Goal: Task Accomplishment & Management: Manage account settings

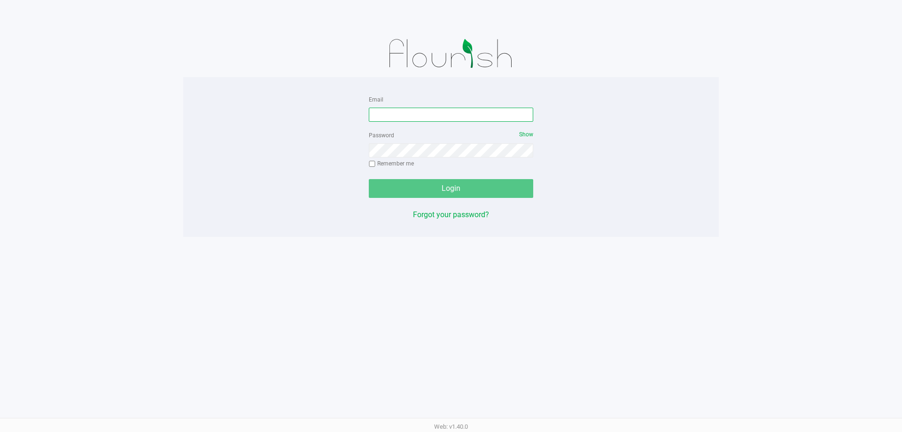
click at [403, 118] on input "Email" at bounding box center [451, 115] width 164 height 14
type input "[EMAIL_ADDRESS][DOMAIN_NAME]"
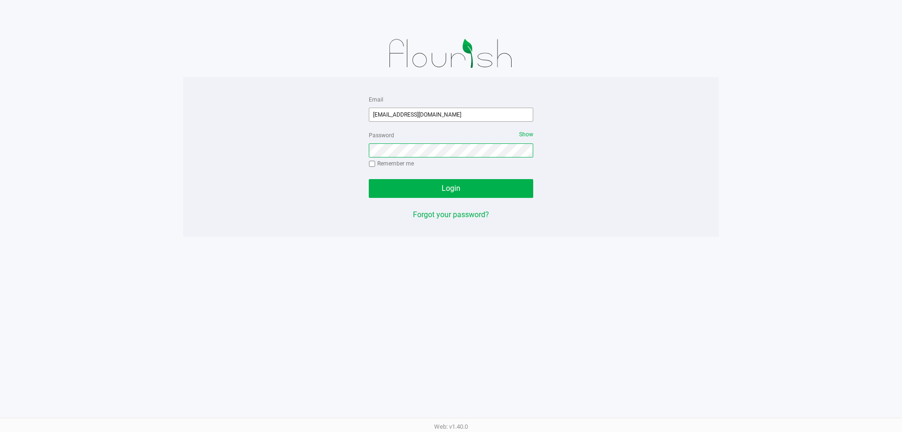
click at [369, 179] on button "Login" at bounding box center [451, 188] width 164 height 19
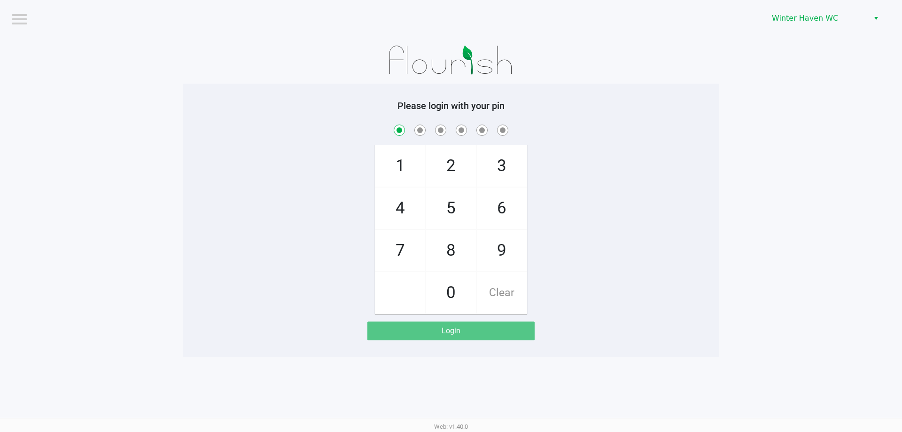
checkbox input "true"
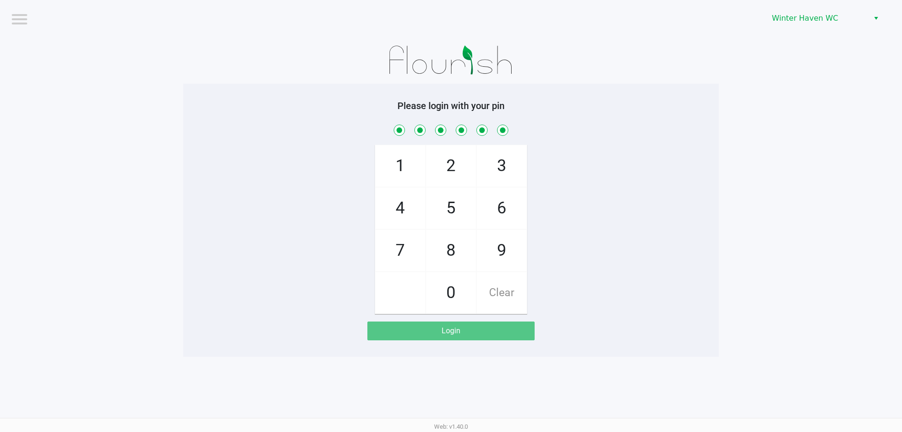
checkbox input "true"
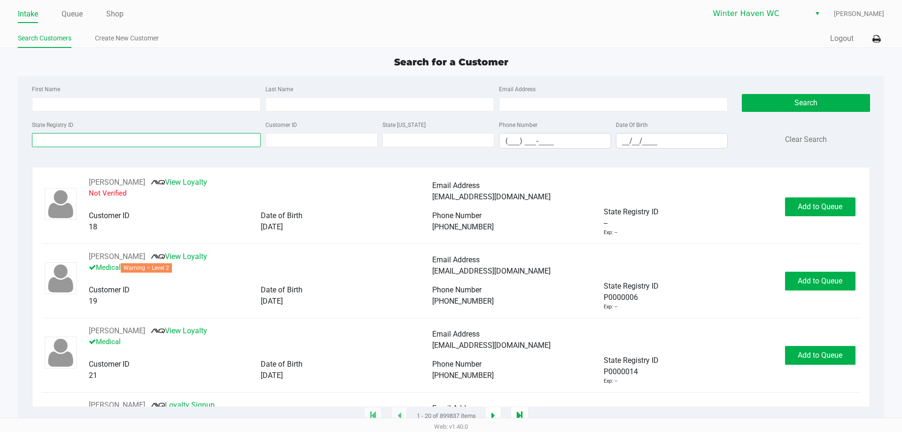
click at [109, 138] on input "State Registry ID" at bounding box center [146, 140] width 229 height 14
type input "[PERSON_NAME]"
type input "c"
click at [208, 142] on input "[PERSON_NAME]" at bounding box center [146, 140] width 229 height 14
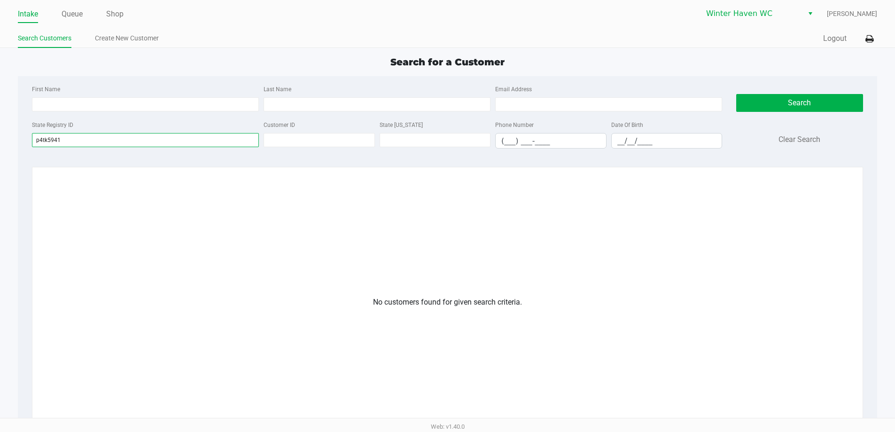
click at [47, 143] on input "p4tk5941" at bounding box center [145, 140] width 227 height 14
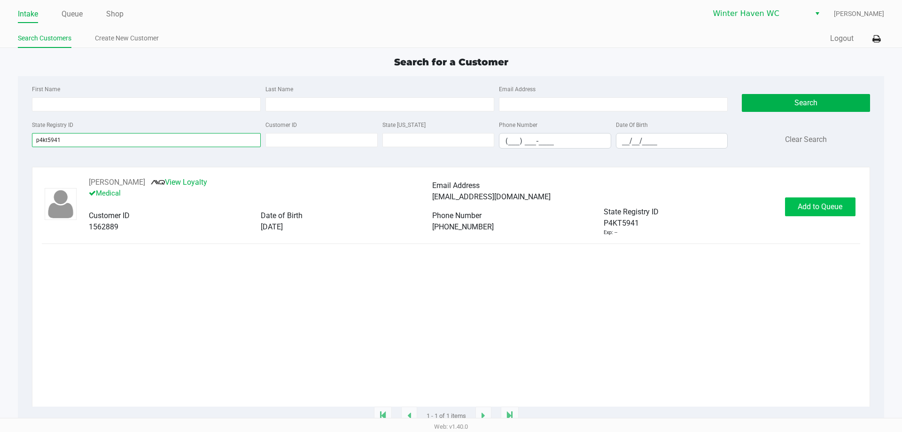
type input "p4kt5941"
click at [791, 208] on button "Add to Queue" at bounding box center [820, 206] width 70 height 19
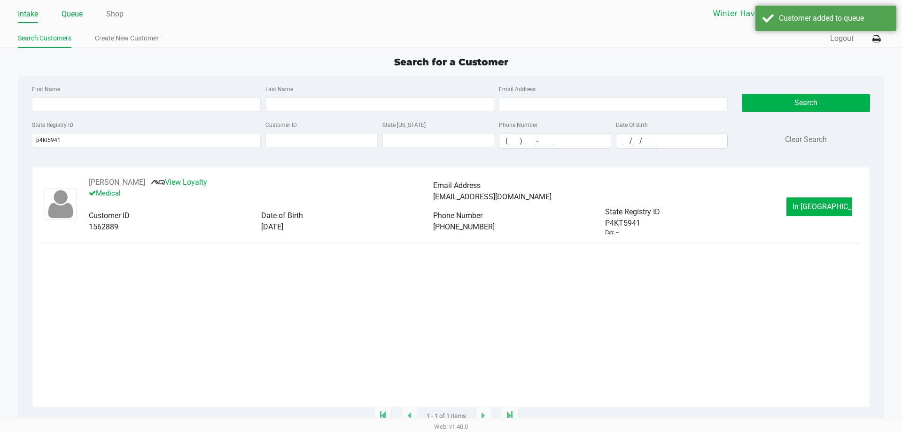
click at [73, 13] on link "Queue" at bounding box center [72, 14] width 21 height 13
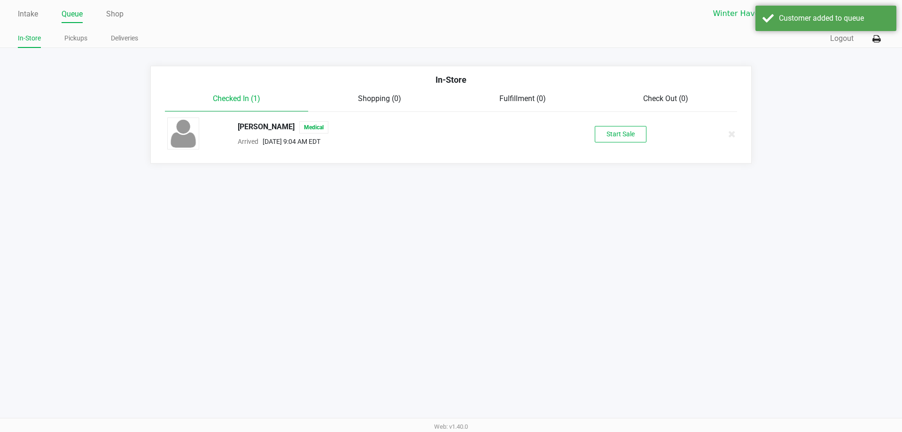
click at [594, 137] on div "Start Sale" at bounding box center [620, 134] width 145 height 16
click at [603, 135] on button "Start Sale" at bounding box center [621, 134] width 52 height 16
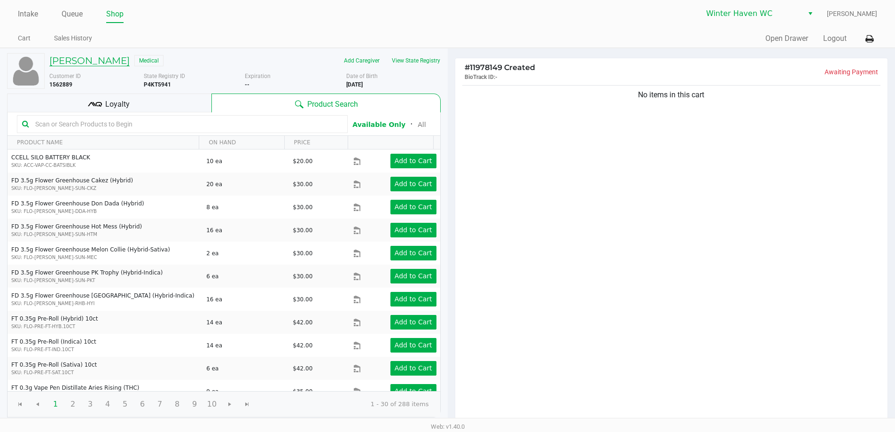
click at [117, 61] on h5 "[PERSON_NAME]" at bounding box center [89, 60] width 80 height 11
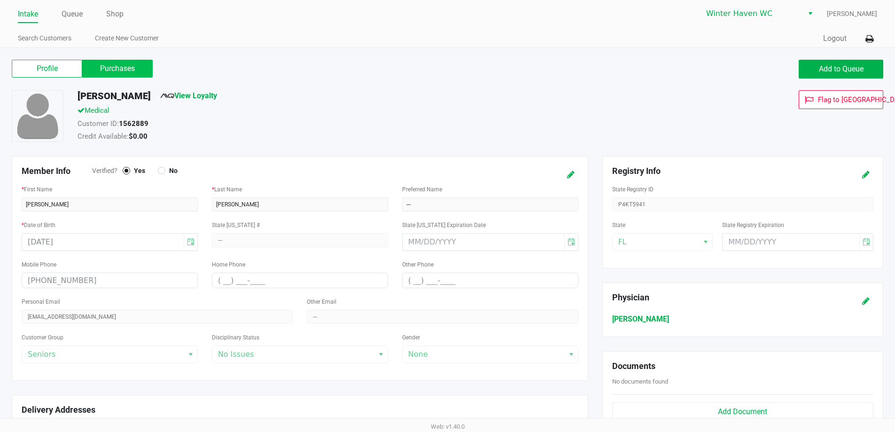
click at [134, 69] on label "Purchases" at bounding box center [117, 69] width 70 height 18
click at [0, 0] on 1 "Purchases" at bounding box center [0, 0] width 0 height 0
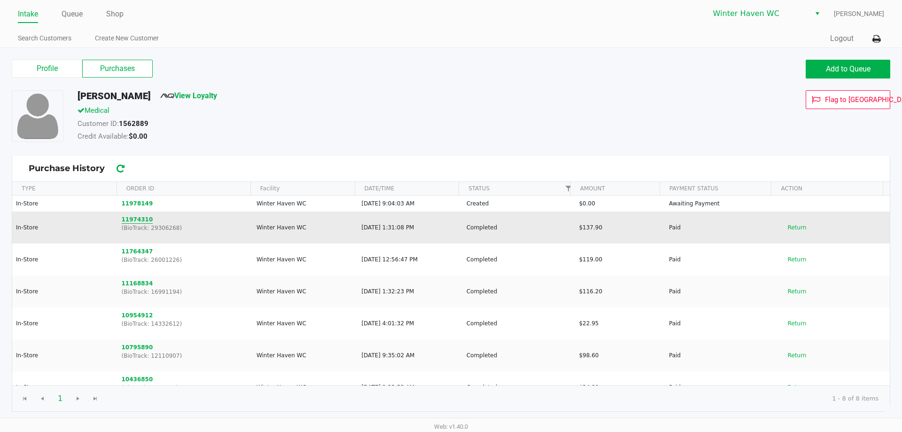
click at [137, 220] on button "11974310" at bounding box center [137, 219] width 31 height 8
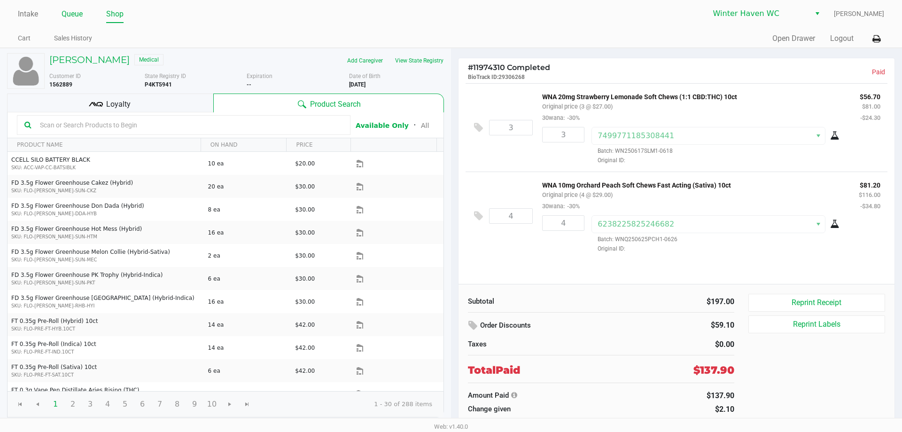
click at [82, 14] on link "Queue" at bounding box center [72, 14] width 21 height 13
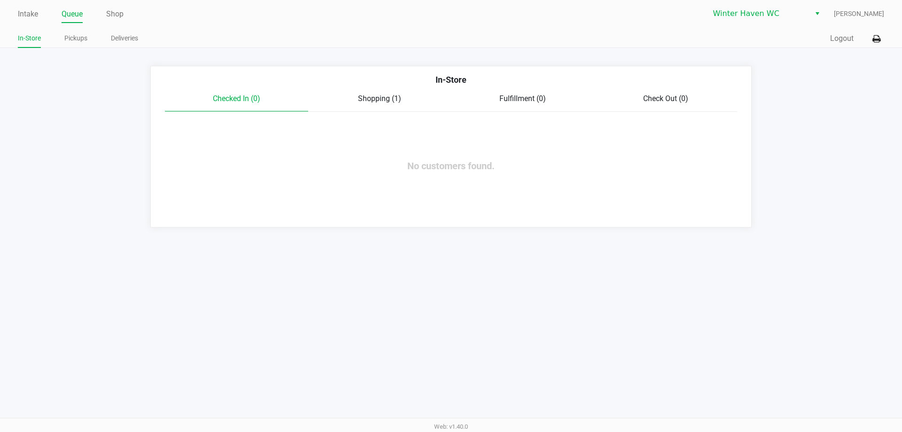
click at [370, 97] on span "Shopping (1)" at bounding box center [379, 98] width 43 height 9
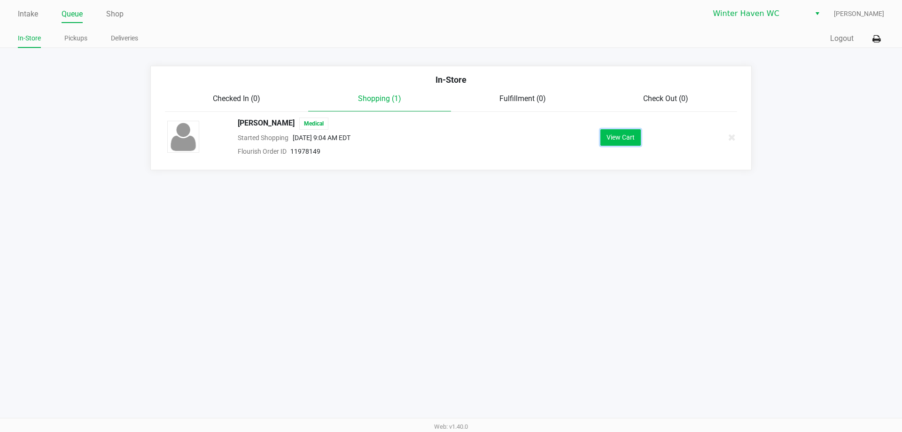
click at [628, 135] on button "View Cart" at bounding box center [620, 137] width 40 height 16
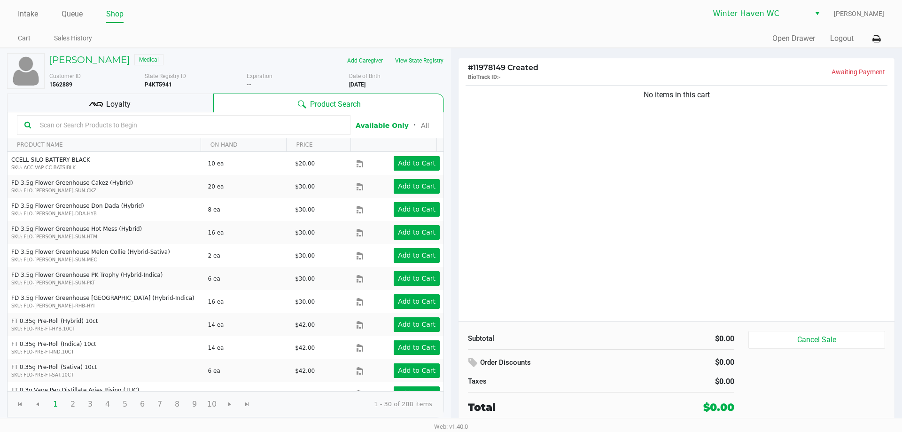
click at [587, 223] on div "No items in this cart" at bounding box center [676, 202] width 436 height 238
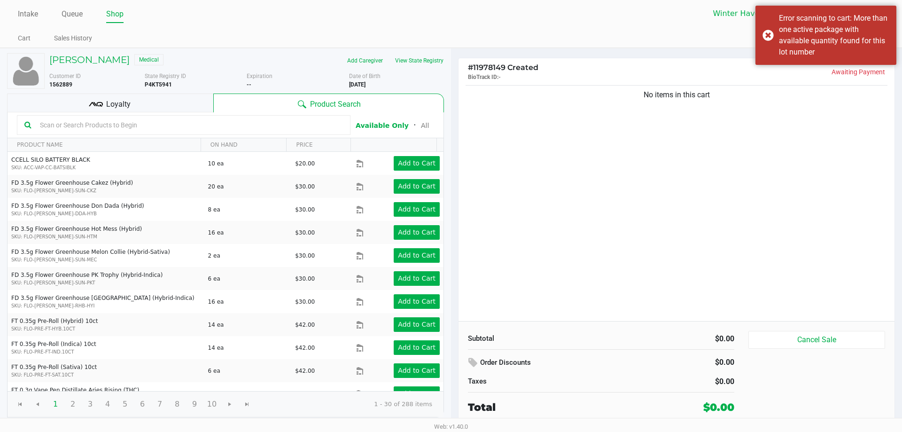
click at [588, 193] on div "No items in this cart" at bounding box center [676, 202] width 436 height 238
click at [145, 129] on input "text" at bounding box center [189, 125] width 307 height 14
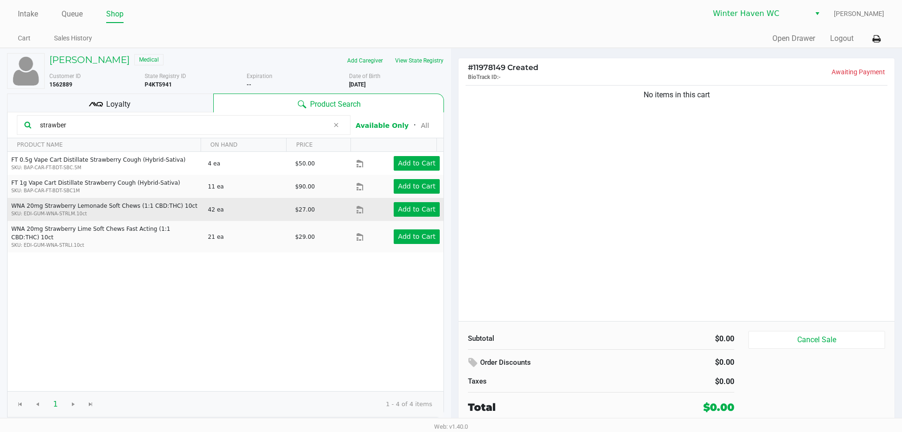
type input "strawber"
click at [430, 201] on td "Add to Cart" at bounding box center [399, 209] width 87 height 23
click at [428, 203] on button "Add to Cart" at bounding box center [417, 209] width 46 height 15
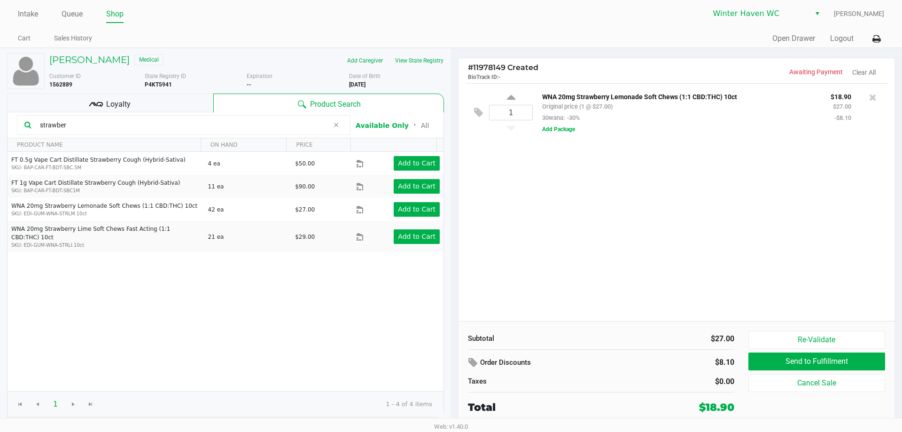
click at [563, 137] on div "1 WNA 20mg Strawberry Lemonade Soft Chews (1:1 CBD:THC) 10ct Original price (1 …" at bounding box center [676, 112] width 422 height 58
click at [564, 131] on button "Add Package" at bounding box center [558, 129] width 33 height 8
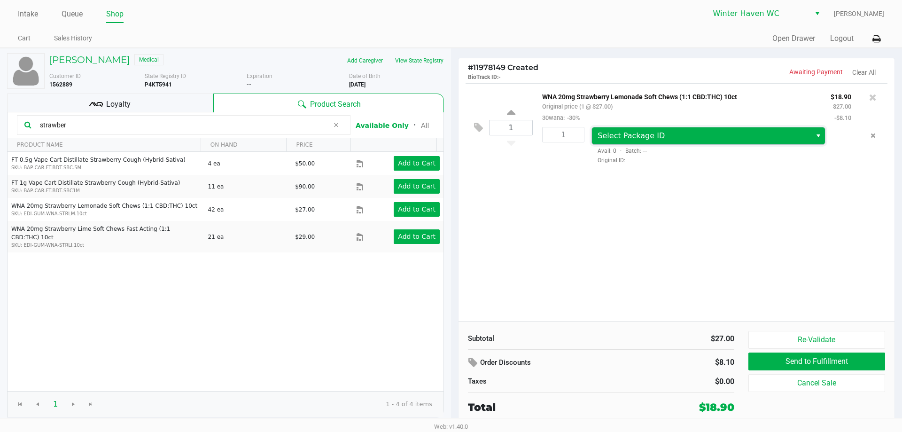
click at [612, 132] on span "Select Package ID" at bounding box center [630, 135] width 67 height 9
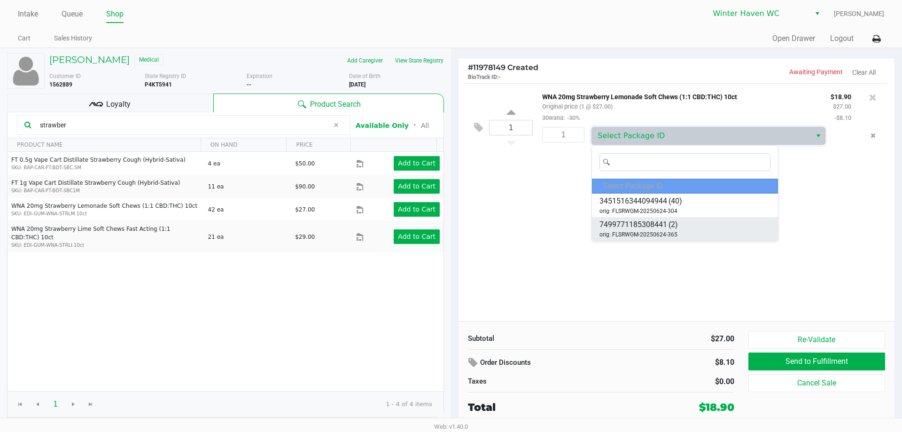
click at [642, 235] on span "orig: FLSRWGM-20250624-365" at bounding box center [638, 234] width 78 height 8
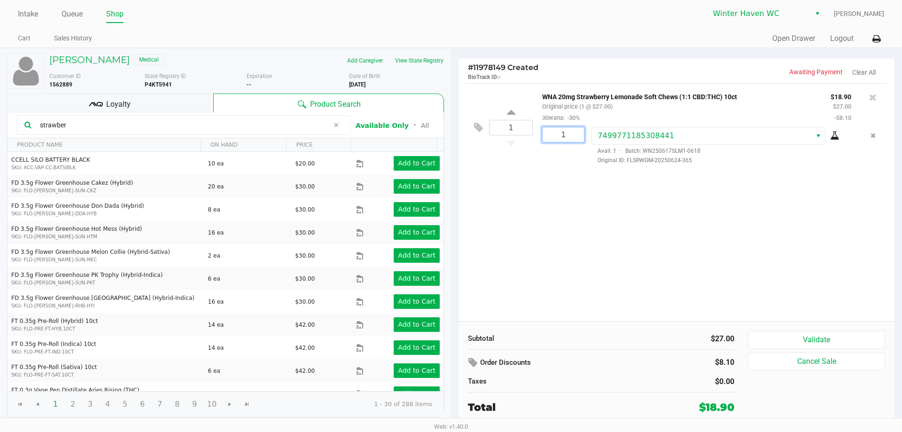
click at [579, 134] on input "1" at bounding box center [562, 134] width 41 height 15
click at [518, 120] on input "1" at bounding box center [510, 127] width 43 height 15
type input "2"
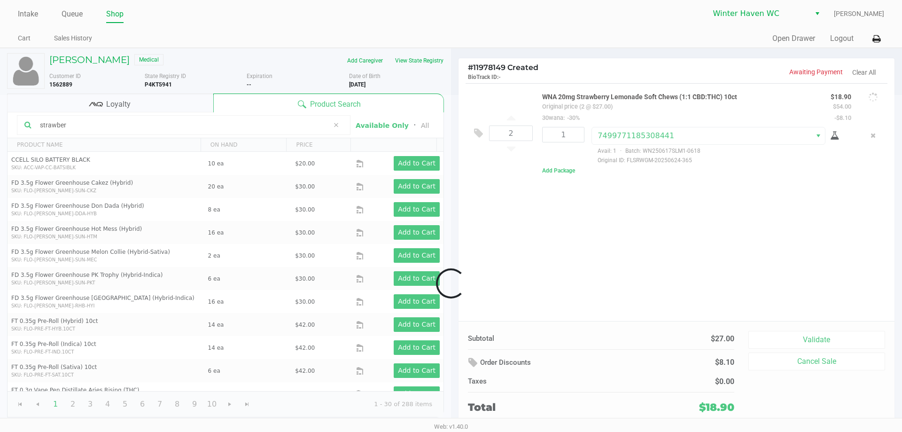
click at [608, 238] on div "Loading [PERSON_NAME] Medical Add Caregiver View State Registry Customer ID 156…" at bounding box center [451, 236] width 902 height 377
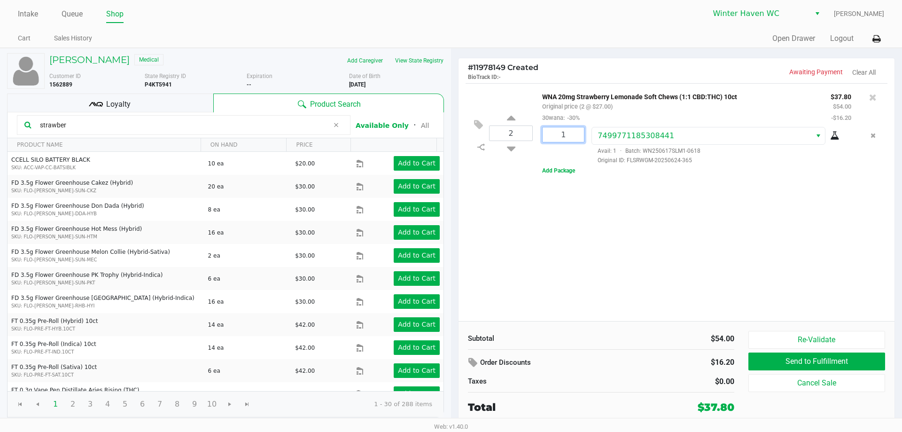
click at [574, 138] on input "1" at bounding box center [562, 134] width 41 height 15
type input "2"
click at [616, 202] on div "[PERSON_NAME] Medical Add Caregiver View State Registry Customer ID 1562889 Sta…" at bounding box center [451, 236] width 902 height 377
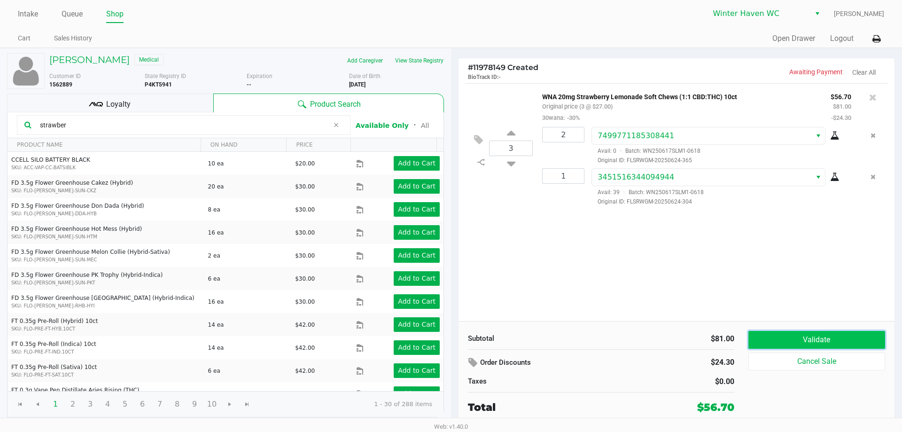
click at [760, 339] on button "Validate" at bounding box center [816, 340] width 137 height 18
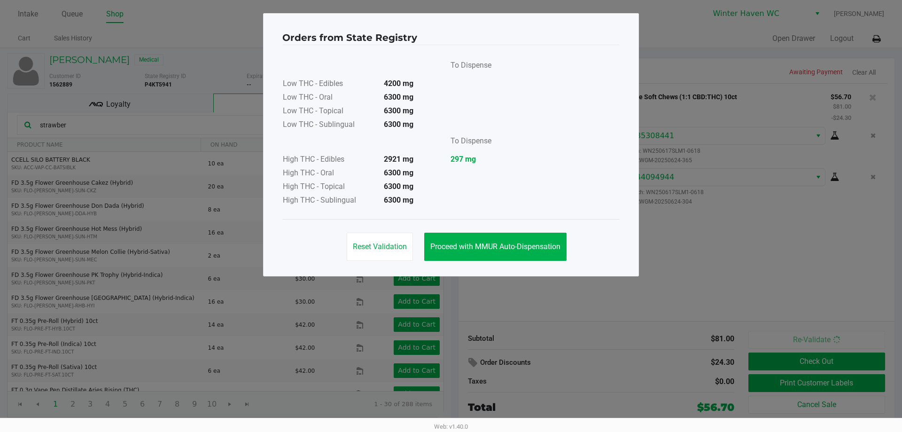
click at [514, 221] on div "Reset Validation Proceed with MMUR Auto-Dispensation" at bounding box center [450, 242] width 337 height 47
click at [520, 263] on div "Reset Validation Proceed with MMUR Auto-Dispensation" at bounding box center [450, 242] width 337 height 47
click at [523, 249] on span "Proceed with MMUR Auto-Dispensation" at bounding box center [495, 246] width 130 height 9
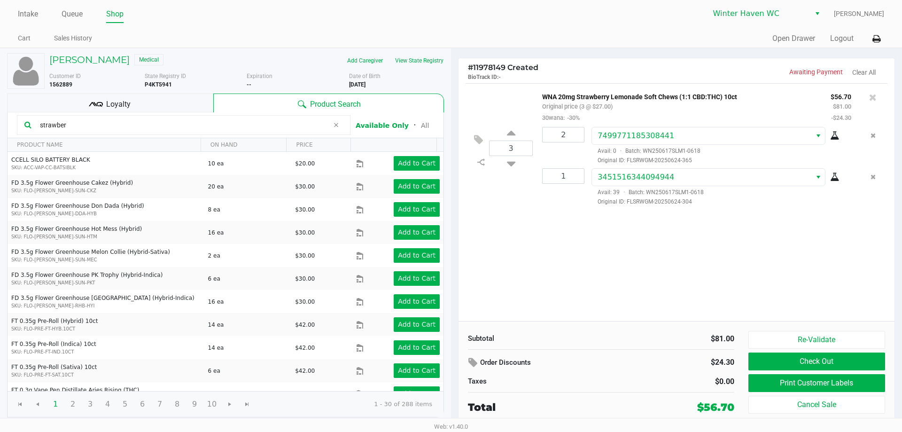
click at [168, 108] on div "Loyalty" at bounding box center [110, 102] width 206 height 19
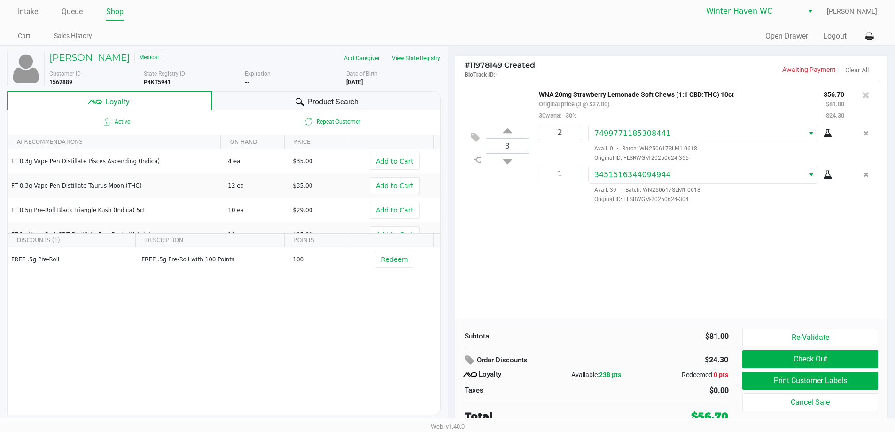
scroll to position [4, 0]
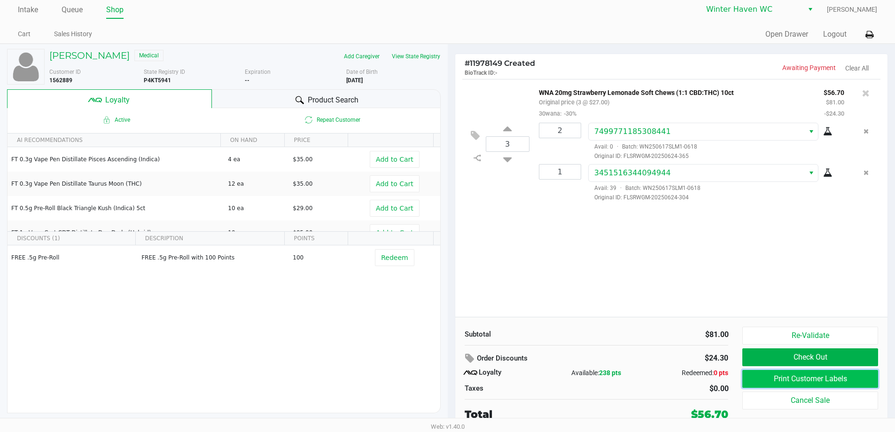
click at [834, 380] on button "Print Customer Labels" at bounding box center [809, 379] width 135 height 18
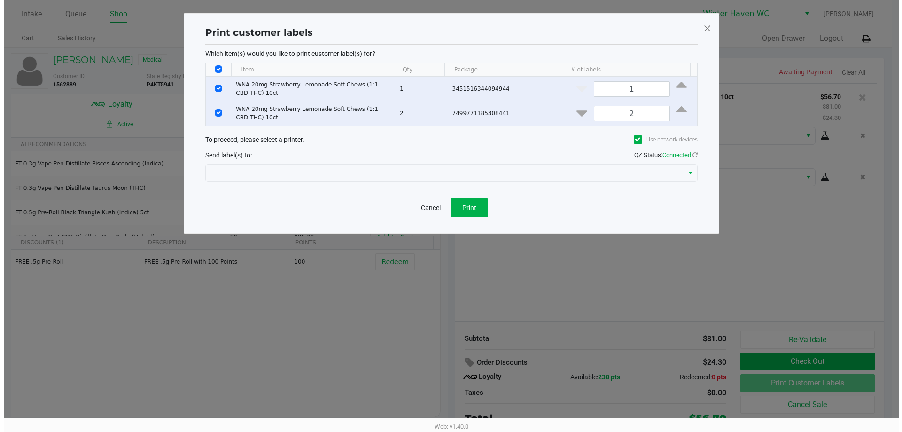
scroll to position [0, 0]
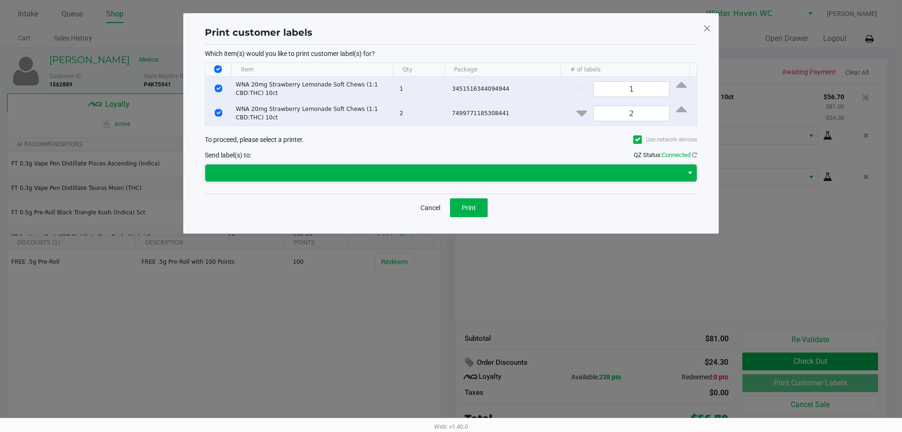
click at [477, 167] on span at bounding box center [444, 172] width 466 height 11
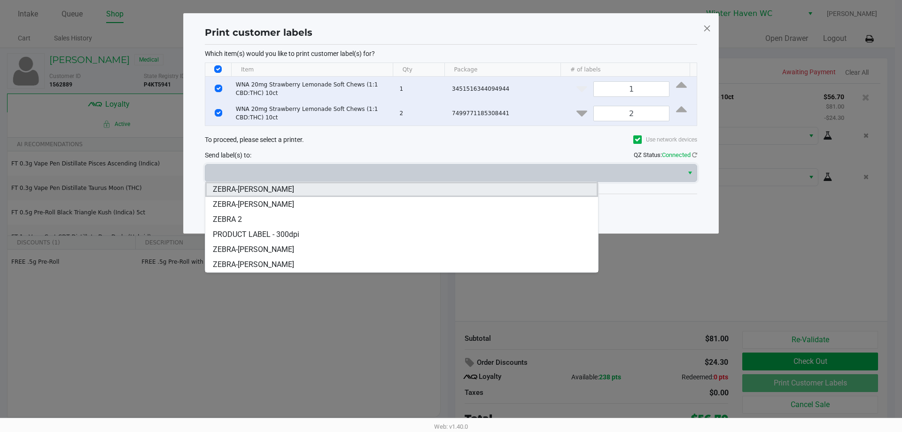
click at [280, 184] on span "ZEBRA-[PERSON_NAME]" at bounding box center [253, 189] width 81 height 11
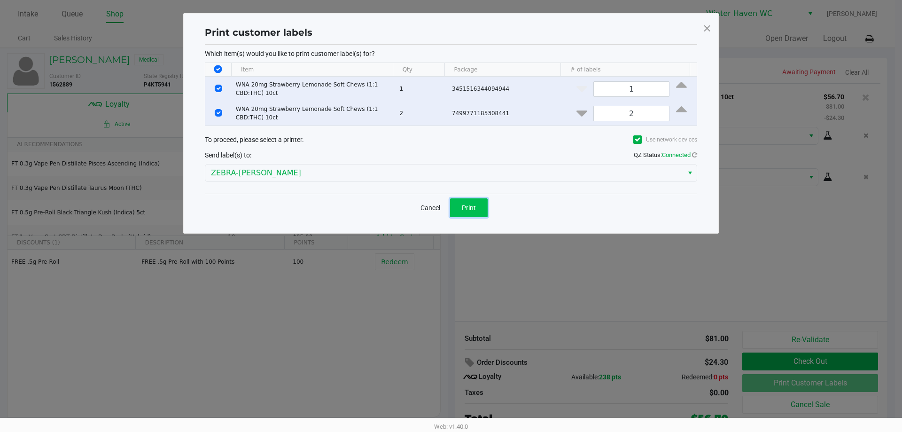
click at [480, 209] on button "Print" at bounding box center [469, 207] width 38 height 19
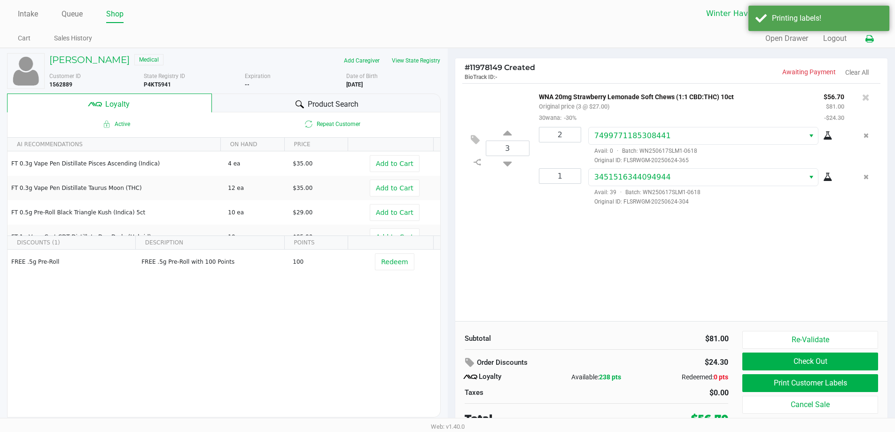
click at [869, 42] on icon at bounding box center [869, 39] width 8 height 7
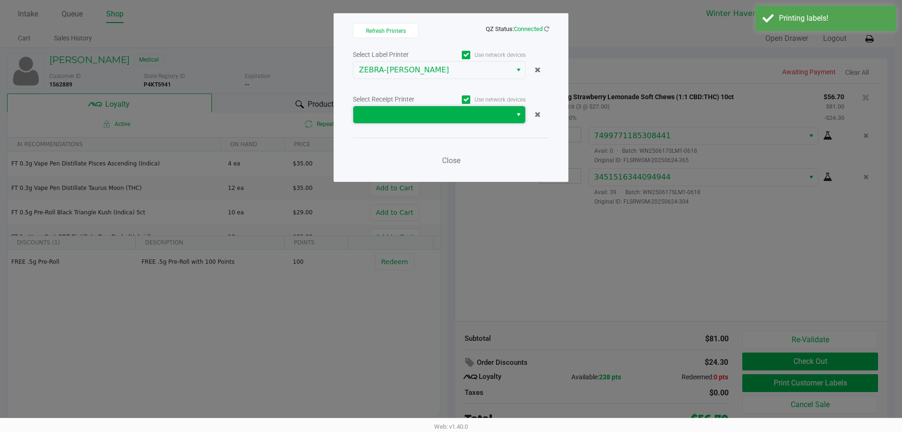
click at [486, 118] on span at bounding box center [432, 114] width 147 height 11
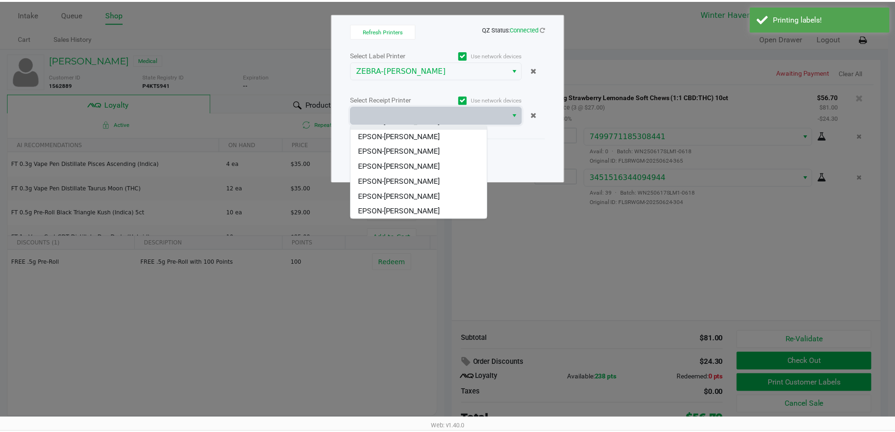
scroll to position [41, 0]
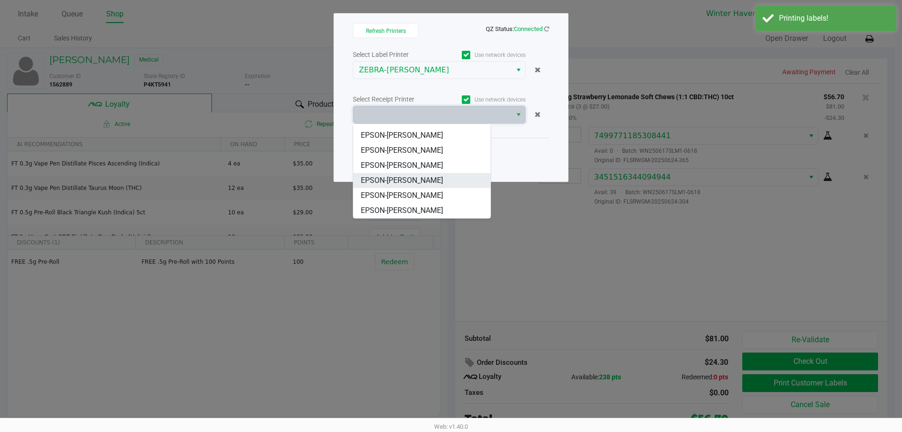
click at [425, 175] on span "EPSON-[PERSON_NAME]" at bounding box center [402, 180] width 82 height 11
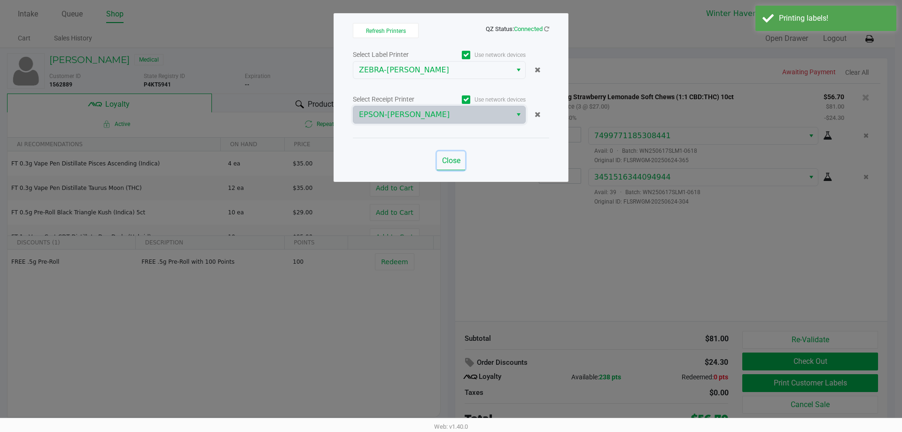
click at [456, 161] on span "Close" at bounding box center [451, 160] width 18 height 9
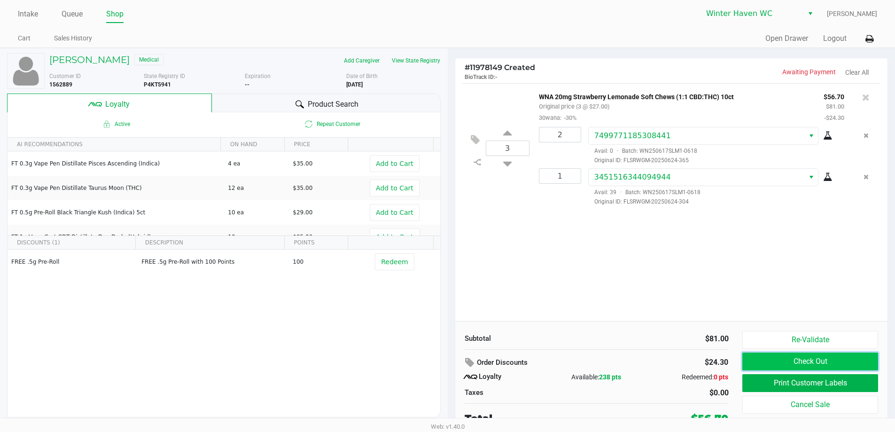
click at [786, 364] on button "Check Out" at bounding box center [809, 361] width 135 height 18
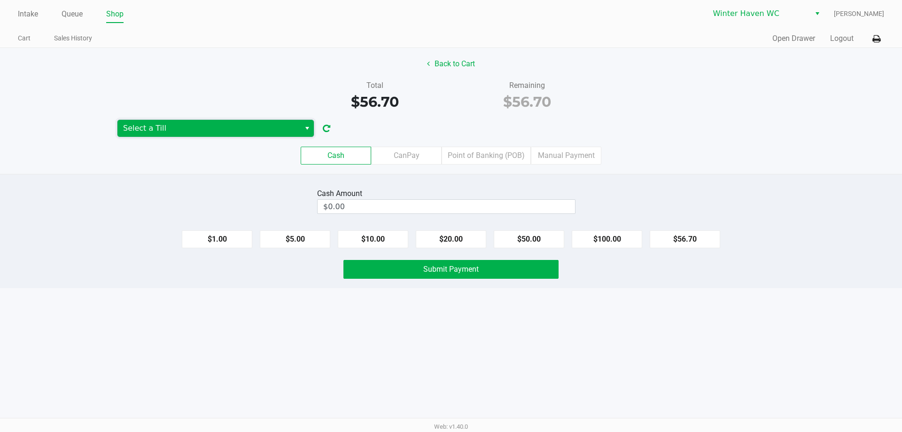
click at [273, 119] on kendo-dropdownlist "Select a Till" at bounding box center [215, 128] width 197 height 18
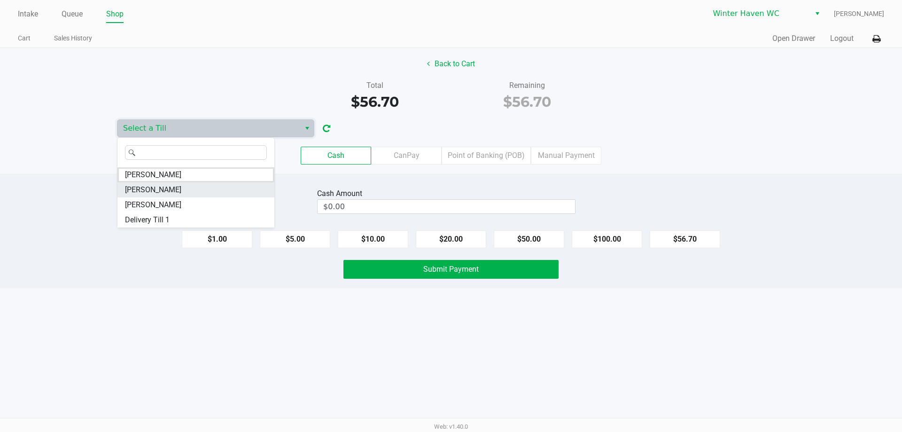
click at [200, 197] on li "[PERSON_NAME]" at bounding box center [195, 189] width 157 height 15
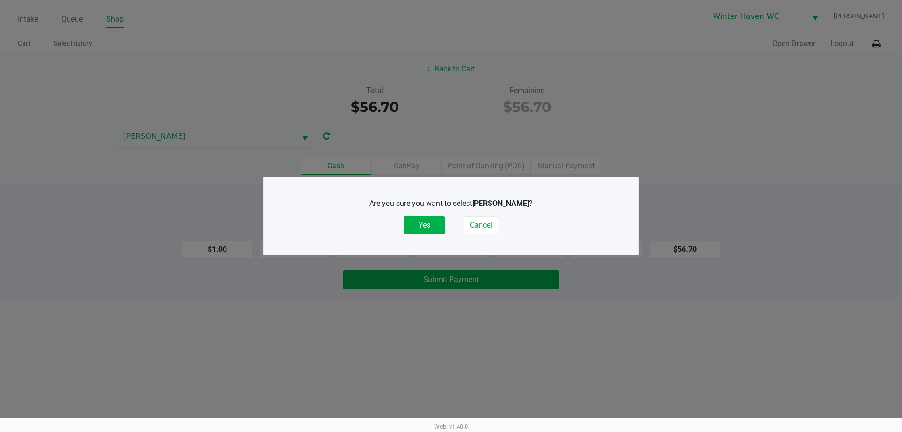
click at [447, 226] on div "Are you sure you want to select [PERSON_NAME] ? Yes Cancel" at bounding box center [450, 216] width 337 height 36
click at [430, 226] on button "Yes" at bounding box center [424, 225] width 41 height 18
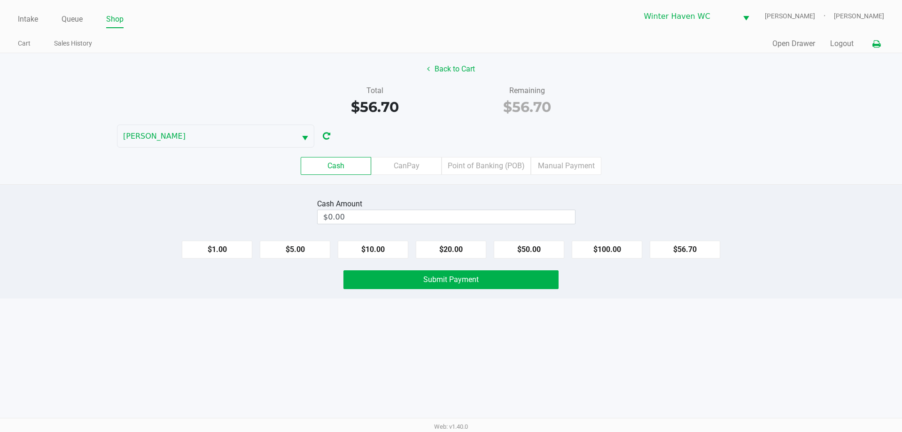
click at [873, 41] on icon at bounding box center [876, 44] width 8 height 7
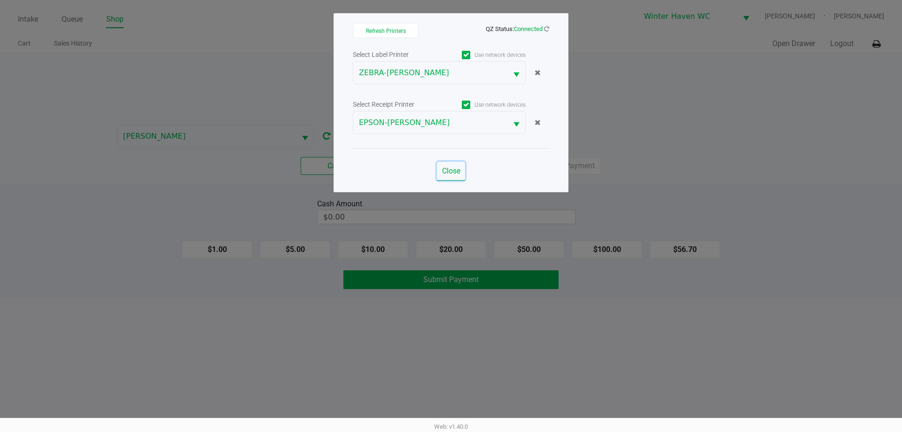
click at [453, 169] on span "Close" at bounding box center [451, 170] width 18 height 9
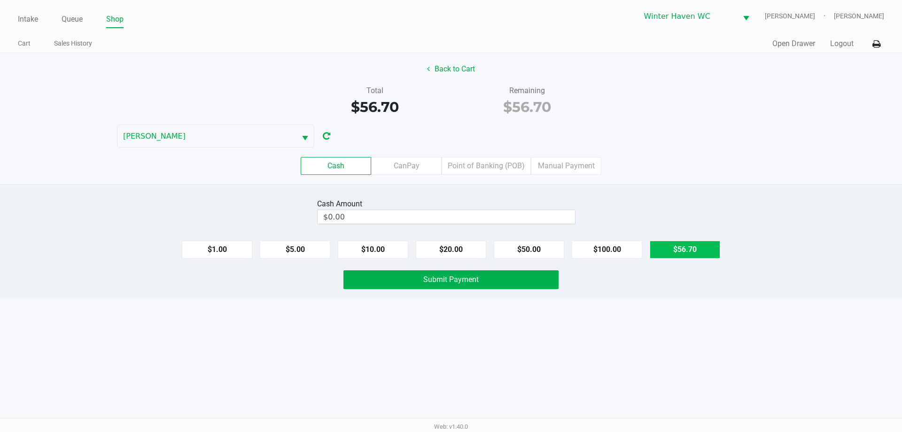
drag, startPoint x: 685, startPoint y: 255, endPoint x: 680, endPoint y: 256, distance: 5.3
click at [684, 255] on button "$56.70" at bounding box center [685, 249] width 70 height 18
click at [494, 172] on label "Point of Banking (POB)" at bounding box center [485, 166] width 89 height 18
click at [0, 0] on 7 "Point of Banking (POB)" at bounding box center [0, 0] width 0 height 0
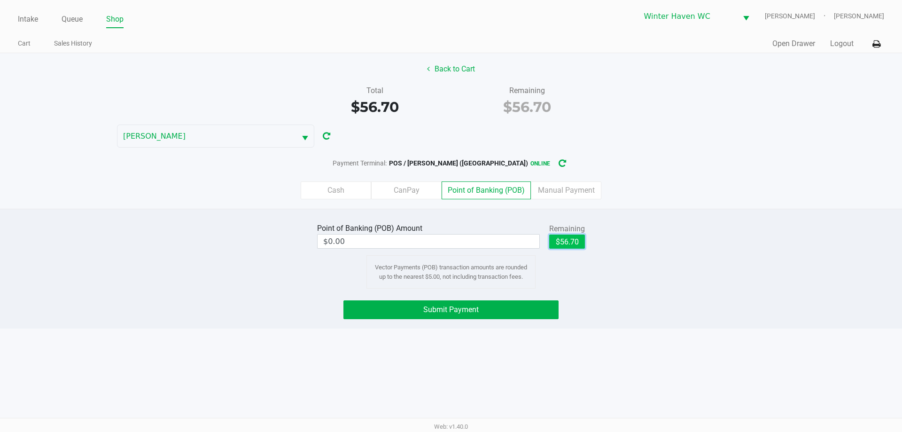
click at [582, 242] on button "$56.70" at bounding box center [567, 241] width 36 height 14
type input "$56.70"
click at [485, 311] on button "Submit Payment" at bounding box center [450, 309] width 215 height 19
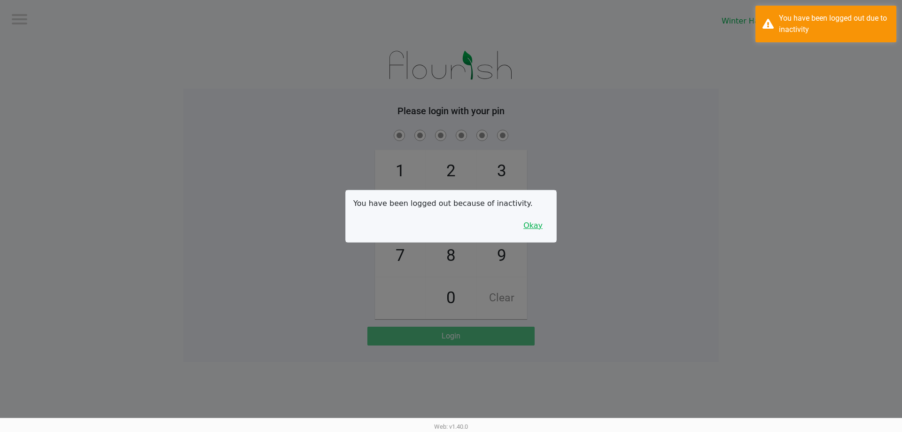
click at [537, 228] on button "Okay" at bounding box center [532, 226] width 31 height 18
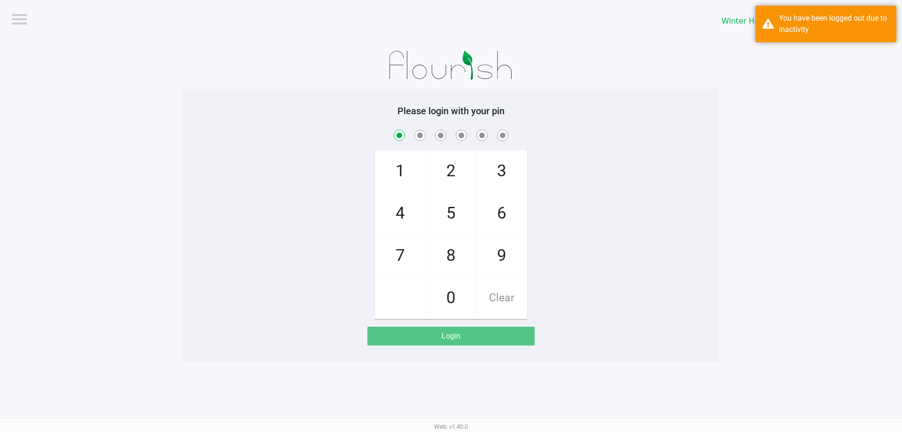
checkbox input "true"
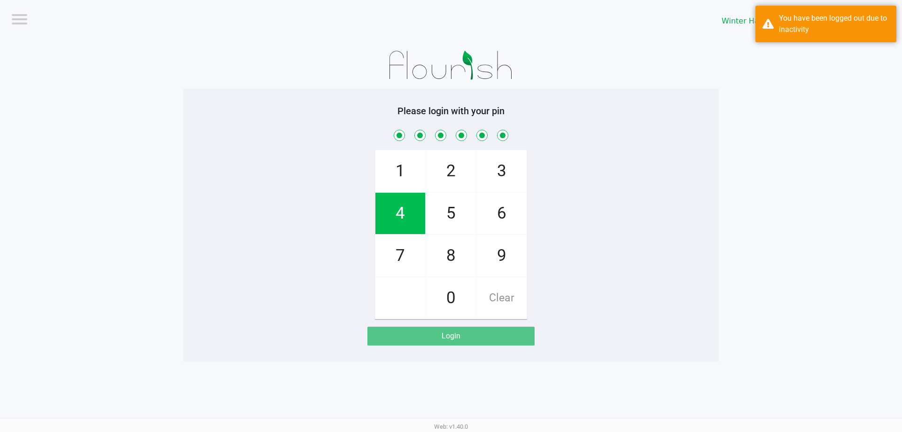
checkbox input "true"
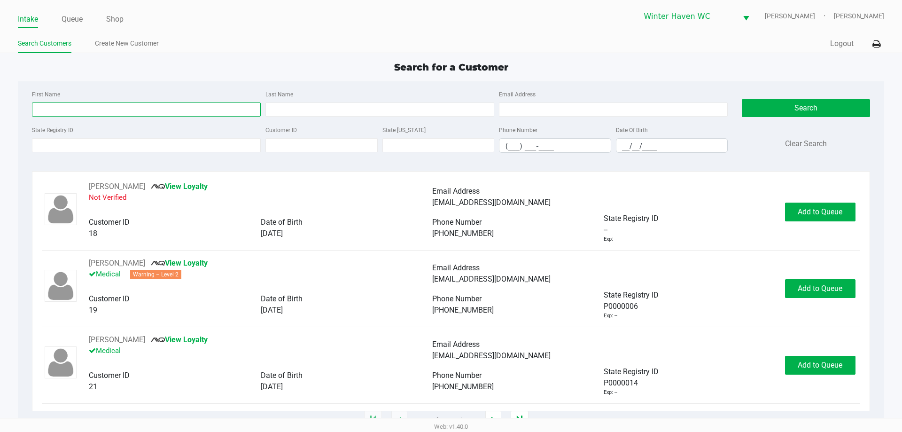
click at [127, 115] on input "First Name" at bounding box center [146, 109] width 229 height 14
type input "[PERSON_NAME]"
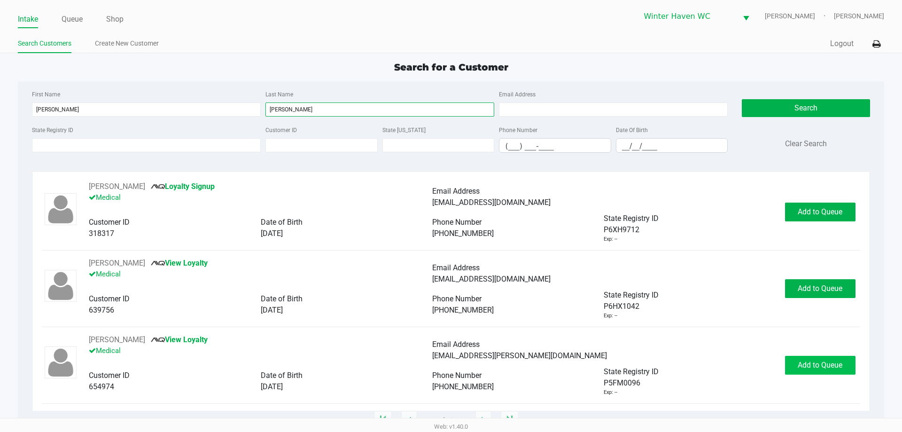
type input "[PERSON_NAME]"
click at [842, 366] on span "Add to Queue" at bounding box center [819, 364] width 45 height 9
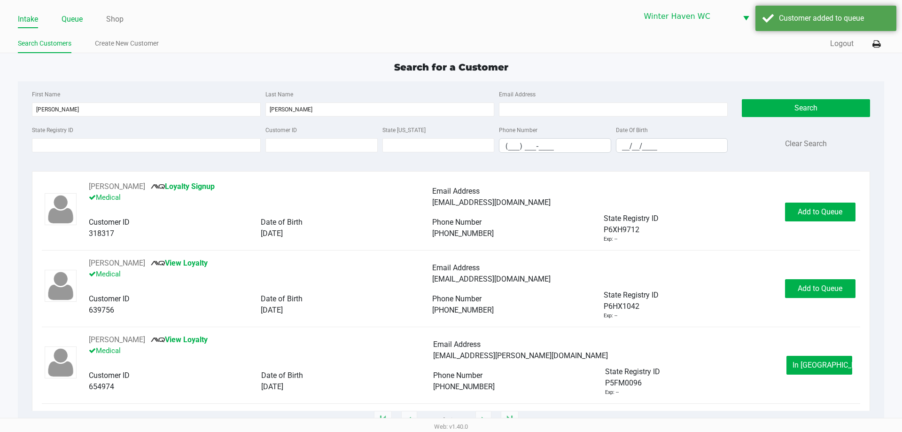
click at [63, 20] on link "Queue" at bounding box center [72, 19] width 21 height 13
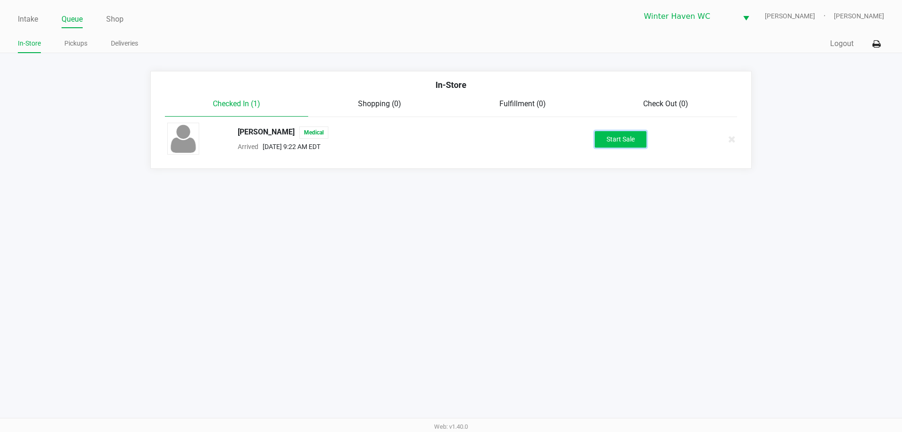
click at [622, 141] on button "Start Sale" at bounding box center [621, 139] width 52 height 16
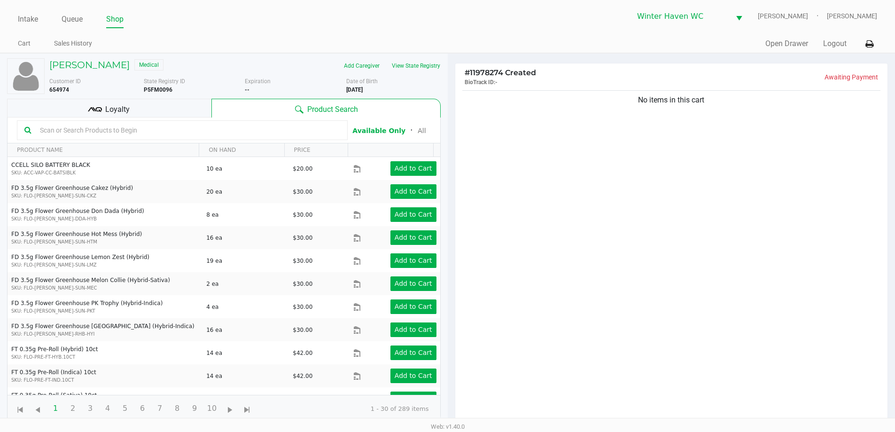
click at [107, 110] on span "Loyalty" at bounding box center [117, 109] width 24 height 11
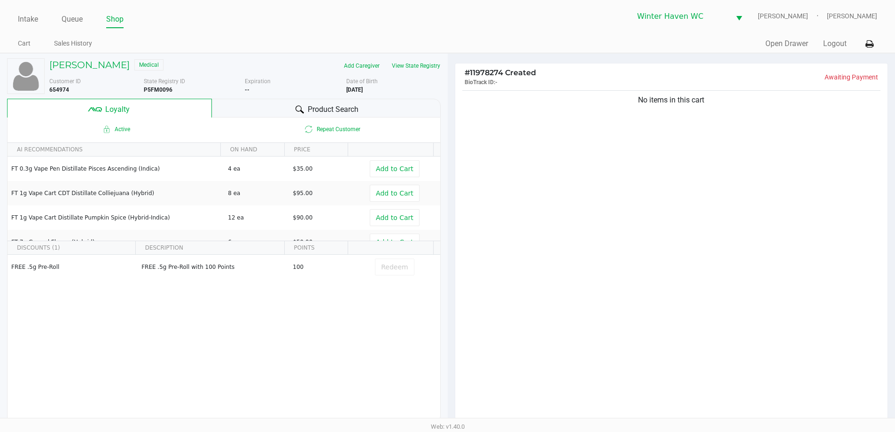
click at [273, 113] on div "Product Search" at bounding box center [326, 108] width 229 height 19
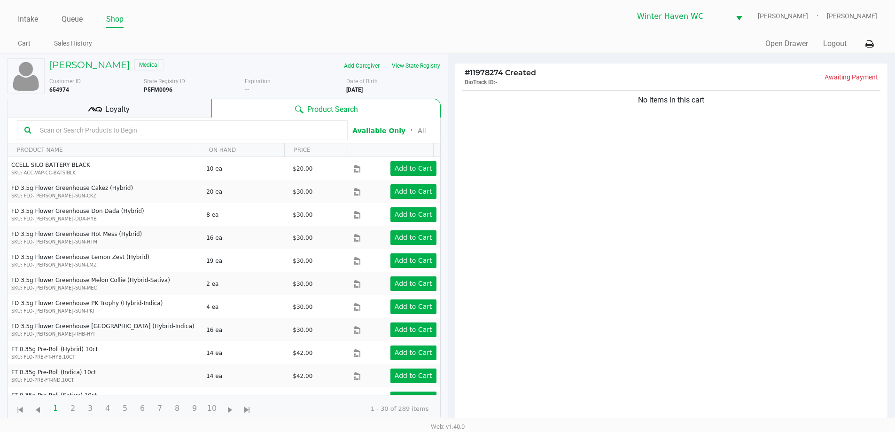
click at [211, 129] on input "text" at bounding box center [188, 130] width 304 height 14
click at [188, 130] on input "text" at bounding box center [188, 130] width 304 height 14
click at [201, 131] on input "text" at bounding box center [188, 130] width 304 height 14
click at [191, 129] on input "text" at bounding box center [188, 130] width 304 height 14
click at [197, 132] on input "text" at bounding box center [188, 130] width 304 height 14
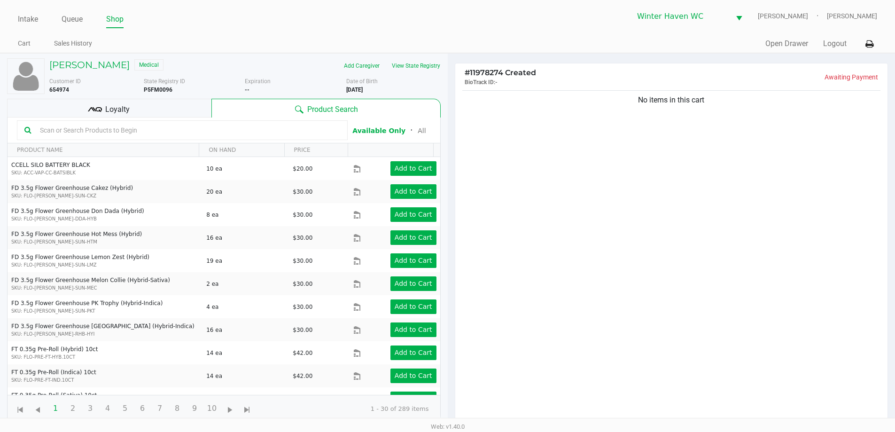
drag, startPoint x: 143, startPoint y: 100, endPoint x: 148, endPoint y: 110, distance: 11.8
click at [143, 100] on div "Loyalty" at bounding box center [109, 108] width 204 height 19
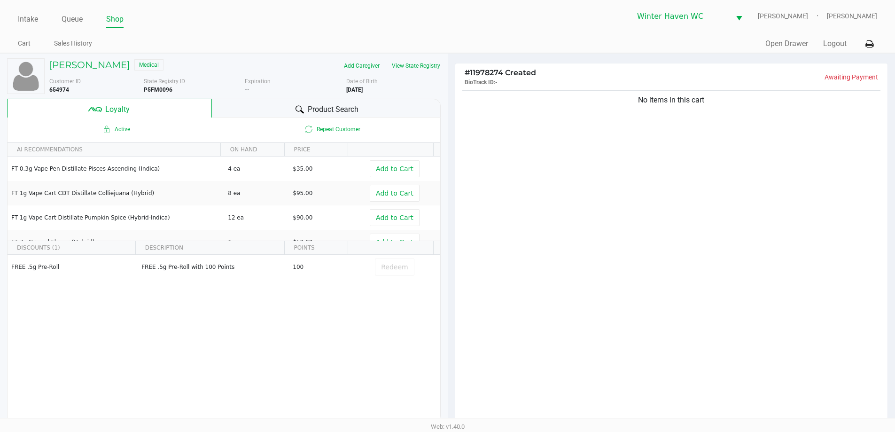
click at [323, 105] on span "Product Search" at bounding box center [333, 109] width 51 height 11
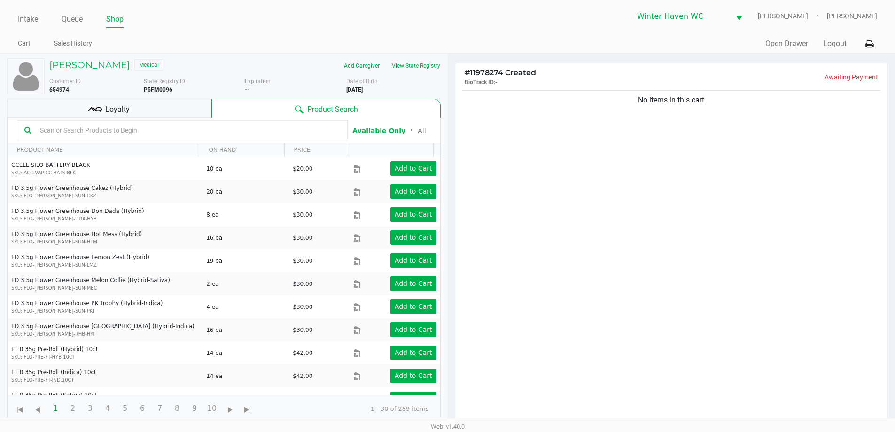
click at [204, 131] on input "text" at bounding box center [188, 130] width 304 height 14
click at [200, 132] on input "text" at bounding box center [188, 130] width 304 height 14
click at [199, 132] on input "text" at bounding box center [188, 130] width 304 height 14
click at [74, 17] on link "Queue" at bounding box center [72, 19] width 21 height 13
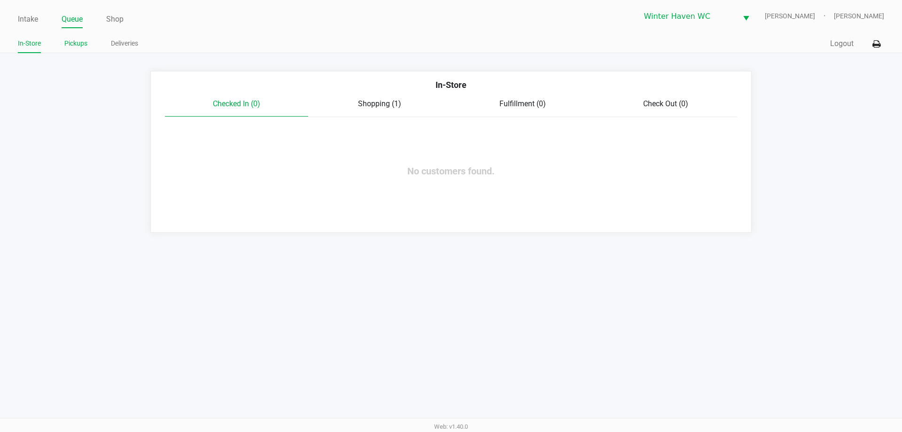
click at [83, 46] on link "Pickups" at bounding box center [75, 44] width 23 height 12
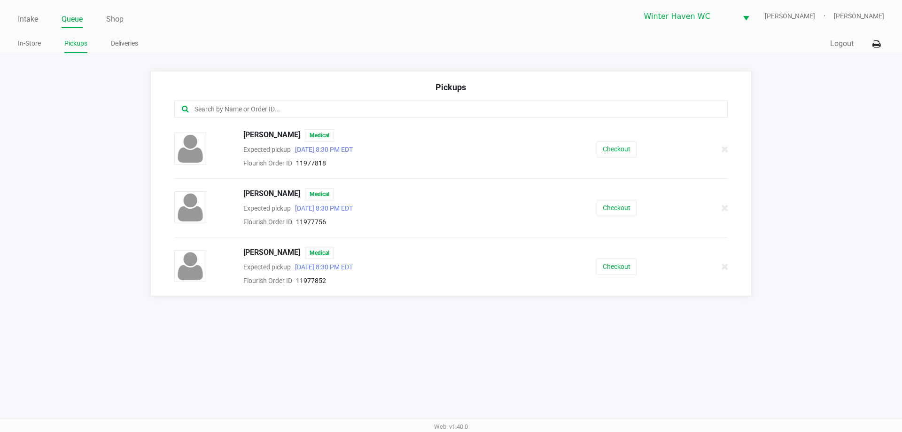
click at [638, 274] on div "Checkout" at bounding box center [616, 266] width 142 height 16
click at [626, 268] on button "Checkout" at bounding box center [616, 266] width 40 height 16
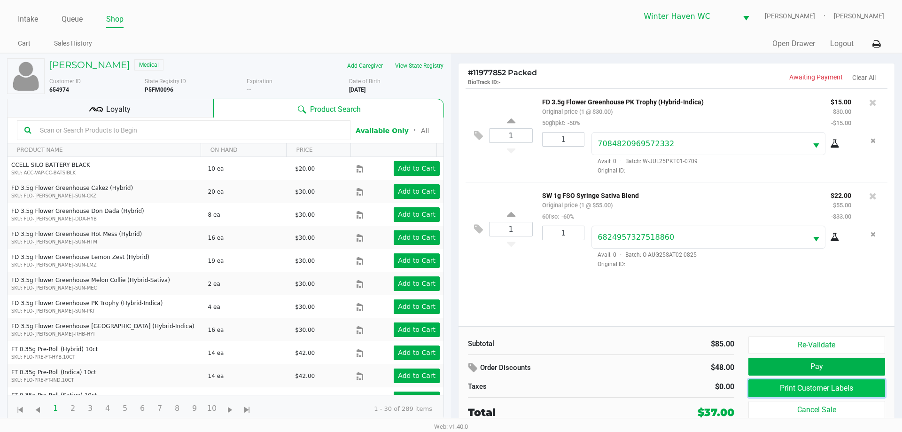
click at [841, 394] on button "Print Customer Labels" at bounding box center [816, 388] width 137 height 18
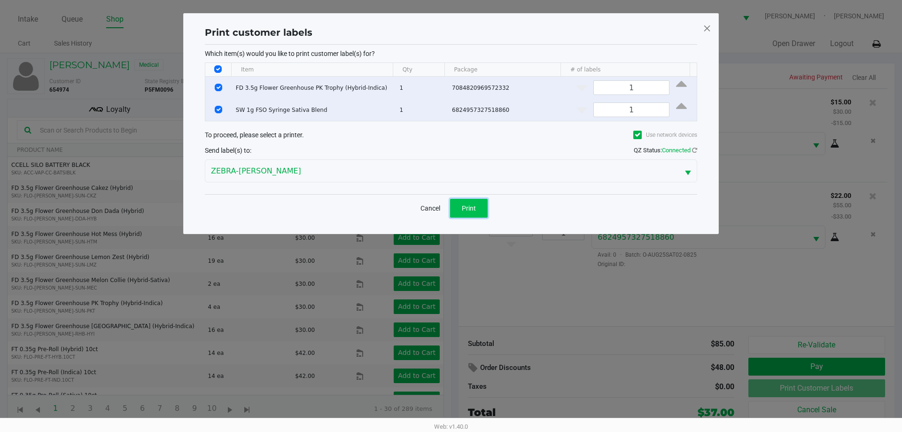
click at [466, 207] on span "Print" at bounding box center [469, 208] width 14 height 8
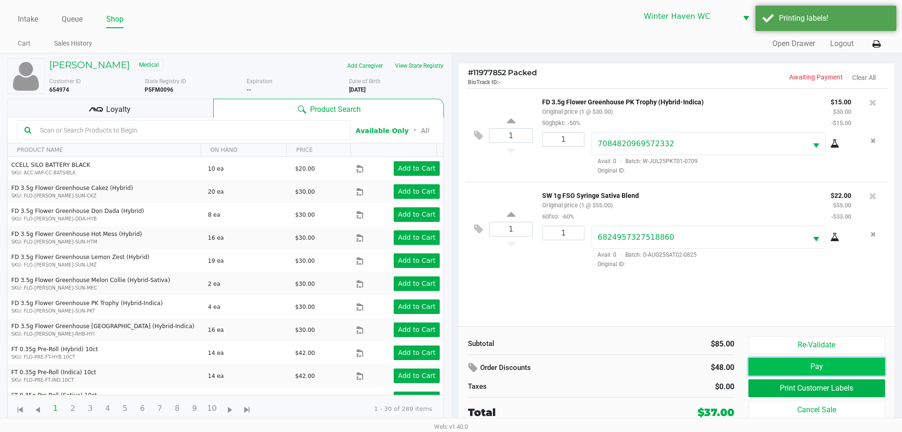
click at [857, 372] on button "Pay" at bounding box center [816, 366] width 137 height 18
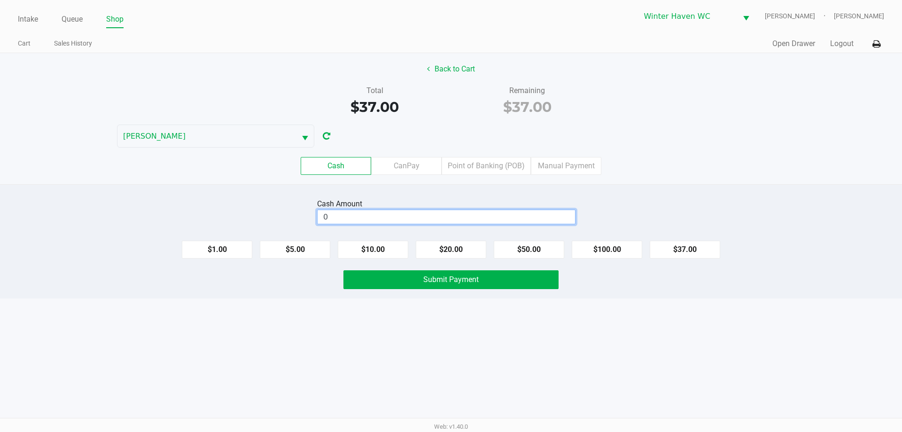
click at [462, 217] on input "0" at bounding box center [445, 217] width 257 height 14
type input "$50.00"
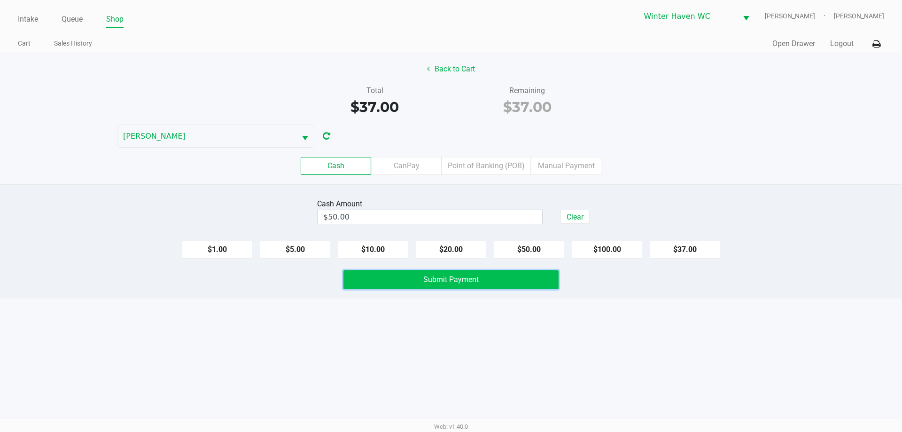
click at [477, 286] on button "Submit Payment" at bounding box center [450, 279] width 215 height 19
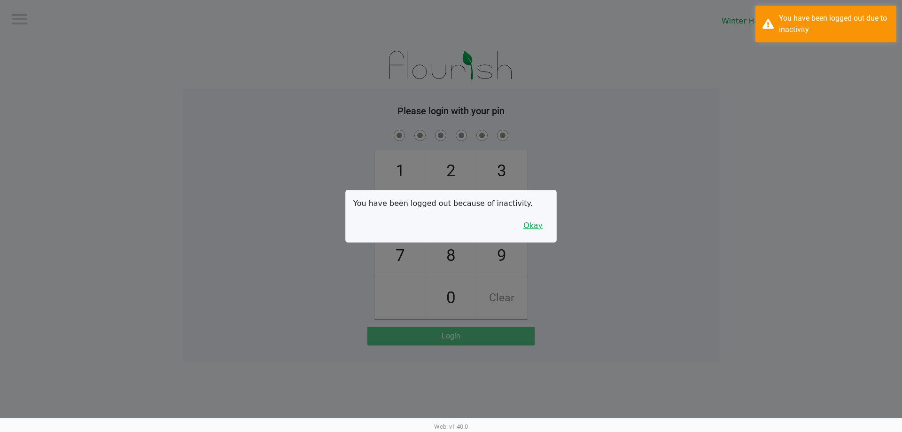
click at [529, 228] on button "Okay" at bounding box center [532, 226] width 31 height 18
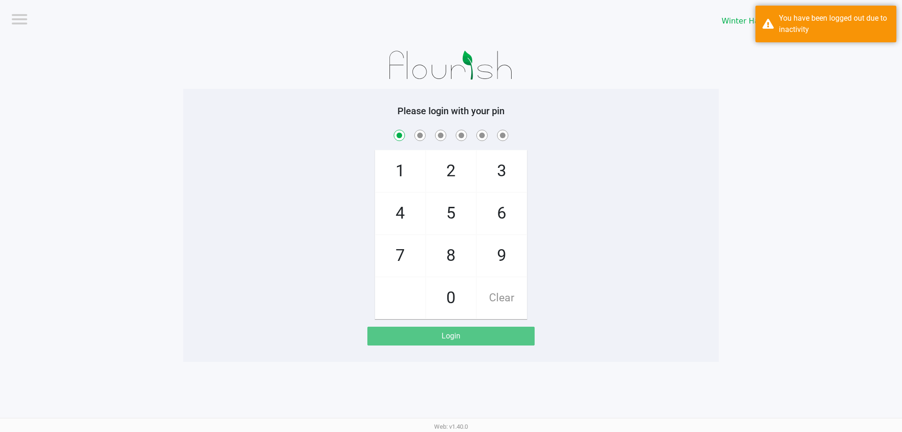
checkbox input "true"
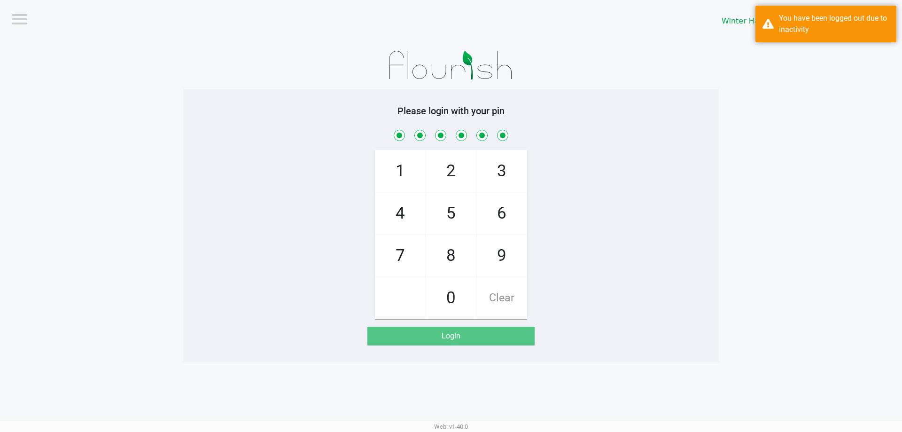
checkbox input "true"
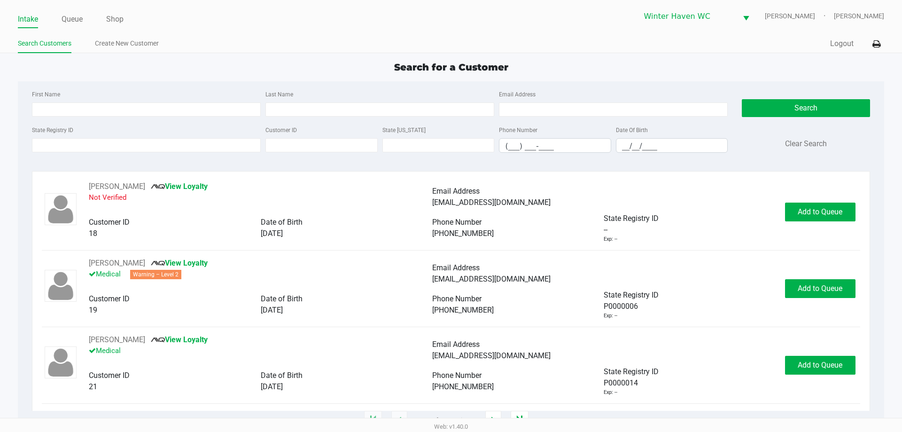
click at [259, 170] on div "First Name Last Name Email Address State Registry ID Customer ID State [US_STAT…" at bounding box center [451, 250] width 866 height 339
click at [183, 114] on input "First Name" at bounding box center [146, 109] width 229 height 14
type input "[PERSON_NAME]"
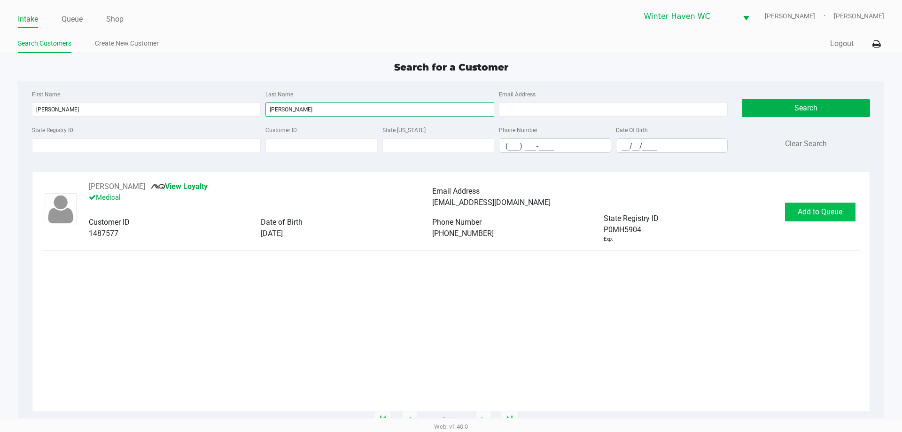
type input "[PERSON_NAME]"
click at [854, 214] on button "Add to Queue" at bounding box center [820, 211] width 70 height 19
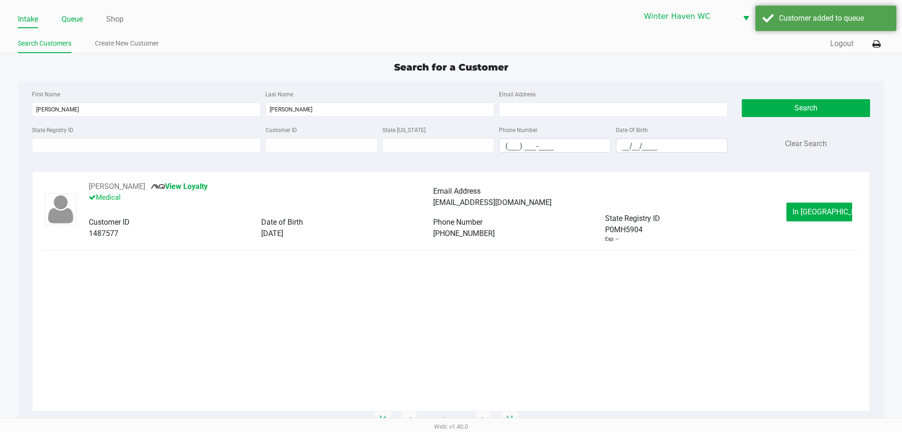
click at [67, 15] on link "Queue" at bounding box center [72, 19] width 21 height 13
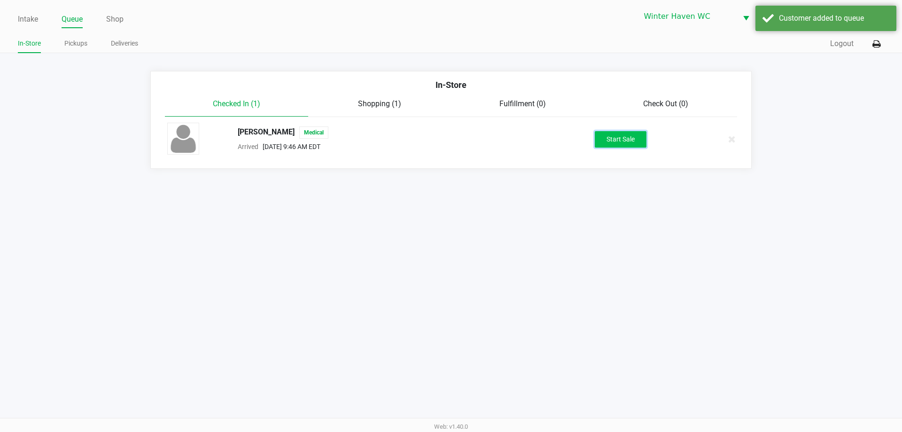
click at [614, 142] on button "Start Sale" at bounding box center [621, 139] width 52 height 16
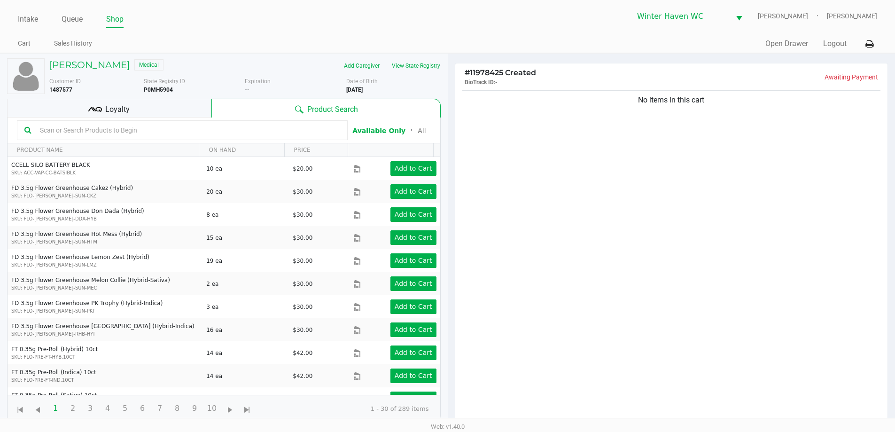
click at [537, 159] on div "No items in this cart" at bounding box center [671, 258] width 433 height 341
click at [586, 166] on div "No items in this cart" at bounding box center [671, 258] width 433 height 341
click at [528, 191] on div "No items in this cart" at bounding box center [671, 258] width 433 height 341
click at [188, 108] on div "Loyalty" at bounding box center [109, 108] width 204 height 19
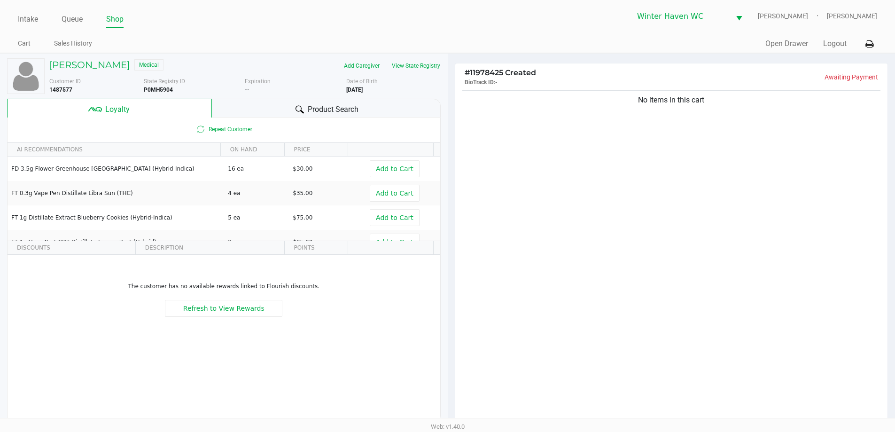
click at [229, 107] on div "Product Search" at bounding box center [326, 108] width 229 height 19
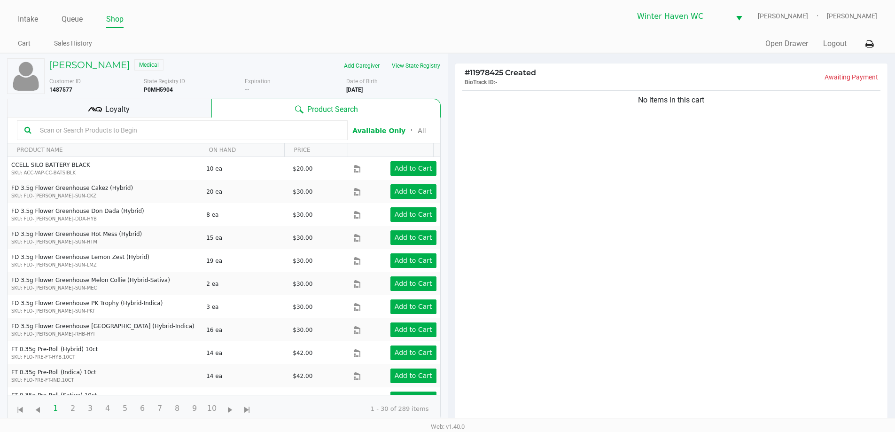
click at [191, 106] on div "Loyalty" at bounding box center [109, 108] width 204 height 19
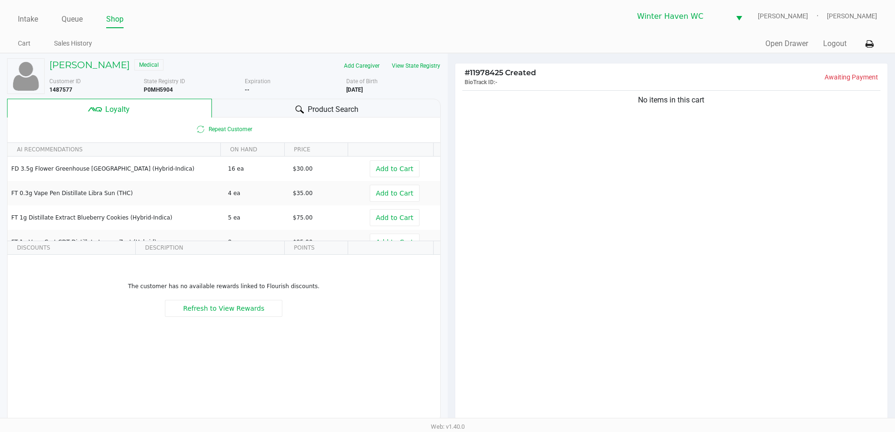
click at [245, 111] on div "Product Search" at bounding box center [326, 108] width 229 height 19
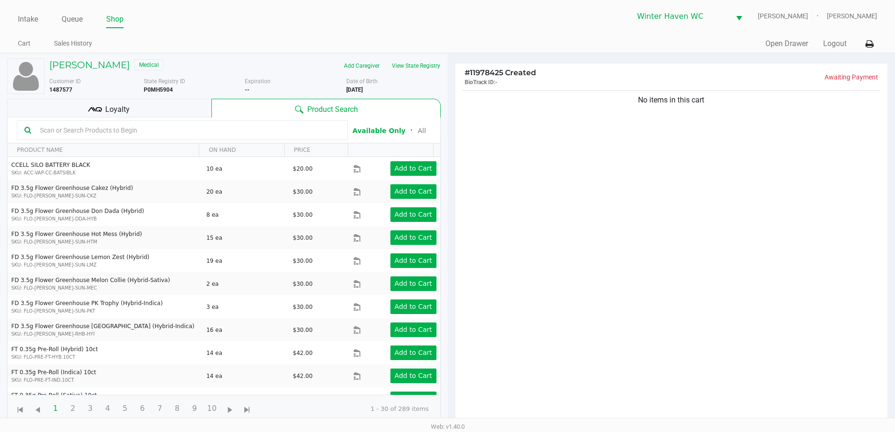
click at [300, 110] on icon at bounding box center [299, 109] width 8 height 8
click at [422, 59] on button "View State Registry" at bounding box center [413, 65] width 55 height 15
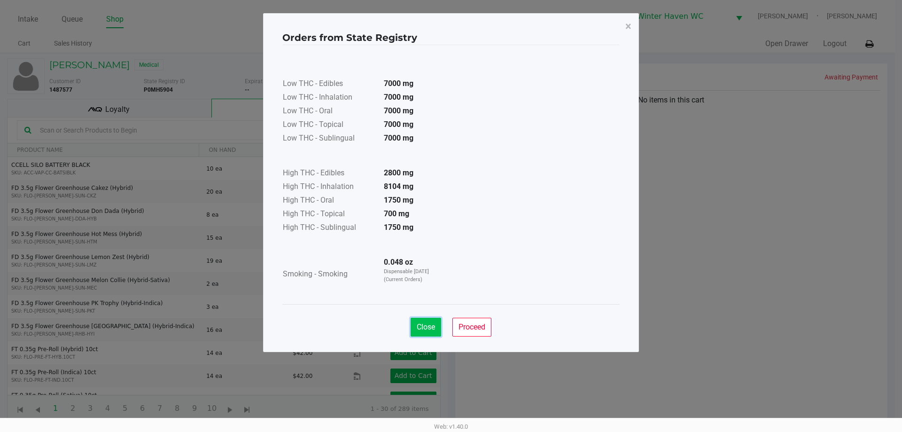
click at [431, 324] on span "Close" at bounding box center [426, 326] width 18 height 9
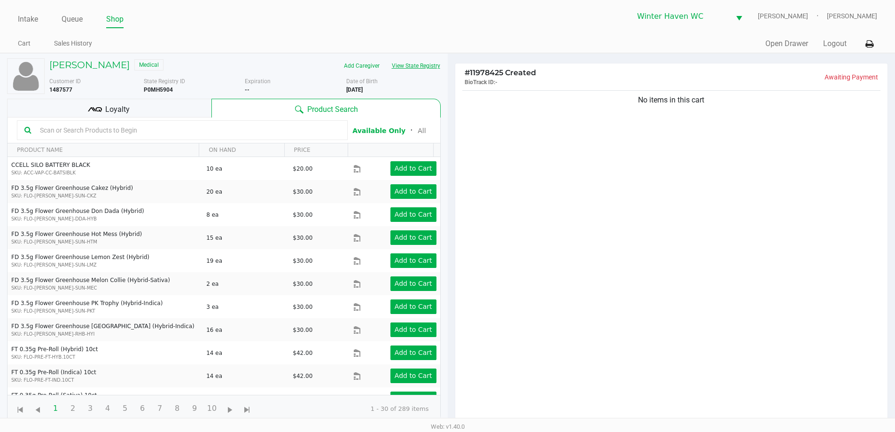
click at [435, 63] on button "View State Registry" at bounding box center [413, 65] width 55 height 15
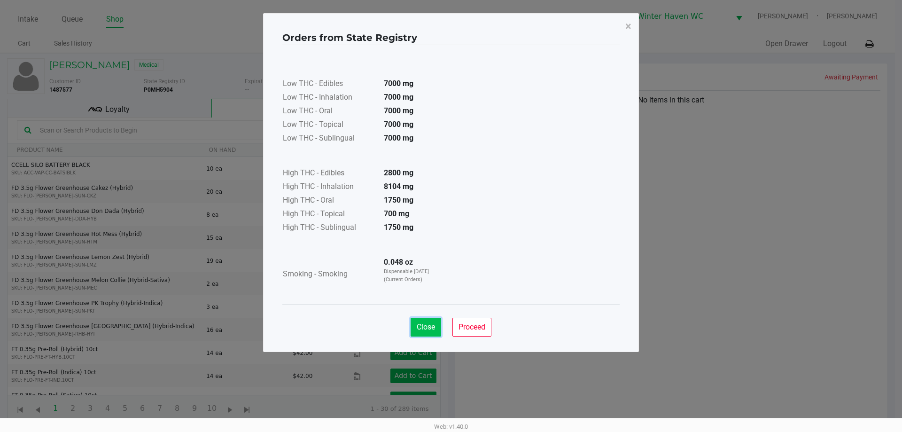
click at [421, 324] on span "Close" at bounding box center [426, 326] width 18 height 9
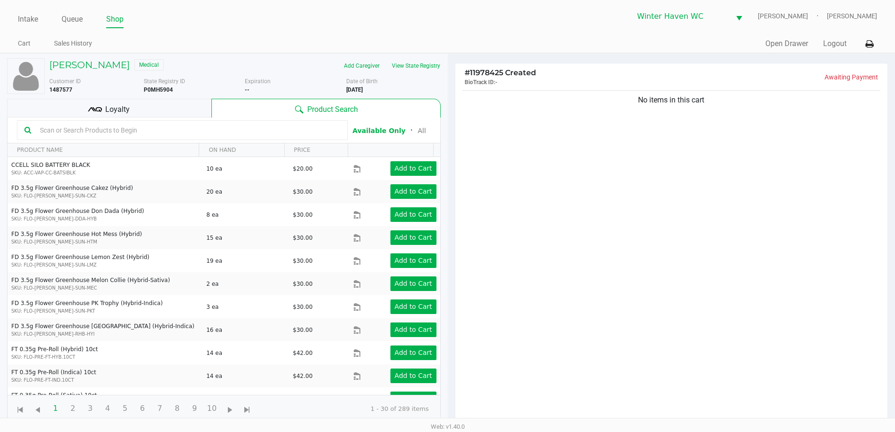
click at [179, 108] on div "Loyalty" at bounding box center [109, 108] width 204 height 19
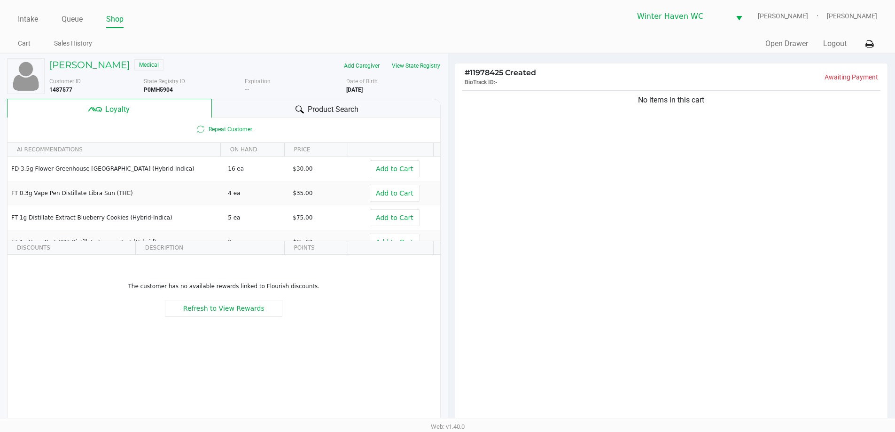
click at [333, 104] on span "Product Search" at bounding box center [333, 109] width 51 height 11
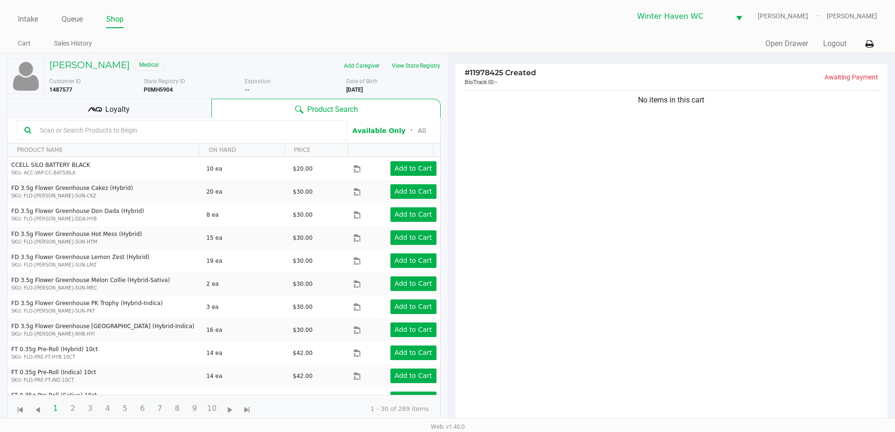
click at [146, 139] on div at bounding box center [182, 130] width 331 height 20
click at [148, 125] on input "text" at bounding box center [188, 130] width 304 height 14
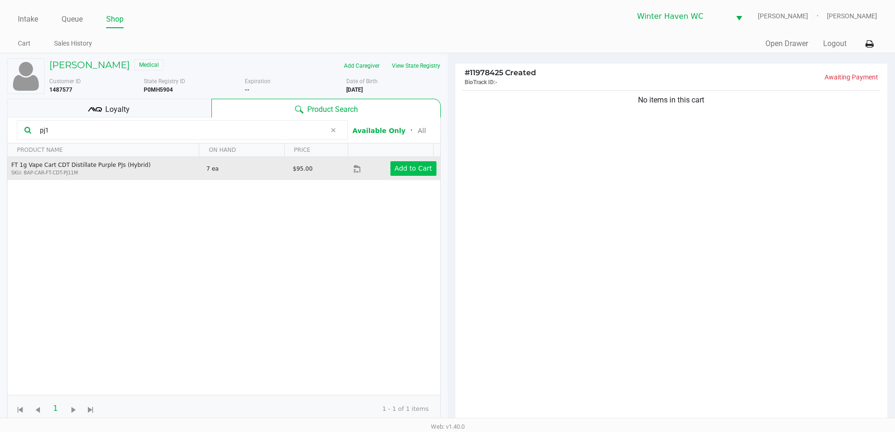
type input "pj1"
click at [401, 173] on button "Add to Cart" at bounding box center [413, 168] width 46 height 15
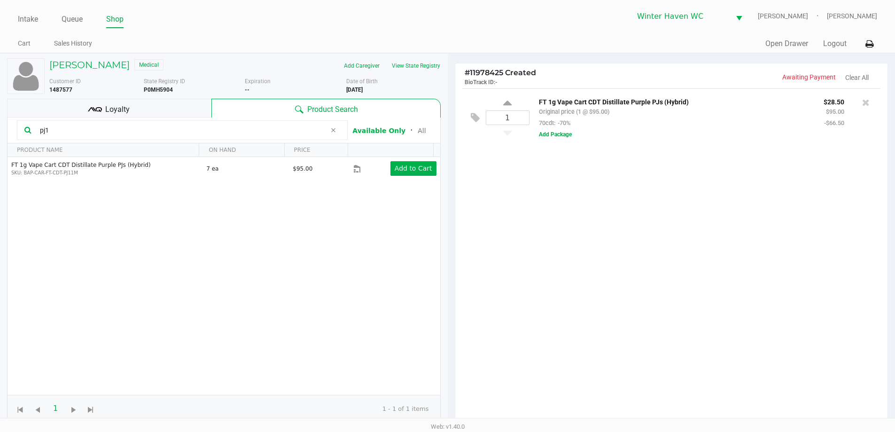
click at [180, 130] on input "pj1" at bounding box center [181, 130] width 290 height 14
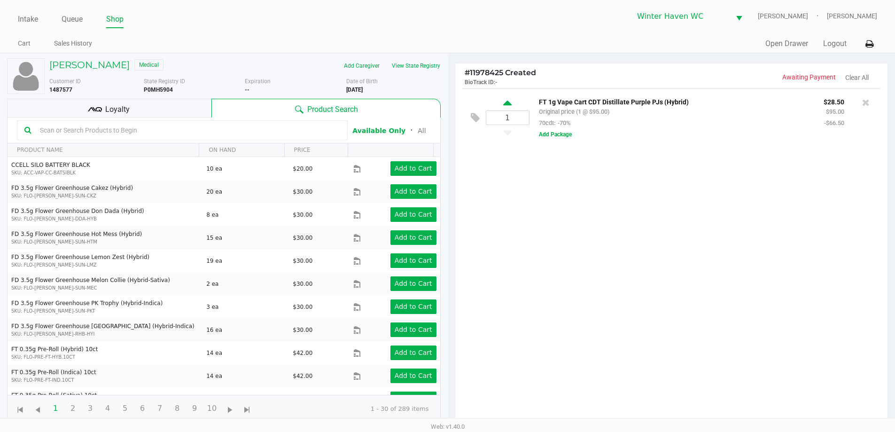
click at [508, 103] on icon at bounding box center [507, 105] width 8 height 12
type input "2"
click at [166, 113] on div "Loyalty" at bounding box center [109, 108] width 204 height 19
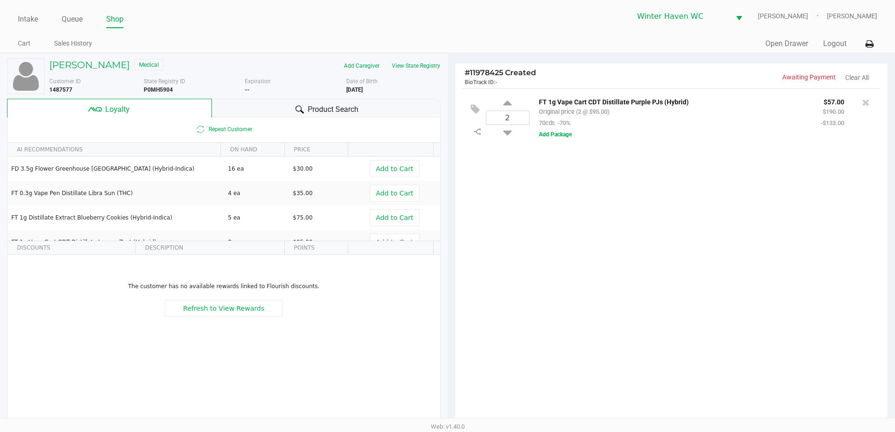
click at [251, 102] on div "Product Search" at bounding box center [326, 108] width 229 height 19
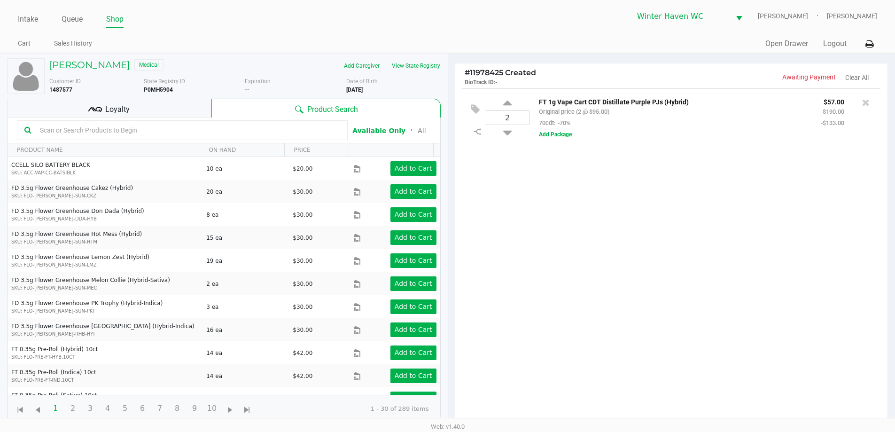
click at [641, 214] on div "2 FT 1g Vape Cart CDT Distillate Purple PJs (Hybrid) Original price (2 @ $95.00…" at bounding box center [671, 258] width 433 height 341
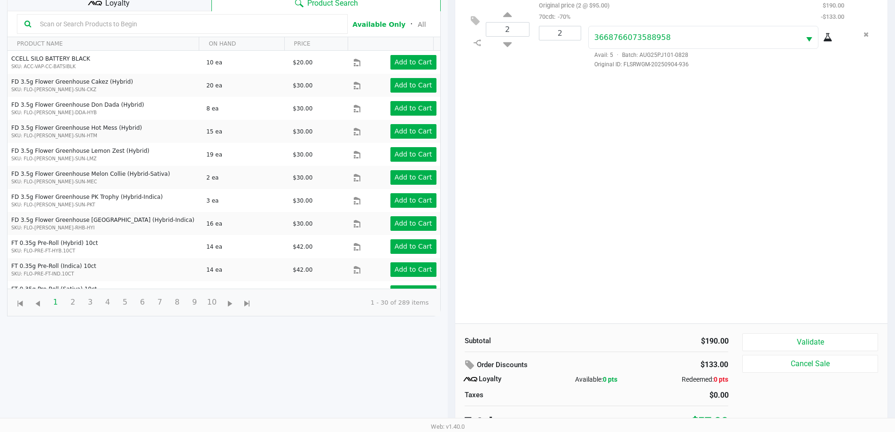
scroll to position [113, 0]
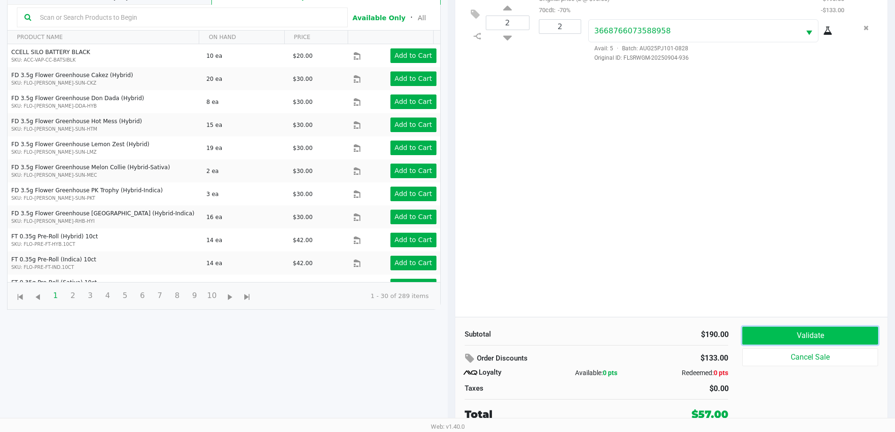
click at [794, 336] on button "Validate" at bounding box center [809, 335] width 135 height 18
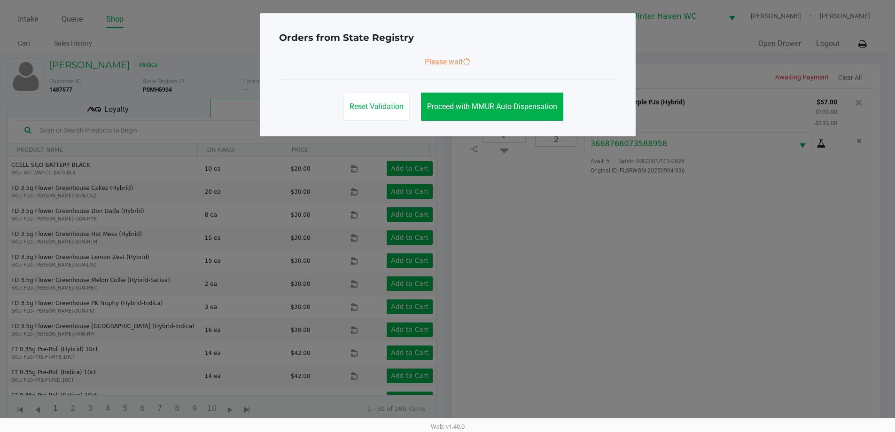
scroll to position [0, 0]
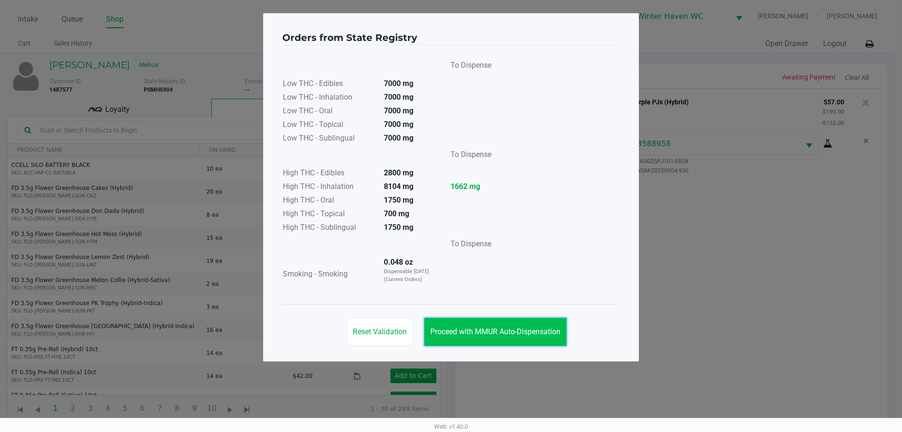
click at [507, 328] on span "Proceed with MMUR Auto-Dispensation" at bounding box center [495, 331] width 130 height 9
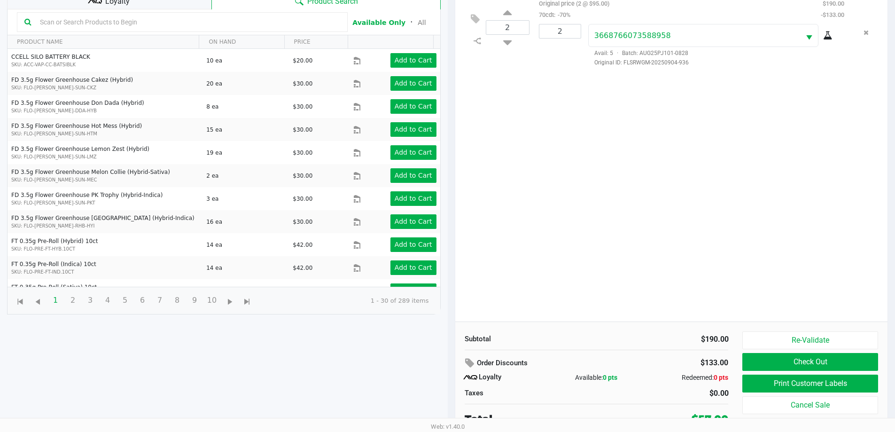
scroll to position [113, 0]
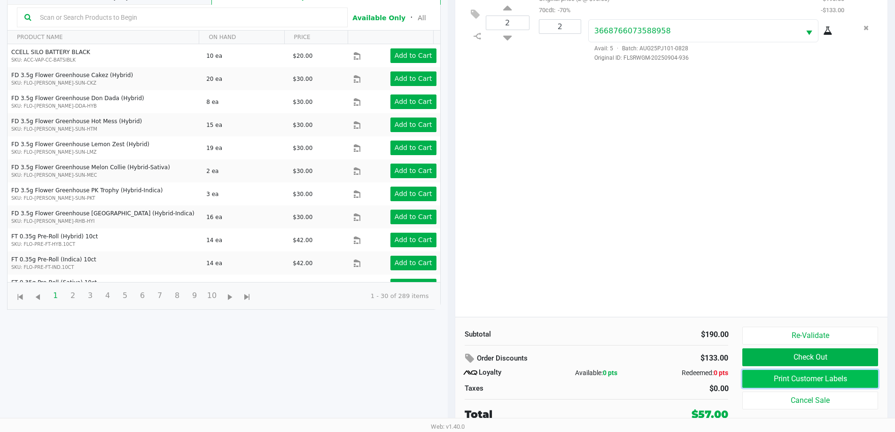
click at [787, 383] on button "Print Customer Labels" at bounding box center [809, 379] width 135 height 18
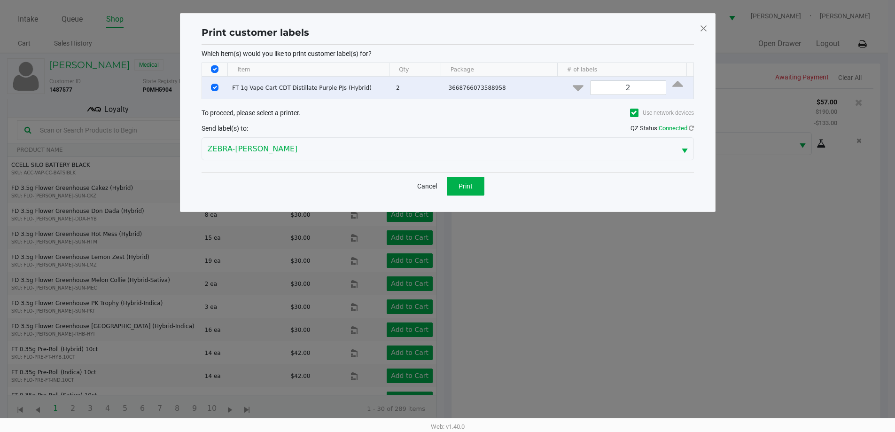
scroll to position [0, 0]
click at [470, 179] on button "Print" at bounding box center [469, 186] width 38 height 19
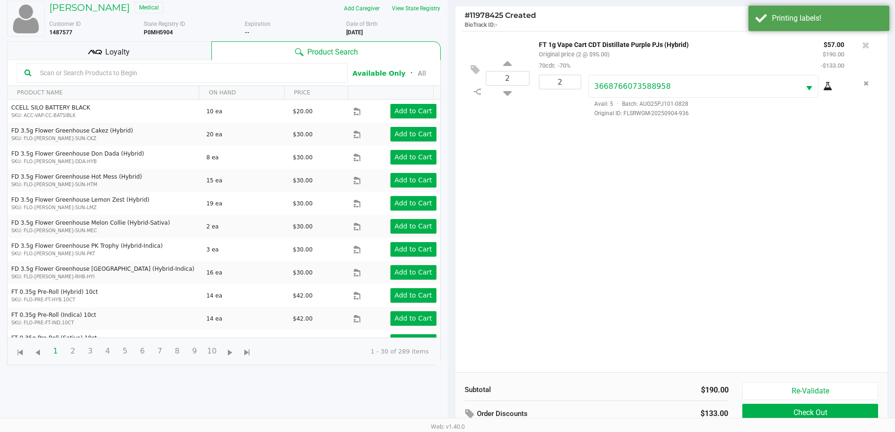
scroll to position [113, 0]
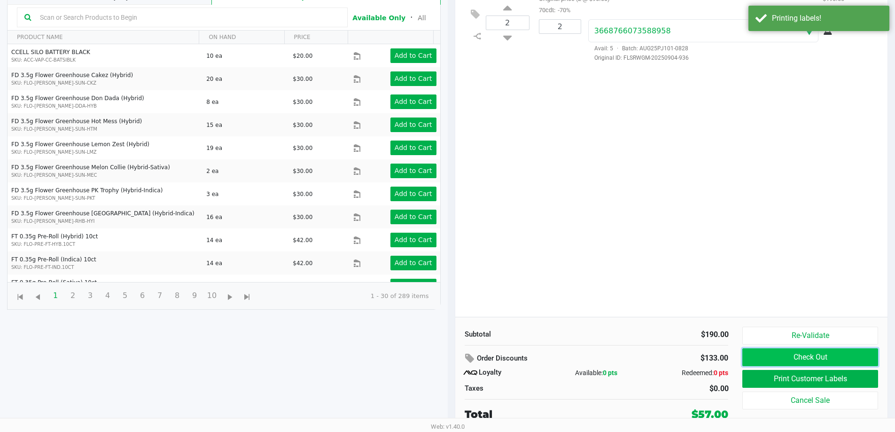
click at [810, 354] on button "Check Out" at bounding box center [809, 357] width 135 height 18
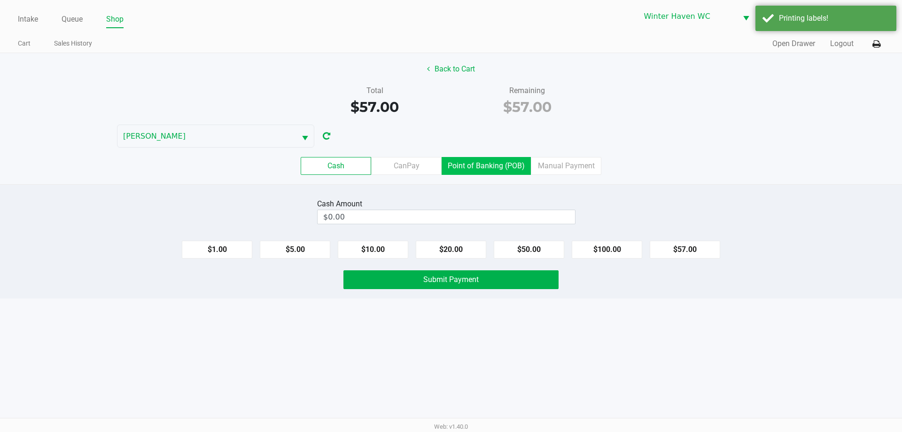
click at [517, 168] on label "Point of Banking (POB)" at bounding box center [485, 166] width 89 height 18
click at [0, 0] on 7 "Point of Banking (POB)" at bounding box center [0, 0] width 0 height 0
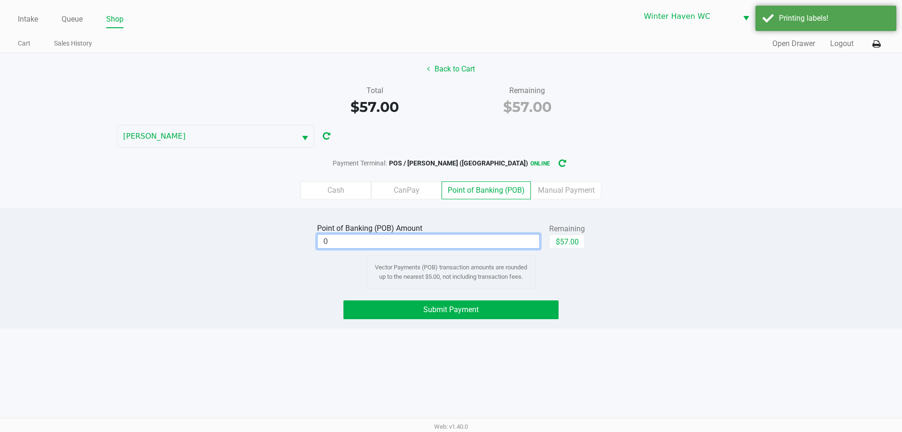
click at [503, 245] on input "0" at bounding box center [428, 241] width 222 height 14
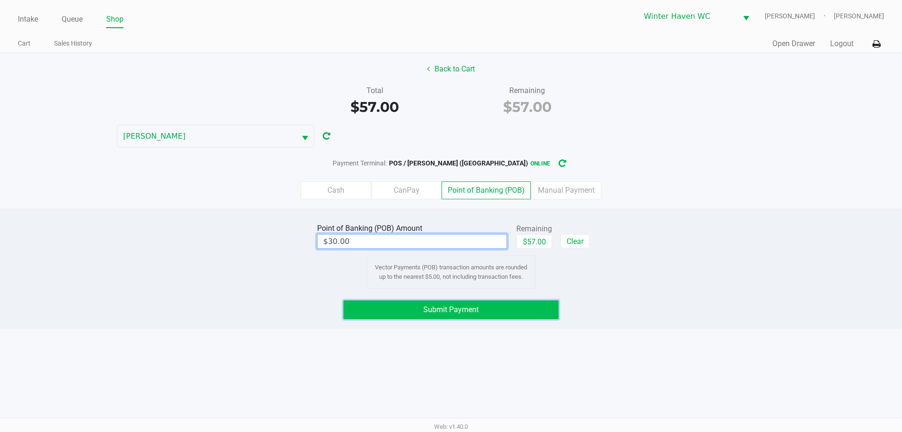
click at [455, 311] on span "Submit Payment" at bounding box center [450, 309] width 55 height 9
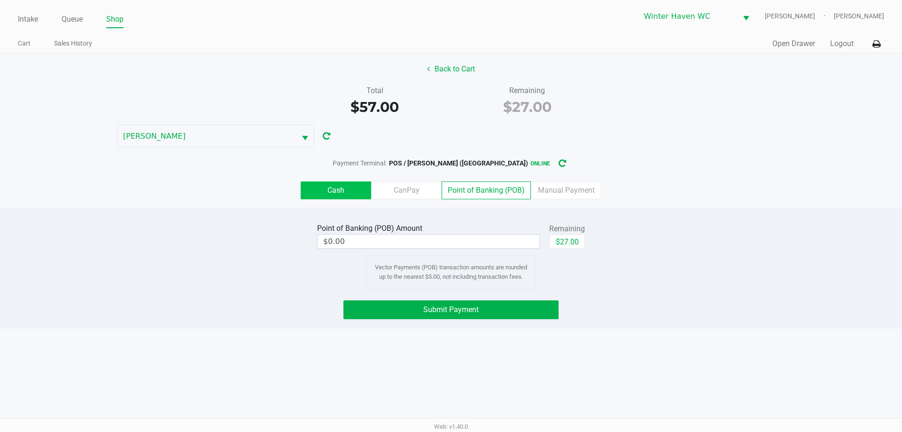
click at [315, 191] on label "Cash" at bounding box center [336, 190] width 70 height 18
click at [0, 0] on 0 "Cash" at bounding box center [0, 0] width 0 height 0
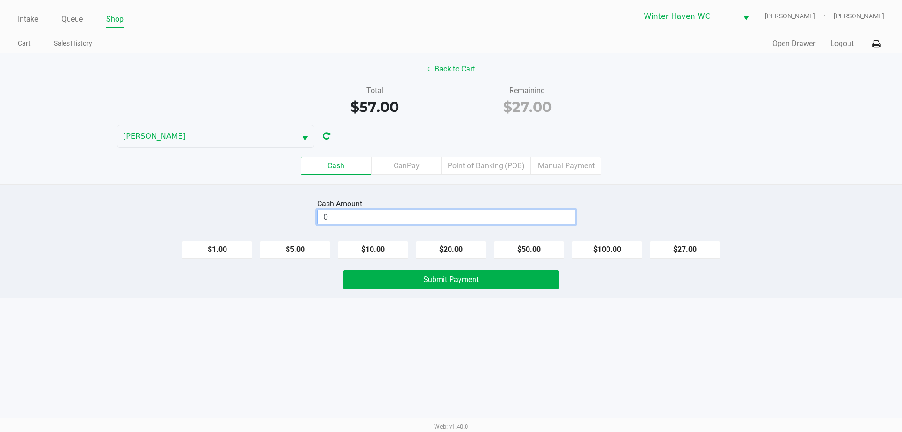
click at [452, 218] on input "0" at bounding box center [445, 217] width 257 height 14
drag, startPoint x: 488, startPoint y: 206, endPoint x: 485, endPoint y: 210, distance: 5.1
click at [487, 206] on div "Cash Amount" at bounding box center [446, 203] width 258 height 11
click at [485, 217] on input "0" at bounding box center [445, 217] width 257 height 14
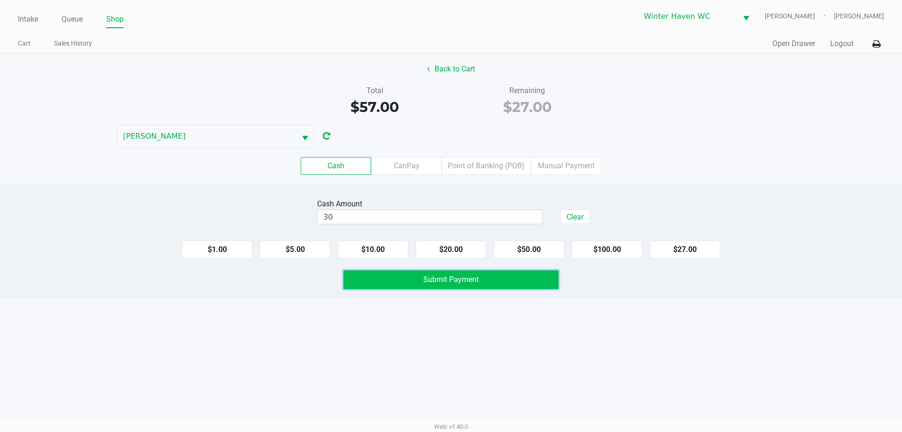
type input "$30.00"
click at [462, 277] on span "Submit Payment" at bounding box center [450, 279] width 55 height 9
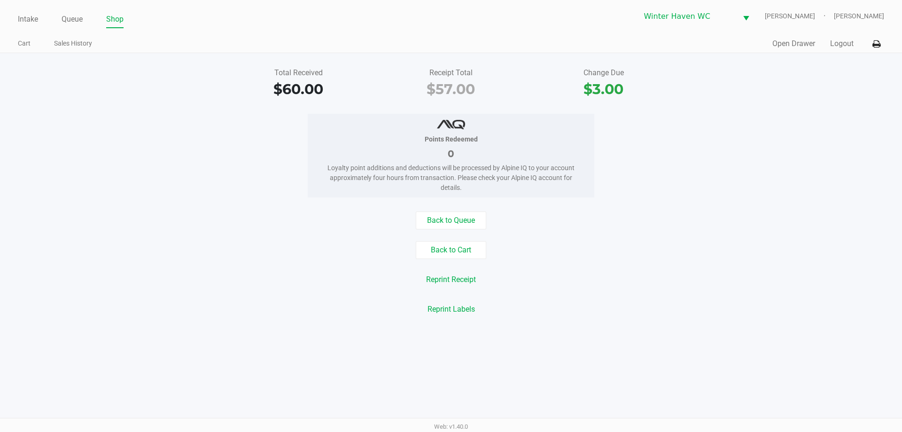
click at [787, 49] on div "Quick Sale Open Drawer Logout" at bounding box center [667, 43] width 433 height 17
click at [787, 45] on button "Open Drawer" at bounding box center [793, 43] width 43 height 11
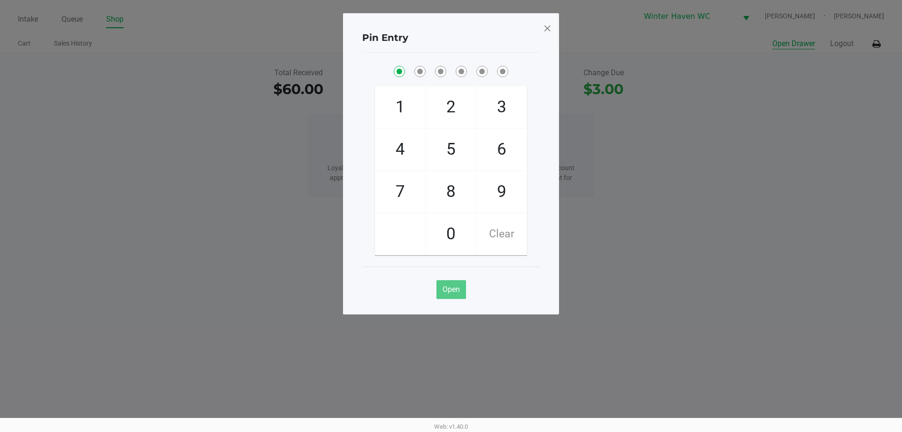
checkbox input "true"
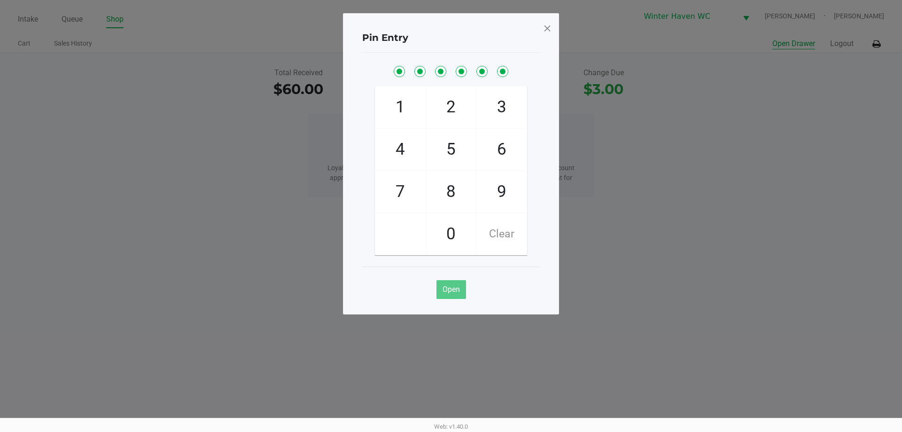
checkbox input "true"
click at [548, 27] on span at bounding box center [547, 28] width 8 height 15
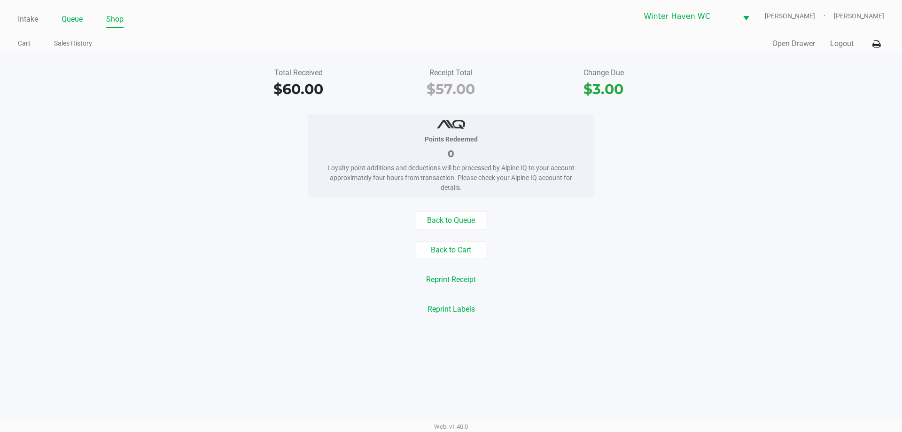
click at [71, 23] on link "Queue" at bounding box center [72, 19] width 21 height 13
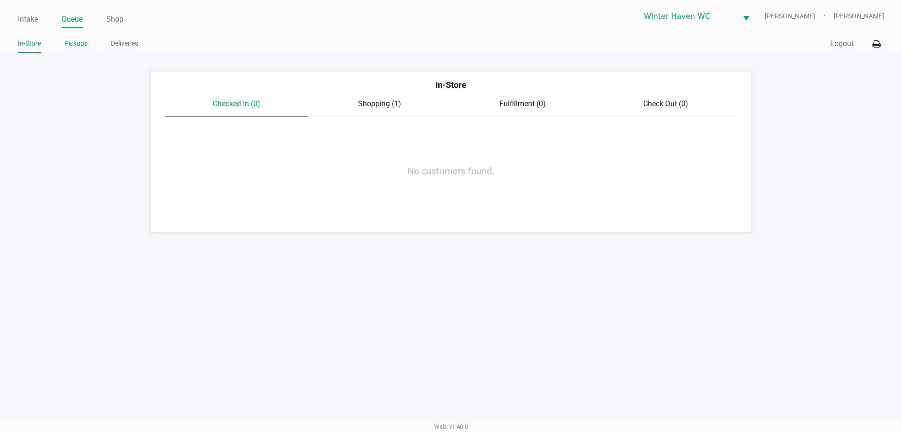
click at [76, 44] on link "Pickups" at bounding box center [75, 44] width 23 height 12
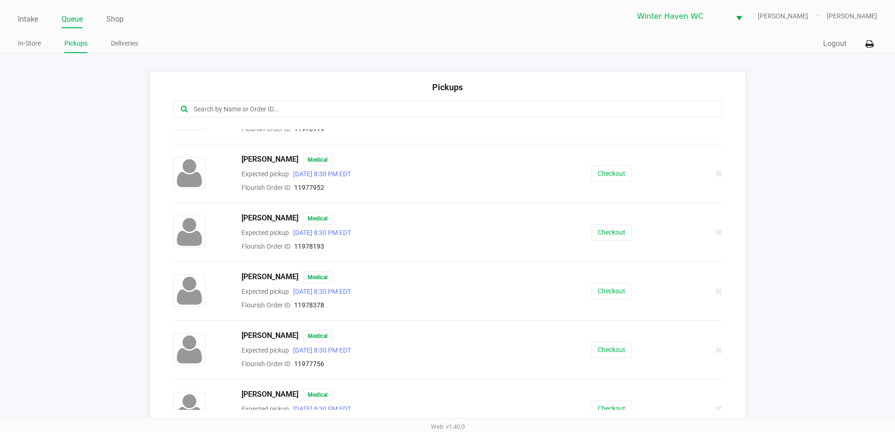
scroll to position [329, 0]
click at [615, 295] on button "Checkout" at bounding box center [611, 290] width 40 height 16
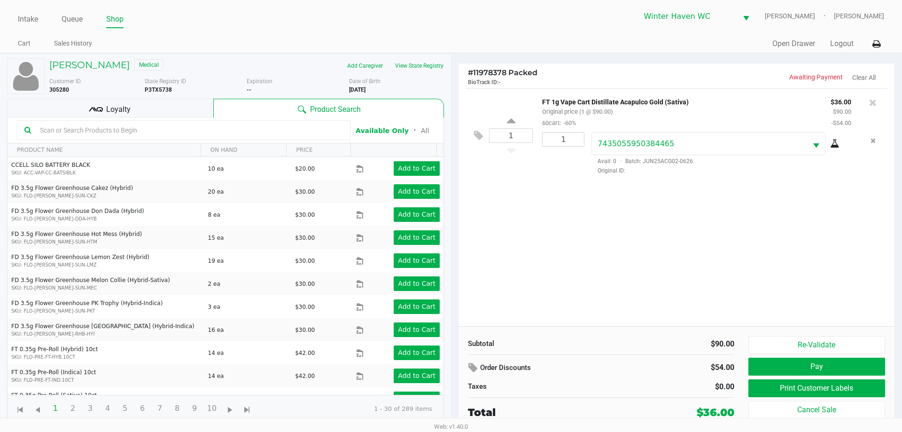
click at [130, 103] on div "Loyalty" at bounding box center [110, 108] width 206 height 19
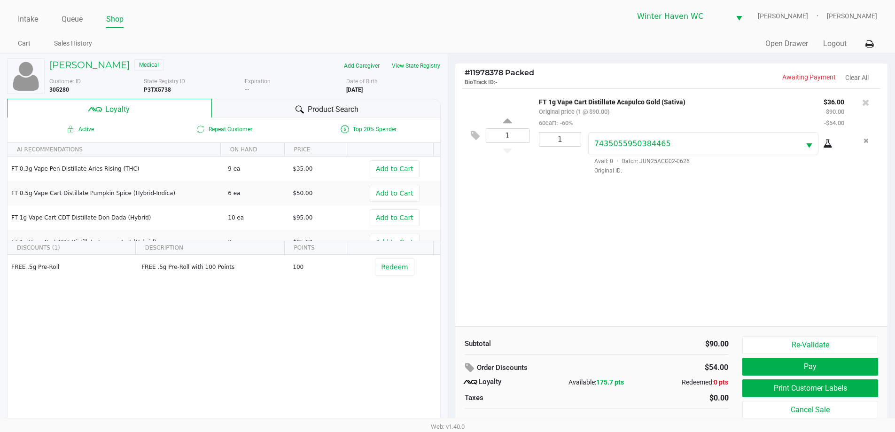
click at [337, 108] on span "Product Search" at bounding box center [333, 109] width 51 height 11
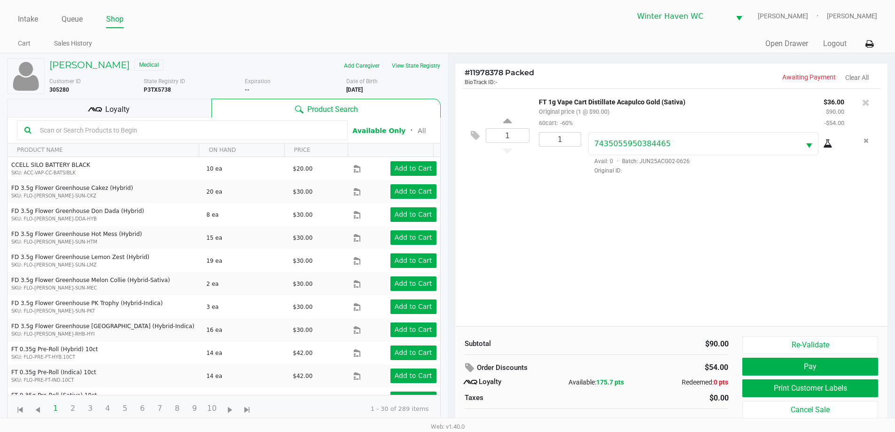
scroll to position [9, 0]
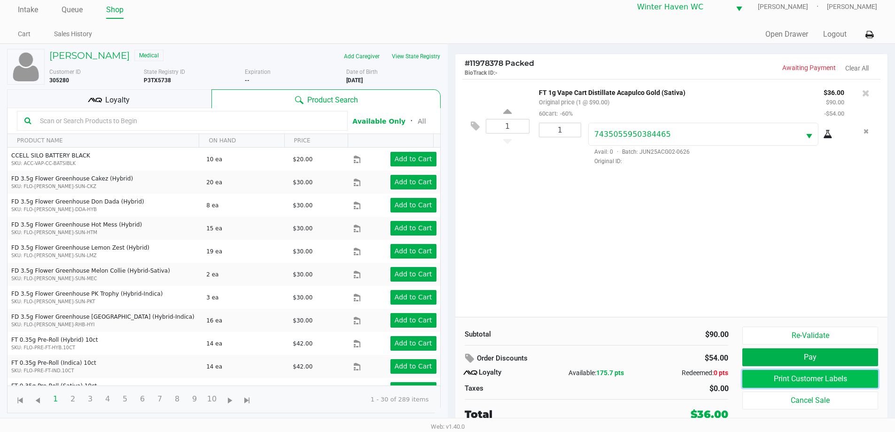
click at [815, 378] on button "Print Customer Labels" at bounding box center [809, 379] width 135 height 18
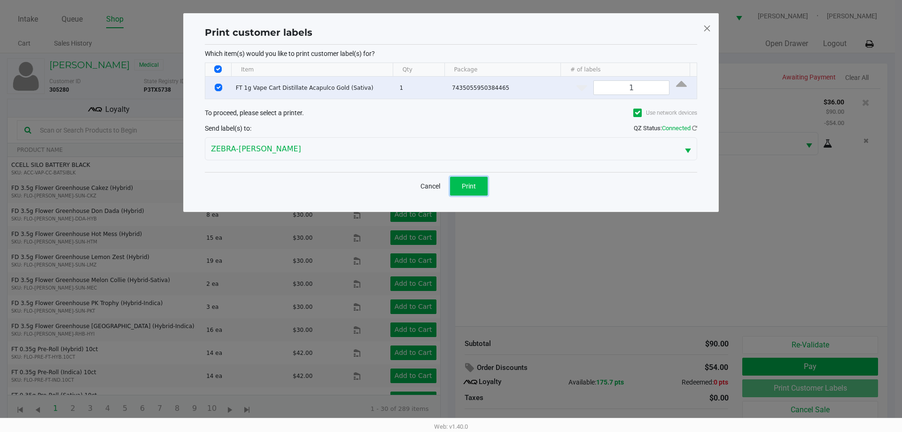
click at [485, 177] on button "Print" at bounding box center [469, 186] width 38 height 19
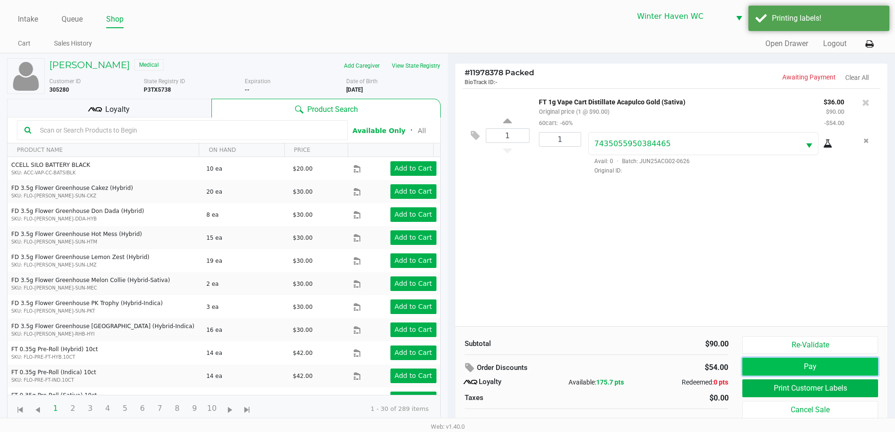
click at [815, 367] on button "Pay" at bounding box center [809, 366] width 135 height 18
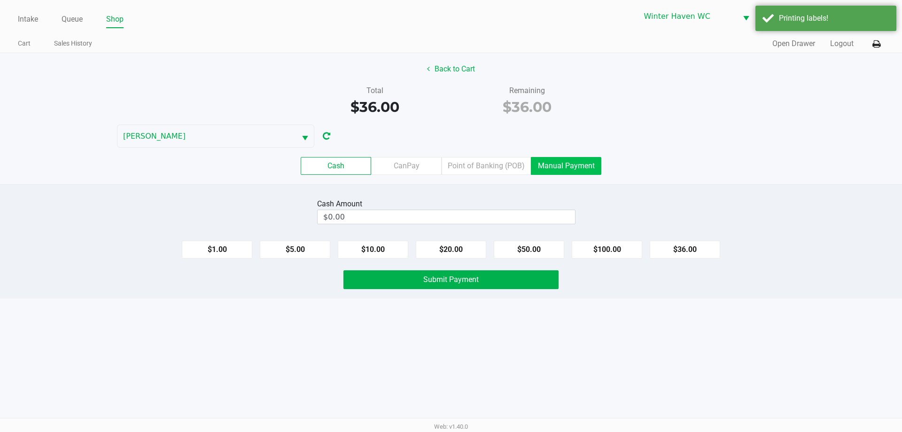
click at [578, 162] on label "Manual Payment" at bounding box center [566, 166] width 70 height 18
click at [0, 0] on 8 "Manual Payment" at bounding box center [0, 0] width 0 height 0
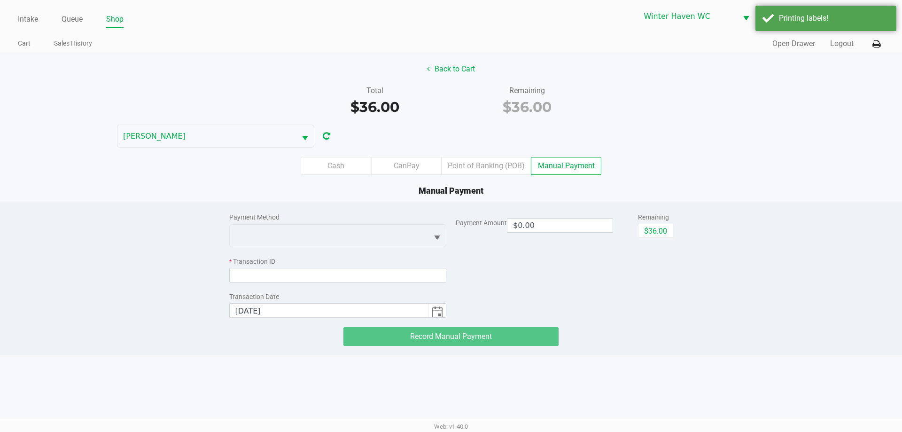
click at [337, 222] on div "Payment Method" at bounding box center [337, 229] width 217 height 35
click at [337, 223] on div "Payment Method" at bounding box center [337, 229] width 217 height 35
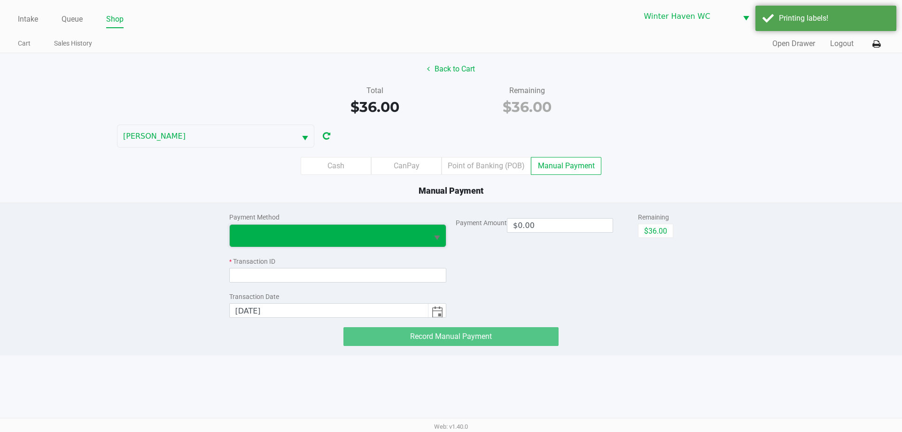
click at [334, 232] on span at bounding box center [328, 235] width 187 height 11
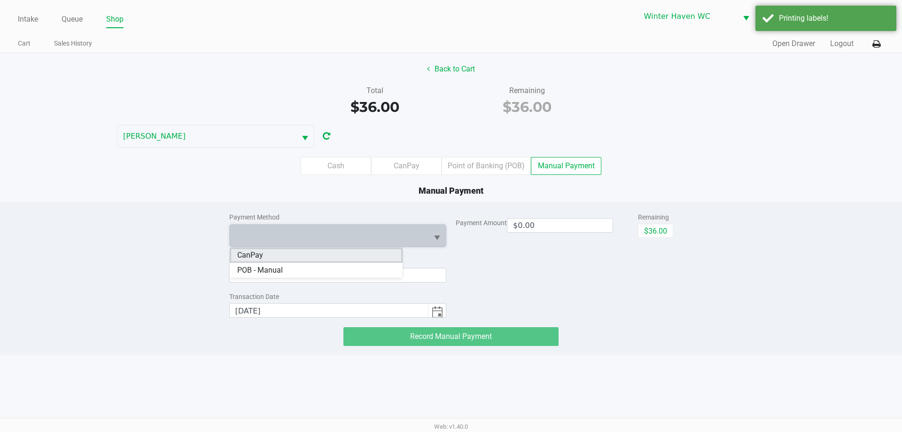
click at [313, 256] on li "CanPay" at bounding box center [316, 254] width 173 height 15
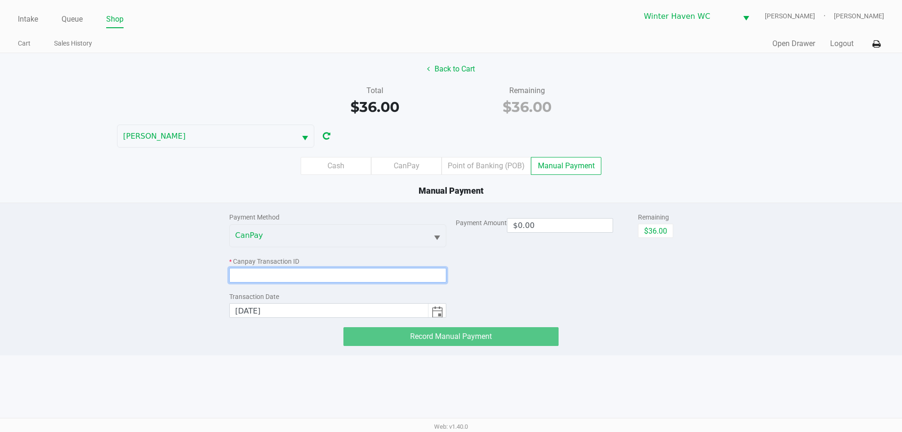
click at [317, 274] on input at bounding box center [337, 275] width 217 height 15
click at [665, 224] on button "$36.00" at bounding box center [655, 231] width 35 height 14
type input "$36.00"
click at [375, 272] on input at bounding box center [337, 275] width 217 height 15
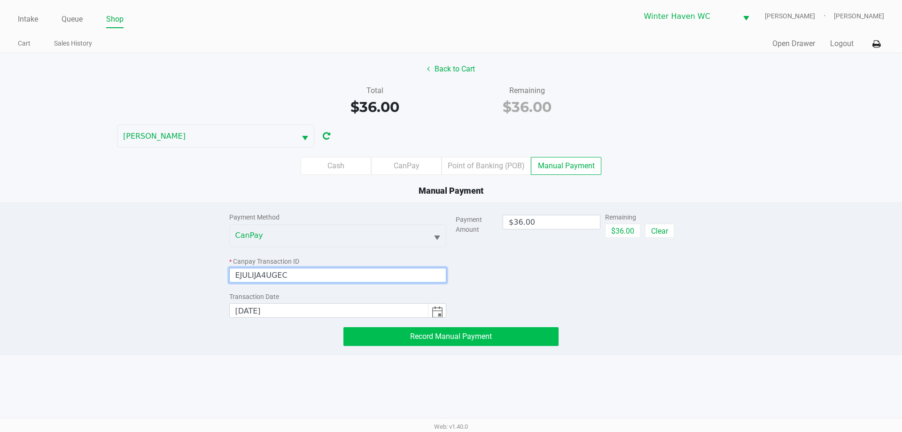
type input "EJULIJA4UGEC"
click at [436, 340] on span "Record Manual Payment" at bounding box center [451, 336] width 82 height 9
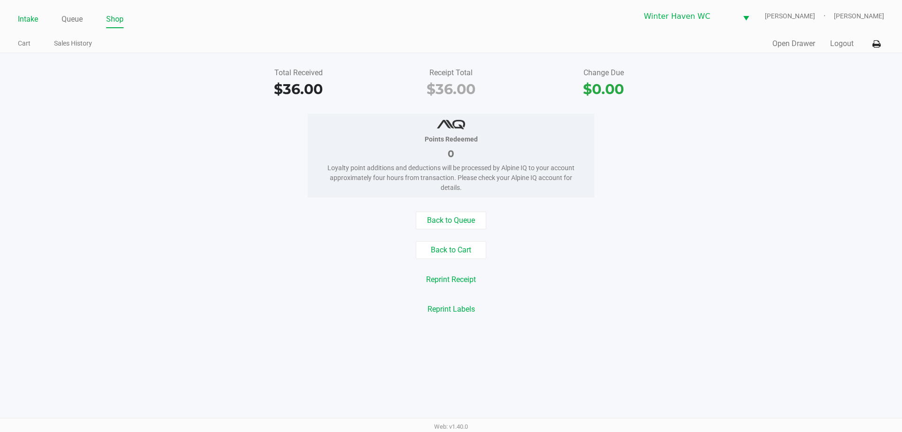
click at [22, 17] on link "Intake" at bounding box center [28, 19] width 20 height 13
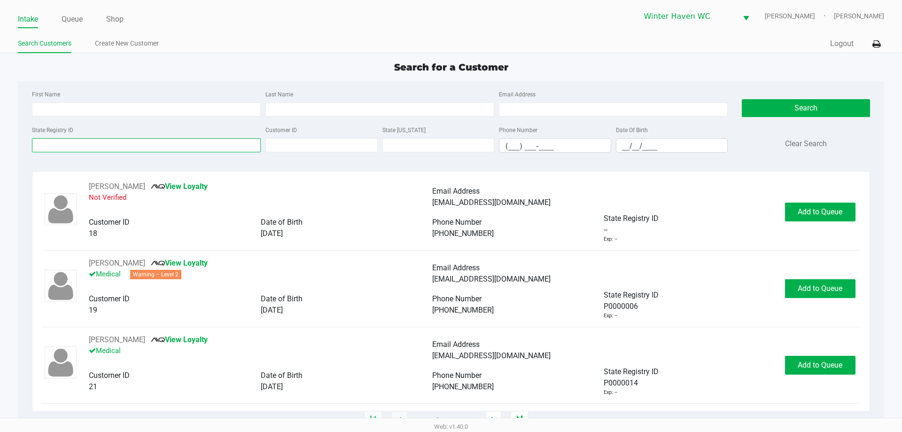
click at [115, 147] on input "State Registry ID" at bounding box center [146, 145] width 229 height 14
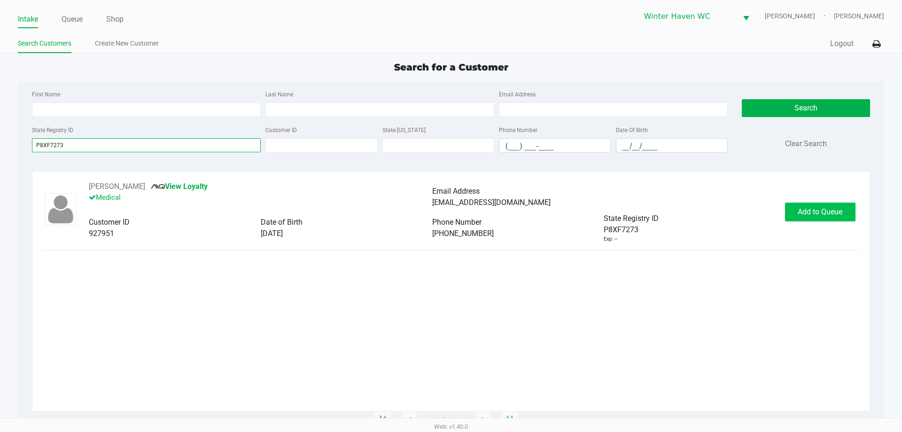
type input "P8XF7273"
click at [818, 207] on span "Add to Queue" at bounding box center [819, 211] width 45 height 9
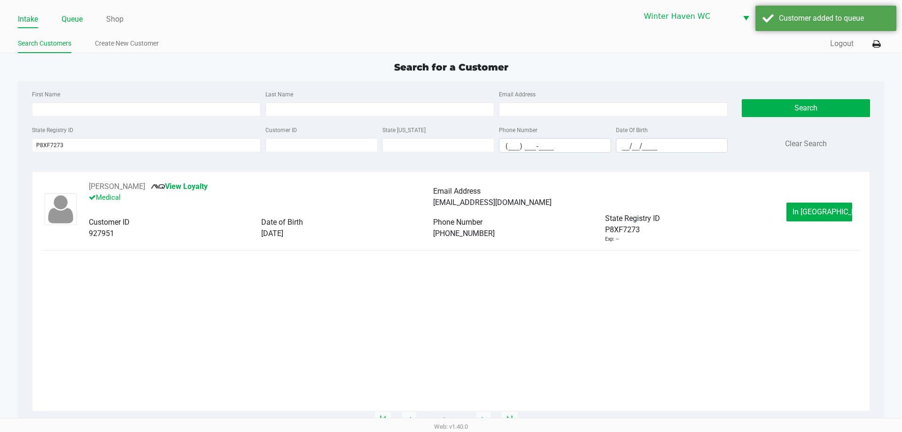
click at [65, 19] on link "Queue" at bounding box center [72, 19] width 21 height 13
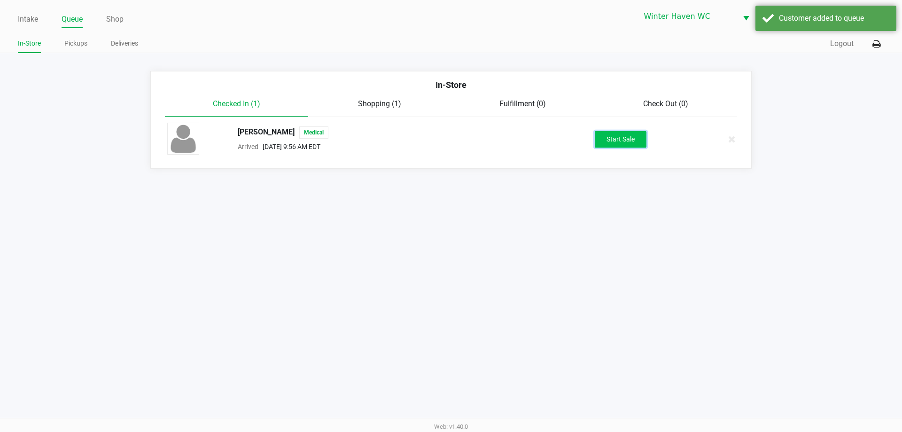
click at [613, 142] on button "Start Sale" at bounding box center [621, 139] width 52 height 16
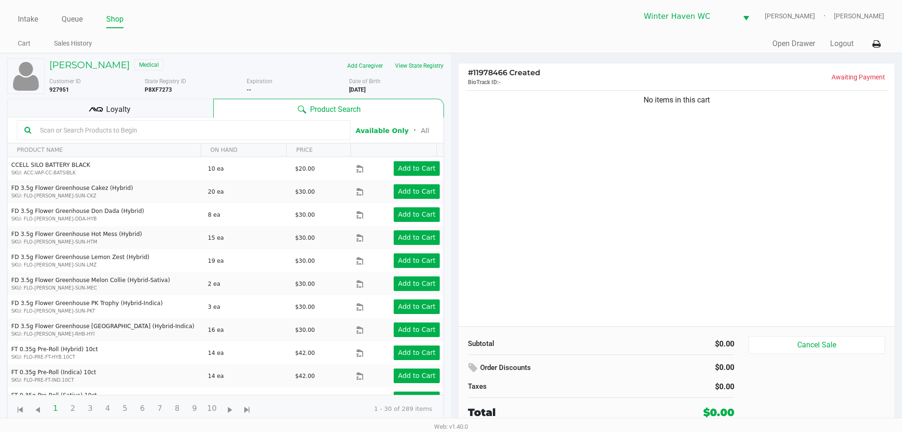
click at [138, 130] on input "text" at bounding box center [189, 130] width 307 height 14
click at [71, 68] on h5 "[PERSON_NAME]" at bounding box center [89, 64] width 80 height 11
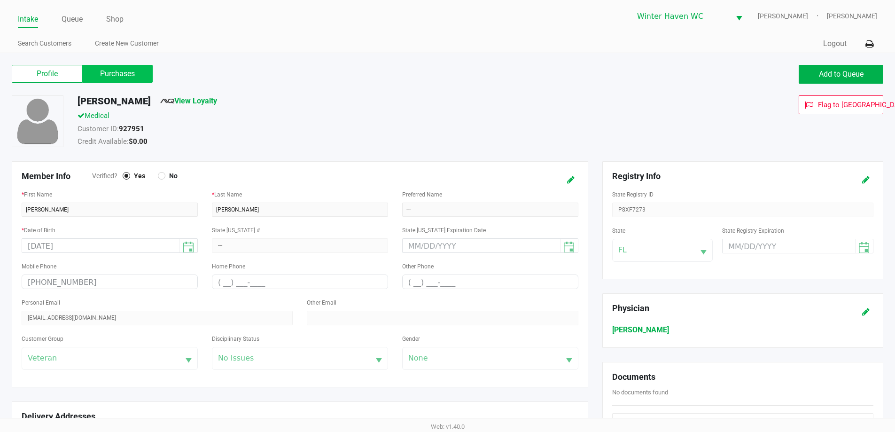
click at [112, 70] on label "Purchases" at bounding box center [117, 74] width 70 height 18
click at [0, 0] on 1 "Purchases" at bounding box center [0, 0] width 0 height 0
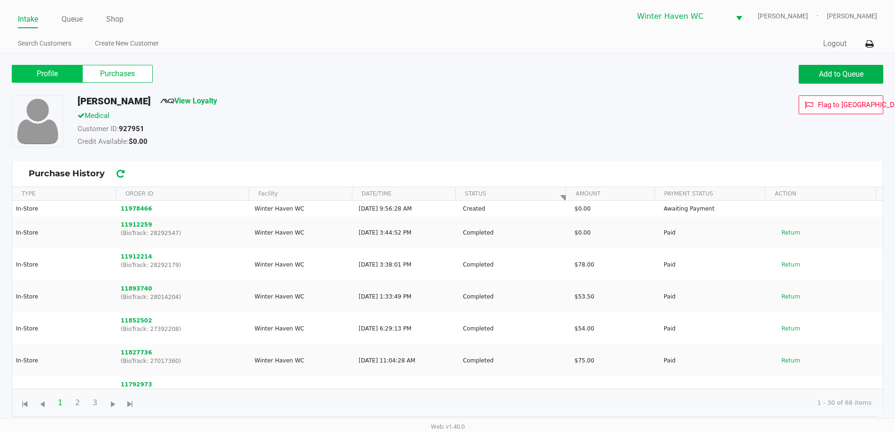
click at [62, 81] on label "Profile" at bounding box center [47, 74] width 70 height 18
click at [0, 0] on 0 "Profile" at bounding box center [0, 0] width 0 height 0
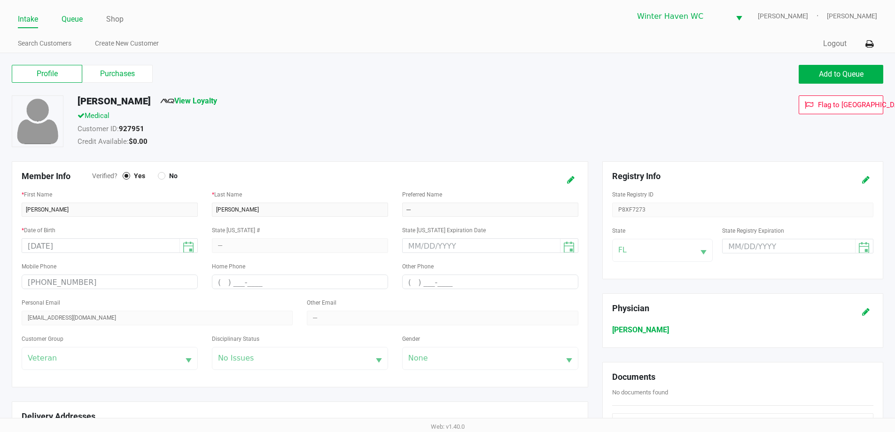
click at [66, 25] on link "Queue" at bounding box center [72, 19] width 21 height 13
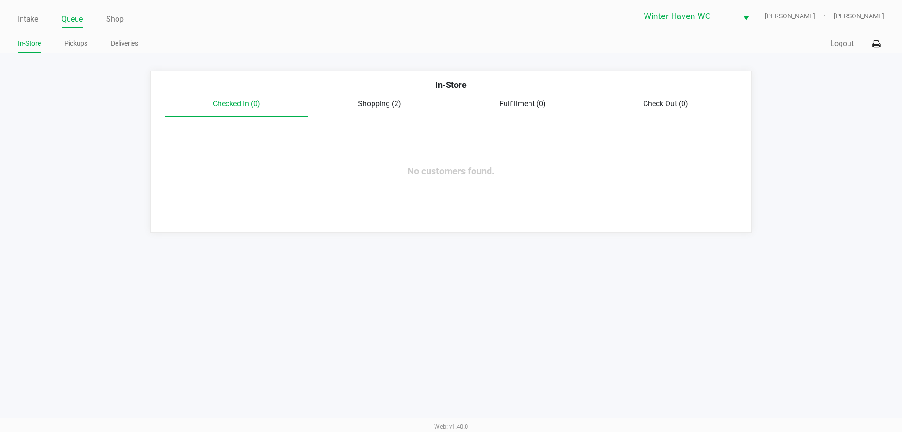
click at [359, 107] on span "Shopping (2)" at bounding box center [379, 103] width 43 height 9
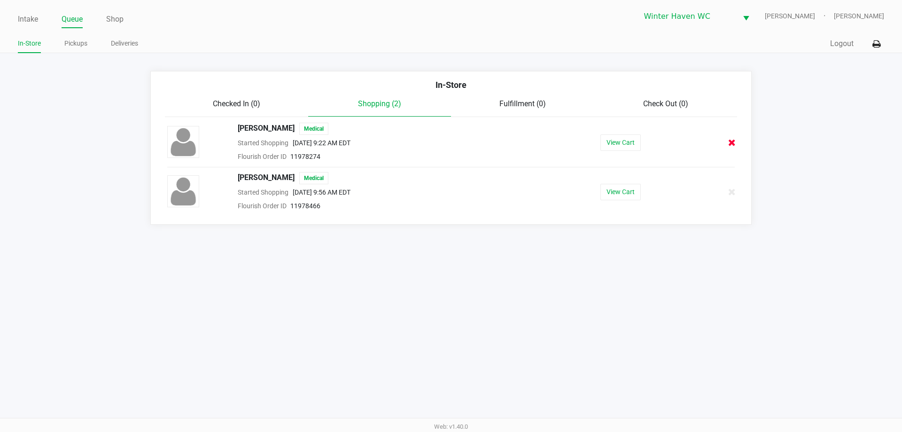
click at [732, 139] on icon at bounding box center [732, 142] width 8 height 7
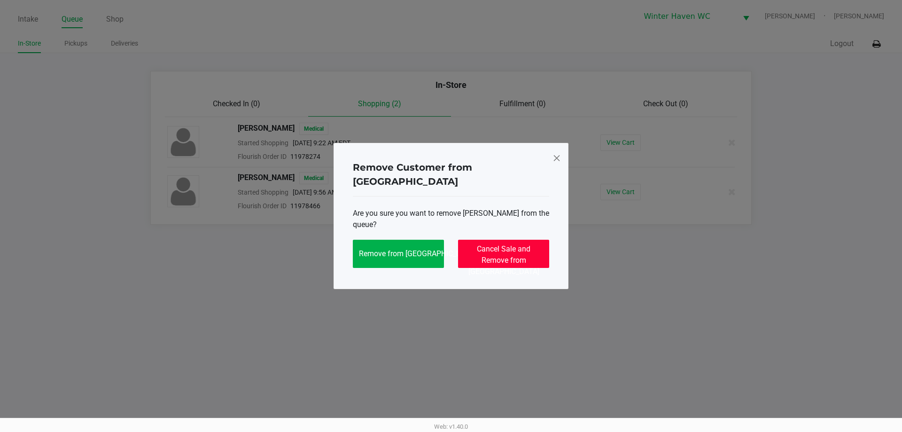
click at [465, 243] on button "Cancel Sale and Remove from [GEOGRAPHIC_DATA]" at bounding box center [503, 254] width 91 height 28
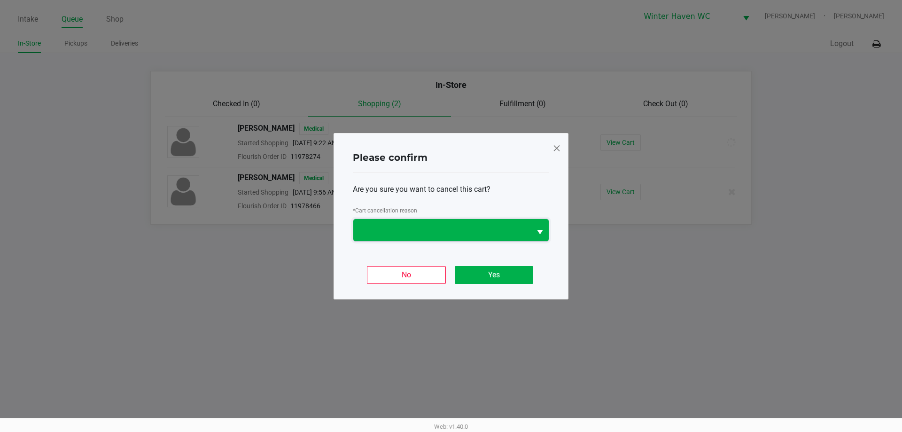
click at [445, 225] on span at bounding box center [442, 229] width 166 height 11
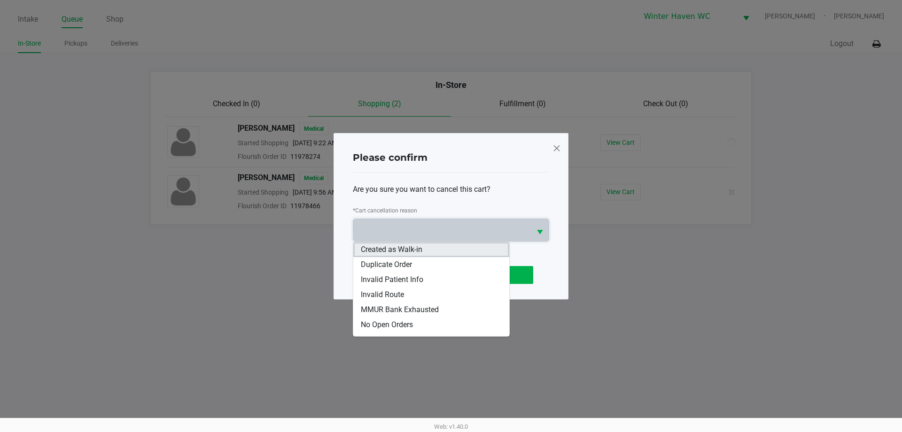
click at [419, 247] on span "Created as Walk-in" at bounding box center [392, 249] width 62 height 11
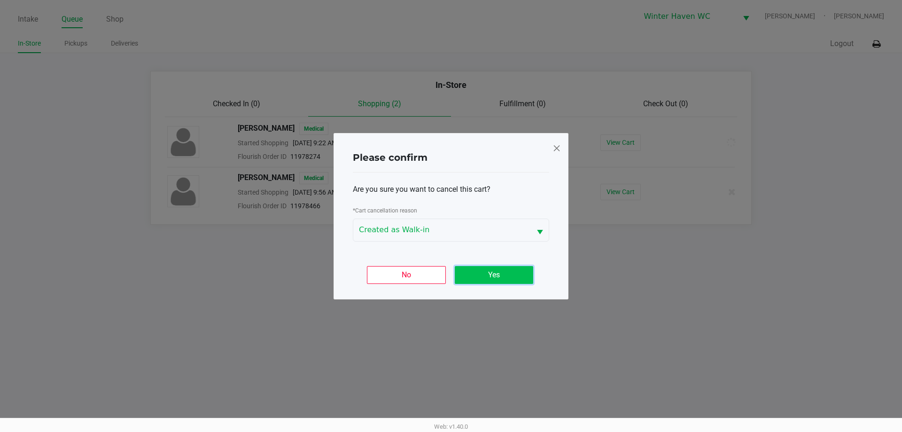
click at [511, 271] on button "Yes" at bounding box center [494, 275] width 78 height 18
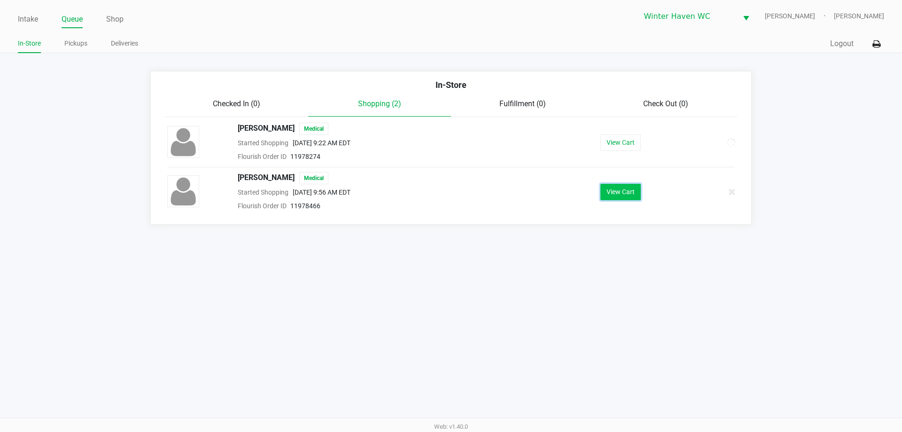
click at [613, 190] on button "View Cart" at bounding box center [620, 192] width 40 height 16
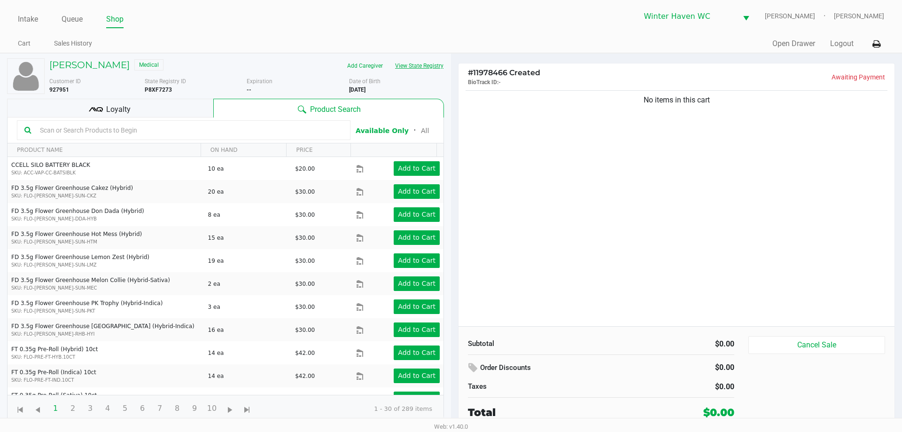
click at [429, 67] on button "View State Registry" at bounding box center [416, 65] width 55 height 15
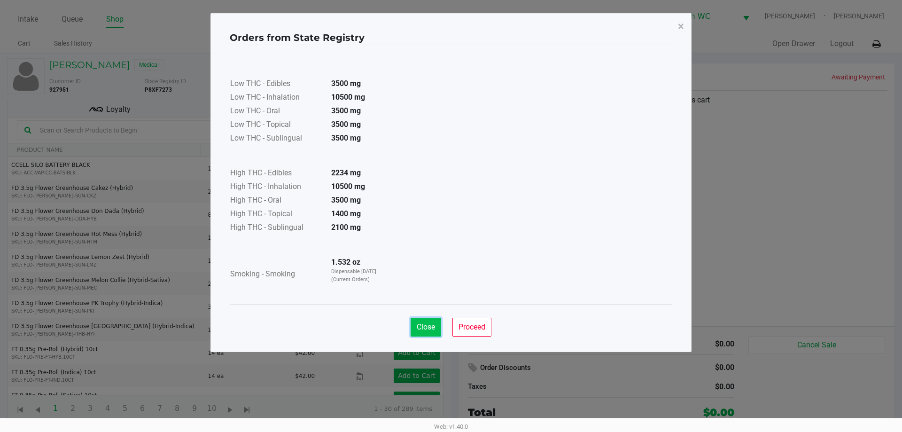
click at [423, 325] on span "Close" at bounding box center [426, 326] width 18 height 9
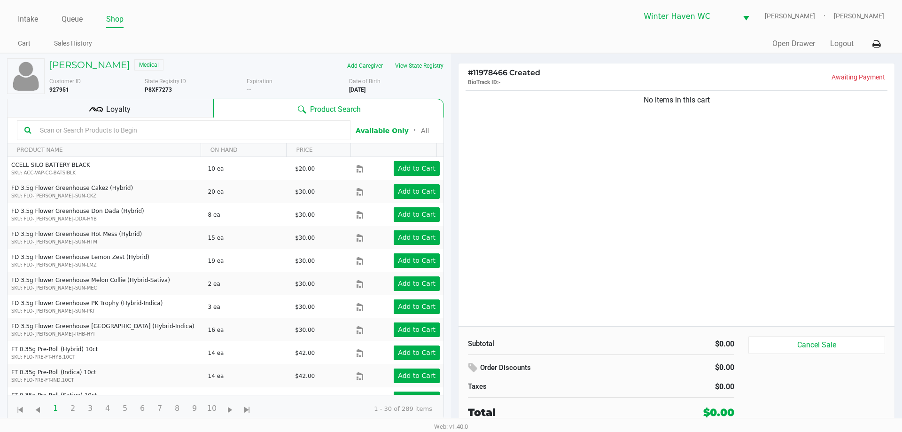
click at [203, 127] on input "text" at bounding box center [189, 130] width 307 height 14
click at [178, 131] on input "text" at bounding box center [189, 130] width 307 height 14
click at [176, 131] on input "text" at bounding box center [189, 130] width 307 height 14
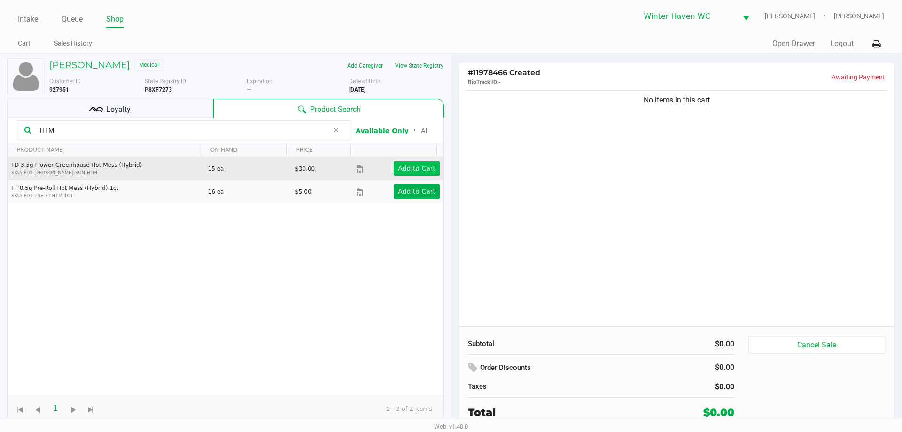
type input "HTM"
click at [418, 169] on app-button-loader "Add to Cart" at bounding box center [417, 168] width 38 height 8
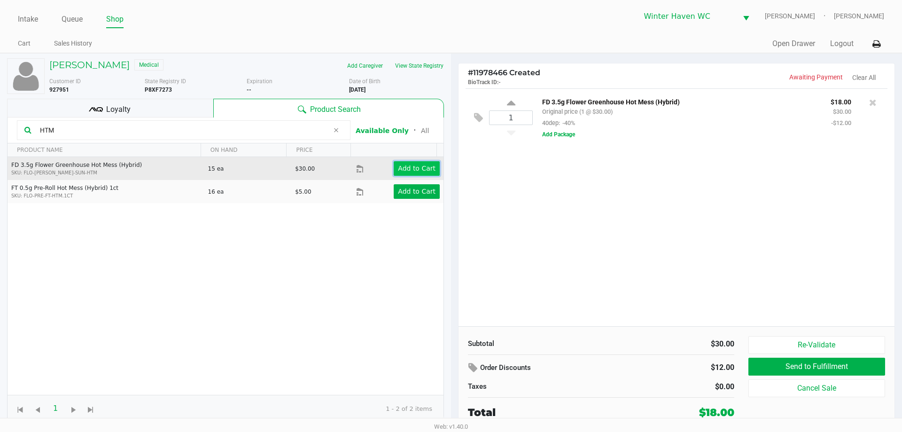
click at [418, 169] on app-button-loader "Add to Cart" at bounding box center [417, 168] width 38 height 8
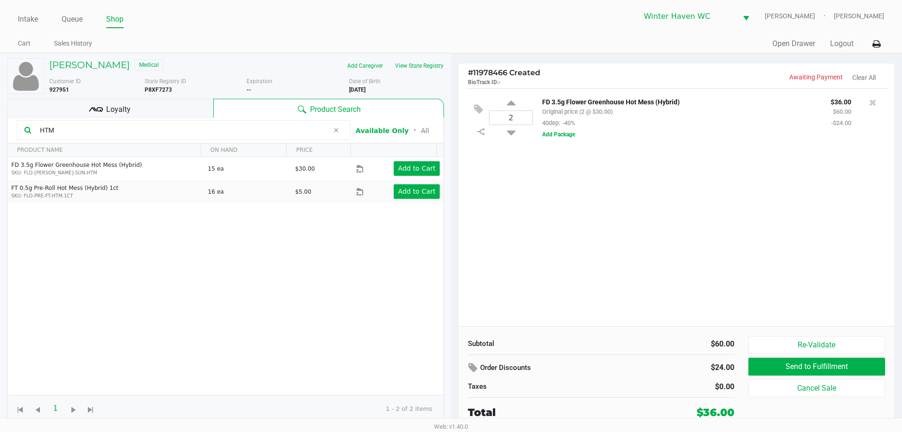
click at [338, 131] on icon at bounding box center [336, 130] width 6 height 8
click at [292, 128] on input "text" at bounding box center [189, 130] width 307 height 14
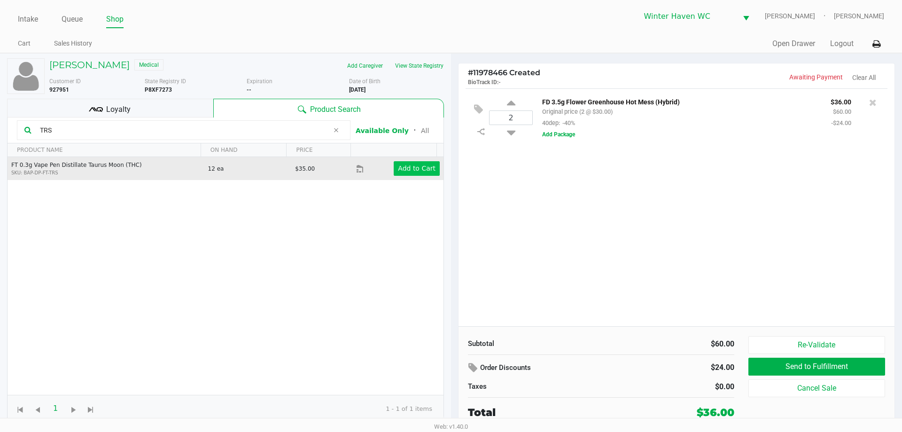
type input "TRS"
click at [417, 165] on app-button-loader "Add to Cart" at bounding box center [417, 168] width 38 height 8
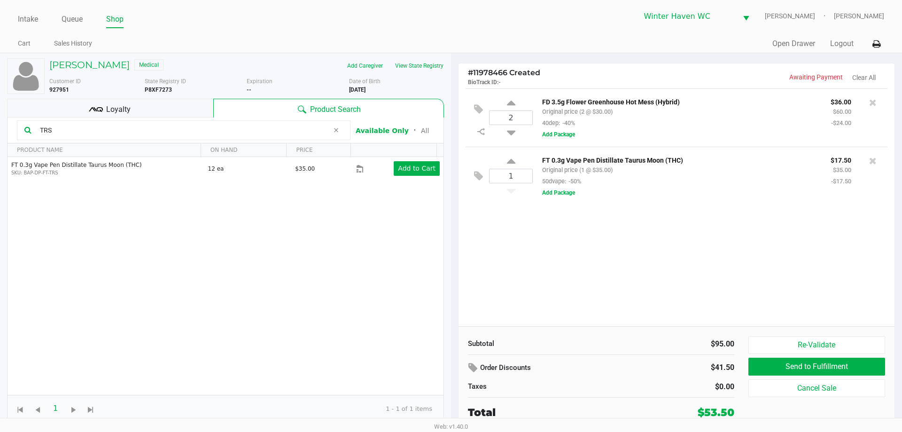
click at [334, 131] on icon at bounding box center [336, 130] width 6 height 8
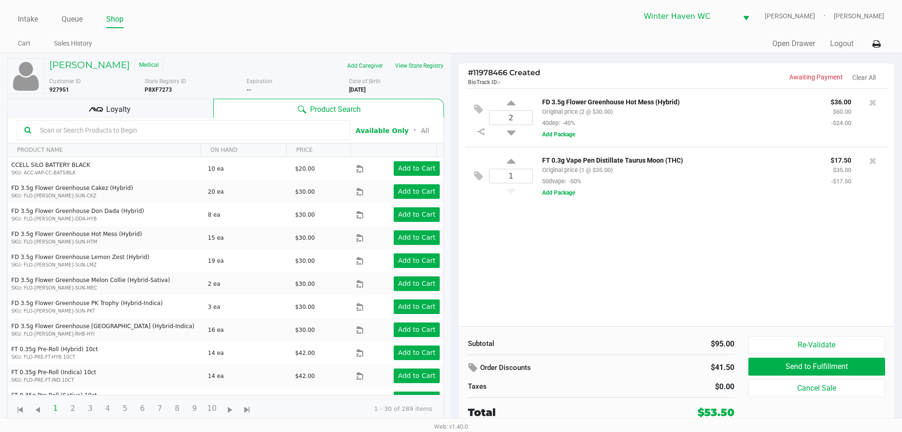
click at [139, 110] on div "Loyalty" at bounding box center [110, 108] width 206 height 19
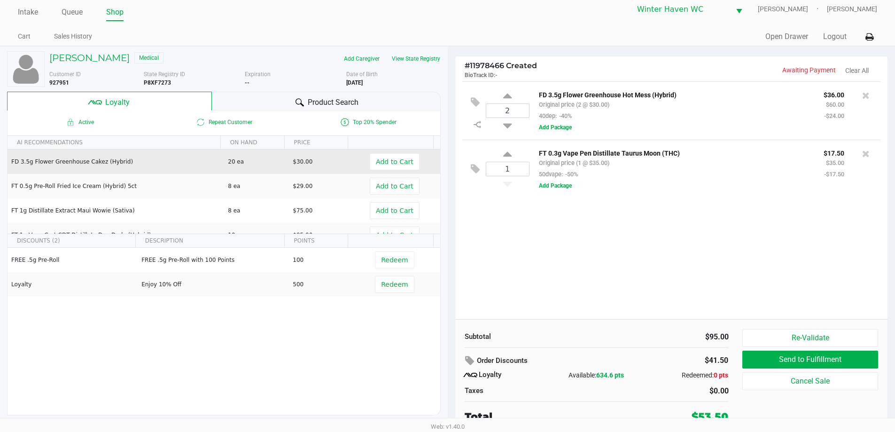
scroll to position [9, 0]
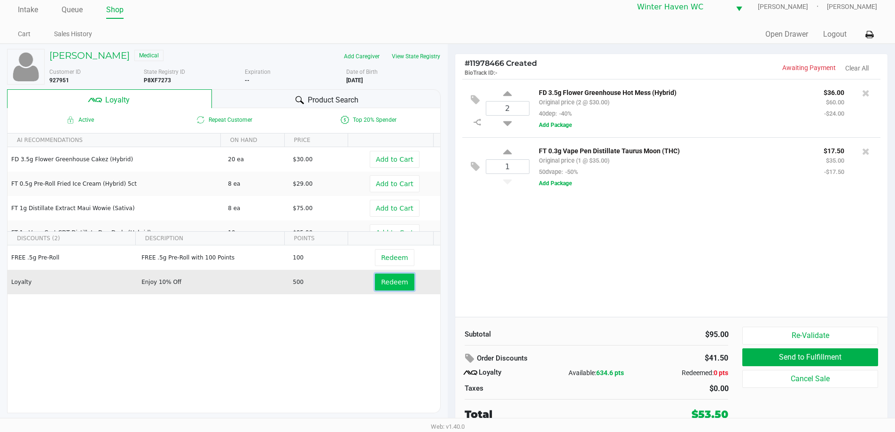
click at [398, 282] on span "Redeem" at bounding box center [394, 282] width 27 height 8
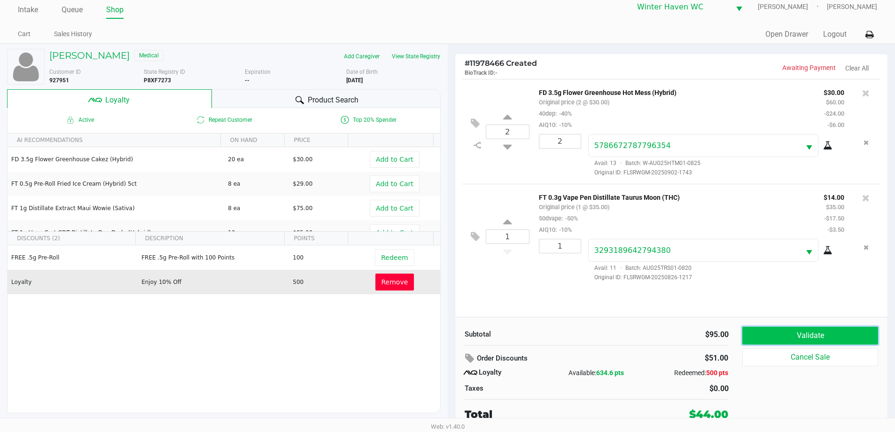
click at [780, 338] on button "Validate" at bounding box center [809, 335] width 135 height 18
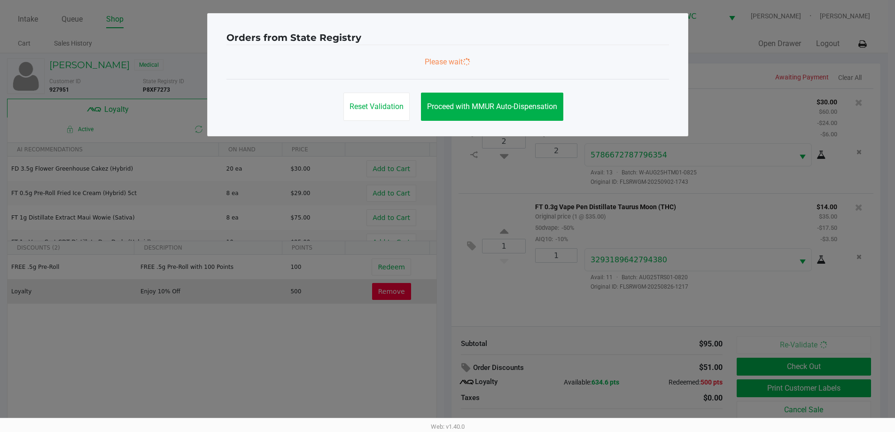
scroll to position [0, 0]
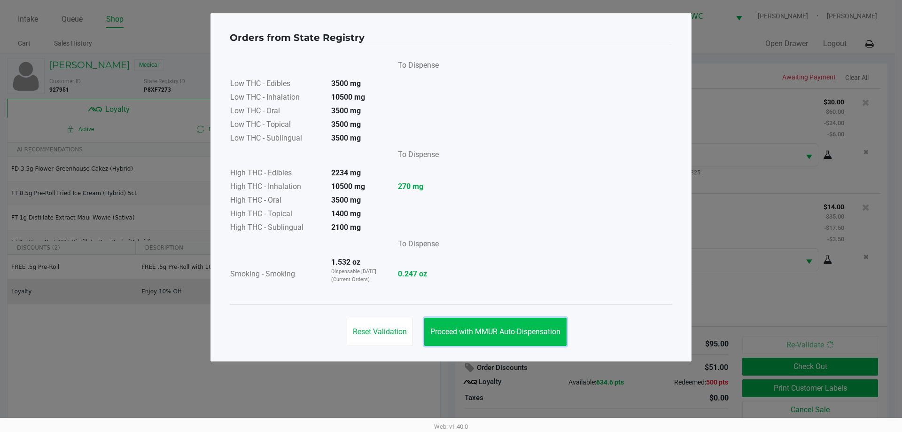
click at [502, 323] on button "Proceed with MMUR Auto-Dispensation" at bounding box center [495, 331] width 142 height 28
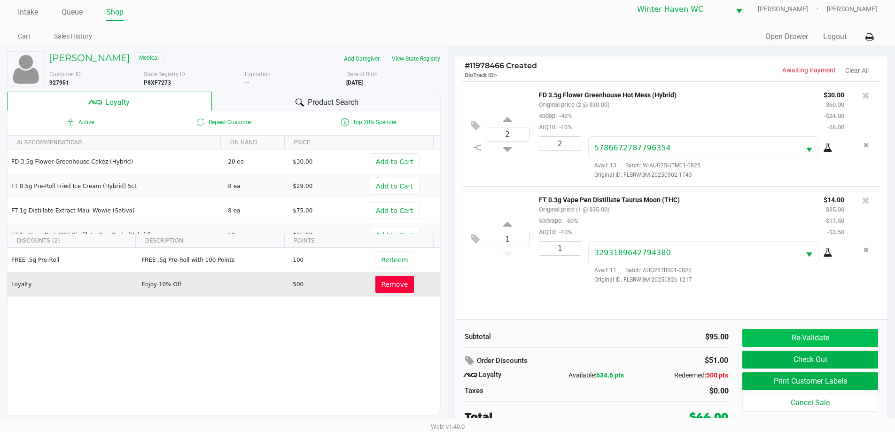
scroll to position [9, 0]
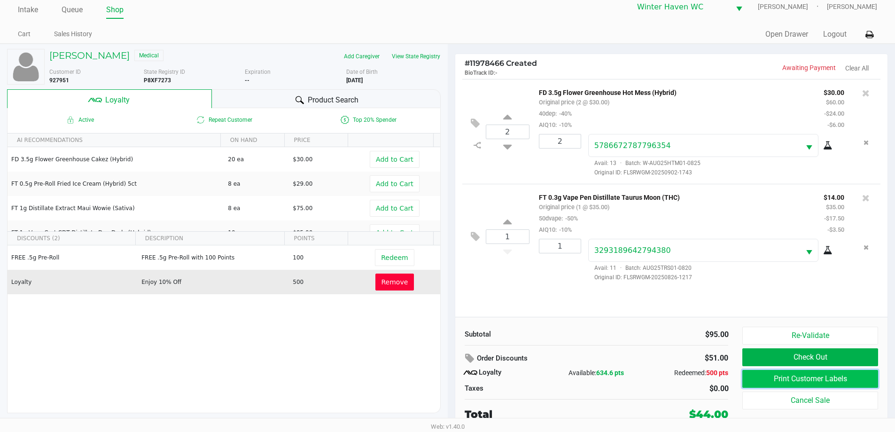
click at [818, 379] on button "Print Customer Labels" at bounding box center [809, 379] width 135 height 18
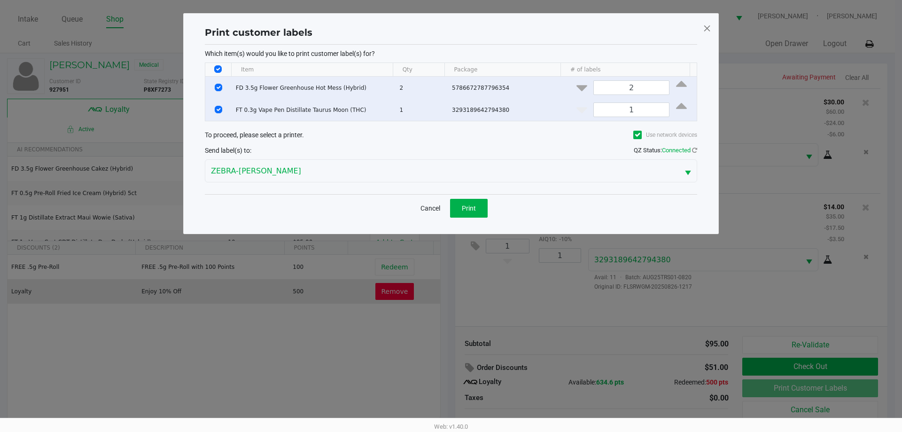
click at [492, 205] on div "Cancel Print" at bounding box center [451, 208] width 492 height 28
click at [477, 212] on button "Print" at bounding box center [469, 208] width 38 height 19
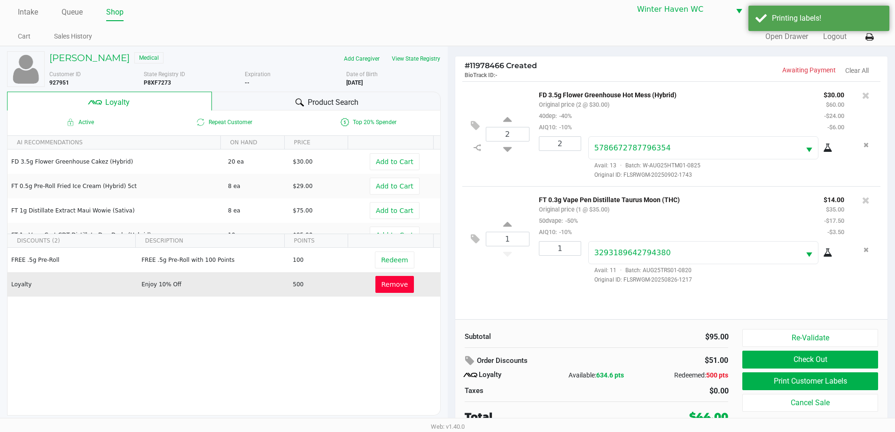
scroll to position [9, 0]
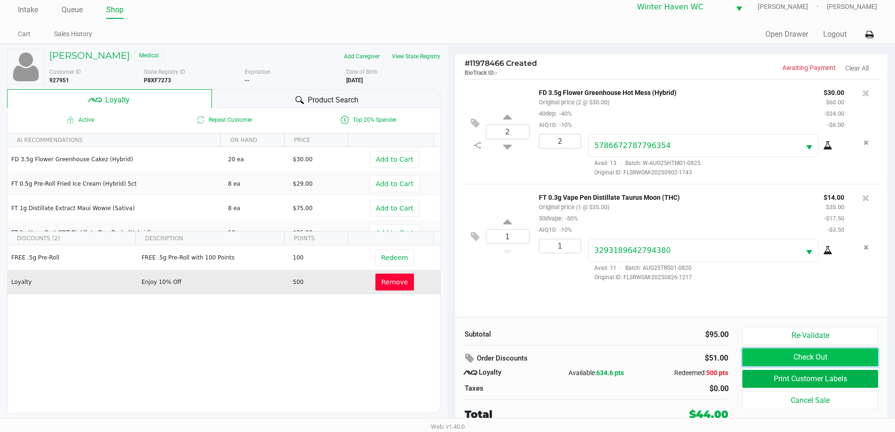
click at [794, 356] on button "Check Out" at bounding box center [809, 357] width 135 height 18
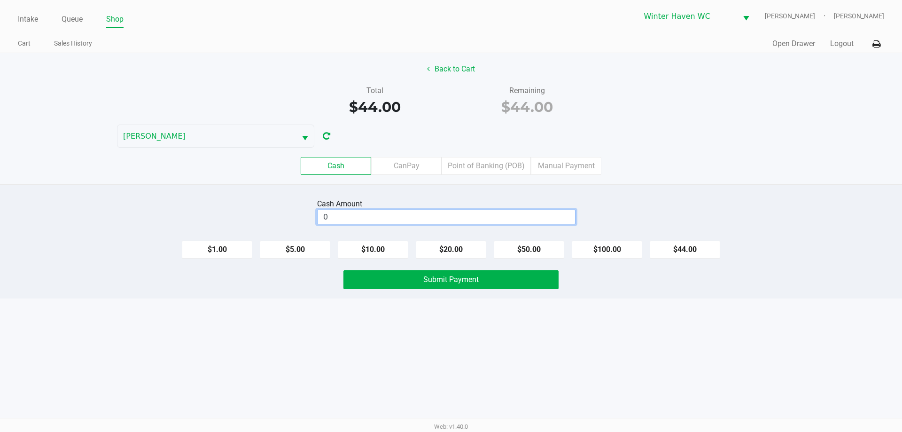
click at [487, 216] on input "0" at bounding box center [445, 217] width 257 height 14
type input "$45.00"
click at [500, 276] on button "Submit Payment" at bounding box center [450, 279] width 215 height 19
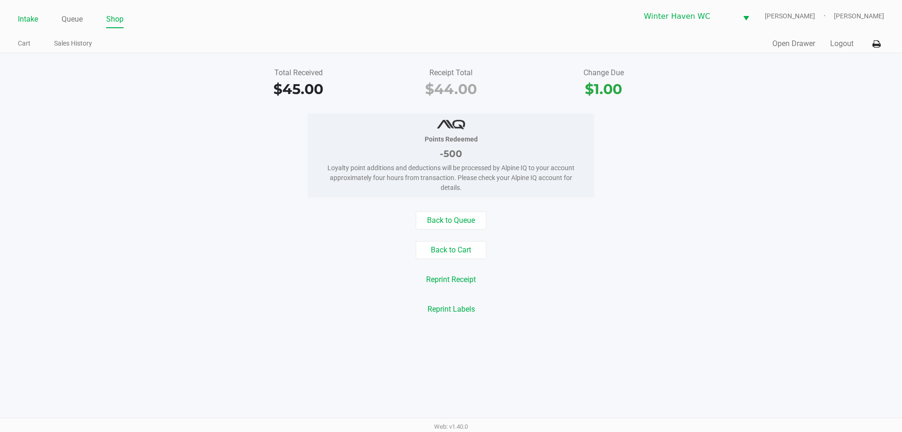
click at [22, 23] on link "Intake" at bounding box center [28, 19] width 20 height 13
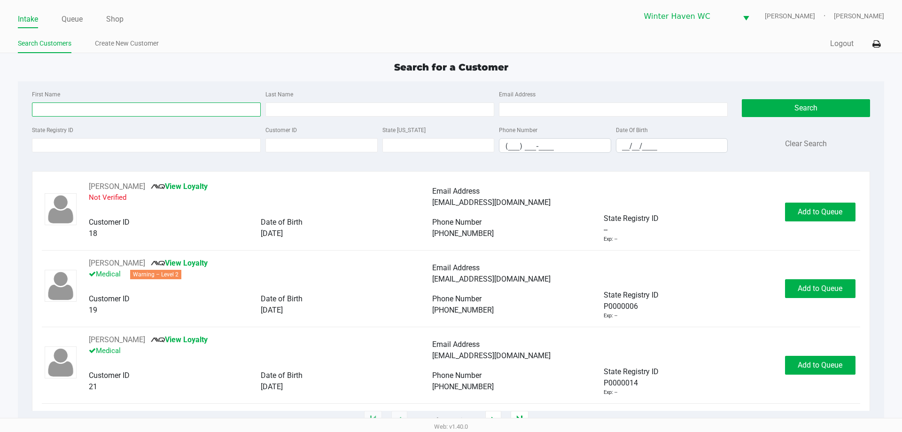
click at [87, 110] on input "First Name" at bounding box center [146, 109] width 229 height 14
click at [82, 113] on input "First Name" at bounding box center [146, 109] width 229 height 14
type input "[PERSON_NAME]"
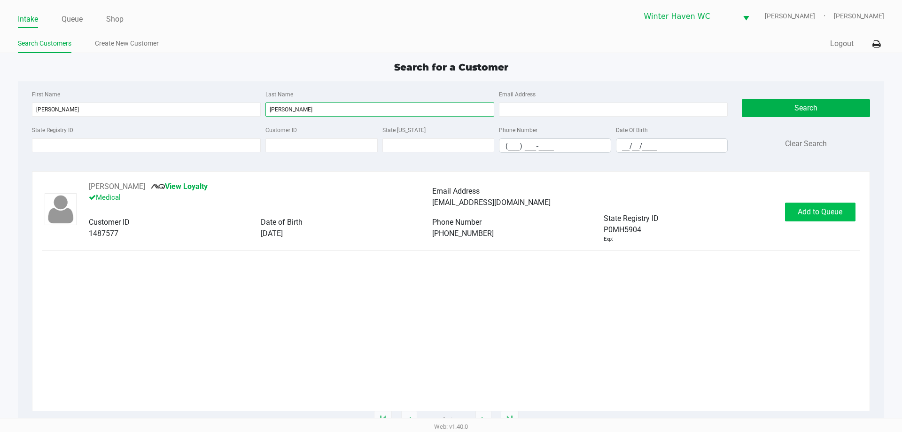
type input "[PERSON_NAME]"
click at [829, 214] on span "Add to Queue" at bounding box center [819, 211] width 45 height 9
click at [69, 17] on link "Queue" at bounding box center [72, 19] width 21 height 13
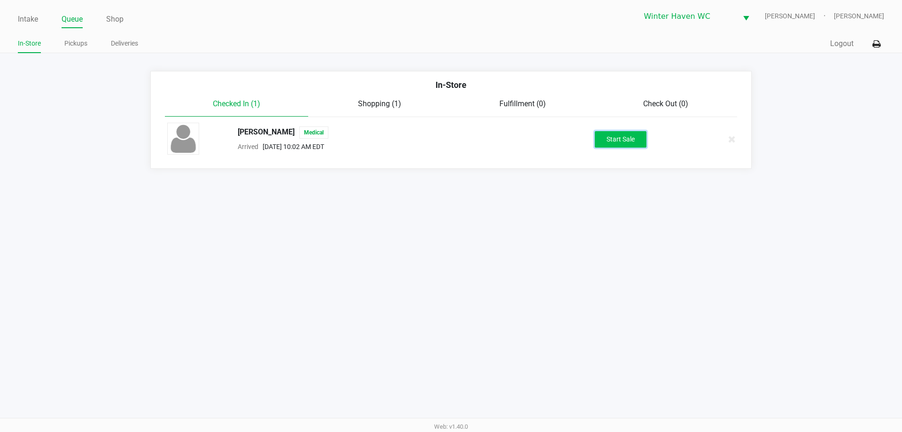
click at [623, 136] on button "Start Sale" at bounding box center [621, 139] width 52 height 16
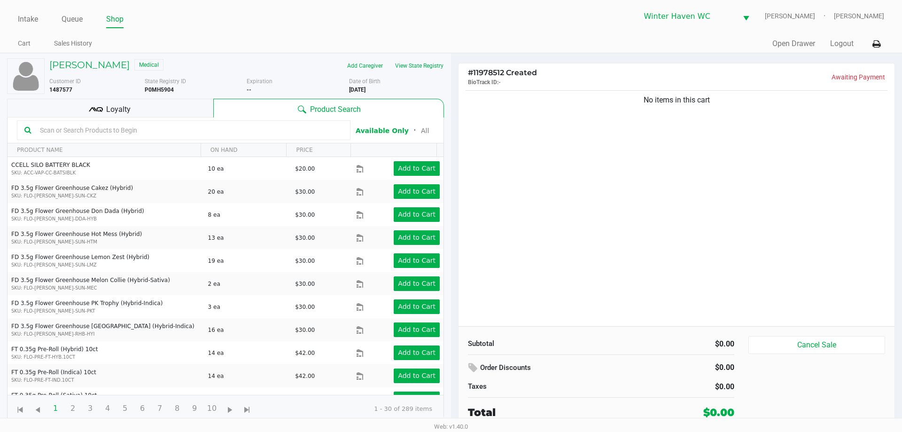
click at [199, 132] on input "text" at bounding box center [189, 130] width 307 height 14
click at [246, 127] on input "text" at bounding box center [189, 130] width 307 height 14
click at [117, 133] on input "text" at bounding box center [189, 130] width 307 height 14
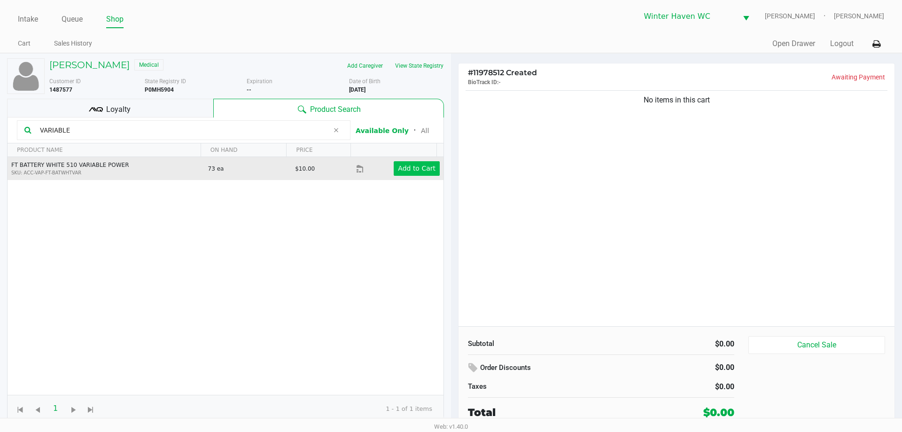
type input "VARIABLE"
click at [419, 175] on button "Add to Cart" at bounding box center [417, 168] width 46 height 15
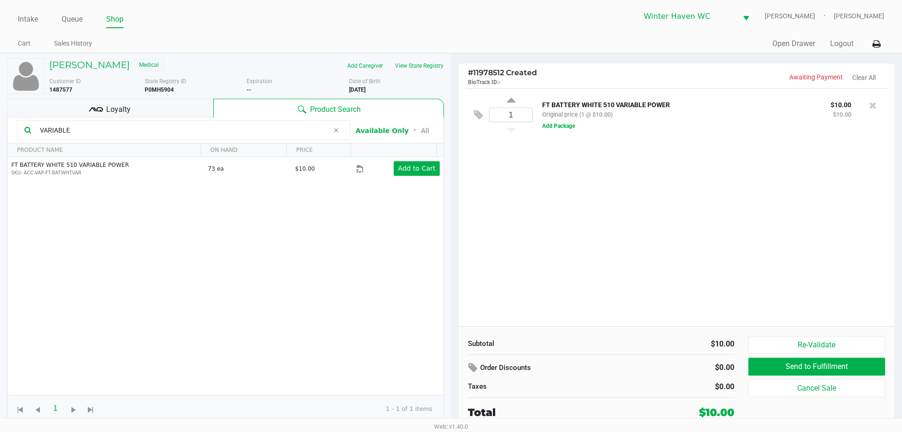
click at [337, 134] on icon at bounding box center [336, 130] width 6 height 8
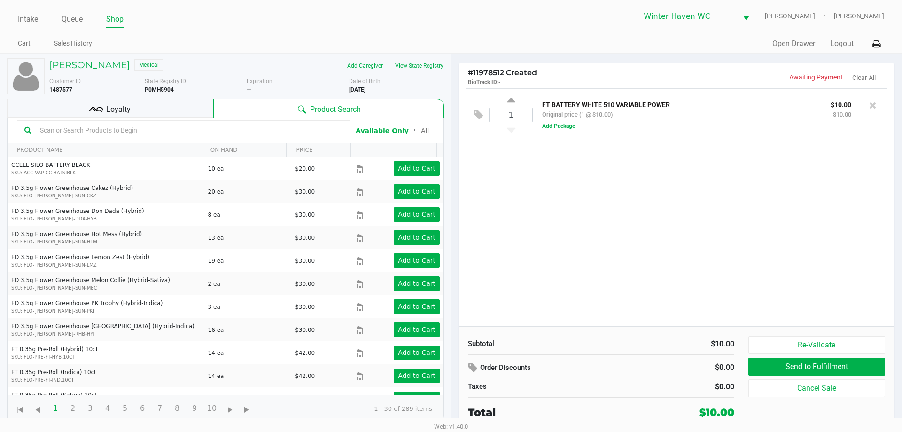
click at [565, 124] on button "Add Package" at bounding box center [558, 126] width 33 height 8
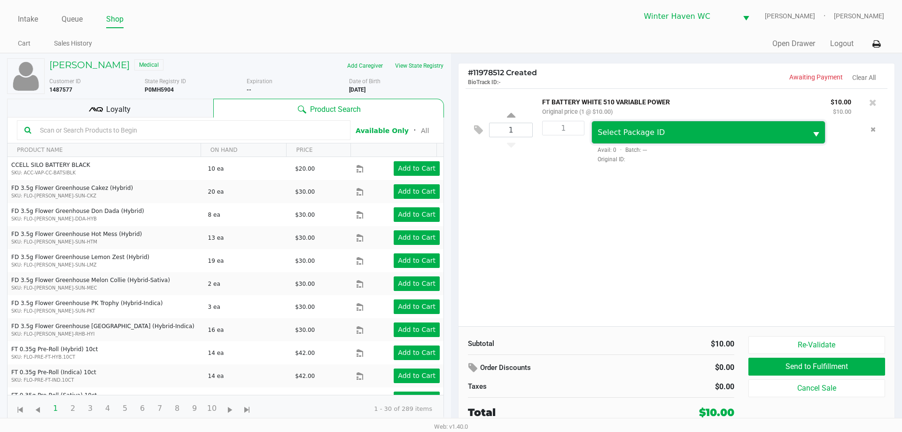
click at [639, 127] on span "Select Package ID" at bounding box center [698, 132] width 203 height 11
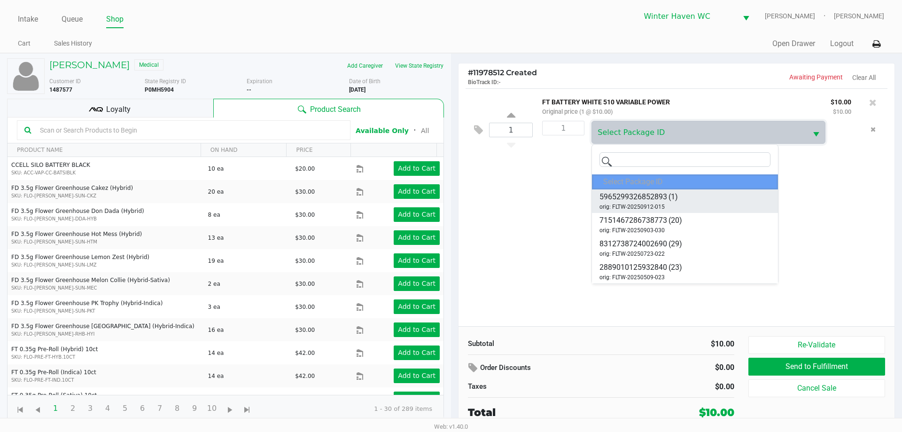
click at [650, 197] on span "5965299326852893" at bounding box center [633, 196] width 68 height 11
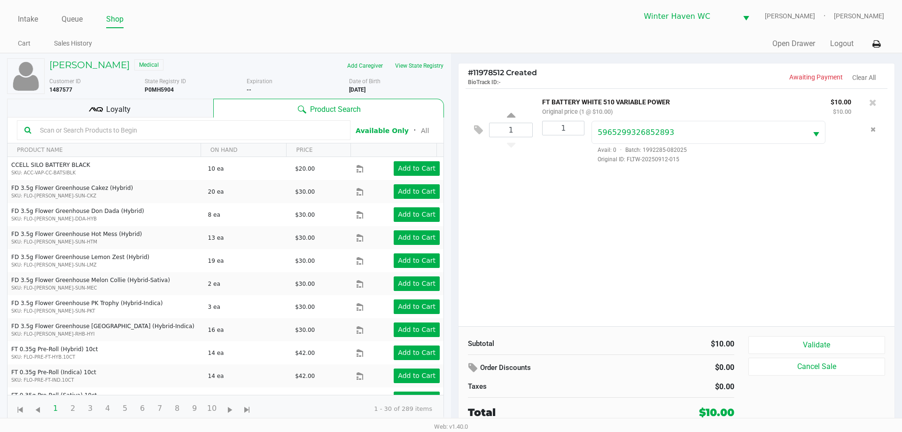
click at [614, 197] on div "1 FT BATTERY WHITE 510 VARIABLE POWER Original price (1 @ $10.00) $10.00 $10.00…" at bounding box center [676, 207] width 436 height 238
click at [797, 350] on button "Validate" at bounding box center [816, 345] width 137 height 18
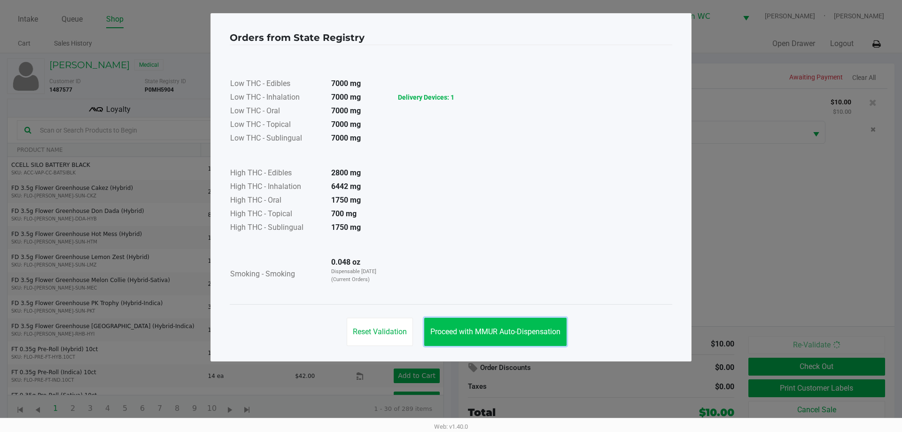
click at [523, 320] on button "Proceed with MMUR Auto-Dispensation" at bounding box center [495, 331] width 142 height 28
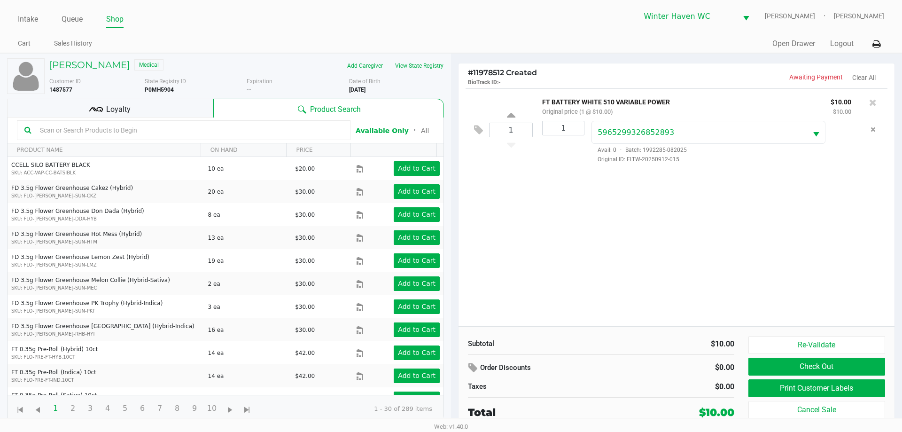
click at [472, 358] on div "Subtotal $10.00 Order Discounts $0.00 Taxes $0.00 Total $10.00" at bounding box center [601, 378] width 280 height 84
click at [469, 366] on icon at bounding box center [473, 367] width 11 height 11
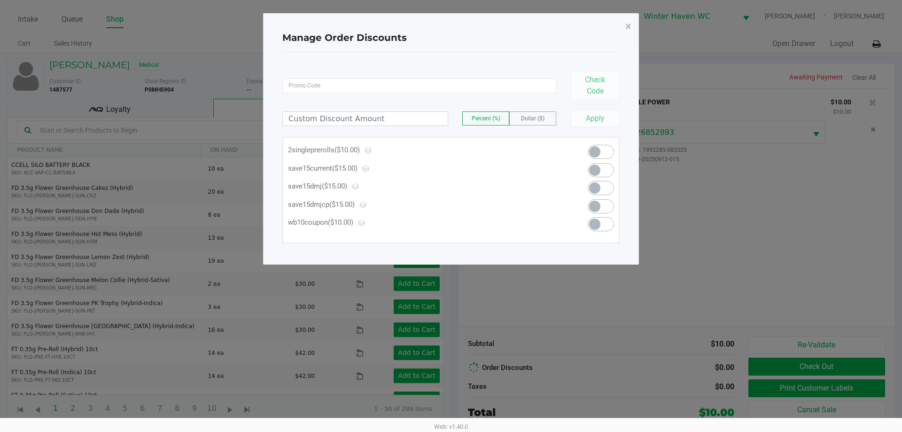
click at [521, 120] on span "Dollar ($)" at bounding box center [532, 118] width 23 height 7
click at [380, 124] on input at bounding box center [365, 119] width 165 height 14
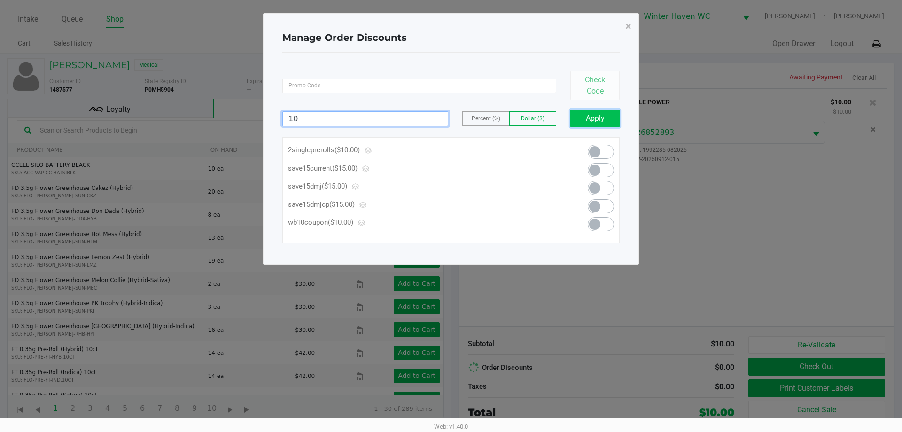
type input "10.00"
click at [601, 122] on button "Apply" at bounding box center [594, 118] width 49 height 18
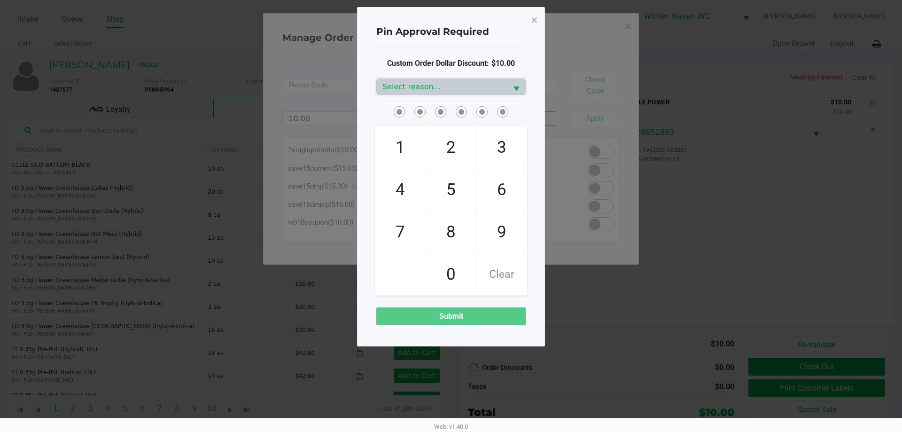
click at [456, 192] on span "5" at bounding box center [451, 189] width 50 height 41
checkbox input "true"
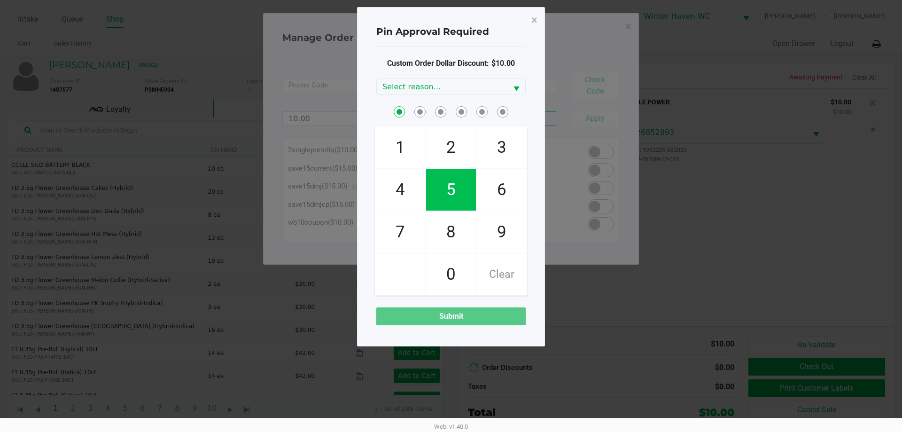
click at [492, 158] on span "3" at bounding box center [502, 147] width 50 height 41
checkbox input "true"
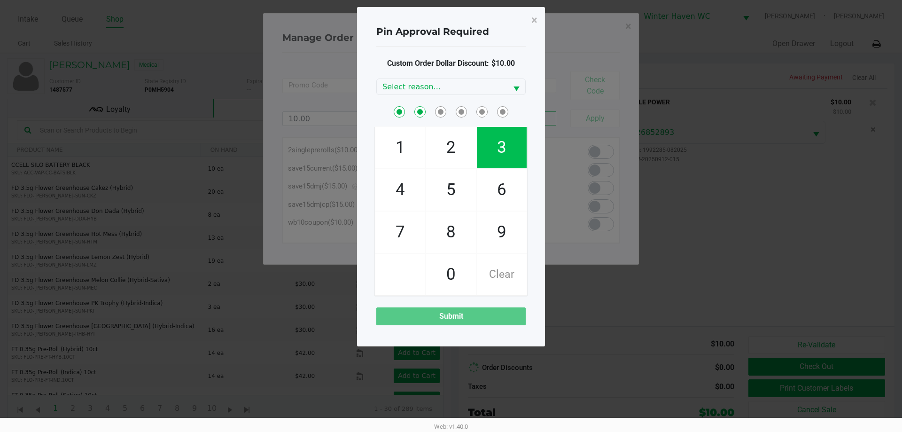
click at [427, 199] on span "5" at bounding box center [451, 189] width 50 height 41
checkbox input "true"
click at [453, 274] on span "0" at bounding box center [451, 274] width 50 height 41
checkbox input "true"
click at [416, 191] on span "4" at bounding box center [400, 189] width 50 height 41
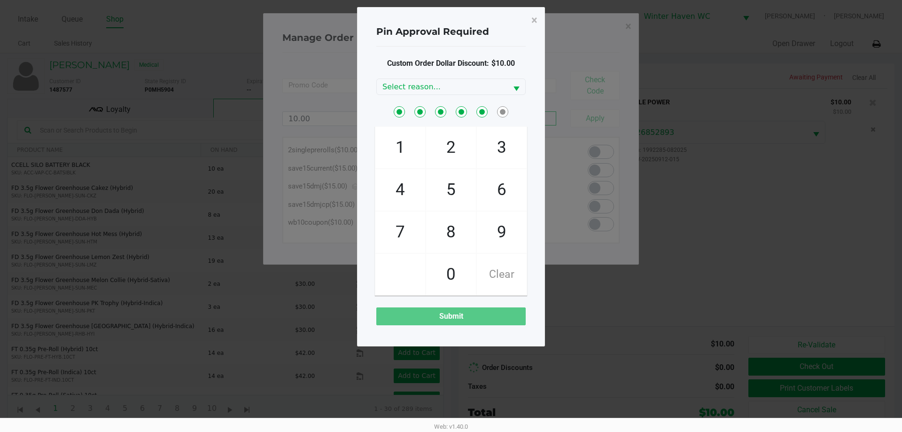
checkbox input "true"
click at [504, 156] on span "3" at bounding box center [502, 147] width 50 height 41
checkbox input "true"
click at [498, 83] on span "Select reason..." at bounding box center [441, 86] width 119 height 11
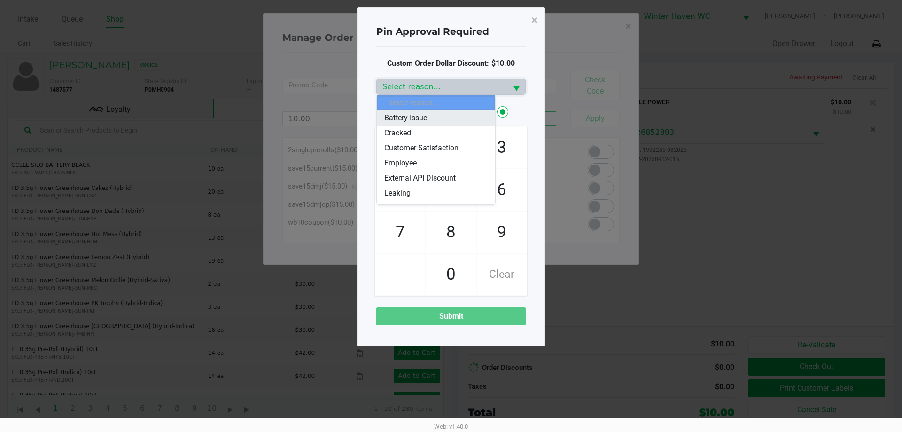
click at [424, 115] on span "Battery Issue" at bounding box center [405, 117] width 43 height 11
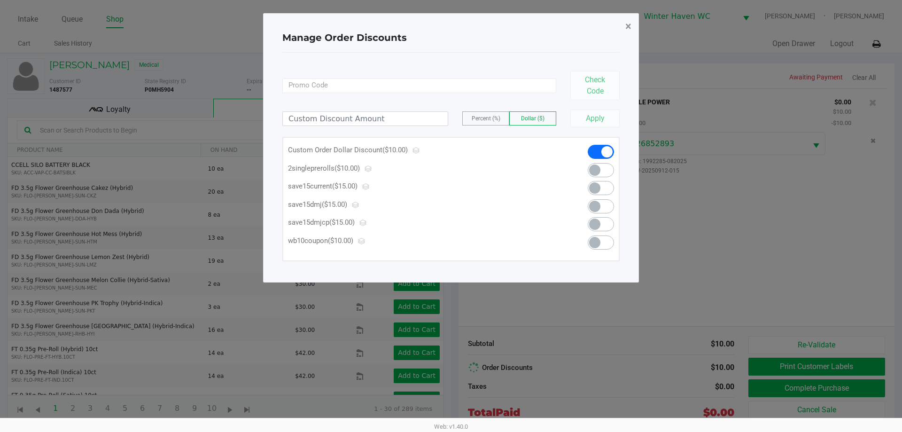
click at [631, 26] on span "×" at bounding box center [628, 26] width 6 height 13
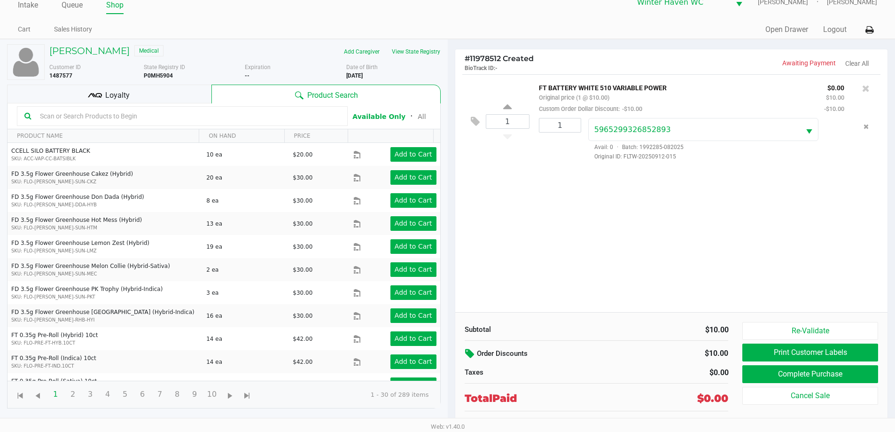
scroll to position [22, 0]
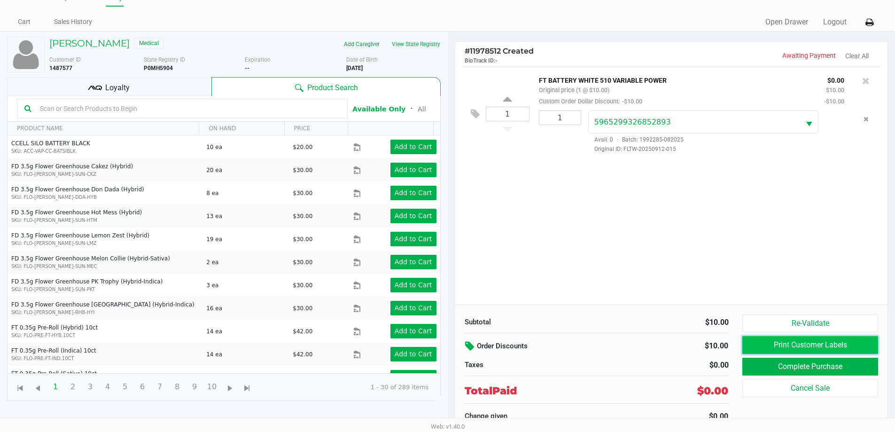
click at [798, 342] on button "Print Customer Labels" at bounding box center [809, 345] width 135 height 18
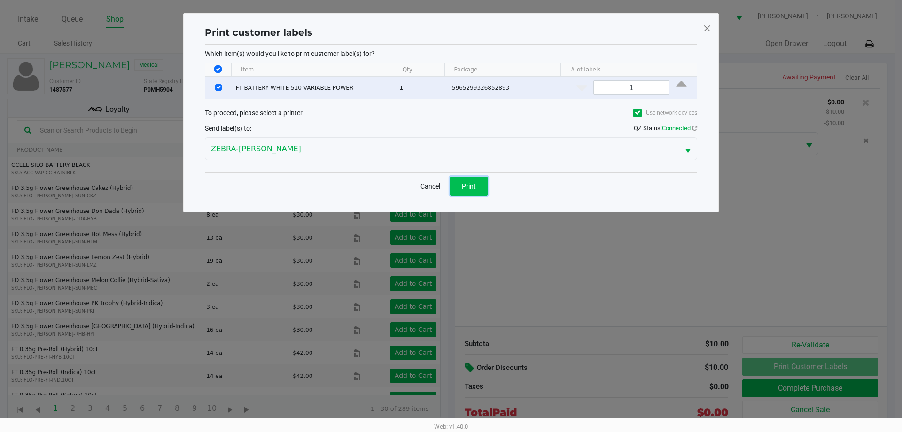
click at [473, 187] on span "Print" at bounding box center [469, 186] width 14 height 8
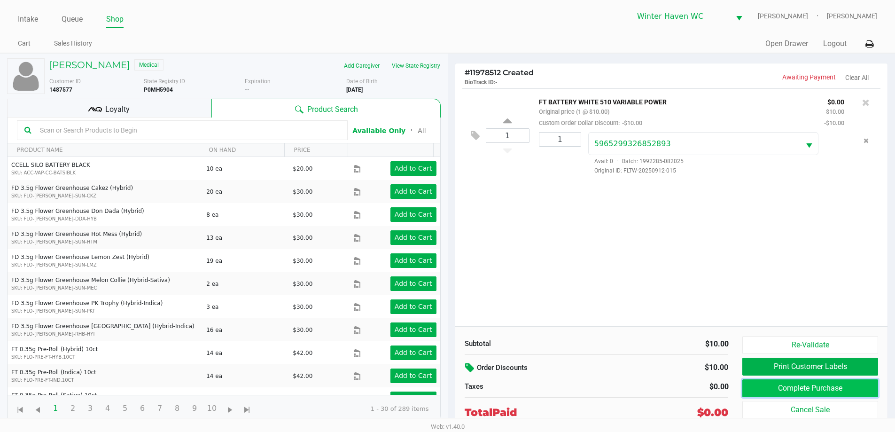
click at [788, 387] on button "Complete Purchase" at bounding box center [809, 388] width 135 height 18
click at [71, 18] on link "Queue" at bounding box center [72, 19] width 21 height 13
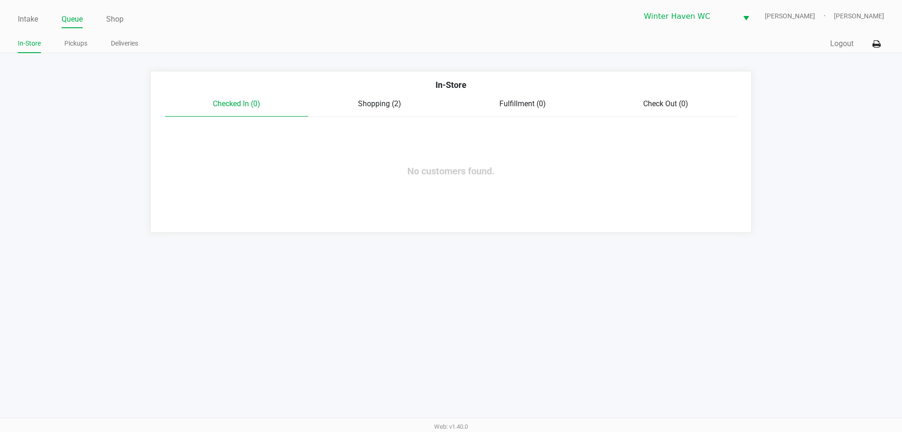
click at [377, 112] on div "Checked In (0) Shopping (2) Fulfillment (0) Check Out (0)" at bounding box center [451, 107] width 572 height 19
click at [380, 109] on div "Shopping (2)" at bounding box center [379, 103] width 143 height 11
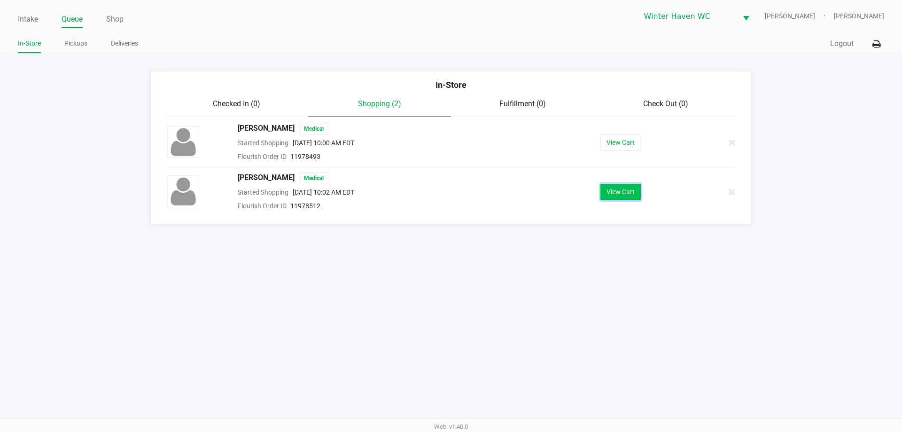
click at [631, 186] on button "View Cart" at bounding box center [620, 192] width 40 height 16
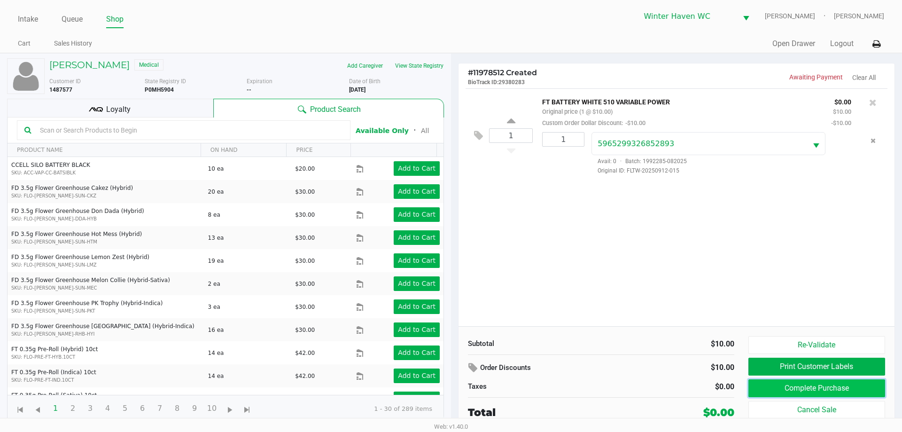
click at [815, 392] on button "Complete Purchase" at bounding box center [816, 388] width 137 height 18
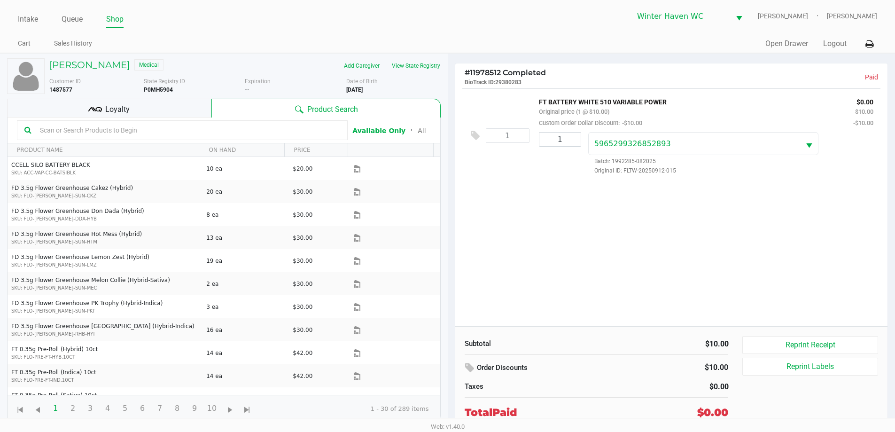
click at [577, 215] on div "1 FT BATTERY WHITE 510 VARIABLE POWER Original price (1 @ $10.00) Custom Order …" at bounding box center [671, 207] width 433 height 238
click at [67, 14] on link "Queue" at bounding box center [72, 19] width 21 height 13
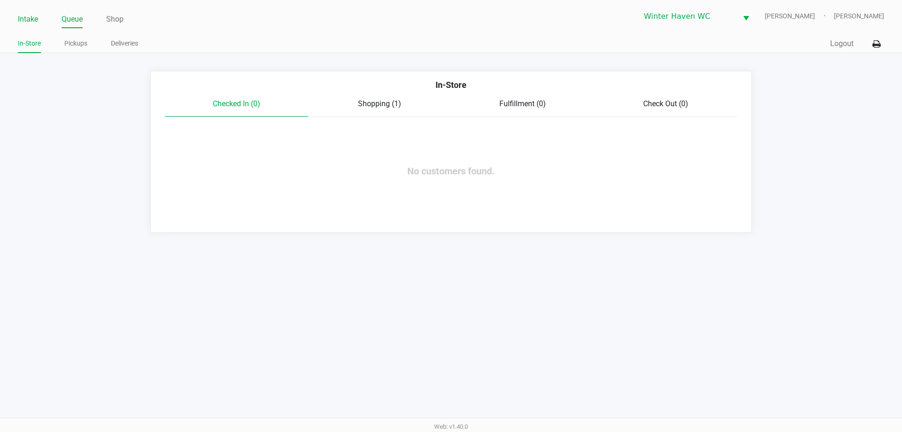
click at [31, 18] on link "Intake" at bounding box center [28, 19] width 20 height 13
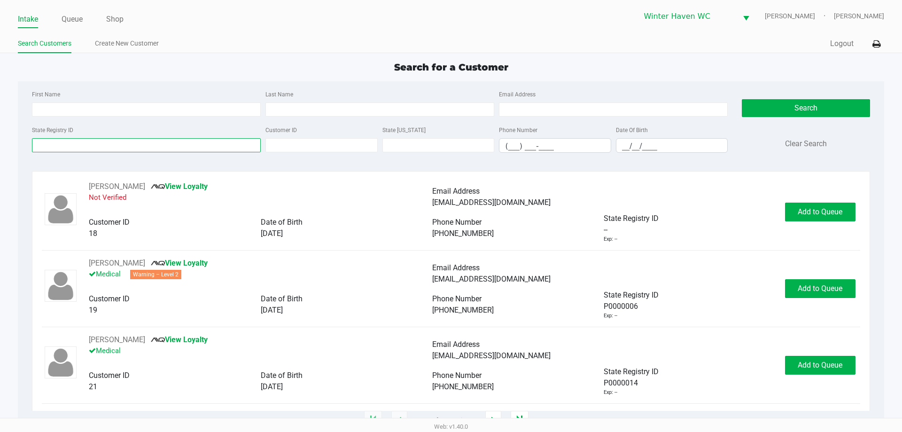
click at [155, 146] on input "State Registry ID" at bounding box center [146, 145] width 229 height 14
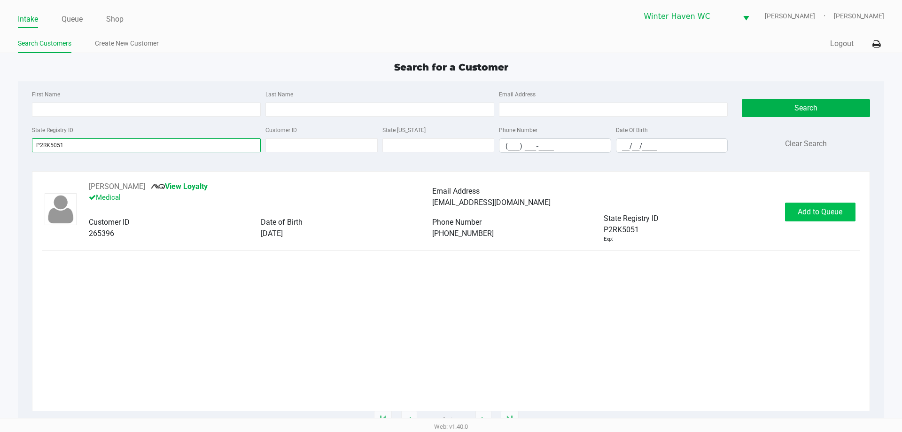
type input "P2RK5051"
click at [837, 213] on span "Add to Queue" at bounding box center [819, 211] width 45 height 9
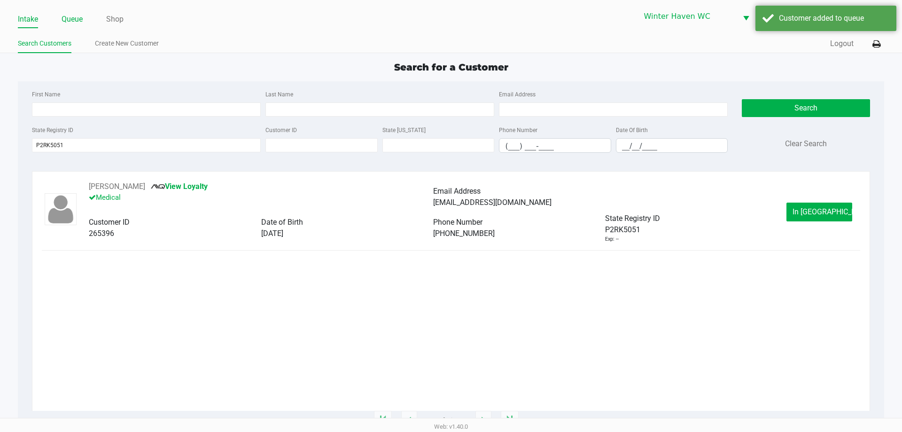
click at [68, 20] on link "Queue" at bounding box center [72, 19] width 21 height 13
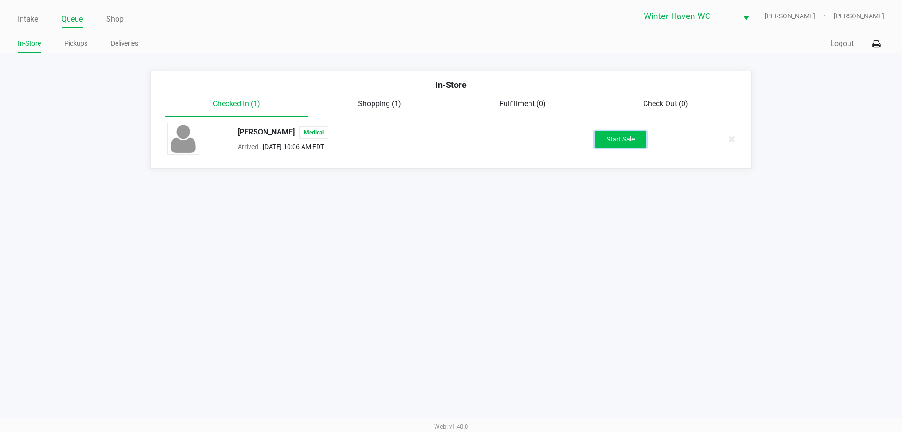
click at [628, 145] on button "Start Sale" at bounding box center [621, 139] width 52 height 16
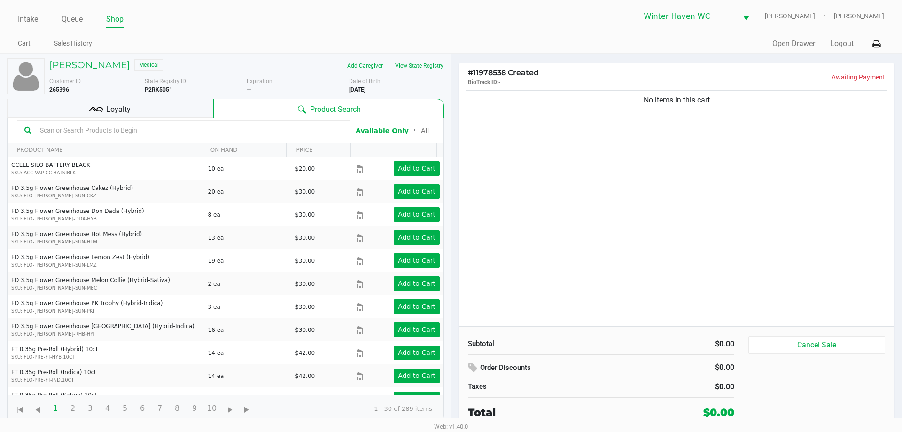
click at [121, 104] on span "Loyalty" at bounding box center [118, 109] width 24 height 11
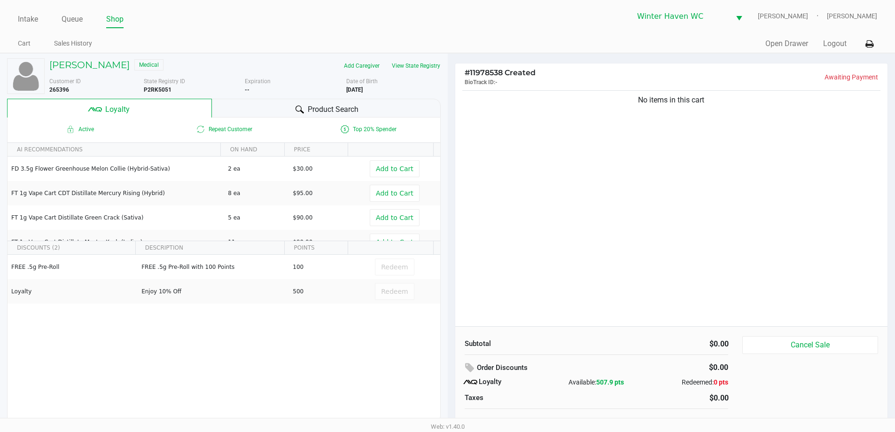
click at [302, 106] on icon at bounding box center [299, 109] width 8 height 8
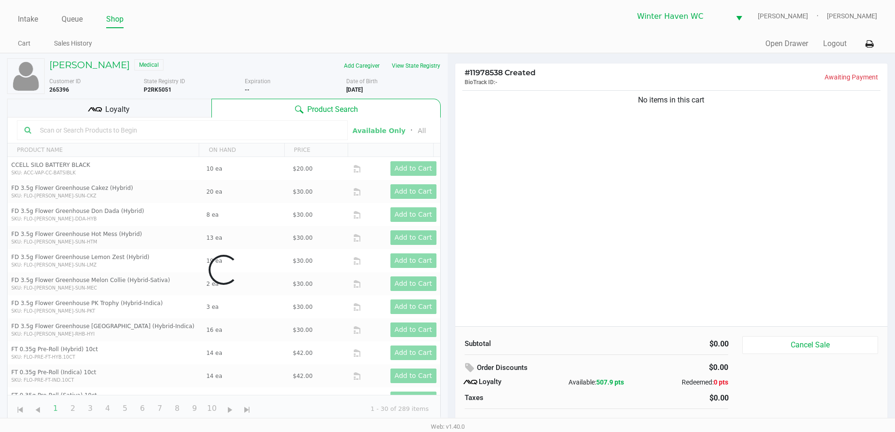
click at [190, 115] on div "Loyalty" at bounding box center [109, 108] width 204 height 19
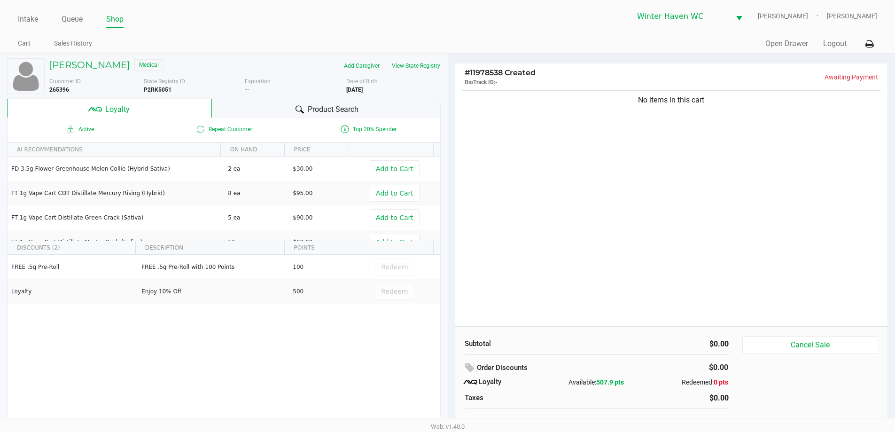
click at [279, 101] on div "Product Search" at bounding box center [326, 108] width 229 height 19
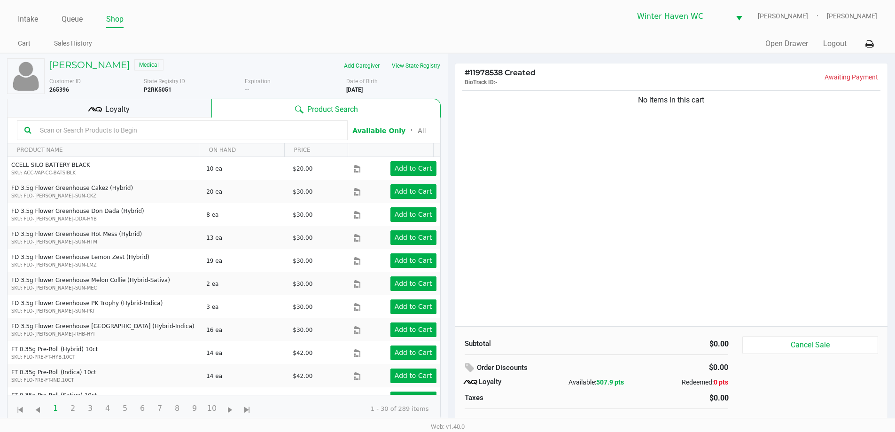
click at [169, 121] on div at bounding box center [182, 130] width 331 height 20
click at [190, 108] on div "Loyalty" at bounding box center [109, 108] width 204 height 19
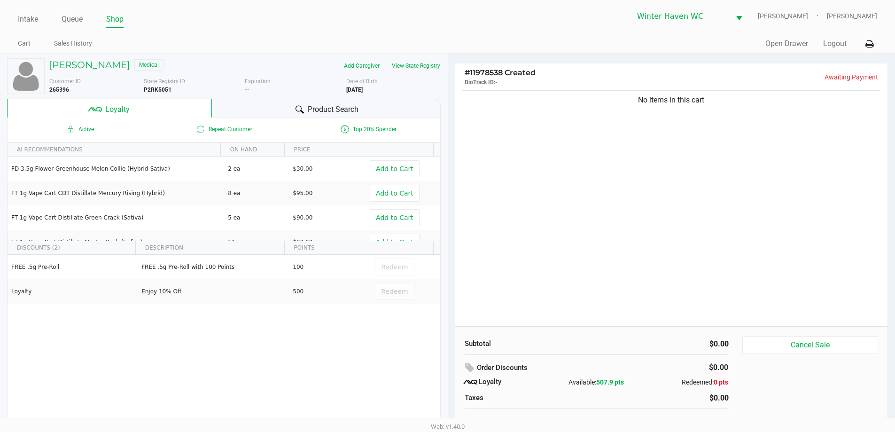
click at [257, 107] on div "Product Search" at bounding box center [326, 108] width 229 height 19
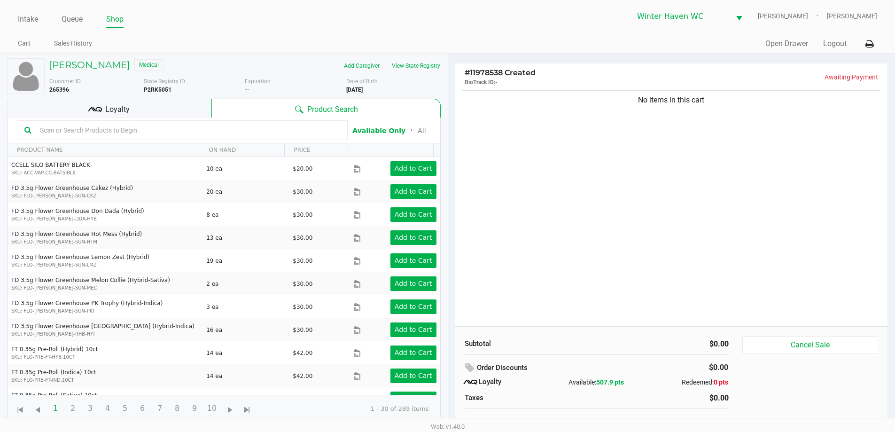
click at [158, 112] on div "Loyalty" at bounding box center [109, 108] width 204 height 19
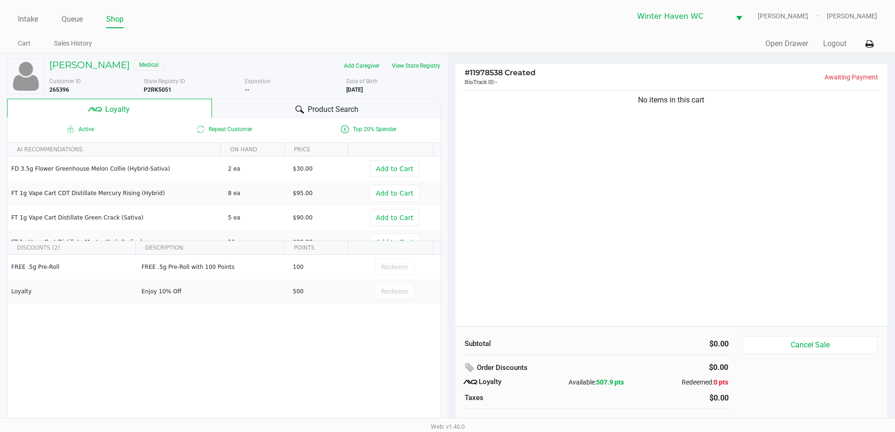
click at [296, 113] on icon at bounding box center [299, 109] width 8 height 8
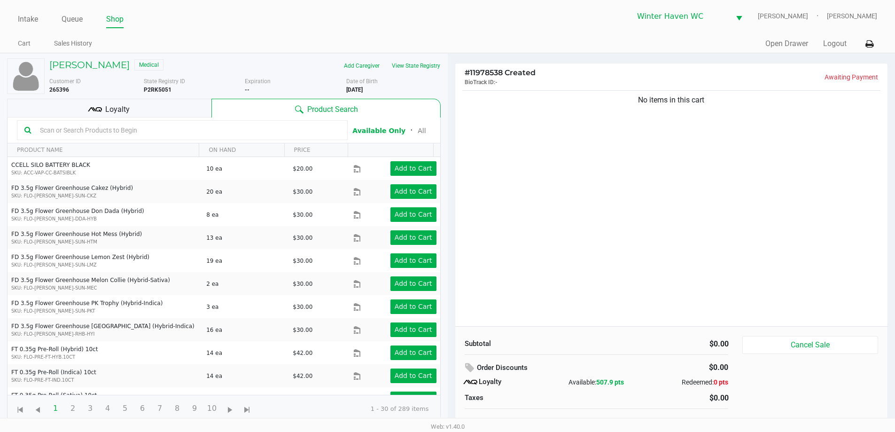
click at [322, 108] on span "Product Search" at bounding box center [332, 109] width 51 height 11
click at [129, 99] on div "Loyalty" at bounding box center [109, 108] width 204 height 19
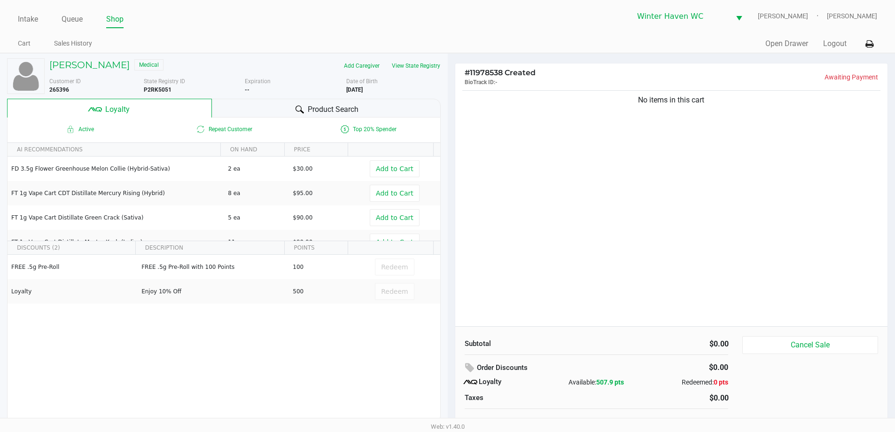
click at [307, 101] on div "Product Search" at bounding box center [326, 108] width 229 height 19
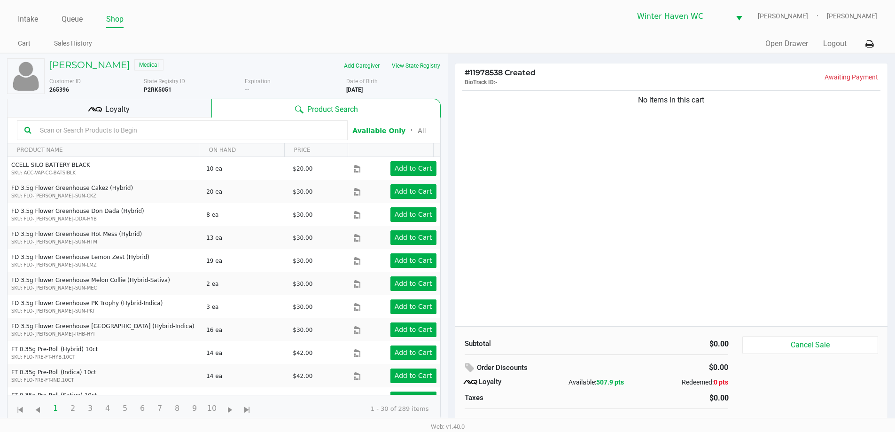
click at [260, 130] on input "text" at bounding box center [188, 130] width 304 height 14
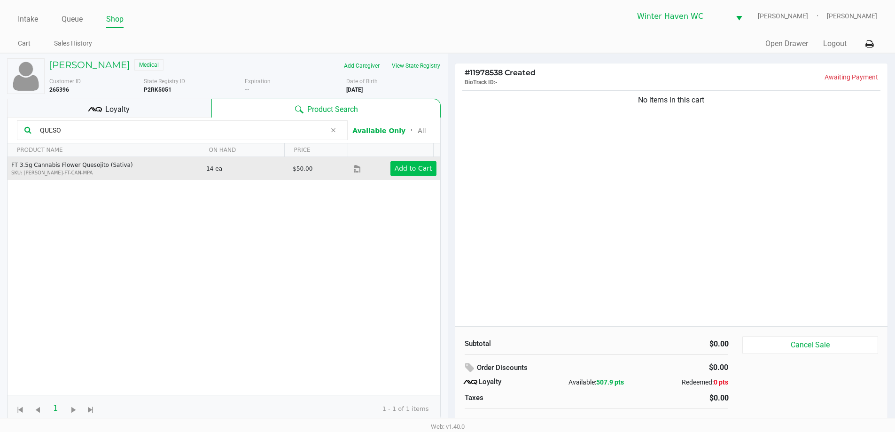
type input "QUESO"
click at [406, 164] on app-button-loader "Add to Cart" at bounding box center [413, 168] width 38 height 8
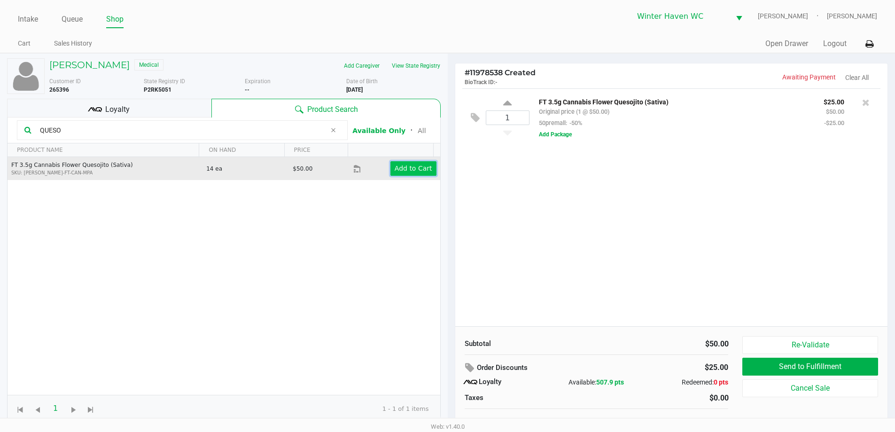
click at [405, 170] on app-button-loader "Add to Cart" at bounding box center [413, 168] width 38 height 8
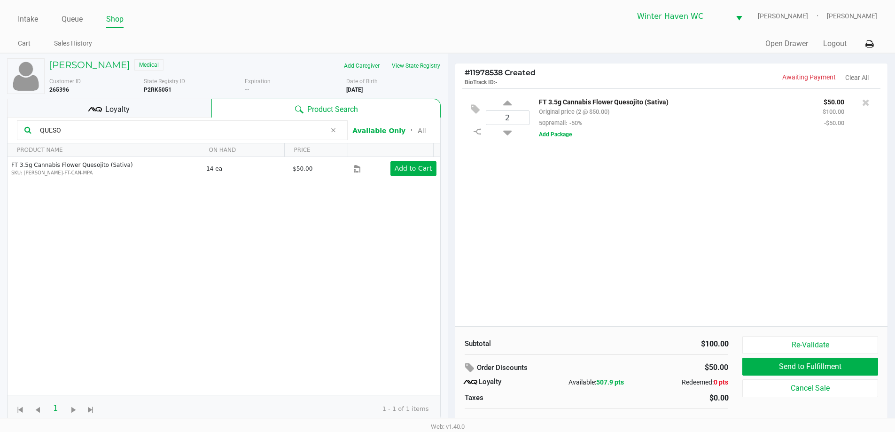
click at [197, 130] on input "QUESO" at bounding box center [181, 130] width 290 height 14
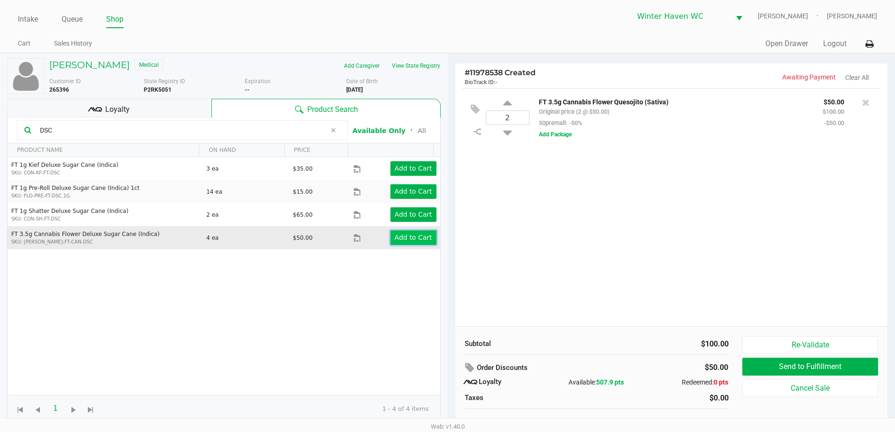
click at [414, 241] on app-button-loader "Add to Cart" at bounding box center [413, 237] width 38 height 8
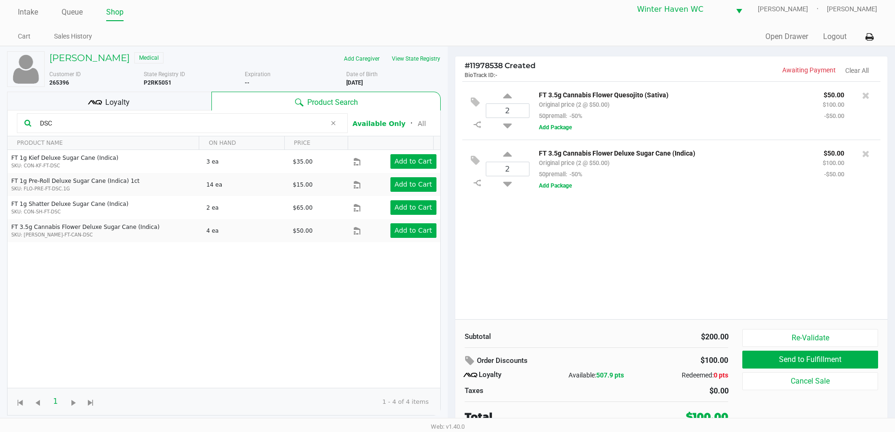
scroll to position [9, 0]
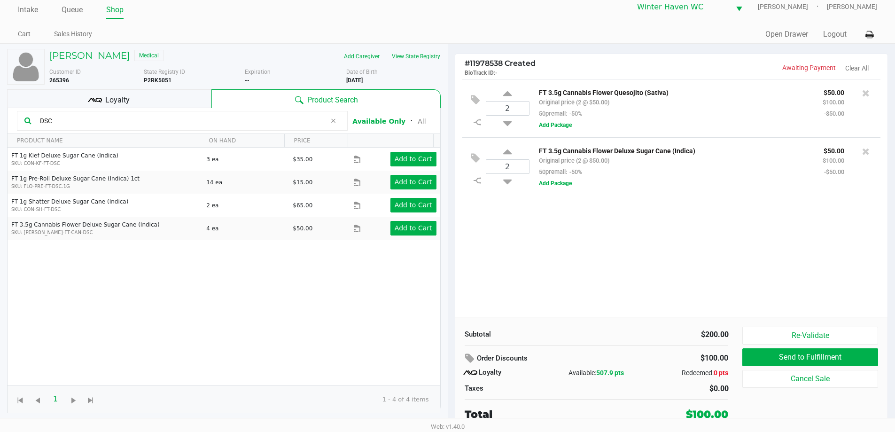
click at [416, 53] on button "View State Registry" at bounding box center [413, 56] width 55 height 15
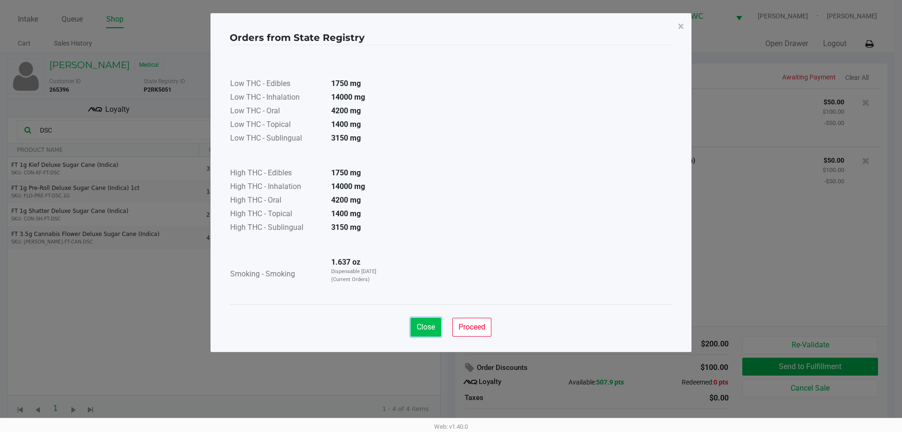
click at [432, 322] on span "Close" at bounding box center [426, 326] width 18 height 9
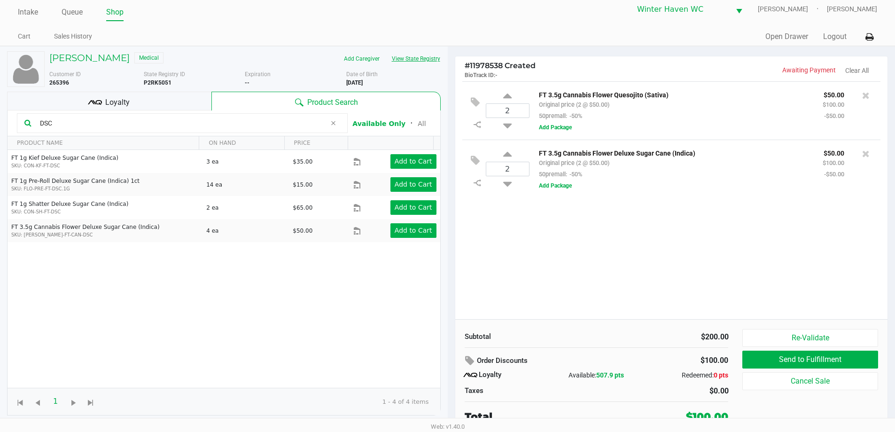
scroll to position [9, 0]
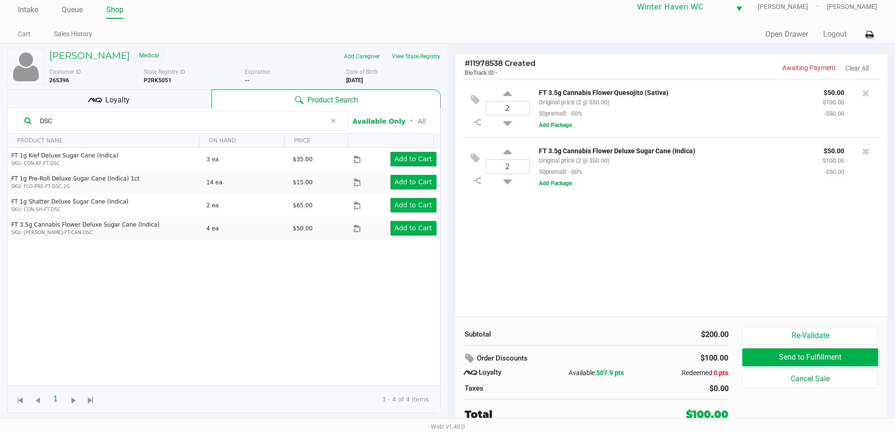
click at [258, 121] on input "DSC" at bounding box center [181, 121] width 290 height 14
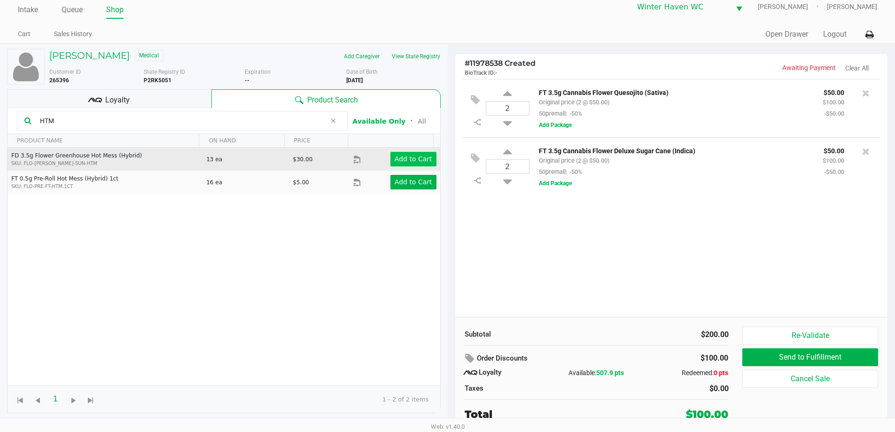
type input "HTM"
click at [410, 162] on app-button-loader "Add to Cart" at bounding box center [413, 159] width 38 height 8
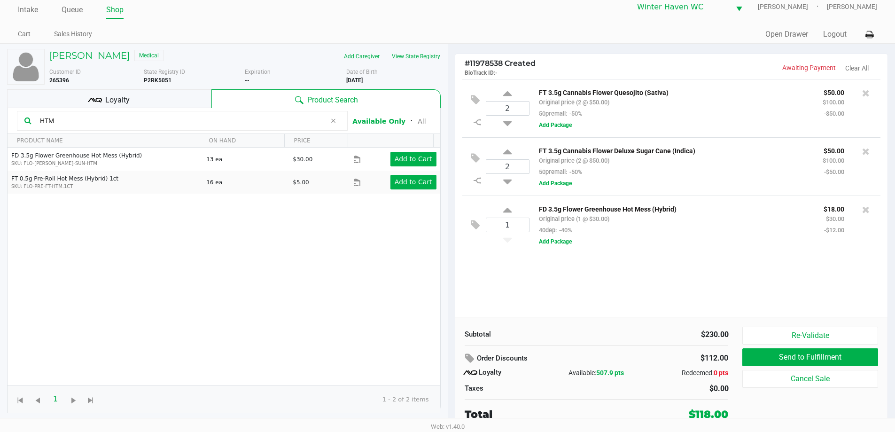
click at [177, 93] on div "Loyalty" at bounding box center [109, 98] width 204 height 19
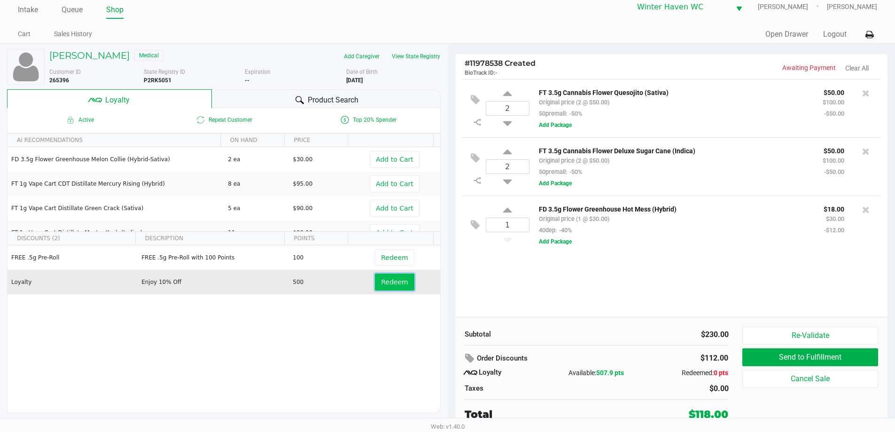
click at [398, 279] on span "Redeem" at bounding box center [394, 282] width 27 height 8
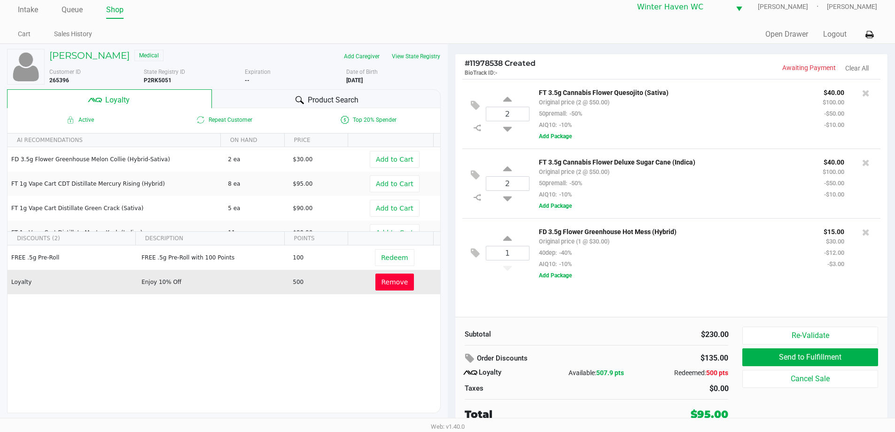
click at [299, 98] on icon at bounding box center [299, 100] width 8 height 8
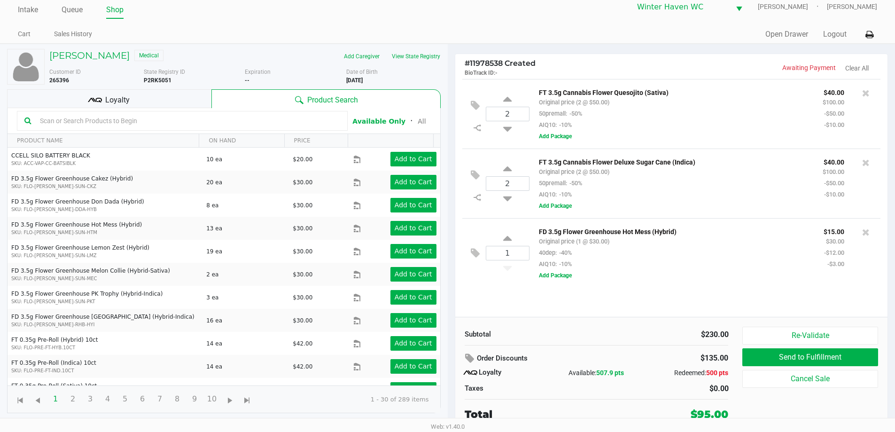
click at [653, 260] on div "FD 3.5g Flower Greenhouse Hot Mess (Hybrid) Original price (1 @ $30.00) 40dep: …" at bounding box center [674, 247] width 285 height 44
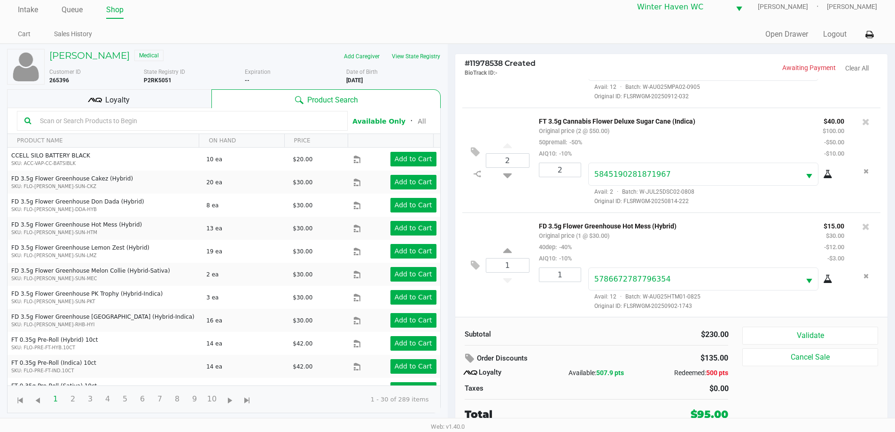
scroll to position [78, 0]
click at [773, 332] on button "Validate" at bounding box center [809, 335] width 135 height 18
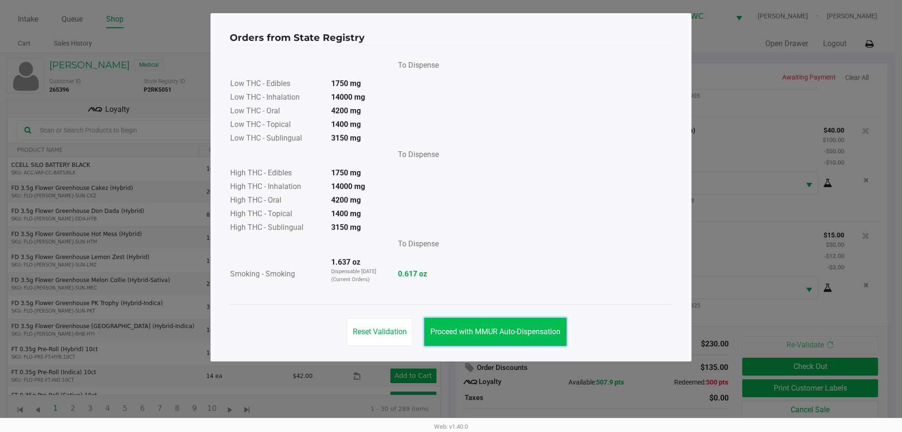
click at [514, 328] on span "Proceed with MMUR Auto-Dispensation" at bounding box center [495, 331] width 130 height 9
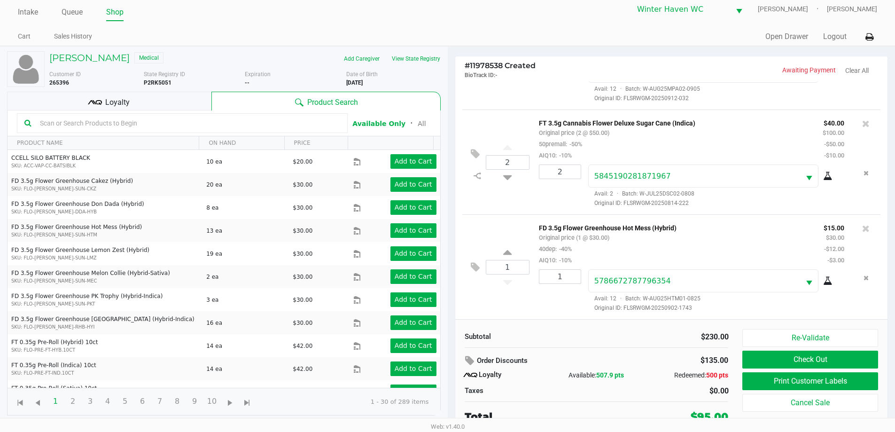
scroll to position [9, 0]
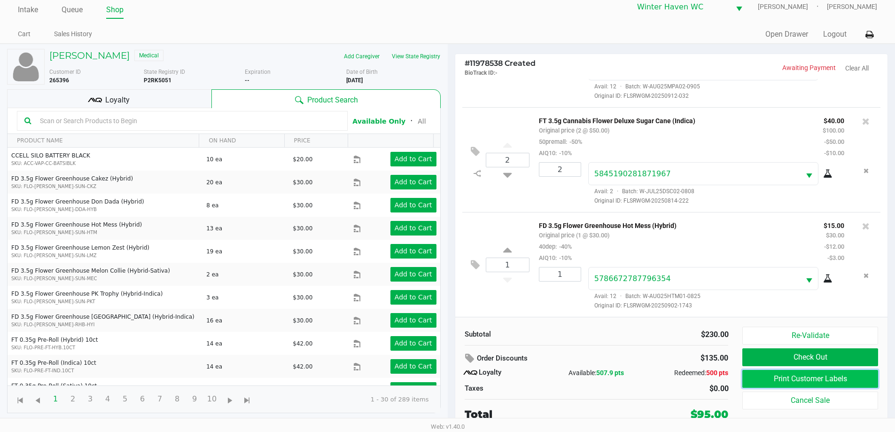
click at [766, 376] on button "Print Customer Labels" at bounding box center [809, 379] width 135 height 18
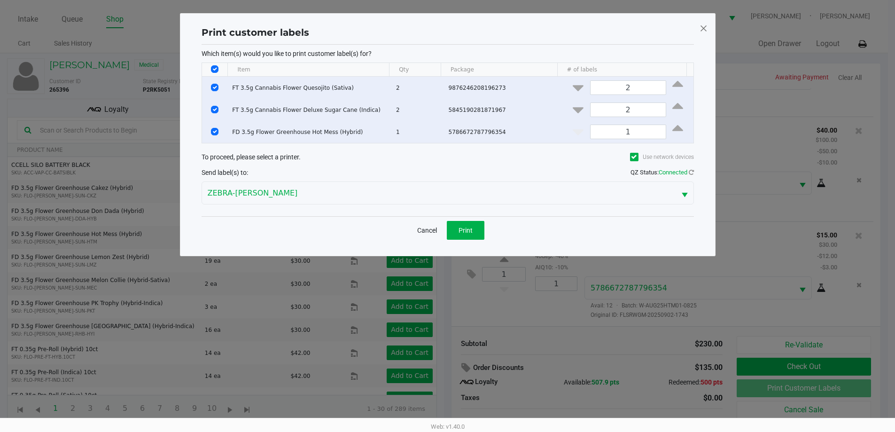
scroll to position [0, 0]
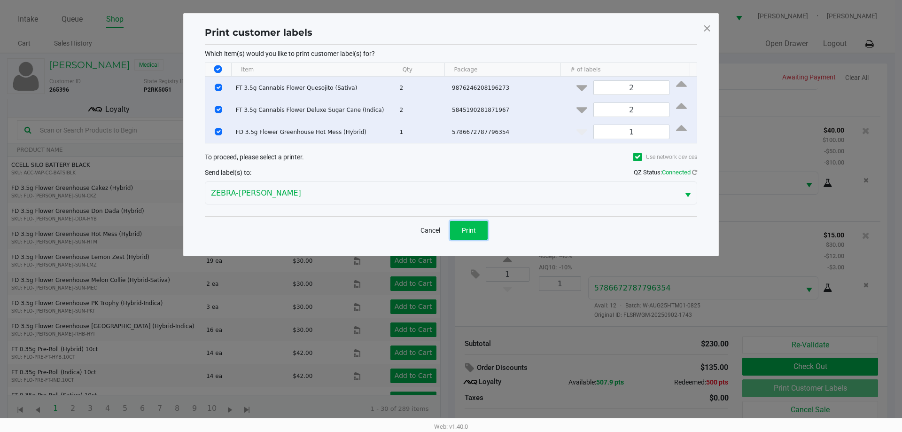
click at [466, 225] on button "Print" at bounding box center [469, 230] width 38 height 19
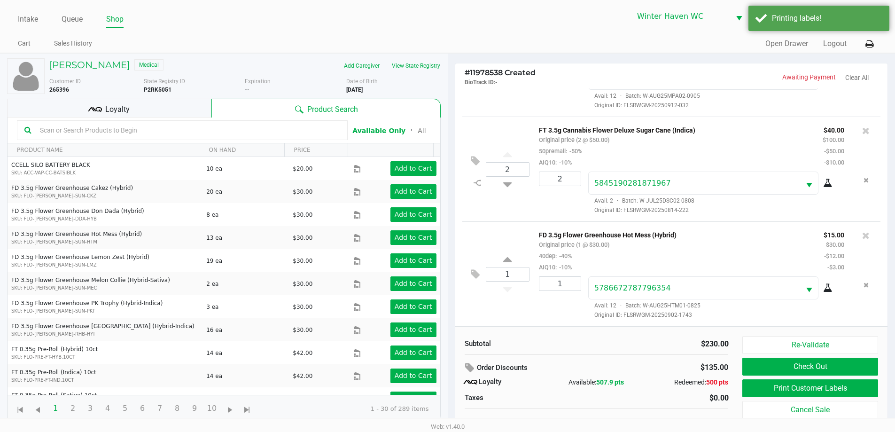
click at [800, 357] on div "Re-Validate Check Out Print Customer Labels Cancel Sale" at bounding box center [813, 383] width 142 height 95
click at [797, 371] on button "Check Out" at bounding box center [809, 366] width 135 height 18
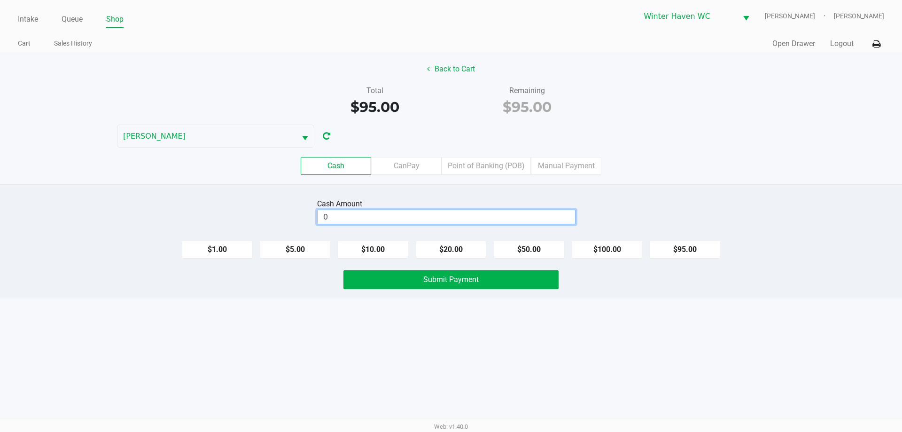
click at [426, 220] on input "0" at bounding box center [445, 217] width 257 height 14
click at [596, 250] on button "$100.00" at bounding box center [607, 249] width 70 height 18
type input "$100.00"
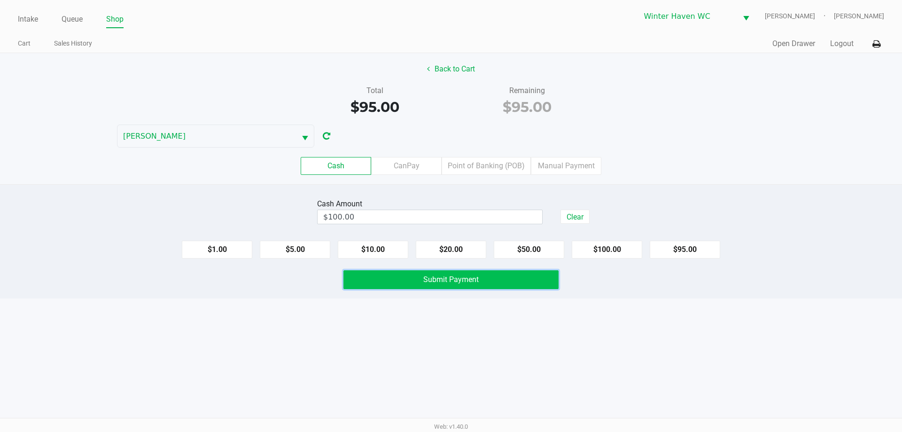
click at [445, 281] on span "Submit Payment" at bounding box center [450, 279] width 55 height 9
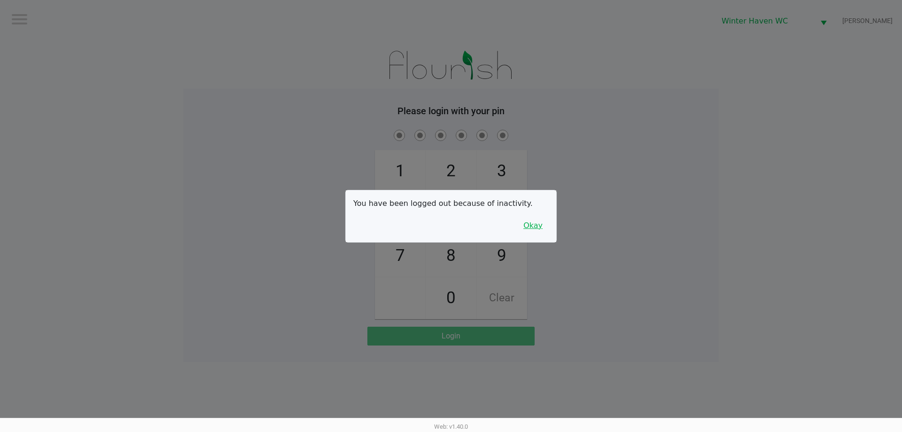
click at [533, 227] on button "Okay" at bounding box center [532, 226] width 31 height 18
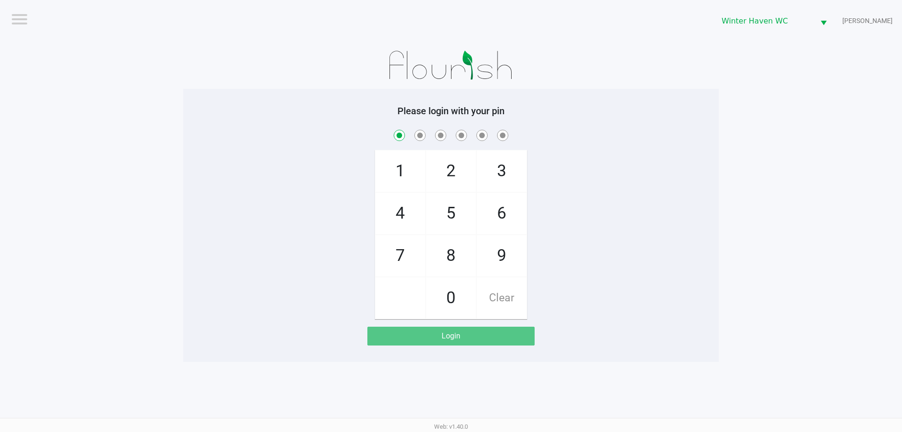
checkbox input "true"
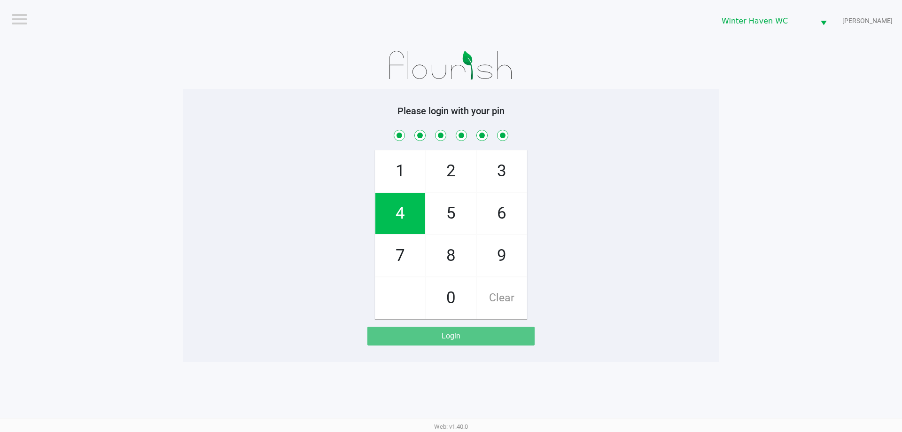
checkbox input "true"
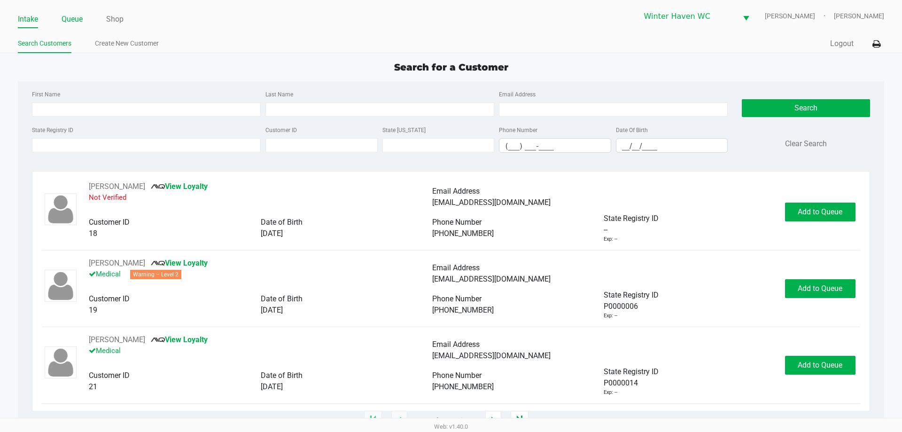
click at [69, 19] on link "Queue" at bounding box center [72, 19] width 21 height 13
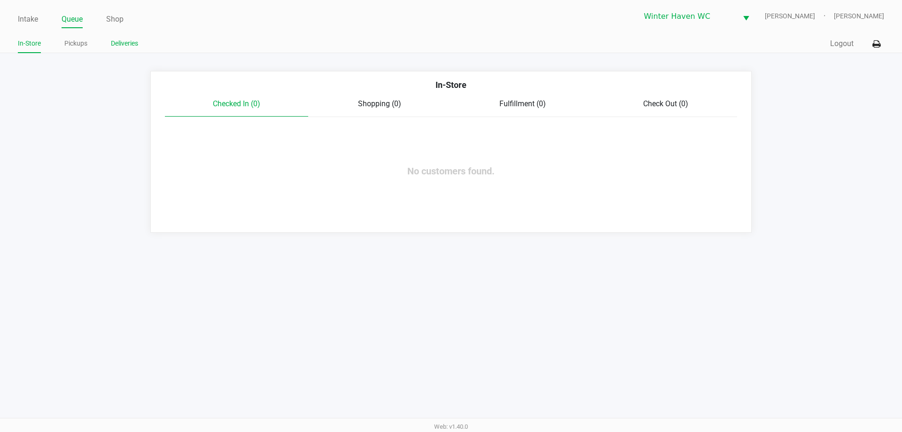
click at [130, 47] on link "Deliveries" at bounding box center [124, 44] width 27 height 12
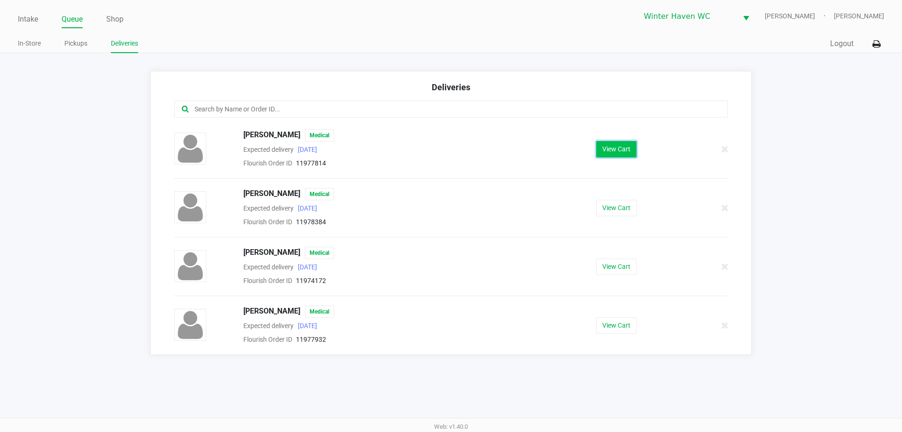
click at [623, 149] on button "View Cart" at bounding box center [616, 149] width 40 height 16
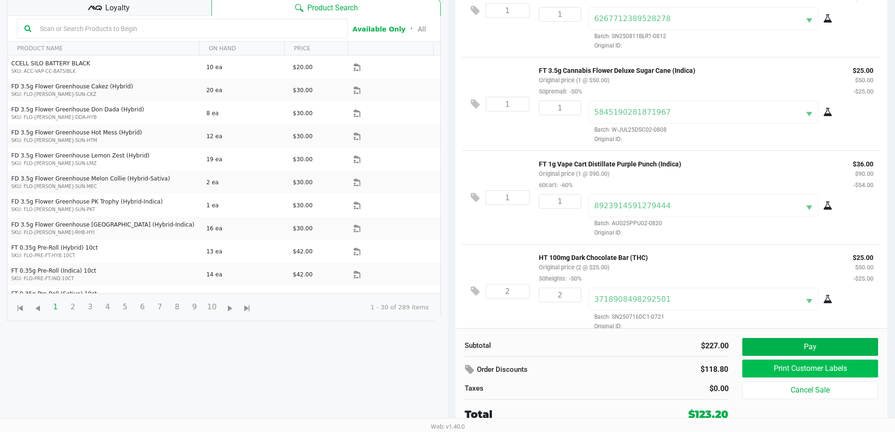
scroll to position [35, 0]
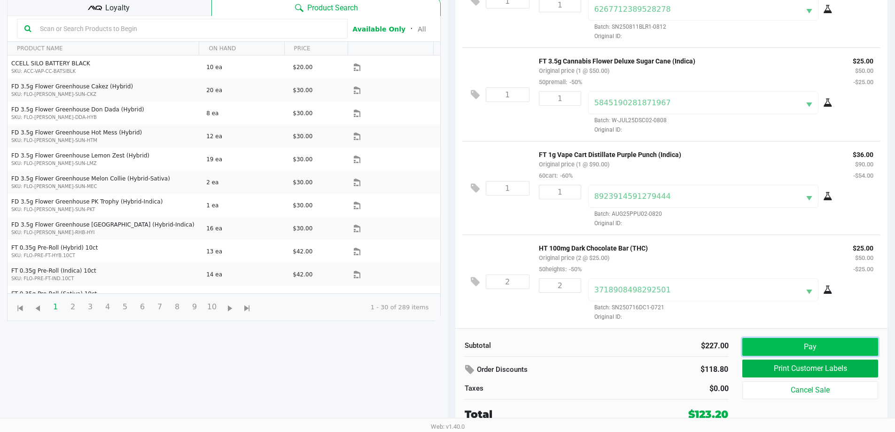
click at [783, 348] on button "Pay" at bounding box center [809, 347] width 135 height 18
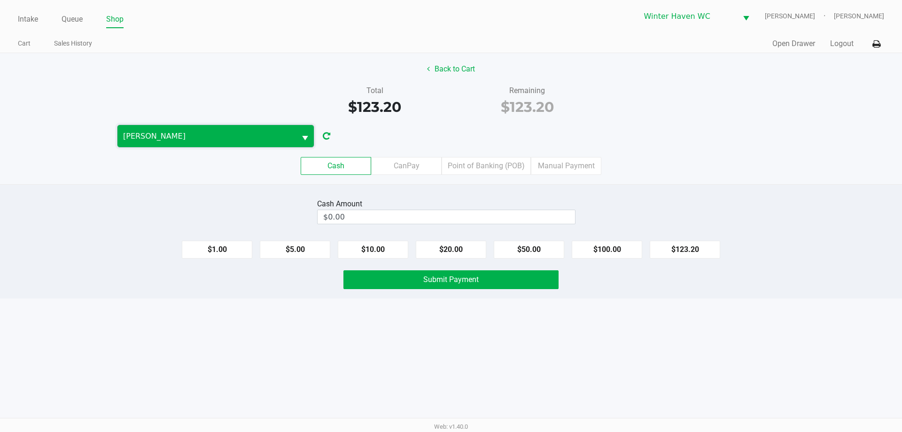
click at [142, 135] on span "[PERSON_NAME]" at bounding box center [206, 136] width 167 height 11
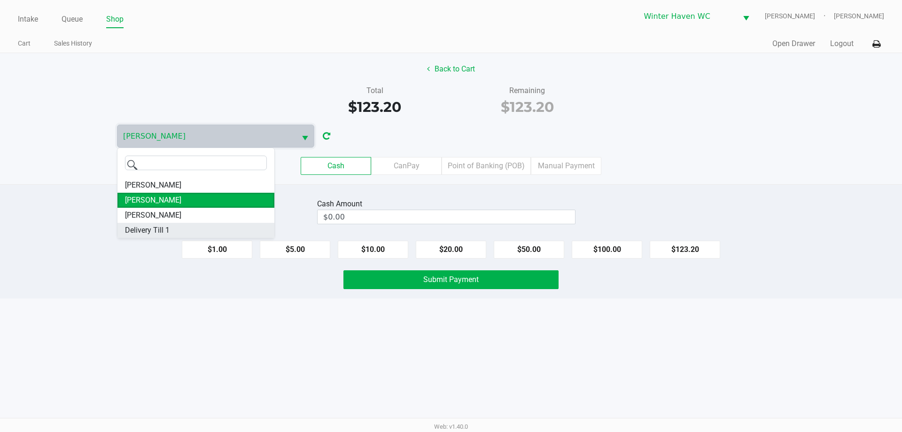
click at [193, 226] on li "Delivery Till 1" at bounding box center [195, 230] width 157 height 15
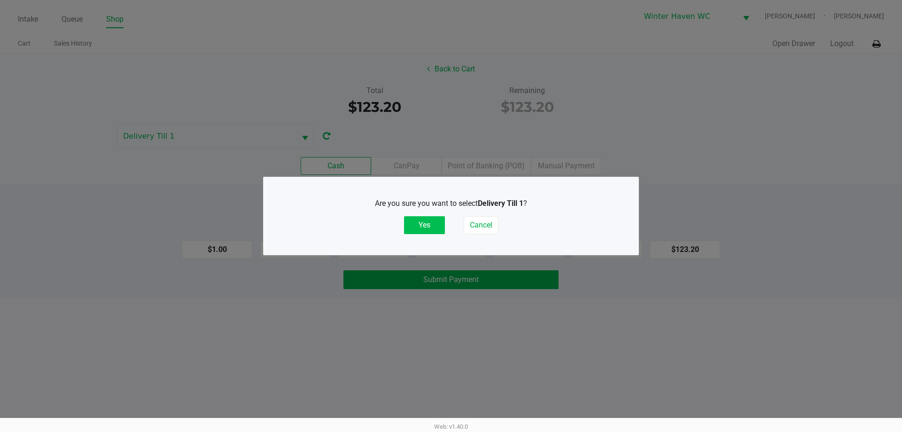
click at [431, 223] on button "Yes" at bounding box center [424, 225] width 41 height 18
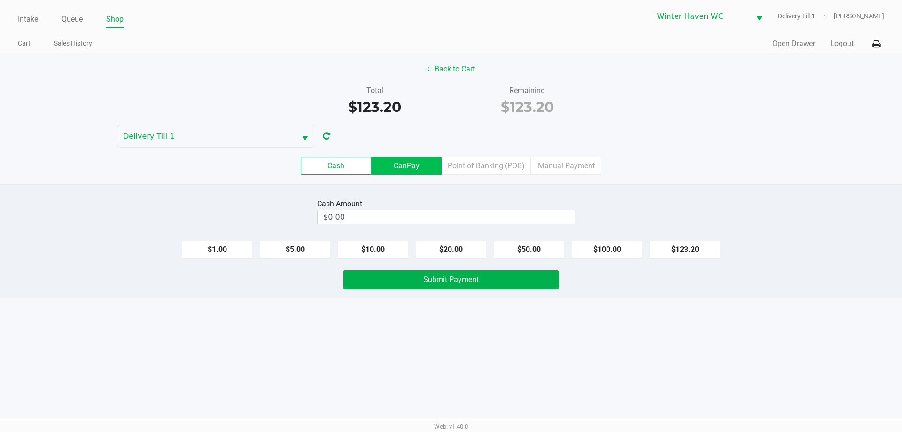
click at [410, 167] on label "CanPay" at bounding box center [406, 166] width 70 height 18
click at [0, 0] on 2 "CanPay" at bounding box center [0, 0] width 0 height 0
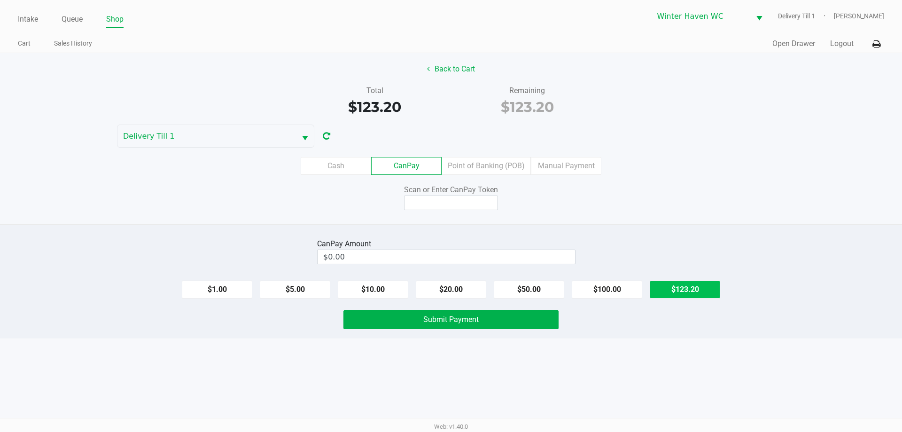
click at [691, 294] on button "$123.20" at bounding box center [685, 289] width 70 height 18
type input "$123.20"
click at [455, 205] on input at bounding box center [451, 202] width 94 height 15
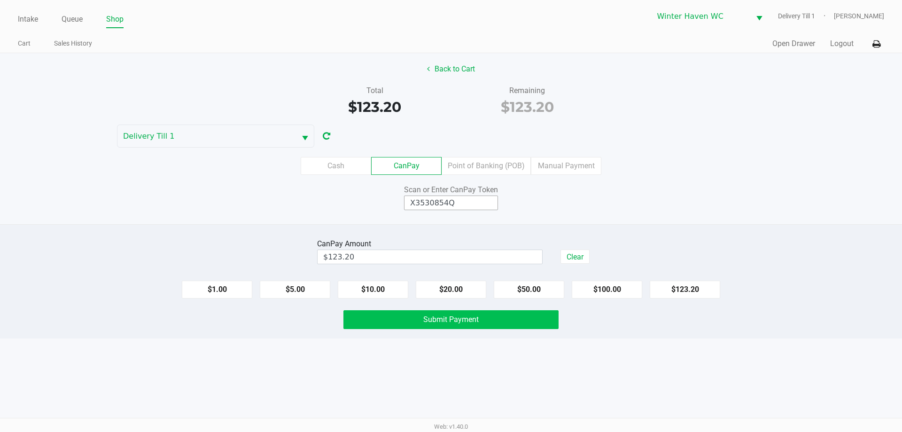
type input "X3530854Q"
click at [464, 323] on span "Submit Payment" at bounding box center [450, 319] width 55 height 9
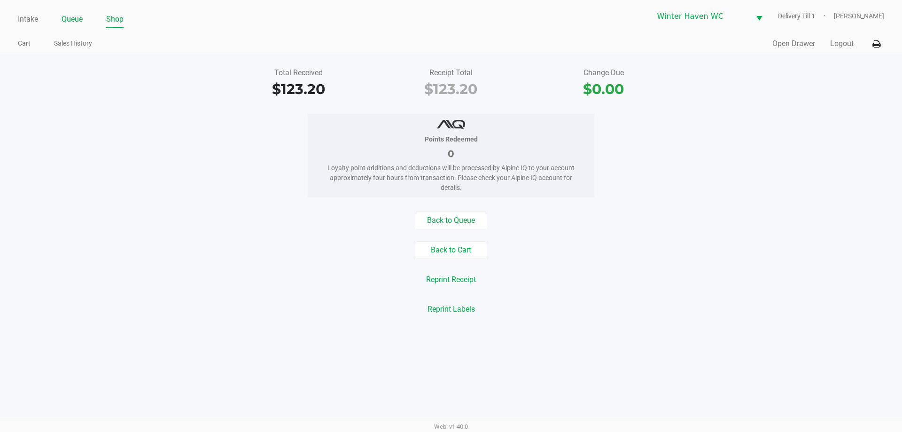
click at [78, 23] on link "Queue" at bounding box center [72, 19] width 21 height 13
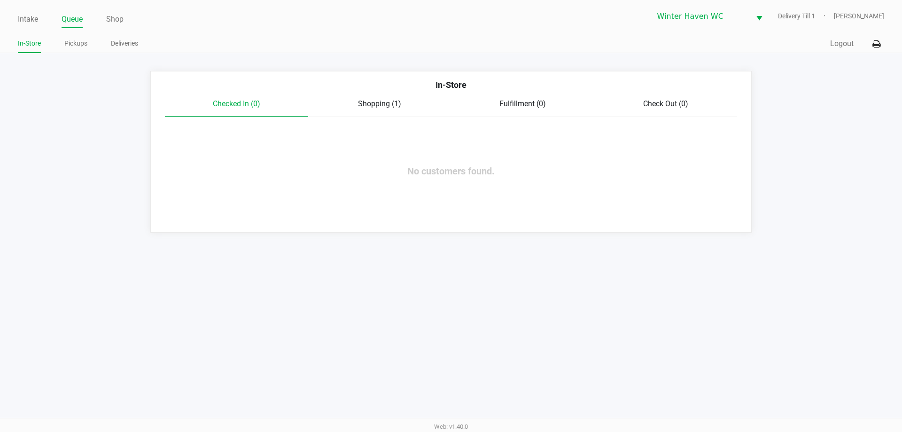
click at [89, 44] on ul "In-Store Pickups Deliveries" at bounding box center [234, 45] width 433 height 16
drag, startPoint x: 86, startPoint y: 44, endPoint x: 104, endPoint y: 60, distance: 24.3
click at [85, 44] on link "Pickups" at bounding box center [75, 44] width 23 height 12
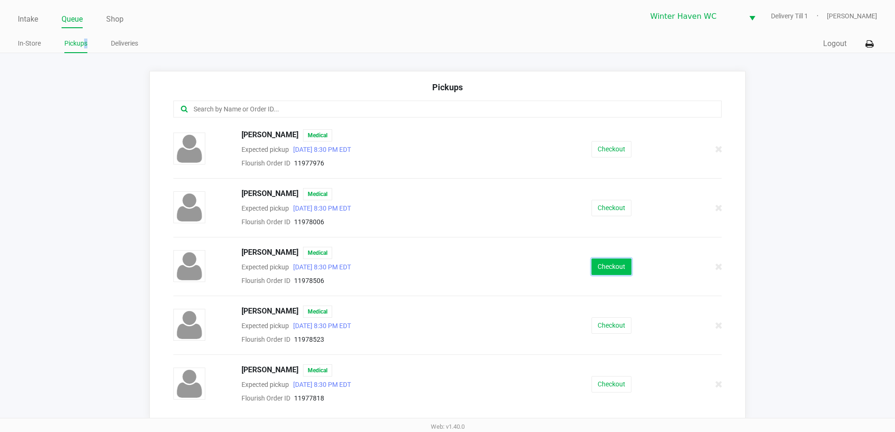
click at [603, 268] on button "Checkout" at bounding box center [611, 266] width 40 height 16
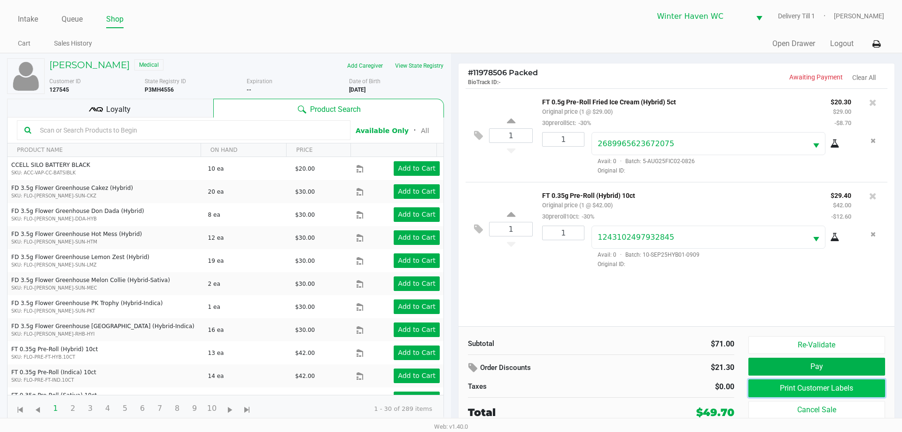
click at [858, 383] on button "Print Customer Labels" at bounding box center [816, 388] width 137 height 18
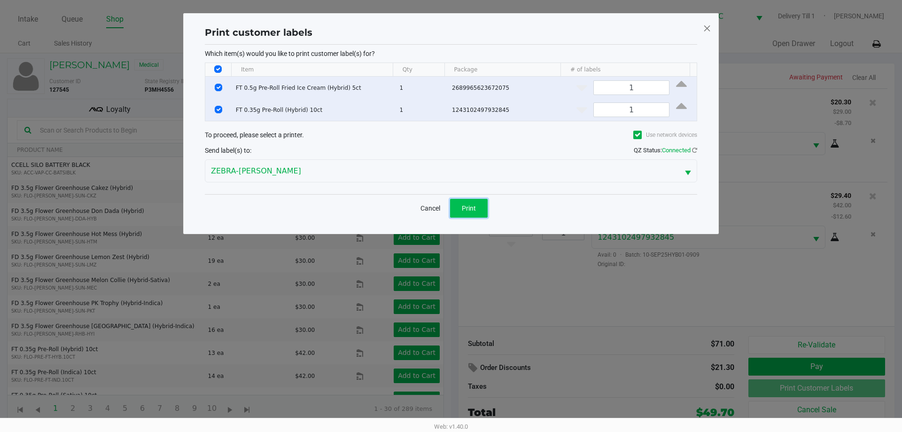
drag, startPoint x: 466, startPoint y: 212, endPoint x: 731, endPoint y: 321, distance: 286.4
click at [467, 212] on button "Print" at bounding box center [469, 208] width 38 height 19
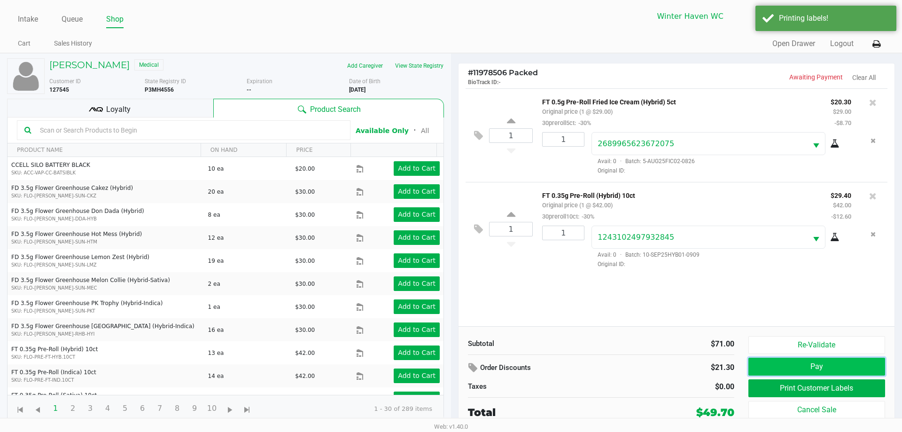
click at [794, 370] on button "Pay" at bounding box center [816, 366] width 137 height 18
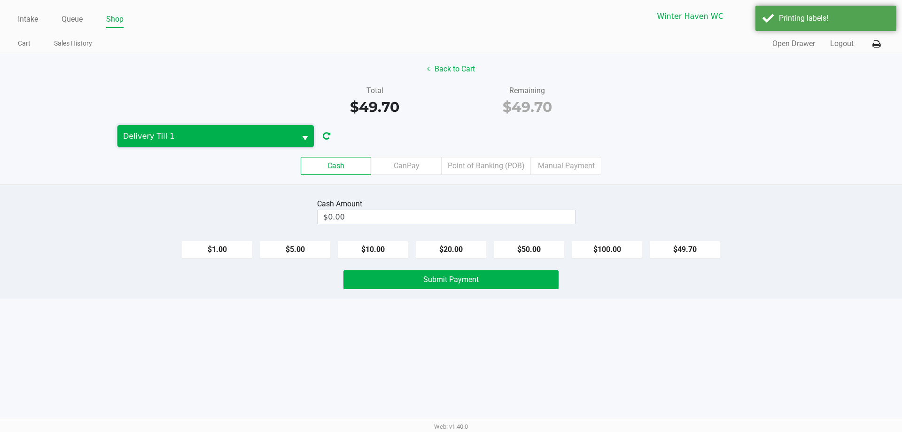
click at [278, 131] on span "Delivery Till 1" at bounding box center [206, 136] width 167 height 11
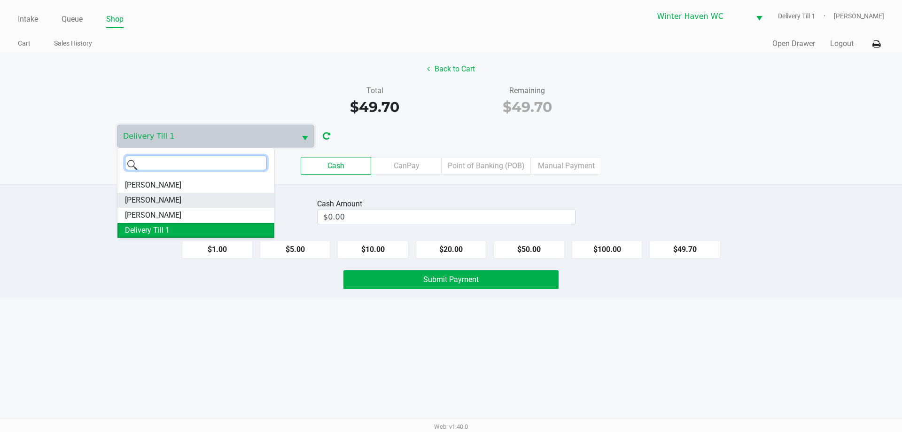
click at [197, 200] on li "[PERSON_NAME]" at bounding box center [195, 200] width 157 height 15
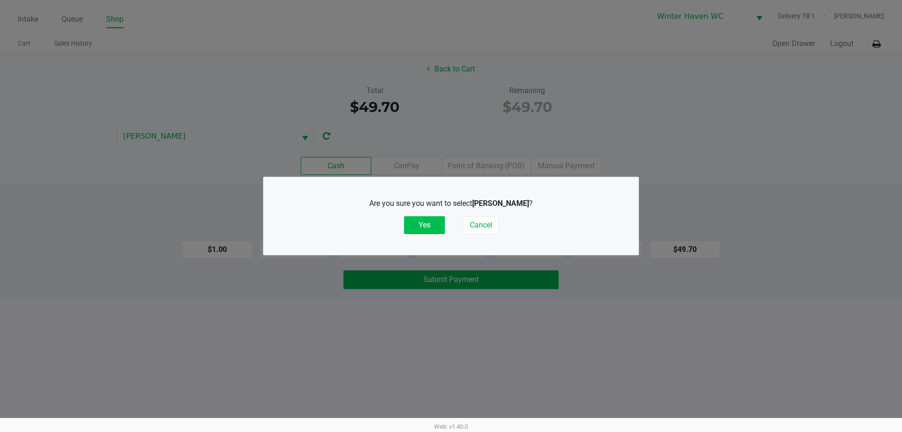
click at [413, 228] on button "Yes" at bounding box center [424, 225] width 41 height 18
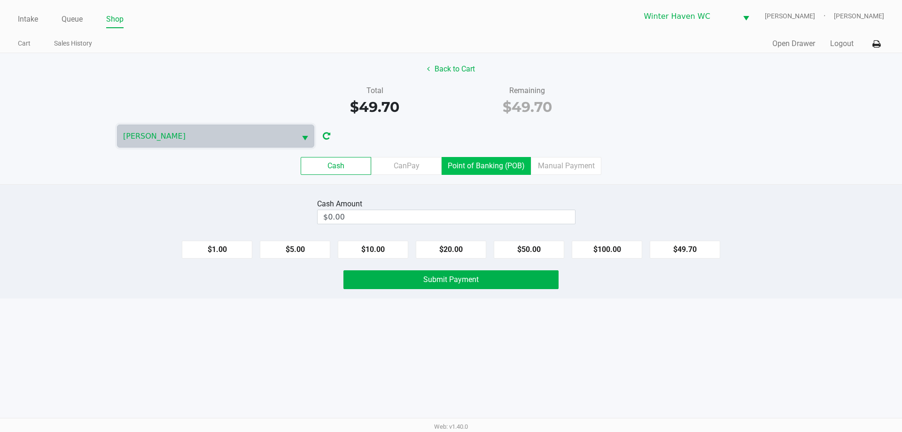
click at [506, 167] on label "Point of Banking (POB)" at bounding box center [485, 166] width 89 height 18
click at [0, 0] on 7 "Point of Banking (POB)" at bounding box center [0, 0] width 0 height 0
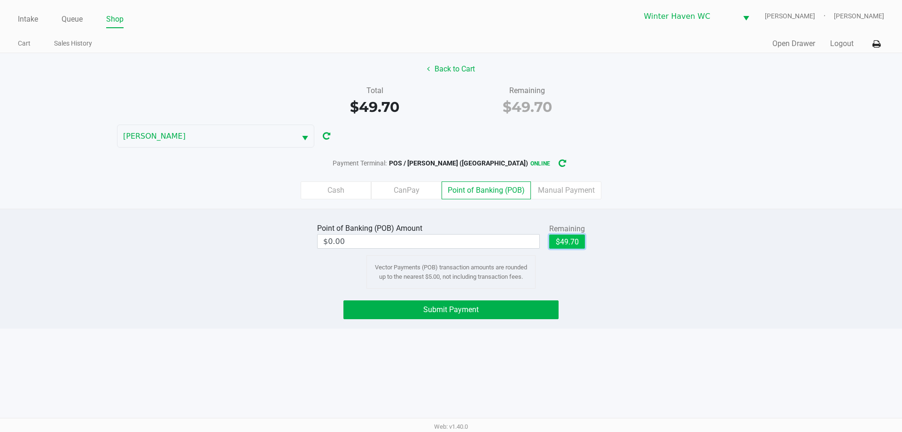
click at [559, 247] on button "$49.70" at bounding box center [567, 241] width 36 height 14
type input "$49.70"
click at [484, 315] on button "Submit Payment" at bounding box center [450, 309] width 215 height 19
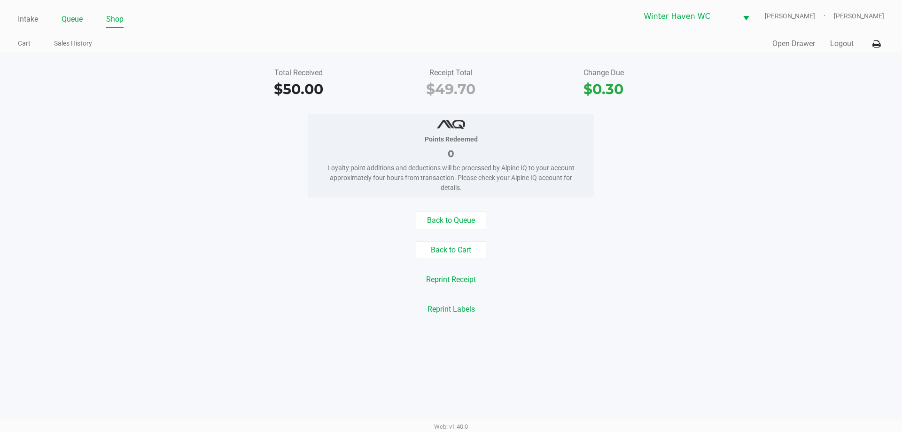
click at [77, 19] on link "Queue" at bounding box center [72, 19] width 21 height 13
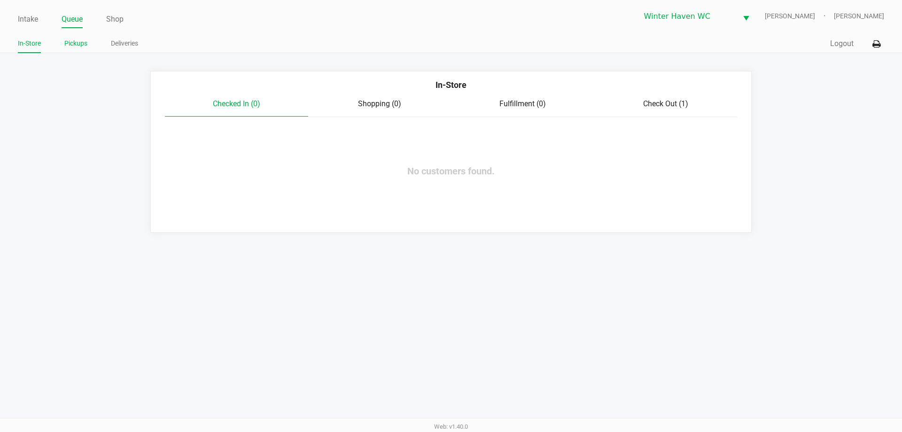
drag, startPoint x: 91, startPoint y: 43, endPoint x: 80, endPoint y: 40, distance: 11.6
click at [87, 43] on ul "In-Store Pickups Deliveries" at bounding box center [234, 45] width 433 height 16
click at [80, 40] on link "Pickups" at bounding box center [75, 44] width 23 height 12
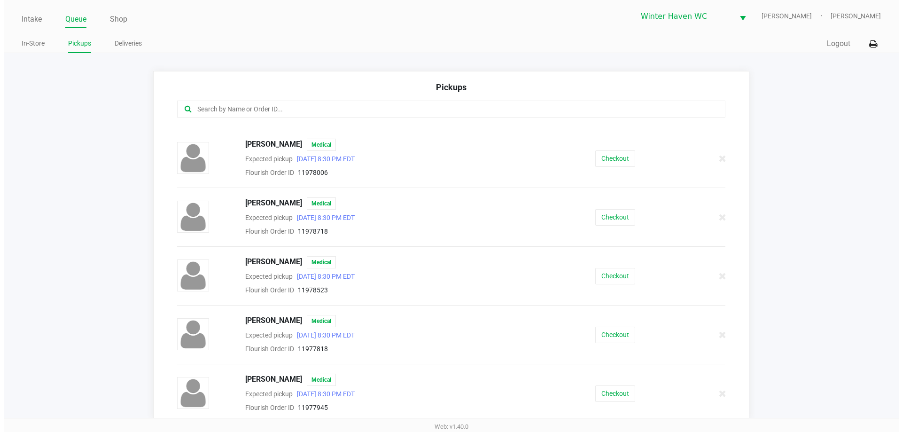
scroll to position [94, 0]
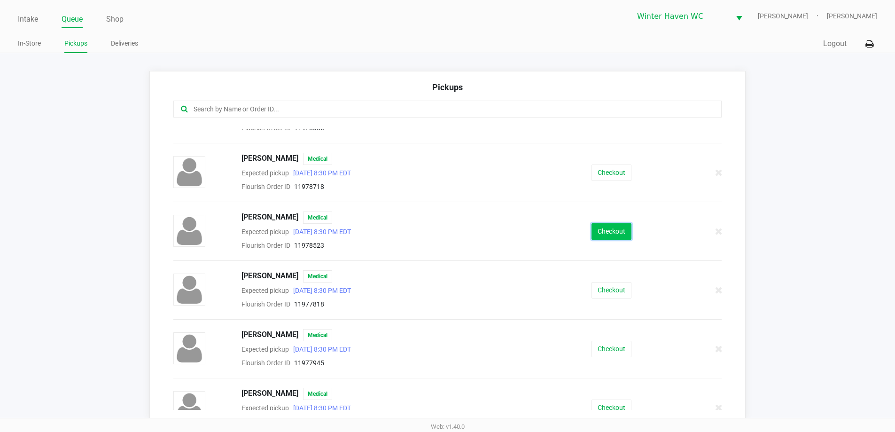
click at [603, 229] on button "Checkout" at bounding box center [611, 231] width 40 height 16
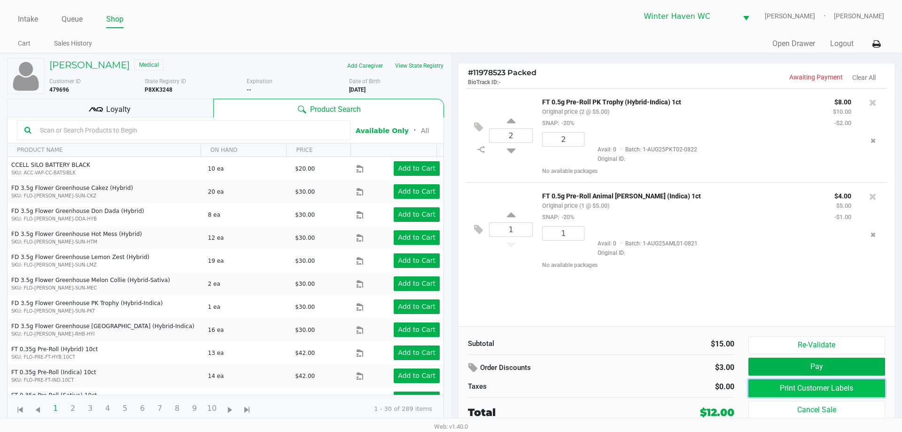
click at [855, 387] on button "Print Customer Labels" at bounding box center [816, 388] width 137 height 18
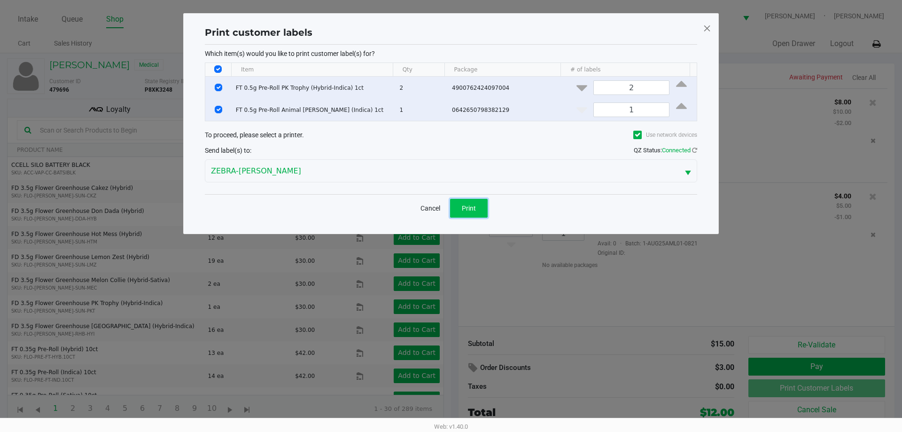
click at [485, 209] on button "Print" at bounding box center [469, 208] width 38 height 19
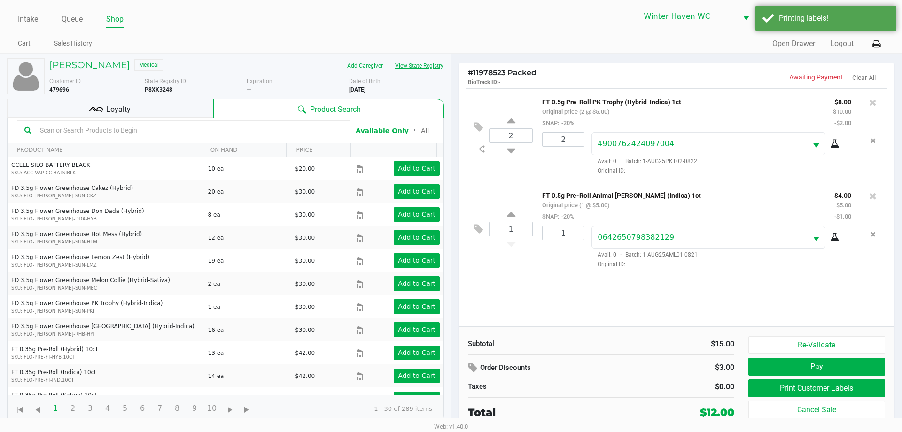
click at [425, 58] on button "View State Registry" at bounding box center [416, 65] width 55 height 15
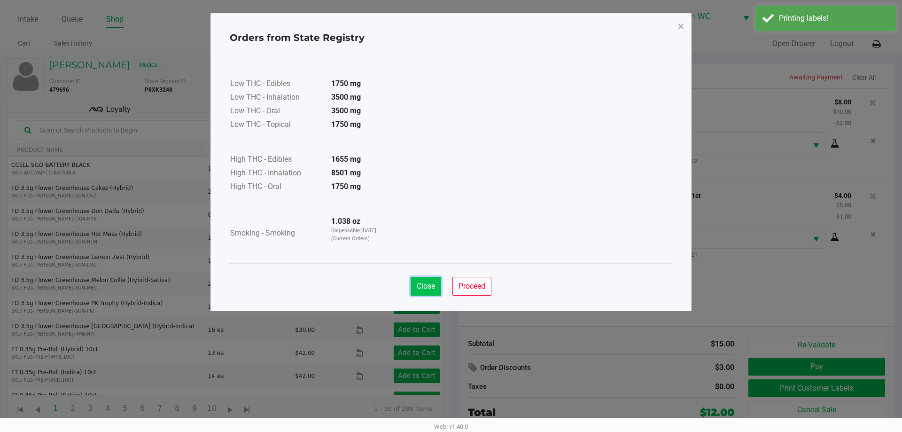
click at [428, 286] on span "Close" at bounding box center [426, 285] width 18 height 9
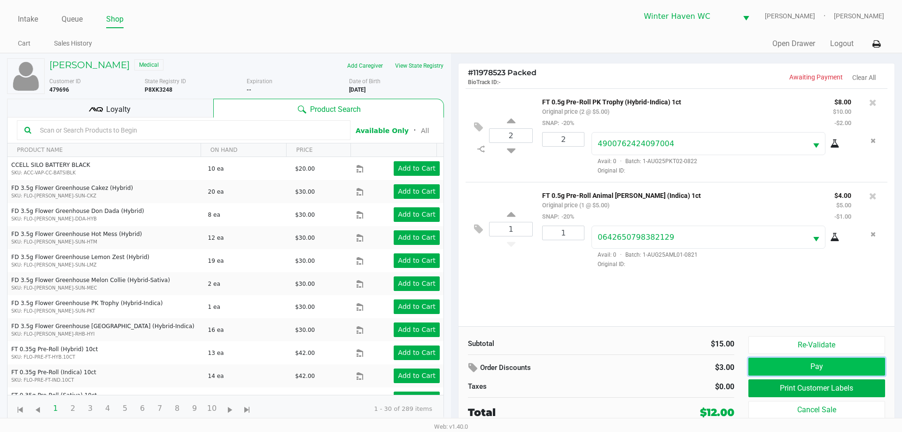
click at [804, 358] on button "Pay" at bounding box center [816, 366] width 137 height 18
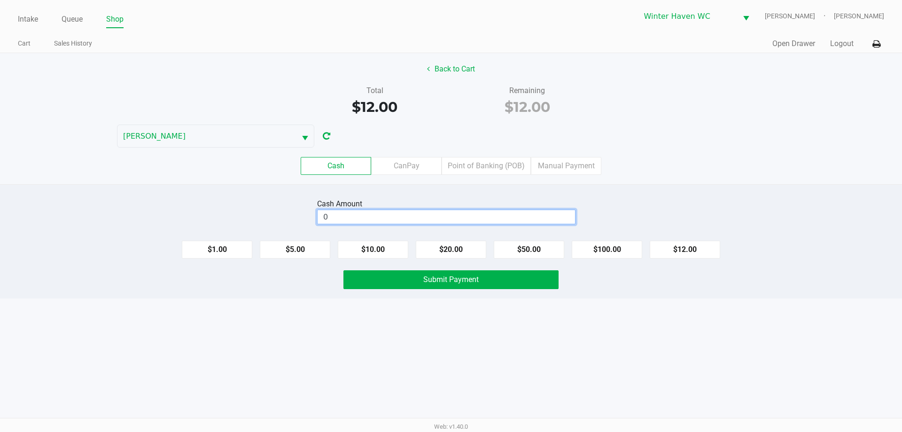
click at [401, 217] on input "0" at bounding box center [445, 217] width 257 height 14
type input "$20.00"
click at [432, 280] on span "Submit Payment" at bounding box center [450, 279] width 55 height 9
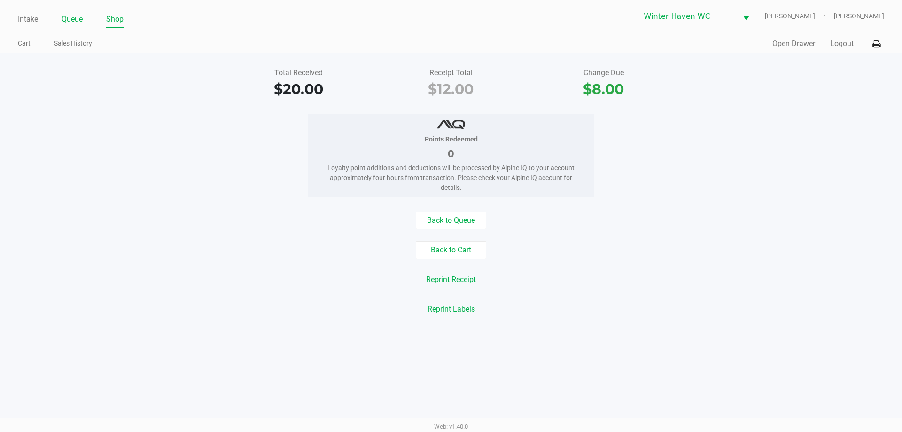
click at [77, 23] on link "Queue" at bounding box center [72, 19] width 21 height 13
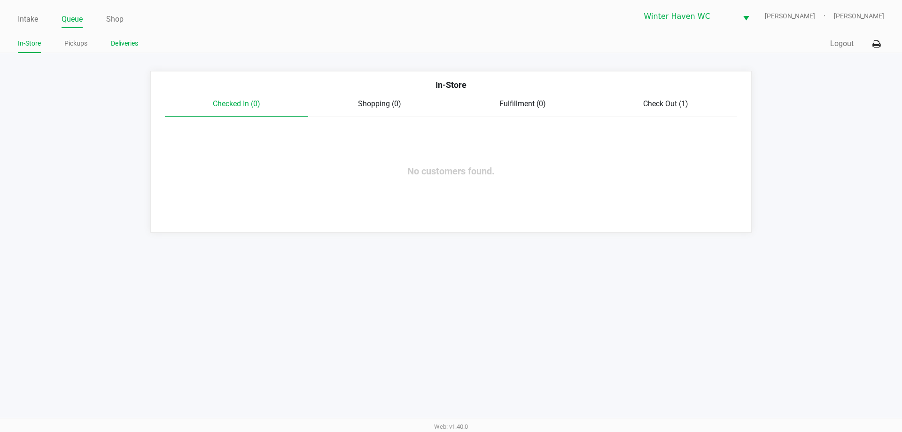
click at [135, 43] on link "Deliveries" at bounding box center [124, 44] width 27 height 12
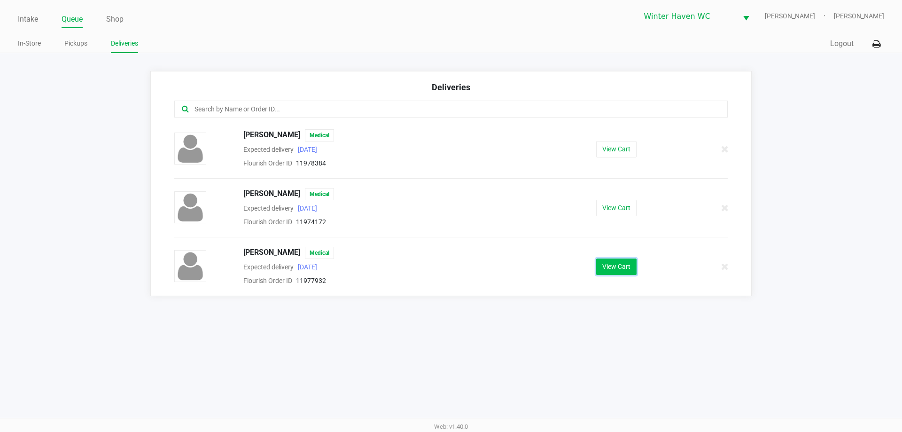
click at [619, 268] on button "View Cart" at bounding box center [616, 266] width 40 height 16
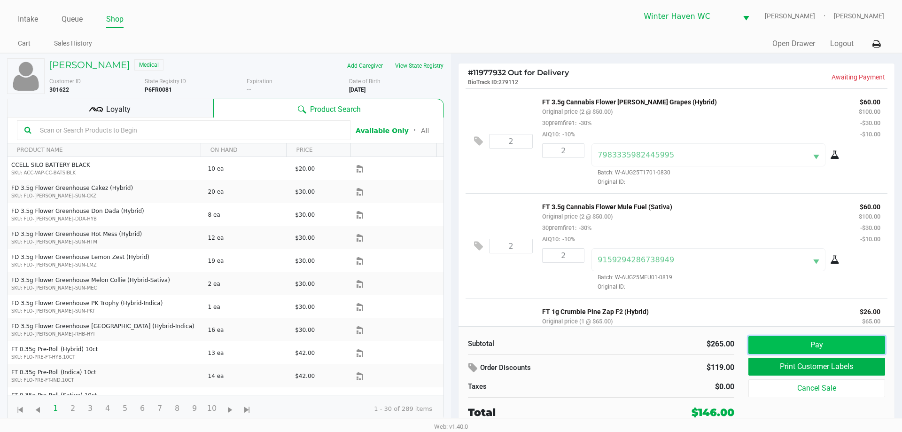
click at [841, 349] on button "Pay" at bounding box center [816, 345] width 137 height 18
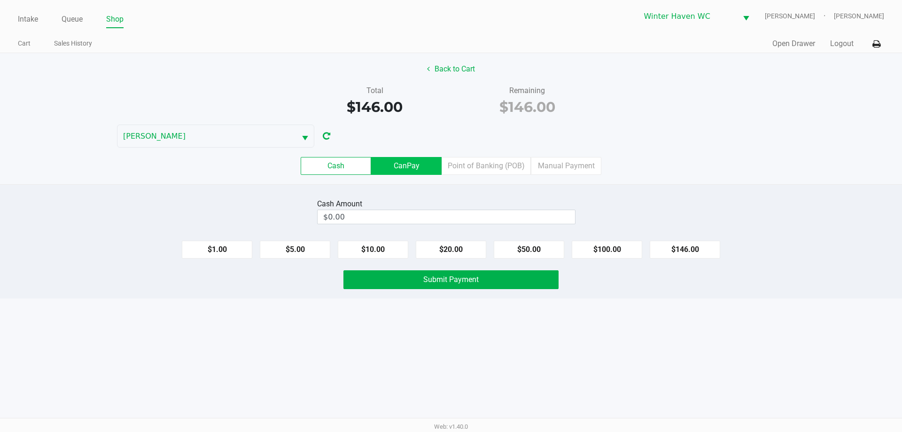
click at [399, 159] on label "CanPay" at bounding box center [406, 166] width 70 height 18
click at [0, 0] on 2 "CanPay" at bounding box center [0, 0] width 0 height 0
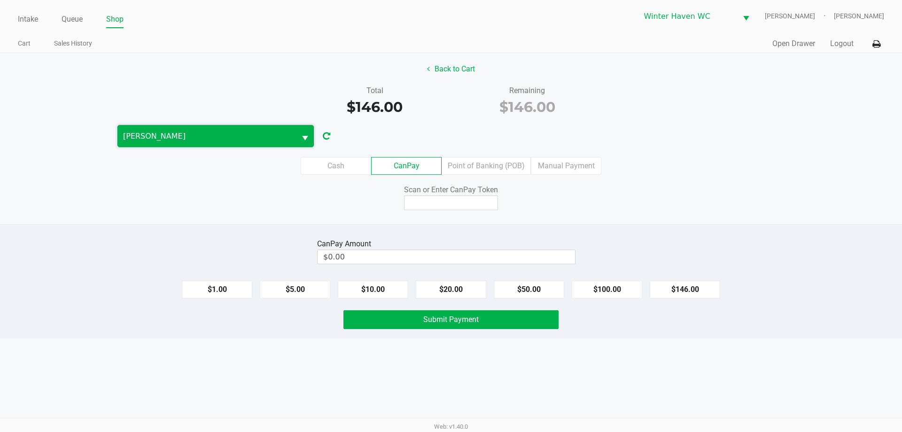
click at [260, 136] on span "[PERSON_NAME]" at bounding box center [206, 136] width 167 height 11
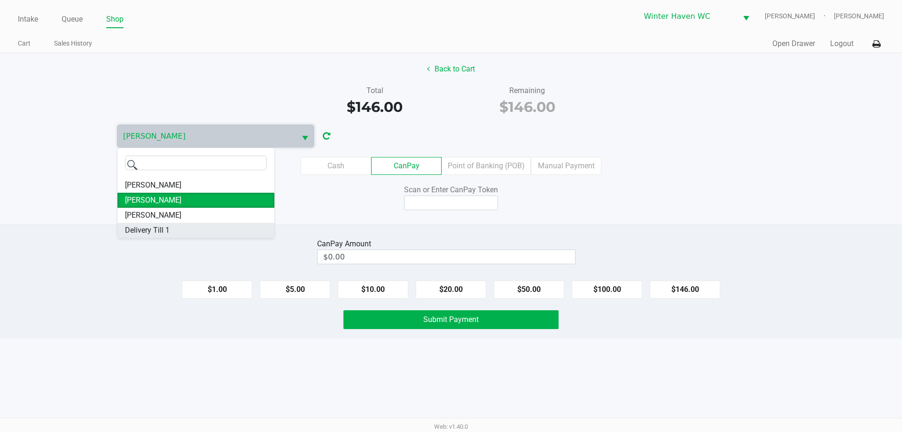
click at [157, 231] on span "Delivery Till 1" at bounding box center [147, 229] width 45 height 11
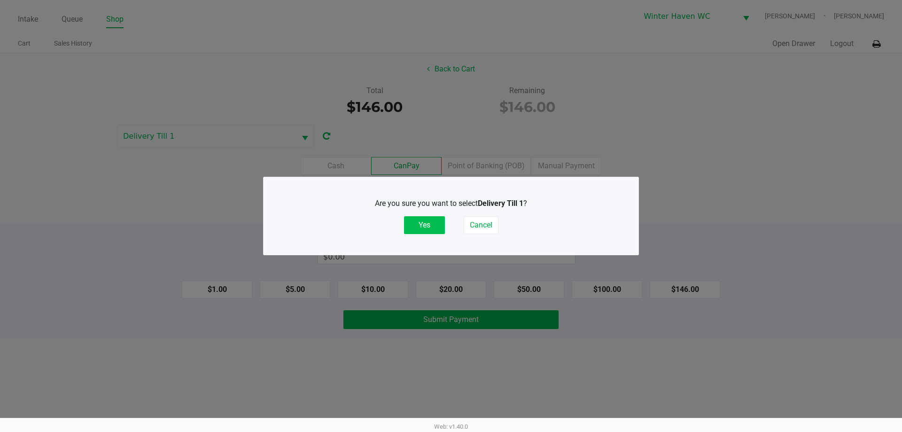
click at [436, 226] on button "Yes" at bounding box center [424, 225] width 41 height 18
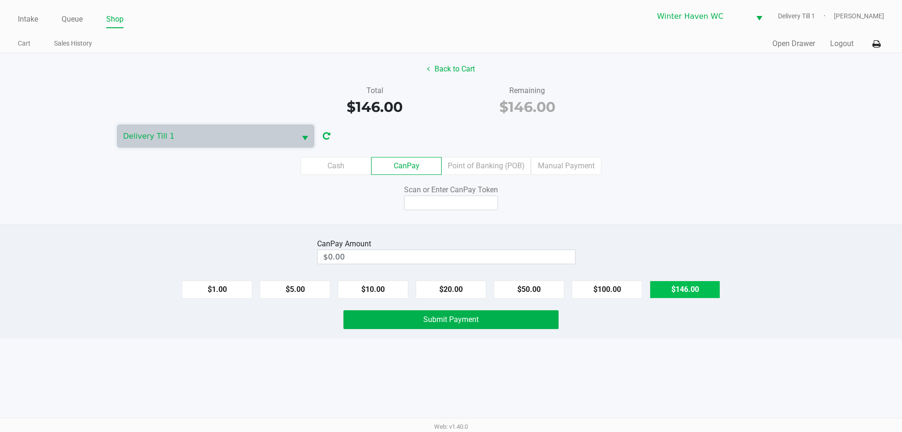
click at [711, 288] on button "$146.00" at bounding box center [685, 289] width 70 height 18
type input "$146.00"
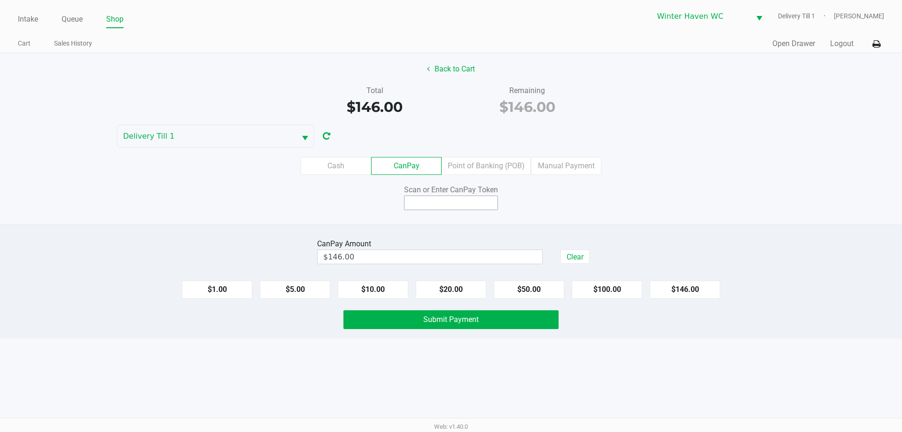
click at [482, 202] on input at bounding box center [451, 202] width 94 height 15
type input "X2078282Q"
click at [494, 326] on button "Submit Payment" at bounding box center [450, 319] width 215 height 19
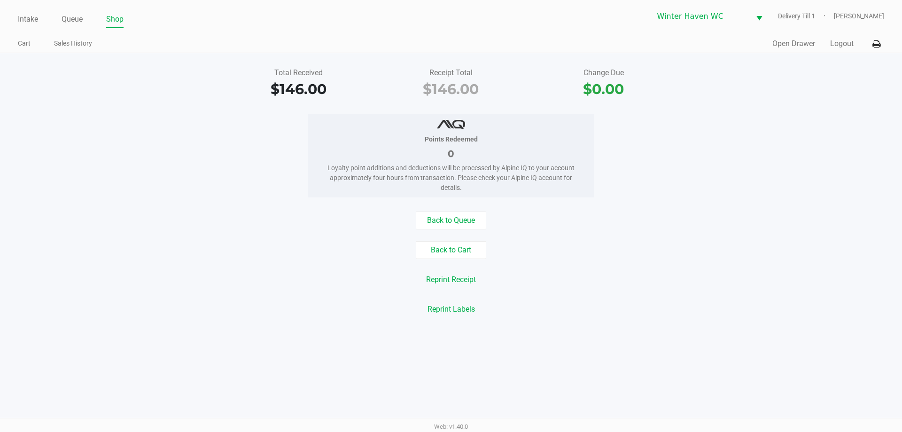
click at [87, 8] on div "Intake Queue Shop Winter Haven WC Delivery Till 1 [PERSON_NAME]" at bounding box center [451, 16] width 866 height 23
click at [83, 16] on link "Queue" at bounding box center [72, 19] width 21 height 13
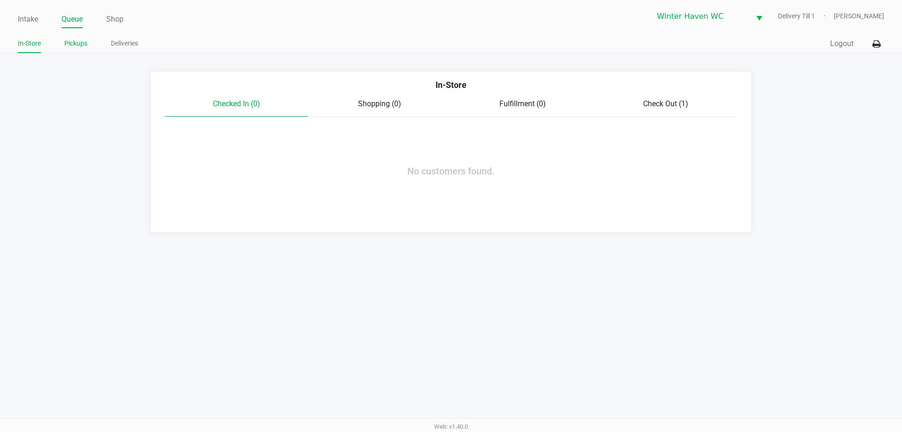
click at [72, 45] on link "Pickups" at bounding box center [75, 44] width 23 height 12
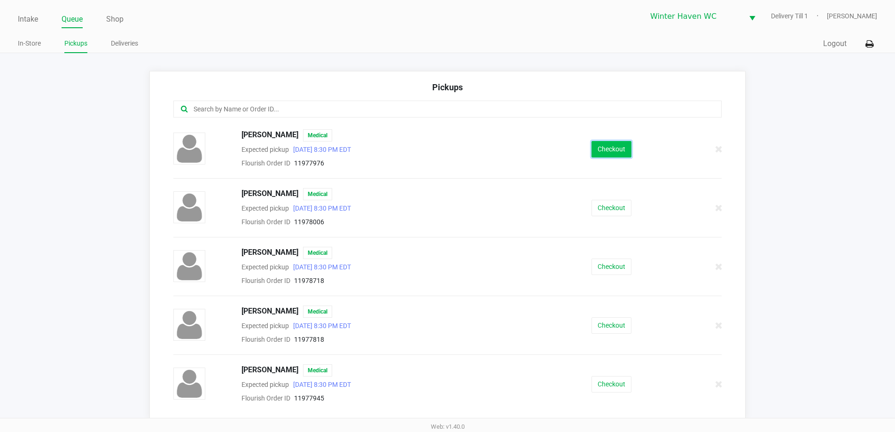
click at [591, 155] on button "Checkout" at bounding box center [611, 149] width 40 height 16
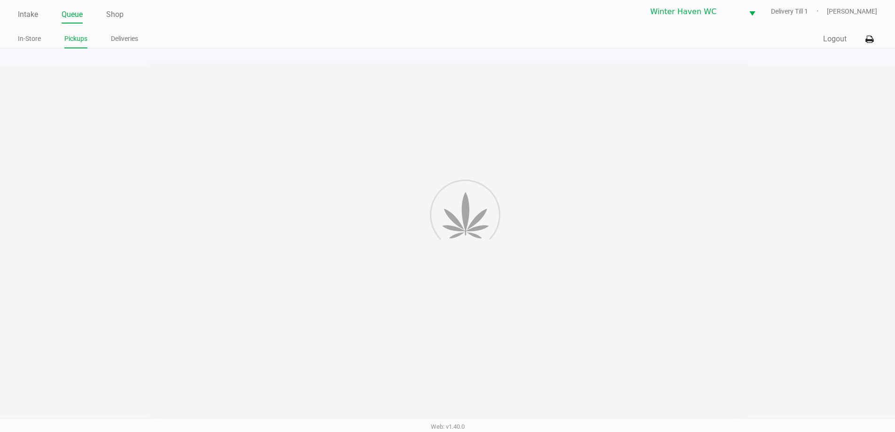
scroll to position [6, 0]
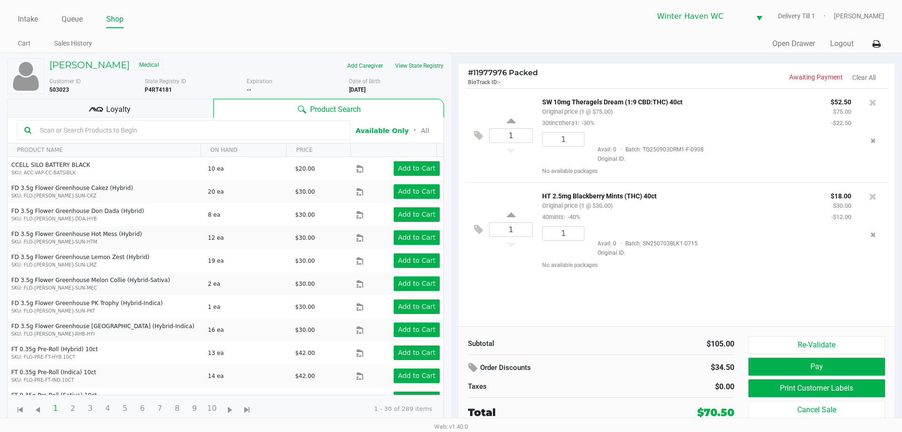
click at [191, 108] on div "Loyalty" at bounding box center [110, 108] width 206 height 19
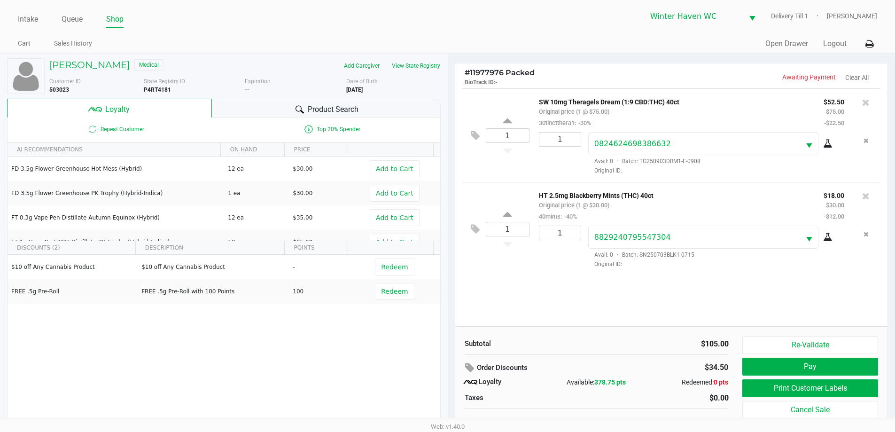
scroll to position [9, 0]
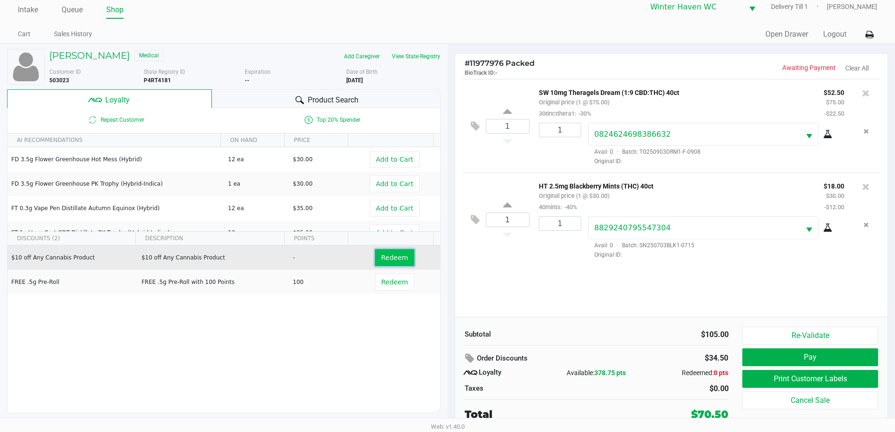
click at [389, 261] on span "Redeem" at bounding box center [394, 258] width 27 height 8
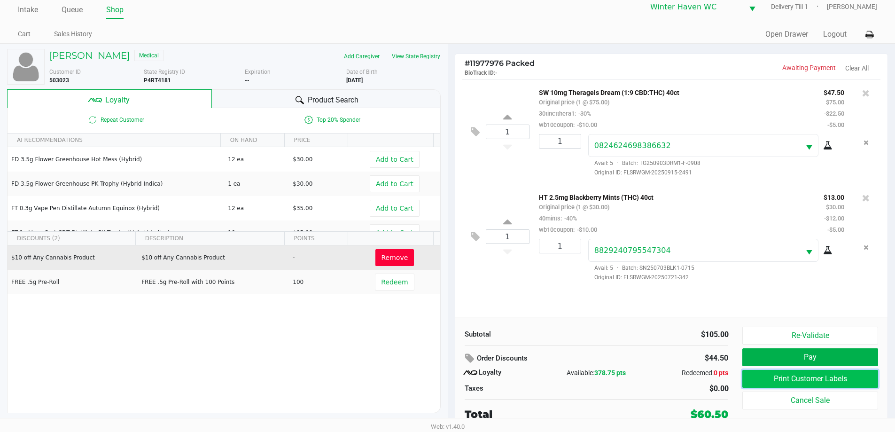
click at [791, 375] on button "Print Customer Labels" at bounding box center [809, 379] width 135 height 18
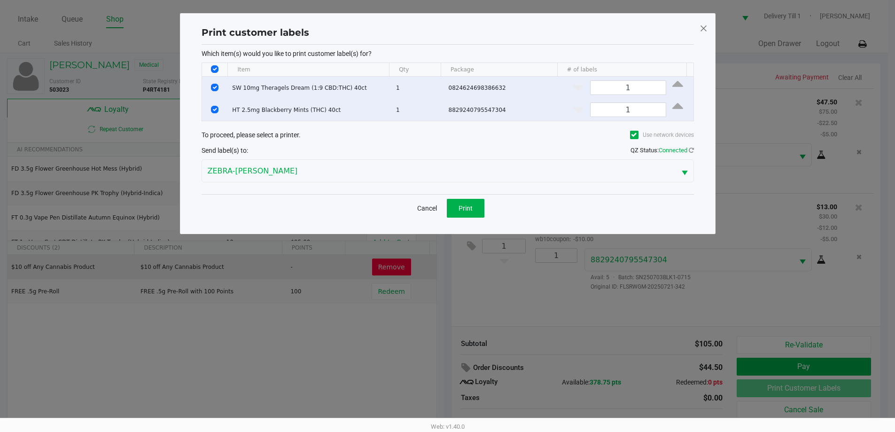
scroll to position [0, 0]
click at [463, 217] on div "Cancel Print" at bounding box center [451, 208] width 492 height 28
click at [464, 212] on button "Print" at bounding box center [469, 208] width 38 height 19
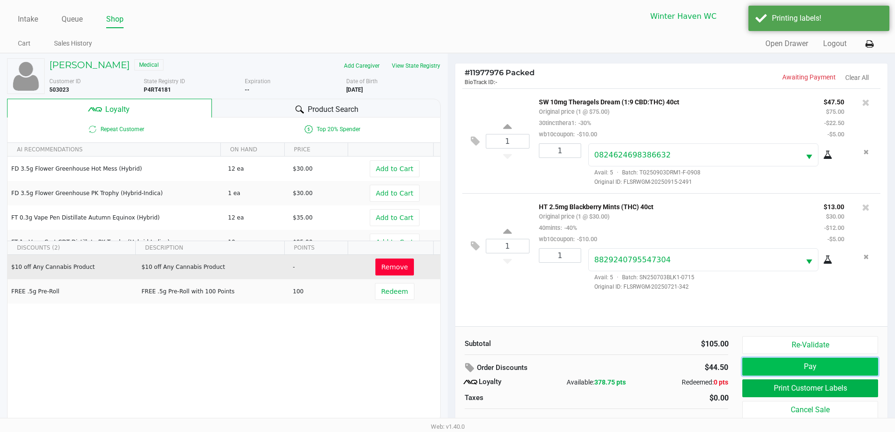
click at [789, 362] on button "Pay" at bounding box center [809, 366] width 135 height 18
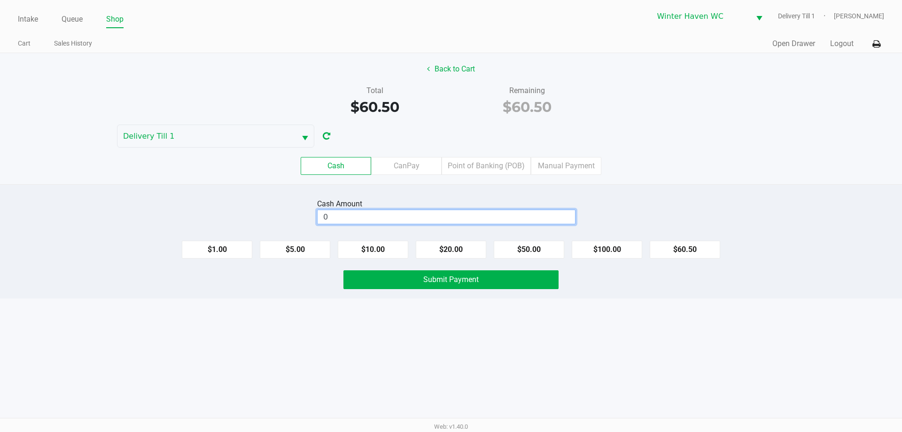
click at [393, 214] on input "0" at bounding box center [445, 217] width 257 height 14
type input "$60.50"
click at [400, 281] on button "Submit Payment" at bounding box center [450, 279] width 215 height 19
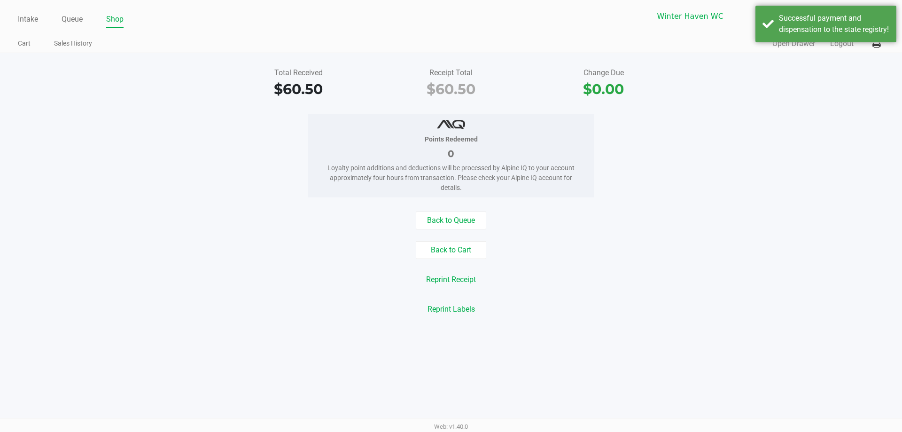
click at [751, 168] on div "Points Redeemed 0 Loyalty point additions and deductions will be processed by A…" at bounding box center [451, 156] width 916 height 84
click at [768, 42] on div "Successful payment and dispensation to the state registry!" at bounding box center [825, 24] width 141 height 37
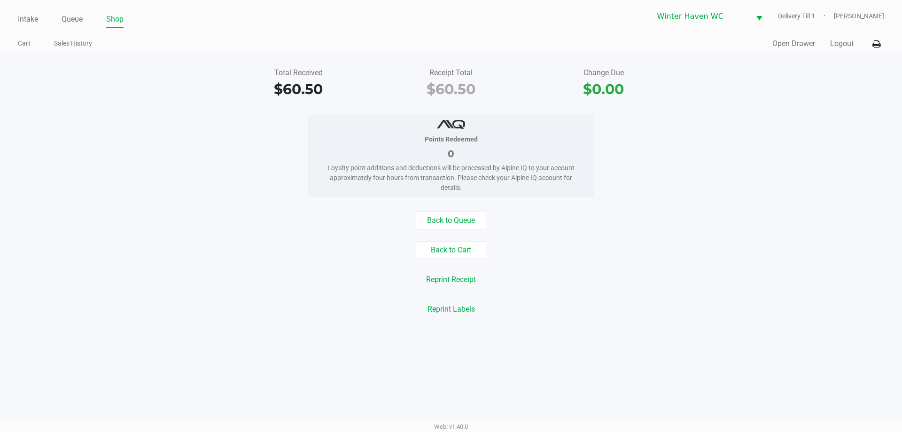
click at [815, 13] on span "Delivery Till 1" at bounding box center [806, 16] width 56 height 10
click at [63, 24] on link "Queue" at bounding box center [72, 19] width 21 height 13
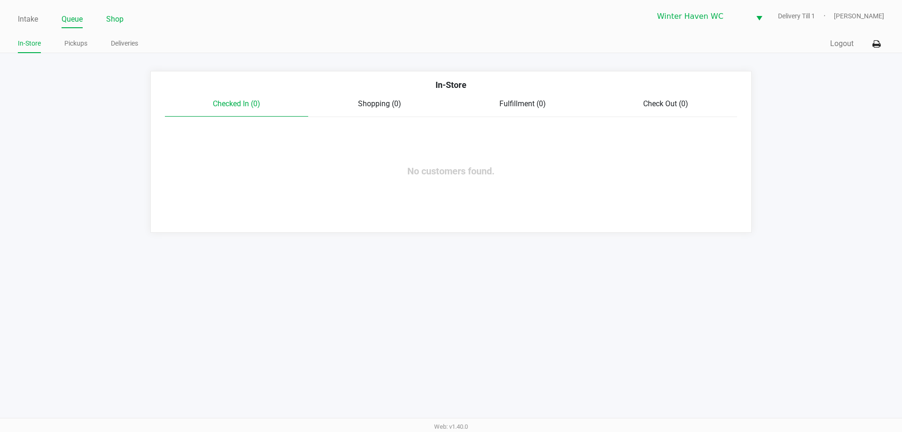
click at [110, 20] on link "Shop" at bounding box center [114, 19] width 17 height 13
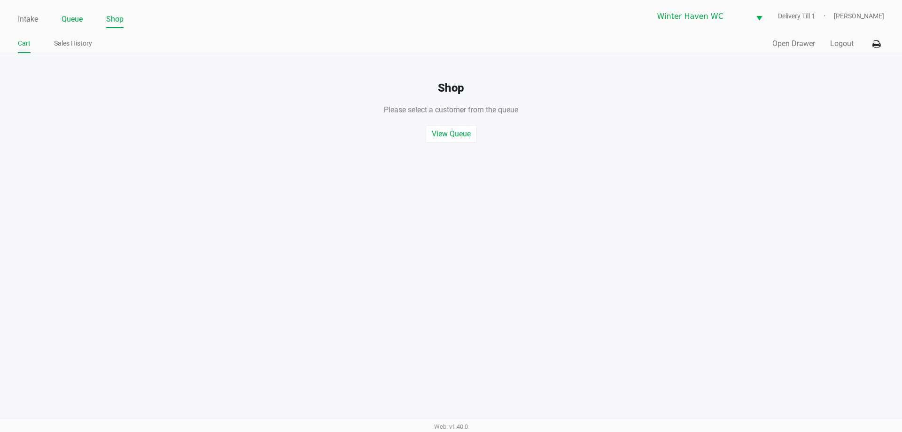
click at [70, 20] on link "Queue" at bounding box center [72, 19] width 21 height 13
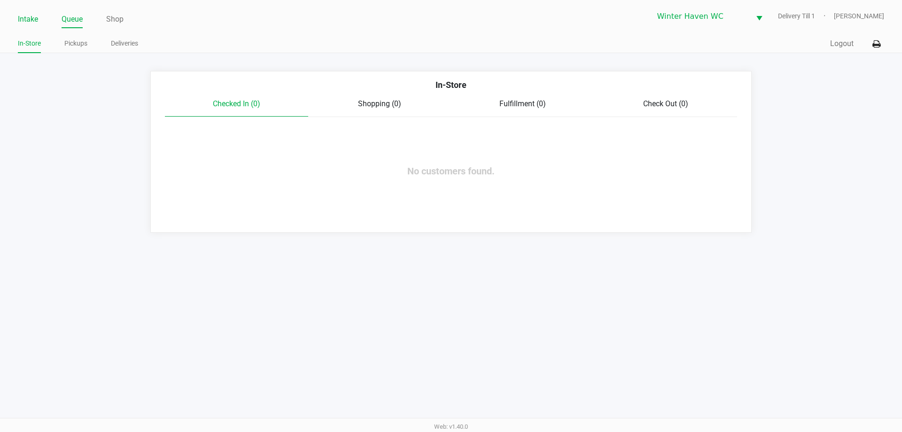
click at [21, 18] on link "Intake" at bounding box center [28, 19] width 20 height 13
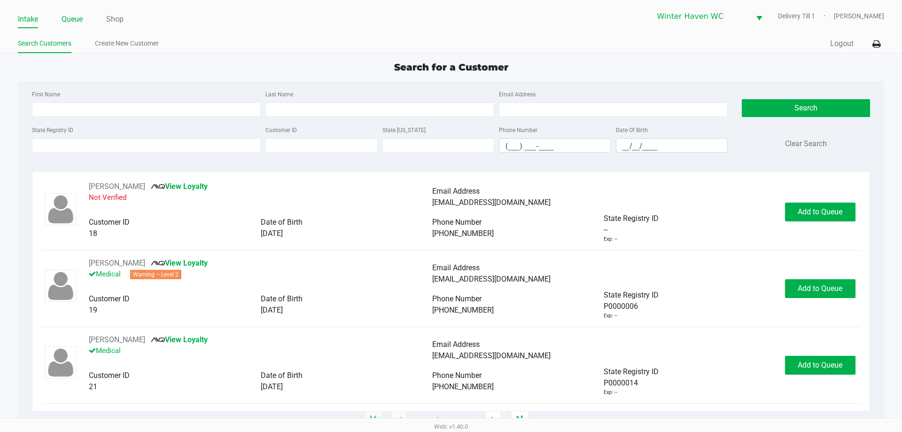
click at [71, 16] on link "Queue" at bounding box center [72, 19] width 21 height 13
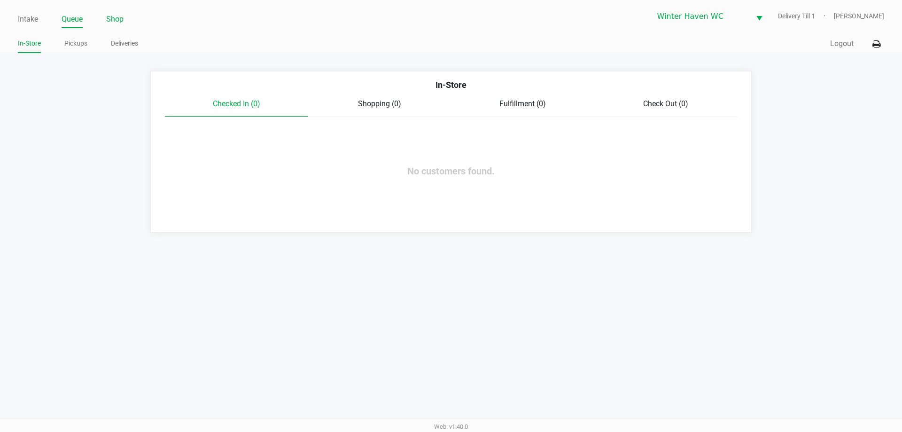
click at [117, 22] on link "Shop" at bounding box center [114, 19] width 17 height 13
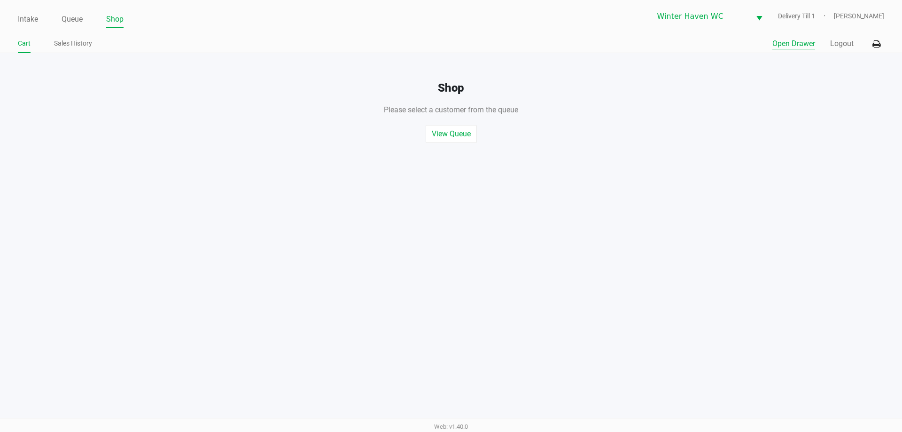
click at [805, 48] on button "Open Drawer" at bounding box center [793, 43] width 43 height 11
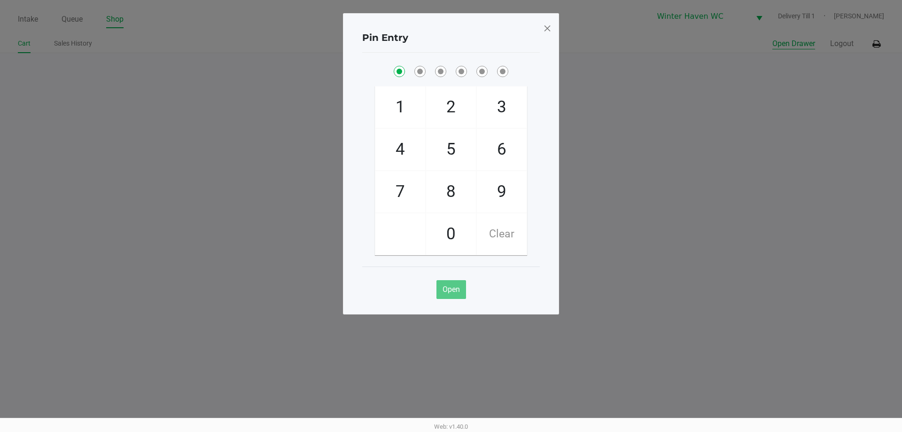
checkbox input "true"
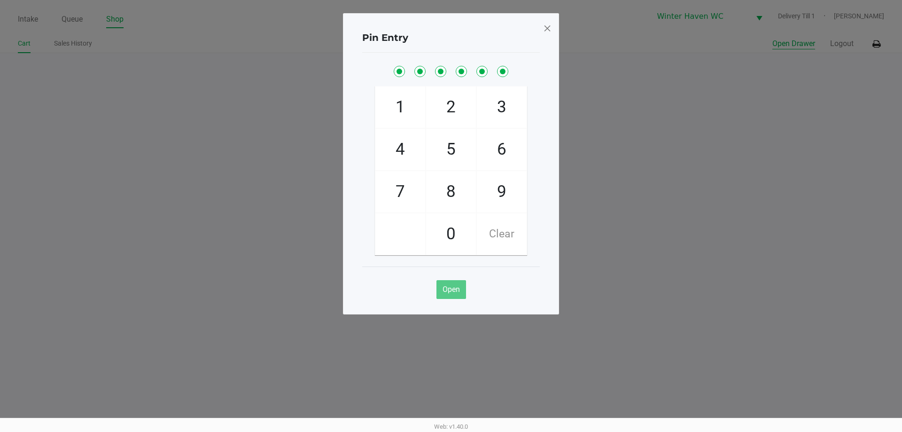
checkbox input "true"
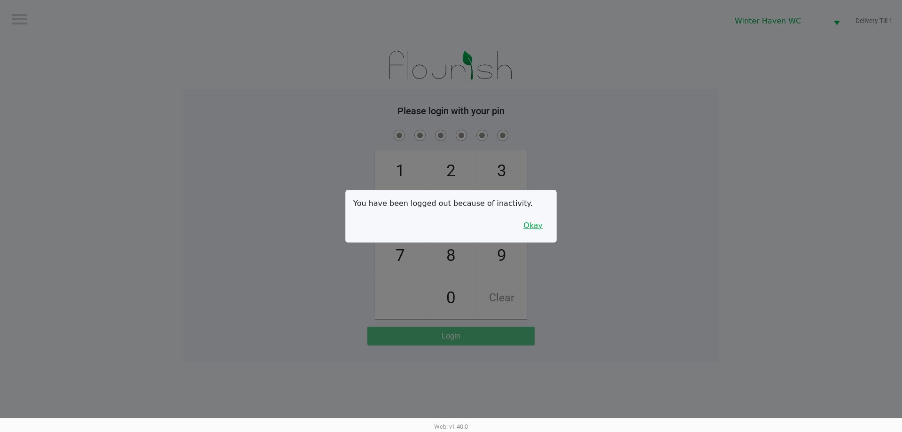
click at [530, 227] on button "Okay" at bounding box center [532, 226] width 31 height 18
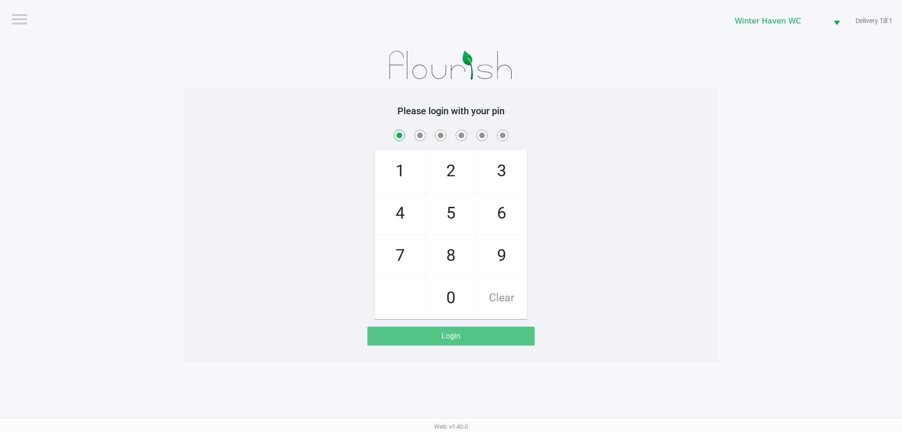
checkbox input "true"
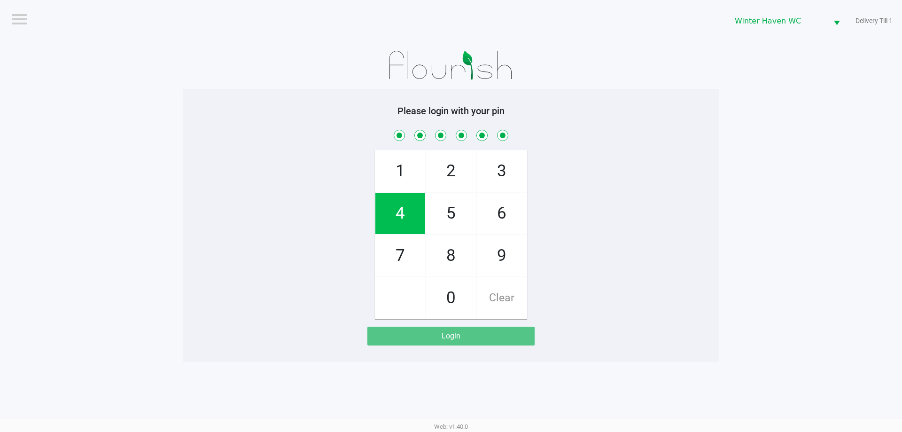
checkbox input "true"
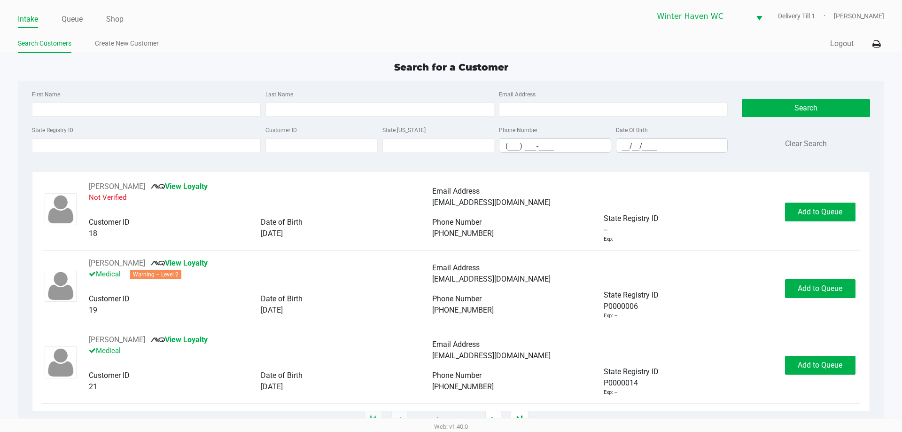
click at [404, 185] on div "[PERSON_NAME] View Loyalty Not Verified" at bounding box center [260, 197] width 343 height 32
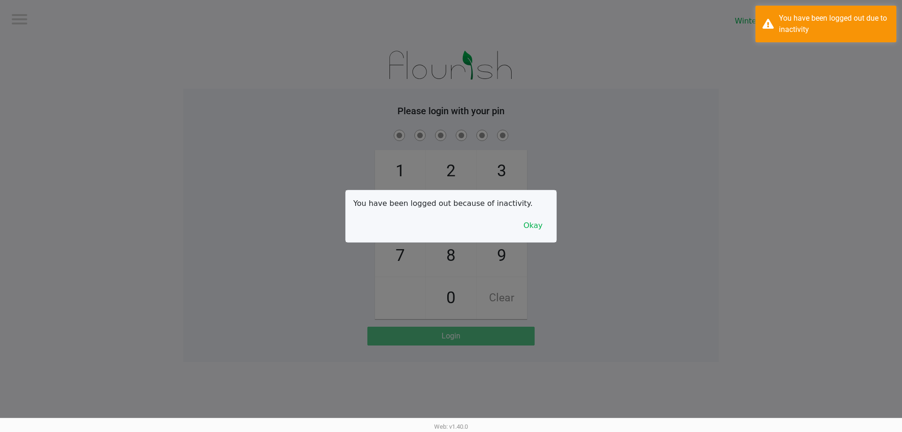
click at [69, 19] on div at bounding box center [451, 216] width 902 height 432
click at [534, 217] on button "Okay" at bounding box center [532, 226] width 31 height 18
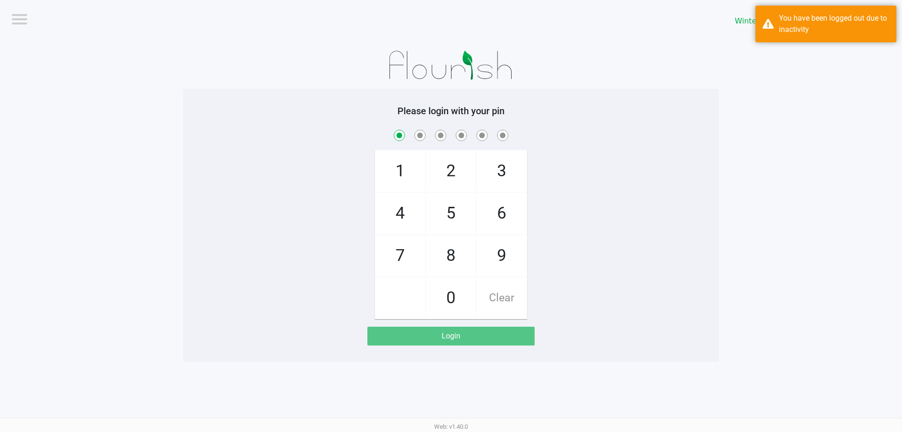
checkbox input "true"
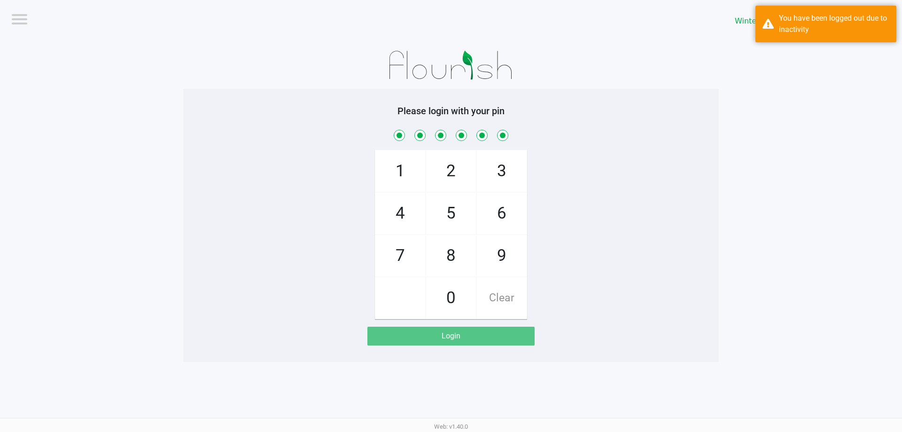
checkbox input "true"
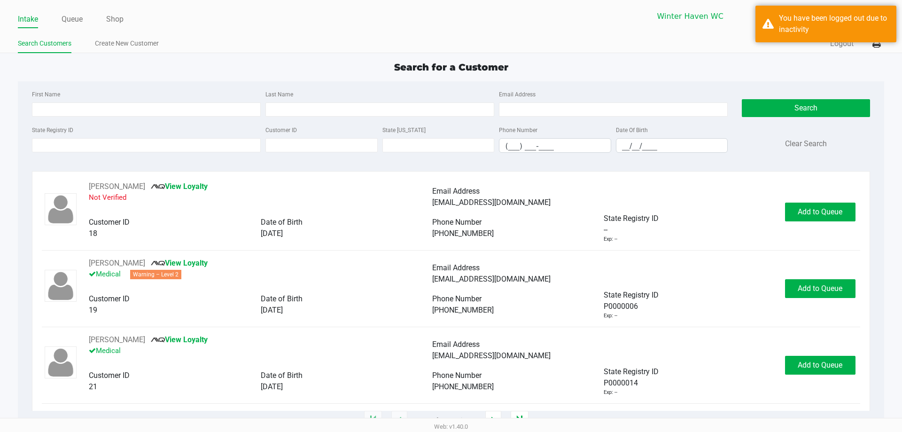
click at [78, 10] on div "Intake Queue Shop Winter Haven WC Delivery Till 1 [PERSON_NAME]" at bounding box center [451, 16] width 866 height 23
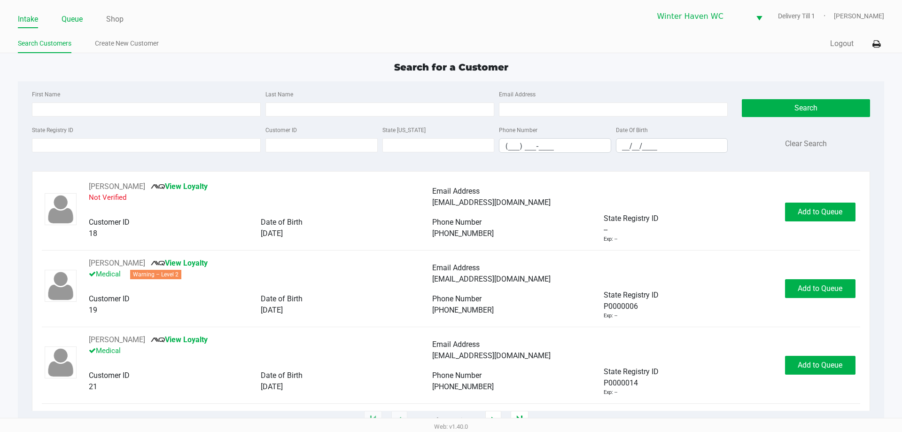
click at [78, 23] on link "Queue" at bounding box center [72, 19] width 21 height 13
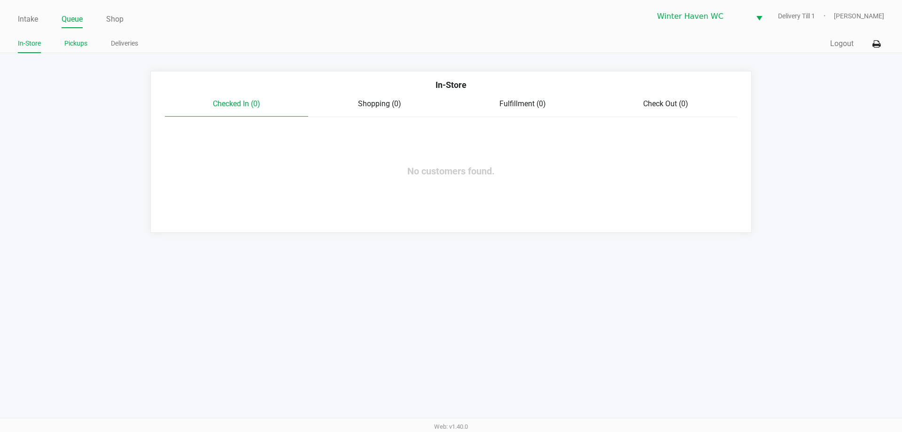
click at [87, 43] on link "Pickups" at bounding box center [75, 44] width 23 height 12
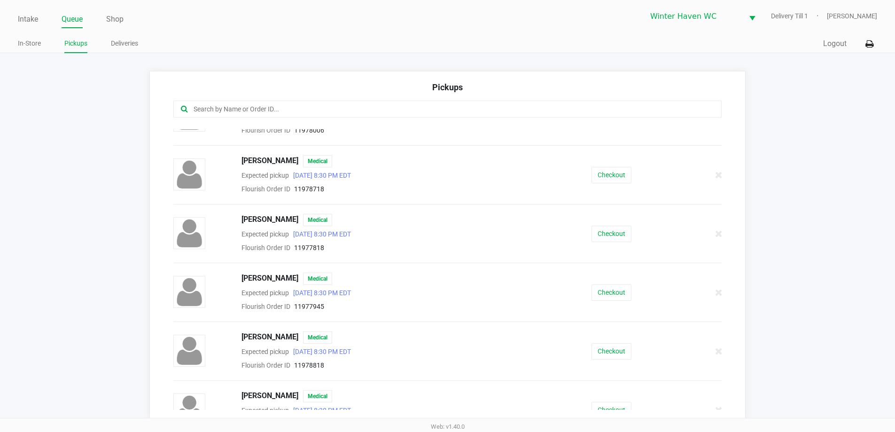
scroll to position [47, 0]
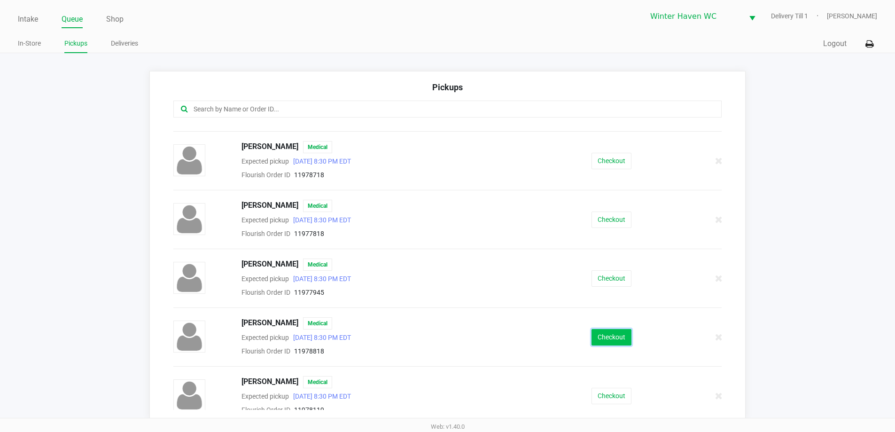
click at [600, 335] on button "Checkout" at bounding box center [611, 337] width 40 height 16
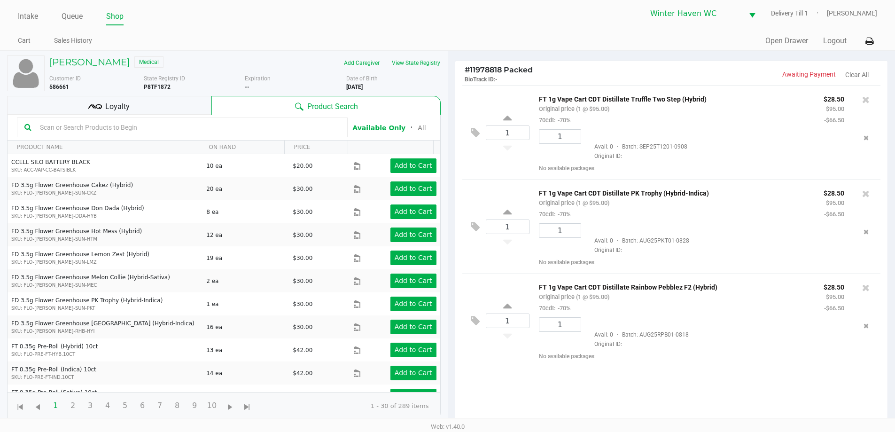
scroll to position [47, 0]
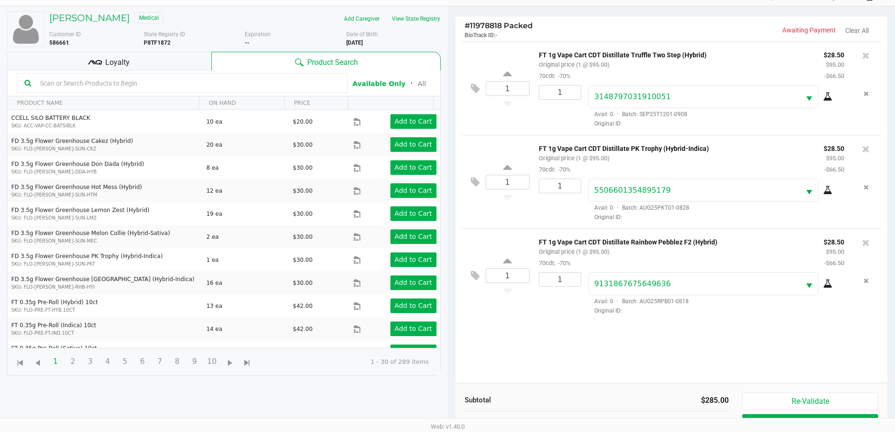
click at [192, 55] on div "Loyalty" at bounding box center [109, 61] width 204 height 19
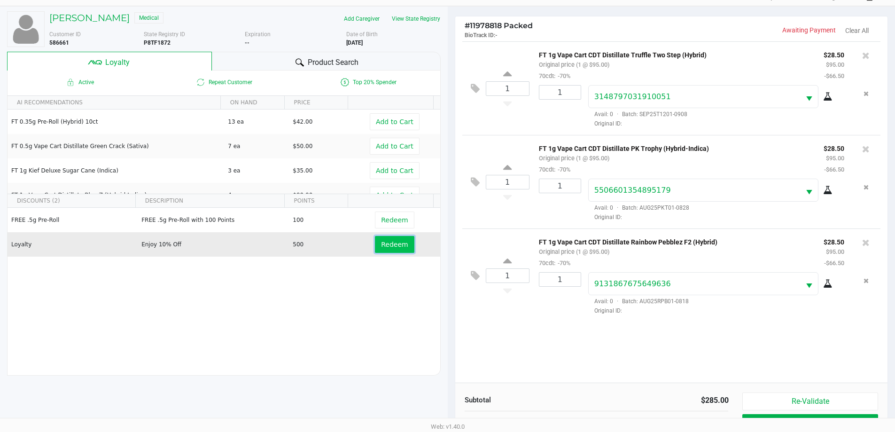
click at [386, 249] on button "Redeem" at bounding box center [394, 244] width 39 height 17
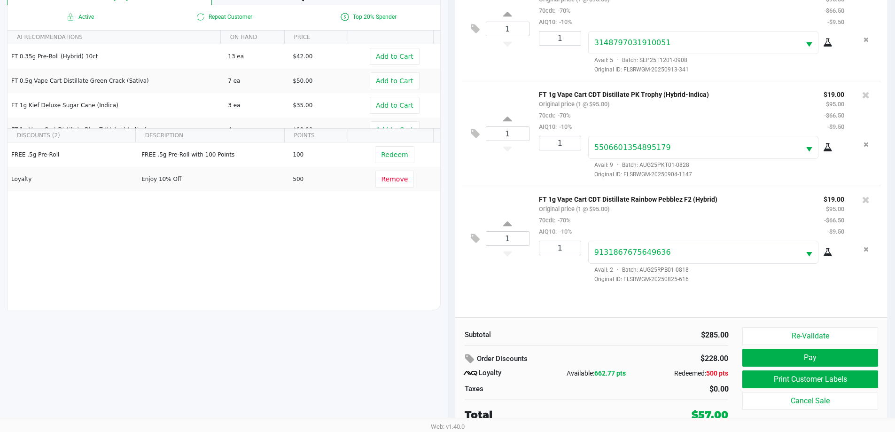
scroll to position [113, 0]
click at [839, 380] on button "Print Customer Labels" at bounding box center [809, 379] width 135 height 18
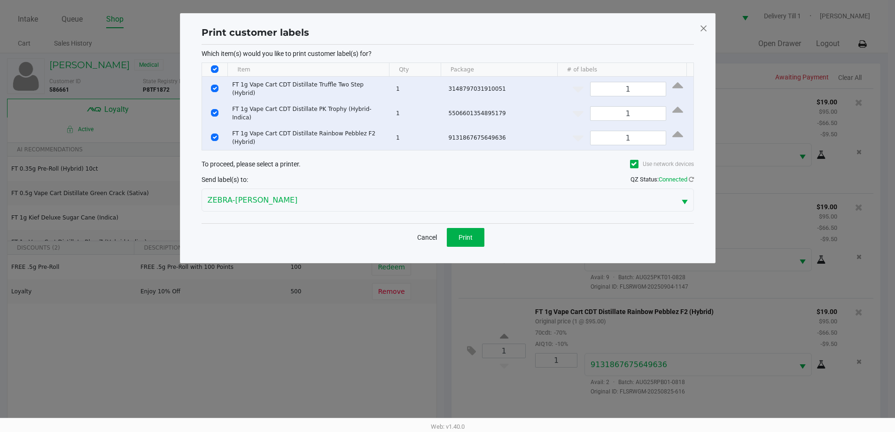
scroll to position [0, 0]
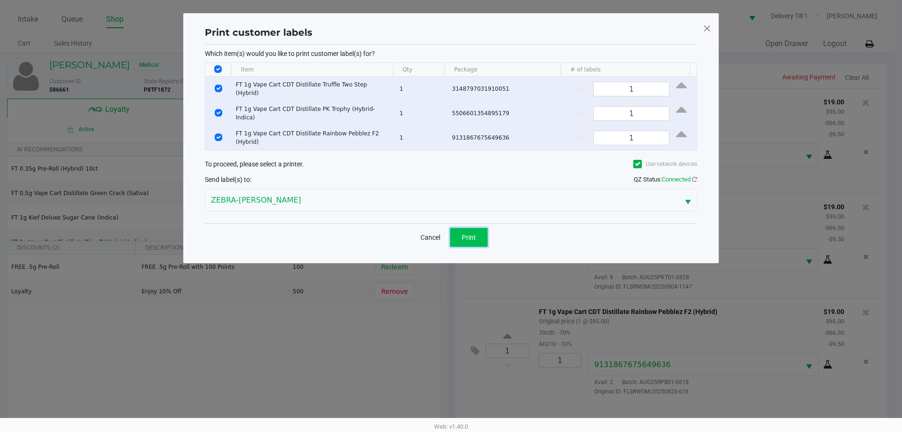
click at [459, 234] on button "Print" at bounding box center [469, 237] width 38 height 19
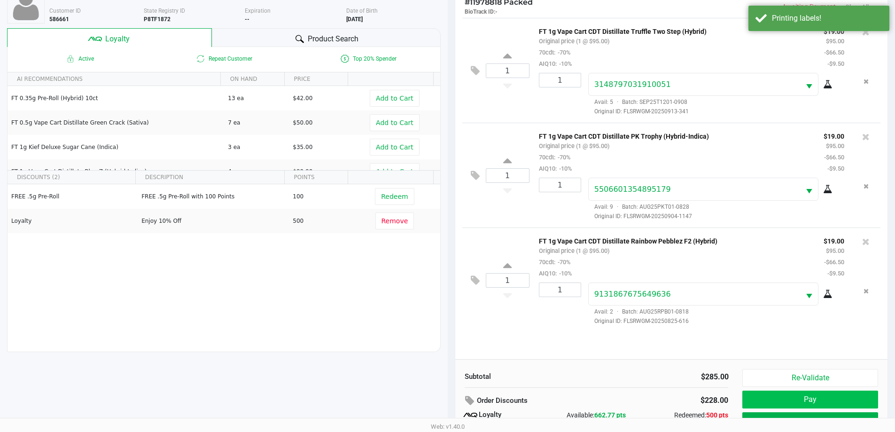
scroll to position [113, 0]
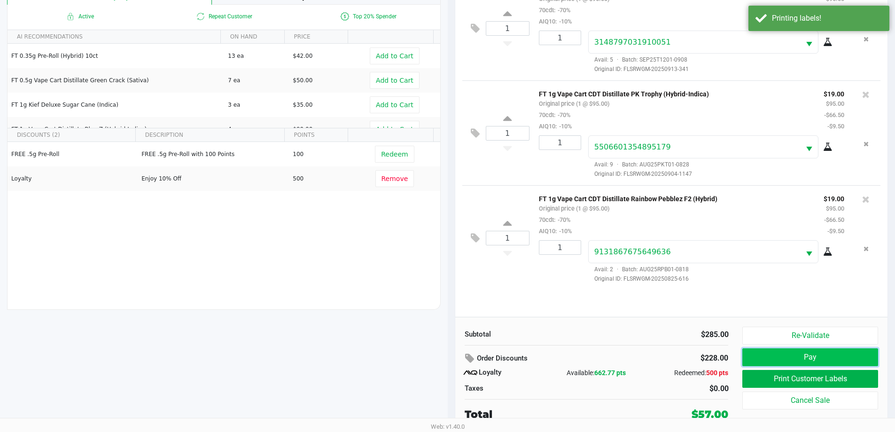
click at [778, 351] on button "Pay" at bounding box center [809, 357] width 135 height 18
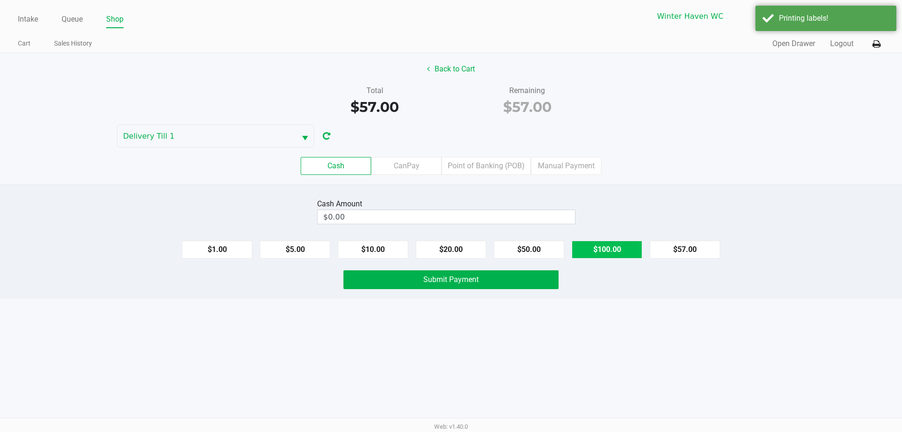
click at [626, 248] on button "$100.00" at bounding box center [607, 249] width 70 height 18
type input "$100.00"
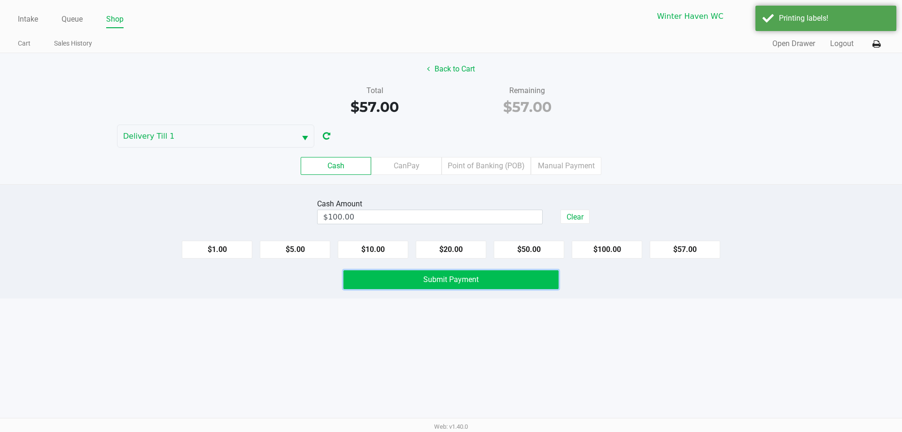
click at [407, 279] on button "Submit Payment" at bounding box center [450, 279] width 215 height 19
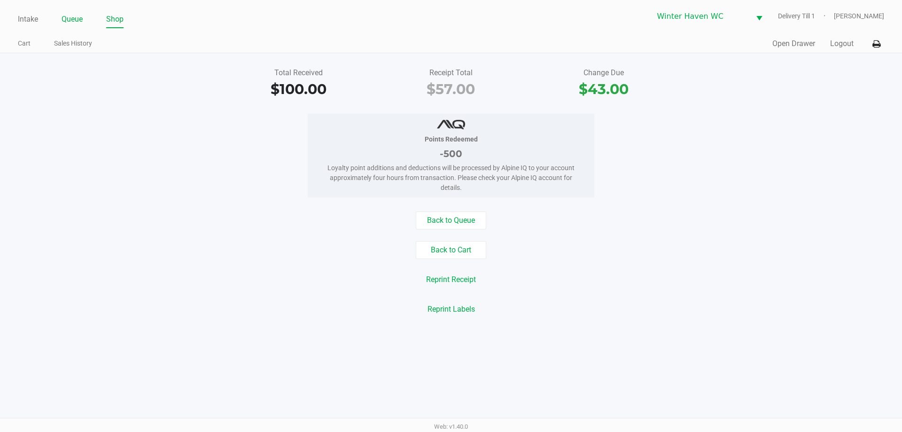
click at [64, 19] on link "Queue" at bounding box center [72, 19] width 21 height 13
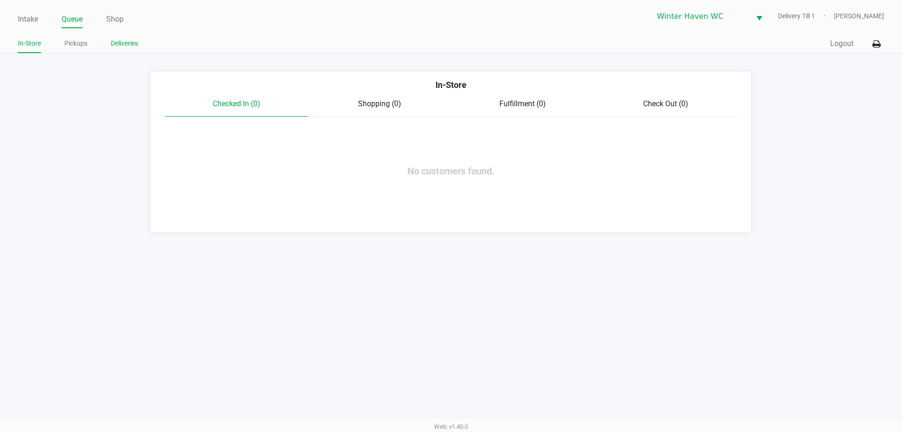
click at [127, 46] on link "Deliveries" at bounding box center [124, 44] width 27 height 12
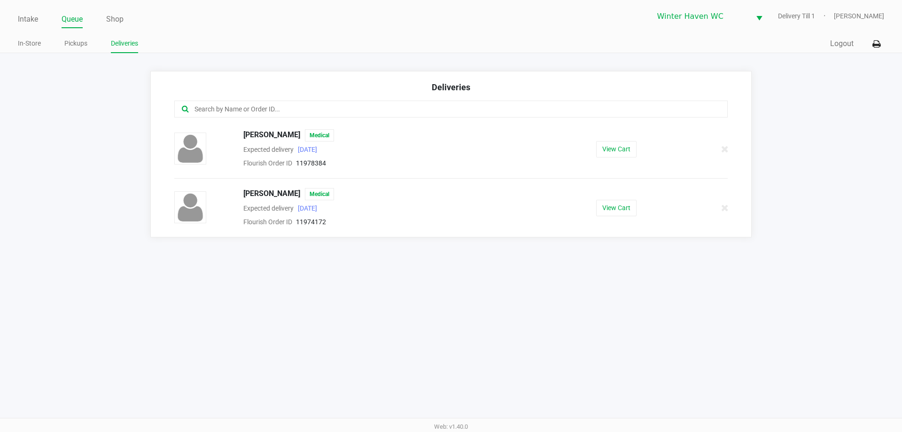
click at [39, 21] on ul "Intake Queue Shop" at bounding box center [234, 20] width 433 height 16
click at [31, 19] on link "Intake" at bounding box center [28, 19] width 20 height 13
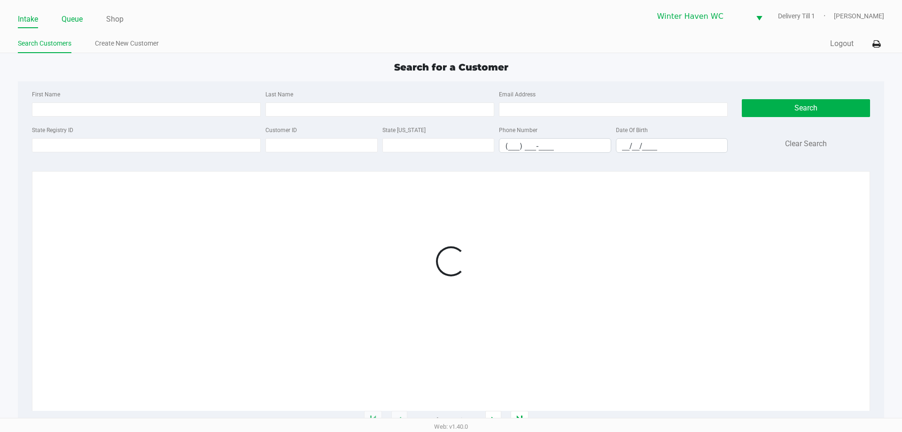
click at [69, 17] on link "Queue" at bounding box center [72, 19] width 21 height 13
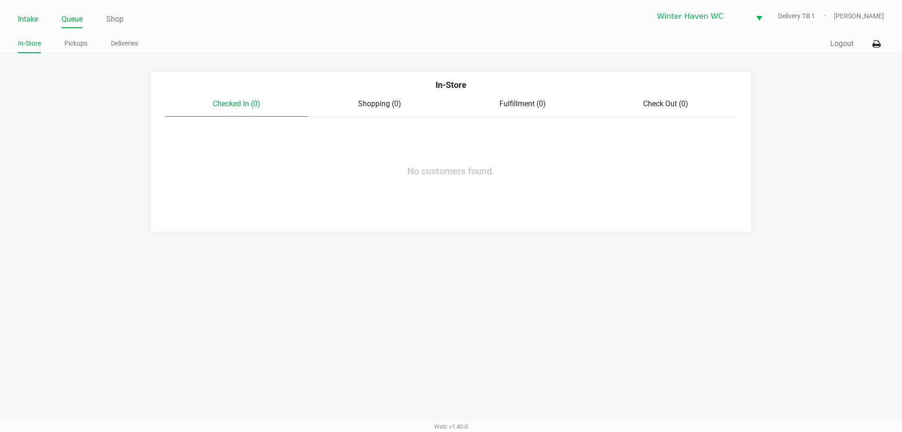
click at [31, 22] on link "Intake" at bounding box center [28, 19] width 20 height 13
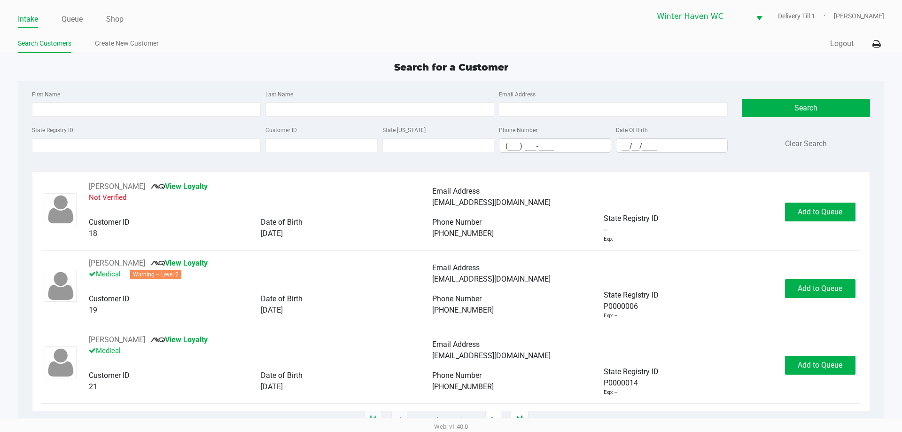
click at [540, 232] on div "[PHONE_NUMBER]" at bounding box center [517, 233] width 171 height 11
click at [84, 18] on ul "Intake Queue Shop" at bounding box center [234, 20] width 433 height 16
click at [78, 23] on link "Queue" at bounding box center [72, 19] width 21 height 13
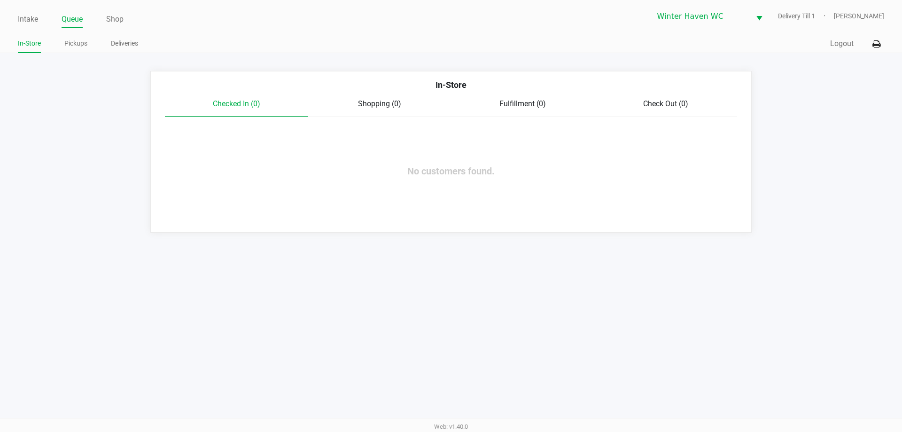
click at [125, 36] on div "In-Store Pickups Deliveries" at bounding box center [234, 43] width 433 height 17
click at [125, 44] on link "Deliveries" at bounding box center [124, 44] width 27 height 12
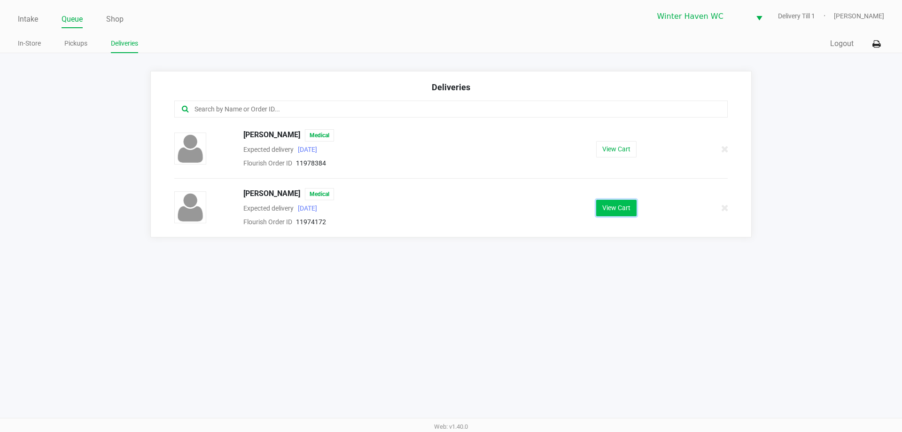
click at [614, 209] on button "View Cart" at bounding box center [616, 208] width 40 height 16
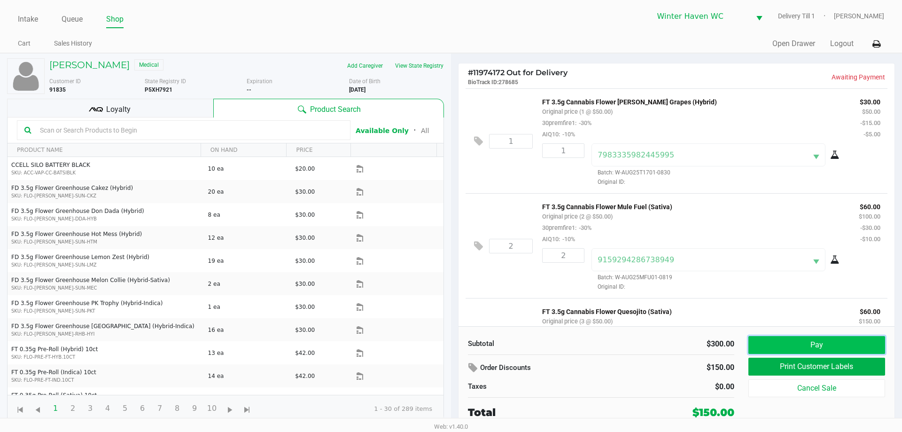
click at [778, 343] on button "Pay" at bounding box center [816, 345] width 137 height 18
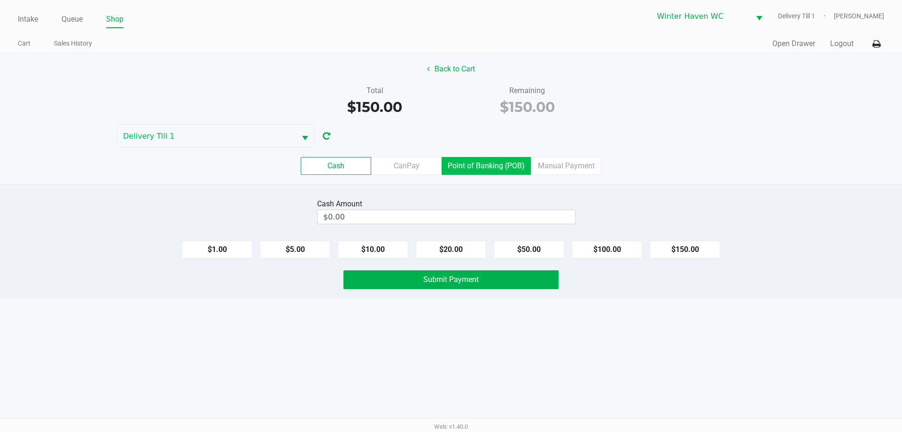
click at [470, 160] on label "Point of Banking (POB)" at bounding box center [485, 166] width 89 height 18
click at [0, 0] on 7 "Point of Banking (POB)" at bounding box center [0, 0] width 0 height 0
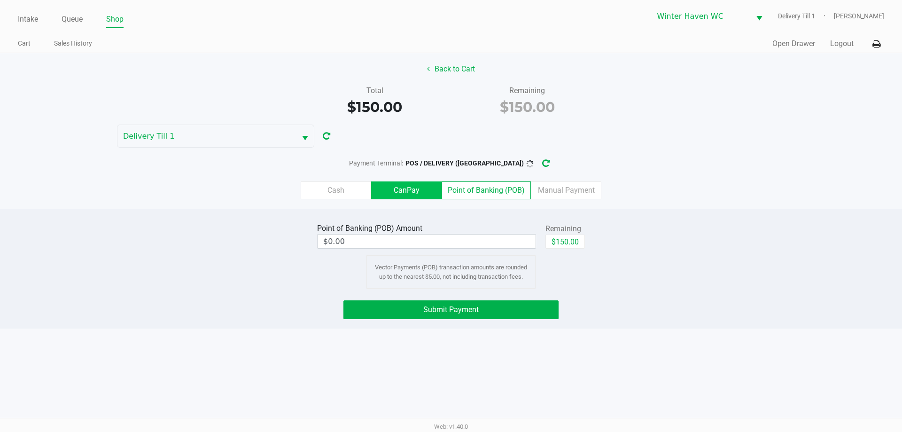
click at [406, 196] on label "CanPay" at bounding box center [406, 190] width 70 height 18
click at [0, 0] on 2 "CanPay" at bounding box center [0, 0] width 0 height 0
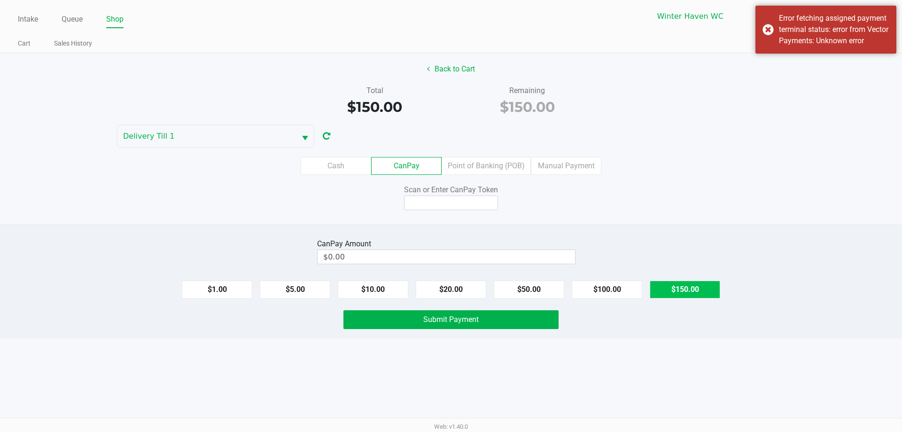
click at [695, 287] on button "$150.00" at bounding box center [685, 289] width 70 height 18
type input "$150.00"
click at [440, 205] on input at bounding box center [451, 202] width 94 height 15
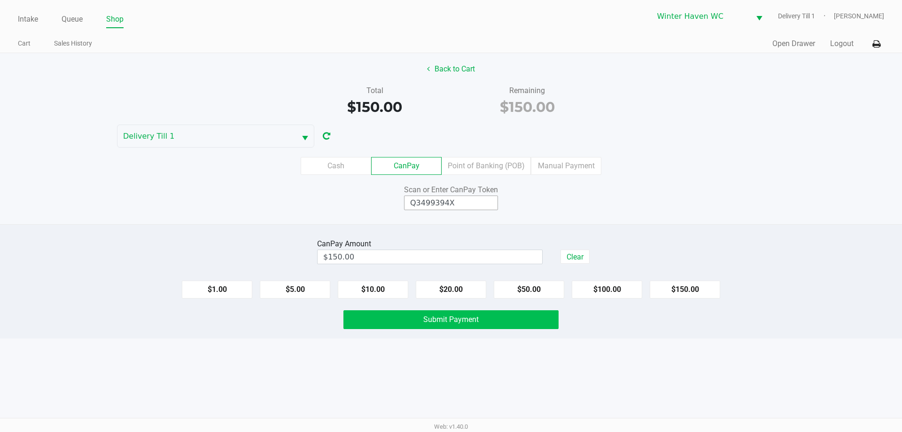
type input "Q3499394X"
click at [452, 323] on span "Submit Payment" at bounding box center [450, 319] width 55 height 9
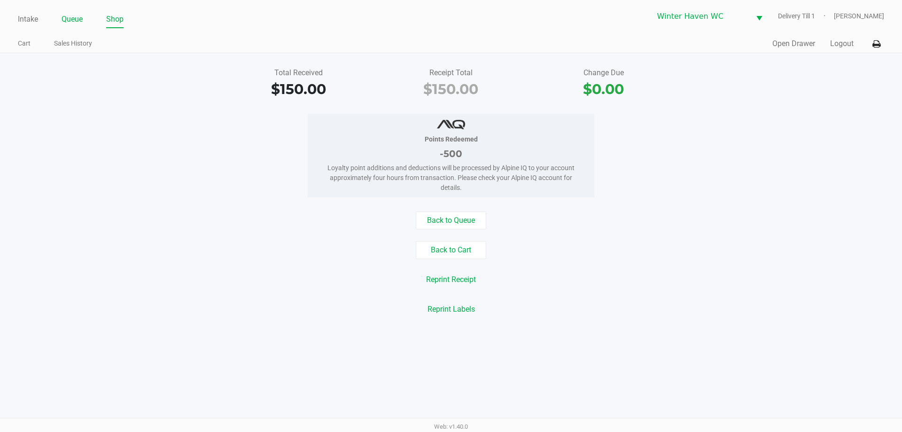
click at [81, 23] on link "Queue" at bounding box center [72, 19] width 21 height 13
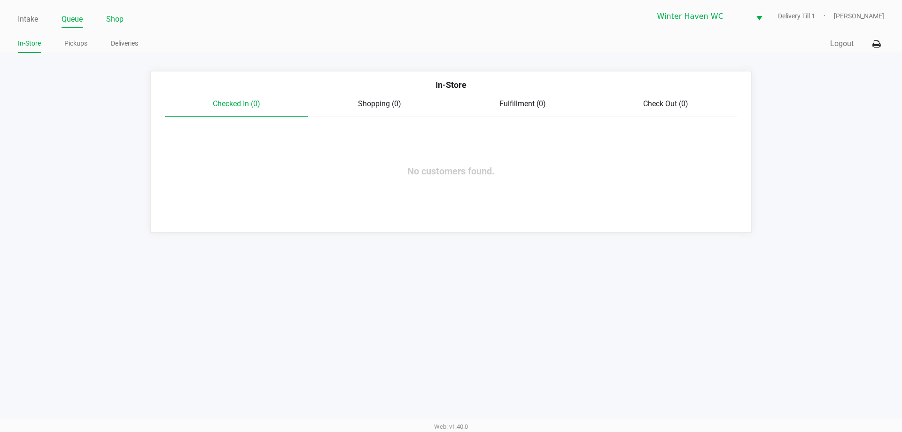
click at [110, 23] on link "Shop" at bounding box center [114, 19] width 17 height 13
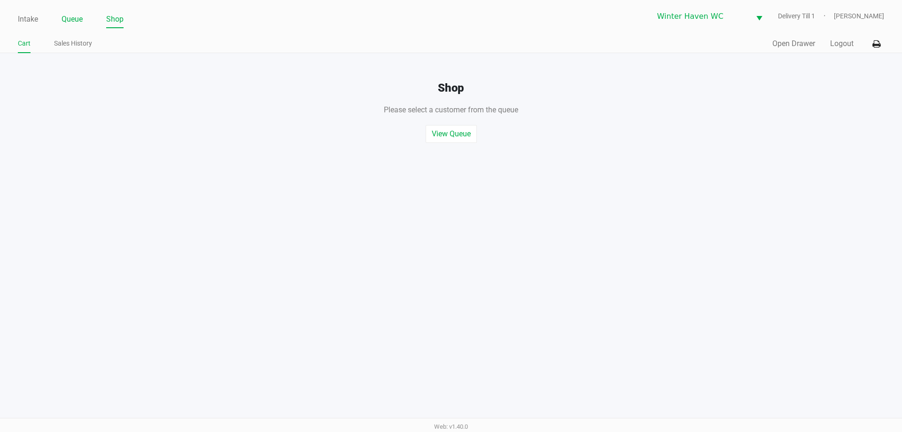
click at [76, 16] on link "Queue" at bounding box center [72, 19] width 21 height 13
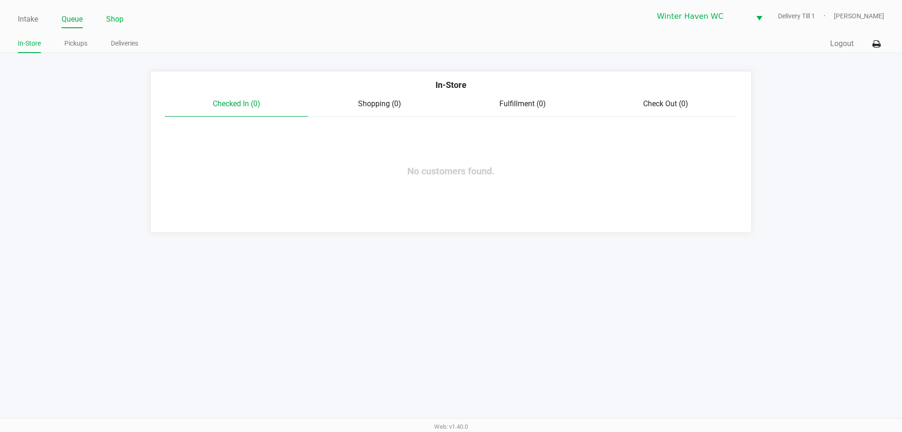
click at [113, 16] on link "Shop" at bounding box center [114, 19] width 17 height 13
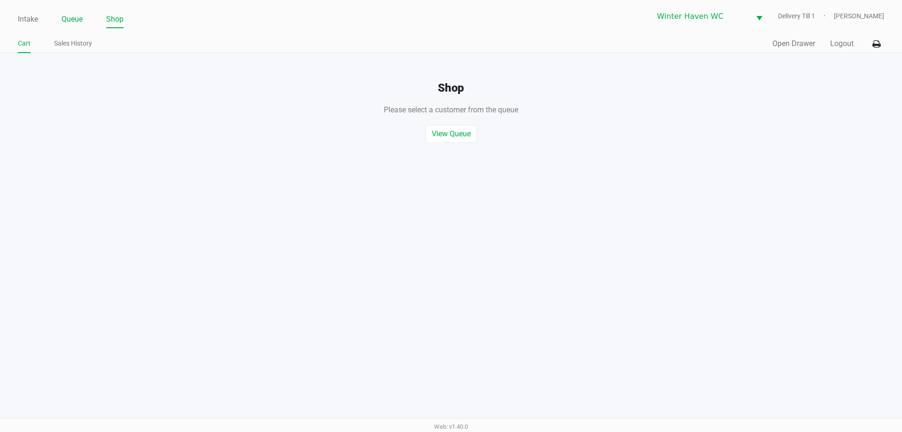
click at [74, 15] on link "Queue" at bounding box center [72, 19] width 21 height 13
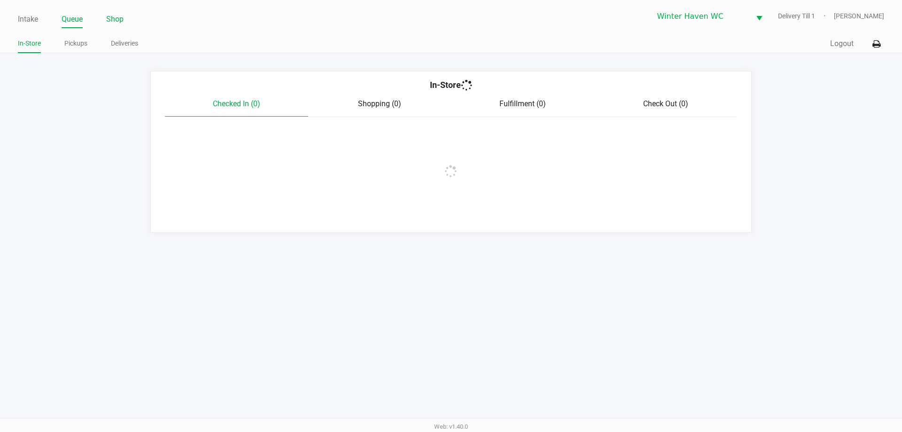
click at [112, 18] on link "Shop" at bounding box center [114, 19] width 17 height 13
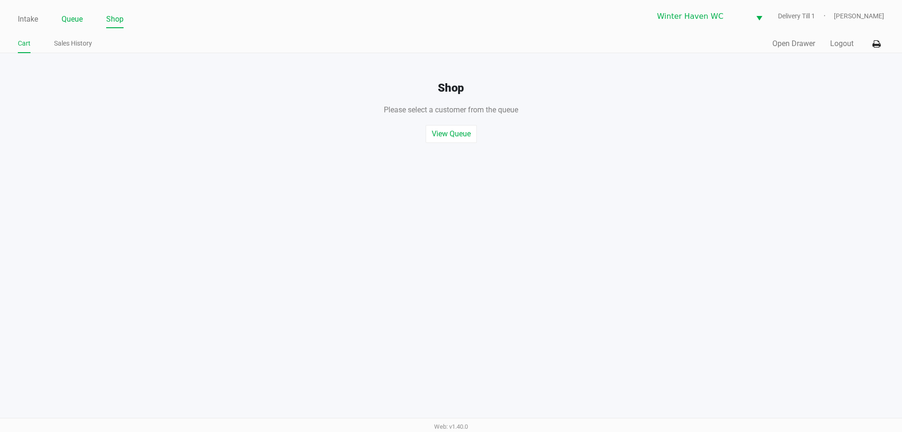
click at [80, 21] on link "Queue" at bounding box center [72, 19] width 21 height 13
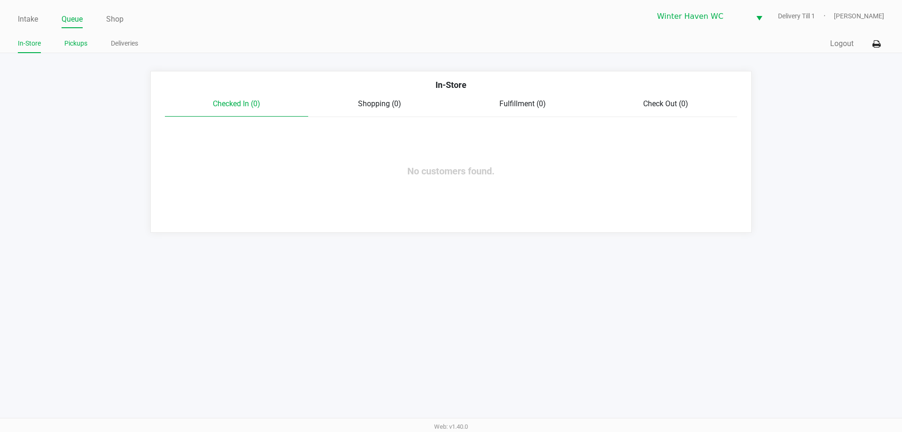
click at [84, 43] on link "Pickups" at bounding box center [75, 44] width 23 height 12
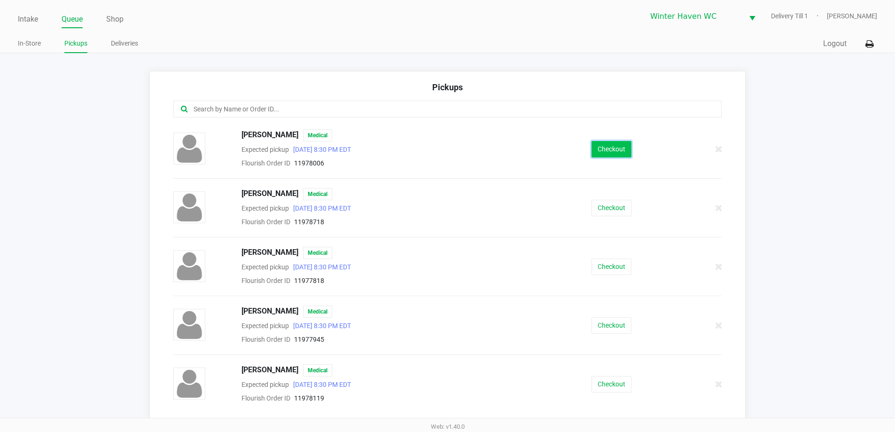
click at [592, 153] on button "Checkout" at bounding box center [611, 149] width 40 height 16
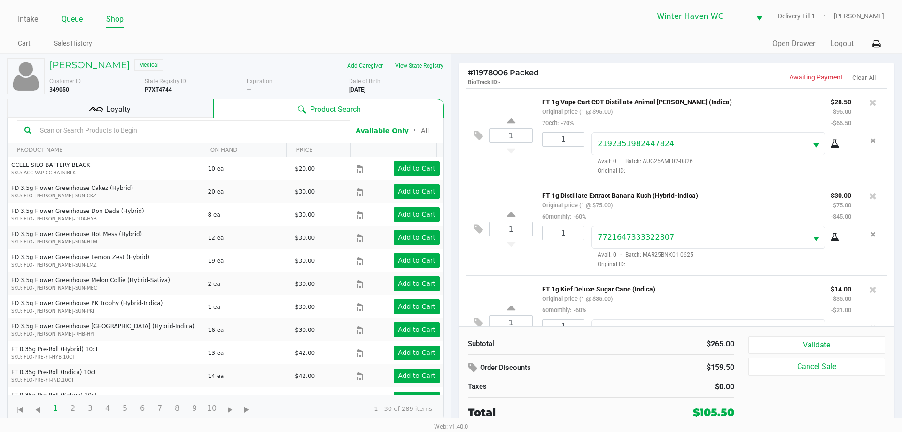
click at [79, 24] on link "Queue" at bounding box center [72, 19] width 21 height 13
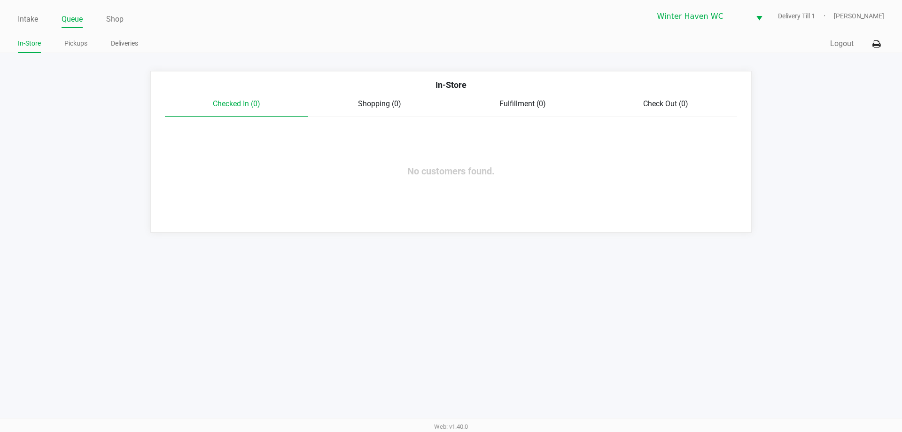
click at [64, 57] on app-point-of-sale "Intake Queue Shop Winter Haven WC Delivery Till 1 [PERSON_NAME] In-Store Pickup…" at bounding box center [451, 116] width 902 height 232
click at [79, 48] on link "Pickups" at bounding box center [75, 44] width 23 height 12
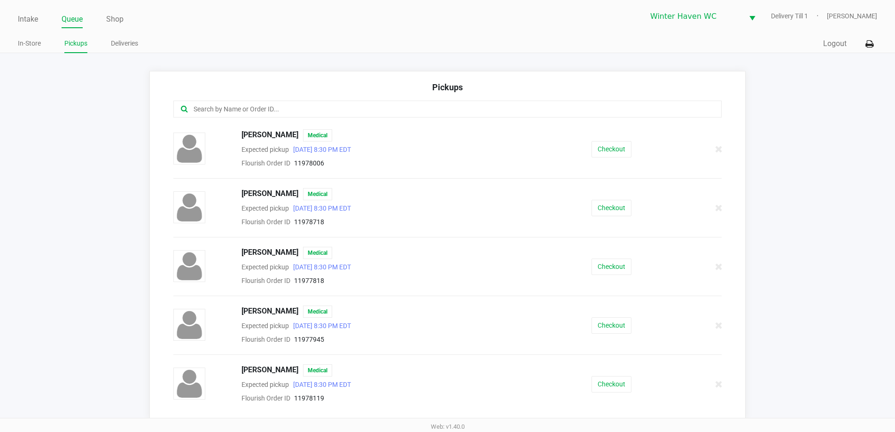
click at [622, 217] on div "[PERSON_NAME] Medical Expected pickup [DATE] 8:30 PM EDT Flourish Order ID 1197…" at bounding box center [447, 207] width 563 height 39
click at [610, 204] on button "Checkout" at bounding box center [611, 208] width 40 height 16
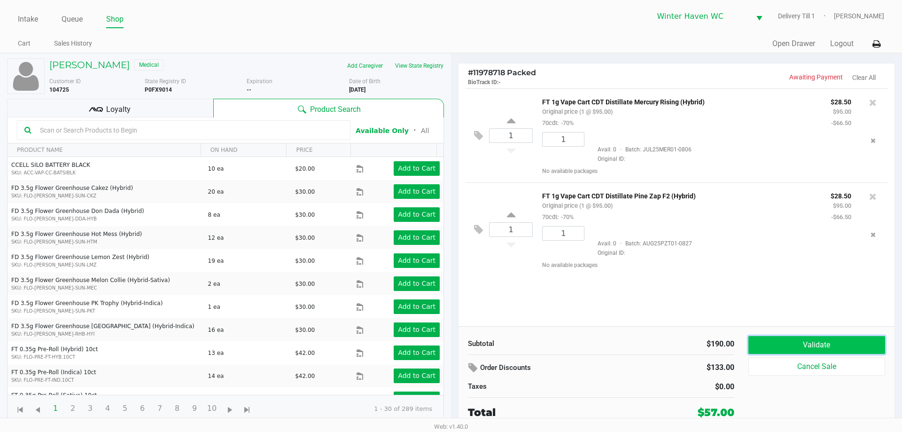
click at [786, 349] on button "Validate" at bounding box center [816, 345] width 137 height 18
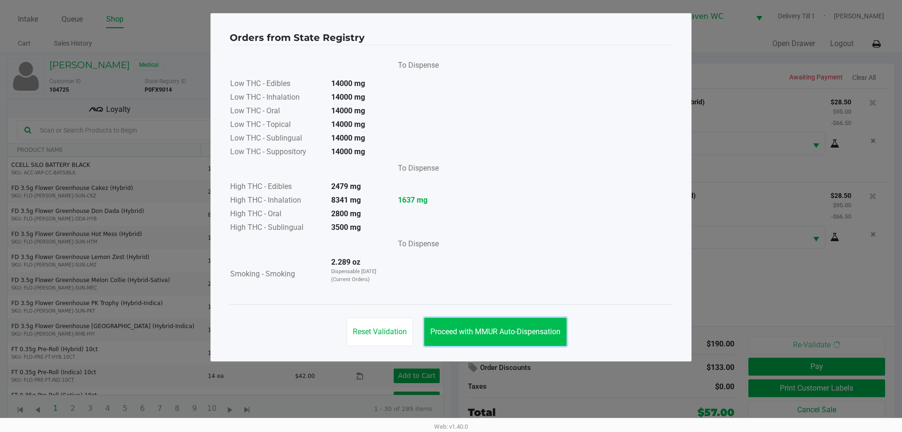
click at [547, 335] on span "Proceed with MMUR Auto-Dispensation" at bounding box center [495, 331] width 130 height 9
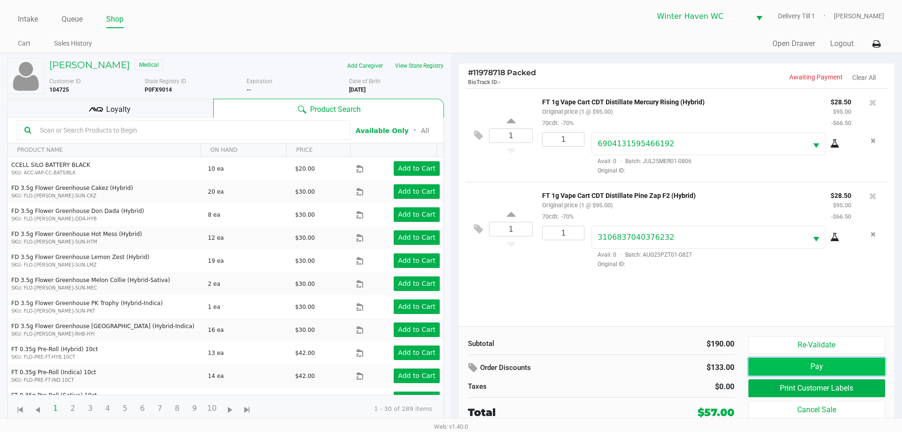
click at [767, 361] on button "Pay" at bounding box center [816, 366] width 137 height 18
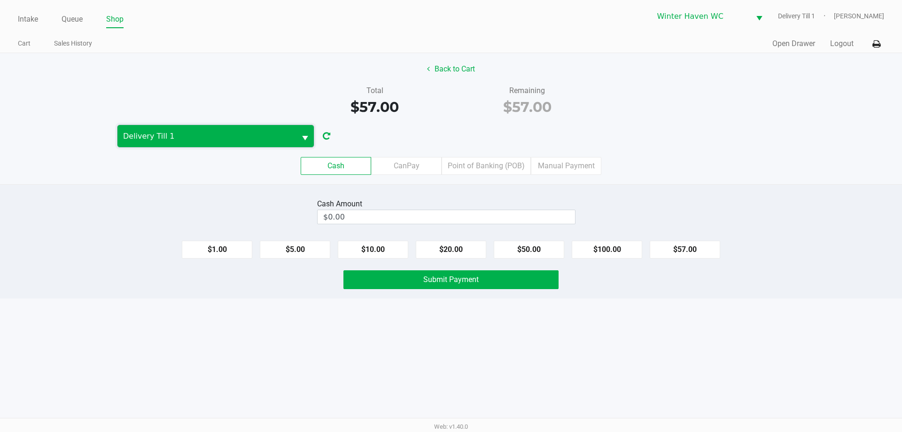
click at [214, 131] on span "Delivery Till 1" at bounding box center [206, 136] width 167 height 11
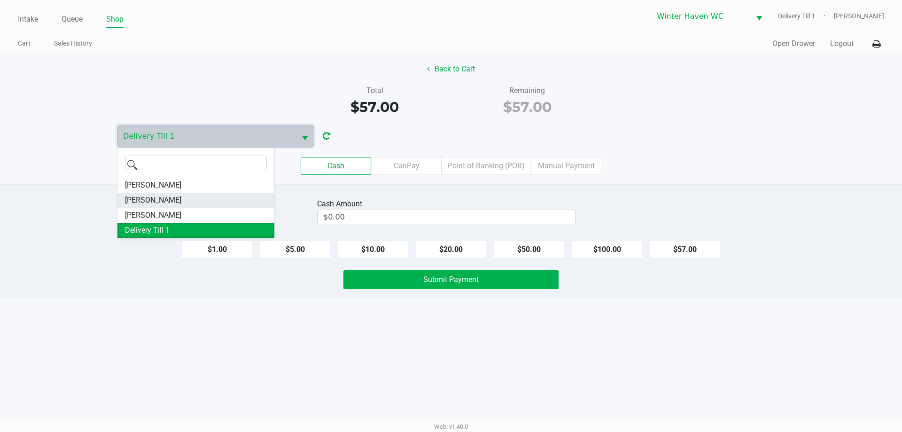
click at [191, 196] on li "[PERSON_NAME]" at bounding box center [195, 200] width 157 height 15
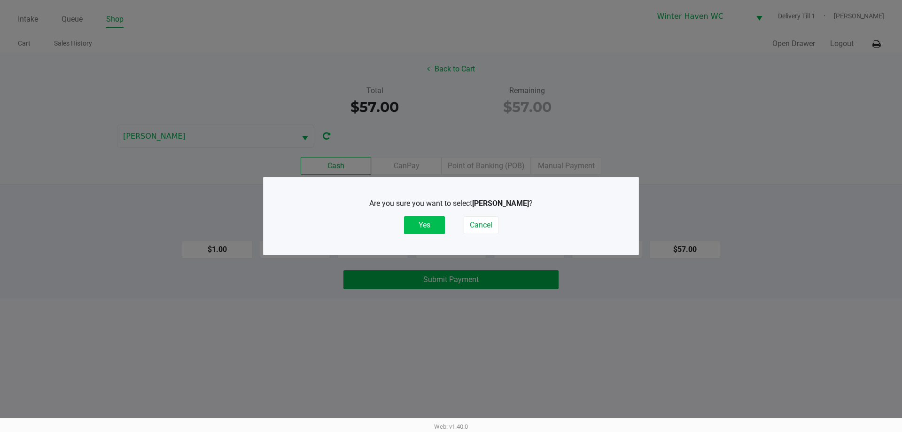
click at [427, 223] on button "Yes" at bounding box center [424, 225] width 41 height 18
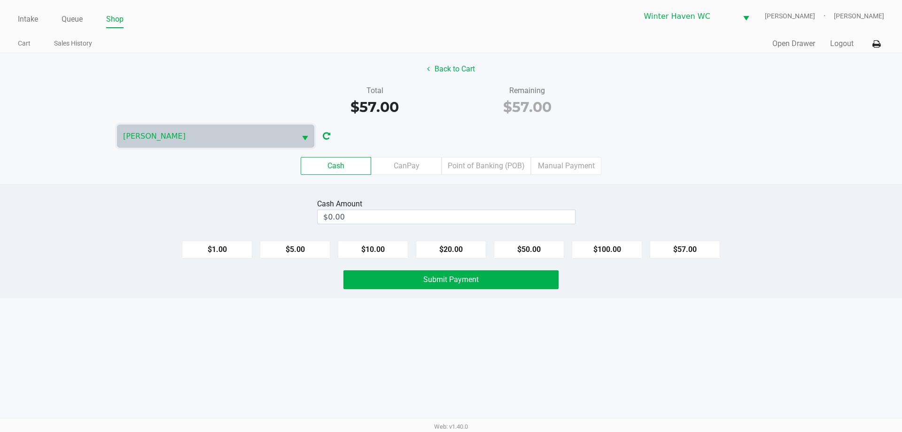
click at [58, 15] on ul "Intake Queue Shop" at bounding box center [234, 20] width 433 height 16
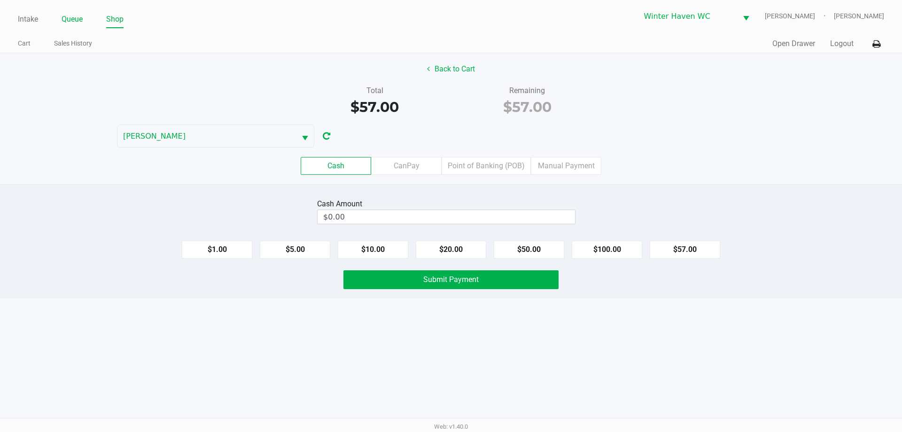
click at [68, 22] on link "Queue" at bounding box center [72, 19] width 21 height 13
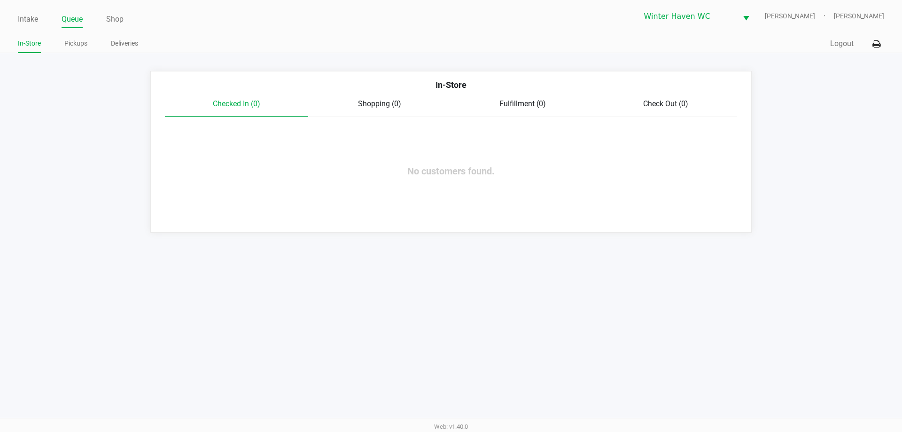
click at [355, 154] on div "In-Store Checked In (0) Shopping (0) Fulfillment (0) Check Out (0) No customers…" at bounding box center [450, 152] width 601 height 162
click at [116, 18] on link "Shop" at bounding box center [114, 19] width 17 height 13
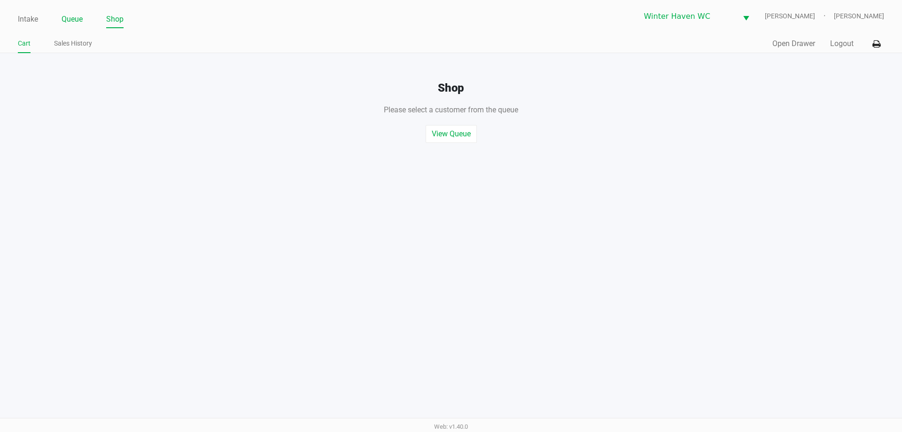
click at [77, 21] on link "Queue" at bounding box center [72, 19] width 21 height 13
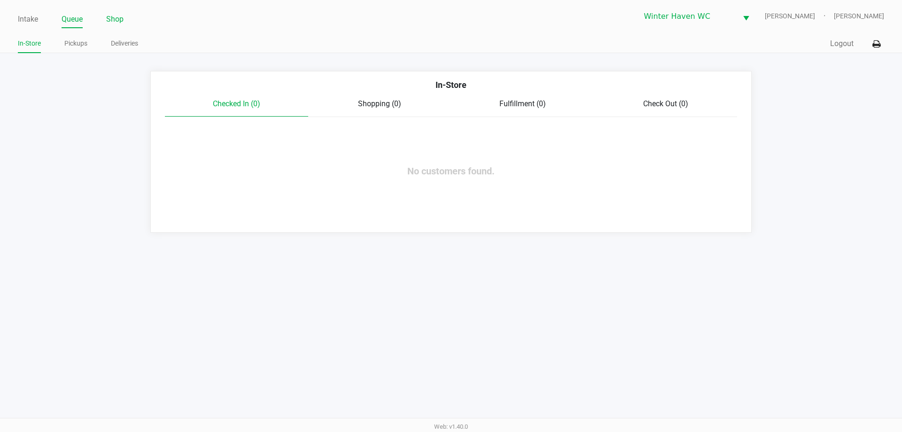
click at [118, 16] on link "Shop" at bounding box center [114, 19] width 17 height 13
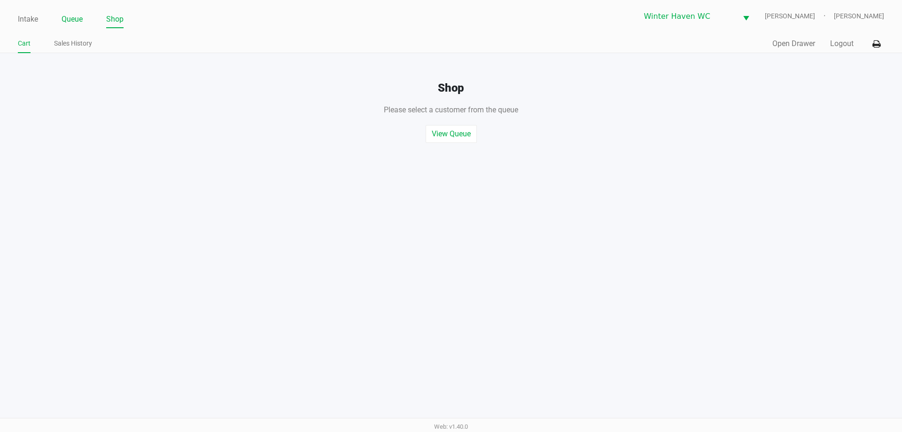
click at [76, 16] on link "Queue" at bounding box center [72, 19] width 21 height 13
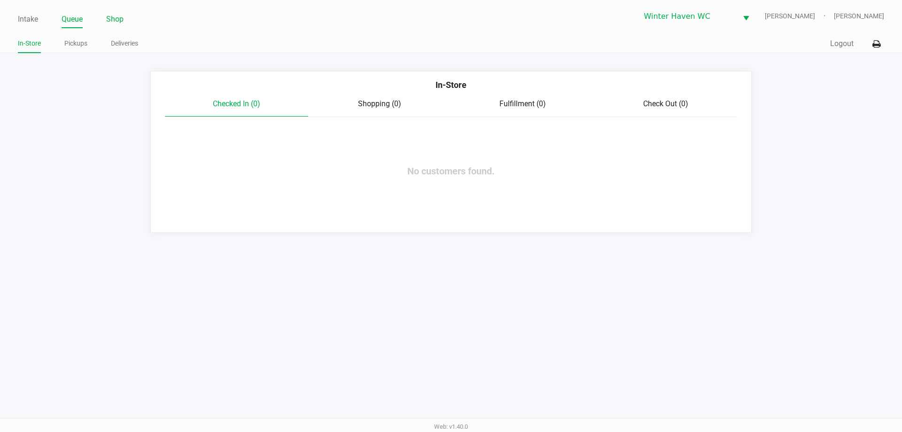
click at [114, 16] on link "Shop" at bounding box center [114, 19] width 17 height 13
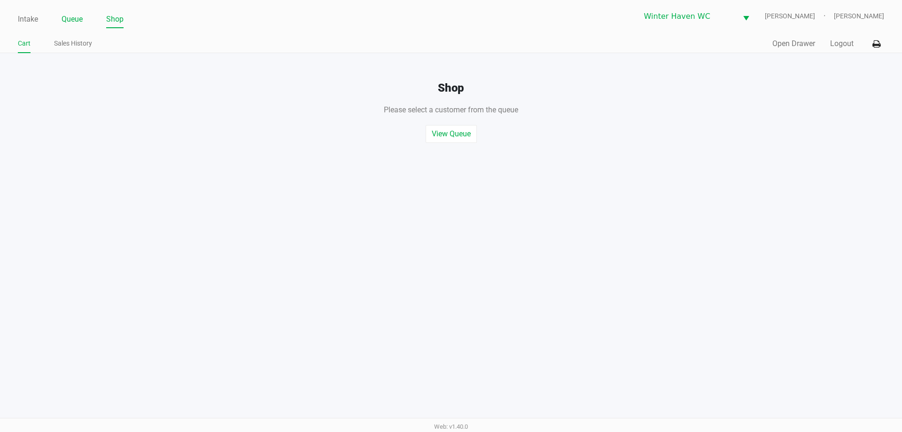
click at [71, 14] on link "Queue" at bounding box center [72, 19] width 21 height 13
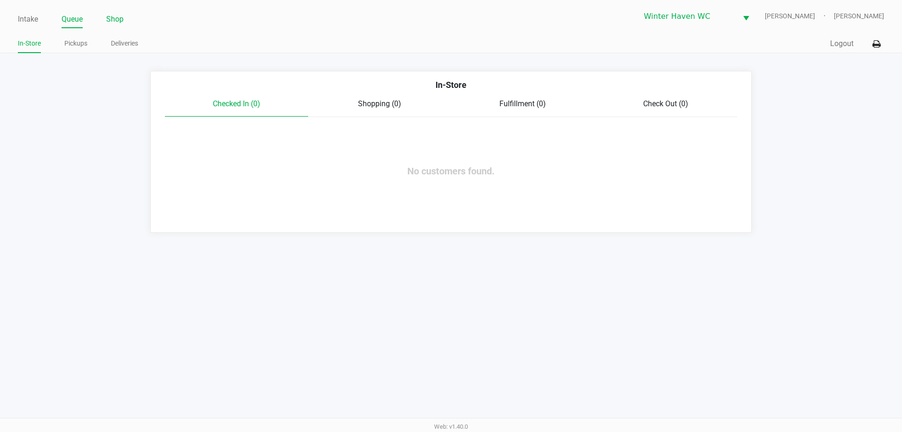
click at [114, 17] on link "Shop" at bounding box center [114, 19] width 17 height 13
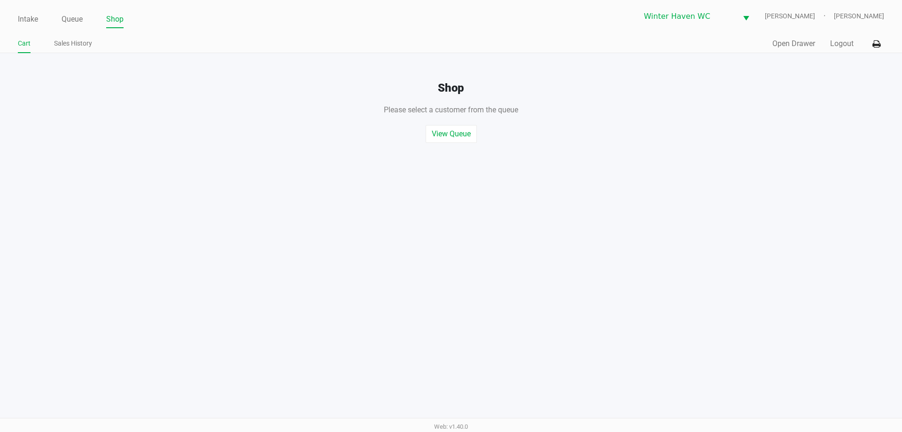
click at [84, 14] on ul "Intake Queue Shop" at bounding box center [234, 20] width 433 height 16
click at [78, 18] on link "Queue" at bounding box center [72, 19] width 21 height 13
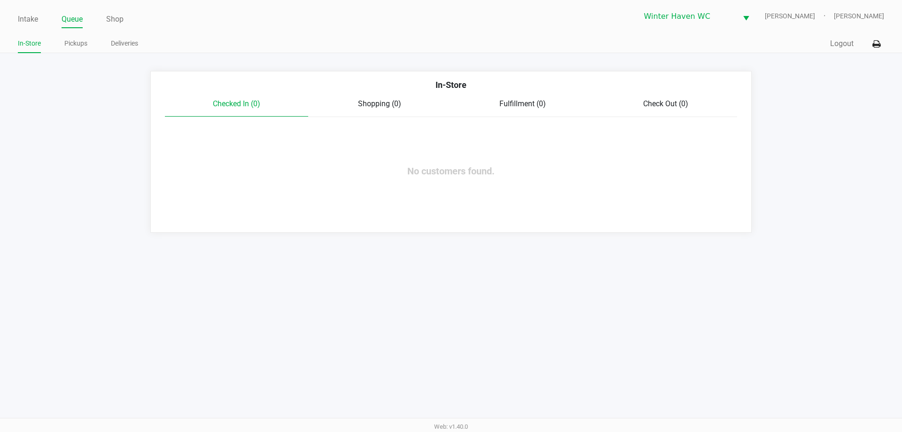
click at [131, 55] on app-point-of-sale "Intake Queue Shop Winter Haven [PERSON_NAME] [PERSON_NAME] In-Store Pickups Del…" at bounding box center [451, 116] width 902 height 232
click at [131, 43] on link "Deliveries" at bounding box center [124, 44] width 27 height 12
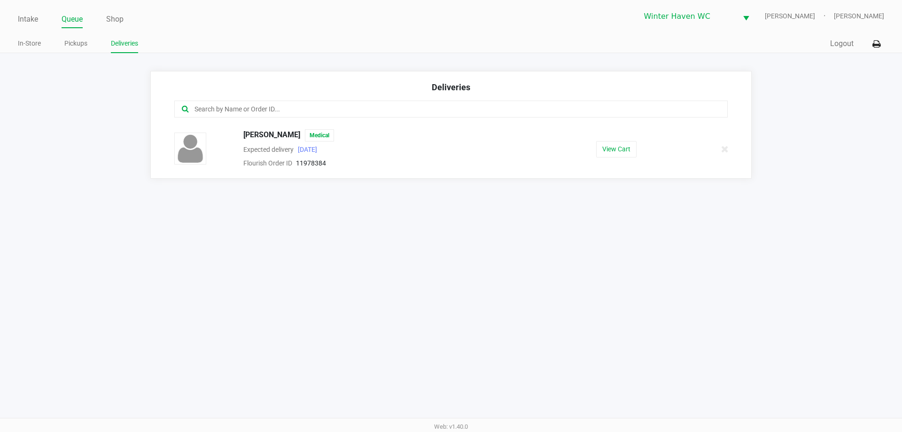
click at [62, 44] on ul "In-Store Pickups Deliveries" at bounding box center [234, 45] width 433 height 16
click at [69, 41] on link "Pickups" at bounding box center [75, 44] width 23 height 12
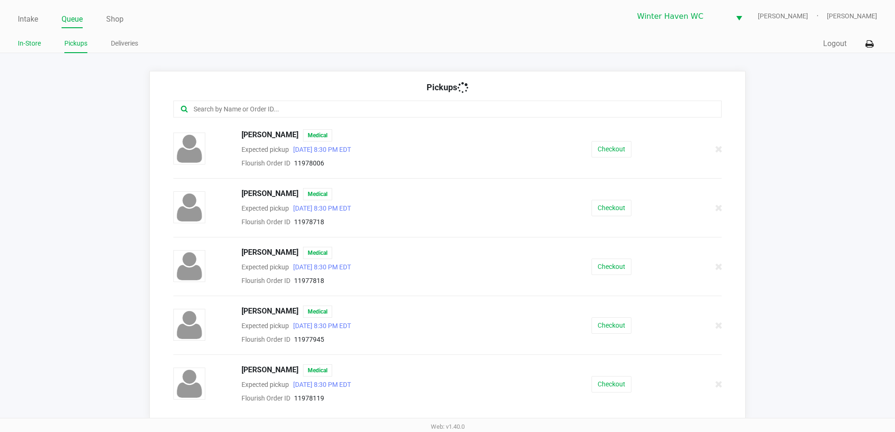
click at [25, 46] on link "In-Store" at bounding box center [29, 44] width 23 height 12
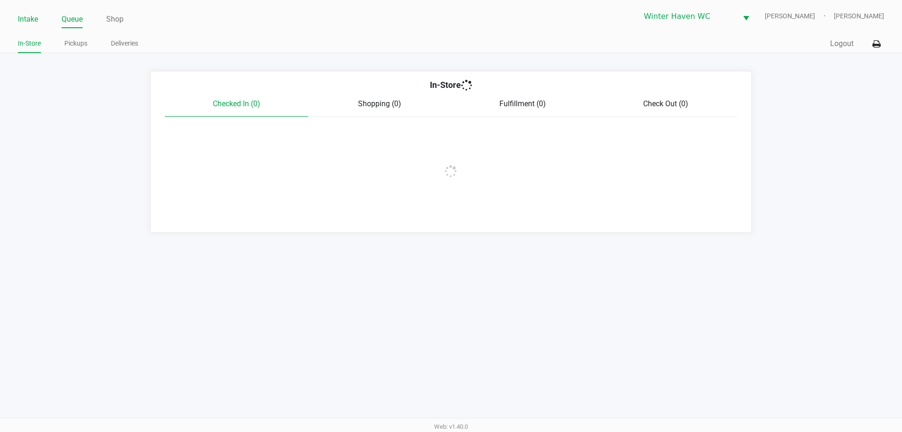
click at [32, 19] on link "Intake" at bounding box center [28, 19] width 20 height 13
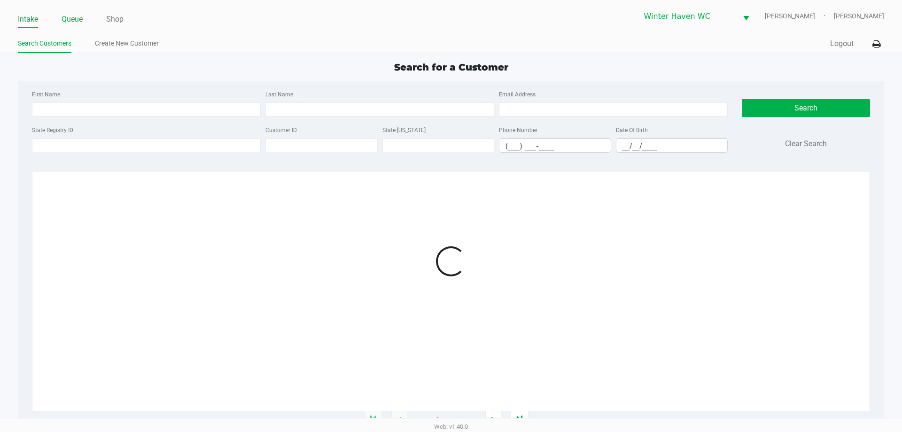
click at [66, 16] on link "Queue" at bounding box center [72, 19] width 21 height 13
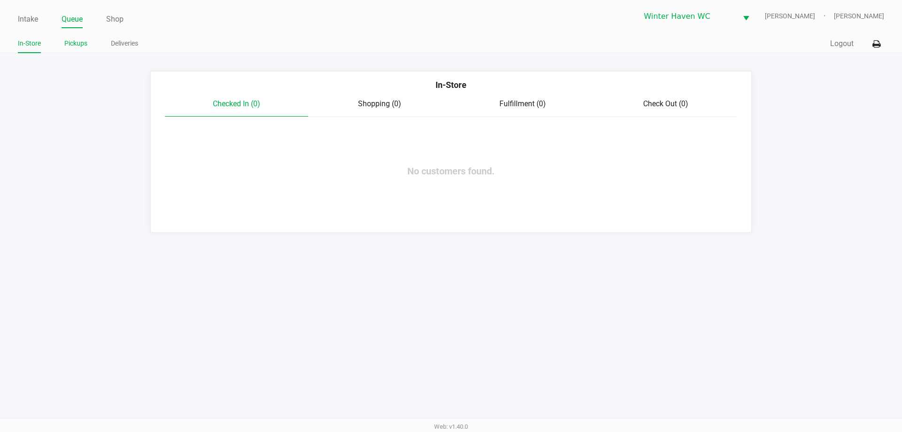
click at [77, 43] on link "Pickups" at bounding box center [75, 44] width 23 height 12
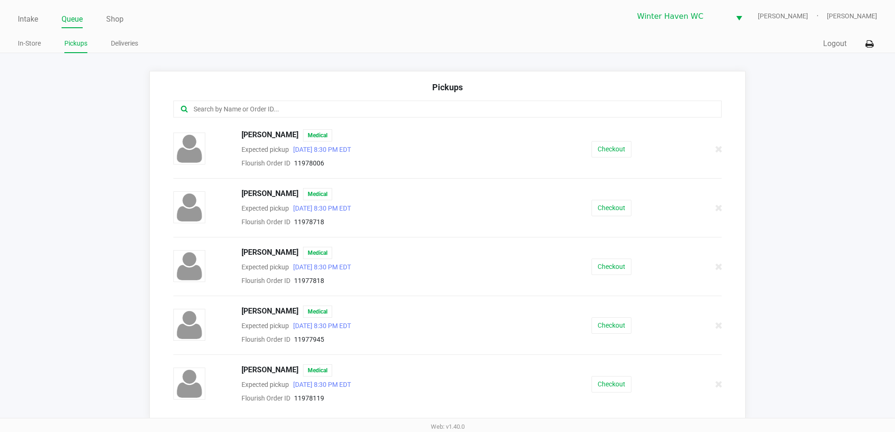
click at [117, 108] on app-pickups "Pickups [PERSON_NAME] Medical Expected pickup [DATE] 8:30 PM EDT Flourish Order…" at bounding box center [447, 245] width 895 height 348
click at [18, 14] on link "Intake" at bounding box center [28, 19] width 20 height 13
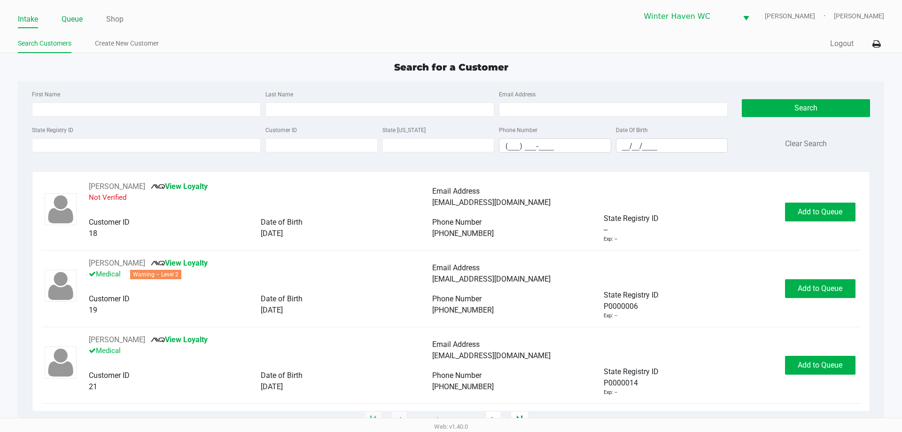
click at [80, 16] on link "Queue" at bounding box center [72, 19] width 21 height 13
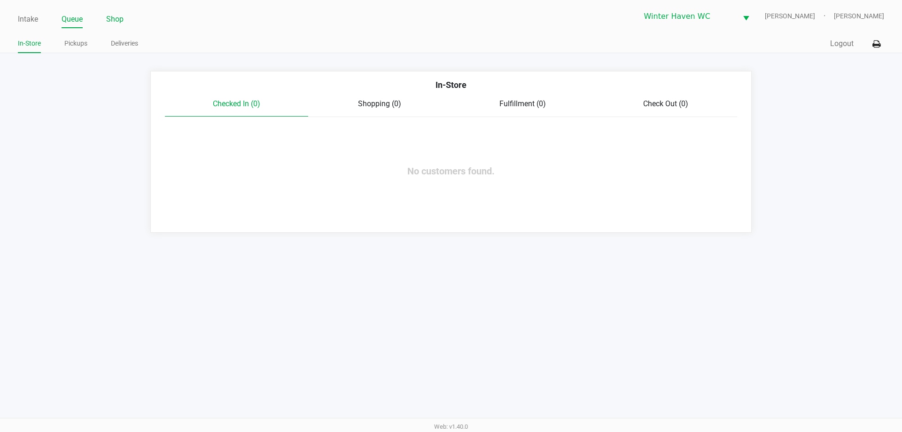
click at [110, 24] on link "Shop" at bounding box center [114, 19] width 17 height 13
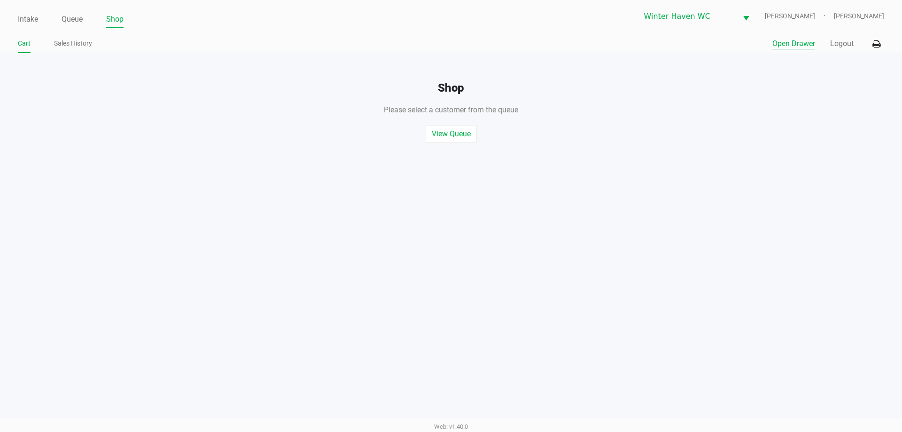
click at [808, 45] on button "Open Drawer" at bounding box center [793, 43] width 43 height 11
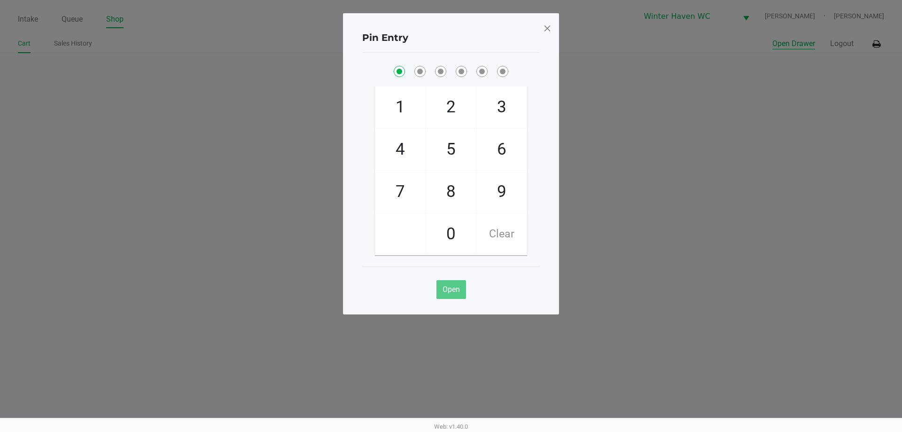
checkbox input "true"
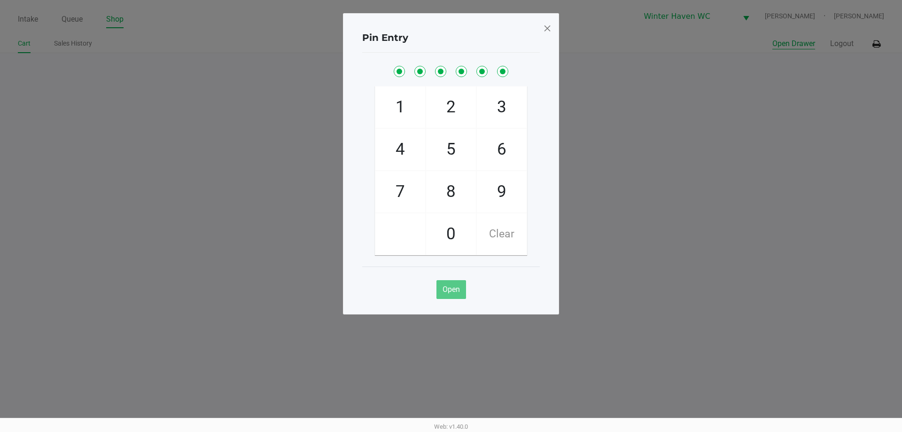
checkbox input "true"
click at [553, 33] on div "Pin Entry 1 4 7 2 5 8 0 3 6 9 Clear Open" at bounding box center [451, 163] width 216 height 301
click at [546, 32] on span at bounding box center [547, 28] width 8 height 15
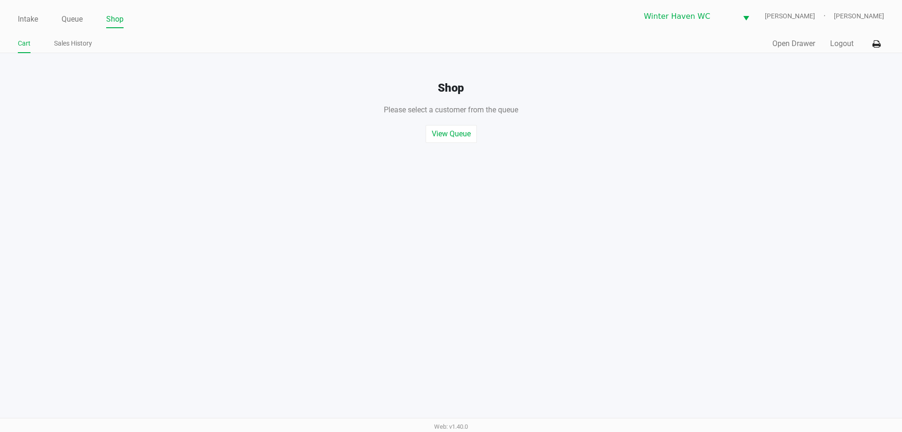
click at [603, 111] on div "Please select a customer from the queue , or start a quick sale" at bounding box center [451, 105] width 916 height 21
click at [61, 16] on ul "Intake Queue Shop" at bounding box center [234, 20] width 433 height 16
drag, startPoint x: 62, startPoint y: 15, endPoint x: 67, endPoint y: 19, distance: 6.5
click at [65, 18] on link "Queue" at bounding box center [72, 19] width 21 height 13
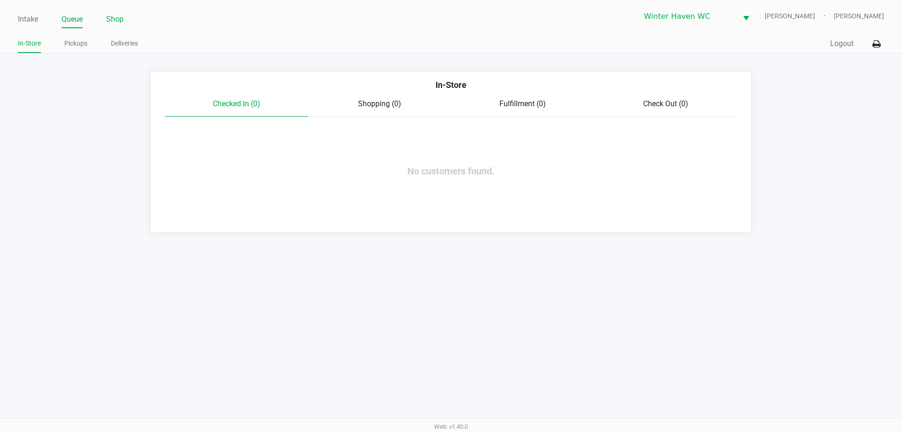
click at [112, 18] on link "Shop" at bounding box center [114, 19] width 17 height 13
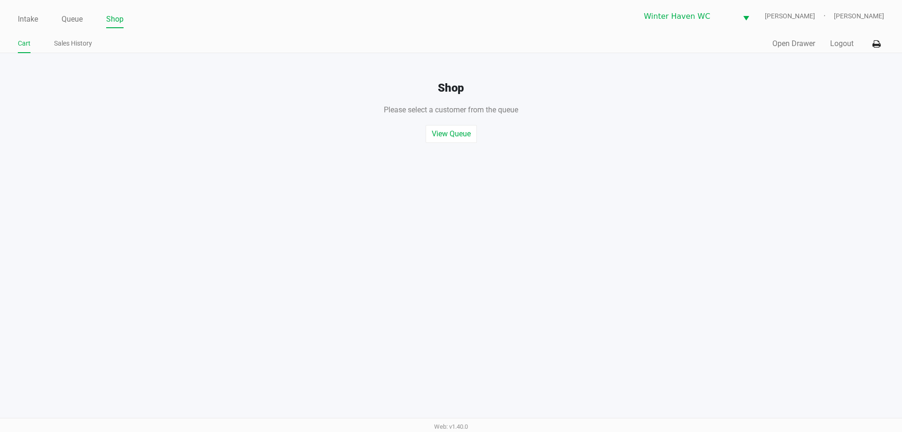
click at [113, 167] on div "Intake Queue Shop Winter Haven [PERSON_NAME] [PERSON_NAME] Cart Sales History Q…" at bounding box center [451, 216] width 902 height 432
click at [78, 26] on li "Queue" at bounding box center [72, 20] width 21 height 16
click at [78, 22] on link "Queue" at bounding box center [72, 19] width 21 height 13
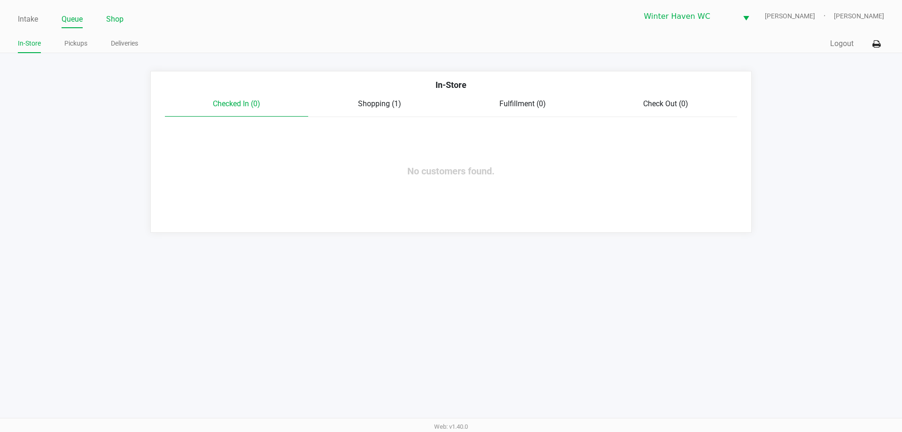
click at [116, 23] on link "Shop" at bounding box center [114, 19] width 17 height 13
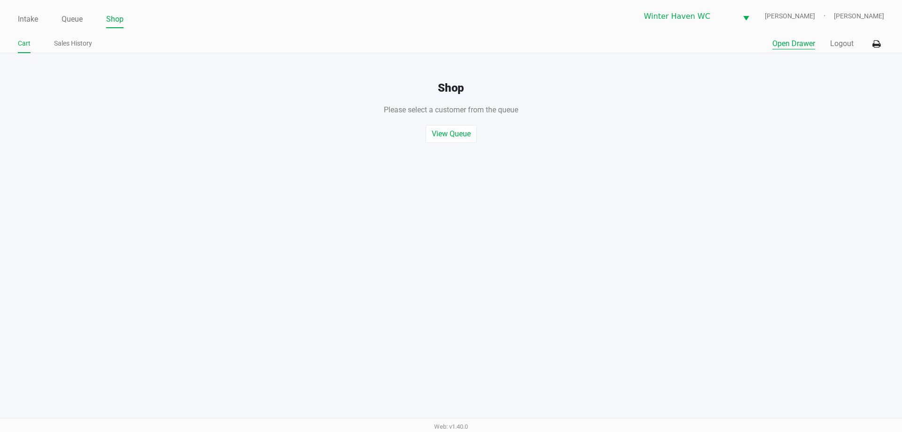
click at [784, 40] on button "Open Drawer" at bounding box center [793, 43] width 43 height 11
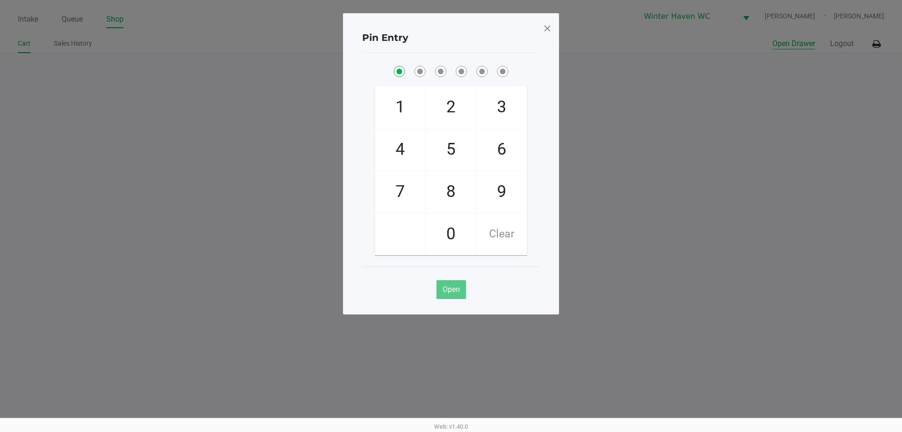
checkbox input "true"
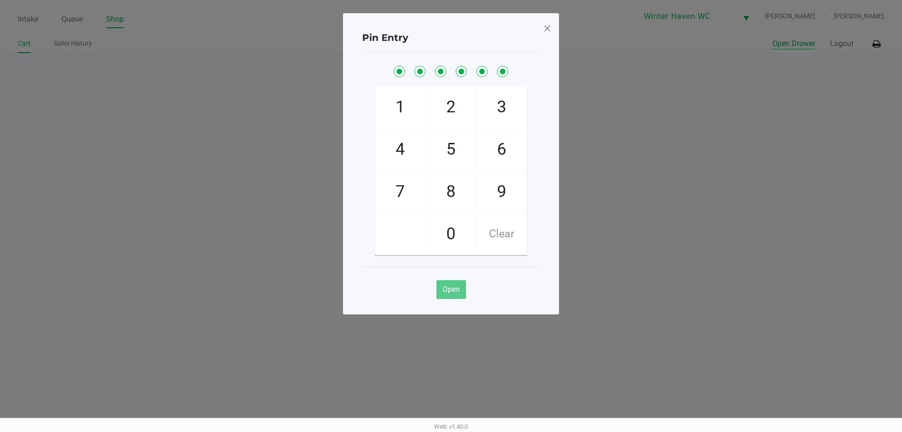
checkbox input "true"
click at [547, 25] on span at bounding box center [547, 28] width 8 height 15
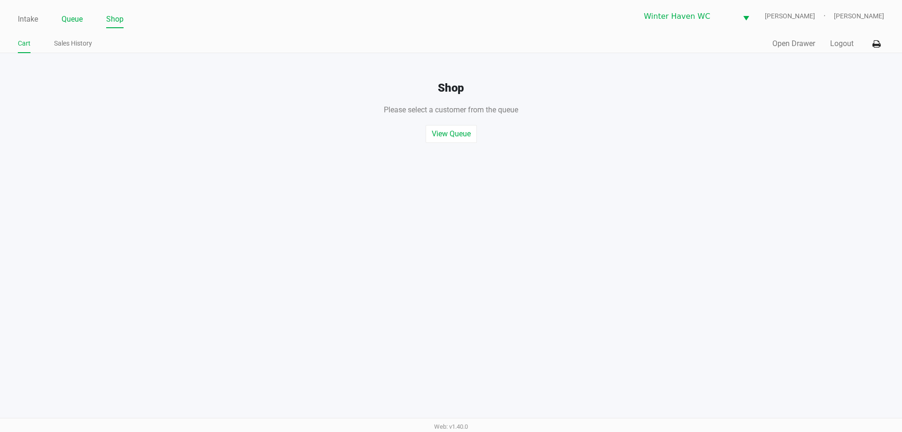
click at [63, 21] on link "Queue" at bounding box center [72, 19] width 21 height 13
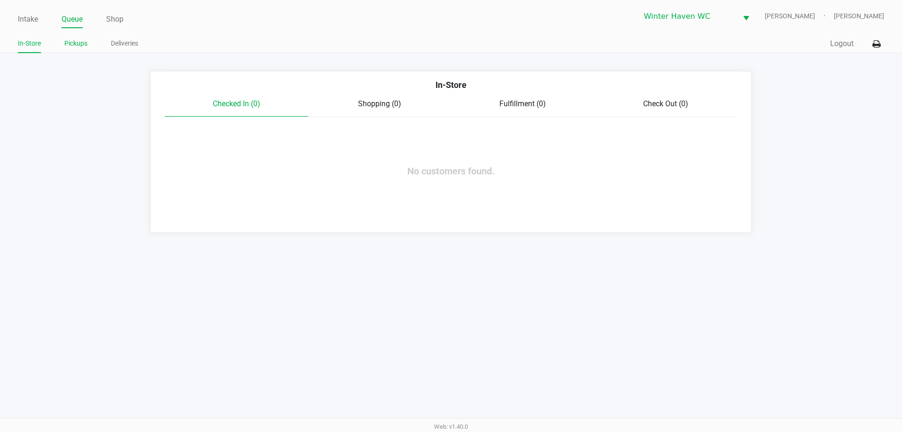
click at [77, 45] on link "Pickups" at bounding box center [75, 44] width 23 height 12
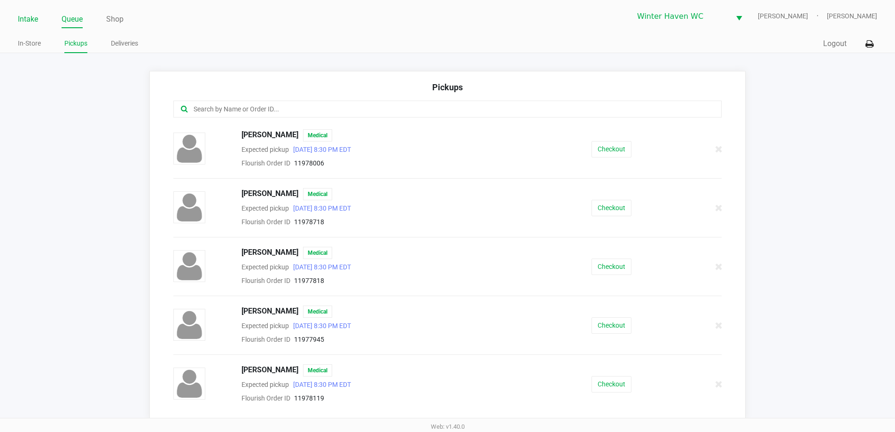
click at [23, 19] on link "Intake" at bounding box center [28, 19] width 20 height 13
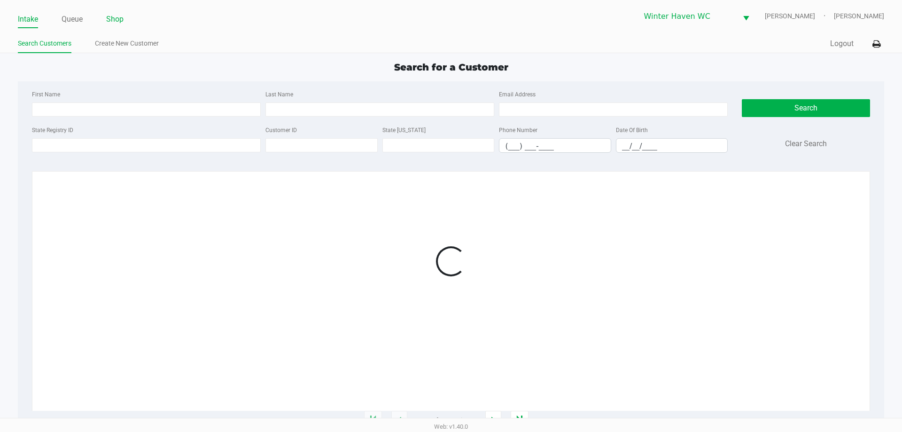
click at [116, 19] on link "Shop" at bounding box center [114, 19] width 17 height 13
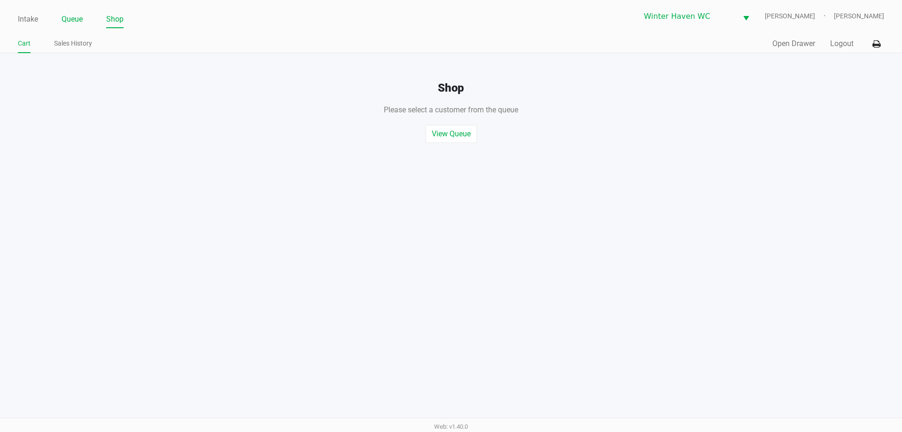
click at [76, 22] on link "Queue" at bounding box center [72, 19] width 21 height 13
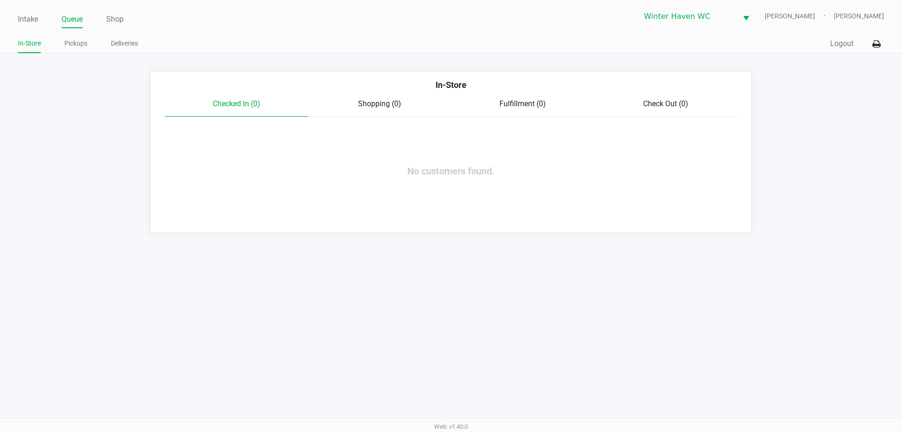
click at [381, 106] on span "Shopping (0)" at bounding box center [379, 103] width 43 height 9
drag, startPoint x: 520, startPoint y: 115, endPoint x: 419, endPoint y: 105, distance: 101.9
click at [518, 116] on div "Checked In (0) Shopping (0) Fulfillment (0) Check Out (0)" at bounding box center [451, 107] width 572 height 19
click at [247, 99] on div "In-Store Checked In (0) Shopping (0) Fulfillment (0) Check Out (0) No customers…" at bounding box center [450, 152] width 601 height 162
click at [332, 183] on div "In-Store Checked In (0) Shopping (0) Fulfillment (0) Check Out (0) No customers…" at bounding box center [450, 152] width 601 height 162
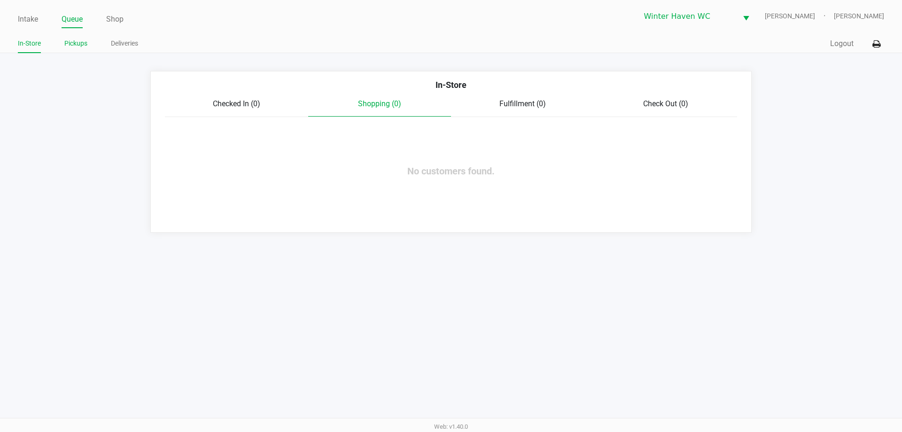
click at [83, 39] on link "Pickups" at bounding box center [75, 44] width 23 height 12
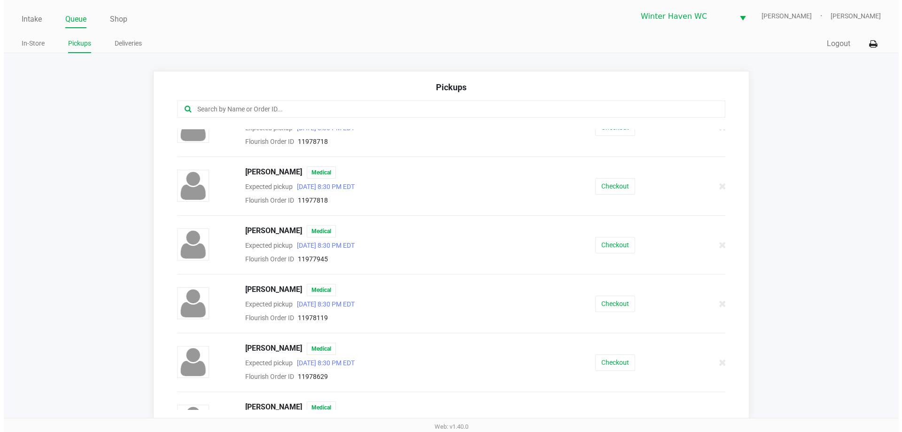
scroll to position [141, 0]
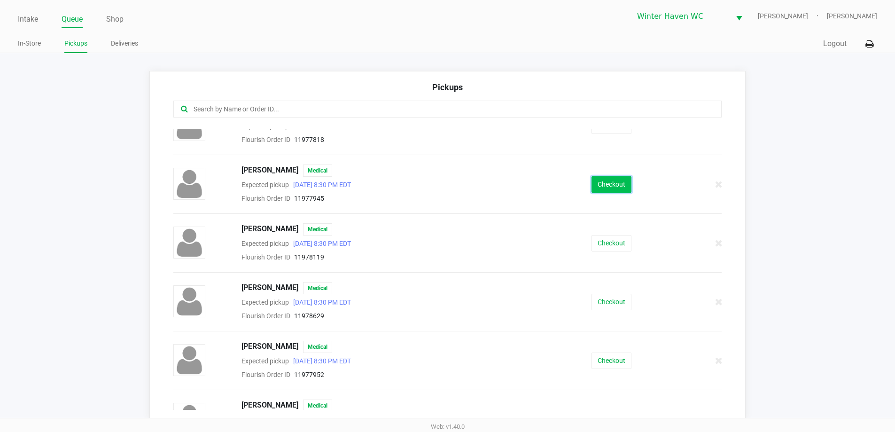
click at [609, 183] on button "Checkout" at bounding box center [611, 184] width 40 height 16
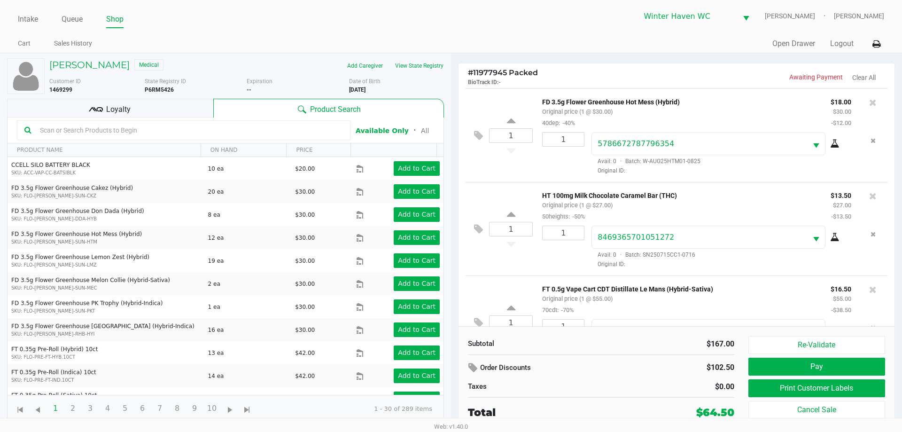
click at [188, 109] on div "Loyalty" at bounding box center [110, 108] width 206 height 19
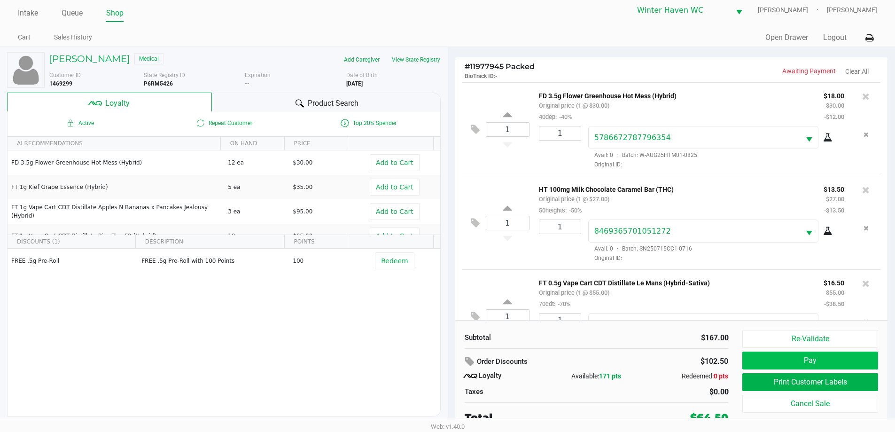
scroll to position [9, 0]
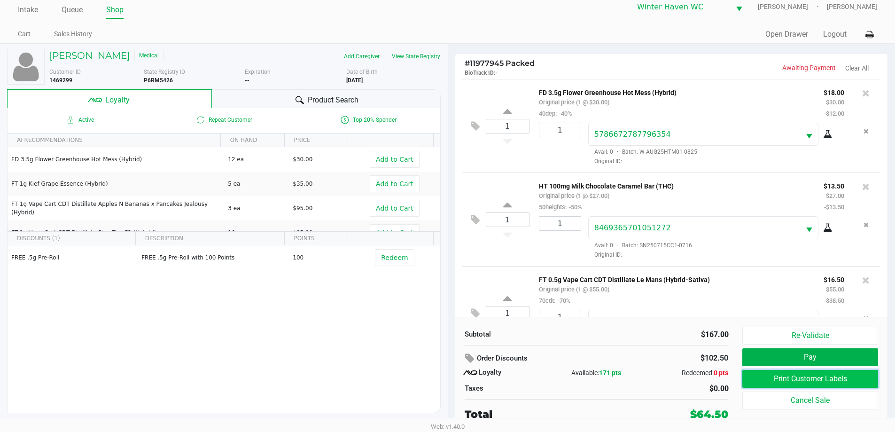
click at [797, 373] on button "Print Customer Labels" at bounding box center [809, 379] width 135 height 18
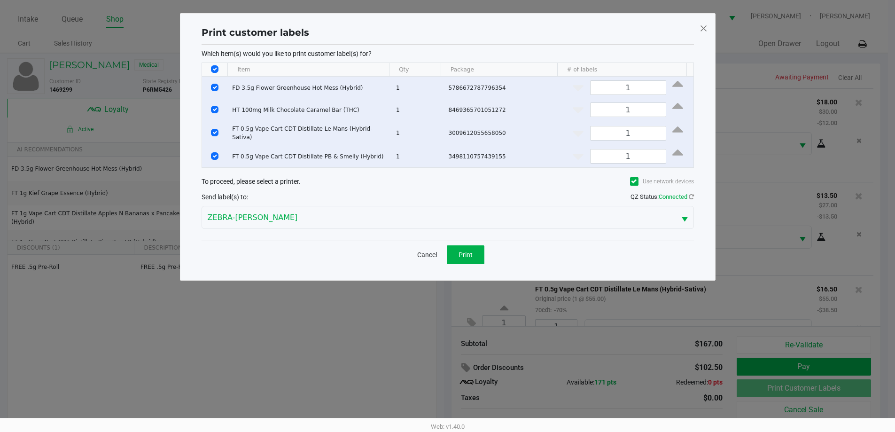
scroll to position [0, 0]
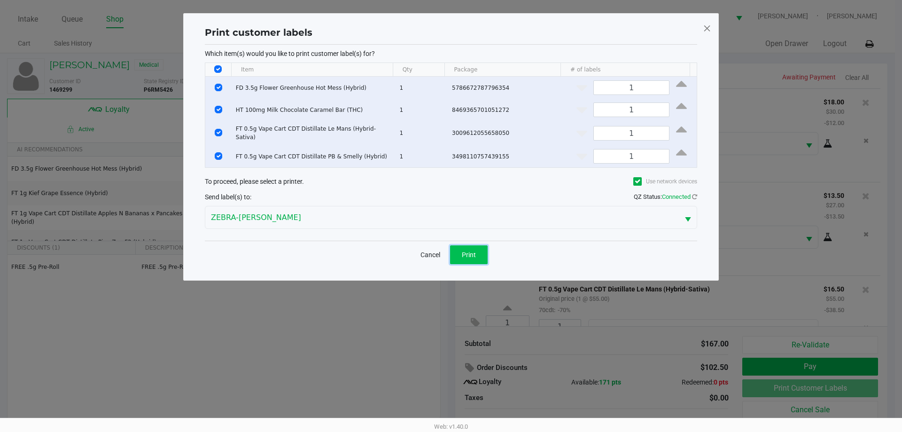
click at [458, 249] on button "Print" at bounding box center [469, 254] width 38 height 19
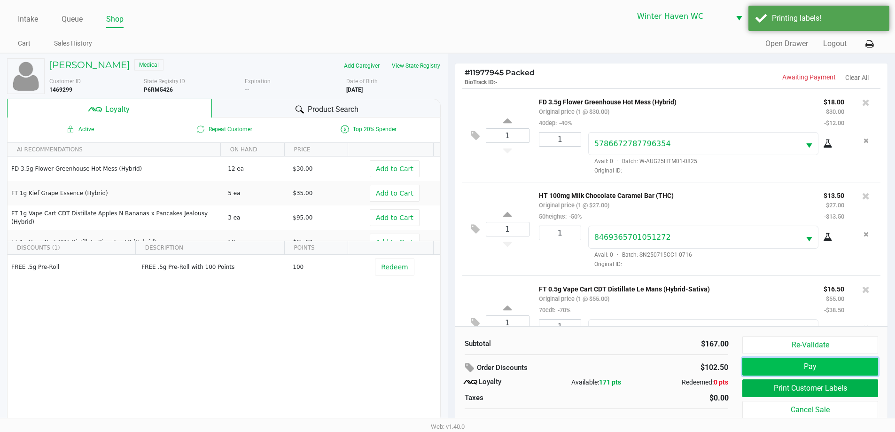
click at [840, 362] on button "Pay" at bounding box center [809, 366] width 135 height 18
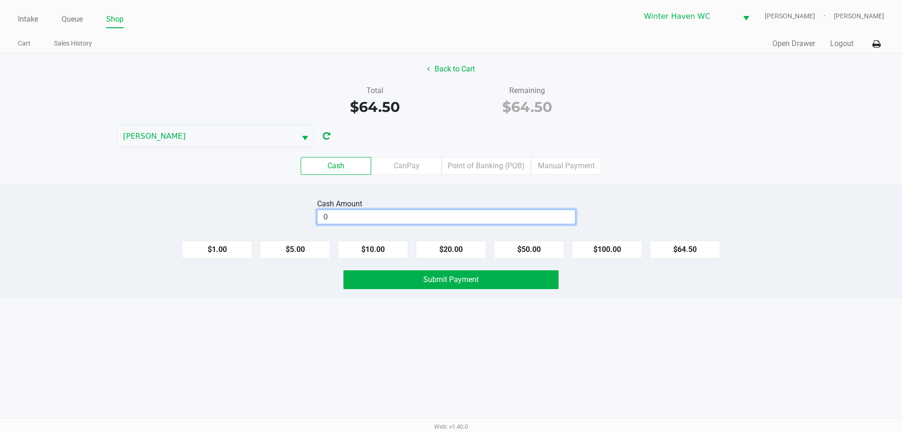
click at [405, 214] on input "0" at bounding box center [445, 217] width 257 height 14
type input "$65.00"
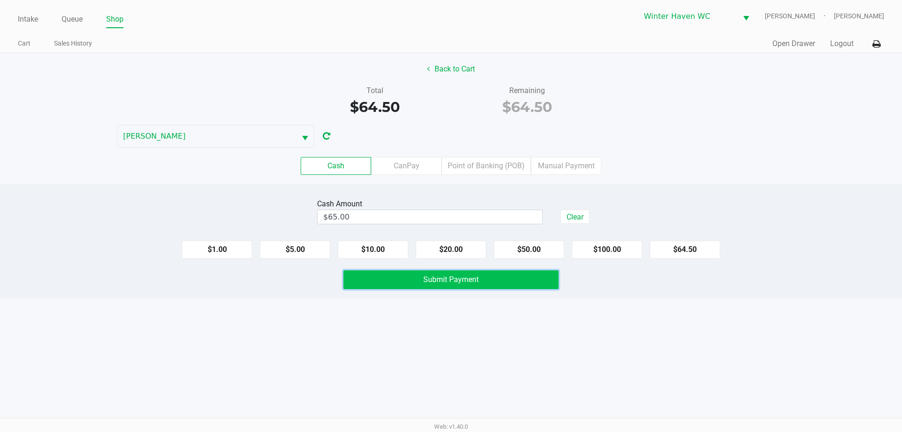
click at [461, 273] on button "Submit Payment" at bounding box center [450, 279] width 215 height 19
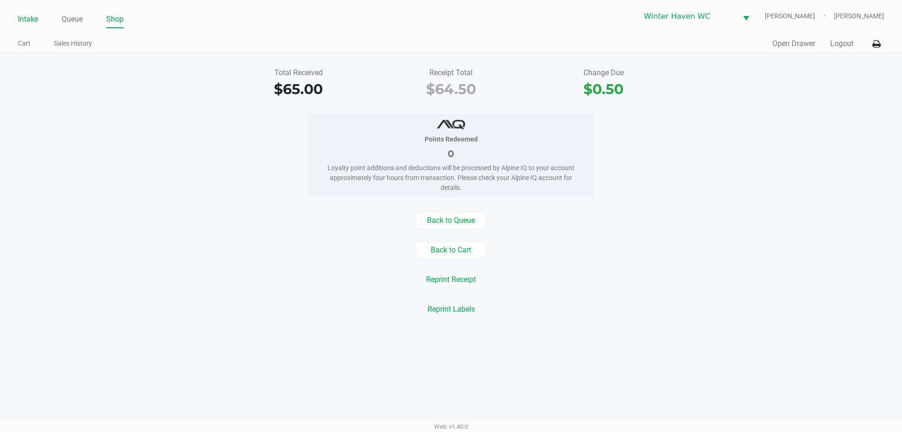
click at [29, 24] on link "Intake" at bounding box center [28, 19] width 20 height 13
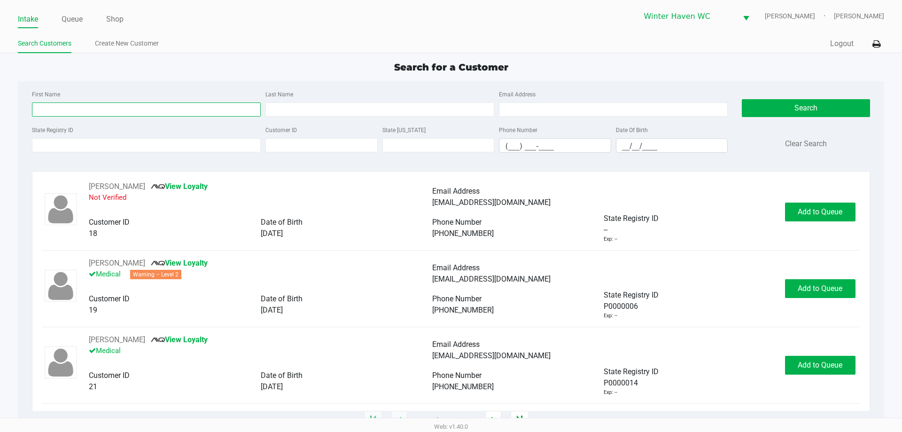
click at [148, 106] on input "First Name" at bounding box center [146, 109] width 229 height 14
click at [140, 151] on input "State Registry ID" at bounding box center [146, 145] width 229 height 14
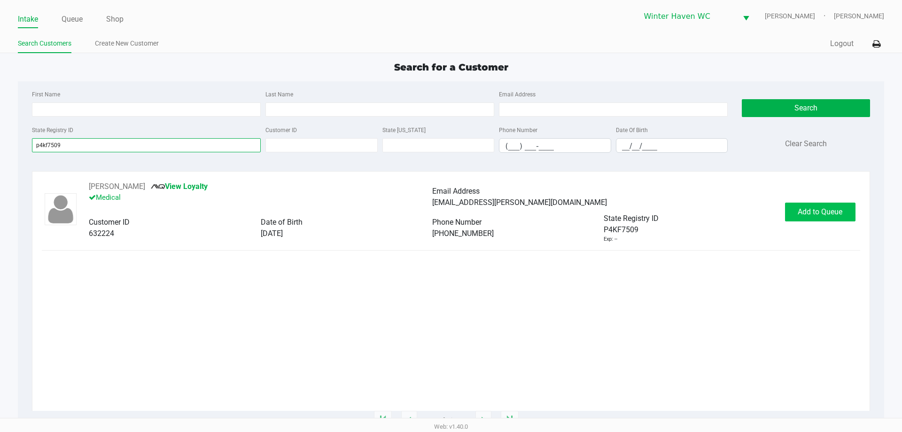
type input "p4kf7509"
click at [829, 208] on span "Add to Queue" at bounding box center [819, 211] width 45 height 9
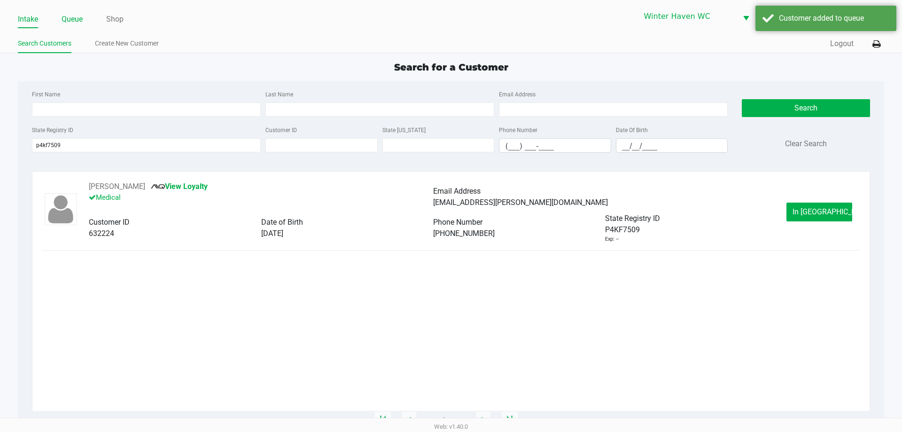
click at [81, 17] on link "Queue" at bounding box center [72, 19] width 21 height 13
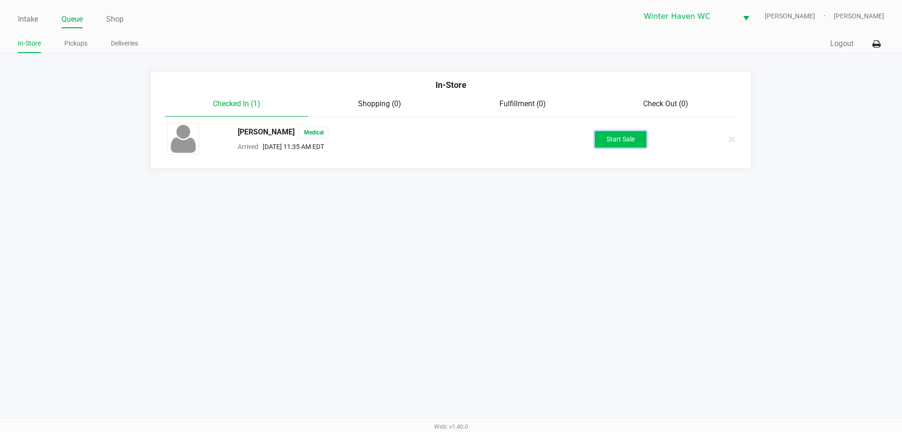
click at [632, 134] on button "Start Sale" at bounding box center [621, 139] width 52 height 16
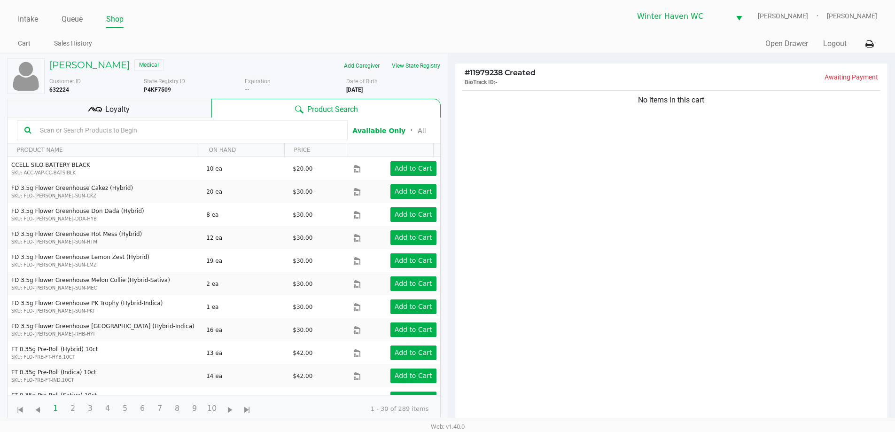
click at [94, 116] on icon at bounding box center [95, 109] width 14 height 14
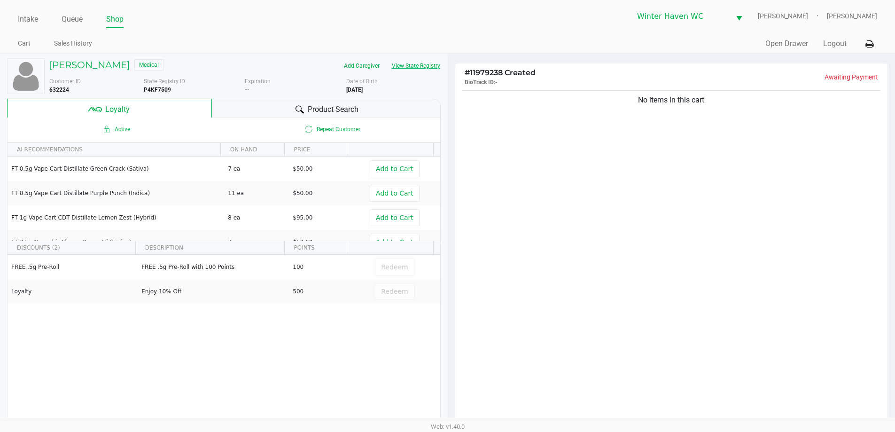
click at [412, 71] on button "View State Registry" at bounding box center [413, 65] width 55 height 15
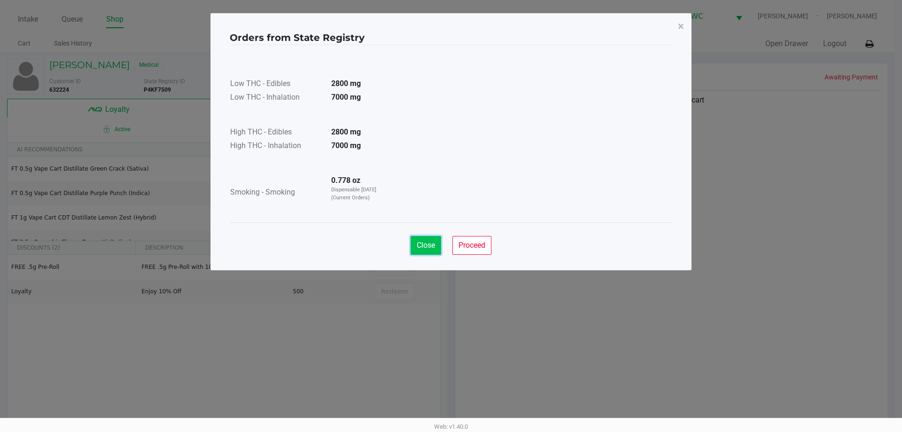
click at [425, 242] on span "Close" at bounding box center [426, 244] width 18 height 9
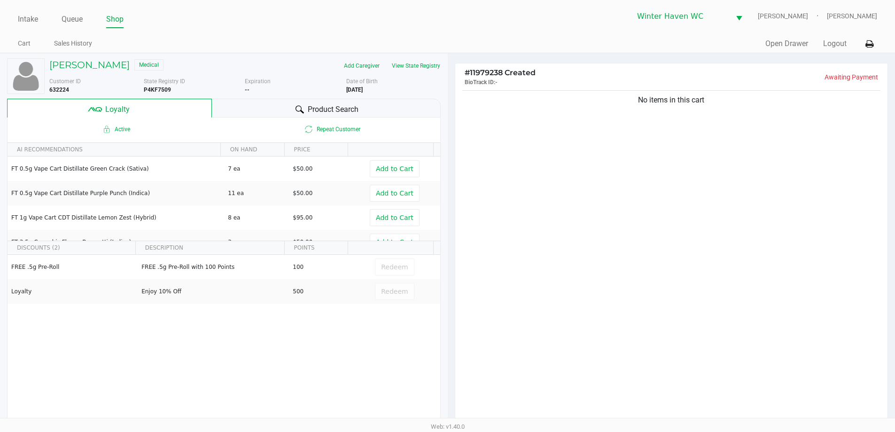
click at [304, 104] on div at bounding box center [299, 109] width 11 height 11
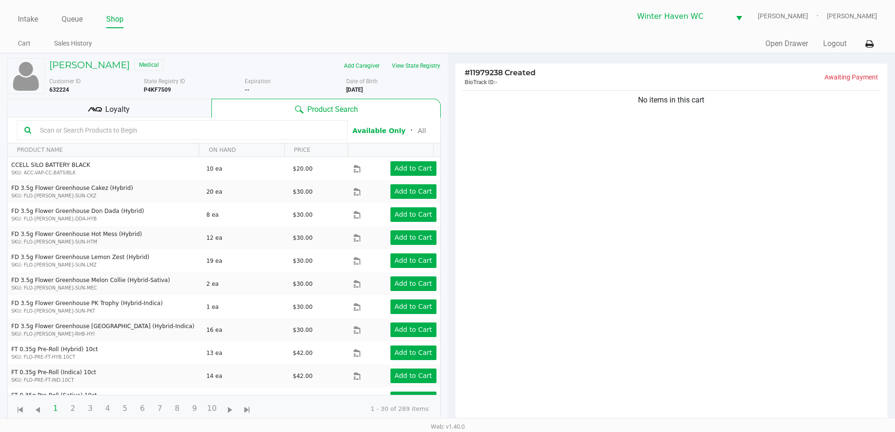
click at [132, 129] on input "text" at bounding box center [188, 130] width 304 height 14
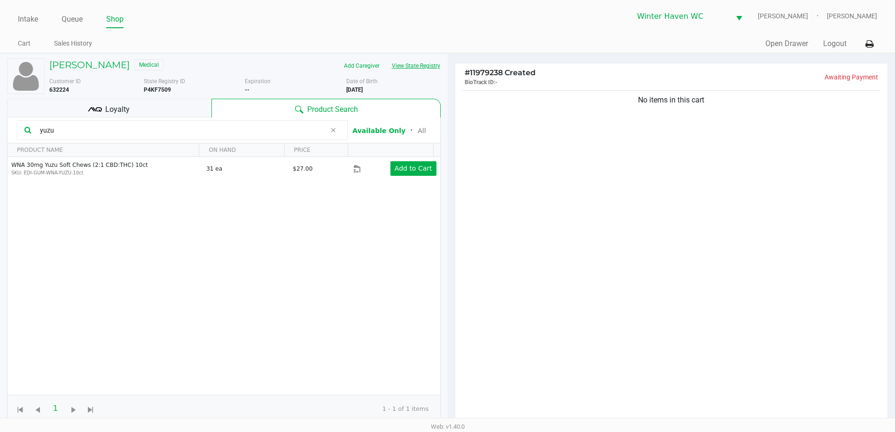
type input "yuzu"
click at [410, 60] on button "View State Registry" at bounding box center [413, 65] width 55 height 15
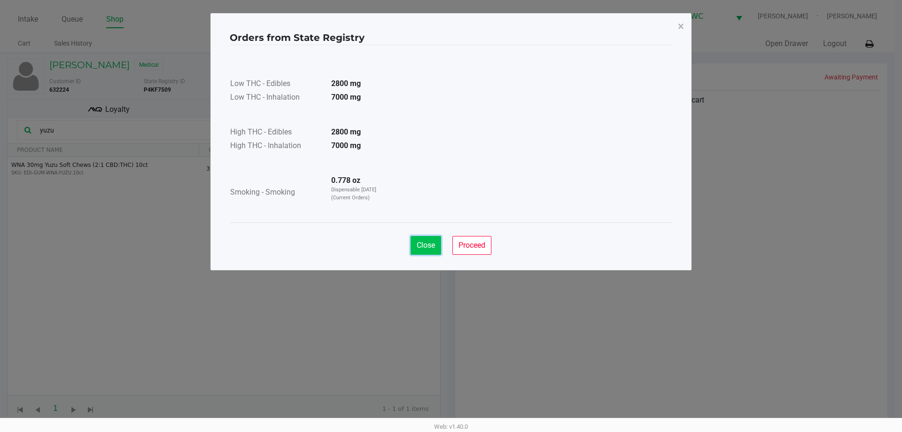
click at [414, 250] on button "Close" at bounding box center [425, 245] width 31 height 19
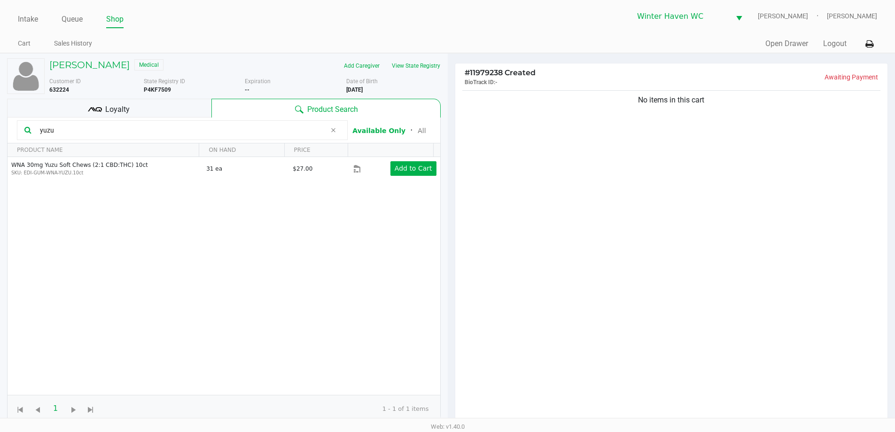
click at [193, 110] on div "Loyalty" at bounding box center [109, 108] width 204 height 19
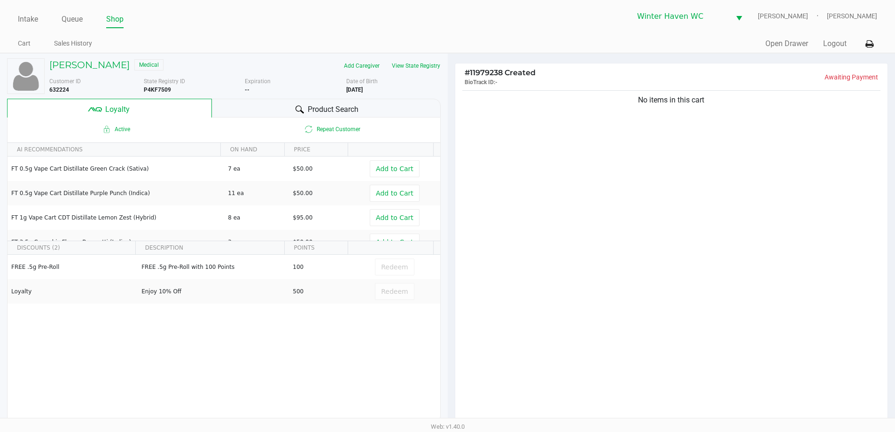
click at [244, 106] on div "Product Search" at bounding box center [326, 108] width 229 height 19
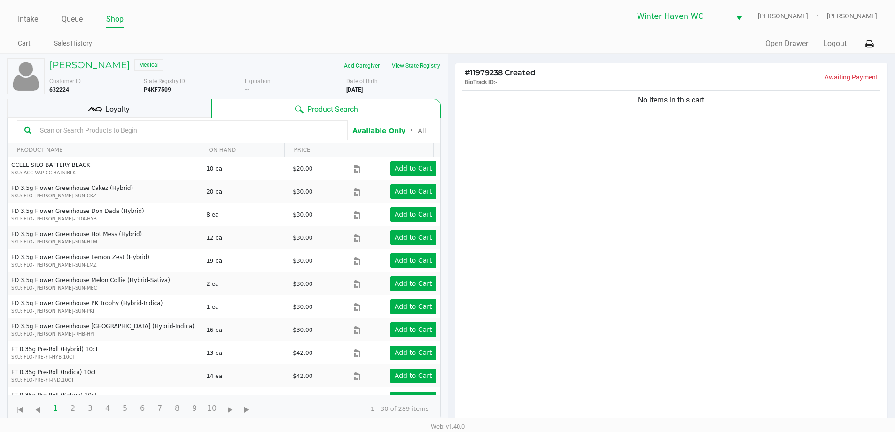
click at [192, 113] on div "Loyalty" at bounding box center [109, 108] width 204 height 19
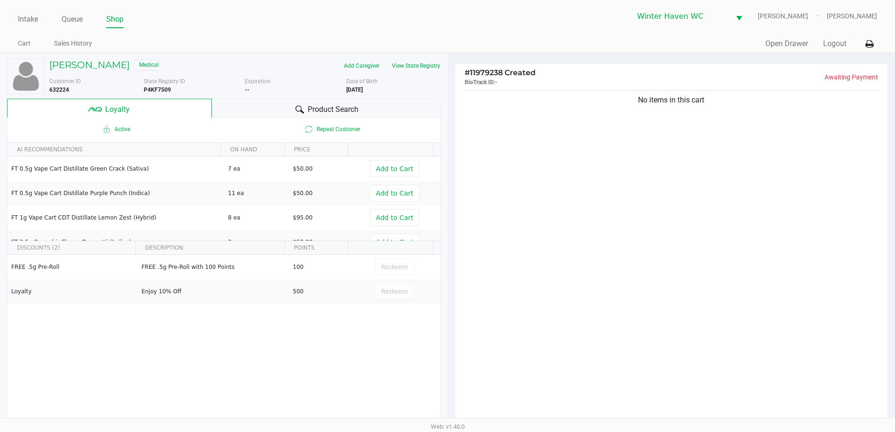
click at [263, 105] on div "Product Search" at bounding box center [326, 108] width 229 height 19
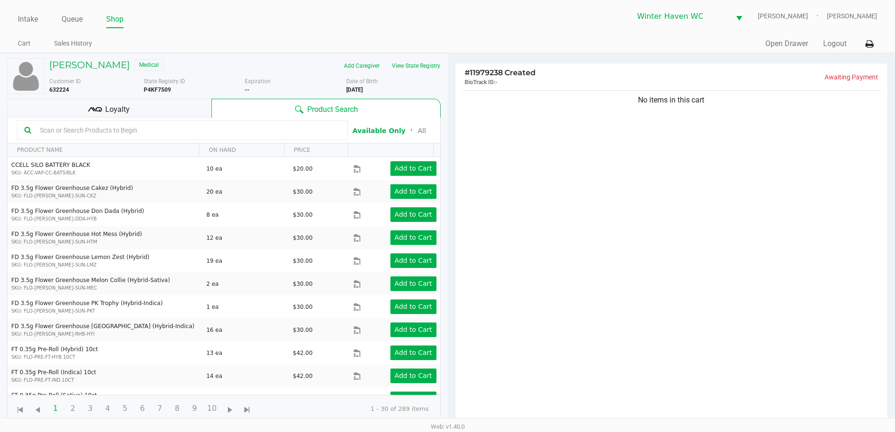
click at [170, 113] on div "Loyalty" at bounding box center [109, 108] width 204 height 19
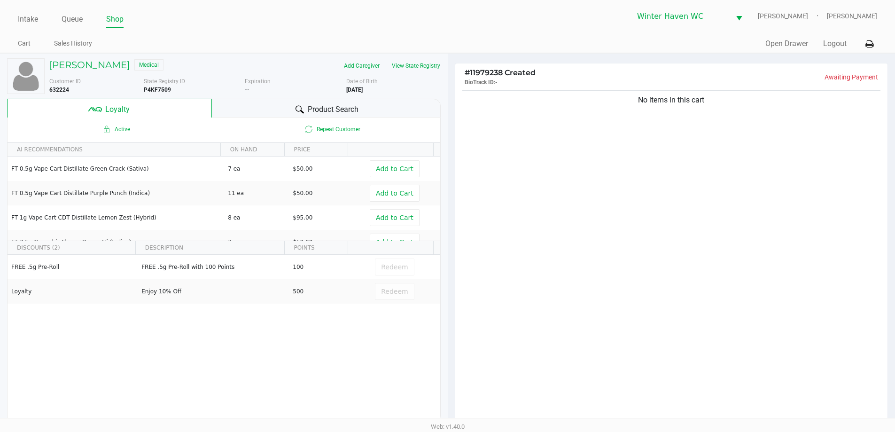
click at [299, 109] on icon at bounding box center [299, 109] width 8 height 8
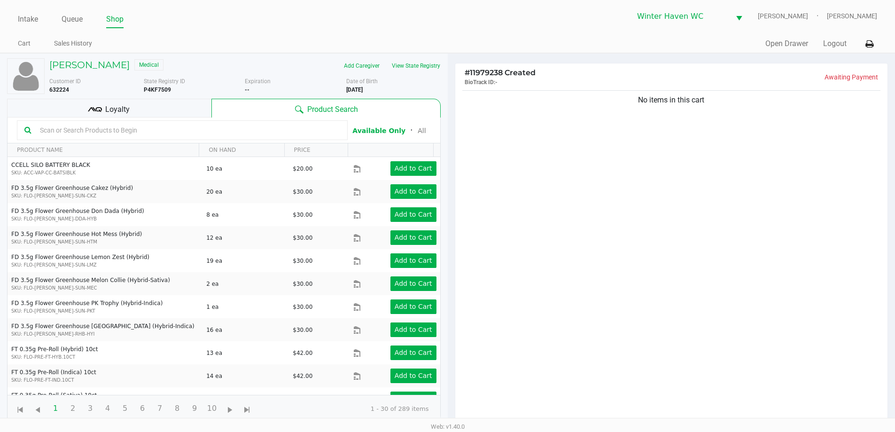
click at [321, 106] on span "Product Search" at bounding box center [332, 109] width 51 height 11
click at [143, 105] on div "Loyalty" at bounding box center [109, 108] width 204 height 19
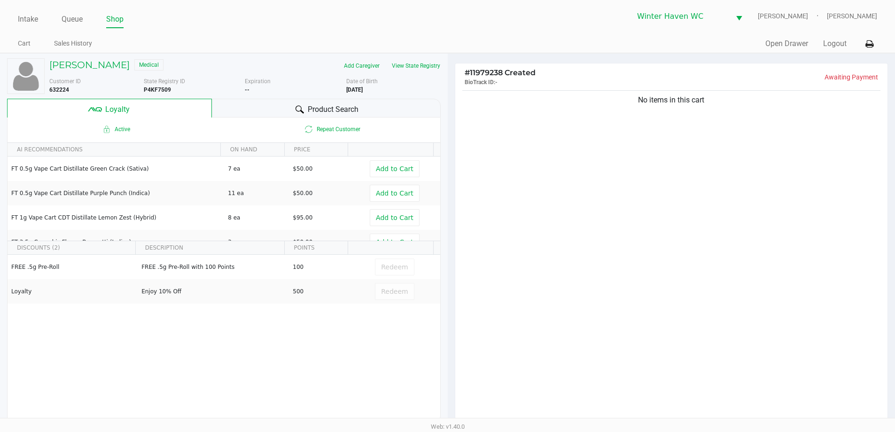
click at [319, 108] on span "Product Search" at bounding box center [333, 109] width 51 height 11
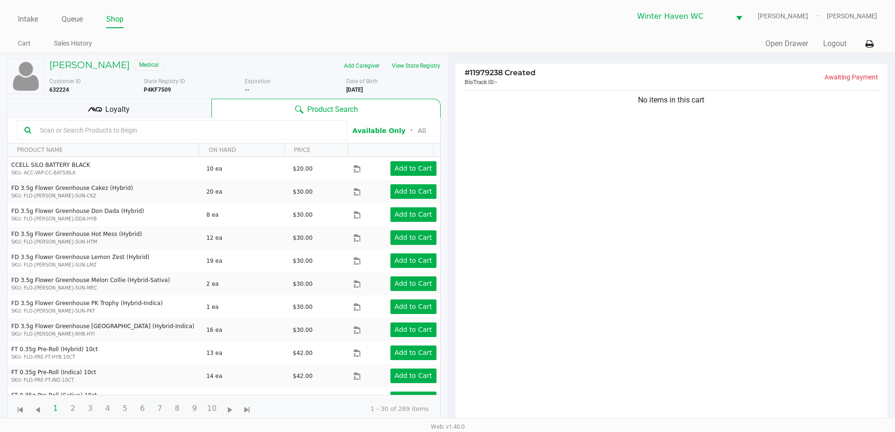
click at [238, 139] on div at bounding box center [182, 130] width 331 height 20
click at [232, 134] on input "text" at bounding box center [188, 130] width 304 height 14
click at [222, 128] on input "text" at bounding box center [188, 130] width 304 height 14
click at [189, 112] on div "Loyalty" at bounding box center [109, 108] width 204 height 19
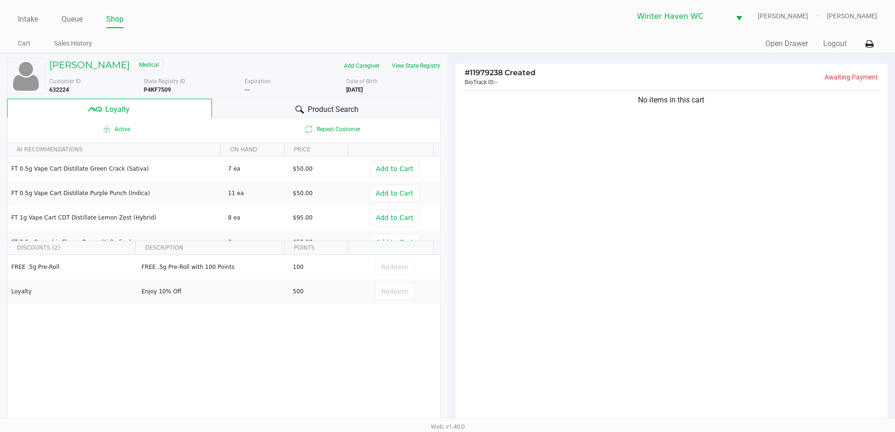
click at [263, 109] on div "Product Search" at bounding box center [326, 108] width 229 height 19
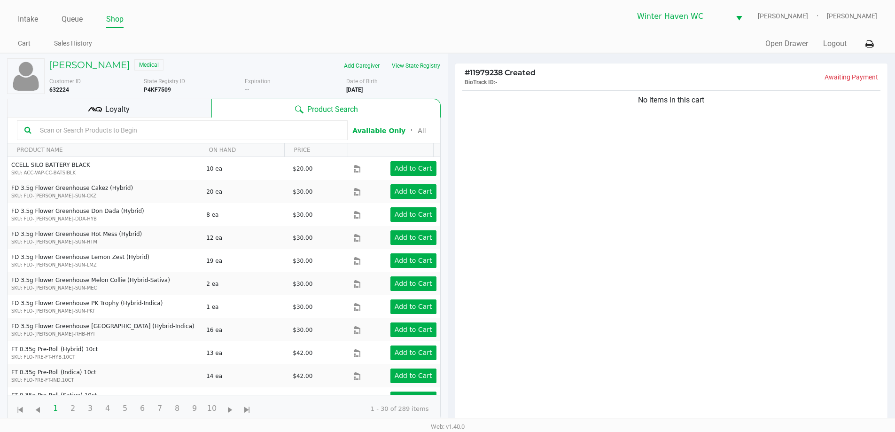
click at [263, 132] on input "text" at bounding box center [188, 130] width 304 height 14
click at [420, 66] on button "View State Registry" at bounding box center [413, 65] width 55 height 15
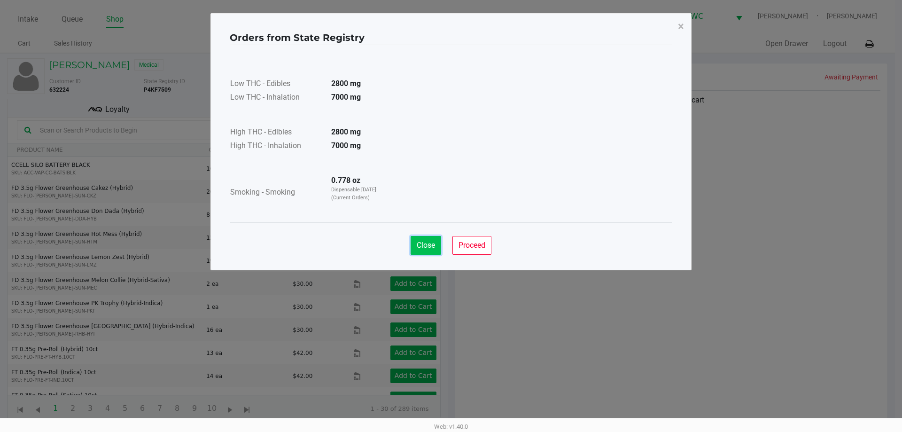
click at [424, 254] on button "Close" at bounding box center [425, 245] width 31 height 19
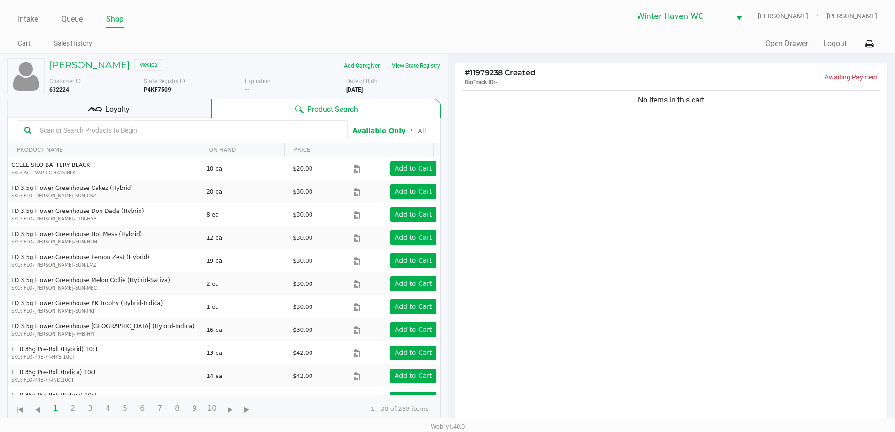
click at [219, 124] on input "text" at bounding box center [188, 130] width 304 height 14
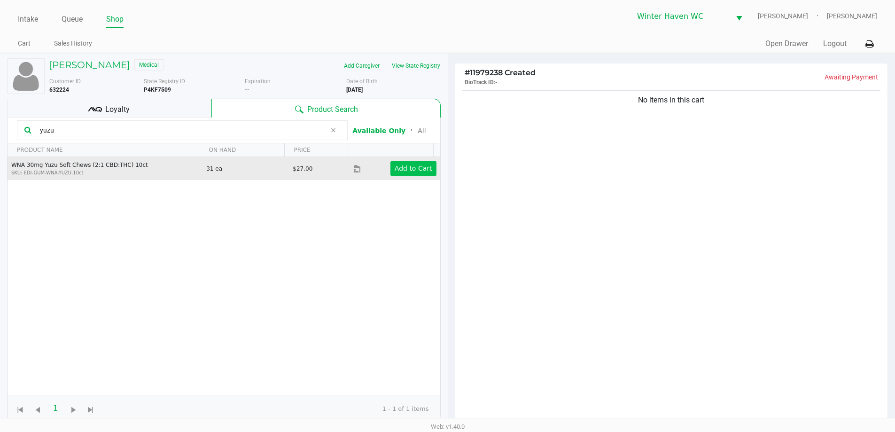
type input "yuzu"
click at [415, 170] on app-button-loader "Add to Cart" at bounding box center [413, 168] width 38 height 8
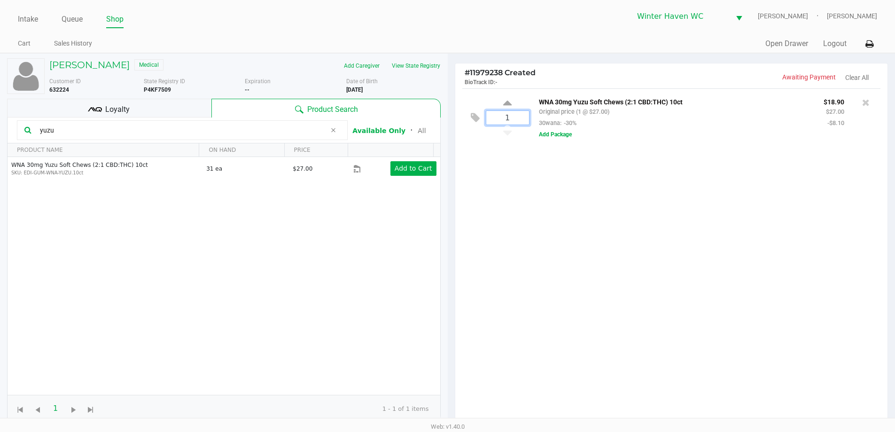
click at [512, 121] on input "1" at bounding box center [507, 118] width 43 height 14
type input "10"
click at [589, 206] on div "Loading [PERSON_NAME] Medical Add Caregiver View State Registry Customer ID 632…" at bounding box center [447, 298] width 895 height 491
click at [116, 108] on span "Loyalty" at bounding box center [117, 109] width 24 height 11
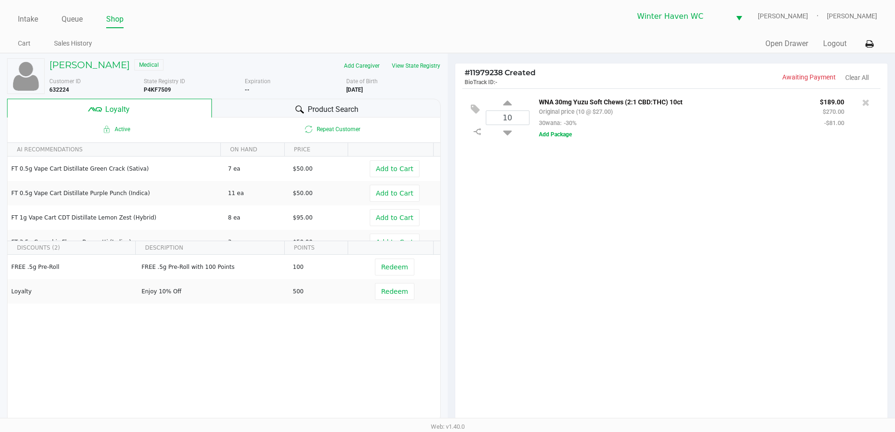
click at [287, 108] on div "Product Search" at bounding box center [326, 108] width 229 height 19
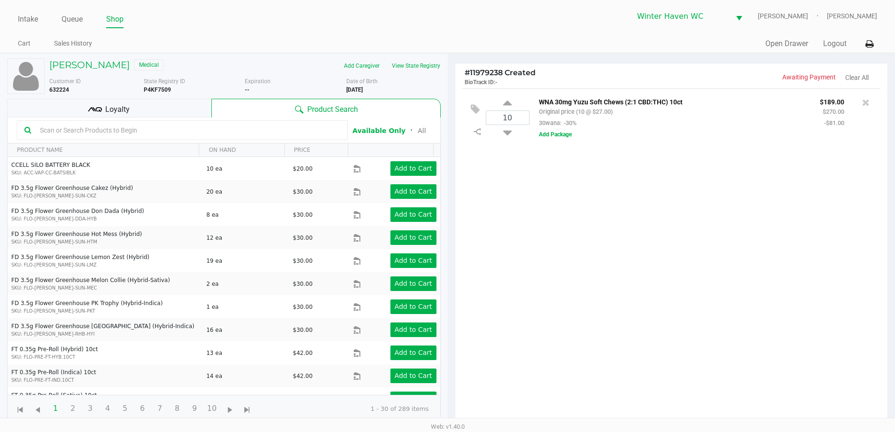
click at [234, 110] on div "Product Search" at bounding box center [325, 108] width 229 height 19
click at [193, 106] on div "Loyalty" at bounding box center [109, 108] width 204 height 19
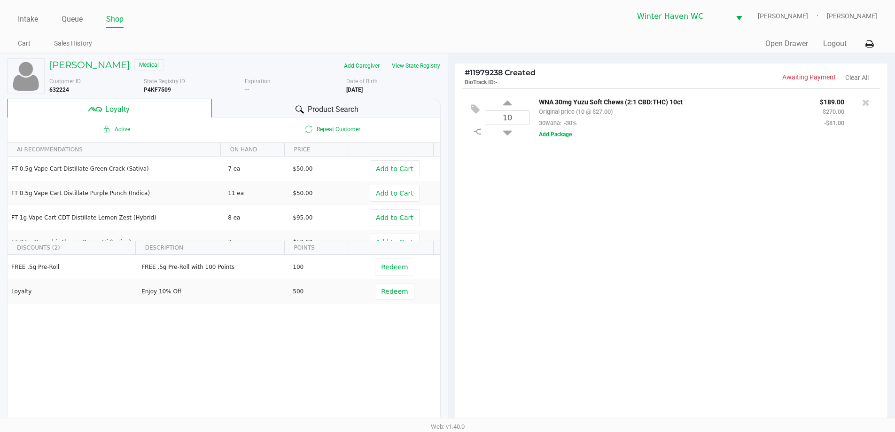
click at [226, 111] on div "Product Search" at bounding box center [326, 108] width 229 height 19
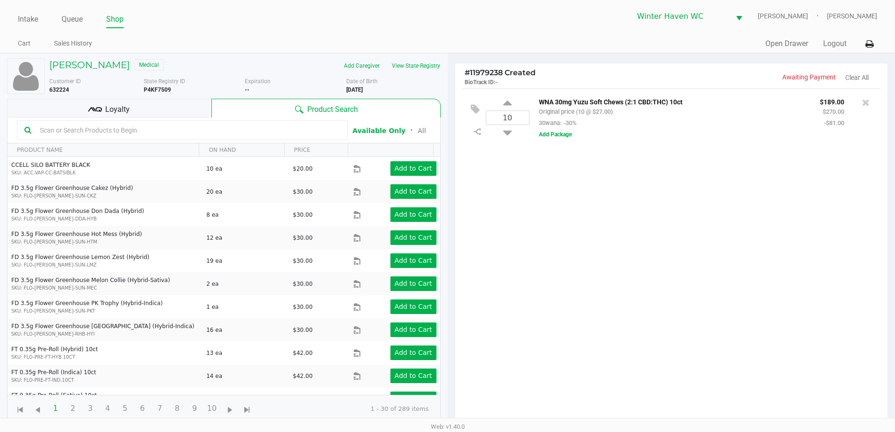
click at [586, 266] on div "10 WNA 30mg Yuzu Soft Chews (2:1 CBD:THC) 10ct Original price (10 @ $27.00) 30w…" at bounding box center [671, 258] width 433 height 341
click at [287, 131] on input "text" at bounding box center [188, 130] width 304 height 14
click at [282, 127] on input "text" at bounding box center [188, 130] width 304 height 14
click at [282, 132] on input "text" at bounding box center [188, 130] width 304 height 14
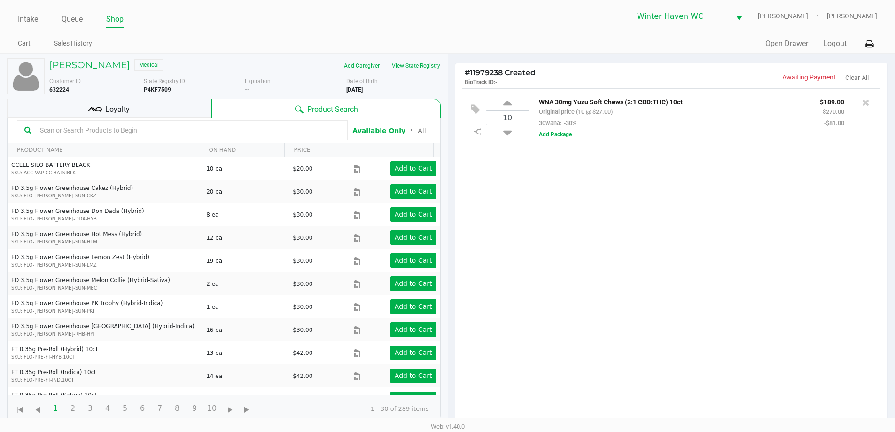
click at [282, 132] on input "text" at bounding box center [188, 130] width 304 height 14
click at [206, 133] on input "text" at bounding box center [188, 130] width 304 height 14
click at [217, 127] on input "text" at bounding box center [188, 130] width 304 height 14
click at [202, 131] on input "text" at bounding box center [188, 130] width 304 height 14
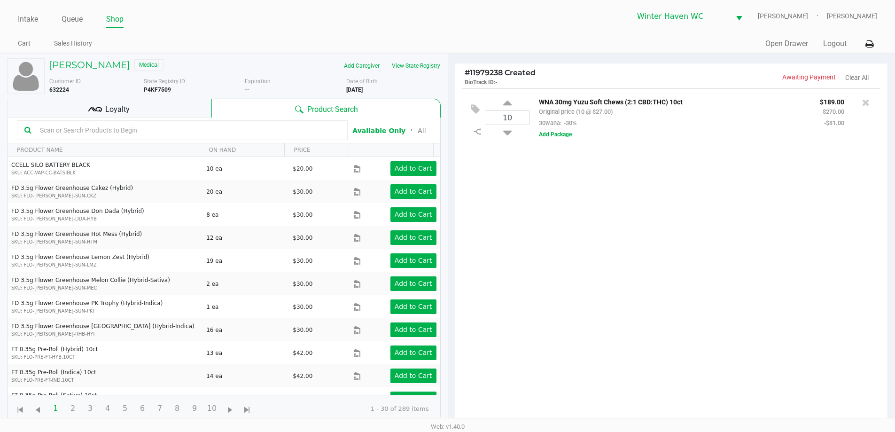
click at [200, 131] on input "text" at bounding box center [188, 130] width 304 height 14
click at [195, 131] on input "text" at bounding box center [188, 130] width 304 height 14
click at [194, 126] on input "text" at bounding box center [188, 130] width 304 height 14
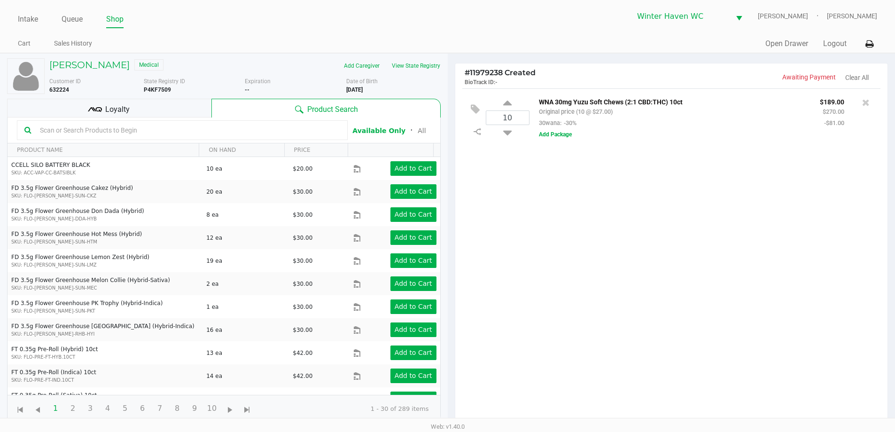
click at [203, 127] on input "text" at bounding box center [188, 130] width 304 height 14
click at [197, 129] on input "text" at bounding box center [188, 130] width 304 height 14
click at [207, 129] on input "text" at bounding box center [188, 130] width 304 height 14
click at [200, 129] on input "text" at bounding box center [188, 130] width 304 height 14
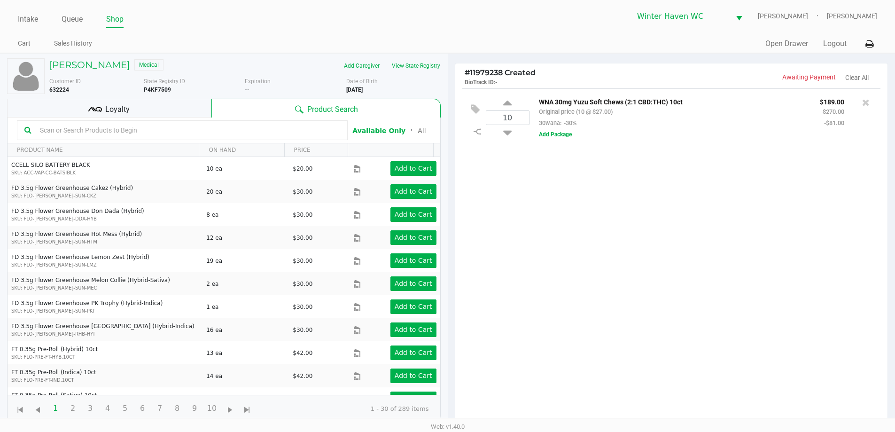
click at [200, 129] on input "text" at bounding box center [188, 130] width 304 height 14
click at [207, 129] on input "text" at bounding box center [188, 130] width 304 height 14
click at [590, 209] on div "10 WNA 30mg Yuzu Soft Chews (2:1 CBD:THC) 10ct Original price (10 @ $27.00) 30w…" at bounding box center [671, 258] width 433 height 341
click at [201, 132] on input "text" at bounding box center [188, 130] width 304 height 14
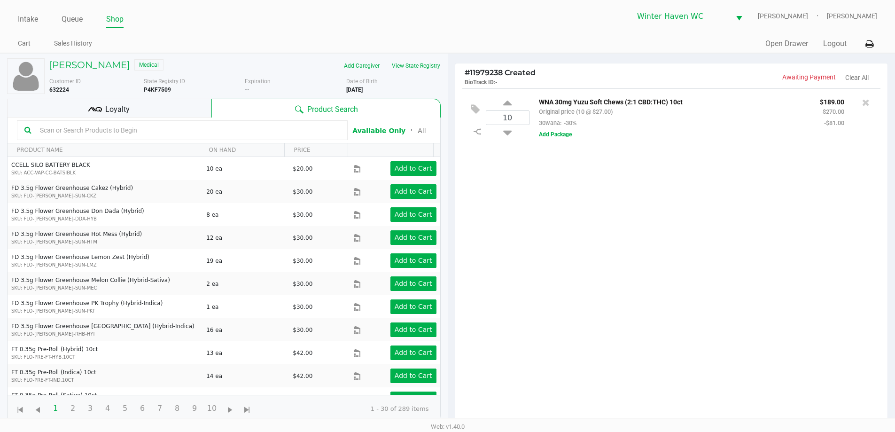
click at [705, 216] on div "10 WNA 30mg Yuzu Soft Chews (2:1 CBD:THC) 10ct Original price (10 @ $27.00) 30w…" at bounding box center [671, 258] width 433 height 341
click at [536, 336] on div "10 WNA 30mg Yuzu Soft Chews (2:1 CBD:THC) 10ct Original price (10 @ $27.00) 30w…" at bounding box center [671, 258] width 433 height 341
click at [563, 254] on div "10 WNA 30mg Yuzu Soft Chews (2:1 CBD:THC) 10ct Original price (10 @ $27.00) 30w…" at bounding box center [671, 258] width 433 height 341
click at [138, 110] on div "Loyalty" at bounding box center [109, 108] width 204 height 19
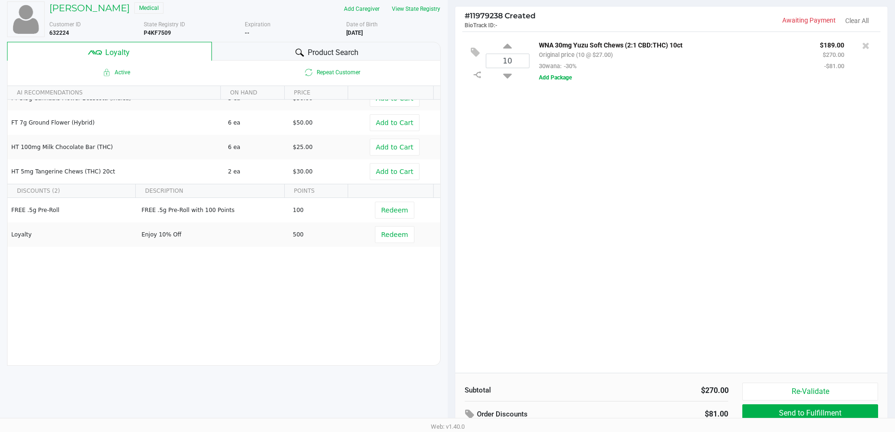
scroll to position [113, 0]
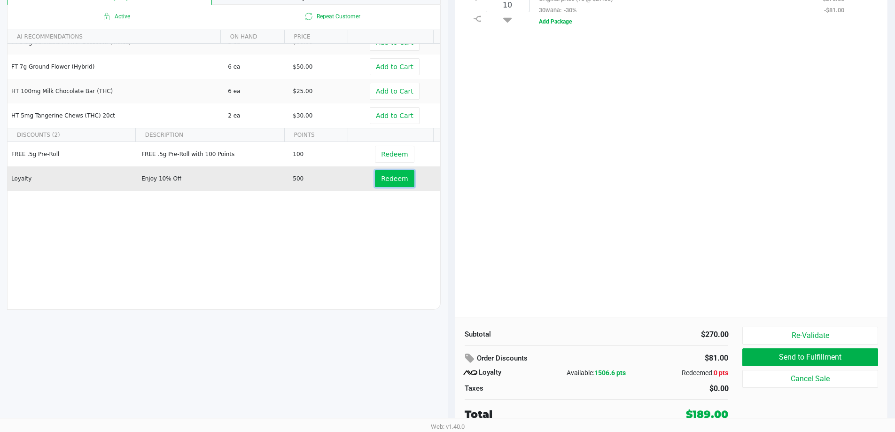
click at [387, 178] on span "Redeem" at bounding box center [394, 179] width 27 height 8
click at [375, 183] on button "Remove" at bounding box center [394, 178] width 39 height 17
click at [376, 179] on button "Redeem" at bounding box center [394, 178] width 39 height 17
click at [399, 180] on span "Remove" at bounding box center [394, 179] width 27 height 8
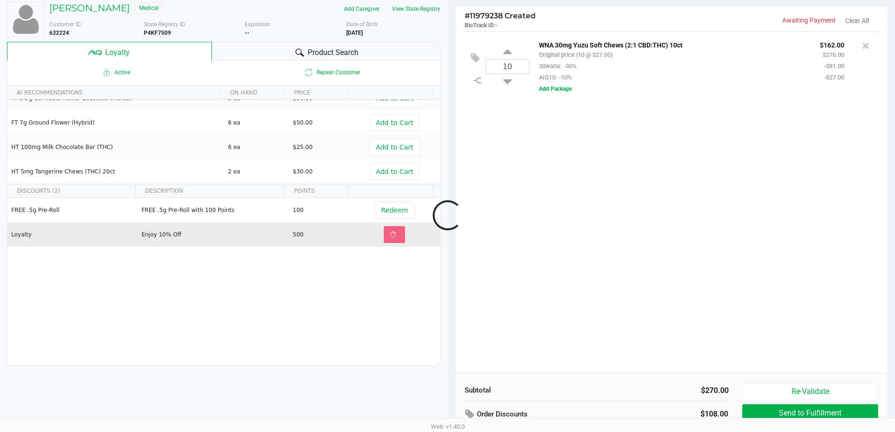
scroll to position [0, 0]
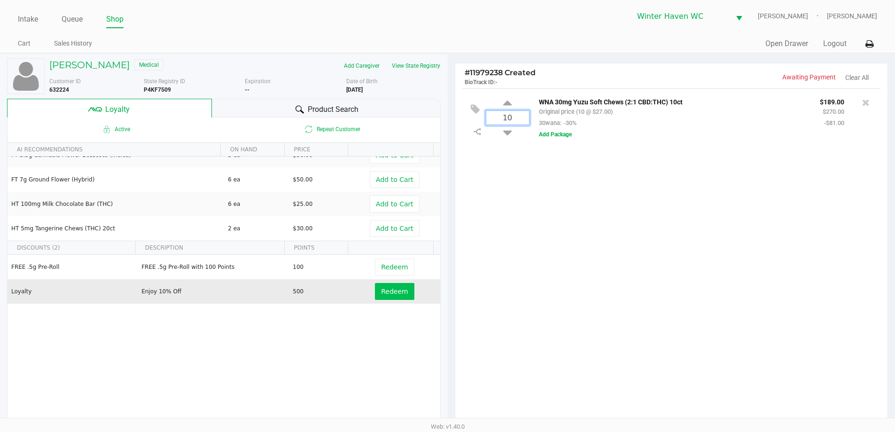
click at [517, 121] on input "10" at bounding box center [507, 118] width 43 height 14
type input "20"
click at [569, 223] on div "[PERSON_NAME] Medical Add Caregiver View State Registry Customer ID 632224 Stat…" at bounding box center [447, 298] width 895 height 491
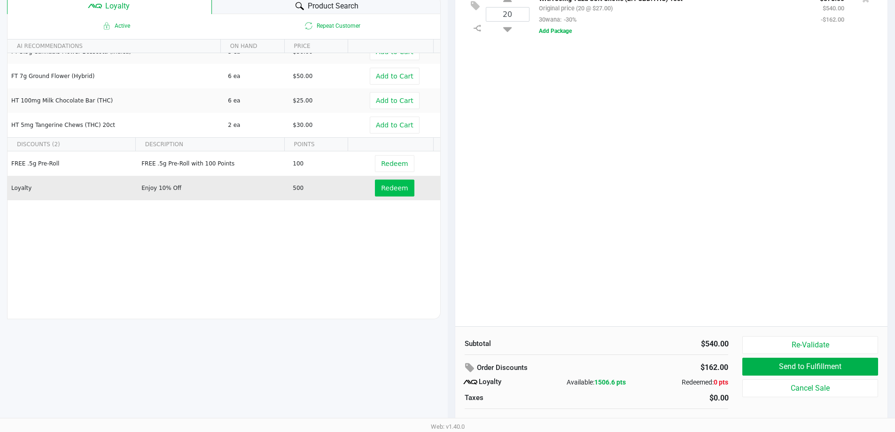
scroll to position [113, 0]
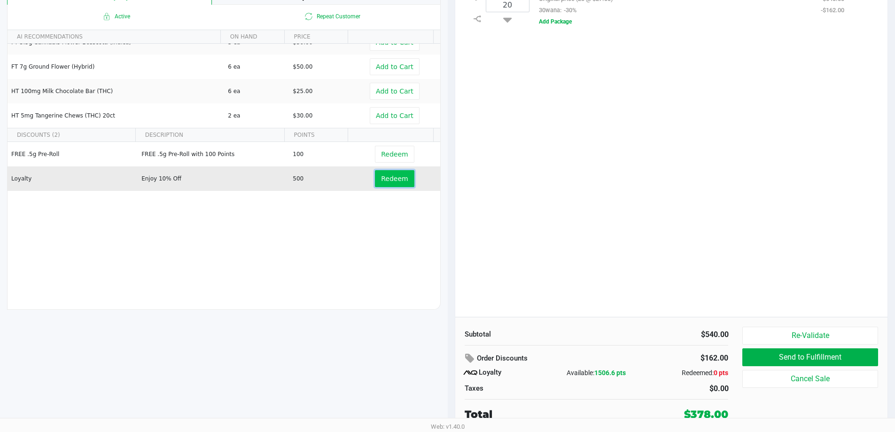
click at [393, 178] on span "Redeem" at bounding box center [394, 179] width 27 height 8
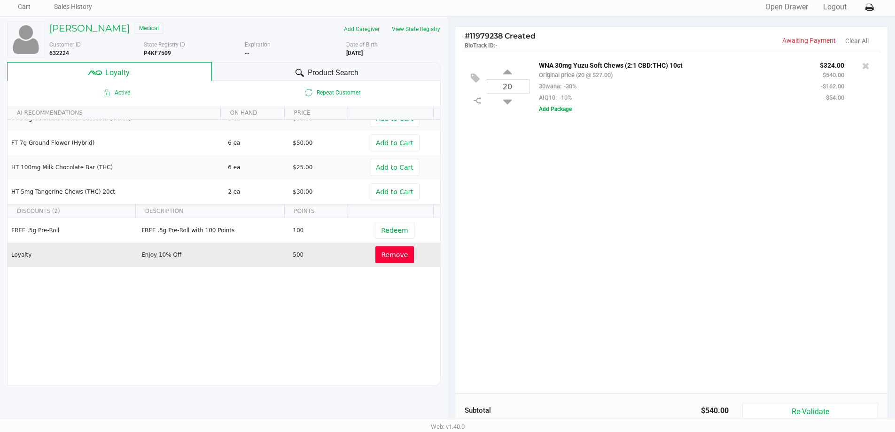
scroll to position [0, 0]
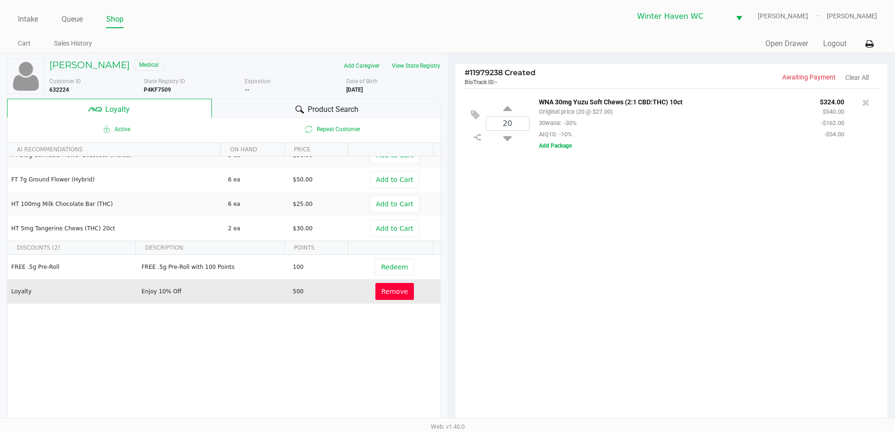
click at [588, 155] on div "20 WNA 30mg Yuzu Soft Chews (2:1 CBD:THC) 10ct Original price (20 @ $27.00) 30w…" at bounding box center [671, 123] width 418 height 70
click at [653, 218] on div "20 WNA 30mg Yuzu Soft Chews (2:1 CBD:THC) 10ct Original price (20 @ $27.00) 30w…" at bounding box center [671, 258] width 433 height 341
click at [571, 147] on button "Add Package" at bounding box center [555, 145] width 33 height 8
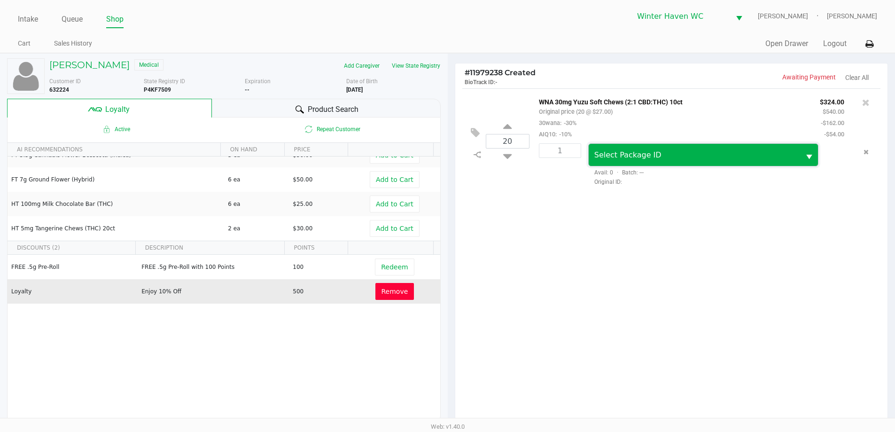
click at [633, 158] on span "Select Package ID" at bounding box center [627, 154] width 67 height 9
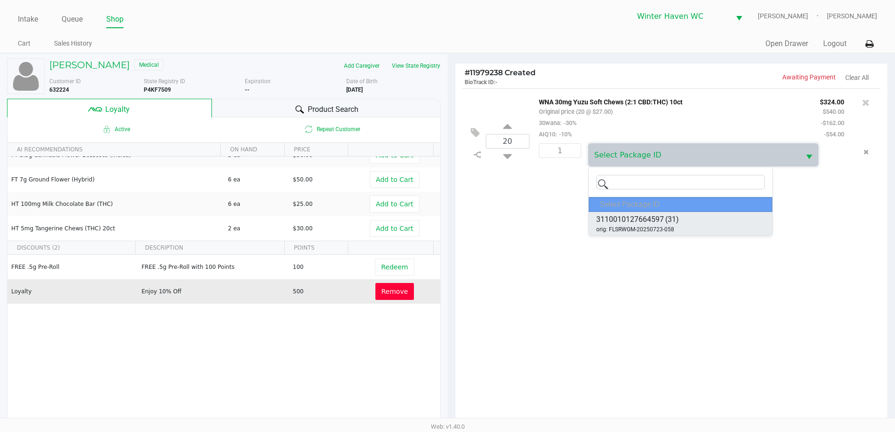
click at [651, 228] on span "orig: FLSRWGM-20250723-058" at bounding box center [635, 229] width 78 height 8
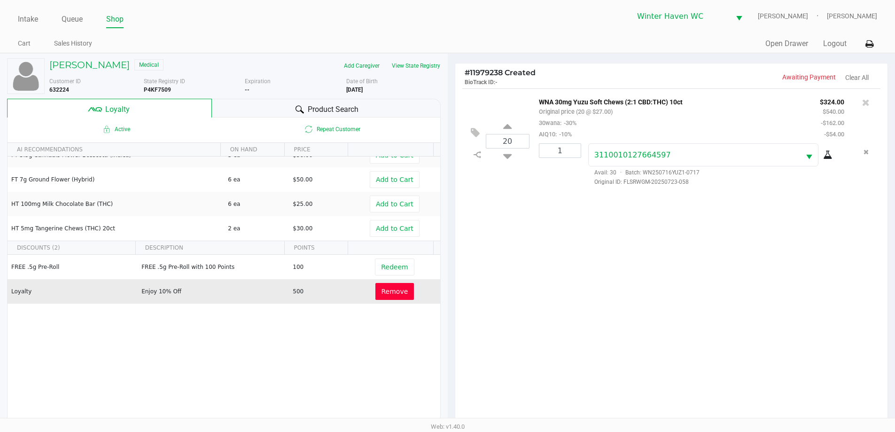
click at [629, 250] on div "20 WNA 30mg Yuzu Soft Chews (2:1 CBD:THC) 10ct Original price (20 @ $27.00) 30w…" at bounding box center [671, 258] width 433 height 341
click at [589, 273] on div "20 WNA 30mg Yuzu Soft Chews (2:1 CBD:THC) 10ct Original price (20 @ $27.00) 30w…" at bounding box center [671, 258] width 433 height 341
click at [611, 276] on div "20 WNA 30mg Yuzu Soft Chews (2:1 CBD:THC) 10ct Original price (20 @ $27.00) 30w…" at bounding box center [671, 258] width 433 height 341
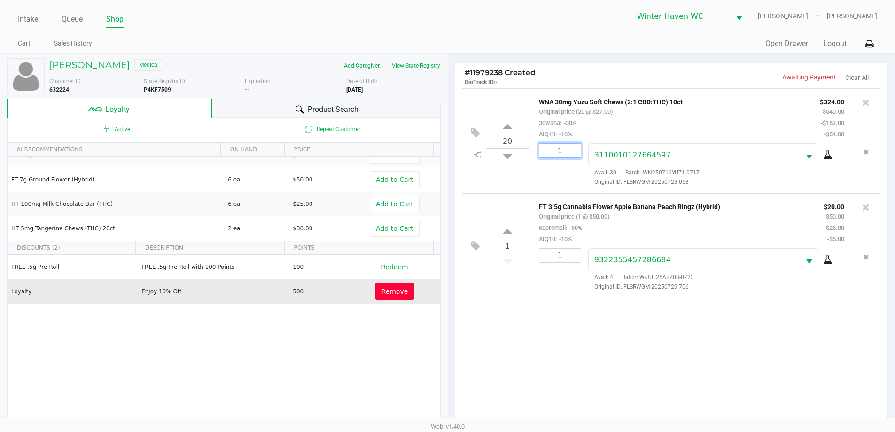
click at [572, 147] on input "1" at bounding box center [559, 151] width 41 height 14
type input "20"
click at [582, 186] on div "[PERSON_NAME] Medical Add Caregiver View State Registry Customer ID 632224 Stat…" at bounding box center [447, 298] width 895 height 491
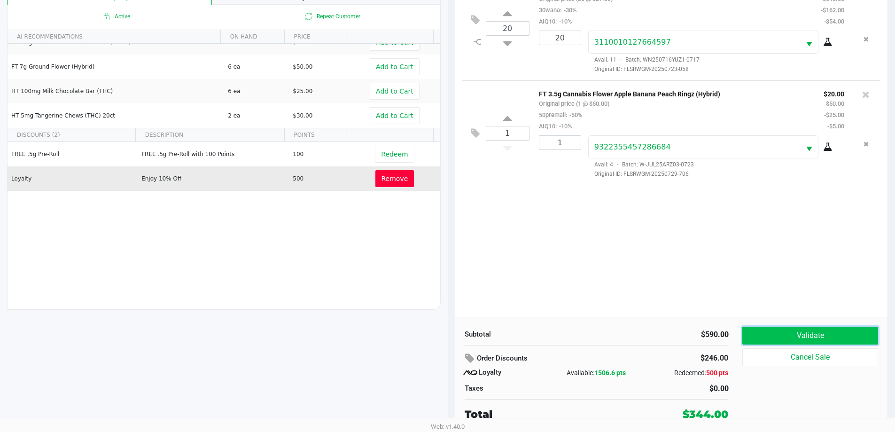
click at [772, 331] on button "Validate" at bounding box center [809, 335] width 135 height 18
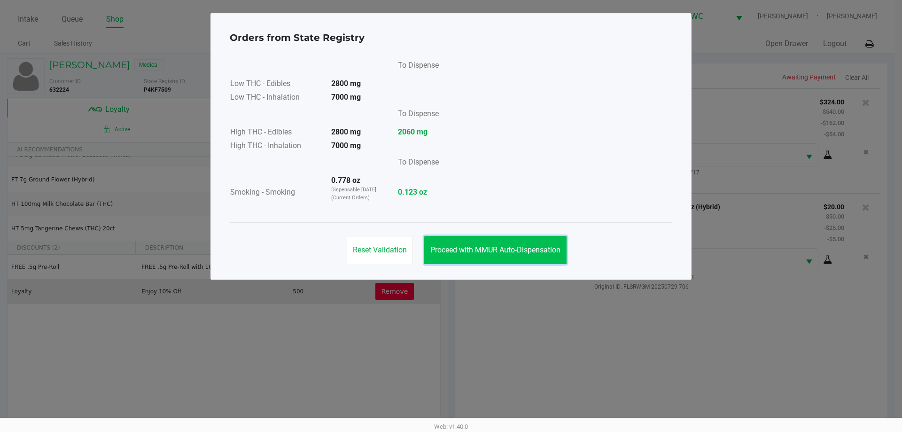
click at [513, 241] on button "Proceed with MMUR Auto-Dispensation" at bounding box center [495, 250] width 142 height 28
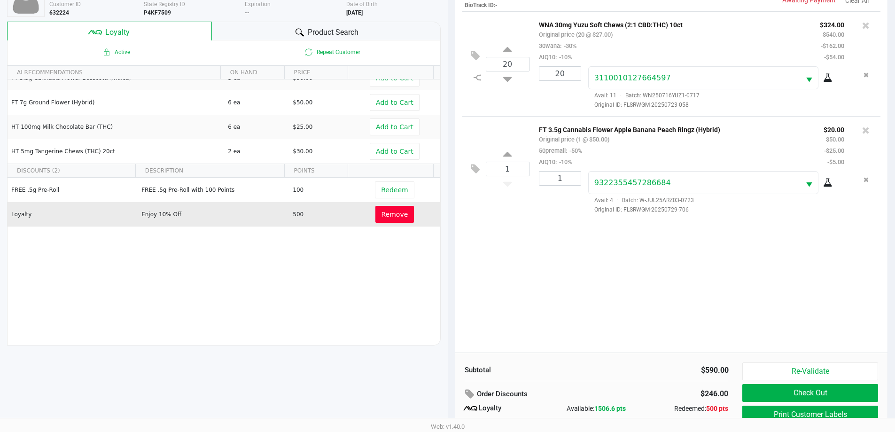
scroll to position [113, 0]
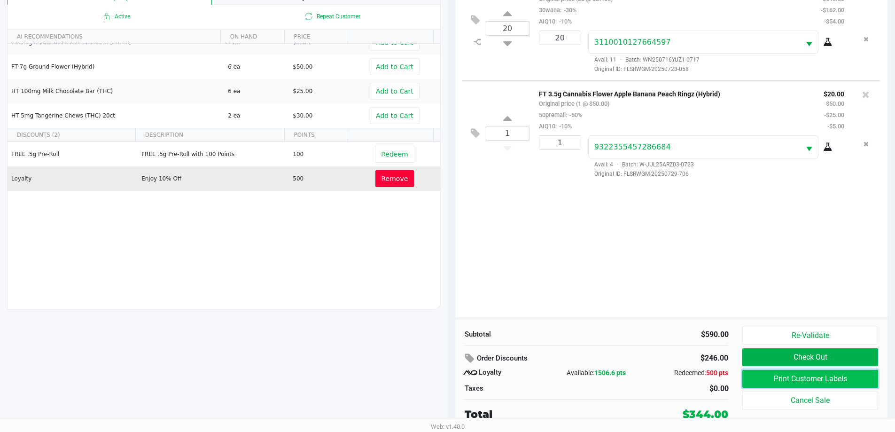
click at [820, 376] on button "Print Customer Labels" at bounding box center [809, 379] width 135 height 18
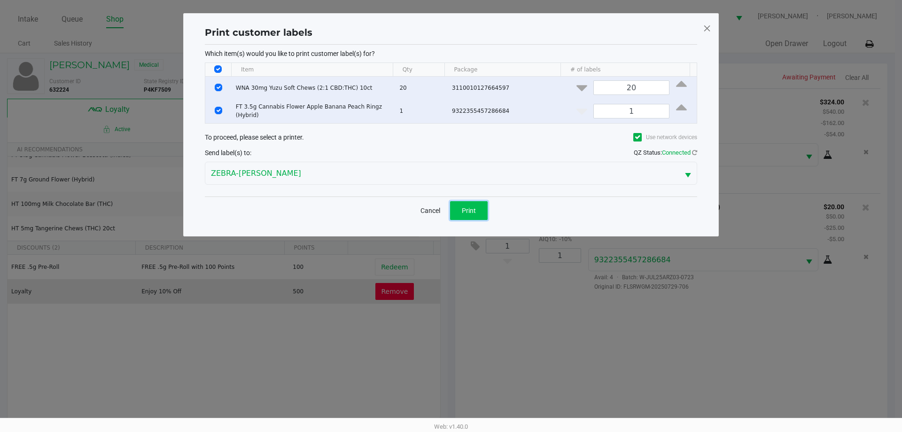
click at [474, 209] on span "Print" at bounding box center [469, 211] width 14 height 8
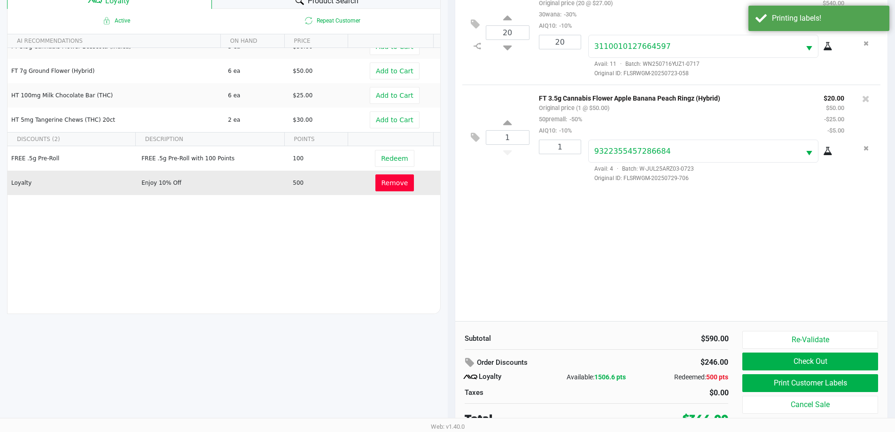
scroll to position [113, 0]
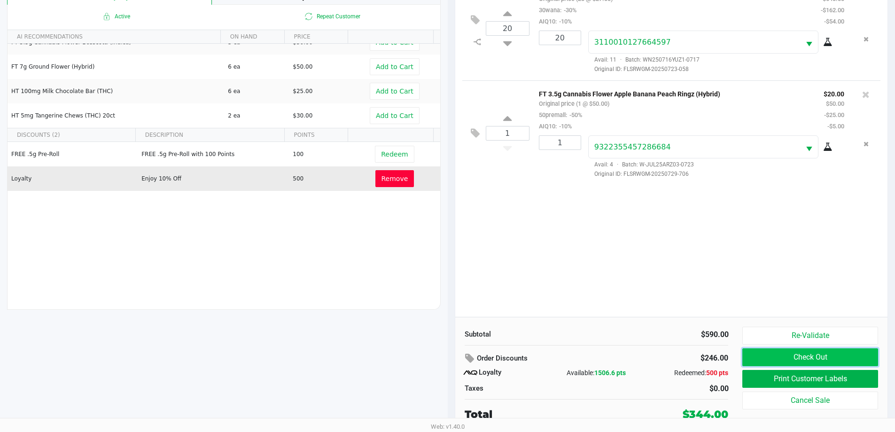
click at [814, 359] on button "Check Out" at bounding box center [809, 357] width 135 height 18
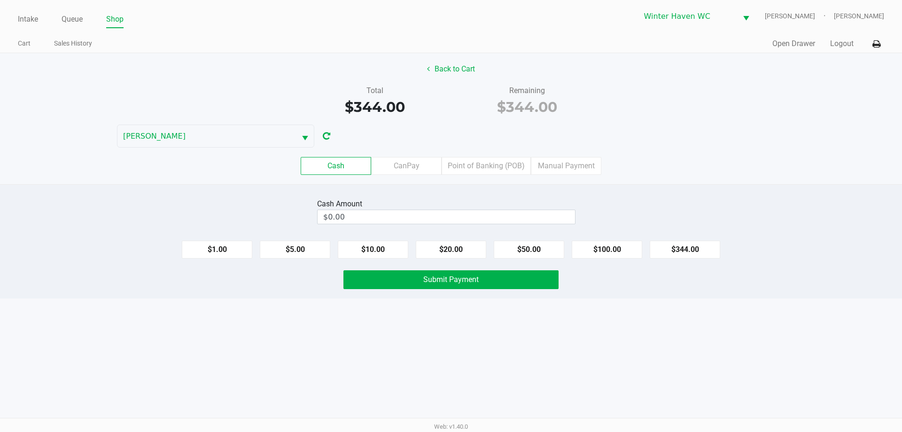
click at [474, 226] on div "Cash Amount $0.00 $1.00 $5.00 $10.00 $20.00 $50.00 $100.00 $344.00 Submit Payme…" at bounding box center [451, 241] width 902 height 114
click at [470, 203] on div "Cash Amount" at bounding box center [446, 203] width 258 height 11
click at [478, 218] on input "0" at bounding box center [445, 217] width 257 height 14
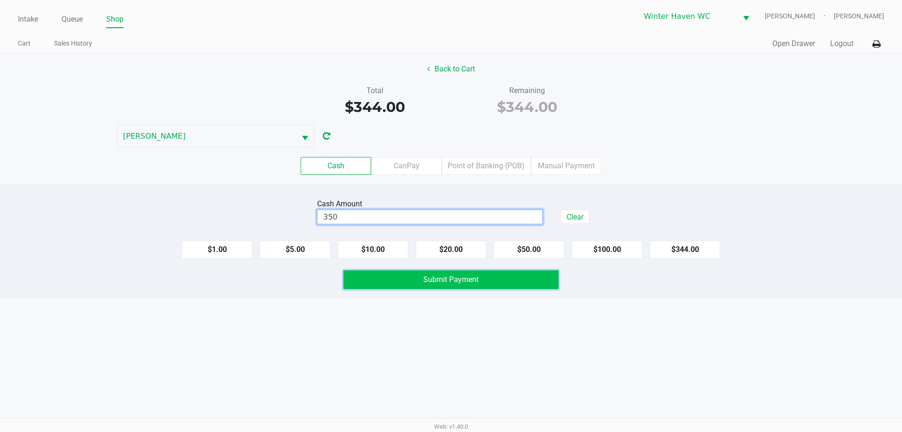
type input "$350.00"
click at [497, 278] on button "Submit Payment" at bounding box center [450, 279] width 215 height 19
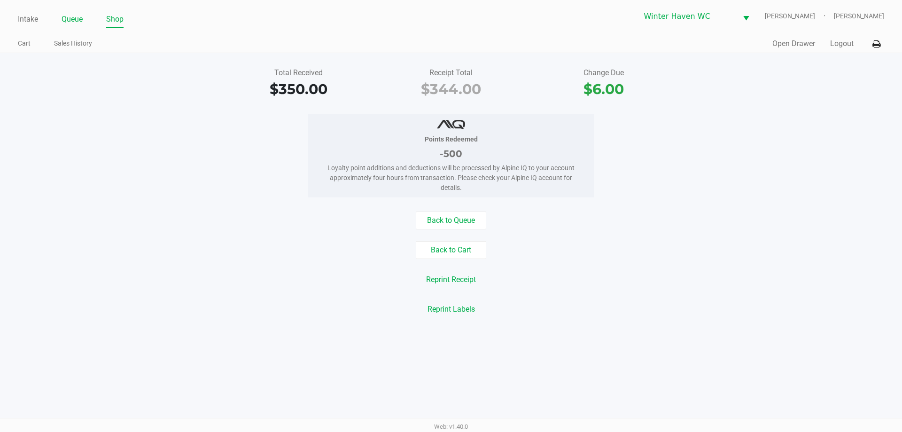
click at [71, 17] on link "Queue" at bounding box center [72, 19] width 21 height 13
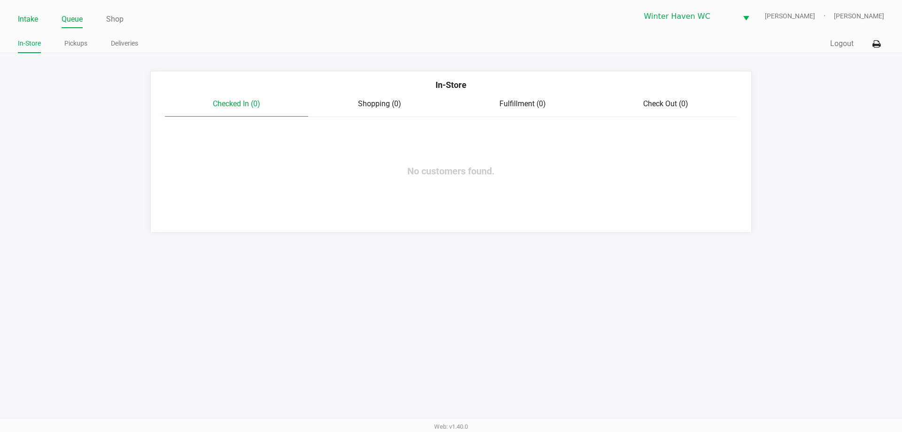
click at [37, 14] on link "Intake" at bounding box center [28, 19] width 20 height 13
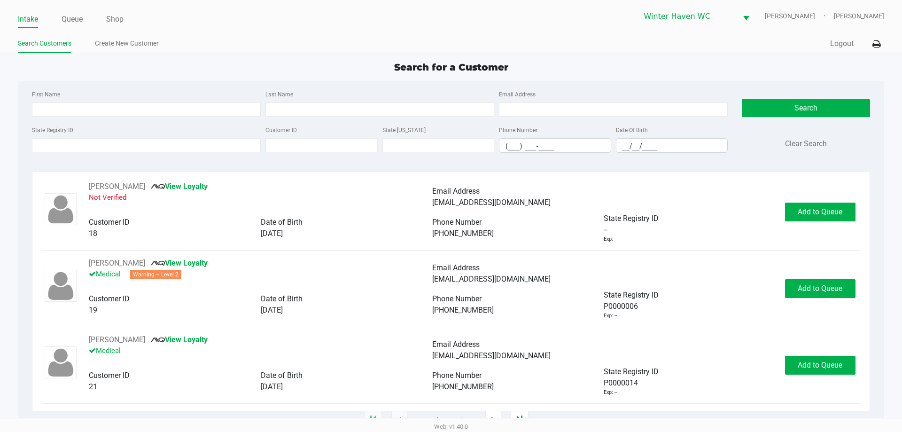
click at [859, 23] on div "Winter Haven [PERSON_NAME] [PERSON_NAME]" at bounding box center [667, 16] width 433 height 23
click at [76, 15] on link "Queue" at bounding box center [72, 19] width 21 height 13
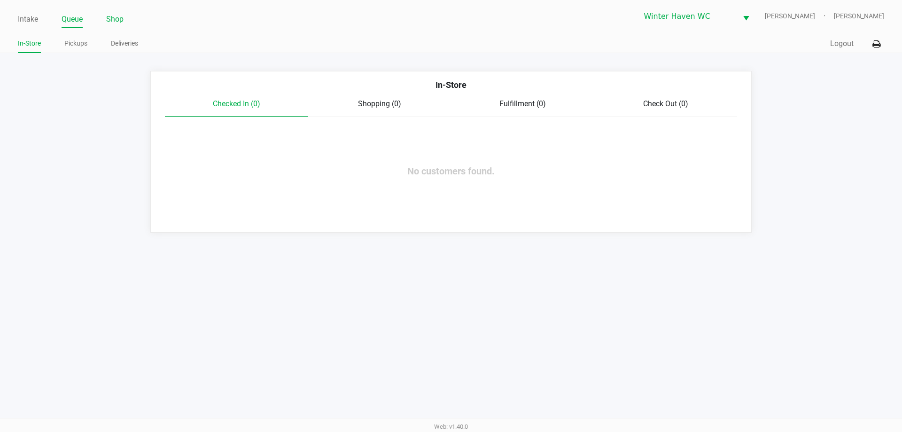
click at [121, 16] on link "Shop" at bounding box center [114, 19] width 17 height 13
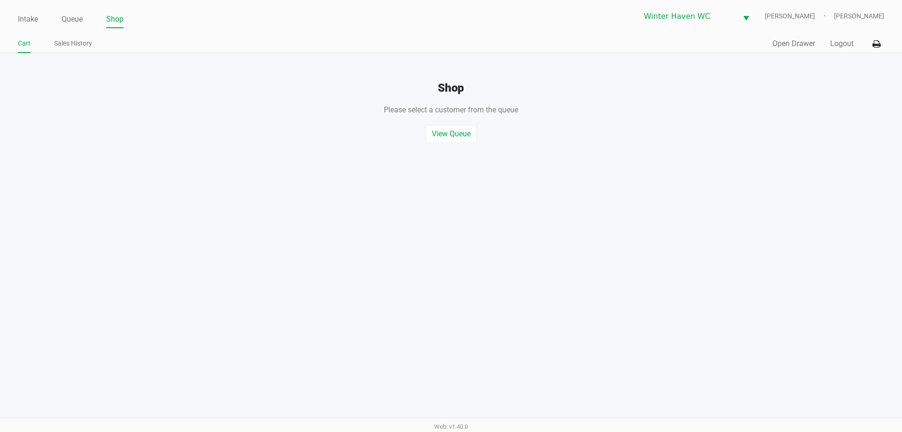
click at [858, 14] on span "[PERSON_NAME]" at bounding box center [859, 16] width 50 height 10
click at [842, 38] on button "Logout" at bounding box center [841, 43] width 23 height 11
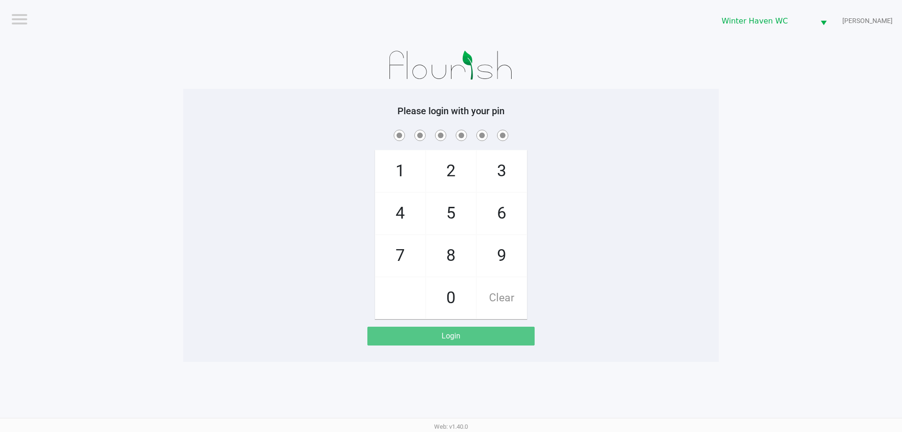
click at [403, 162] on span "1" at bounding box center [400, 170] width 50 height 41
checkbox input "true"
click at [492, 199] on span "6" at bounding box center [502, 213] width 50 height 41
checkbox input "true"
click at [413, 201] on span "4" at bounding box center [400, 213] width 50 height 41
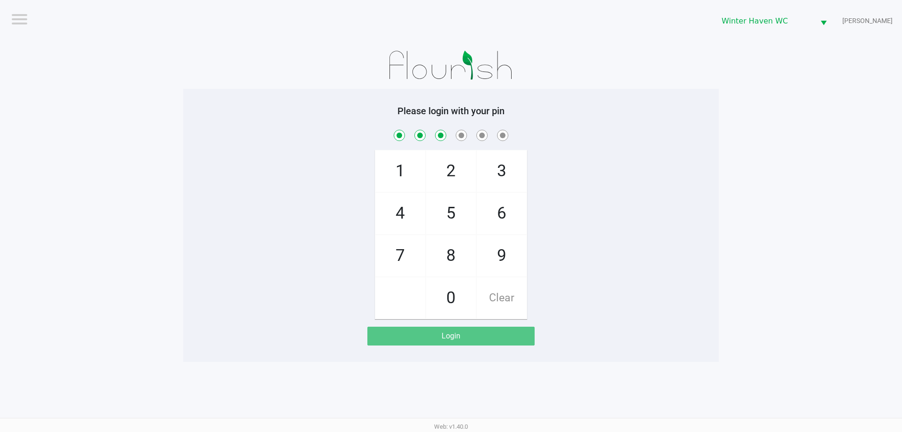
checkbox input "true"
click at [444, 287] on span "0" at bounding box center [451, 297] width 50 height 41
checkbox input "true"
click at [444, 287] on span "0" at bounding box center [451, 297] width 50 height 41
checkbox input "true"
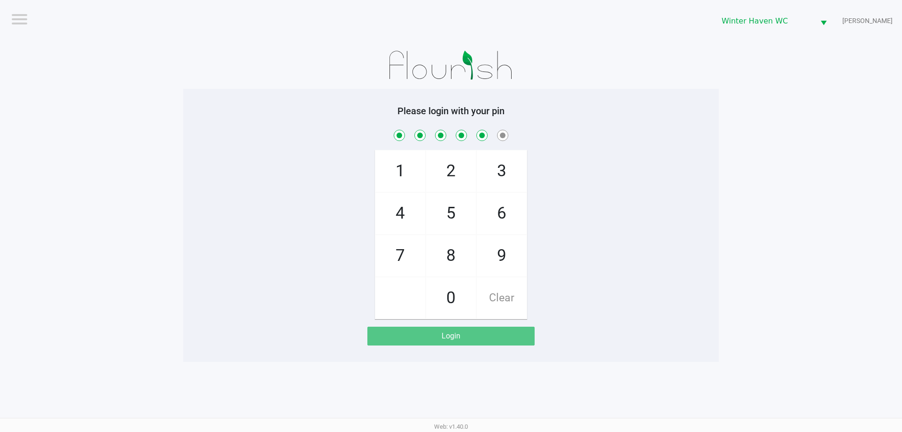
click at [502, 215] on span "6" at bounding box center [502, 213] width 50 height 41
checkbox input "true"
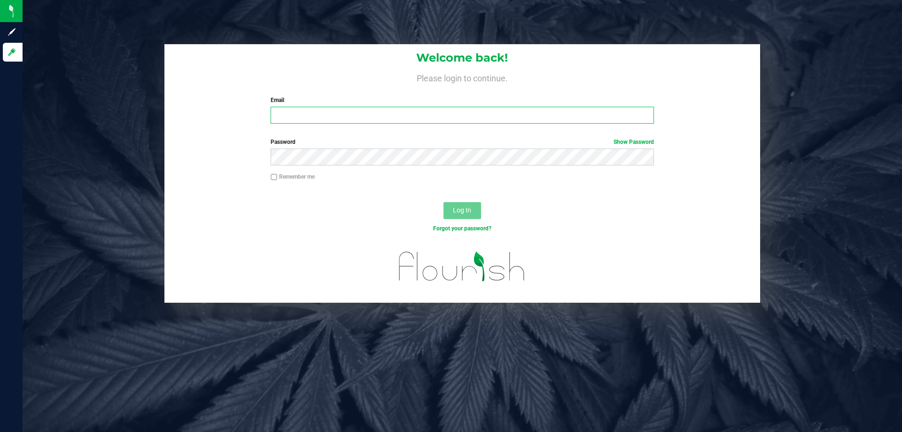
click at [490, 111] on input "Email" at bounding box center [462, 115] width 383 height 17
type input "[EMAIL_ADDRESS][DOMAIN_NAME]"
click at [443, 202] on button "Log In" at bounding box center [462, 210] width 38 height 17
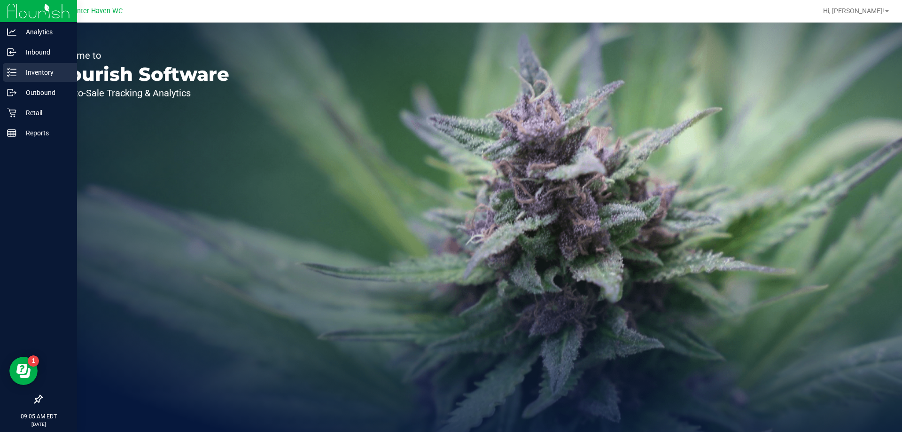
click at [40, 72] on p "Inventory" at bounding box center [44, 72] width 56 height 11
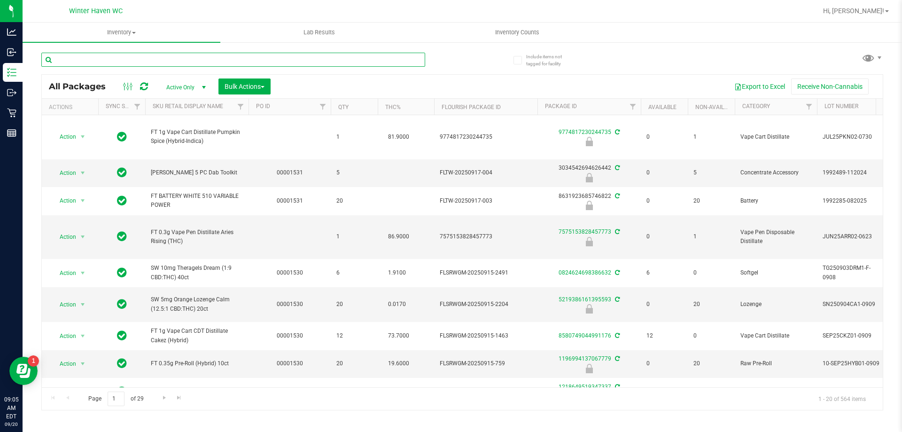
click at [286, 57] on input "text" at bounding box center [233, 60] width 384 height 14
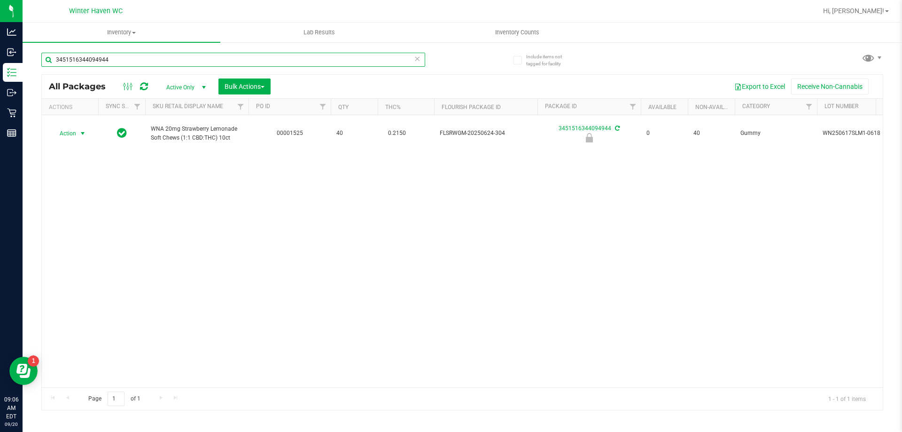
type input "3451516344094944"
click at [76, 133] on span "Action" at bounding box center [63, 133] width 25 height 13
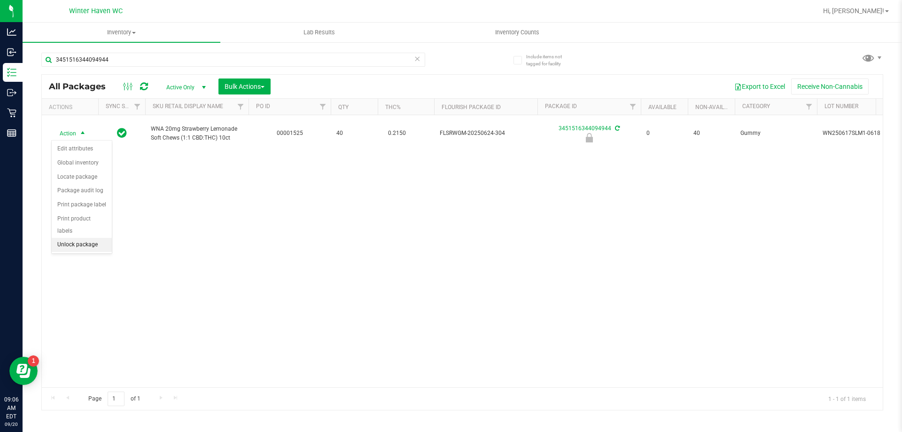
click at [98, 238] on li "Unlock package" at bounding box center [82, 245] width 60 height 14
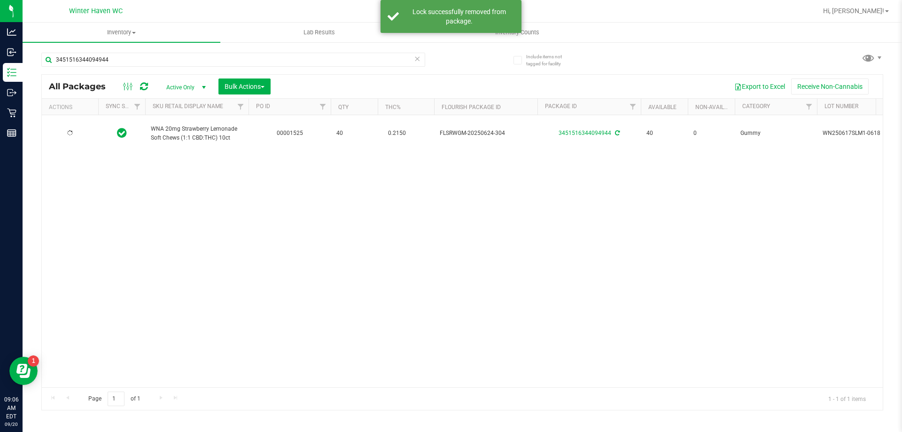
type input "2026-06-17"
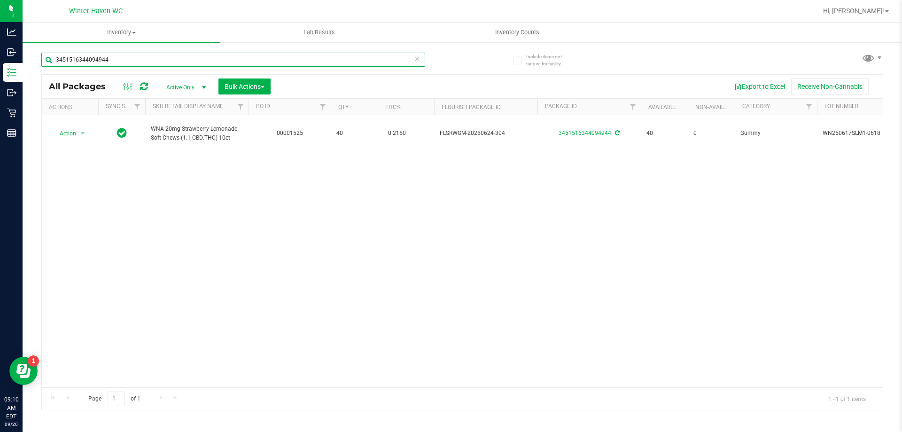
click at [116, 53] on input "3451516344094944" at bounding box center [233, 60] width 384 height 14
type input "0854172955831608"
click at [74, 130] on span "Action" at bounding box center [63, 133] width 25 height 13
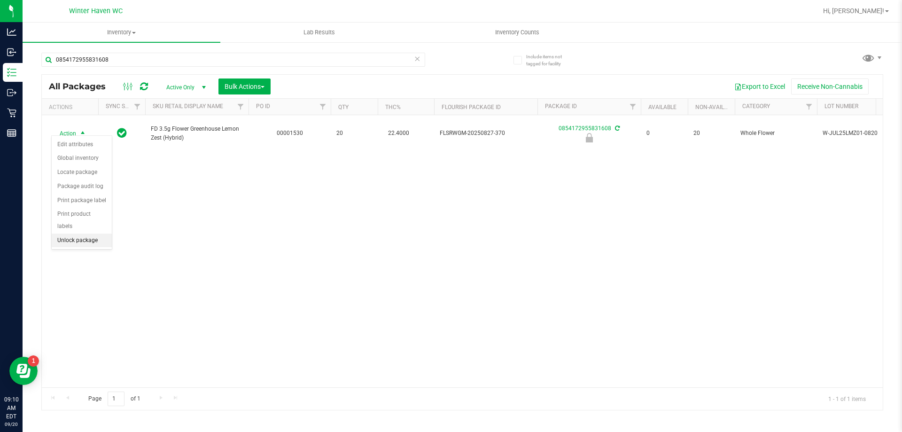
click at [98, 233] on li "Unlock package" at bounding box center [82, 240] width 60 height 14
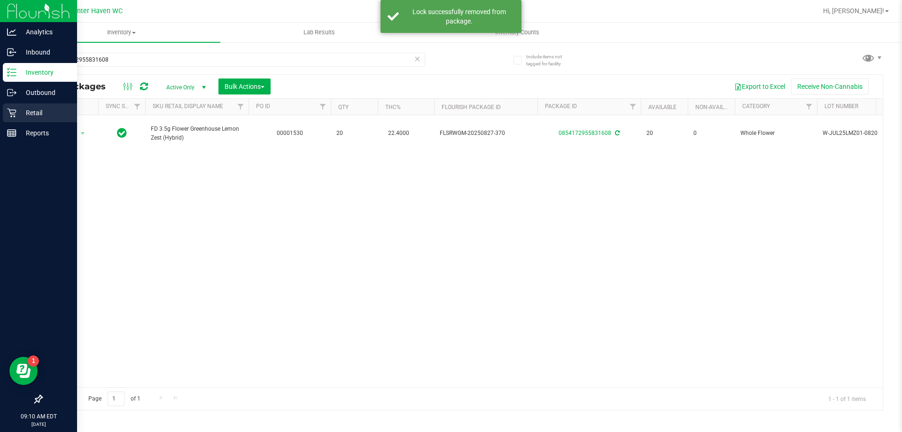
click at [17, 111] on p "Retail" at bounding box center [44, 112] width 56 height 11
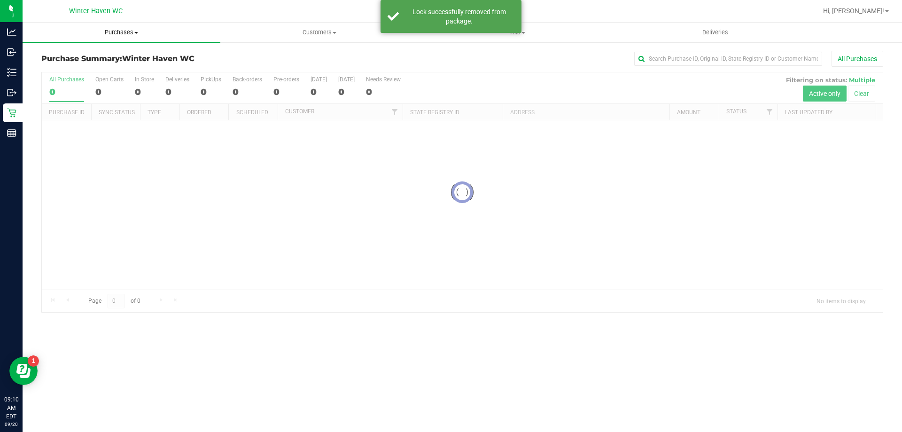
click at [122, 34] on span "Purchases" at bounding box center [122, 32] width 198 height 8
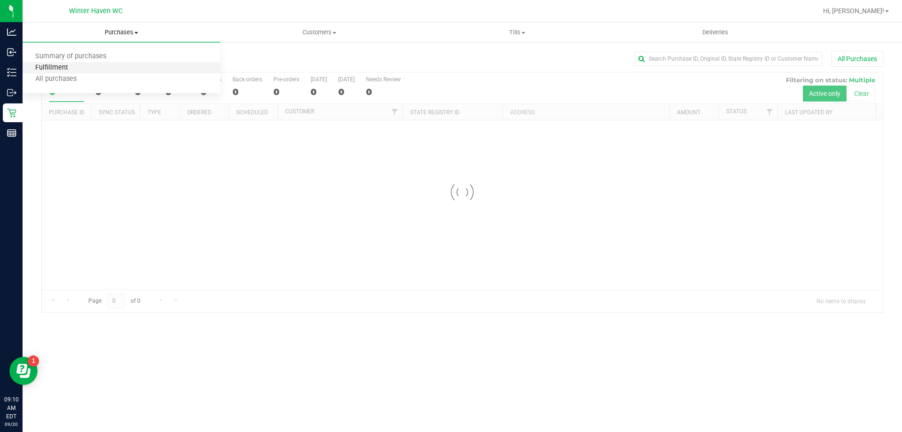
click at [66, 71] on span "Fulfillment" at bounding box center [52, 68] width 58 height 8
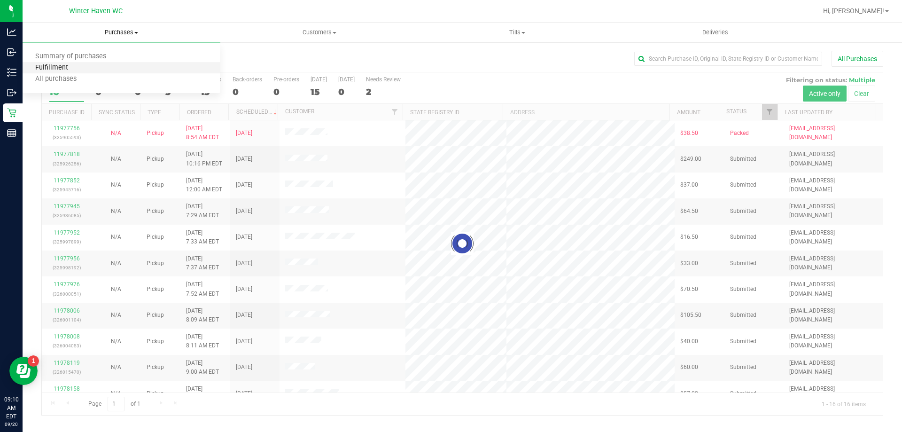
click at [66, 71] on span "Fulfillment" at bounding box center [52, 68] width 58 height 8
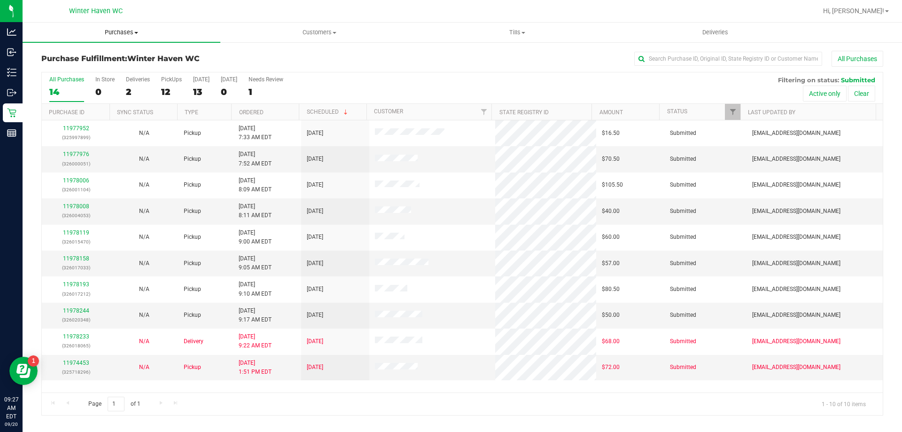
click at [125, 33] on span "Purchases" at bounding box center [122, 32] width 198 height 8
click at [80, 67] on li "Fulfillment" at bounding box center [122, 67] width 198 height 11
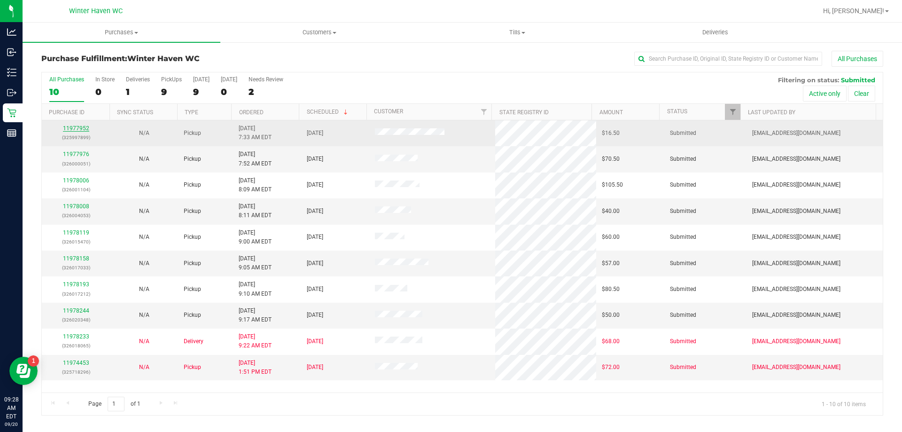
click at [64, 127] on link "11977952" at bounding box center [76, 128] width 26 height 7
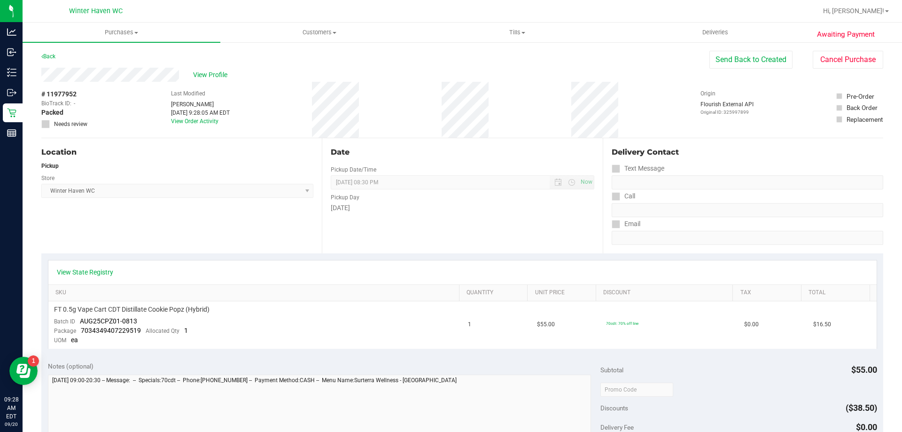
click at [94, 266] on div "View State Registry" at bounding box center [462, 272] width 828 height 24
click at [93, 269] on link "View State Registry" at bounding box center [85, 271] width 56 height 9
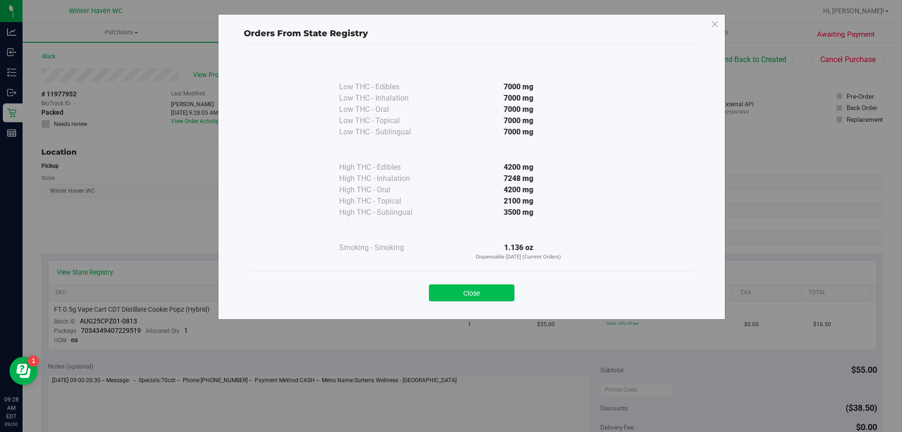
click at [460, 299] on button "Close" at bounding box center [471, 292] width 85 height 17
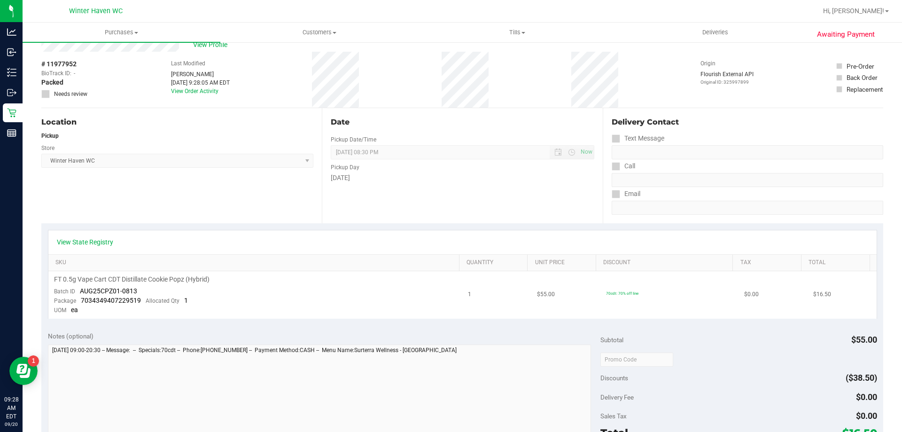
scroll to position [94, 0]
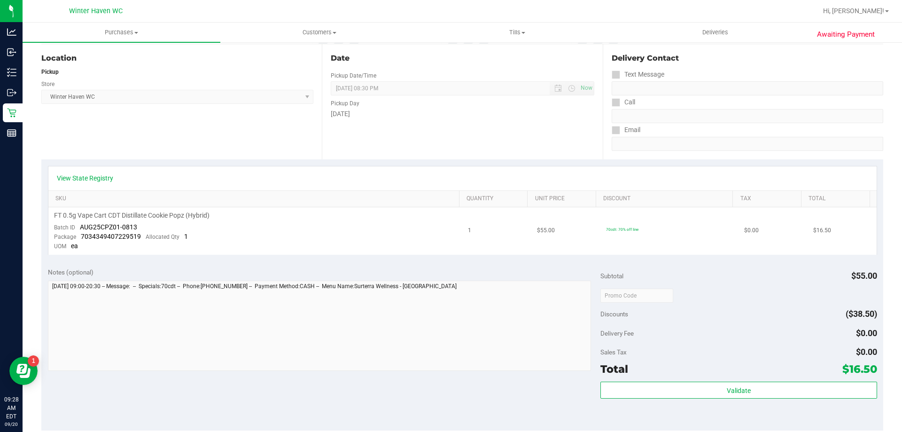
click at [283, 217] on div "FT 0.5g Vape Cart CDT Distillate Cookie Popz (Hybrid)" at bounding box center [255, 215] width 403 height 9
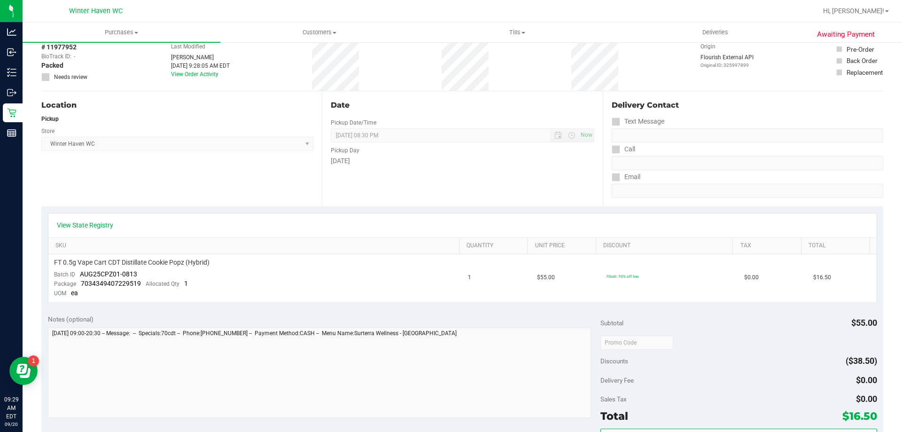
scroll to position [0, 0]
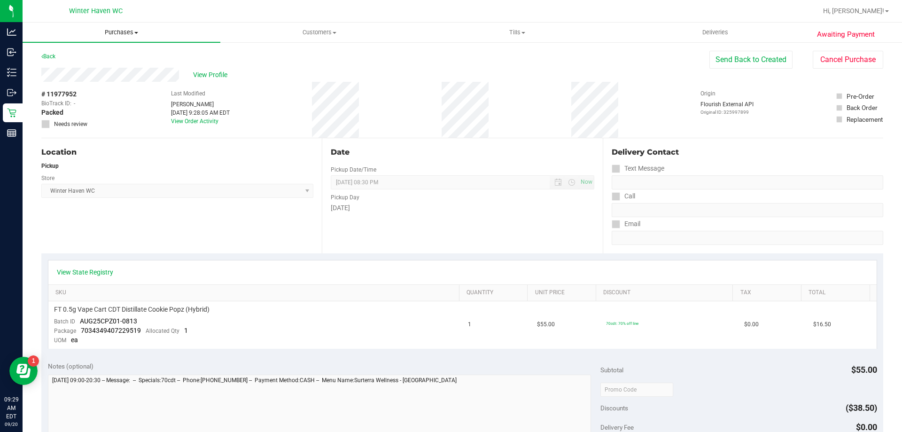
click at [129, 30] on span "Purchases" at bounding box center [122, 32] width 198 height 8
click at [100, 68] on li "Fulfillment" at bounding box center [122, 67] width 198 height 11
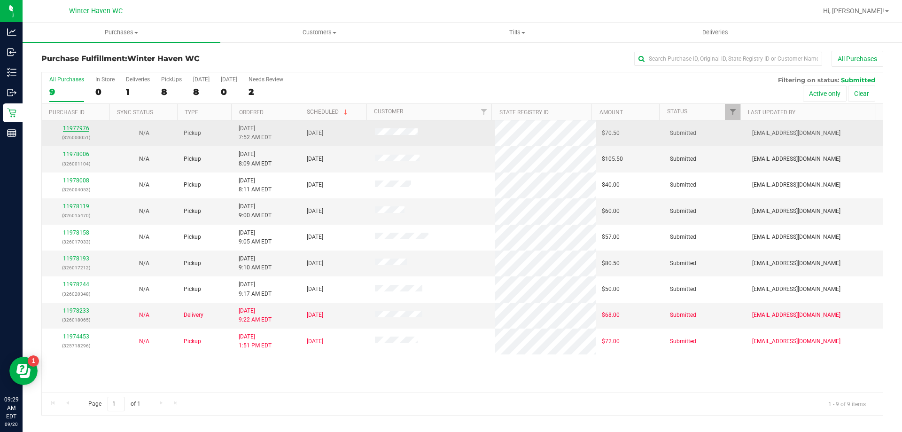
click at [81, 129] on link "11977976" at bounding box center [76, 128] width 26 height 7
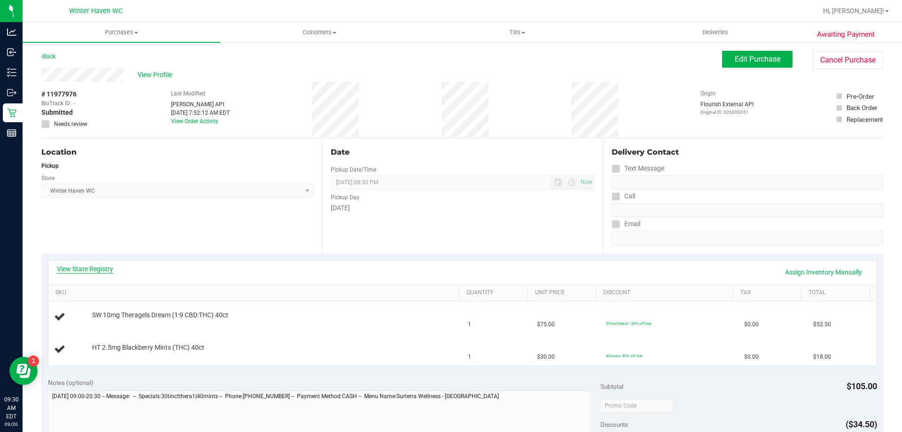
click at [91, 266] on link "View State Registry" at bounding box center [85, 268] width 56 height 9
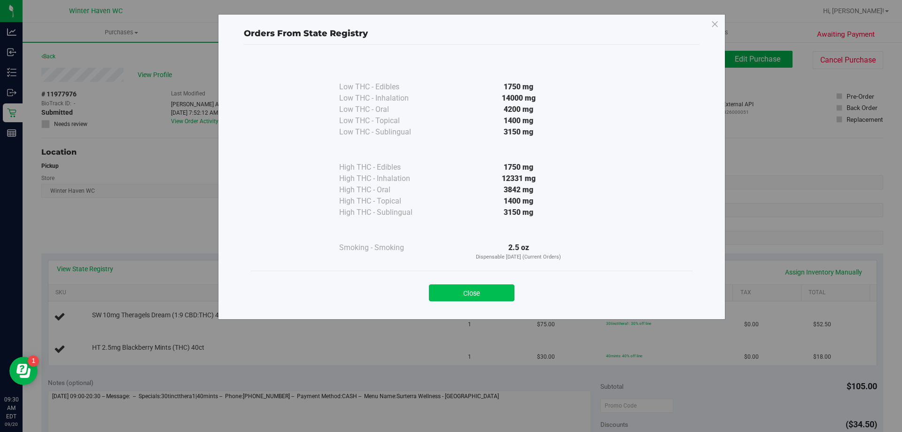
click at [486, 293] on button "Close" at bounding box center [471, 292] width 85 height 17
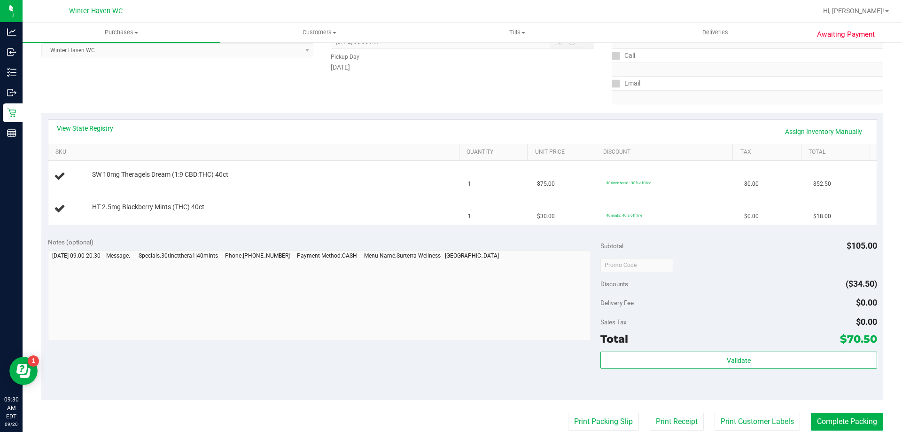
scroll to position [141, 0]
click at [111, 131] on link "View State Registry" at bounding box center [85, 127] width 56 height 9
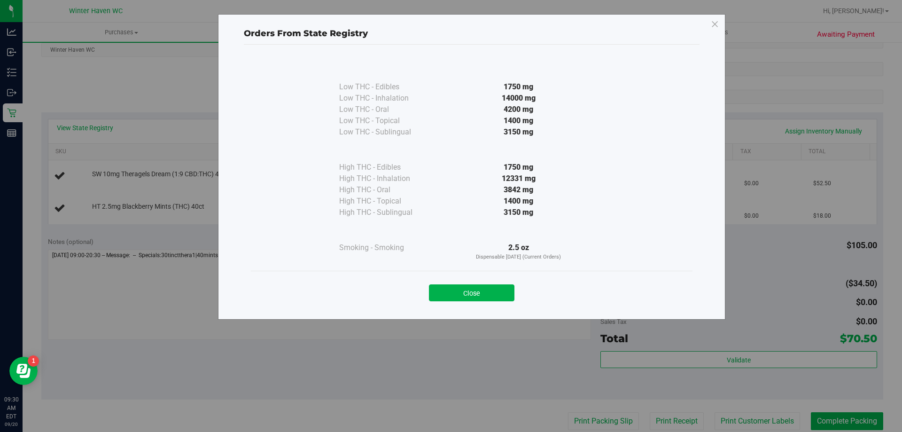
click at [452, 292] on button "Close" at bounding box center [471, 292] width 85 height 17
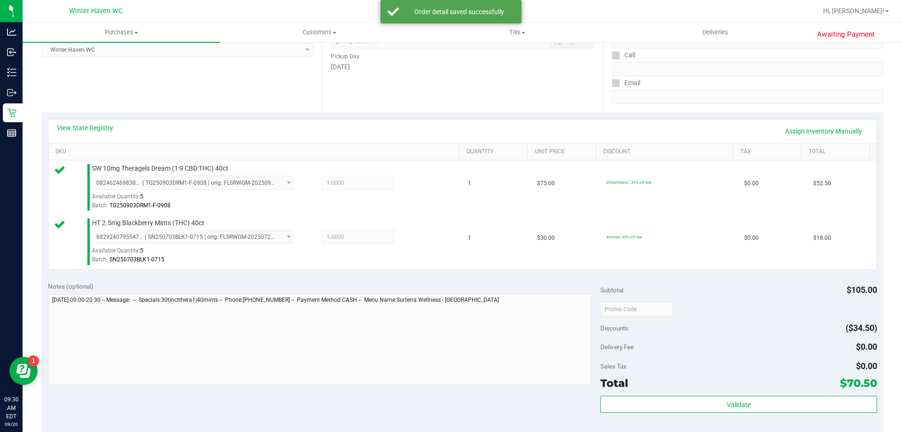
scroll to position [329, 0]
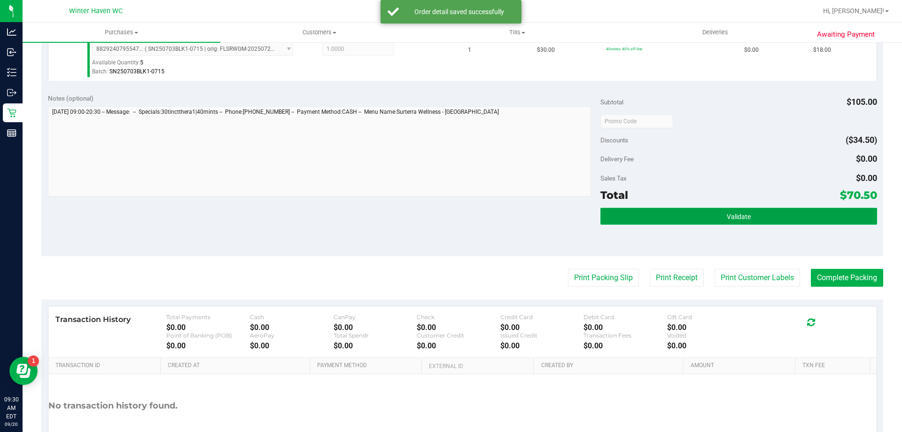
click at [729, 213] on span "Validate" at bounding box center [739, 217] width 24 height 8
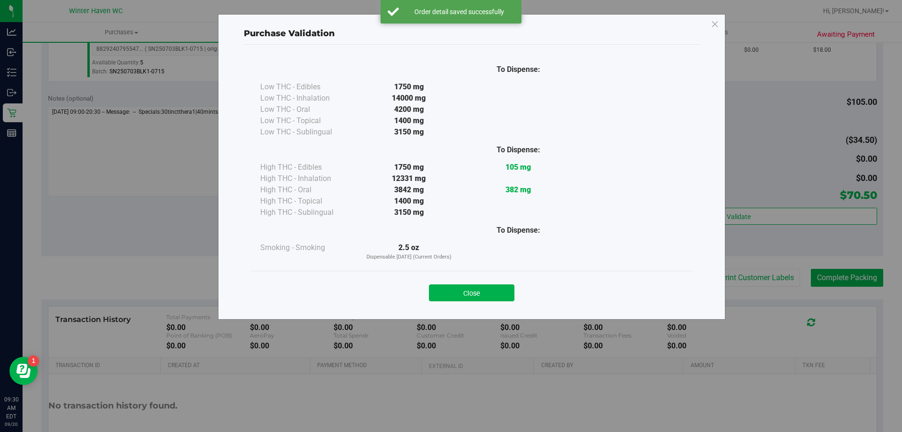
click at [483, 303] on div "Close" at bounding box center [471, 290] width 441 height 38
click at [483, 300] on button "Close" at bounding box center [471, 292] width 85 height 17
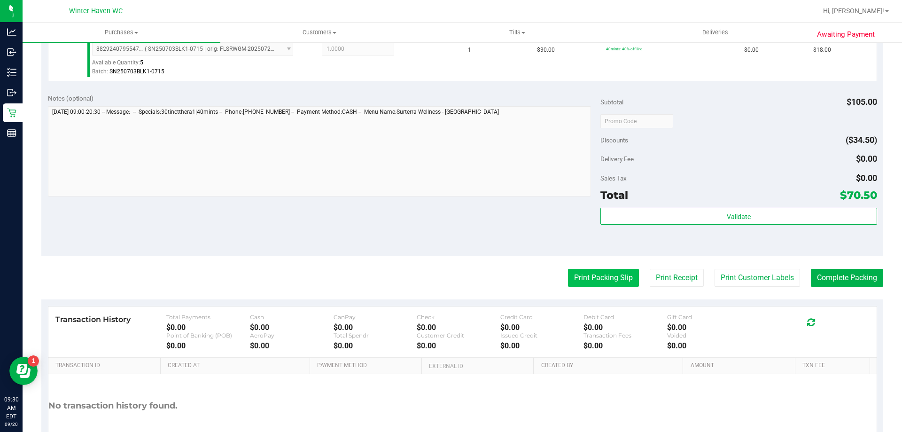
click at [580, 275] on button "Print Packing Slip" at bounding box center [603, 278] width 71 height 18
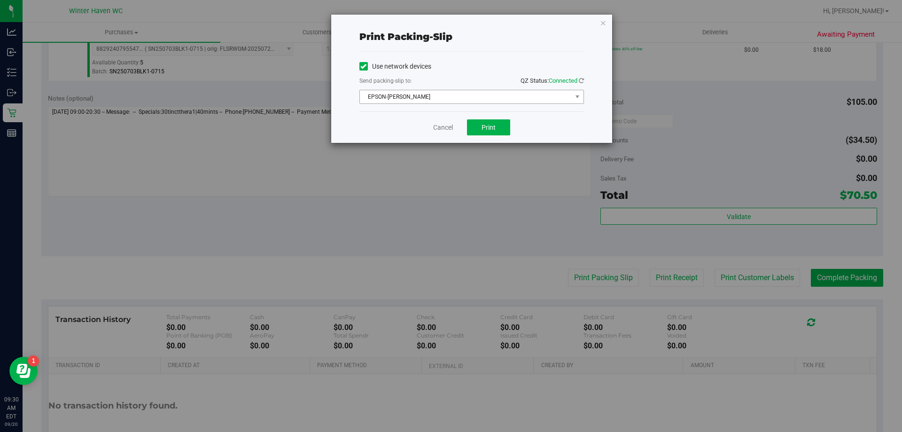
click at [514, 95] on span "EPSON-[PERSON_NAME]" at bounding box center [466, 96] width 212 height 13
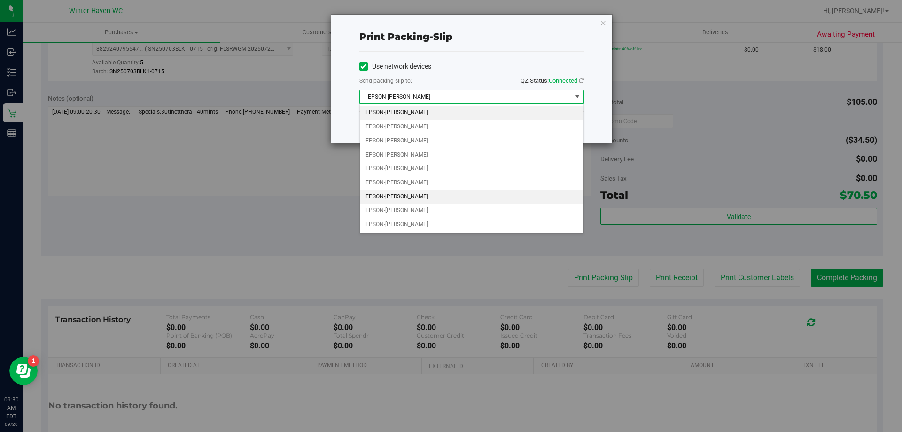
click at [435, 193] on li "EPSON-[PERSON_NAME]" at bounding box center [472, 197] width 224 height 14
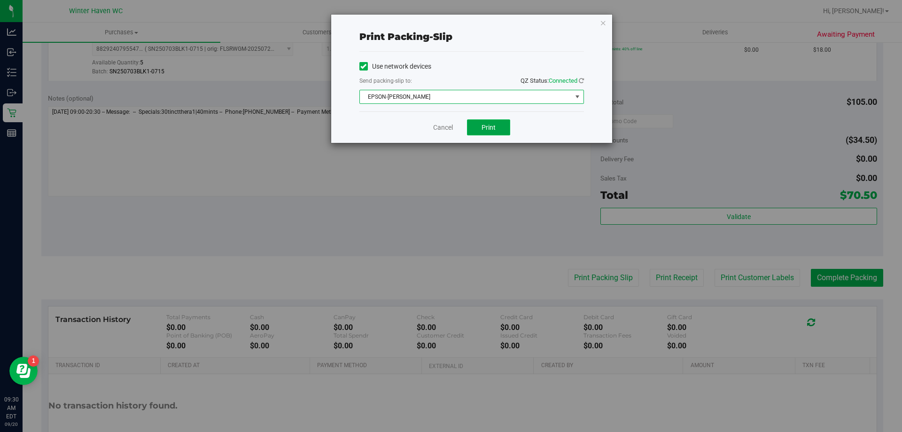
click at [500, 132] on button "Print" at bounding box center [488, 127] width 43 height 16
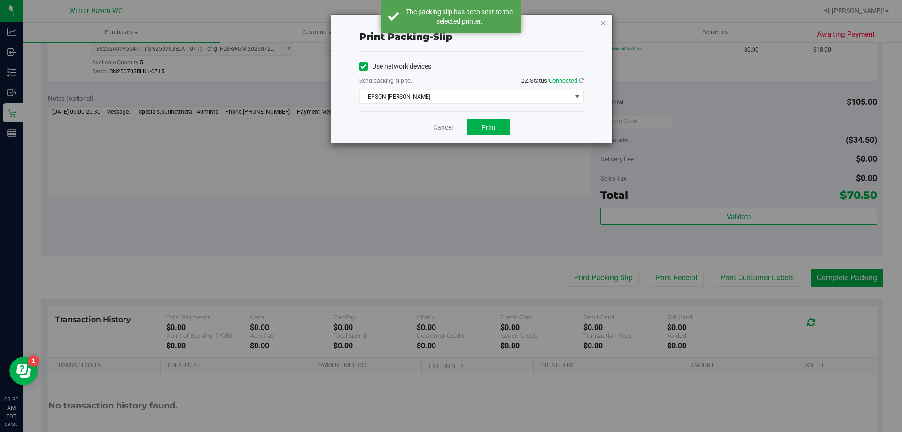
click at [603, 23] on icon "button" at bounding box center [603, 22] width 7 height 11
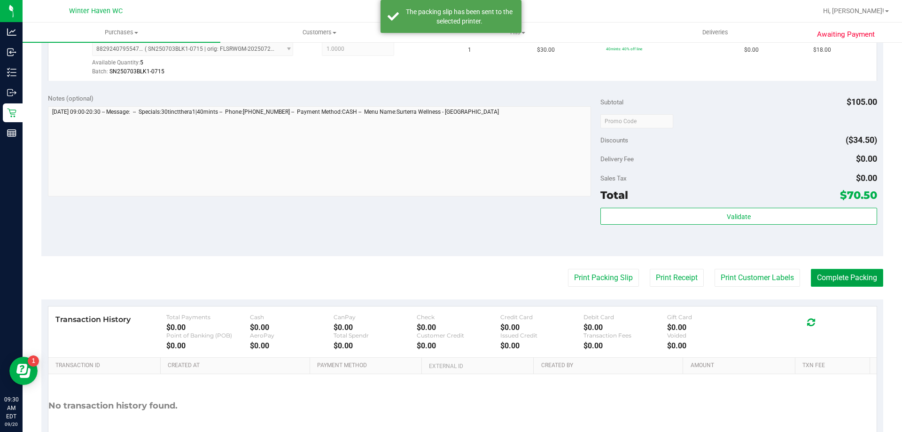
click at [851, 278] on button "Complete Packing" at bounding box center [847, 278] width 72 height 18
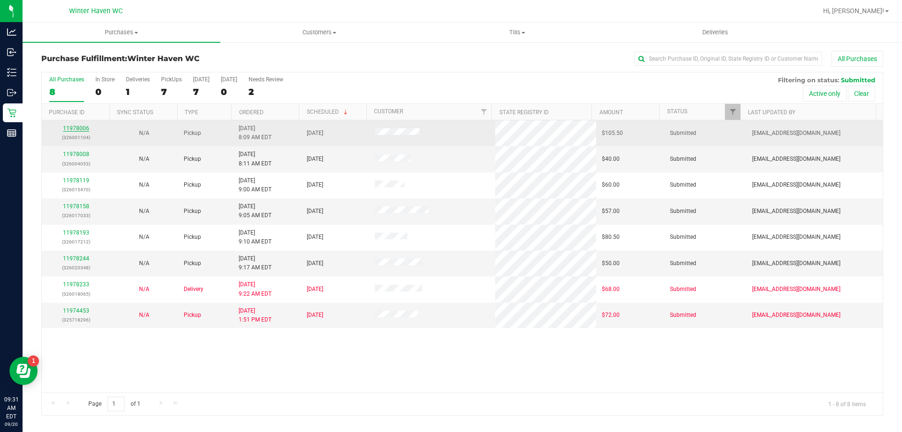
click at [85, 129] on link "11978006" at bounding box center [76, 128] width 26 height 7
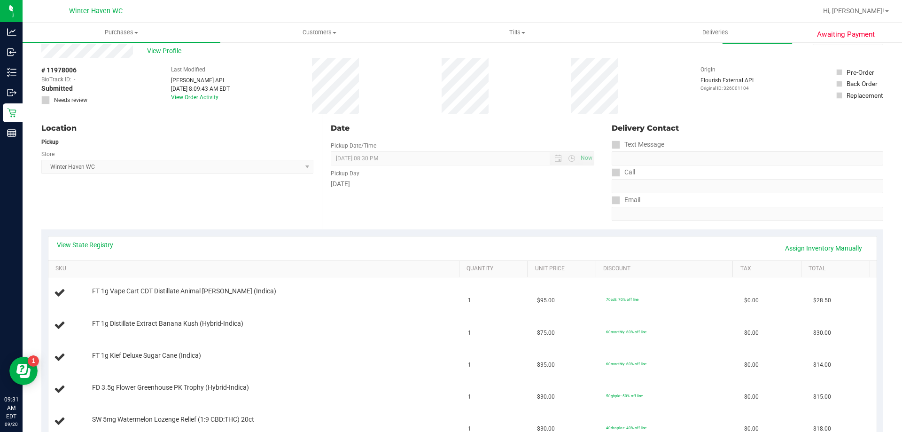
scroll to position [47, 0]
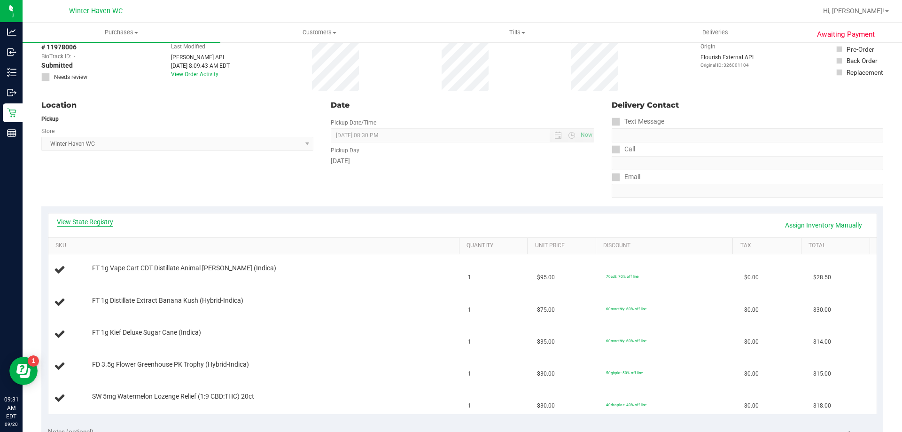
click at [89, 224] on link "View State Registry" at bounding box center [85, 221] width 56 height 9
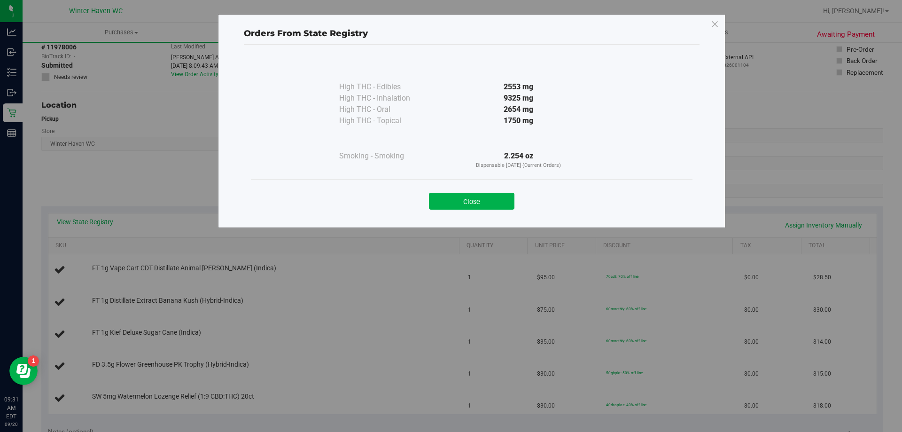
click at [459, 198] on button "Close" at bounding box center [471, 201] width 85 height 17
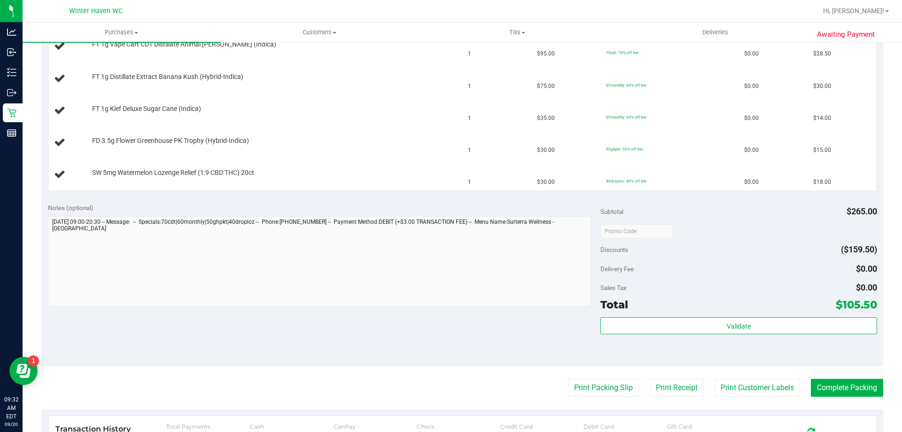
scroll to position [282, 0]
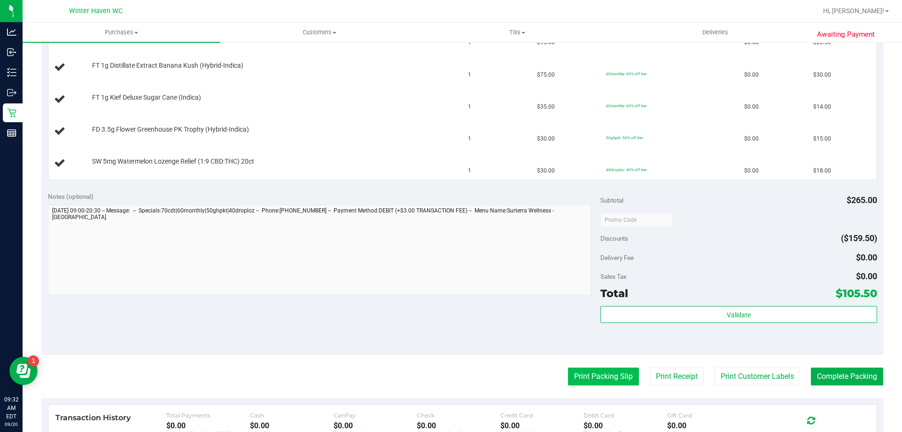
click at [603, 374] on button "Print Packing Slip" at bounding box center [603, 376] width 71 height 18
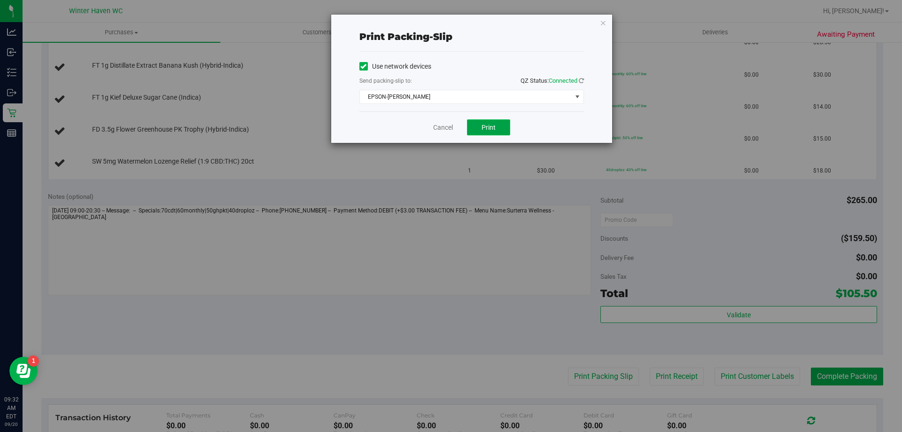
click at [498, 124] on button "Print" at bounding box center [488, 127] width 43 height 16
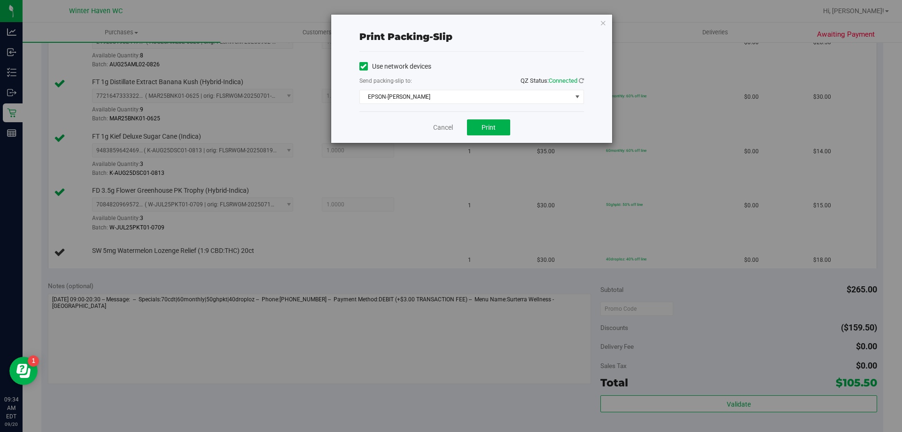
click at [432, 118] on div "Cancel Print" at bounding box center [471, 126] width 224 height 31
click at [440, 123] on link "Cancel" at bounding box center [443, 128] width 20 height 10
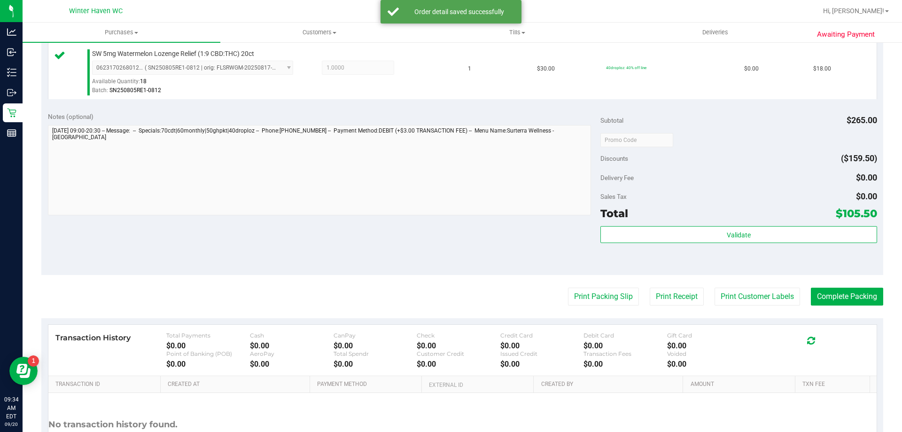
scroll to position [554, 0]
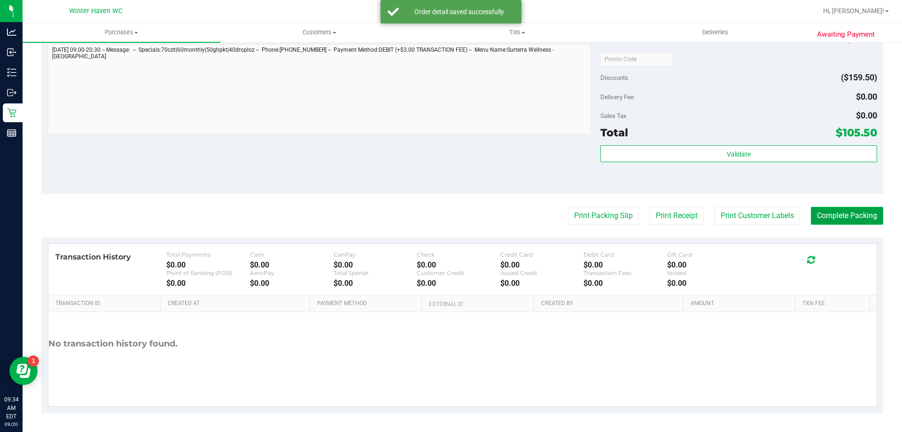
click at [841, 218] on button "Complete Packing" at bounding box center [847, 216] width 72 height 18
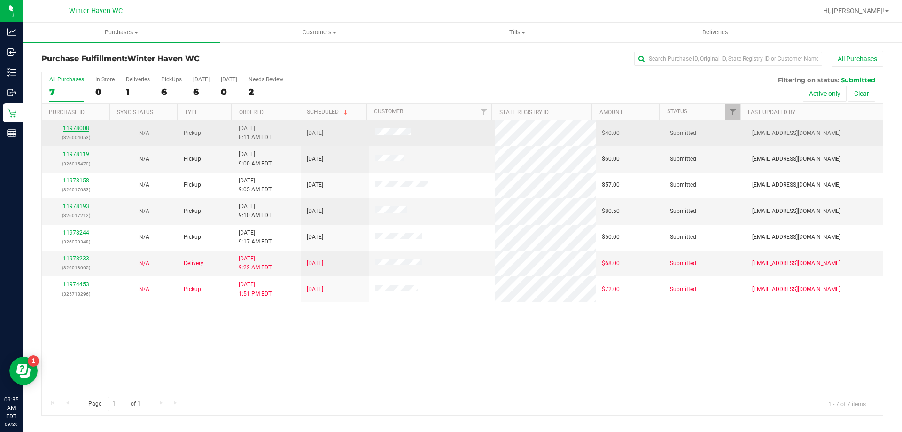
click at [78, 127] on link "11978008" at bounding box center [76, 128] width 26 height 7
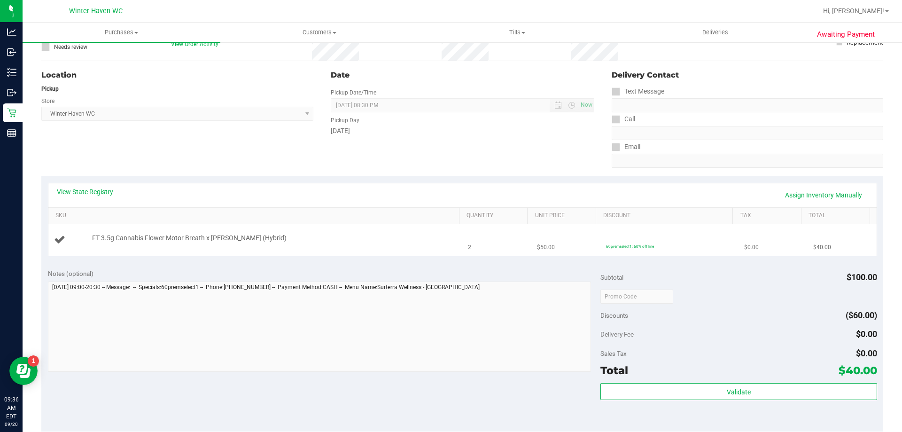
scroll to position [94, 0]
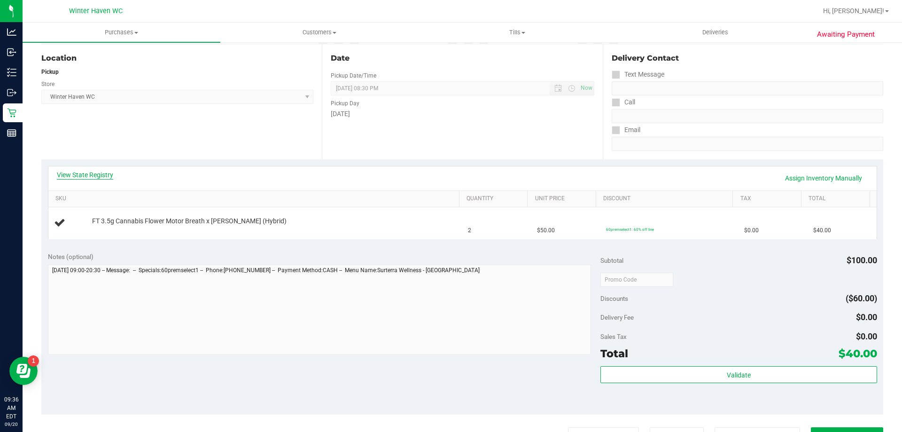
click at [94, 172] on link "View State Registry" at bounding box center [85, 174] width 56 height 9
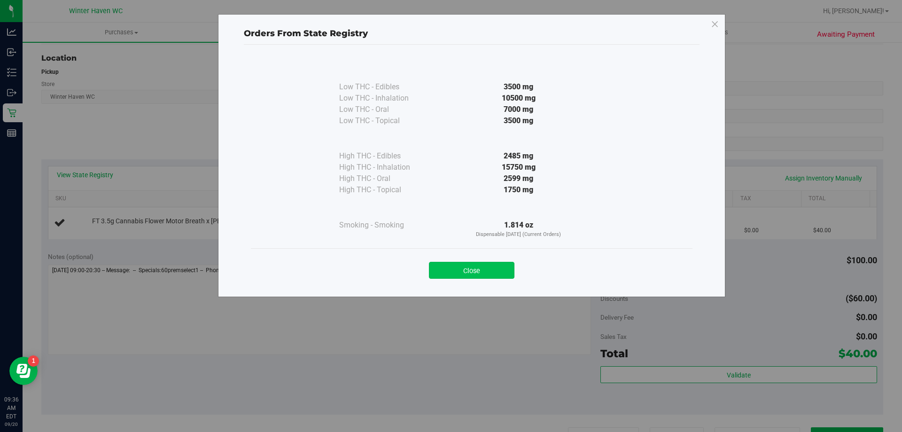
click at [483, 267] on button "Close" at bounding box center [471, 270] width 85 height 17
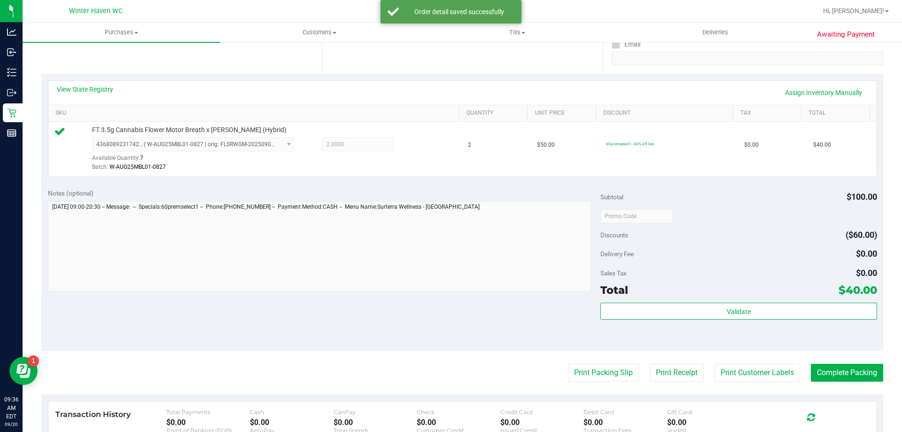
scroll to position [235, 0]
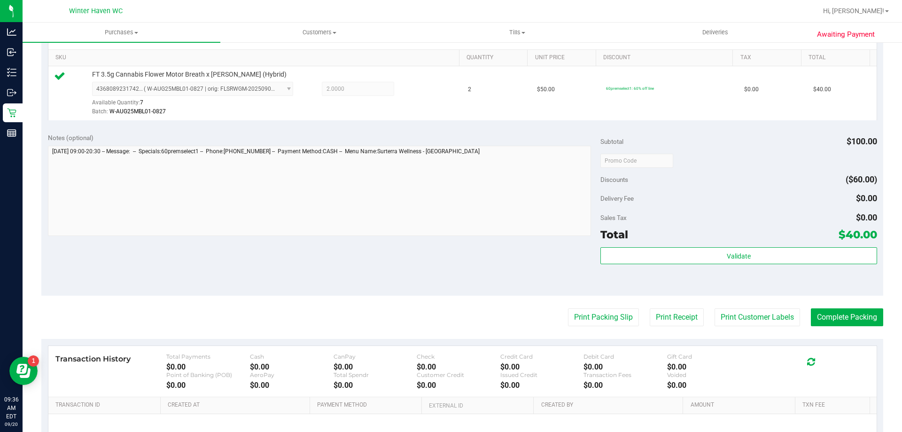
click at [669, 272] on div "Validate" at bounding box center [738, 268] width 276 height 42
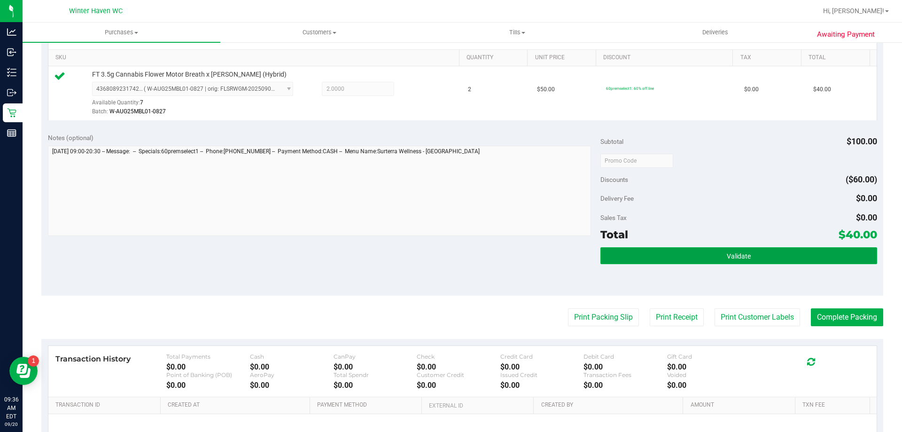
click at [671, 259] on button "Validate" at bounding box center [738, 255] width 276 height 17
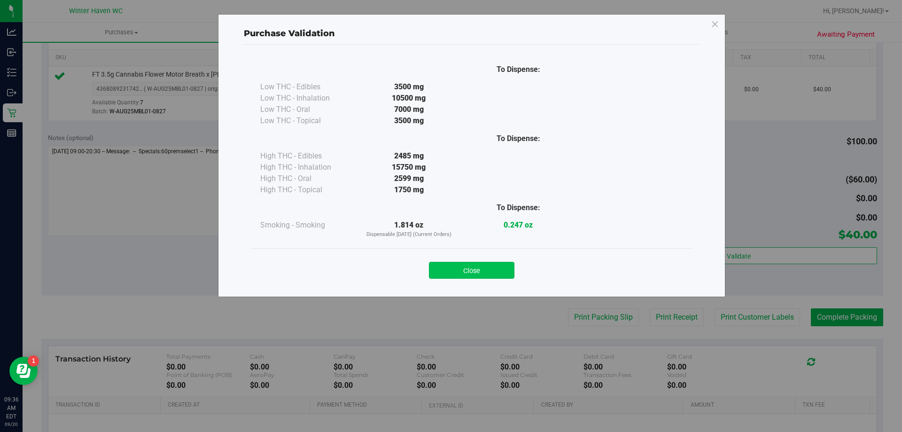
click at [474, 276] on button "Close" at bounding box center [471, 270] width 85 height 17
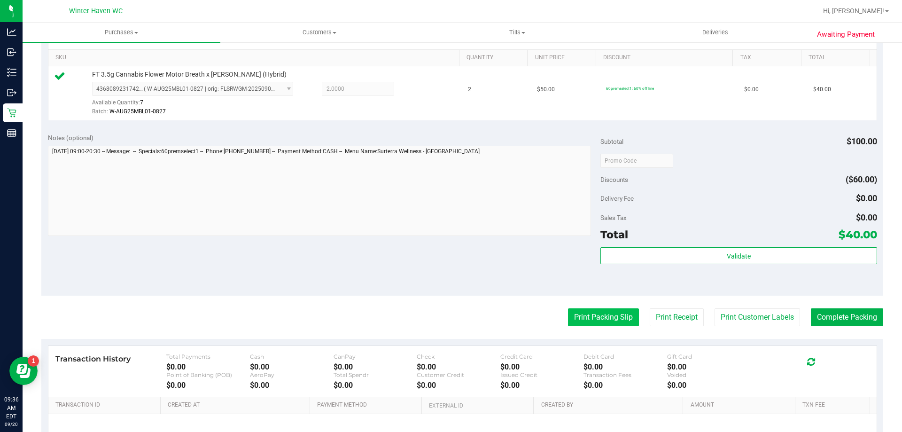
click at [602, 325] on button "Print Packing Slip" at bounding box center [603, 317] width 71 height 18
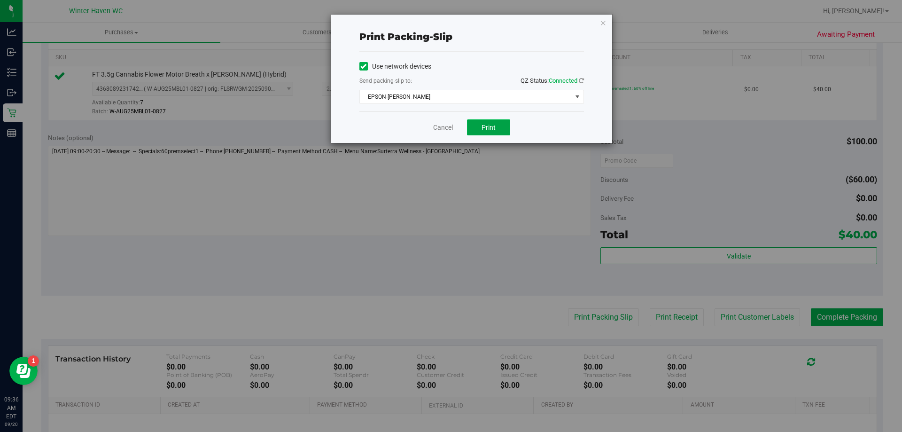
click at [488, 124] on span "Print" at bounding box center [488, 128] width 14 height 8
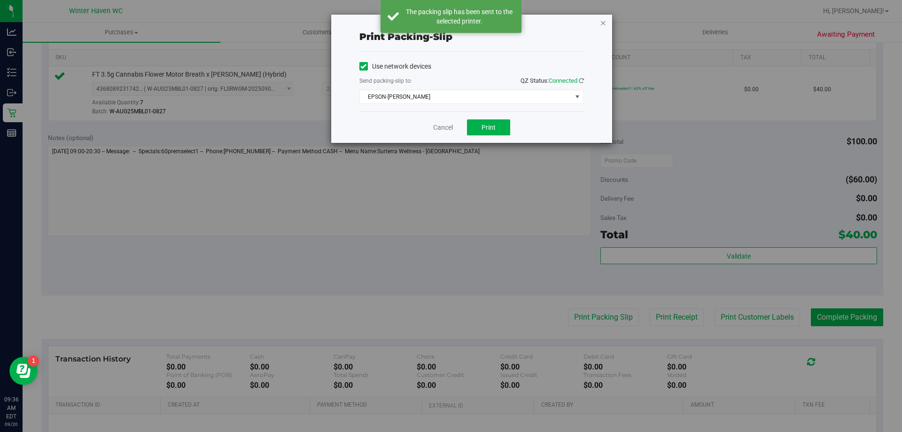
click at [601, 22] on icon "button" at bounding box center [603, 22] width 7 height 11
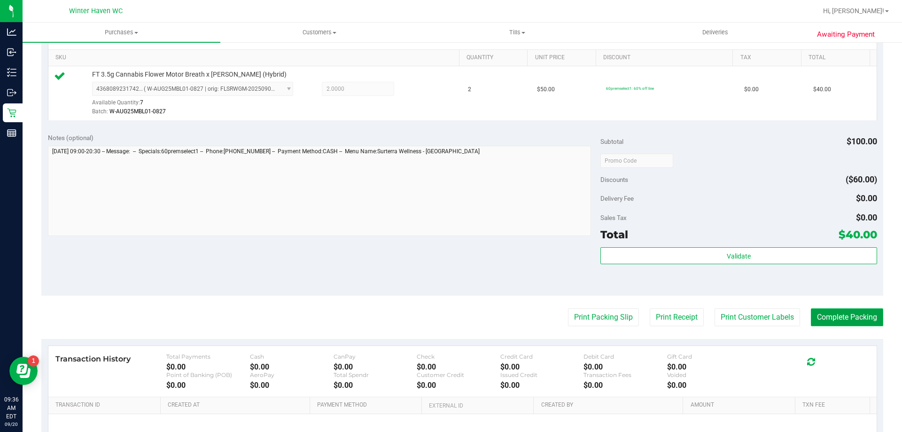
click at [832, 314] on button "Complete Packing" at bounding box center [847, 317] width 72 height 18
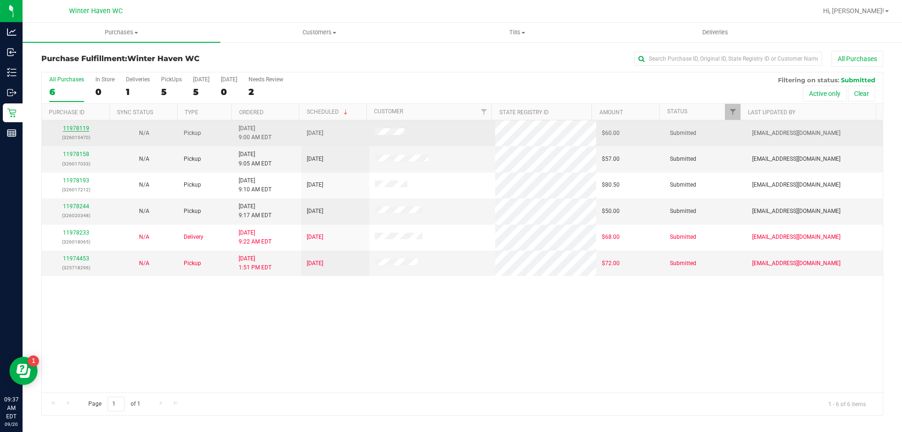
click at [83, 127] on link "11978119" at bounding box center [76, 128] width 26 height 7
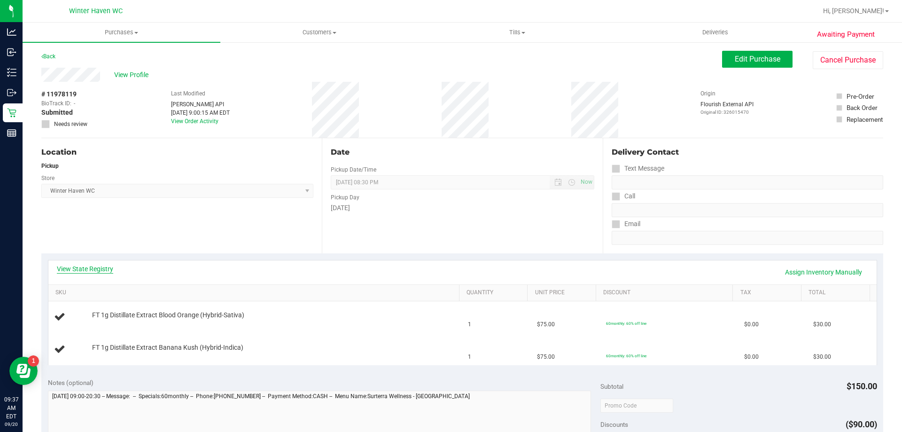
click at [97, 266] on link "View State Registry" at bounding box center [85, 268] width 56 height 9
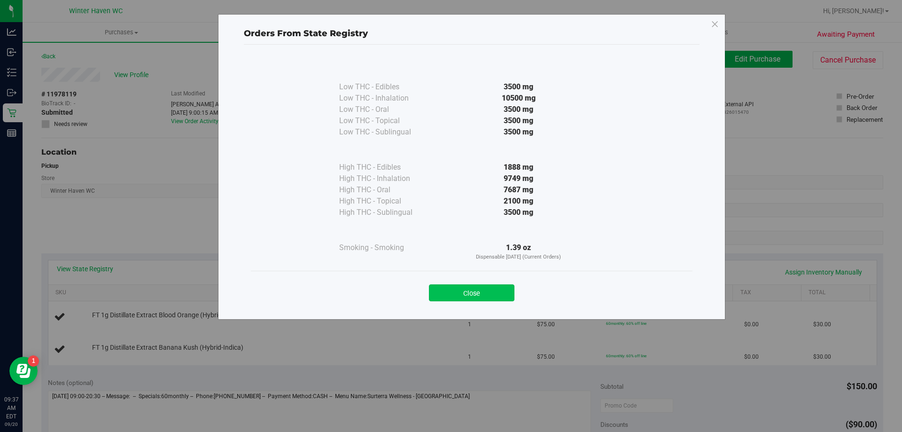
click at [464, 292] on button "Close" at bounding box center [471, 292] width 85 height 17
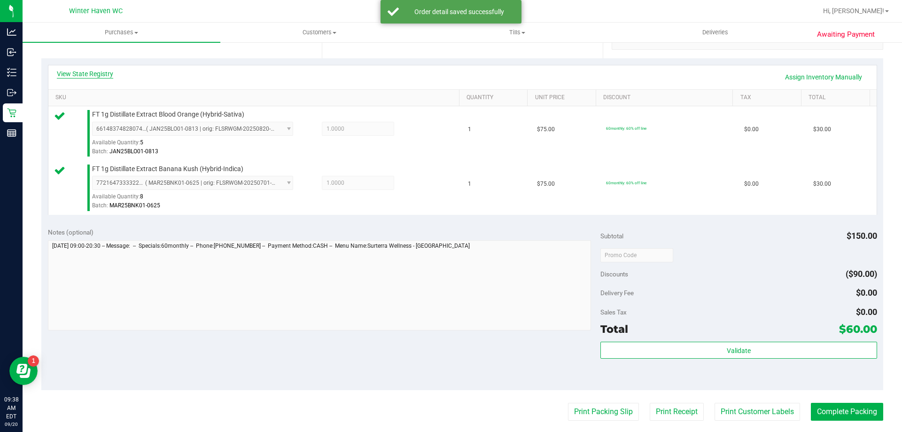
scroll to position [141, 0]
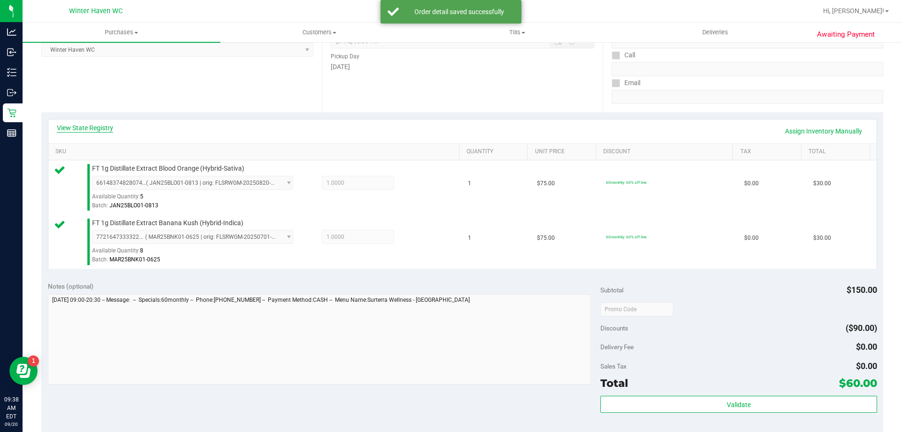
click at [85, 129] on link "View State Registry" at bounding box center [85, 127] width 56 height 9
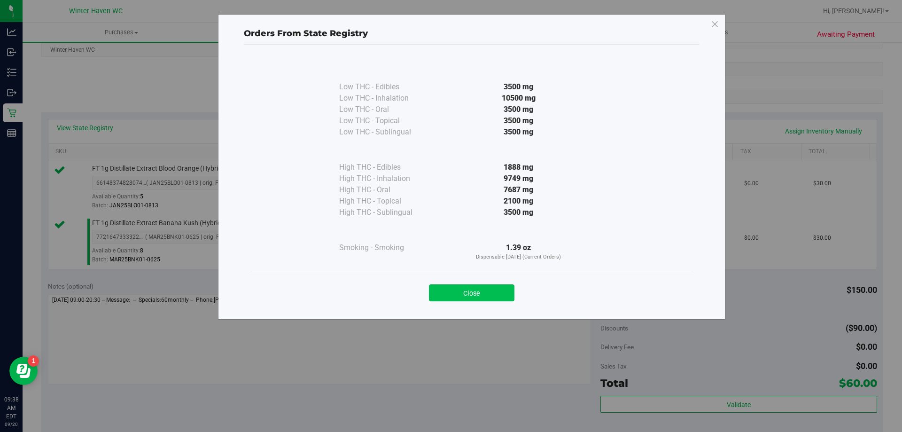
click at [498, 298] on button "Close" at bounding box center [471, 292] width 85 height 17
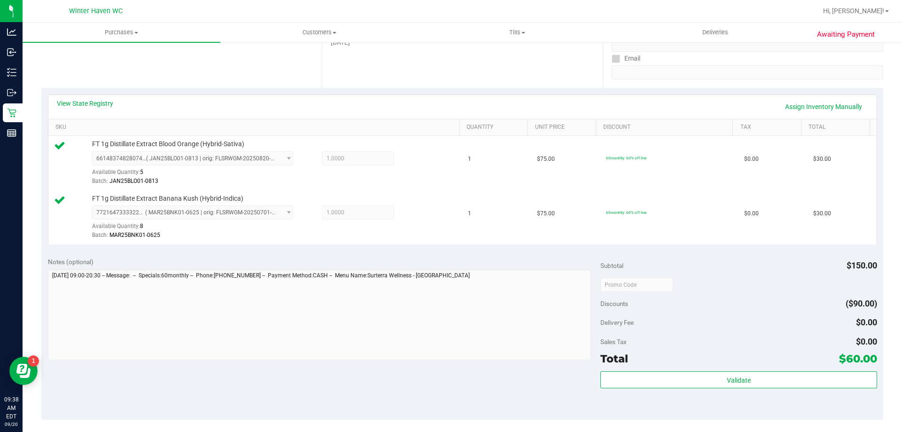
scroll to position [188, 0]
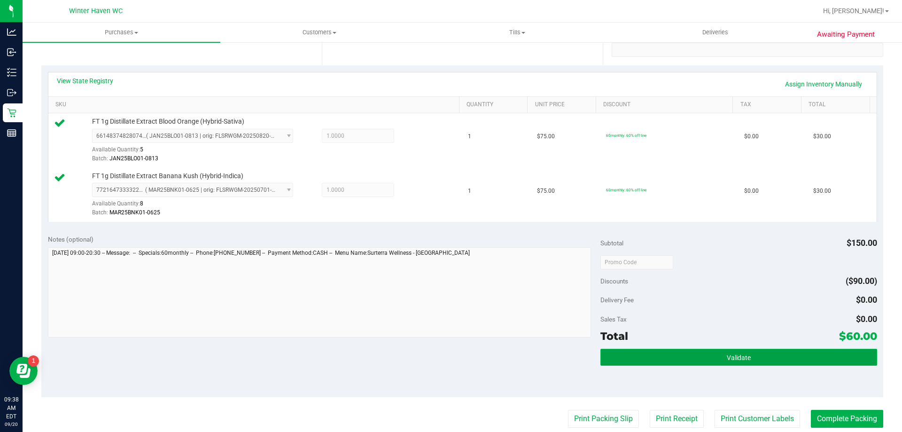
click at [720, 350] on button "Validate" at bounding box center [738, 356] width 276 height 17
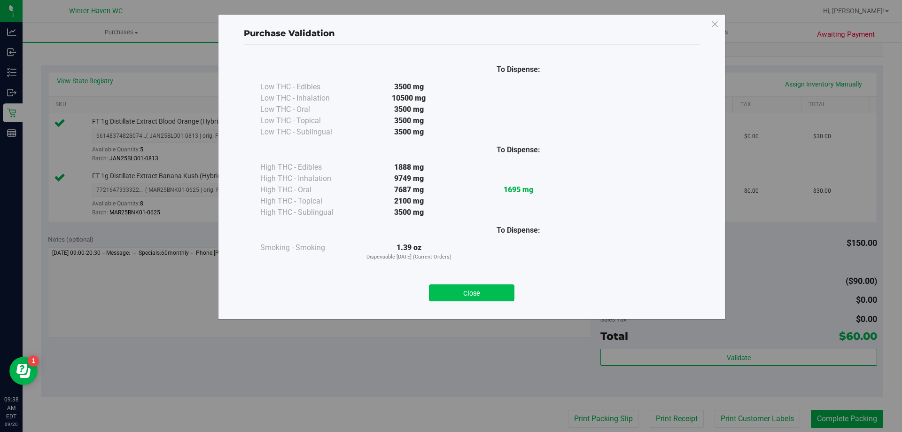
click at [459, 297] on button "Close" at bounding box center [471, 292] width 85 height 17
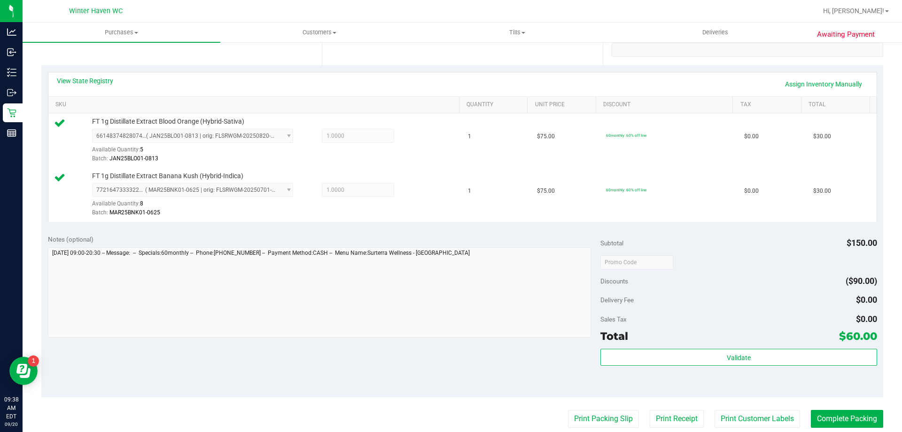
scroll to position [282, 0]
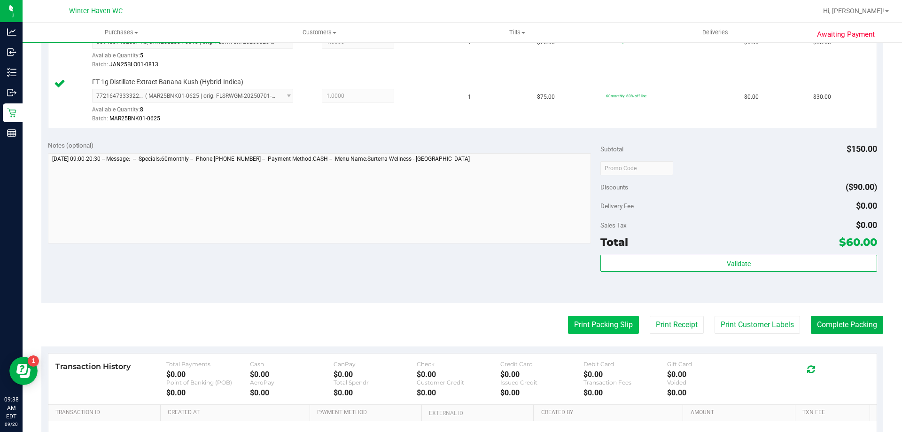
click at [602, 331] on button "Print Packing Slip" at bounding box center [603, 325] width 71 height 18
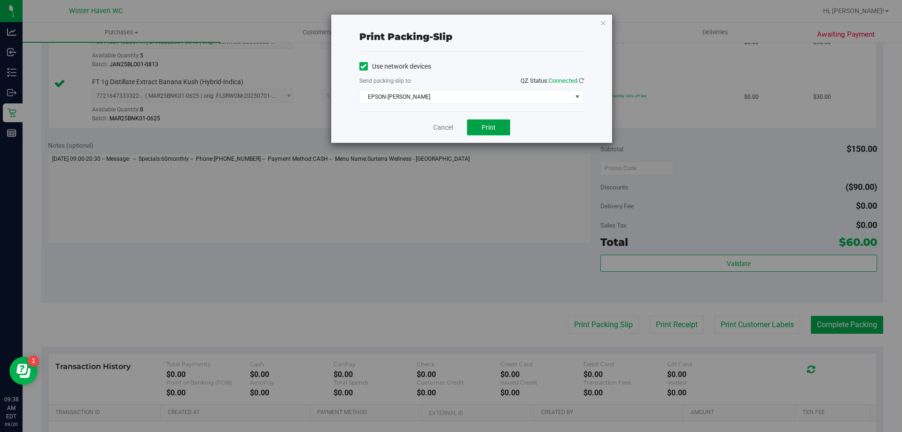
click at [500, 126] on button "Print" at bounding box center [488, 127] width 43 height 16
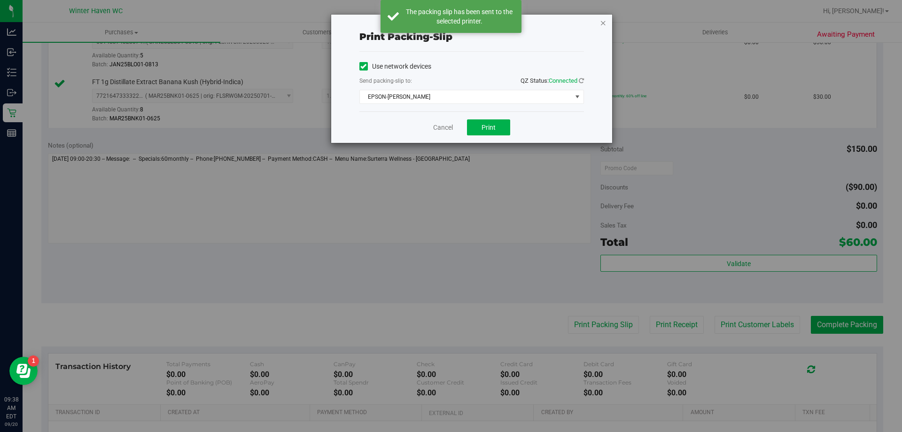
click at [602, 24] on icon "button" at bounding box center [603, 22] width 7 height 11
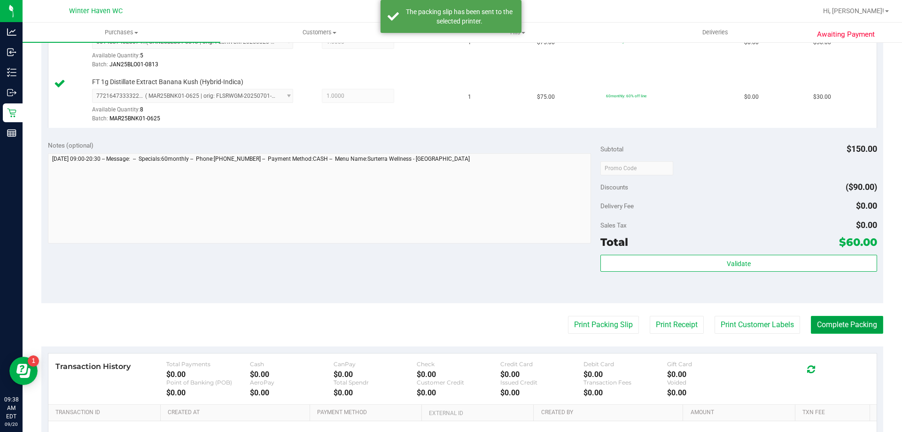
click at [847, 324] on button "Complete Packing" at bounding box center [847, 325] width 72 height 18
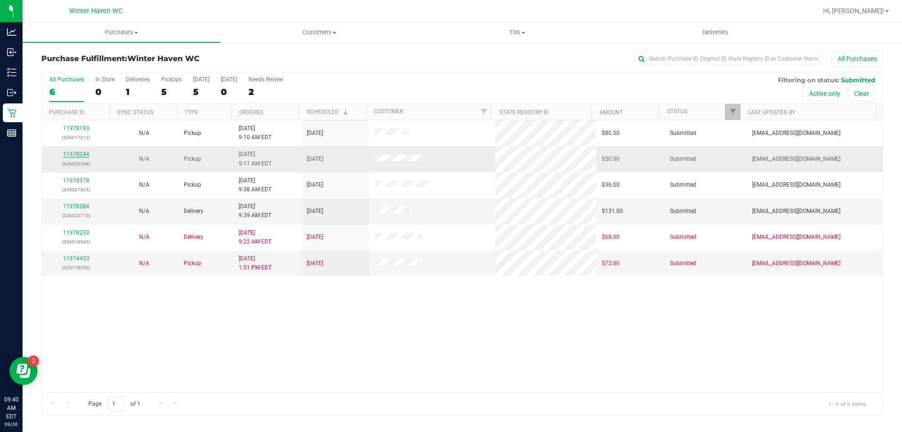
click at [81, 155] on link "11978244" at bounding box center [76, 154] width 26 height 7
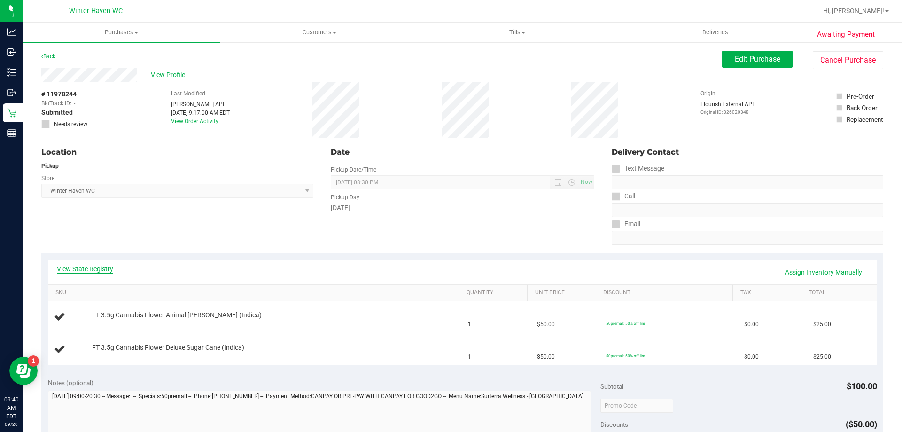
click at [91, 266] on link "View State Registry" at bounding box center [85, 268] width 56 height 9
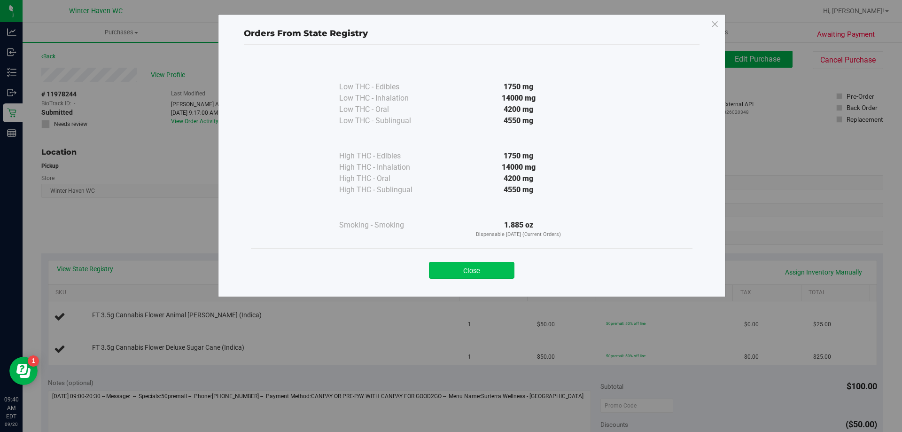
click at [507, 267] on button "Close" at bounding box center [471, 270] width 85 height 17
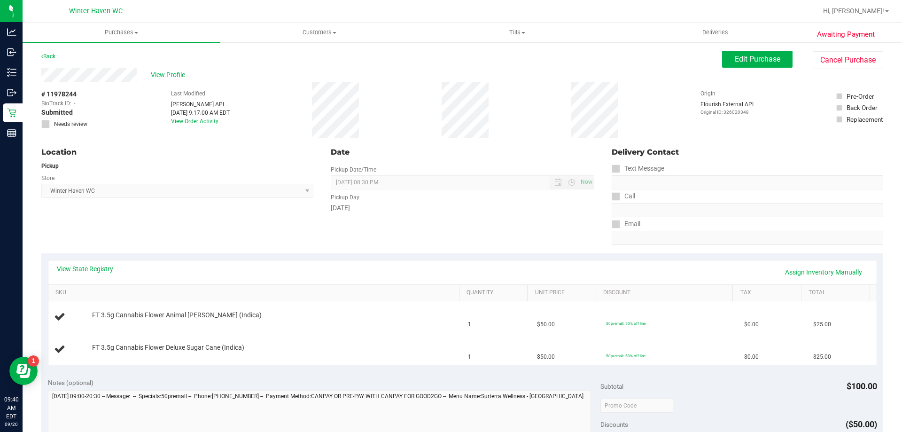
click at [535, 263] on div "View State Registry Assign Inventory Manually" at bounding box center [462, 272] width 828 height 24
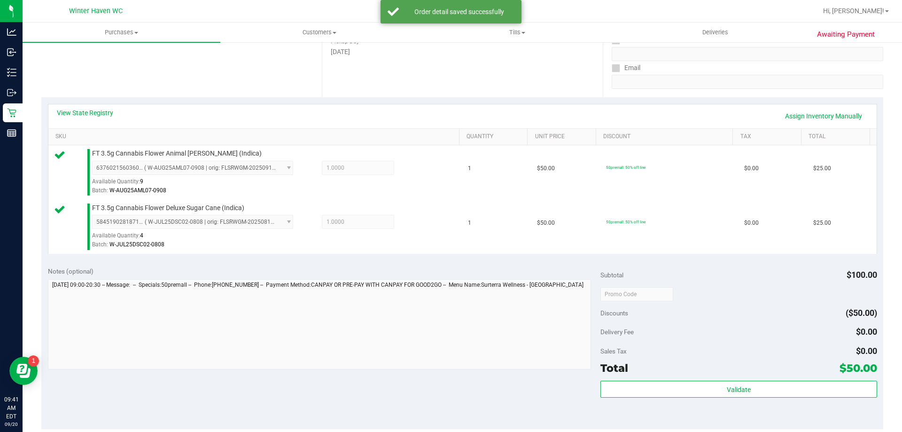
scroll to position [188, 0]
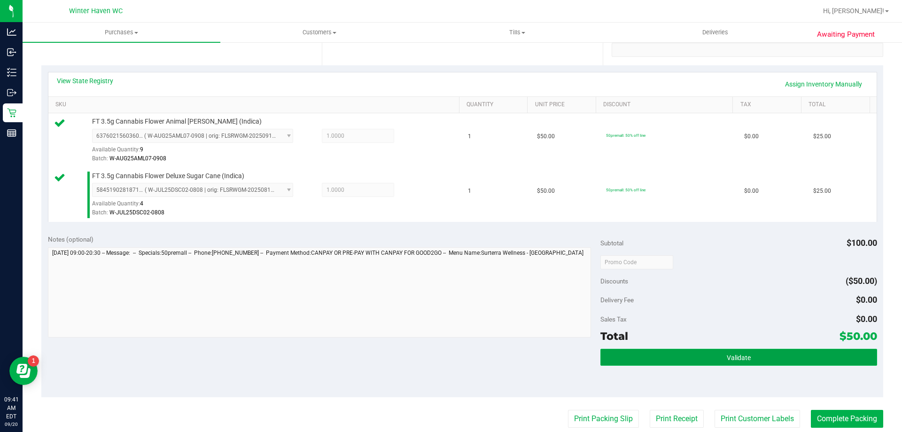
click at [667, 360] on button "Validate" at bounding box center [738, 356] width 276 height 17
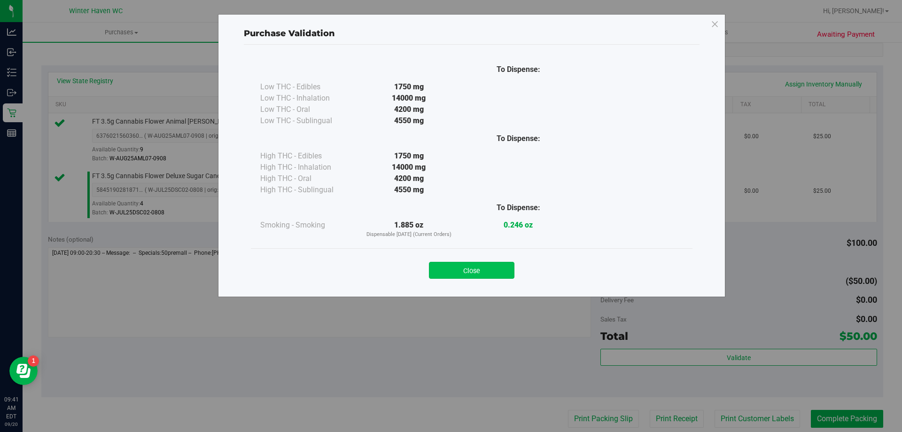
click at [465, 272] on button "Close" at bounding box center [471, 270] width 85 height 17
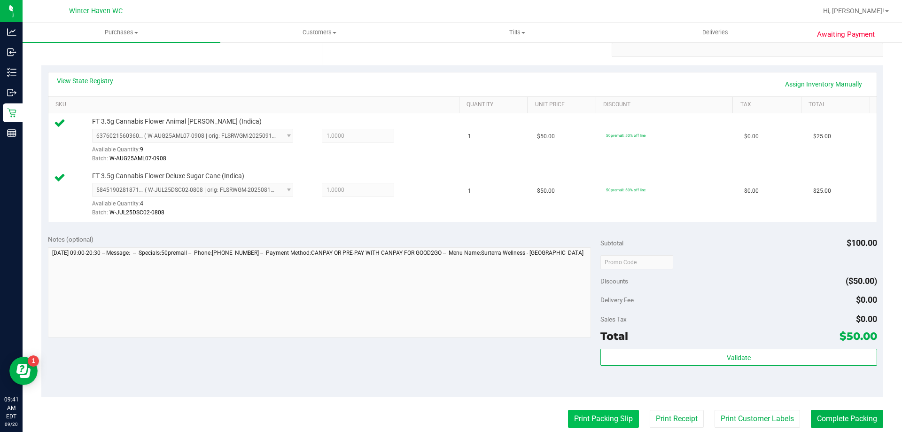
click at [568, 417] on button "Print Packing Slip" at bounding box center [603, 419] width 71 height 18
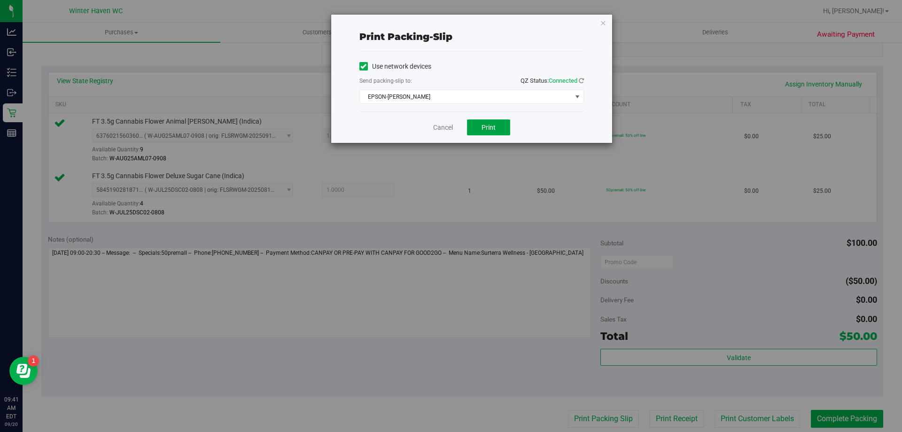
click at [494, 125] on span "Print" at bounding box center [488, 128] width 14 height 8
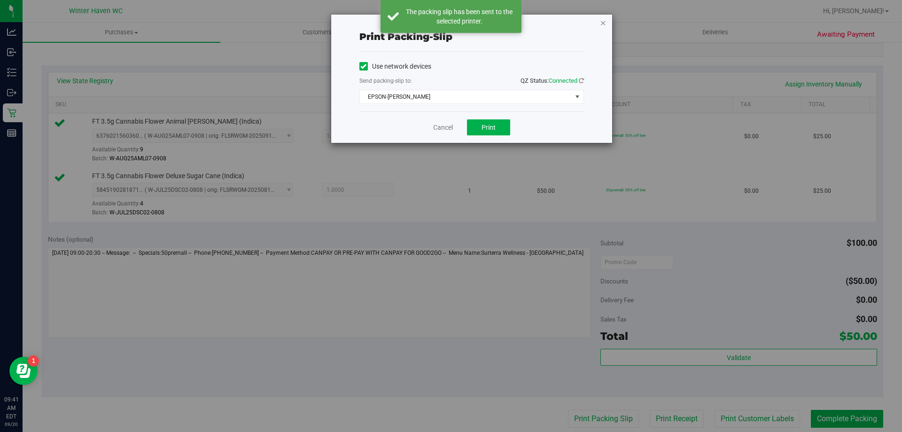
click at [603, 25] on icon "button" at bounding box center [603, 22] width 7 height 11
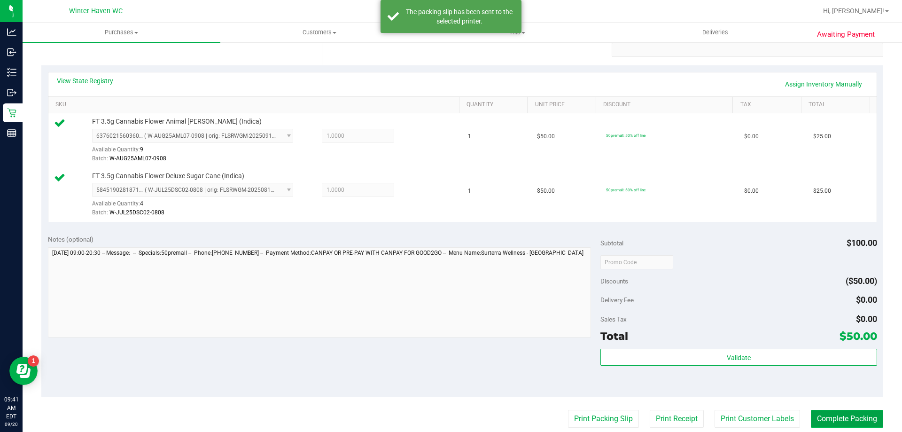
click at [842, 413] on button "Complete Packing" at bounding box center [847, 419] width 72 height 18
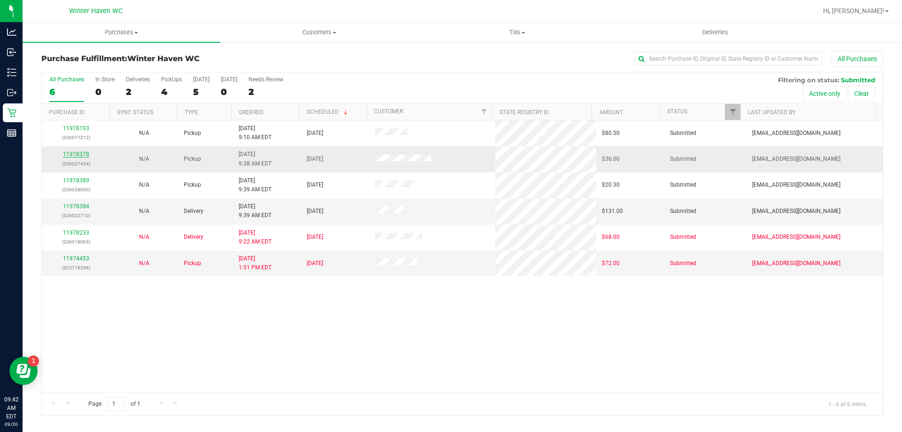
click at [77, 154] on link "11978378" at bounding box center [76, 154] width 26 height 7
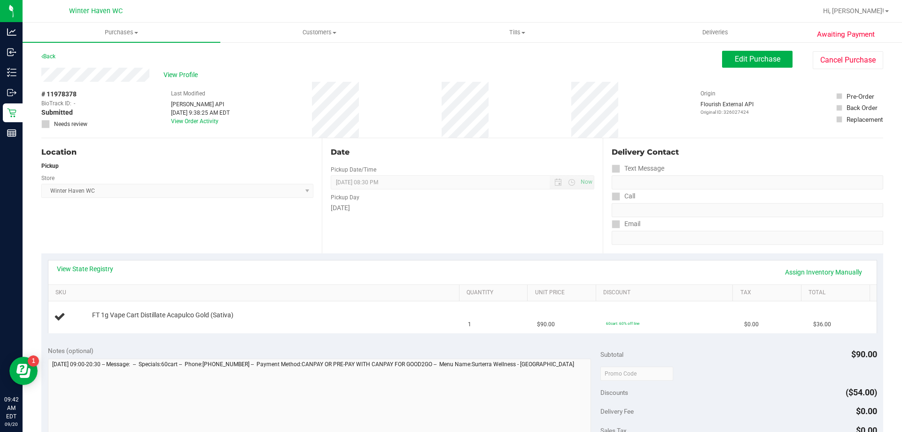
click at [77, 275] on div "View State Registry Assign Inventory Manually" at bounding box center [462, 272] width 811 height 16
drag, startPoint x: 118, startPoint y: 265, endPoint x: 91, endPoint y: 272, distance: 28.5
click at [119, 265] on div "View State Registry Assign Inventory Manually" at bounding box center [462, 272] width 811 height 16
click at [81, 272] on link "View State Registry" at bounding box center [85, 268] width 56 height 9
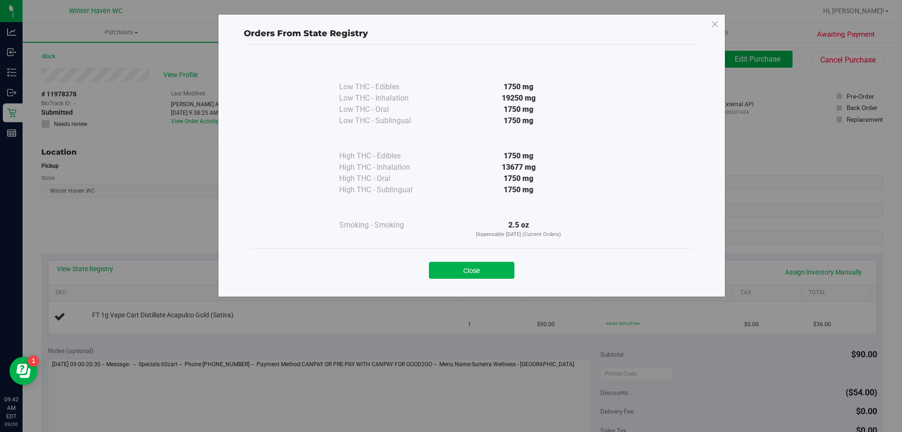
click at [503, 268] on button "Close" at bounding box center [471, 270] width 85 height 17
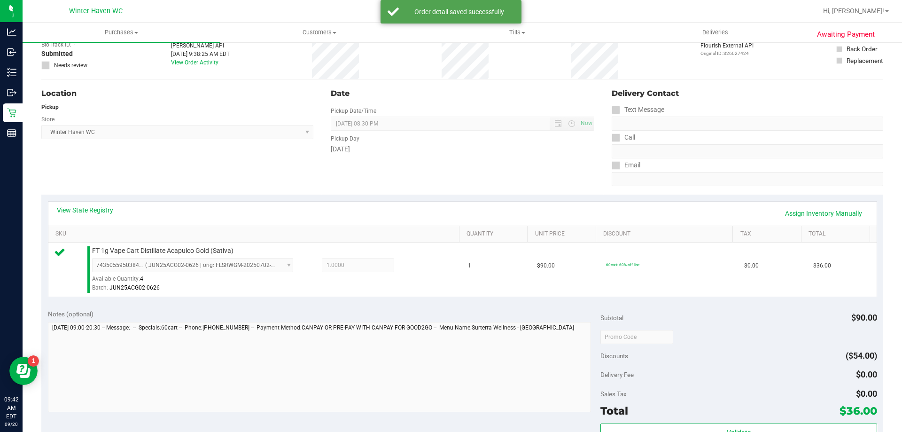
scroll to position [188, 0]
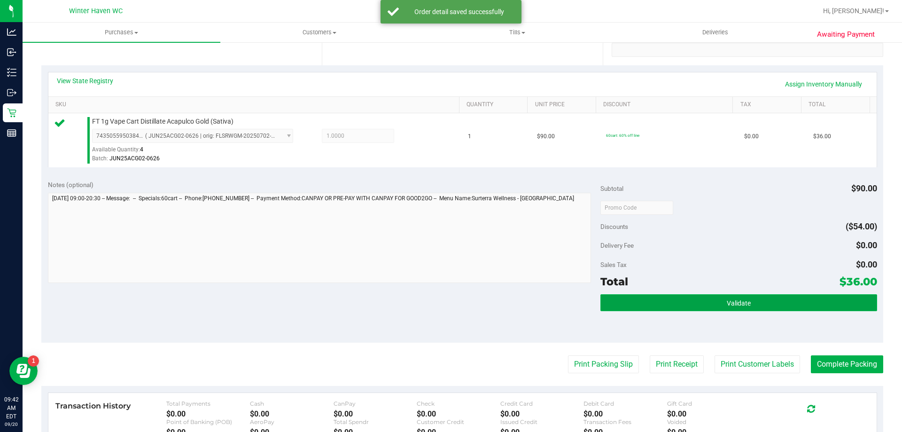
click at [637, 294] on button "Validate" at bounding box center [738, 302] width 276 height 17
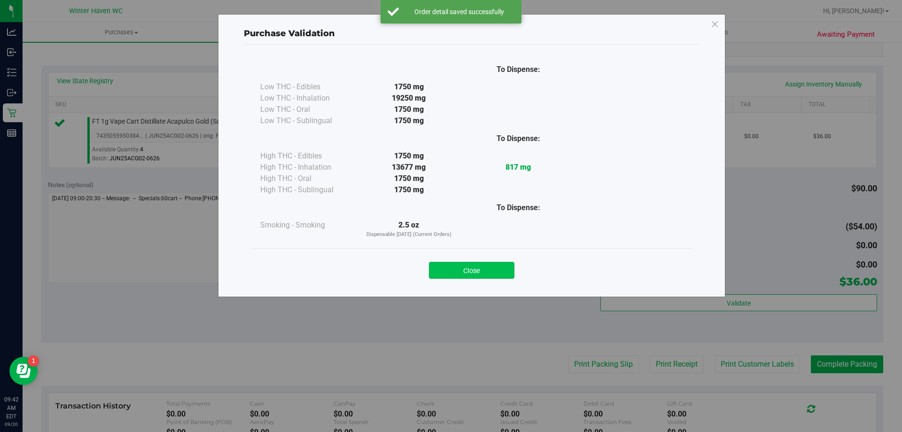
click at [491, 268] on button "Close" at bounding box center [471, 270] width 85 height 17
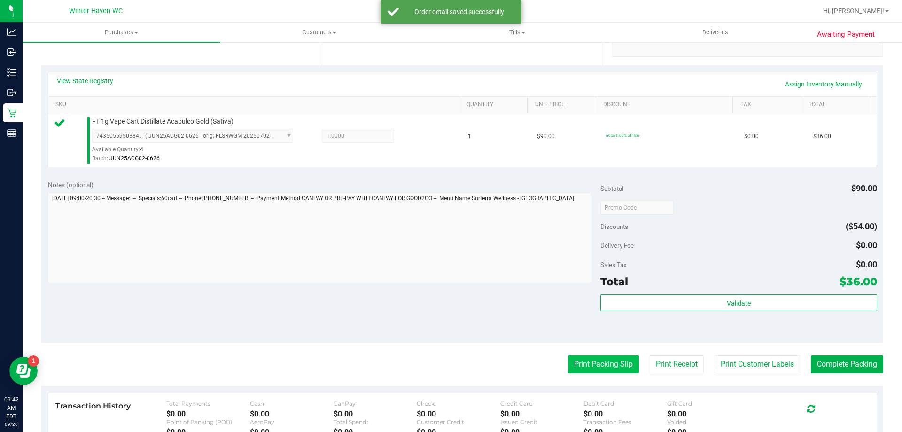
click at [605, 372] on button "Print Packing Slip" at bounding box center [603, 364] width 71 height 18
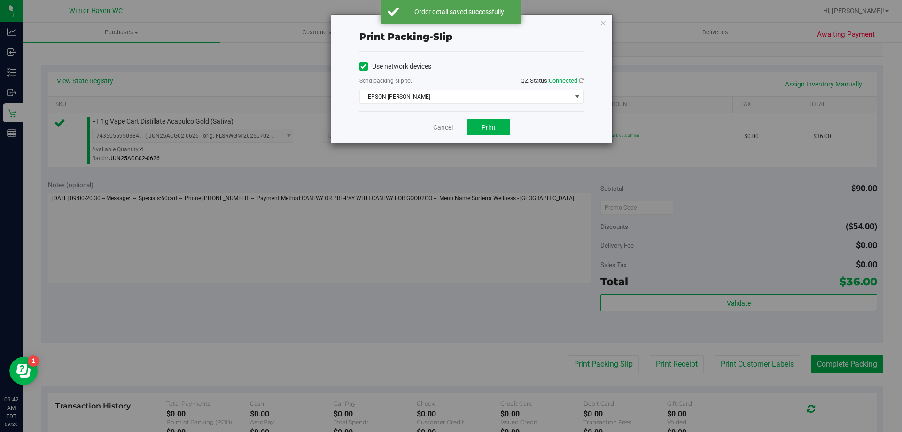
click at [493, 138] on div "Cancel Print" at bounding box center [471, 126] width 224 height 31
click at [491, 133] on button "Print" at bounding box center [488, 127] width 43 height 16
click at [603, 21] on icon "button" at bounding box center [603, 22] width 7 height 11
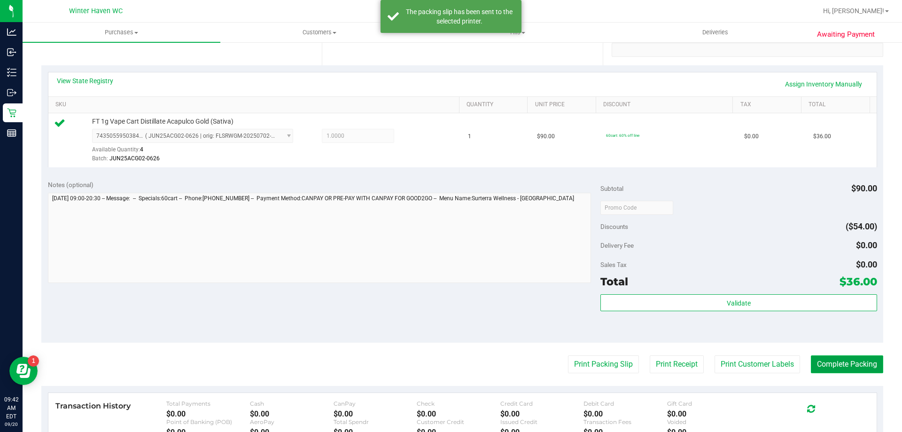
click at [850, 371] on button "Complete Packing" at bounding box center [847, 364] width 72 height 18
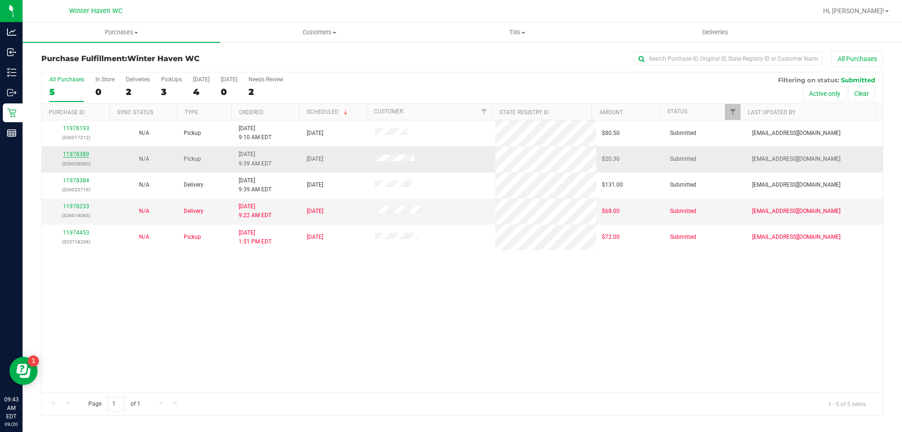
click at [78, 156] on link "11978389" at bounding box center [76, 154] width 26 height 7
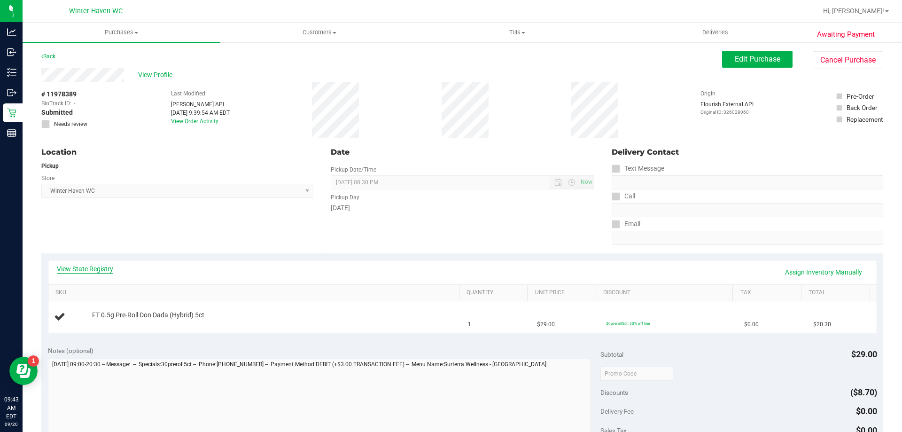
click at [73, 267] on link "View State Registry" at bounding box center [85, 268] width 56 height 9
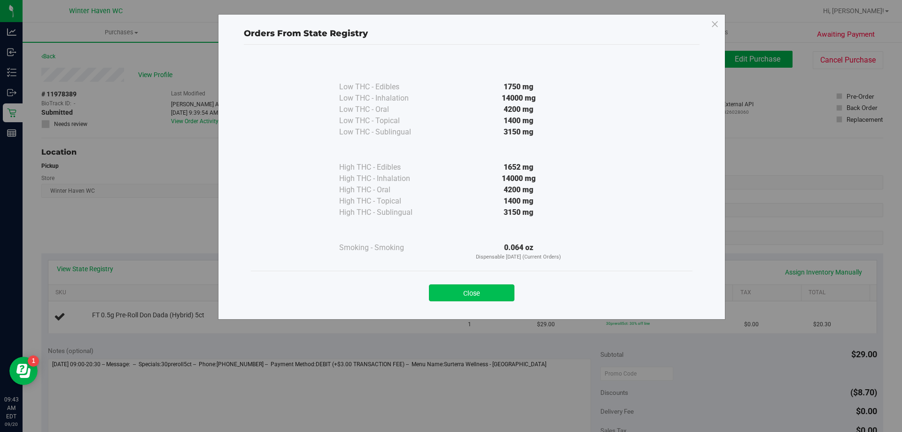
click at [475, 293] on button "Close" at bounding box center [471, 292] width 85 height 17
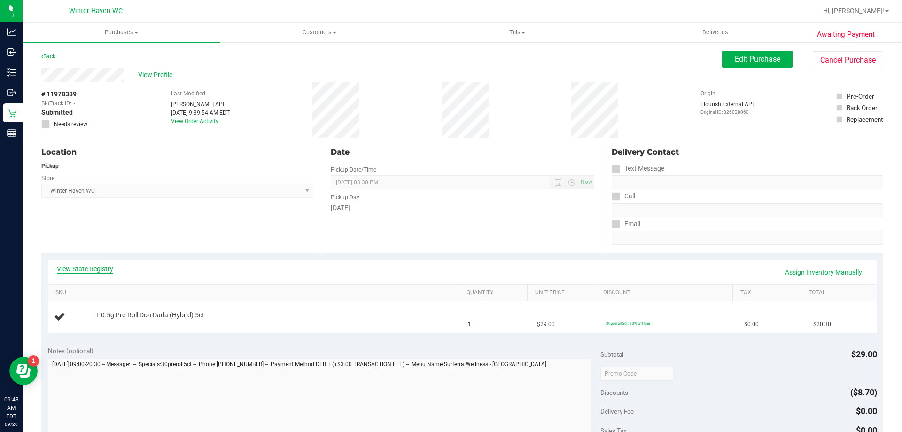
click at [105, 270] on link "View State Registry" at bounding box center [85, 268] width 56 height 9
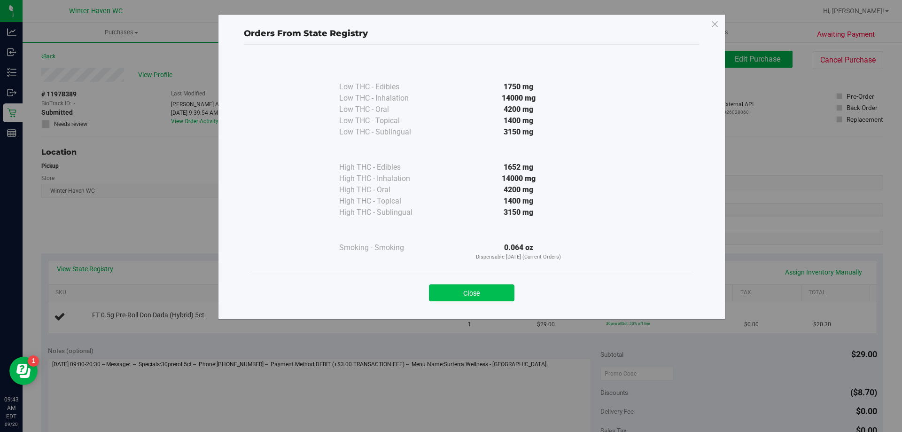
click at [472, 292] on button "Close" at bounding box center [471, 292] width 85 height 17
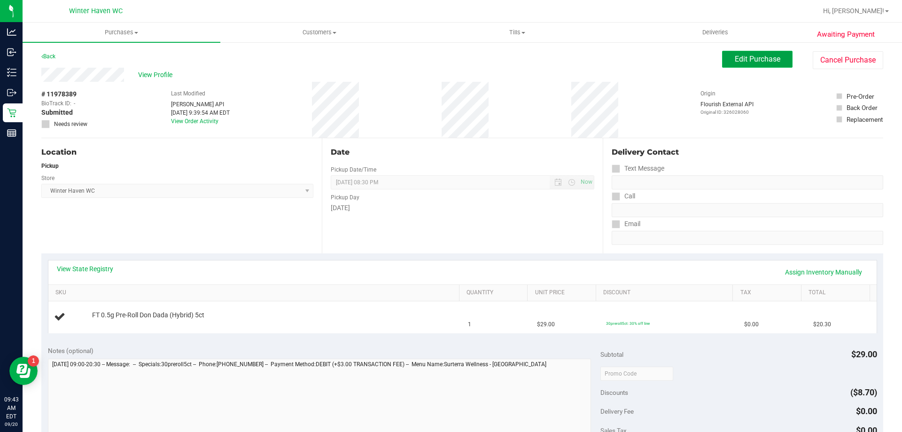
click at [767, 55] on span "Edit Purchase" at bounding box center [758, 58] width 46 height 9
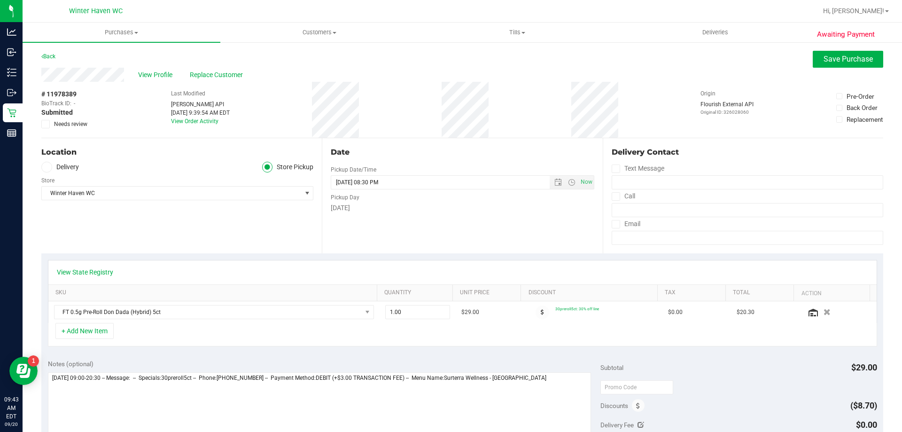
click at [51, 127] on label "Needs review" at bounding box center [64, 124] width 47 height 8
click at [0, 0] on input "Needs review" at bounding box center [0, 0] width 0 height 0
click at [149, 76] on span "View Profile" at bounding box center [157, 75] width 38 height 10
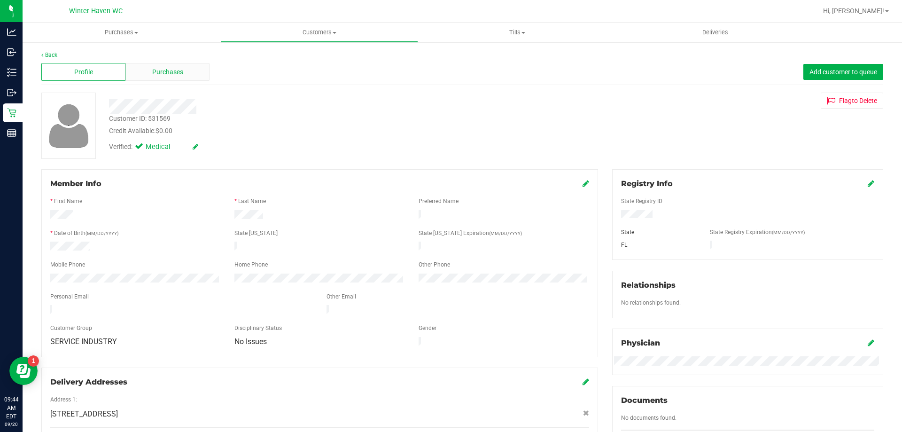
click at [166, 77] on span "Purchases" at bounding box center [167, 72] width 31 height 10
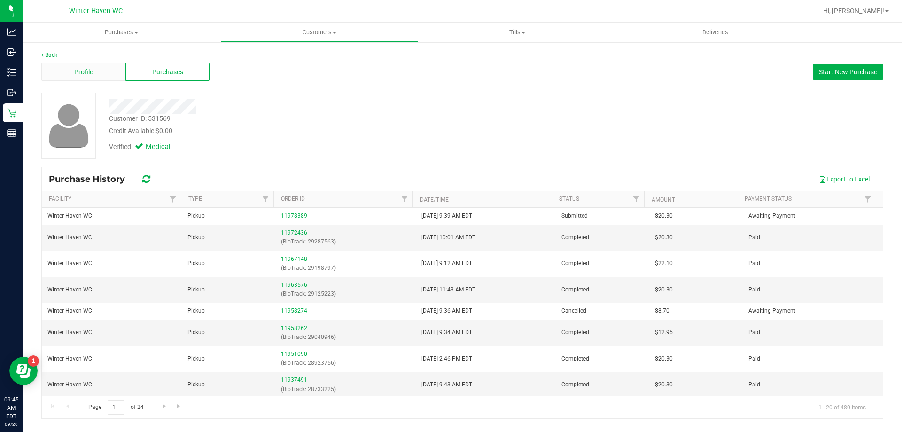
click at [88, 73] on span "Profile" at bounding box center [83, 72] width 19 height 10
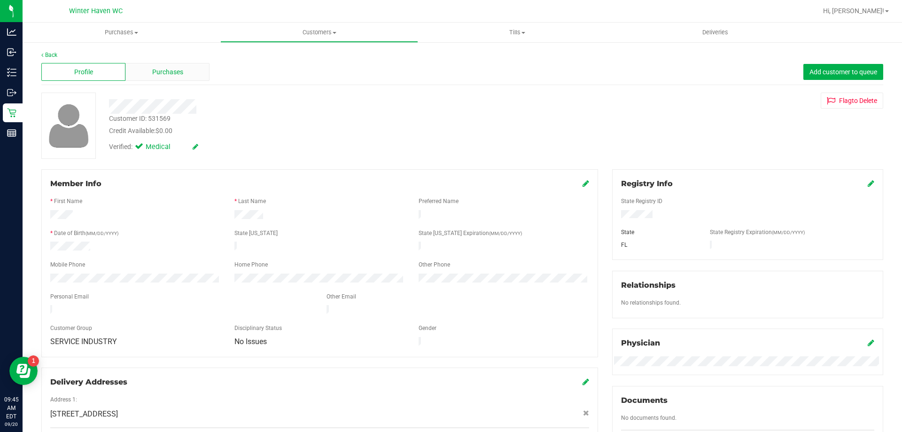
click at [162, 80] on div "Purchases" at bounding box center [167, 72] width 84 height 18
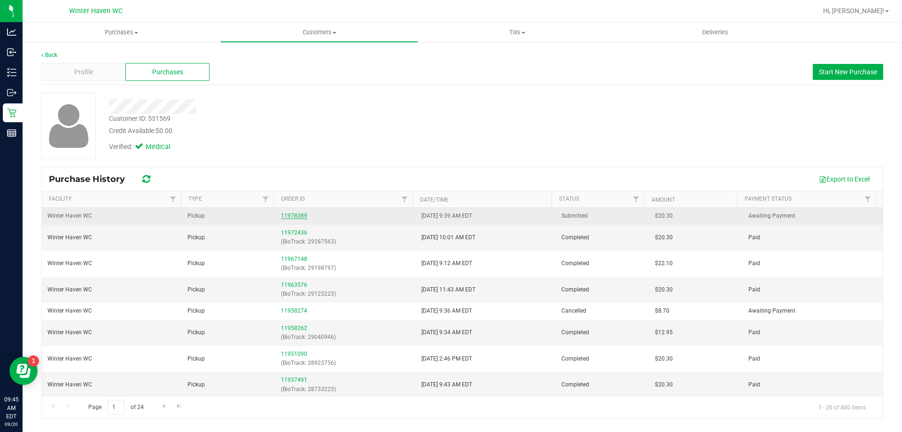
click at [296, 218] on link "11978389" at bounding box center [294, 215] width 26 height 7
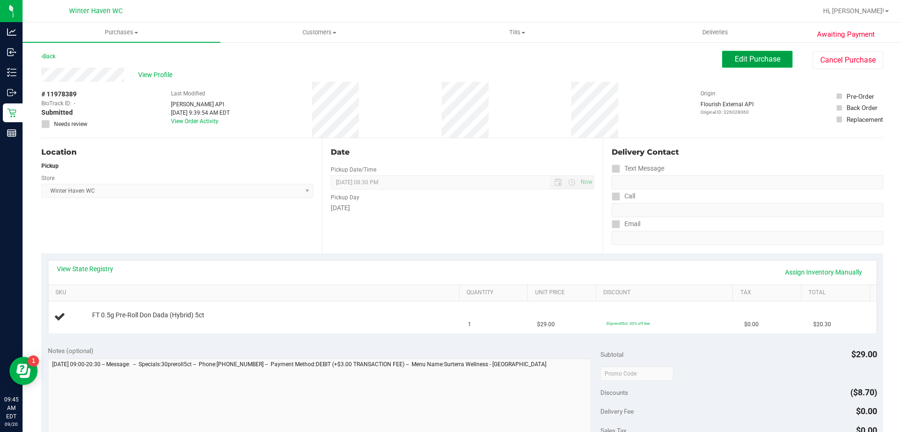
click at [727, 61] on button "Edit Purchase" at bounding box center [757, 59] width 70 height 17
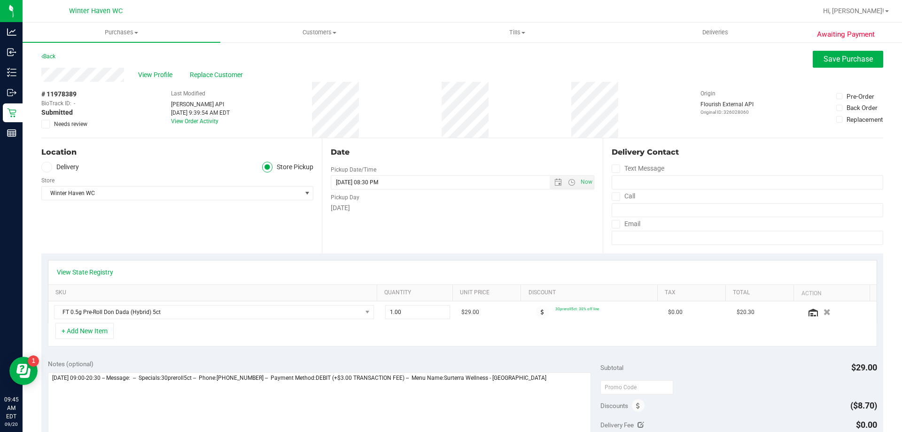
click at [44, 124] on icon at bounding box center [46, 124] width 6 height 0
click at [0, 0] on input "Needs review" at bounding box center [0, 0] width 0 height 0
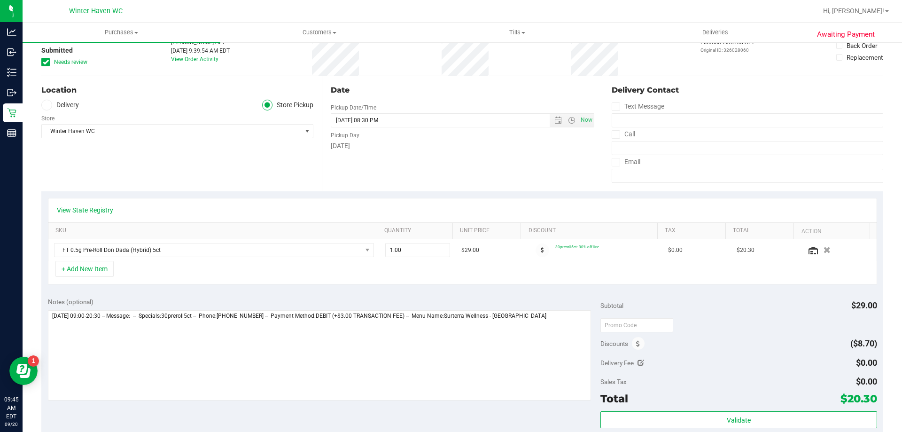
scroll to position [188, 0]
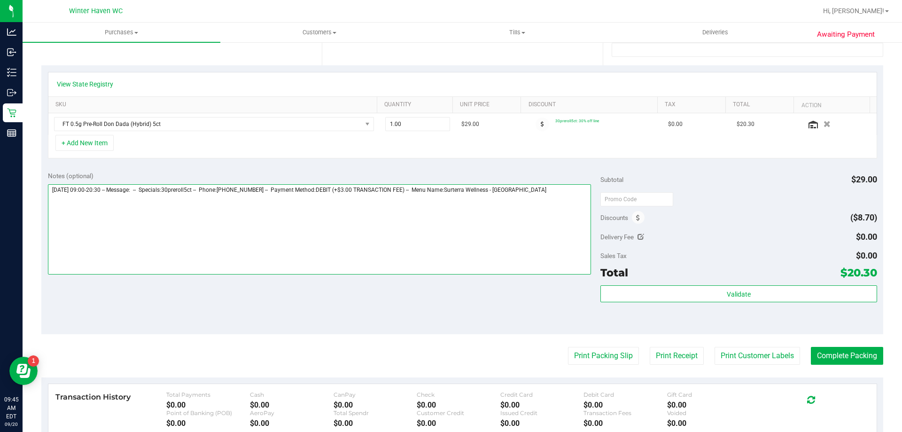
click at [555, 216] on textarea at bounding box center [319, 229] width 543 height 90
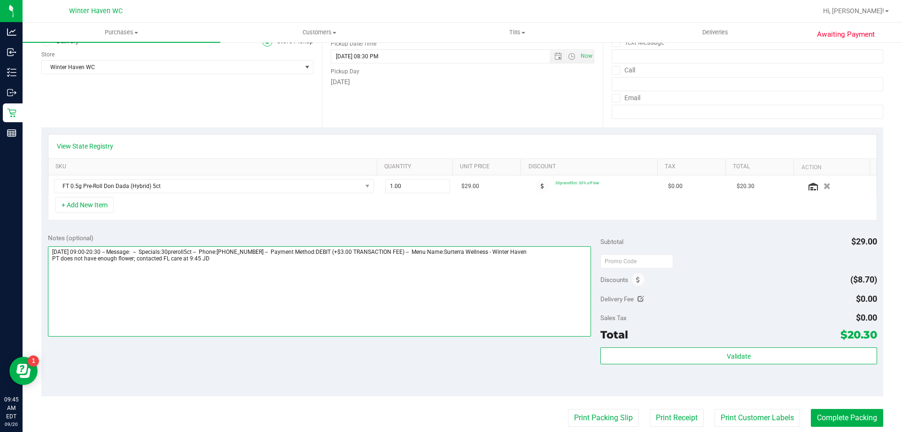
scroll to position [0, 0]
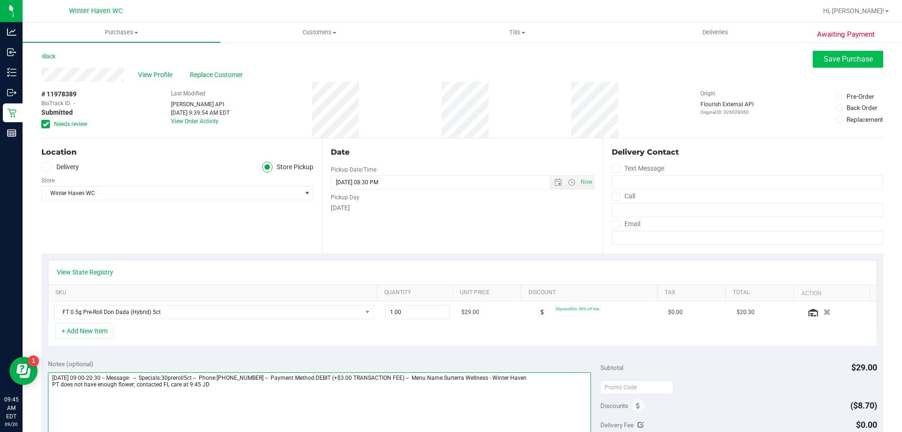
type textarea "Saturday 09/20/2025 09:00-20:30 -- Message: -- Specials:30preroll5ct -- Phone:8…"
click at [855, 63] on button "Save Purchase" at bounding box center [847, 59] width 70 height 17
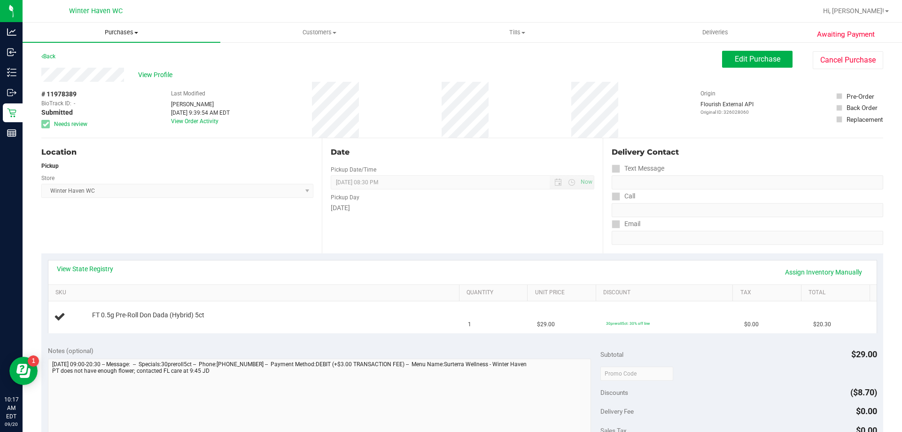
click at [123, 24] on uib-tab-heading "Purchases Summary of purchases Fulfillment All purchases" at bounding box center [122, 33] width 198 height 20
click at [99, 65] on li "Fulfillment" at bounding box center [122, 67] width 198 height 11
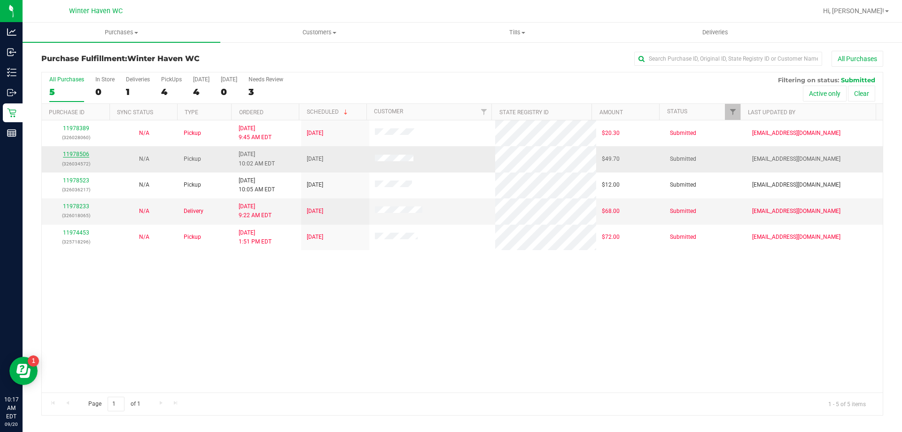
click at [75, 155] on link "11978506" at bounding box center [76, 154] width 26 height 7
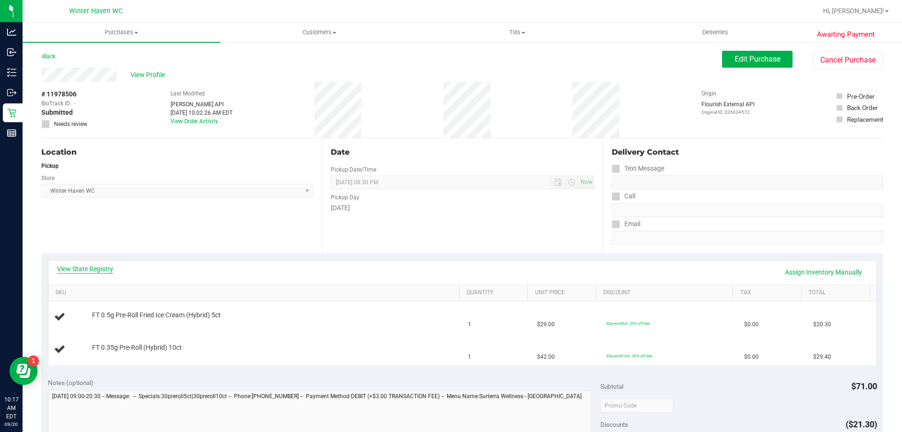
click at [107, 268] on link "View State Registry" at bounding box center [85, 268] width 56 height 9
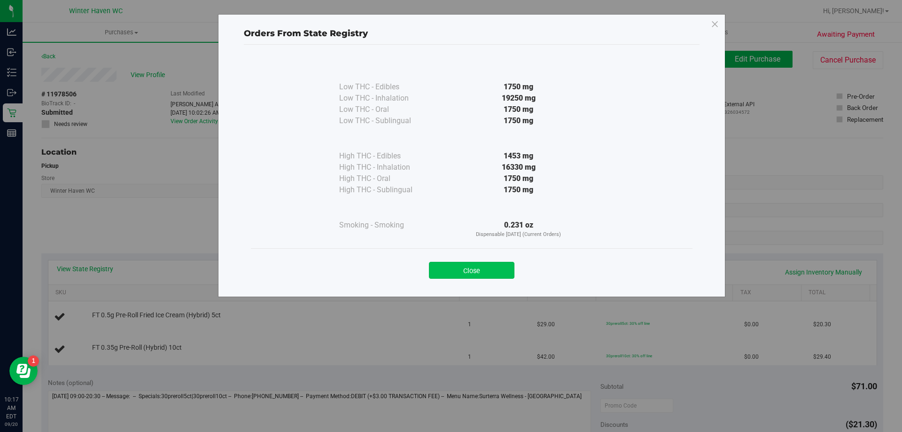
click at [479, 264] on button "Close" at bounding box center [471, 270] width 85 height 17
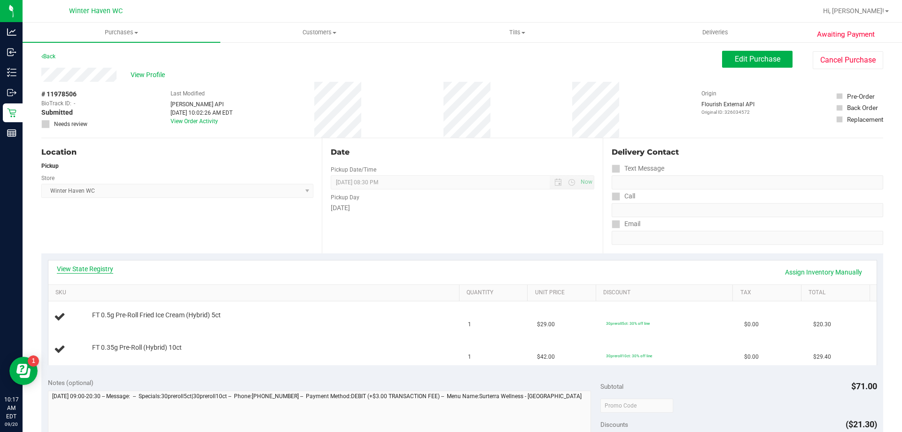
click at [99, 272] on link "View State Registry" at bounding box center [85, 268] width 56 height 9
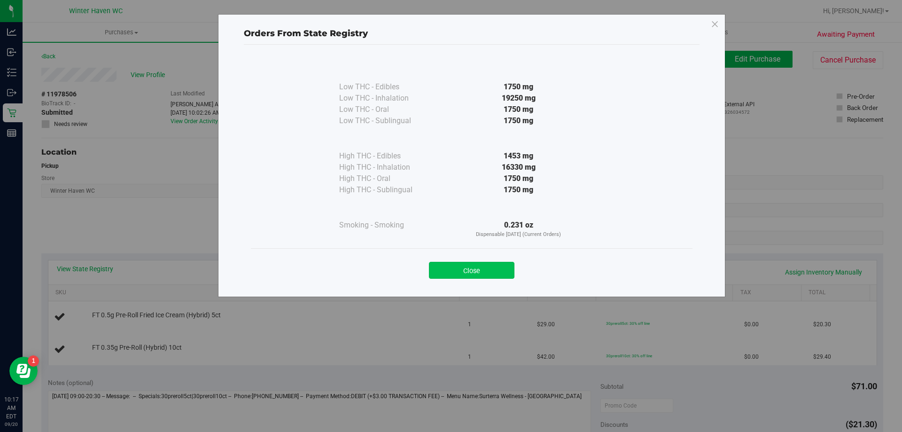
click at [480, 270] on button "Close" at bounding box center [471, 270] width 85 height 17
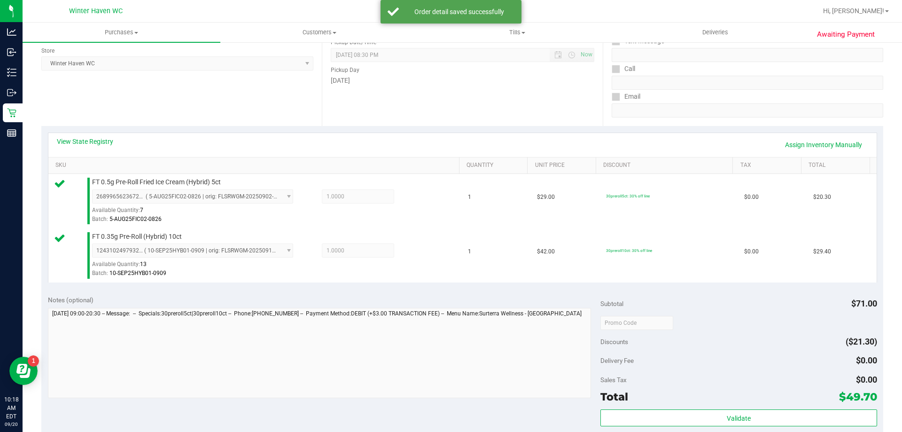
scroll to position [141, 0]
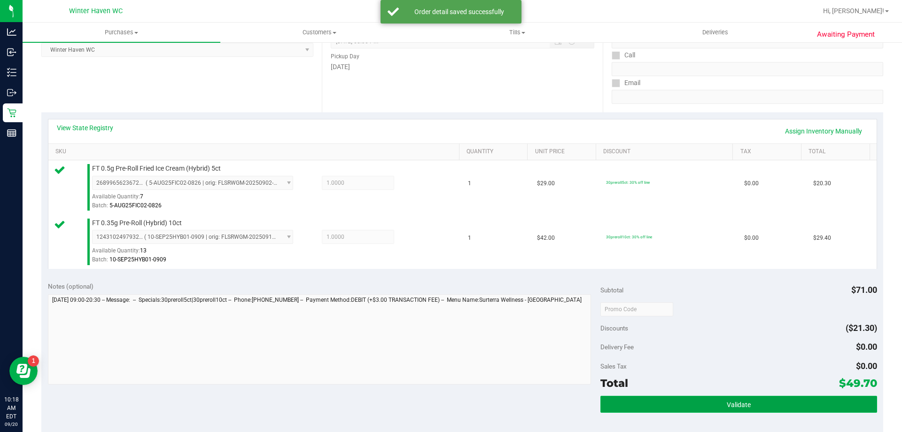
click at [675, 403] on button "Validate" at bounding box center [738, 403] width 276 height 17
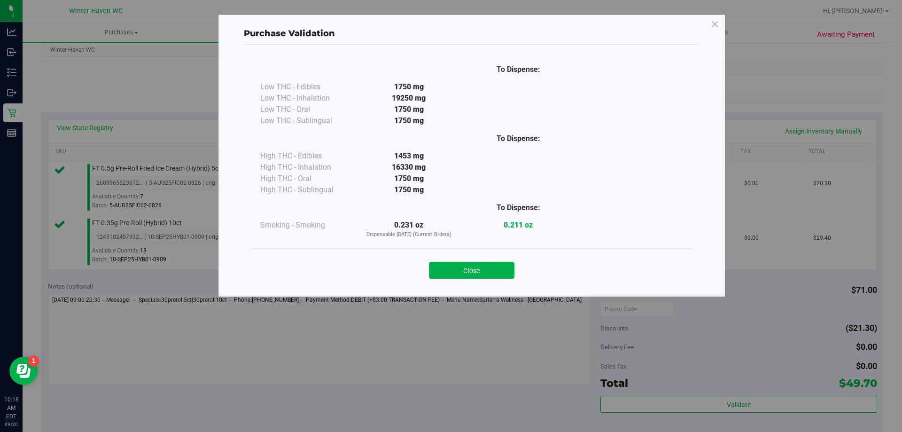
click at [503, 285] on div "Close" at bounding box center [471, 267] width 441 height 38
click at [500, 274] on button "Close" at bounding box center [471, 270] width 85 height 17
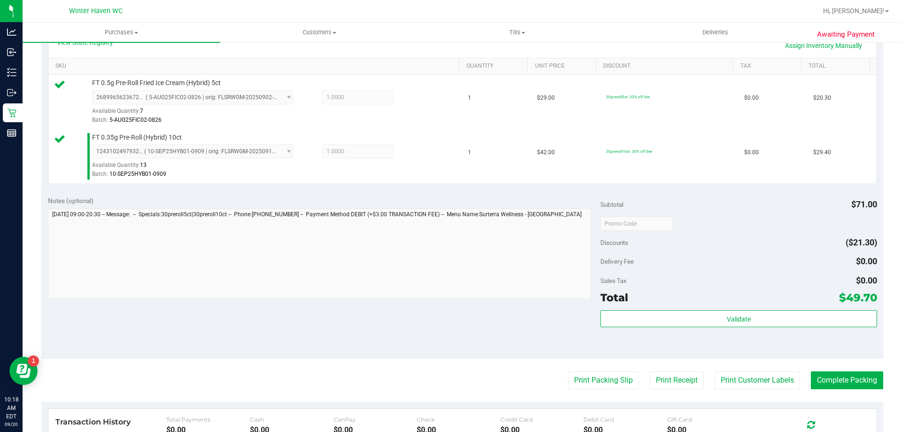
scroll to position [329, 0]
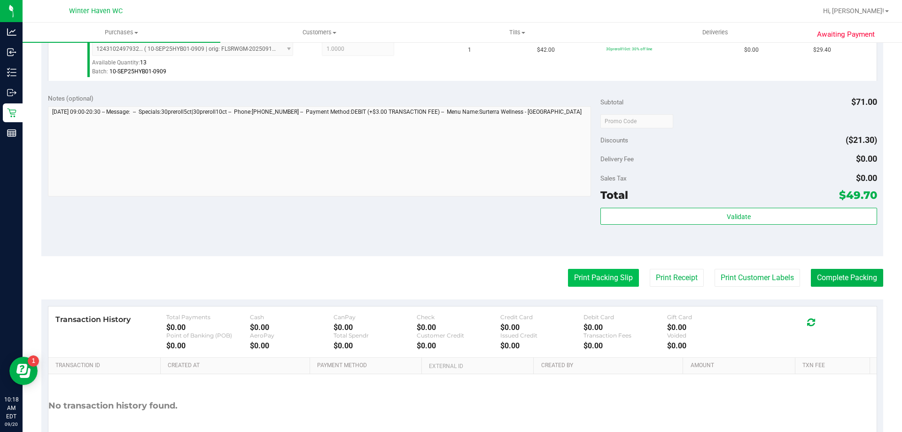
click at [606, 280] on button "Print Packing Slip" at bounding box center [603, 278] width 71 height 18
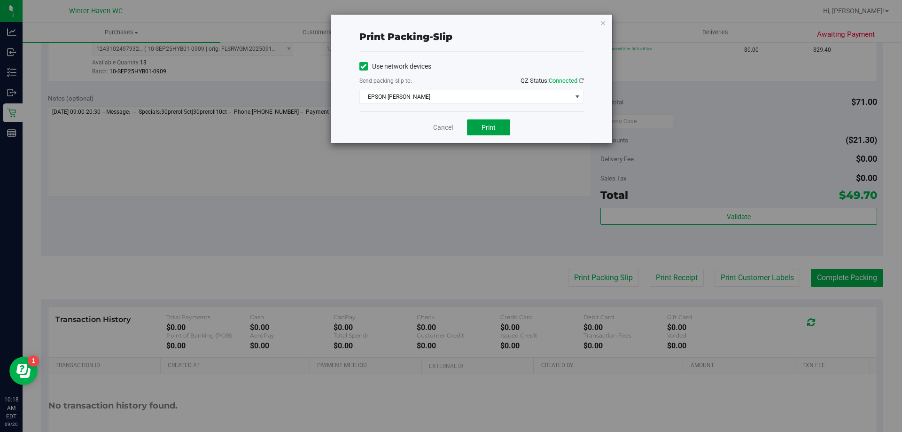
click at [484, 126] on span "Print" at bounding box center [488, 128] width 14 height 8
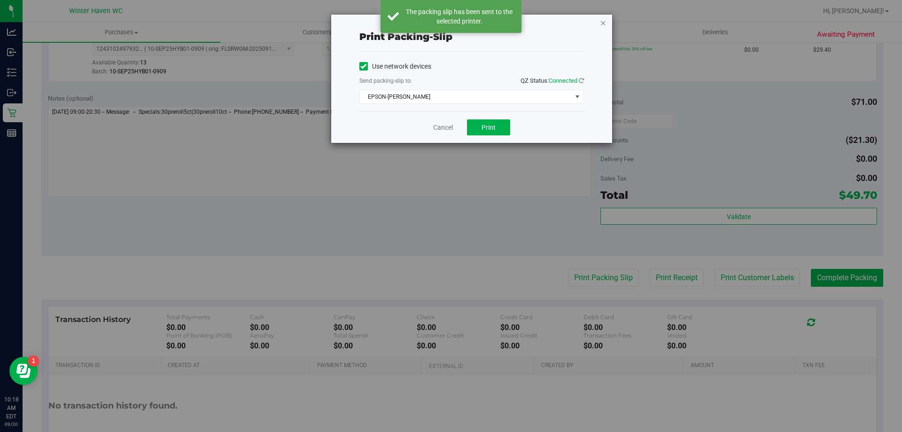
click at [603, 24] on icon "button" at bounding box center [603, 22] width 7 height 11
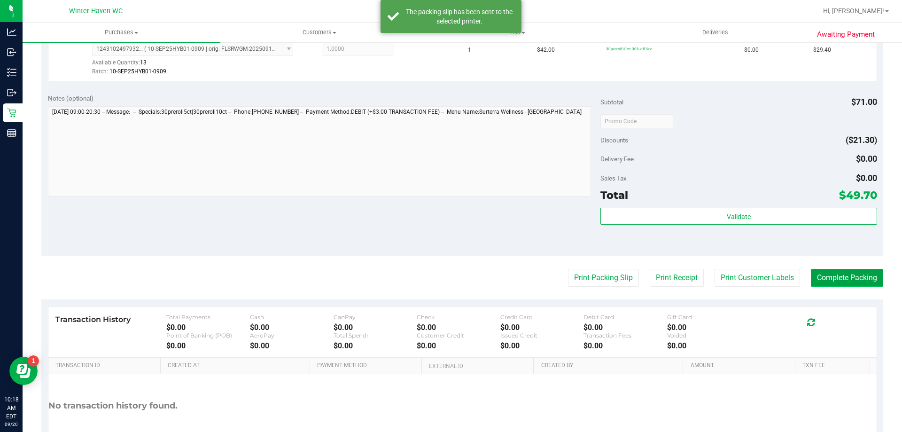
click at [840, 276] on button "Complete Packing" at bounding box center [847, 278] width 72 height 18
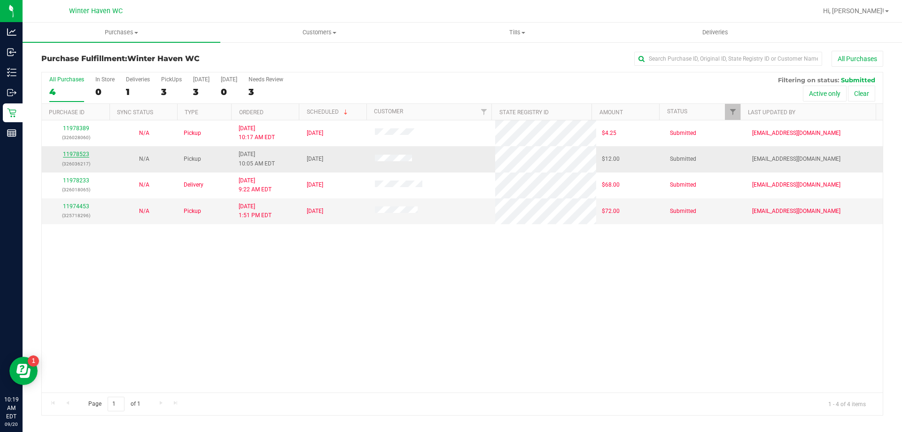
click at [80, 154] on div "All Purchases 4 In Store 0 Deliveries 1 PickUps 3 Today 3 Tomorrow 0 Needs Revi…" at bounding box center [462, 243] width 842 height 343
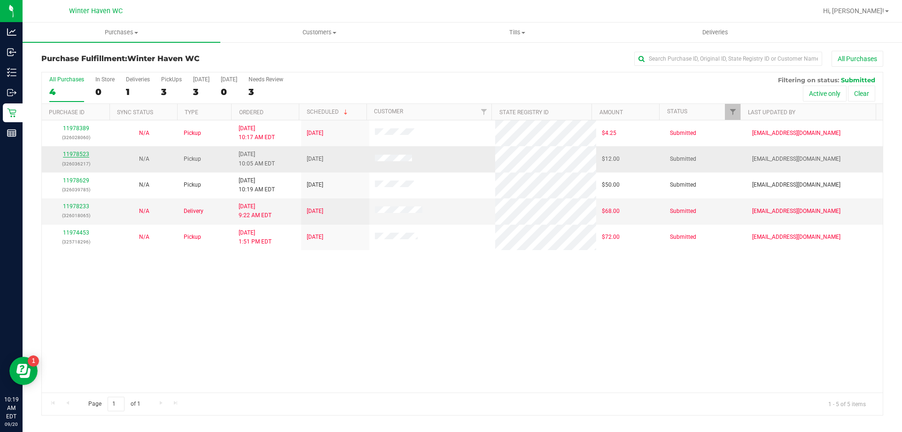
click at [81, 154] on link "11978523" at bounding box center [76, 154] width 26 height 7
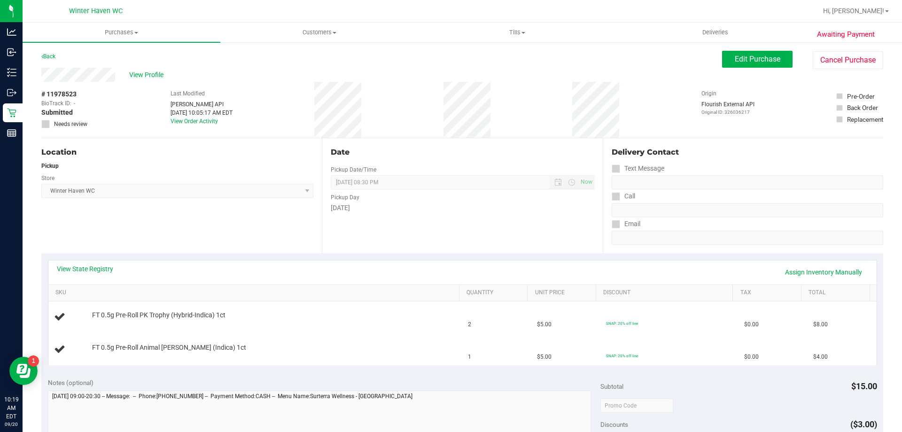
click at [103, 276] on div "View State Registry Assign Inventory Manually" at bounding box center [462, 272] width 811 height 16
click at [100, 270] on link "View State Registry" at bounding box center [85, 268] width 56 height 9
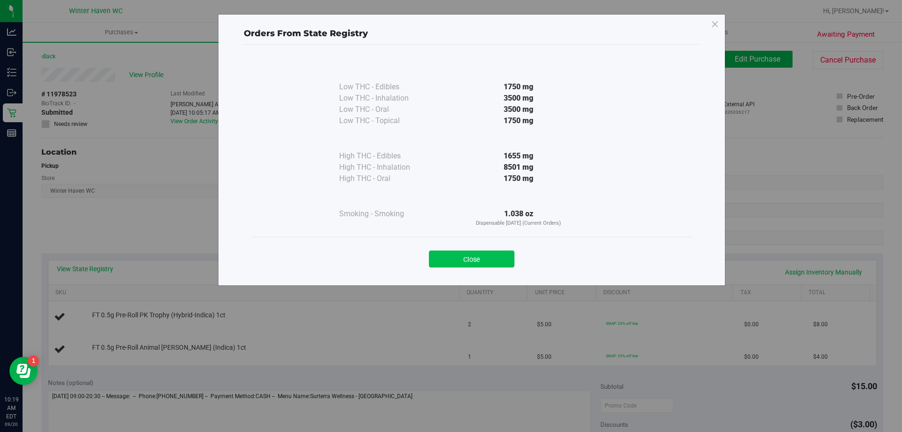
click at [470, 260] on button "Close" at bounding box center [471, 258] width 85 height 17
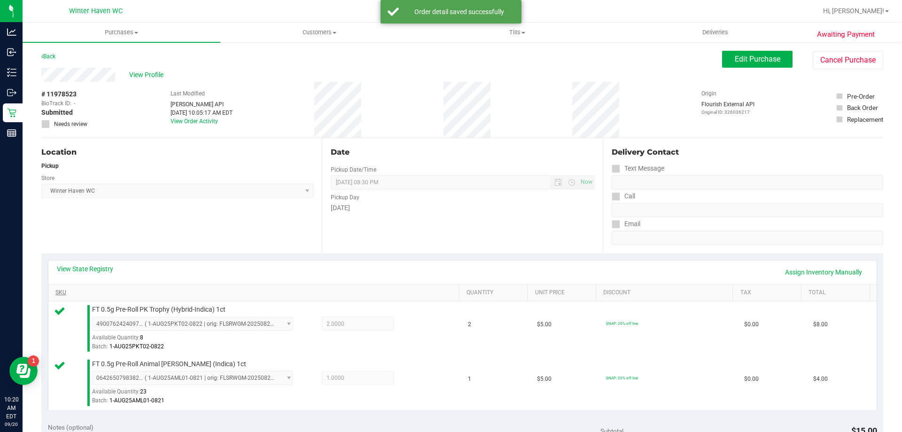
scroll to position [282, 0]
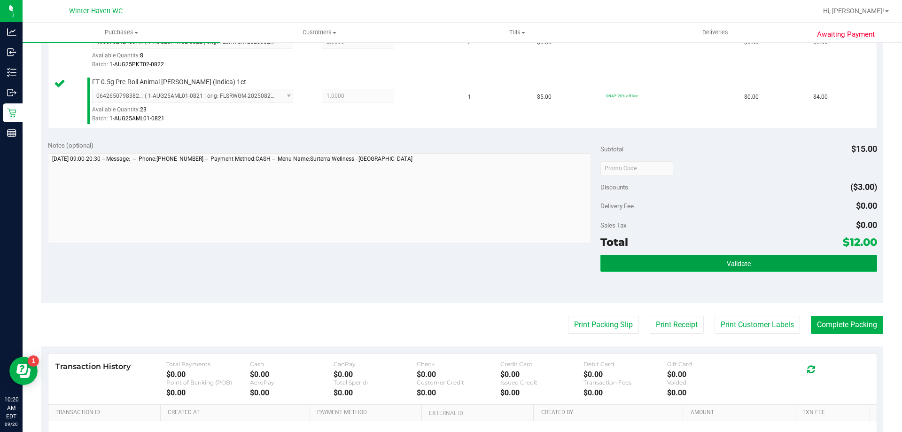
click at [701, 266] on button "Validate" at bounding box center [738, 263] width 276 height 17
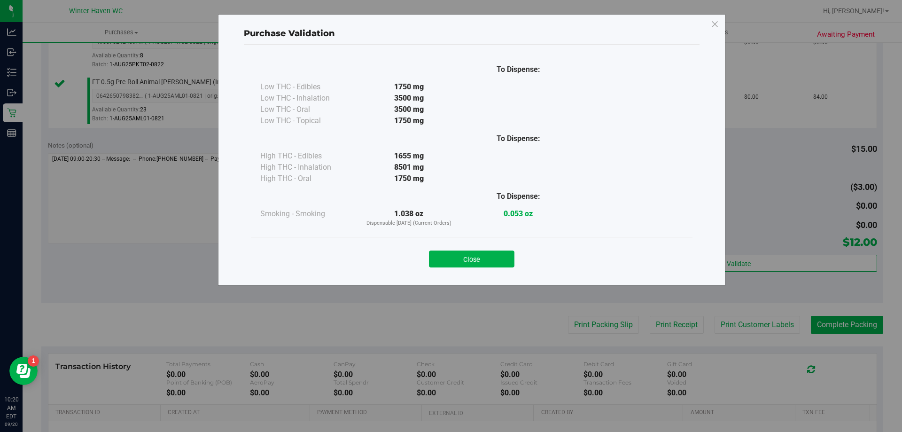
click at [470, 263] on button "Close" at bounding box center [471, 258] width 85 height 17
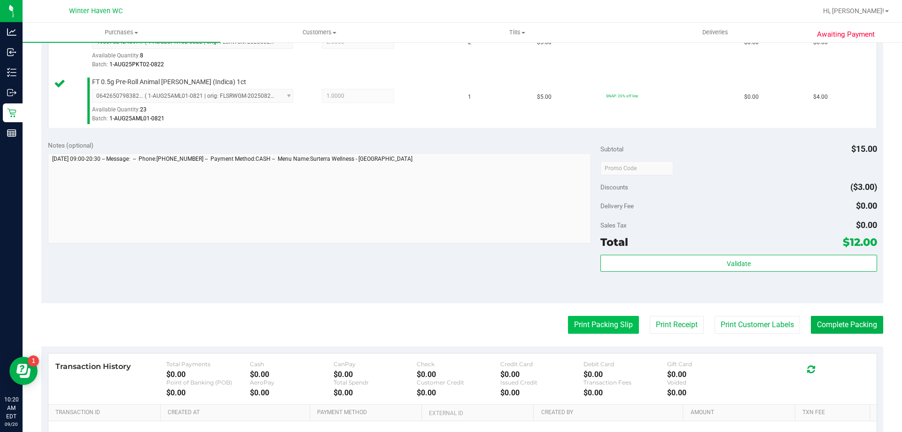
click at [587, 325] on button "Print Packing Slip" at bounding box center [603, 325] width 71 height 18
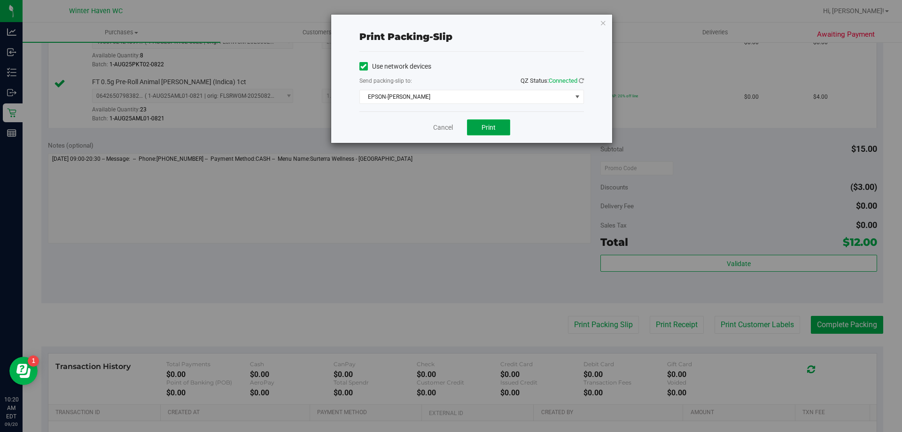
click at [479, 130] on button "Print" at bounding box center [488, 127] width 43 height 16
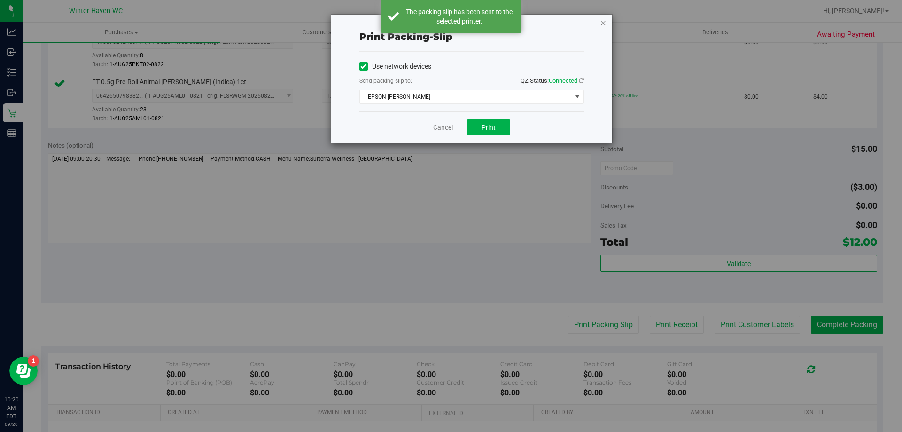
click at [602, 24] on icon "button" at bounding box center [603, 22] width 7 height 11
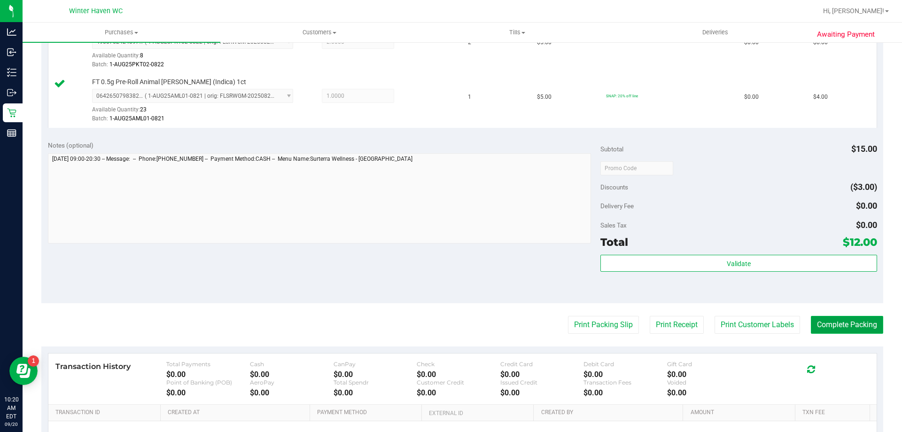
click at [842, 320] on button "Complete Packing" at bounding box center [847, 325] width 72 height 18
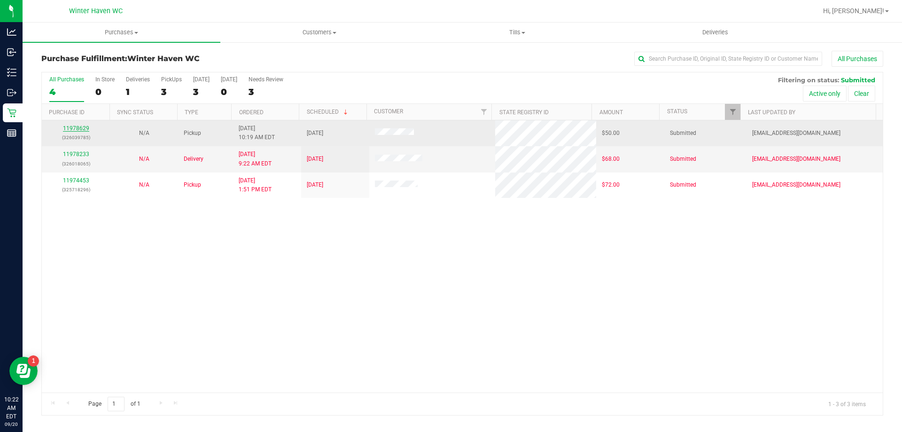
click at [81, 127] on link "11978629" at bounding box center [76, 128] width 26 height 7
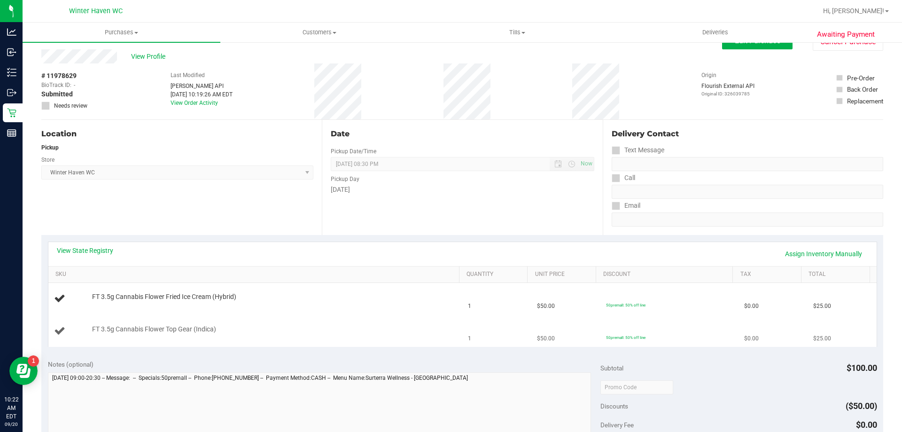
scroll to position [47, 0]
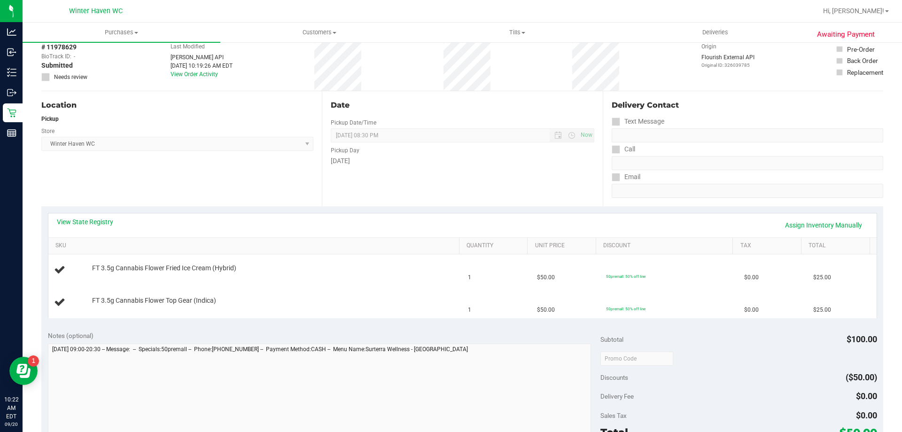
click at [96, 217] on div "View State Registry Assign Inventory Manually" at bounding box center [462, 225] width 828 height 24
click at [101, 222] on link "View State Registry" at bounding box center [85, 221] width 56 height 9
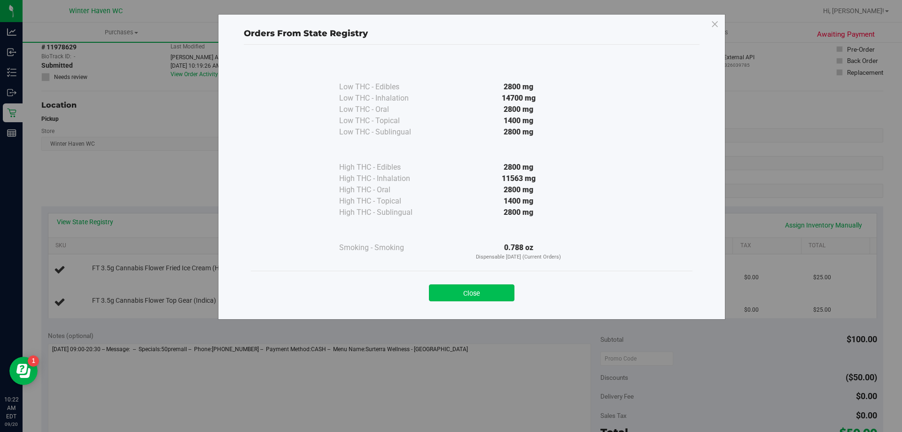
click at [450, 291] on button "Close" at bounding box center [471, 292] width 85 height 17
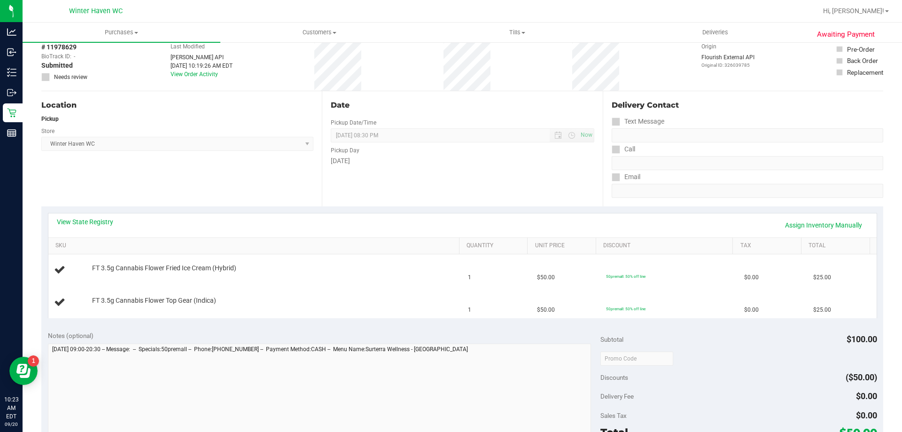
click at [103, 228] on div "View State Registry Assign Inventory Manually" at bounding box center [462, 225] width 811 height 16
click at [103, 225] on link "View State Registry" at bounding box center [85, 221] width 56 height 9
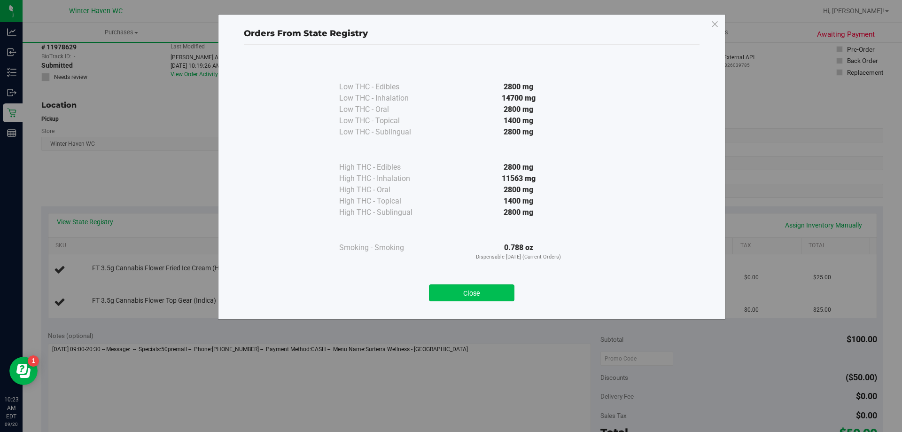
click at [439, 299] on button "Close" at bounding box center [471, 292] width 85 height 17
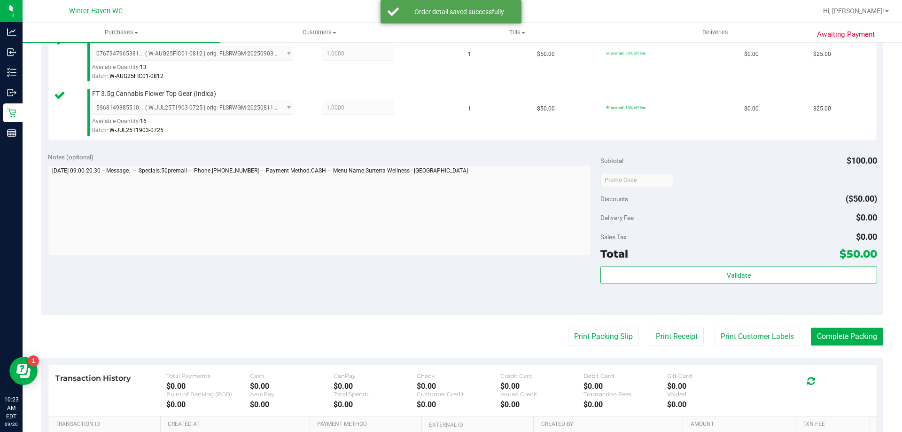
scroll to position [282, 0]
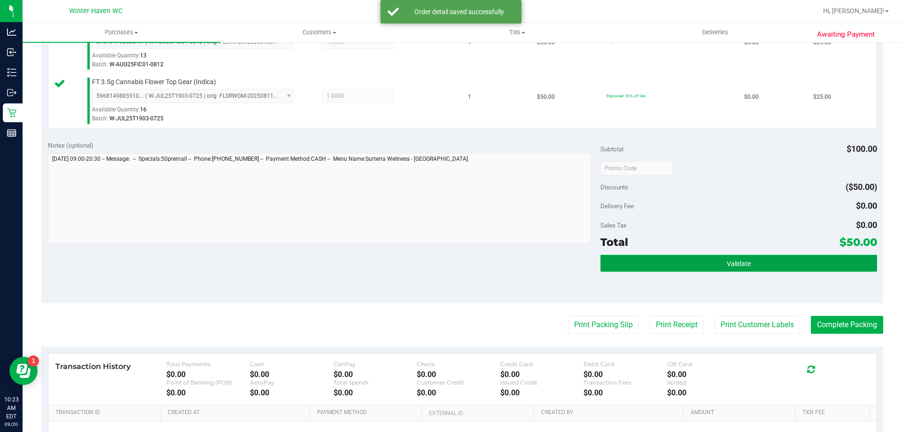
click at [723, 257] on button "Validate" at bounding box center [738, 263] width 276 height 17
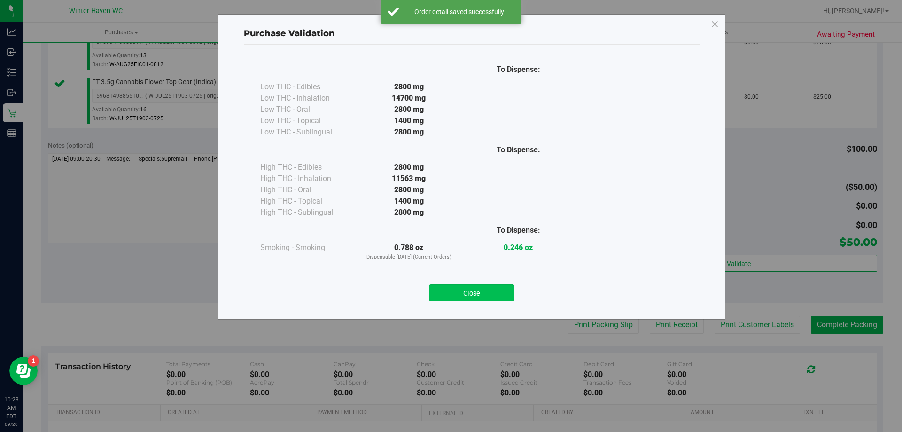
click at [486, 286] on button "Close" at bounding box center [471, 292] width 85 height 17
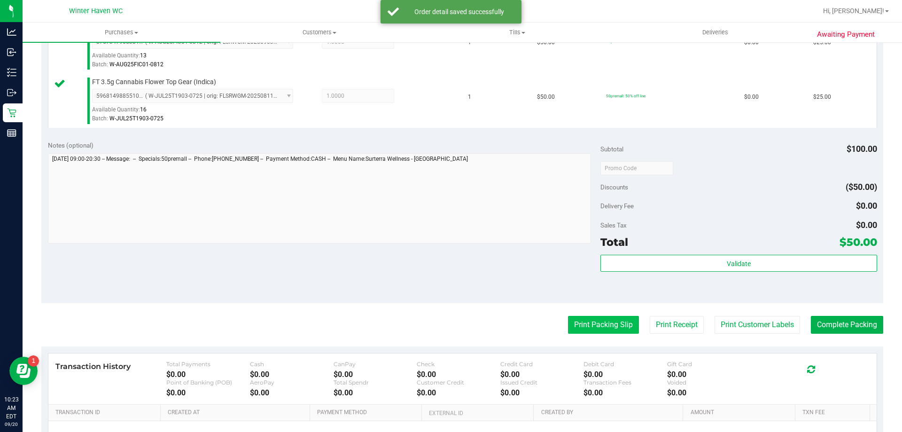
click at [582, 320] on button "Print Packing Slip" at bounding box center [603, 325] width 71 height 18
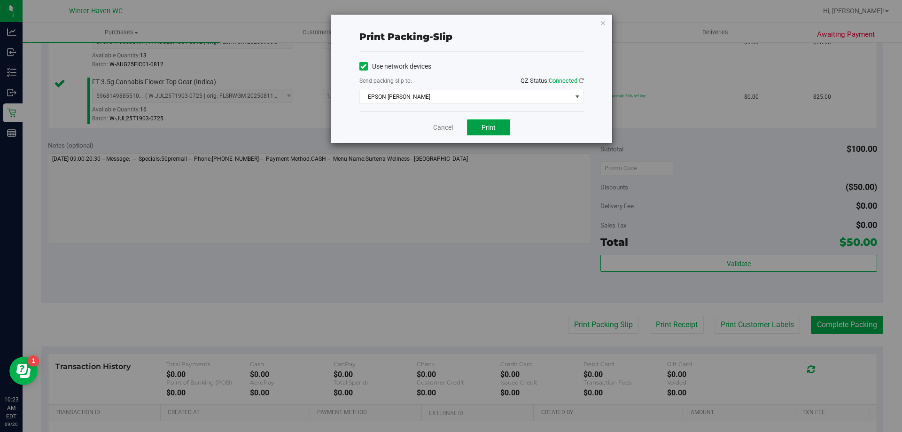
click at [481, 128] on span "Print" at bounding box center [488, 128] width 14 height 8
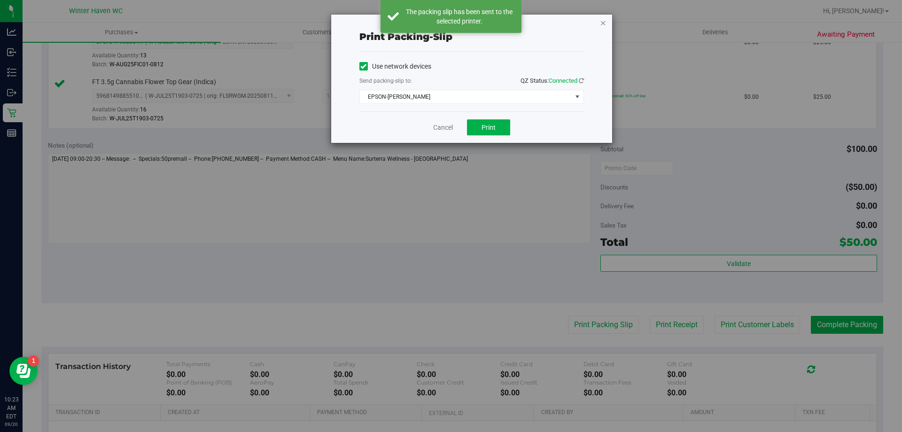
click at [604, 22] on icon "button" at bounding box center [603, 22] width 7 height 11
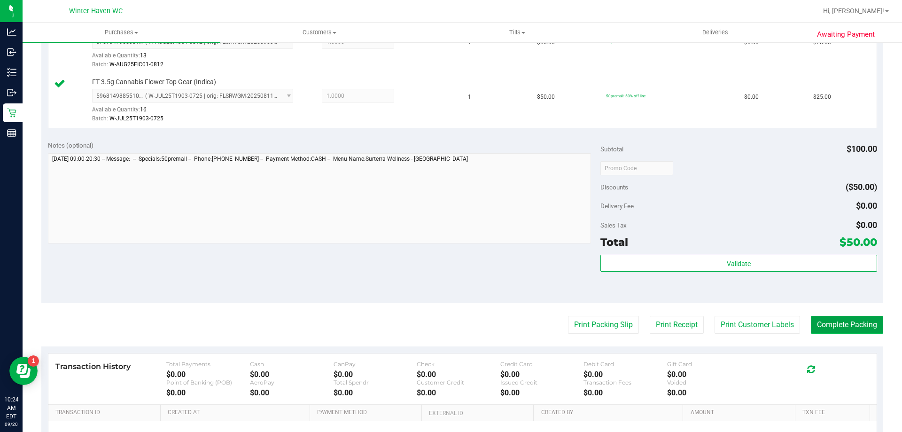
click at [839, 319] on button "Complete Packing" at bounding box center [847, 325] width 72 height 18
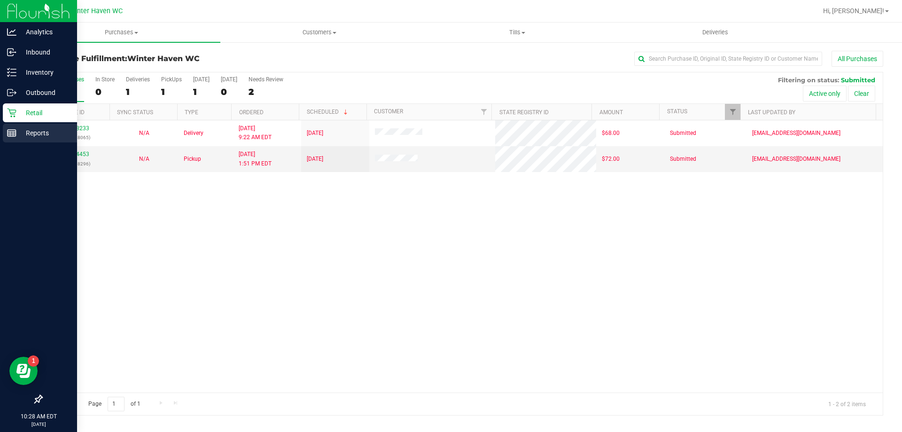
click at [26, 130] on p "Reports" at bounding box center [44, 132] width 56 height 11
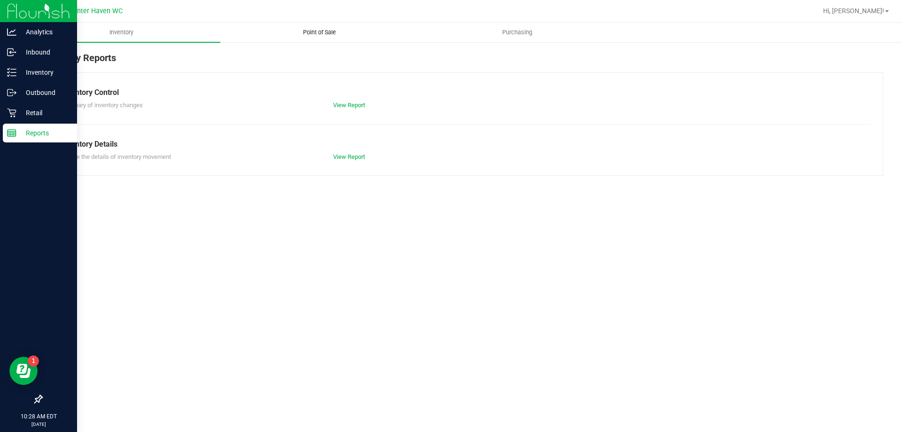
click at [314, 29] on span "Point of Sale" at bounding box center [319, 32] width 58 height 8
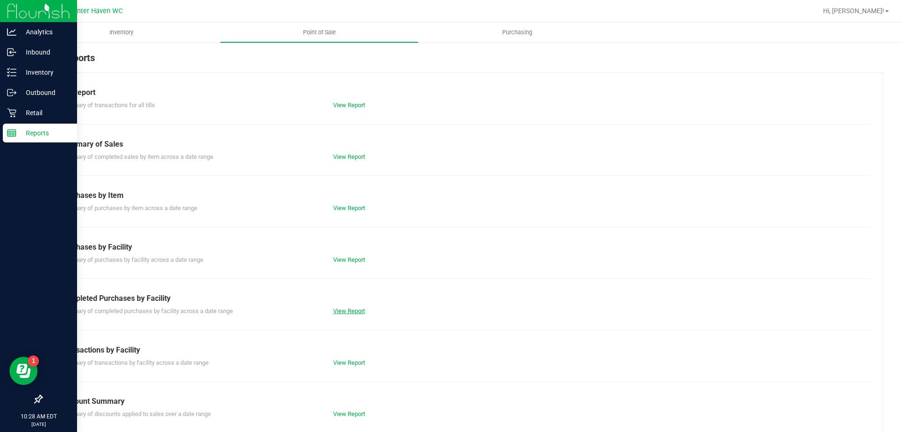
click at [358, 313] on link "View Report" at bounding box center [349, 310] width 32 height 7
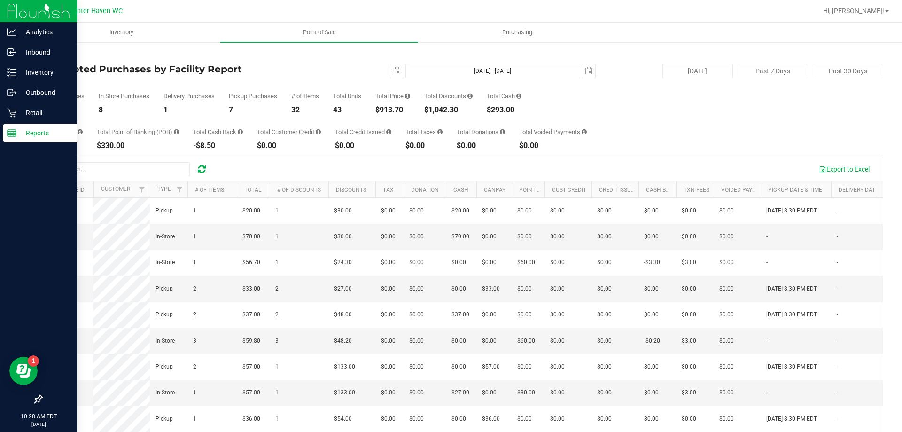
click at [412, 122] on div "Total CanPay $299.20 Total Point of Banking (POB) $330.00 Total Cash Back -$8.5…" at bounding box center [462, 132] width 842 height 36
click at [30, 108] on p "Retail" at bounding box center [44, 112] width 56 height 11
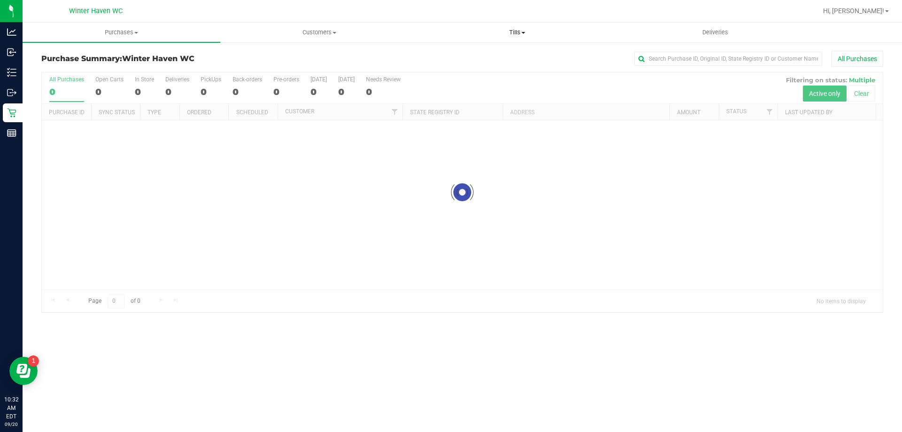
click at [509, 33] on span "Tills" at bounding box center [516, 32] width 197 height 8
click at [473, 54] on span "Manage tills" at bounding box center [449, 57] width 63 height 8
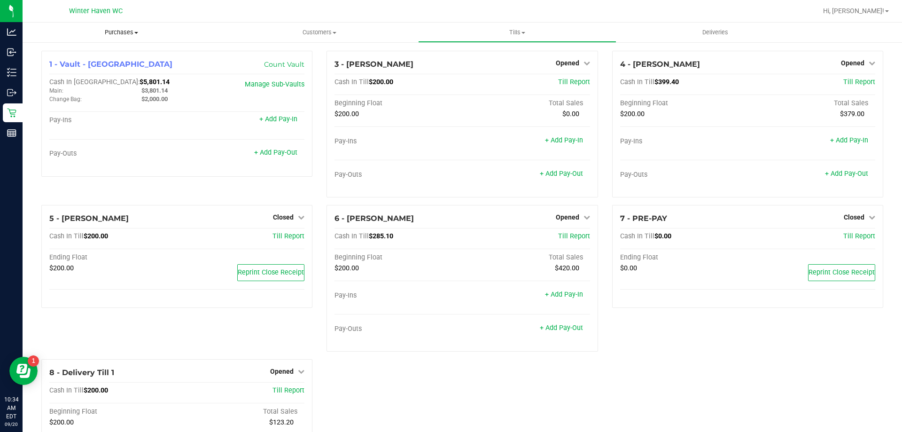
click at [117, 33] on span "Purchases" at bounding box center [122, 32] width 198 height 8
click at [57, 68] on span "Fulfillment" at bounding box center [52, 68] width 58 height 8
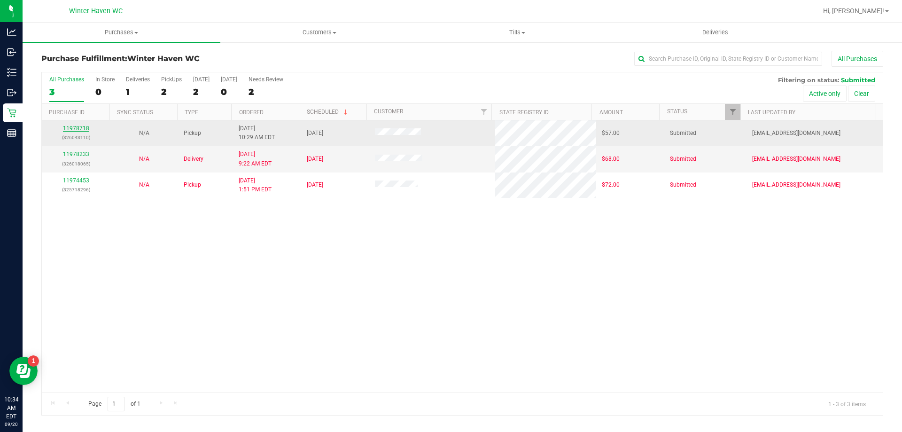
click at [75, 130] on link "11978718" at bounding box center [76, 128] width 26 height 7
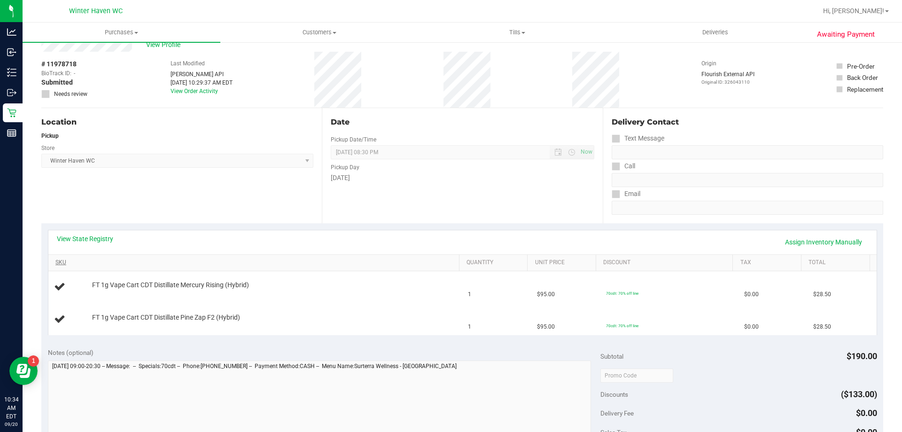
scroll to position [47, 0]
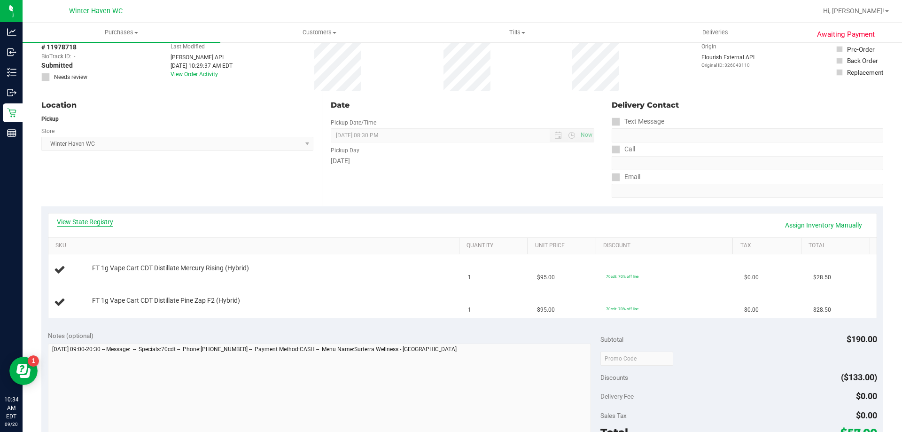
click at [61, 226] on link "View State Registry" at bounding box center [85, 221] width 56 height 9
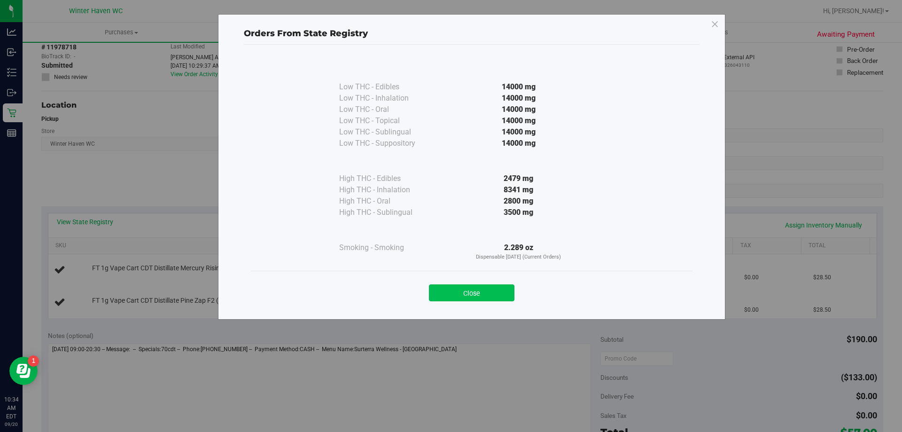
click at [483, 287] on button "Close" at bounding box center [471, 292] width 85 height 17
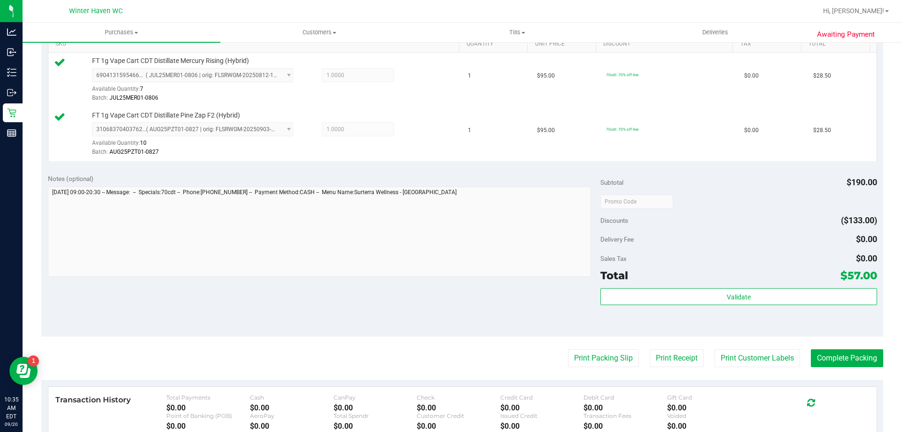
scroll to position [329, 0]
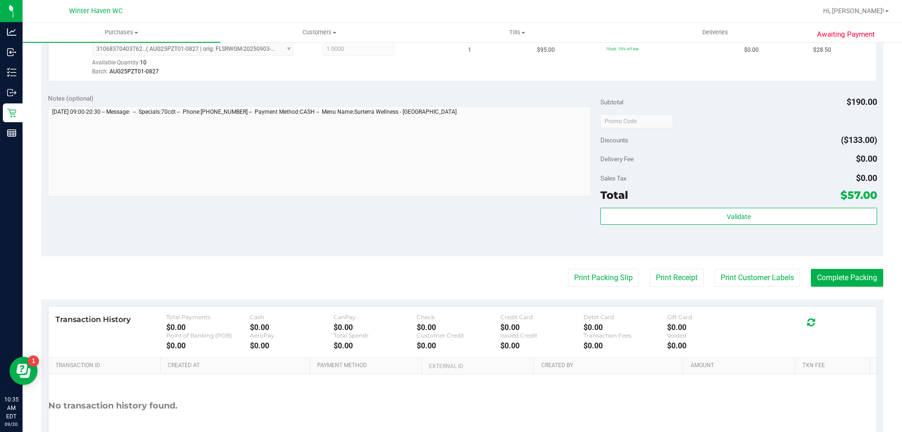
click at [708, 197] on div "Total $57.00" at bounding box center [738, 194] width 276 height 17
click at [597, 274] on button "Print Packing Slip" at bounding box center [603, 278] width 71 height 18
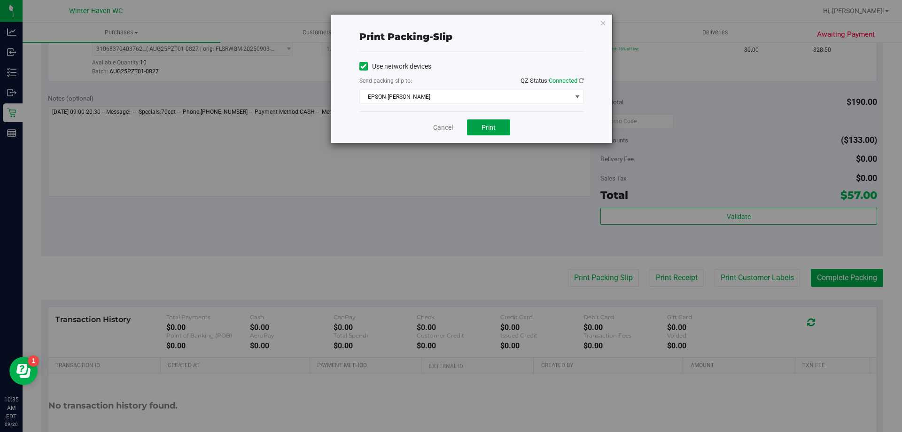
click at [501, 125] on button "Print" at bounding box center [488, 127] width 43 height 16
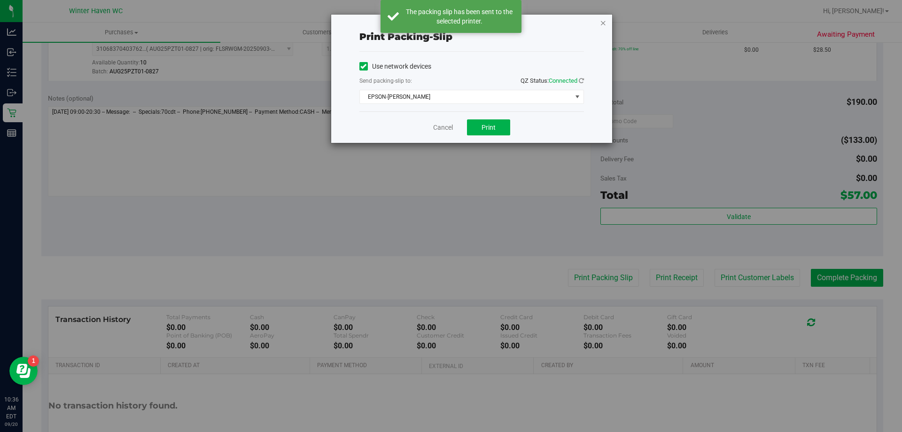
click at [603, 21] on icon "button" at bounding box center [603, 22] width 7 height 11
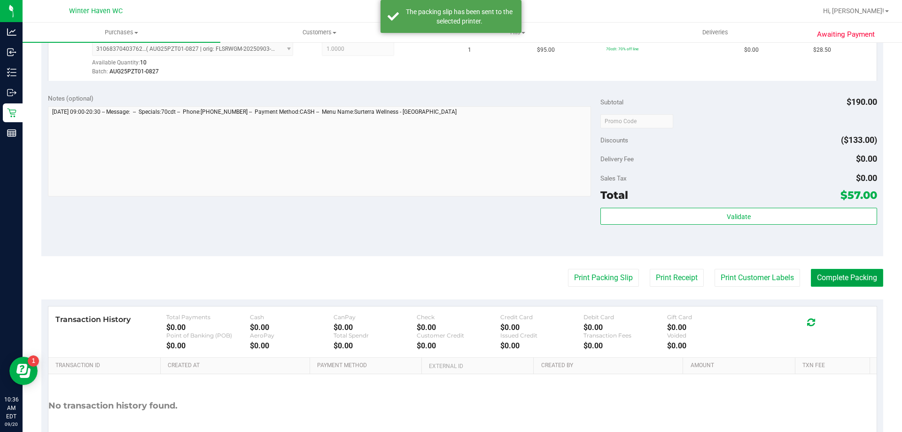
click at [852, 284] on button "Complete Packing" at bounding box center [847, 278] width 72 height 18
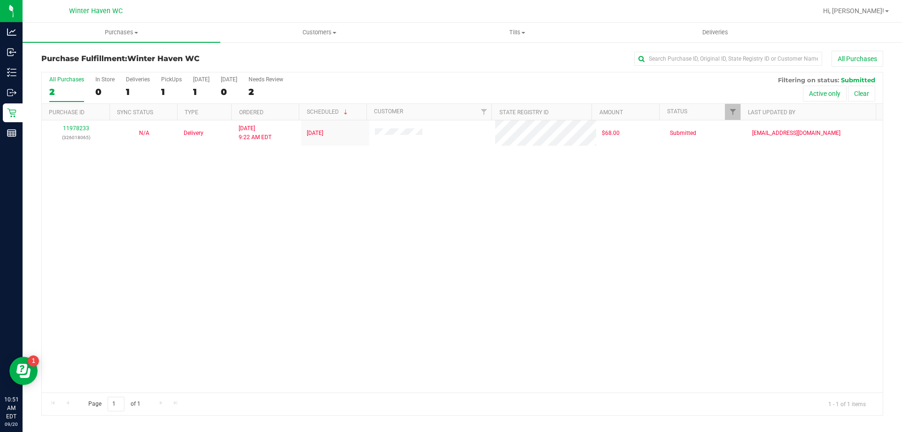
click at [470, 175] on div "11978233 (326018065) N/A Delivery 9/20/2025 9:22 AM EDT 9/20/2025 $68.00 Submit…" at bounding box center [462, 256] width 841 height 272
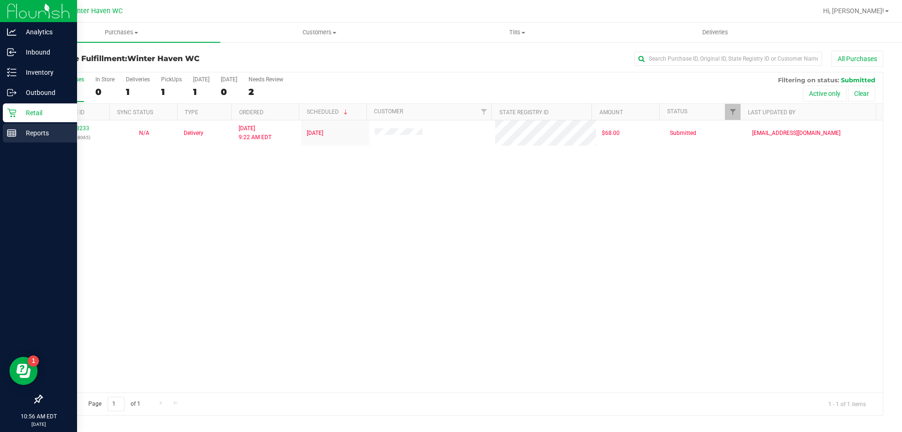
click at [9, 137] on icon at bounding box center [11, 132] width 9 height 9
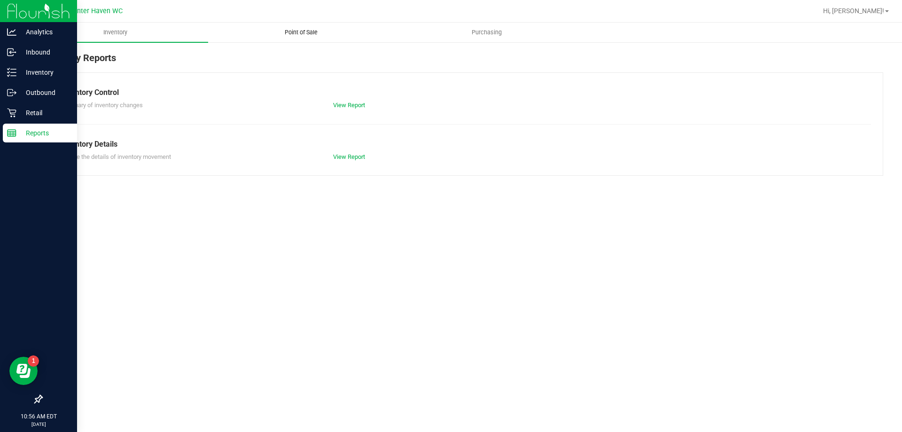
click at [311, 36] on span "Point of Sale" at bounding box center [301, 32] width 58 height 8
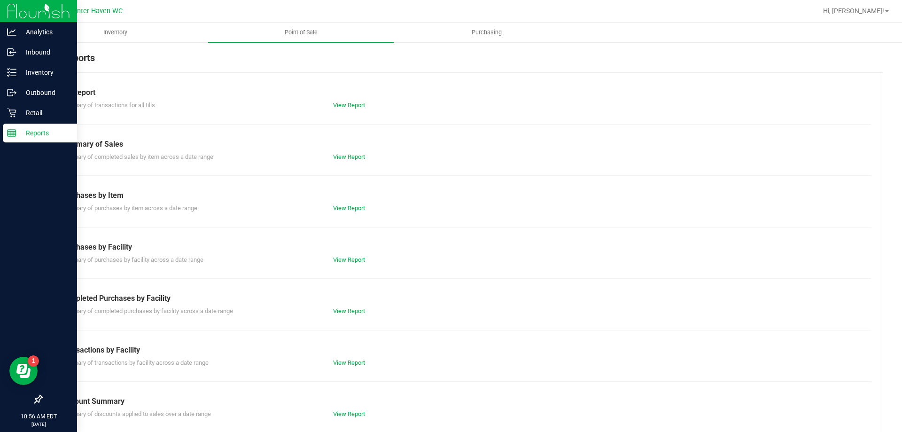
click at [359, 320] on div "Till Report Summary of transactions for all tills View Report Summary of Sales …" at bounding box center [462, 278] width 842 height 412
click at [357, 302] on div "Completed Purchases by Facility" at bounding box center [462, 298] width 803 height 11
click at [349, 313] on link "View Report" at bounding box center [349, 310] width 32 height 7
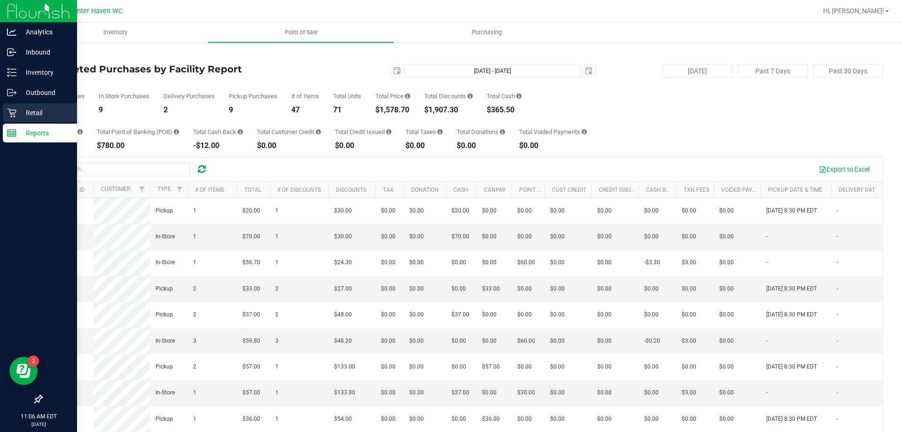
click at [39, 116] on p "Retail" at bounding box center [44, 112] width 56 height 11
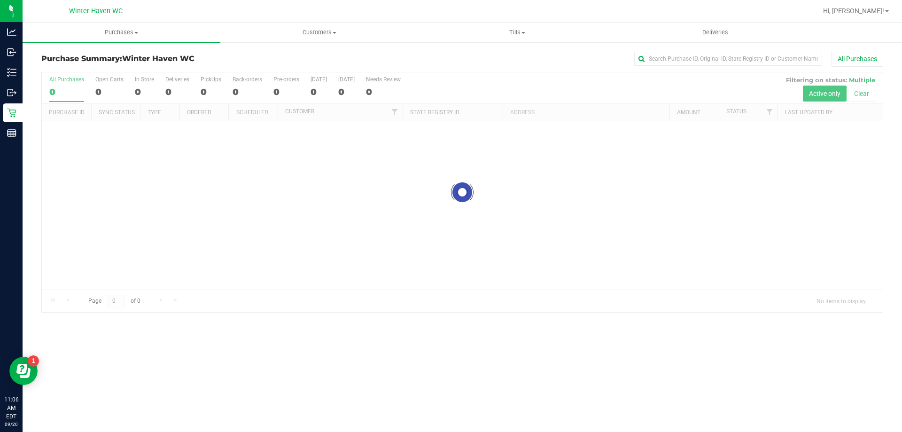
click at [499, 42] on ul "Purchases Summary of purchases Fulfillment All purchases Customers All customer…" at bounding box center [474, 33] width 902 height 20
click at [514, 33] on span "Tills" at bounding box center [516, 32] width 197 height 8
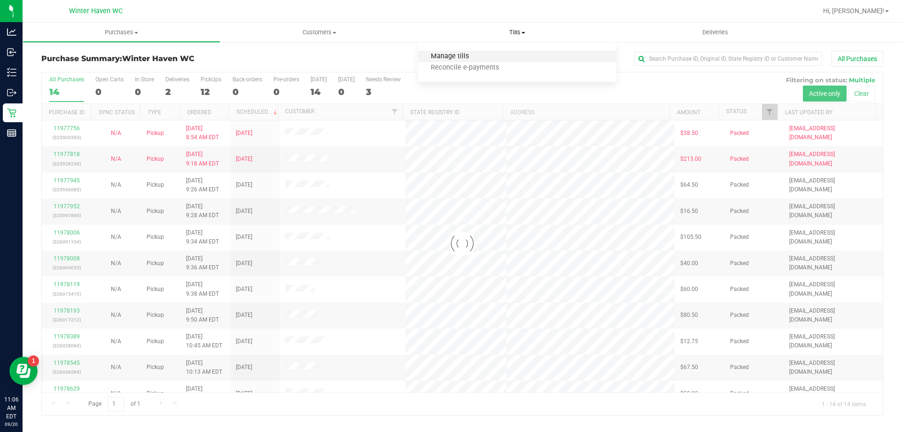
click at [470, 60] on span "Manage tills" at bounding box center [449, 57] width 63 height 8
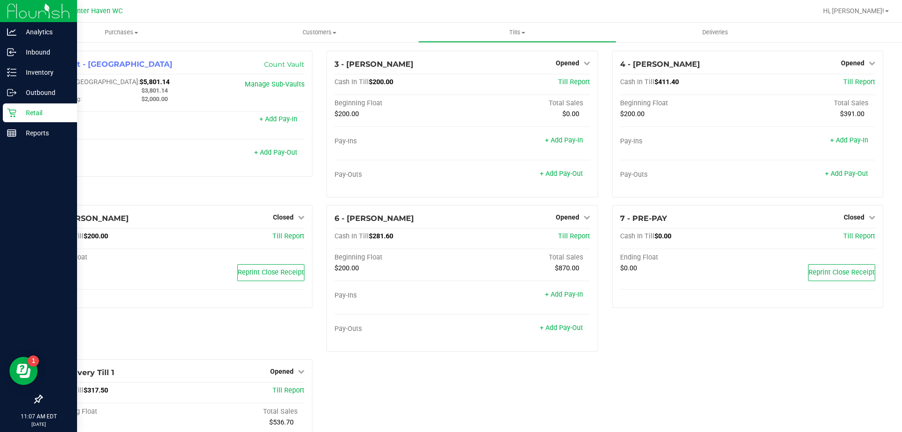
click at [15, 112] on icon at bounding box center [11, 112] width 9 height 9
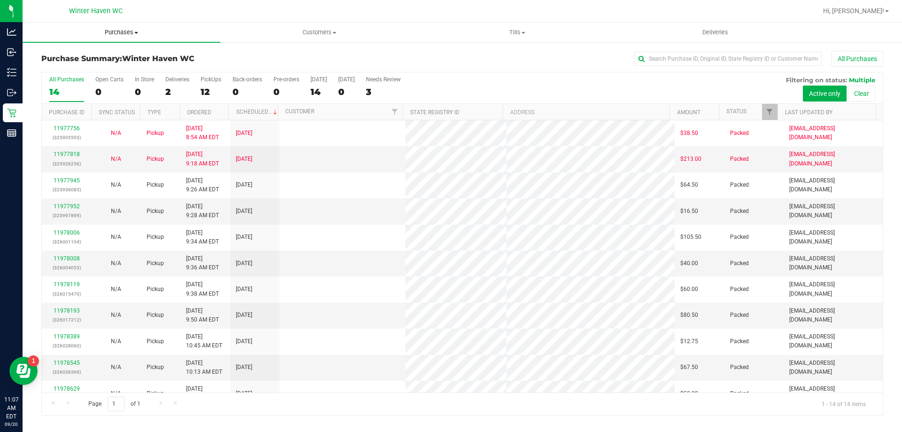
click at [122, 29] on span "Purchases" at bounding box center [122, 32] width 198 height 8
click at [77, 66] on span "Fulfillment" at bounding box center [52, 68] width 58 height 8
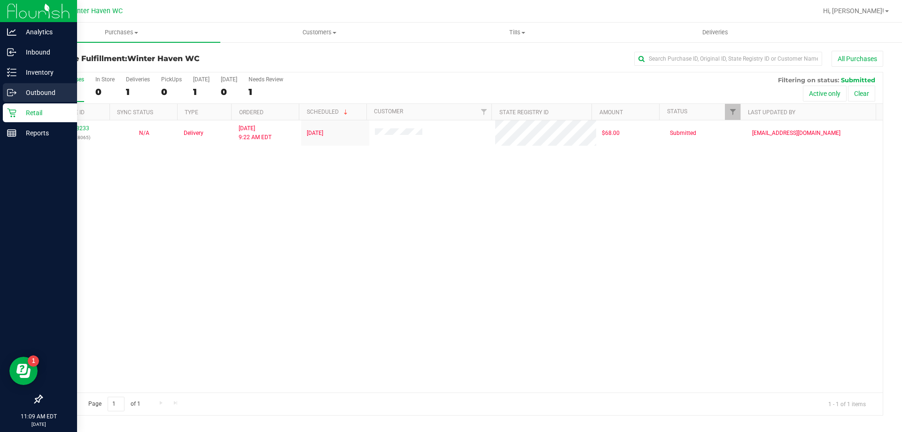
click at [37, 99] on div "Outbound" at bounding box center [40, 92] width 74 height 19
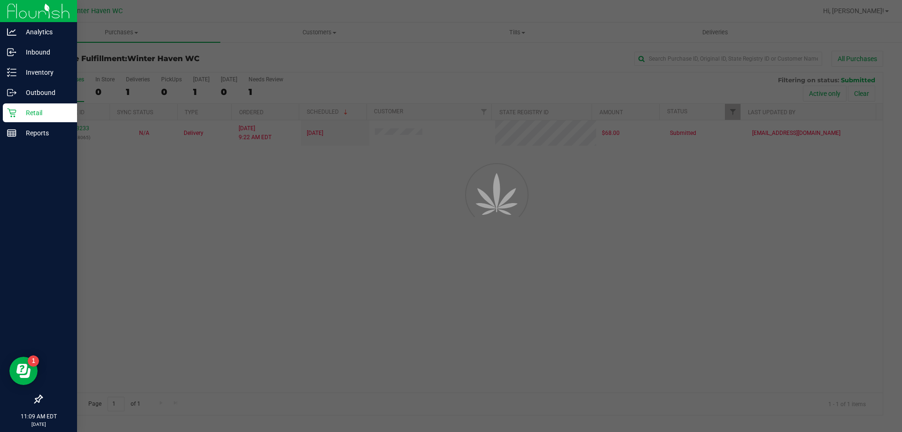
click at [32, 111] on p "Retail" at bounding box center [44, 112] width 56 height 11
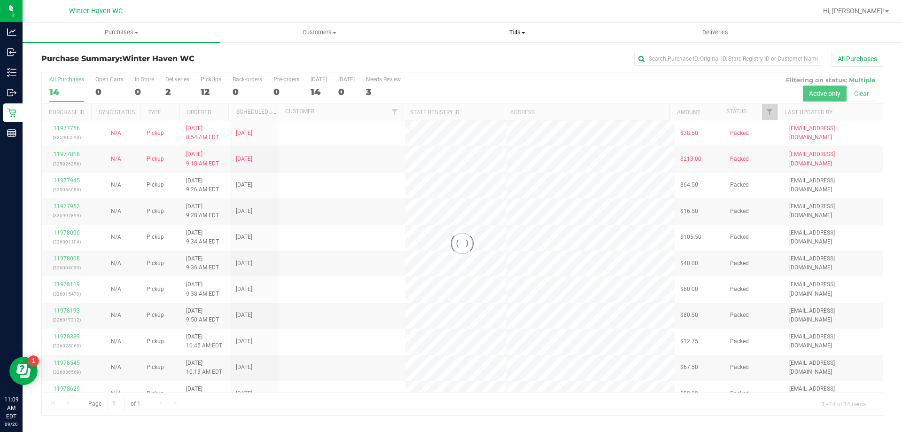
click at [525, 33] on span at bounding box center [523, 33] width 4 height 2
click at [455, 57] on span "Manage tills" at bounding box center [449, 57] width 63 height 8
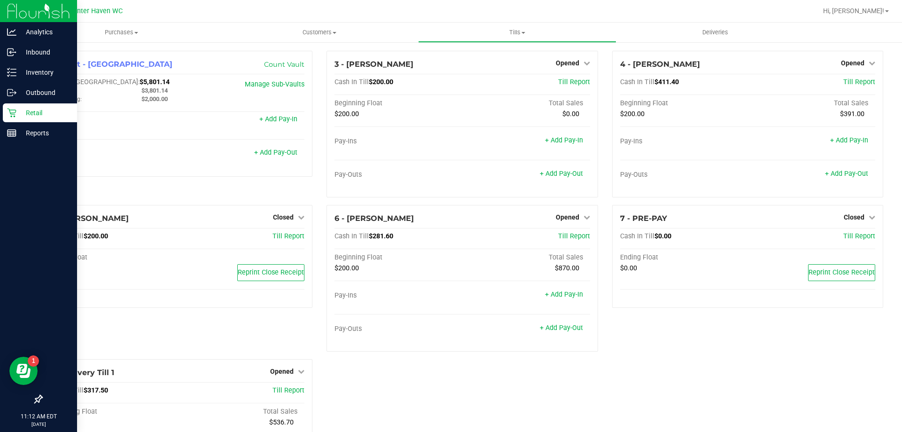
click at [35, 110] on p "Retail" at bounding box center [44, 112] width 56 height 11
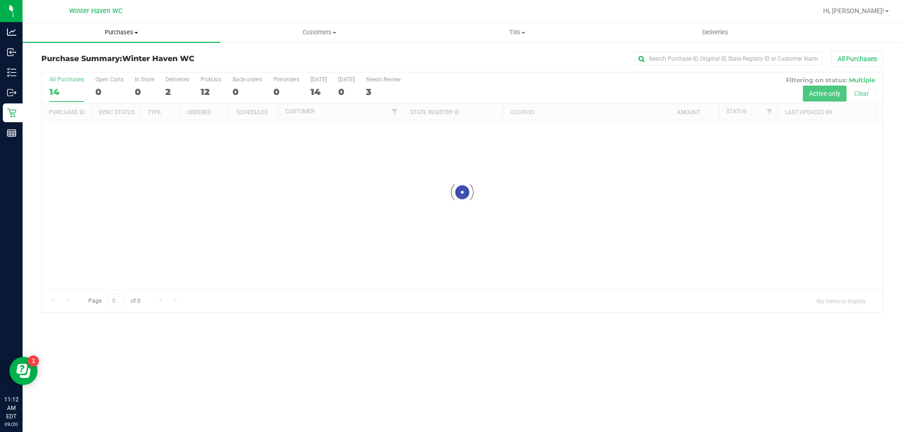
click at [111, 36] on span "Purchases" at bounding box center [122, 32] width 198 height 8
click at [69, 71] on span "Fulfillment" at bounding box center [52, 68] width 58 height 8
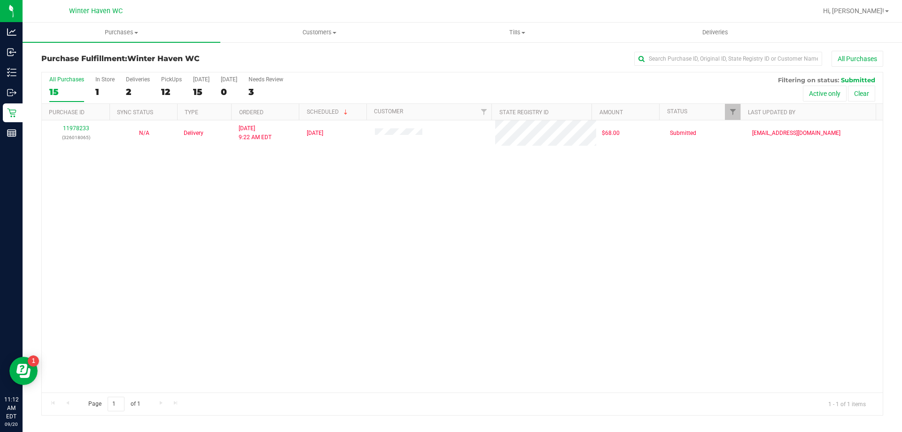
click at [258, 224] on div "11978233 (326018065) N/A Delivery 9/20/2025 9:22 AM EDT 9/20/2025 $68.00 Submit…" at bounding box center [462, 256] width 841 height 272
click at [180, 234] on div "11978233 (326018065) N/A Delivery 9/20/2025 9:22 AM EDT 9/20/2025 $68.00 Submit…" at bounding box center [462, 256] width 841 height 272
click at [346, 305] on div "11978233 (326018065) N/A Delivery 9/20/2025 9:22 AM EDT 9/20/2025 $68.00 Submit…" at bounding box center [462, 256] width 841 height 272
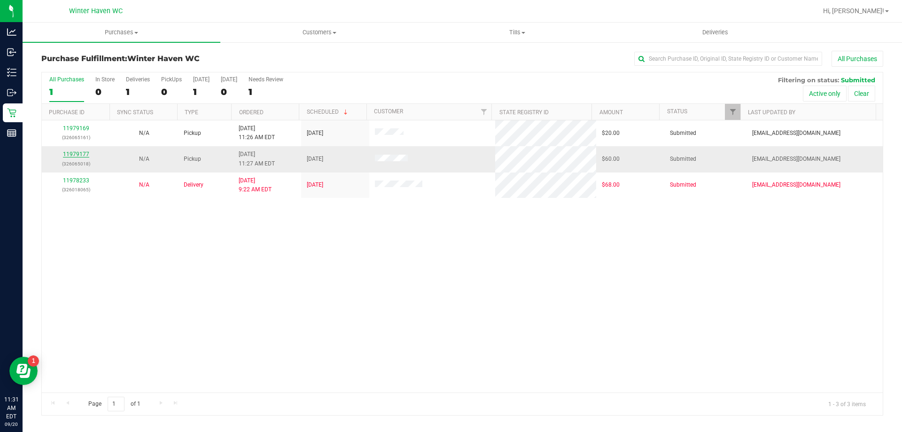
click at [83, 153] on link "11979177" at bounding box center [76, 154] width 26 height 7
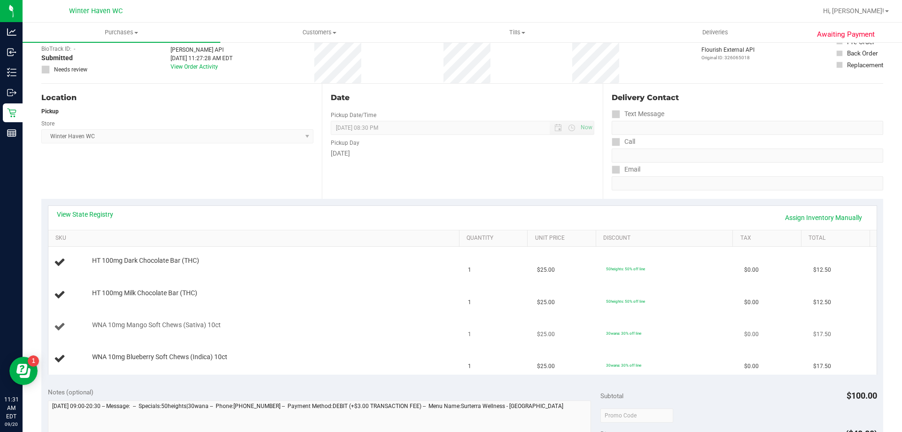
scroll to position [141, 0]
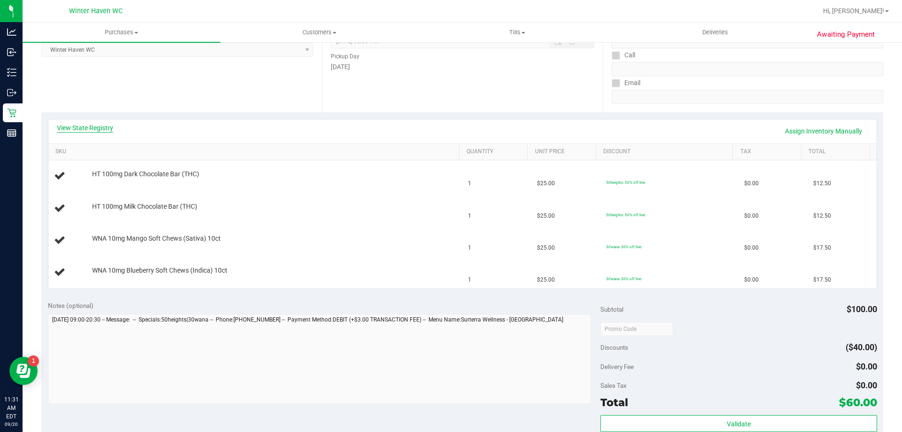
click at [109, 124] on link "View State Registry" at bounding box center [85, 127] width 56 height 9
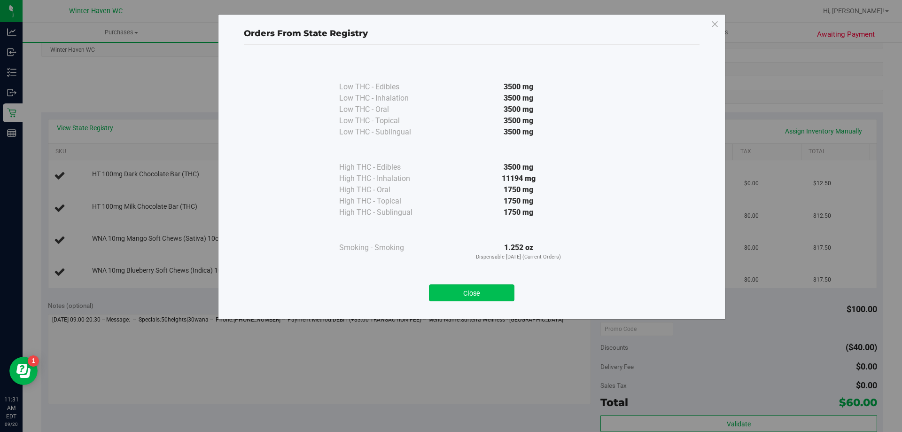
click at [486, 284] on button "Close" at bounding box center [471, 292] width 85 height 17
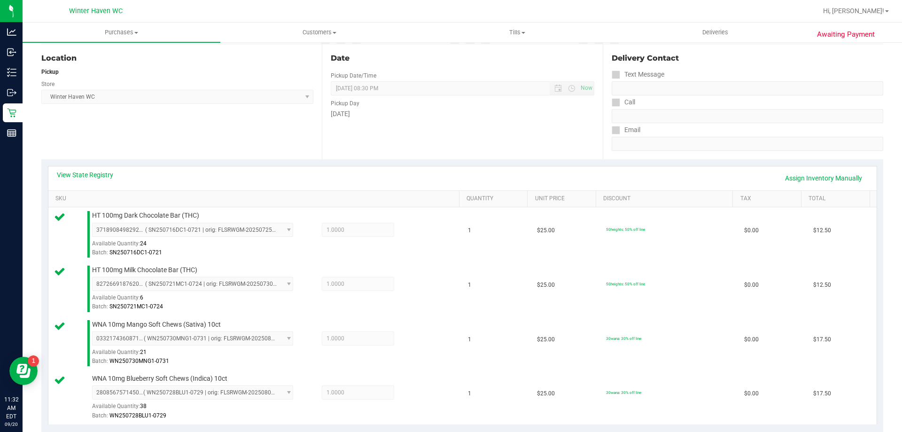
scroll to position [329, 0]
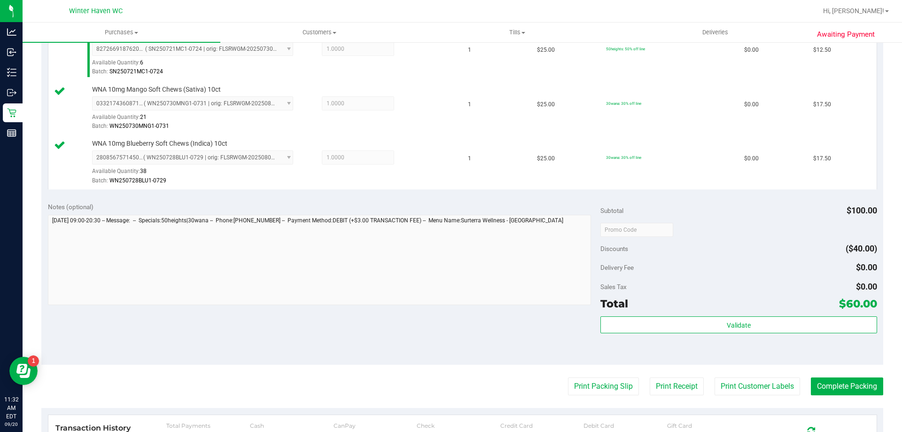
click at [741, 344] on div "Validate" at bounding box center [738, 337] width 276 height 42
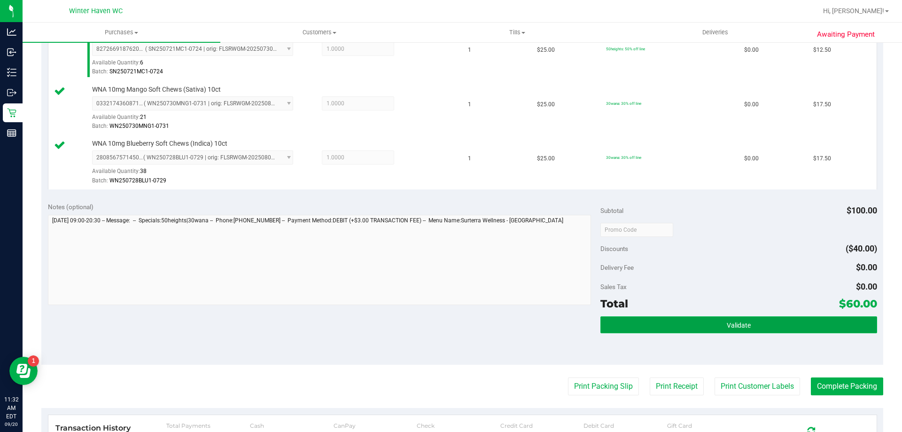
click at [742, 320] on button "Validate" at bounding box center [738, 324] width 276 height 17
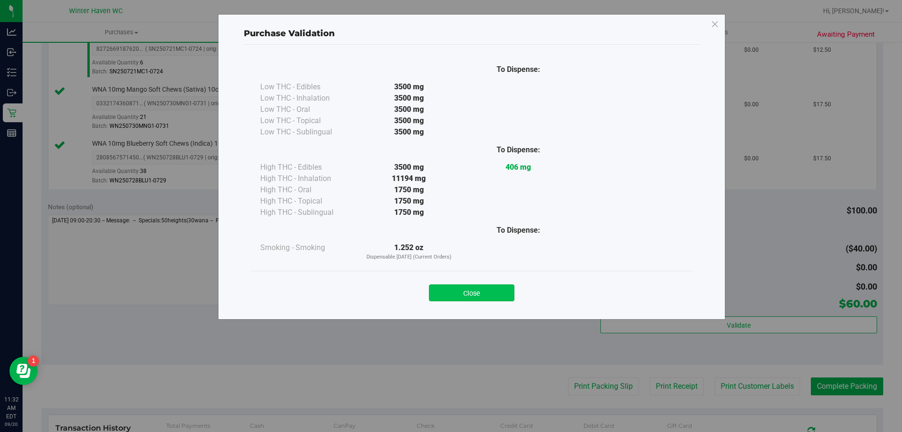
click at [490, 298] on button "Close" at bounding box center [471, 292] width 85 height 17
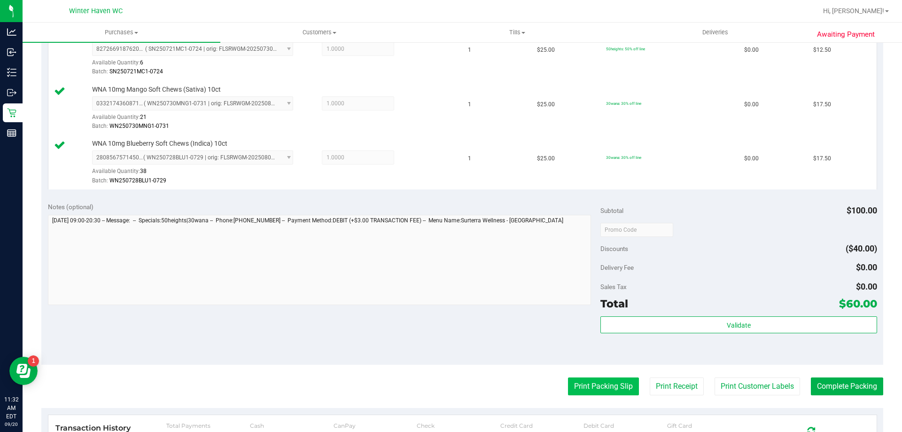
click at [587, 390] on button "Print Packing Slip" at bounding box center [603, 386] width 71 height 18
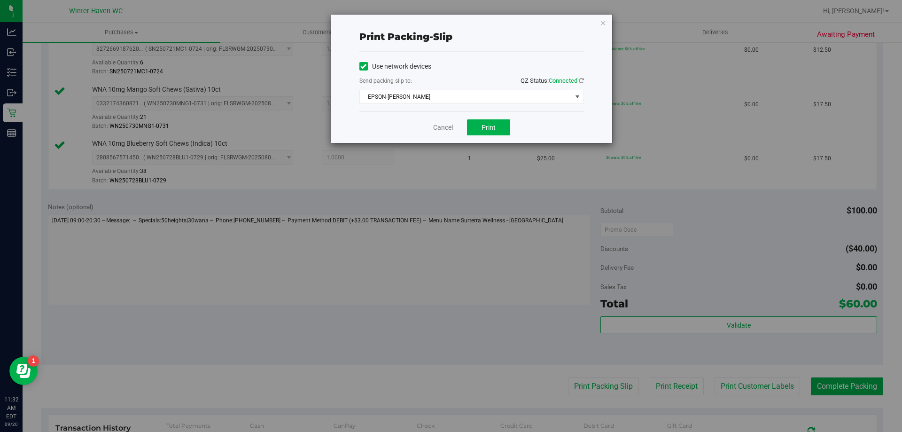
click at [480, 137] on div "Cancel Print" at bounding box center [471, 126] width 224 height 31
click at [480, 131] on button "Print" at bounding box center [488, 127] width 43 height 16
click at [441, 132] on link "Cancel" at bounding box center [443, 128] width 20 height 10
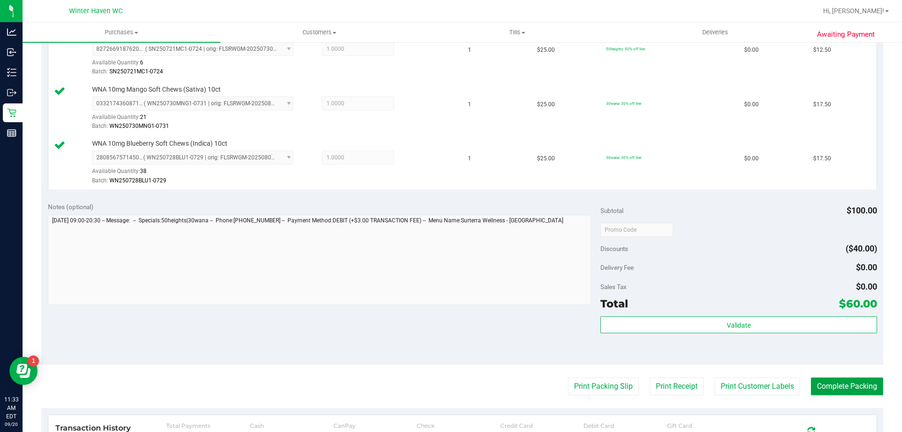
click at [853, 390] on button "Complete Packing" at bounding box center [847, 386] width 72 height 18
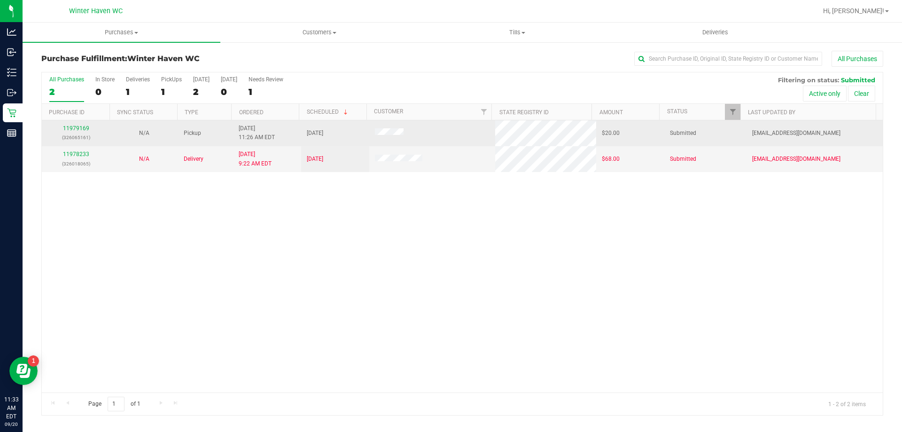
click at [74, 124] on div "11979169 (326065161)" at bounding box center [75, 133] width 57 height 18
click at [76, 127] on link "11979169" at bounding box center [76, 128] width 26 height 7
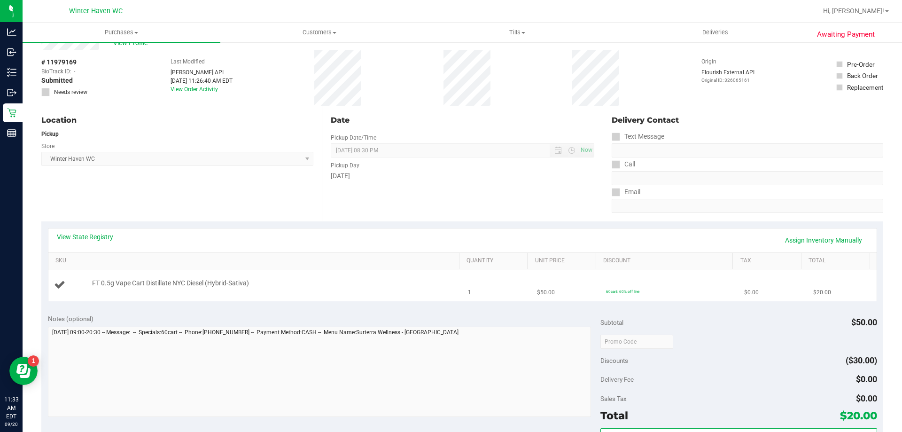
scroll to position [47, 0]
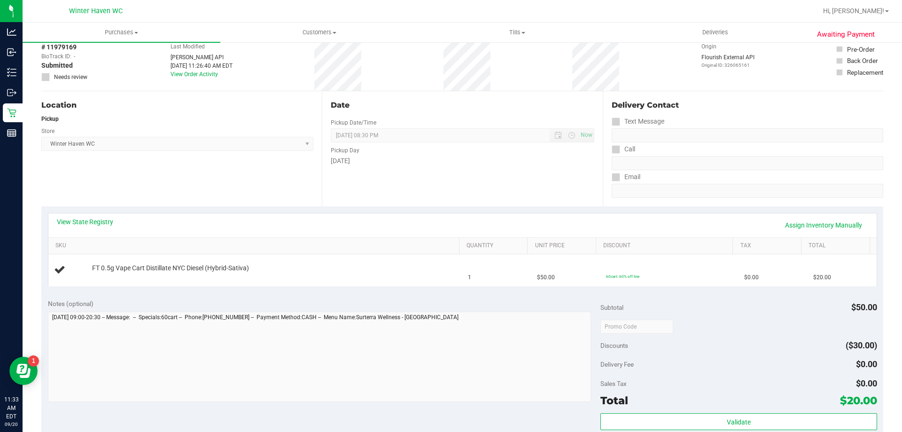
click at [101, 226] on div "View State Registry Assign Inventory Manually" at bounding box center [462, 225] width 811 height 16
click at [100, 223] on link "View State Registry" at bounding box center [85, 221] width 56 height 9
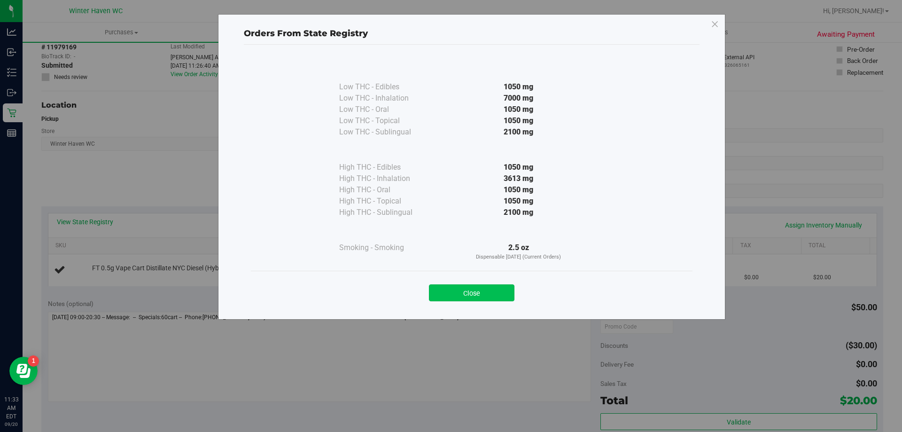
click at [472, 295] on button "Close" at bounding box center [471, 292] width 85 height 17
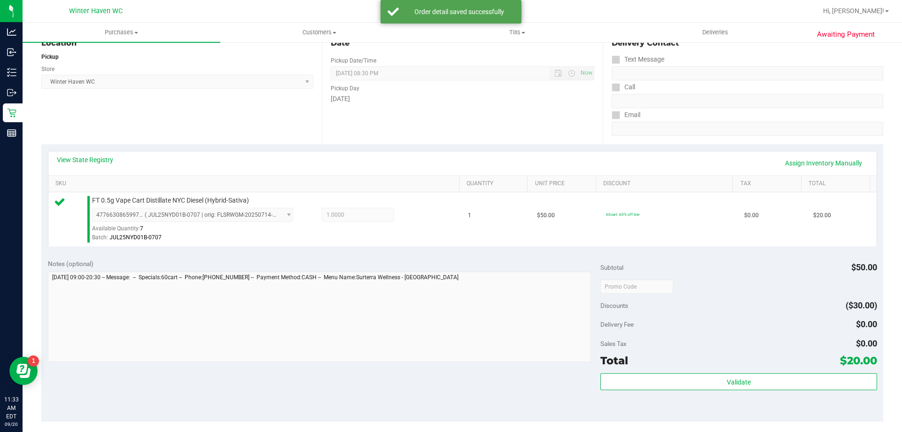
scroll to position [188, 0]
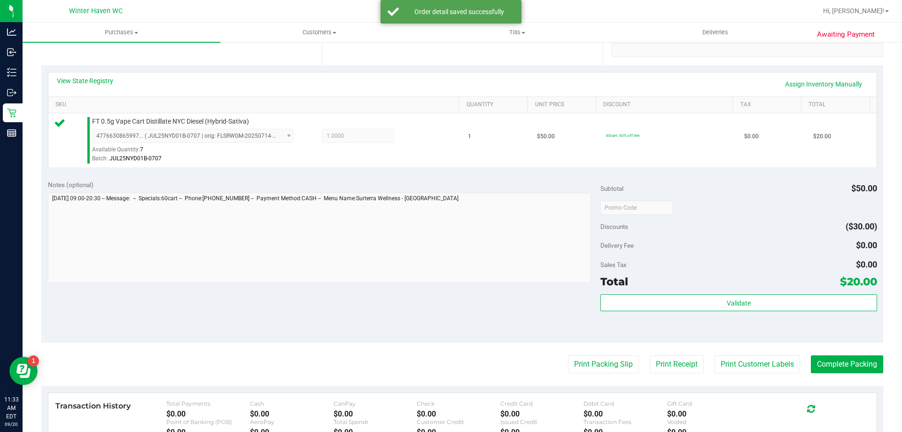
click at [630, 312] on div "Validate" at bounding box center [738, 315] width 276 height 42
click at [630, 311] on div "Validate" at bounding box center [738, 303] width 276 height 18
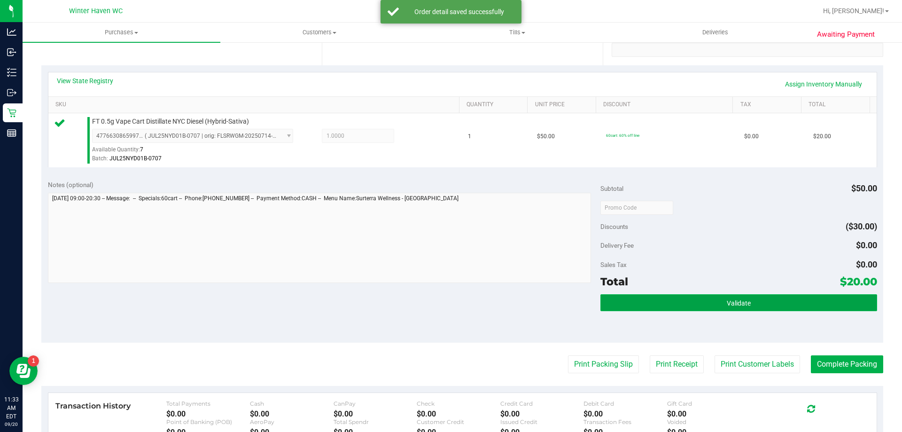
click at [630, 303] on button "Validate" at bounding box center [738, 302] width 276 height 17
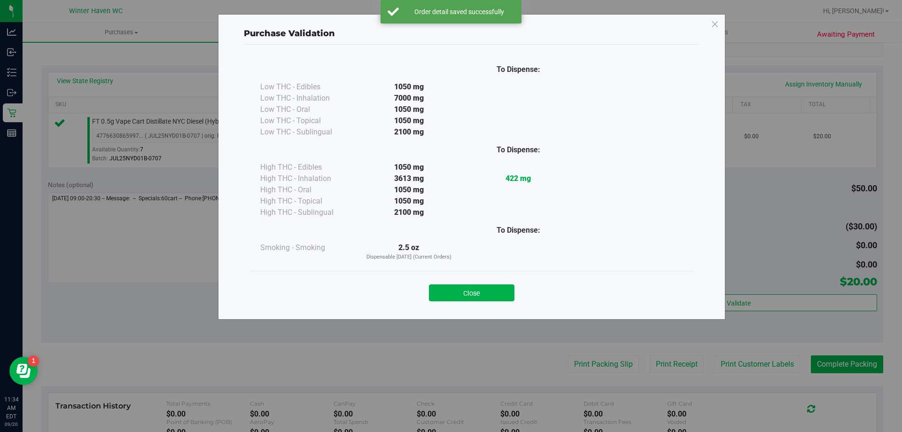
click at [501, 280] on div "Close" at bounding box center [471, 289] width 427 height 23
click at [500, 292] on button "Close" at bounding box center [471, 292] width 85 height 17
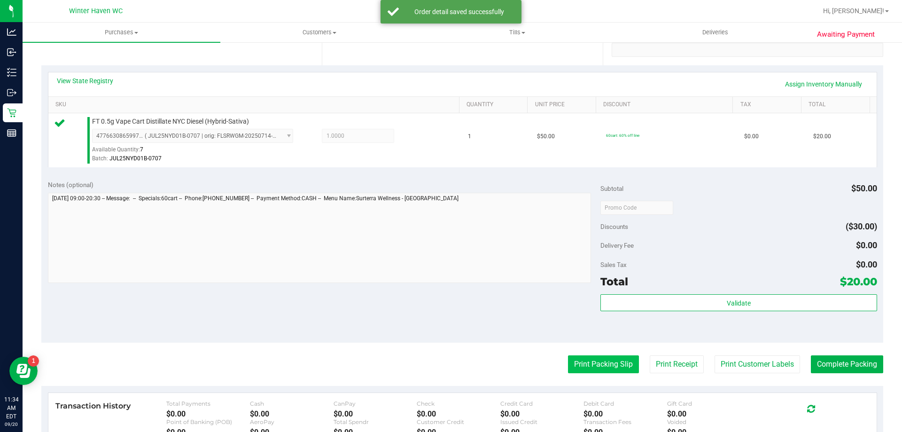
click at [611, 365] on button "Print Packing Slip" at bounding box center [603, 364] width 71 height 18
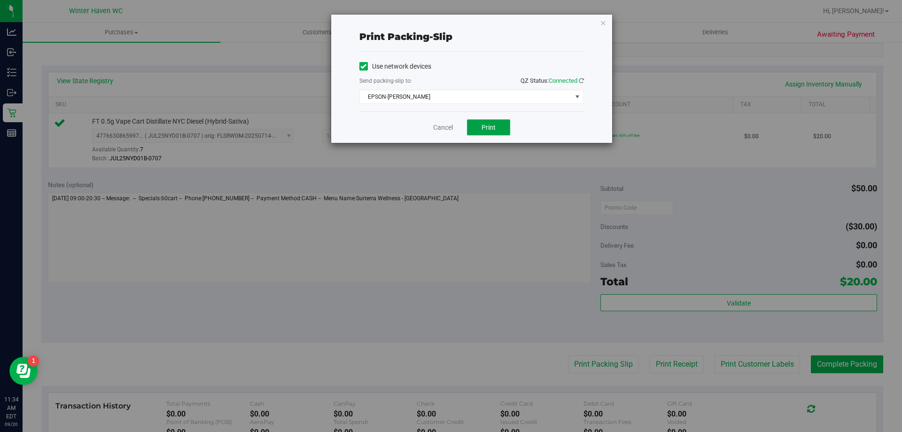
click at [485, 128] on span "Print" at bounding box center [488, 128] width 14 height 8
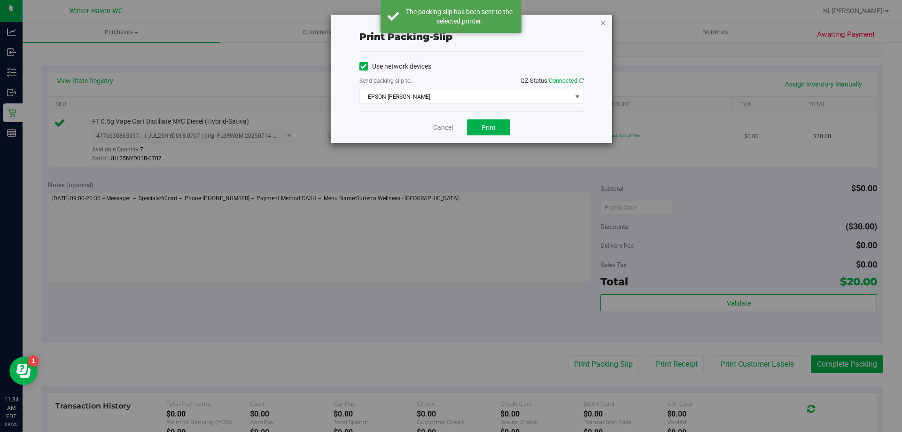
click at [602, 23] on icon "button" at bounding box center [603, 22] width 7 height 11
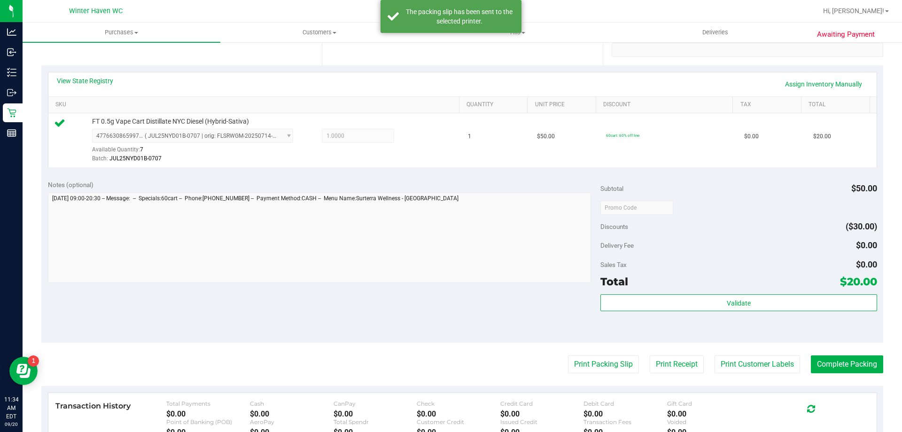
click at [835, 349] on purchase-details "Back Edit Purchase Cancel Purchase View Profile # 11979169 BioTrack ID: - Submi…" at bounding box center [462, 212] width 842 height 698
click at [840, 371] on button "Complete Packing" at bounding box center [847, 364] width 72 height 18
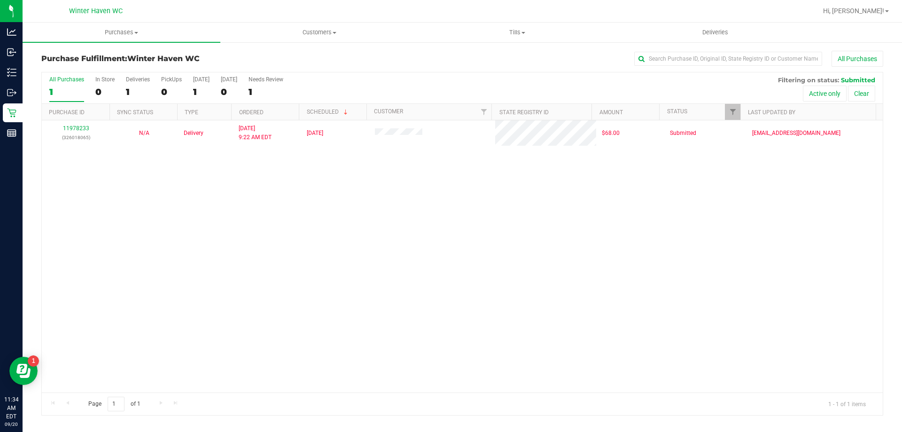
drag, startPoint x: 645, startPoint y: 254, endPoint x: 338, endPoint y: 274, distance: 308.2
click at [338, 274] on div "11978233 (326018065) N/A Delivery 9/20/2025 9:22 AM EDT 9/20/2025 $68.00 Submit…" at bounding box center [462, 256] width 841 height 272
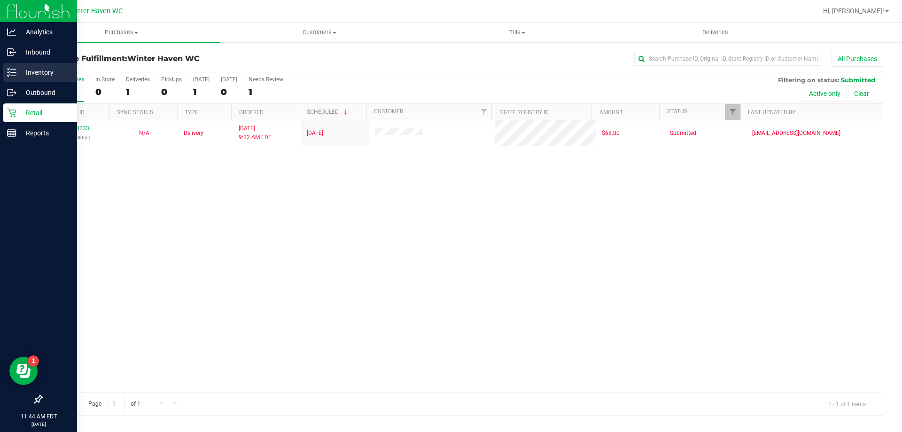
click at [44, 66] on div "Inventory" at bounding box center [40, 72] width 74 height 19
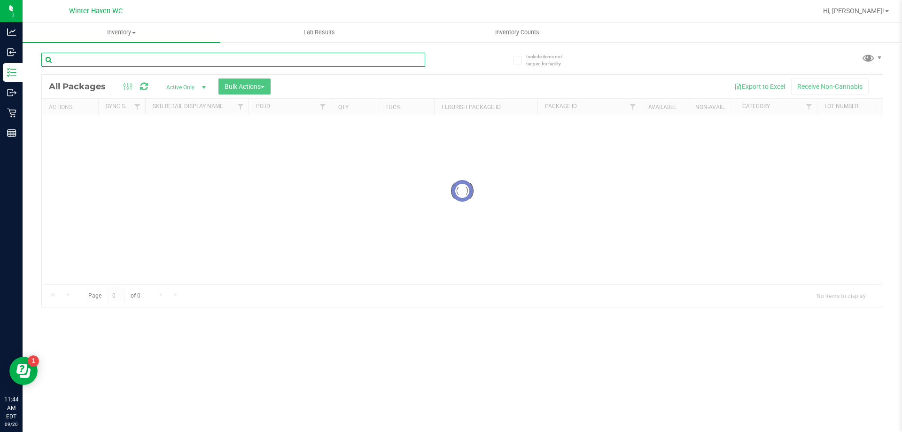
click at [315, 61] on input "text" at bounding box center [233, 60] width 384 height 14
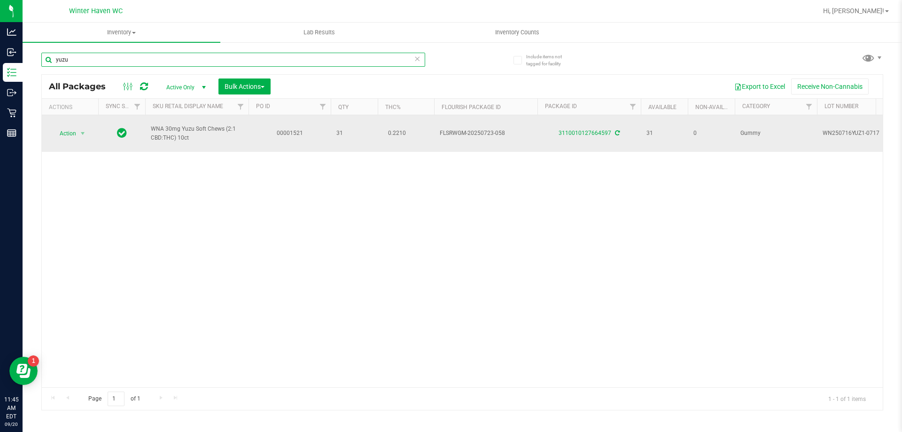
type input "yuzu"
click at [348, 139] on td "31" at bounding box center [354, 133] width 47 height 37
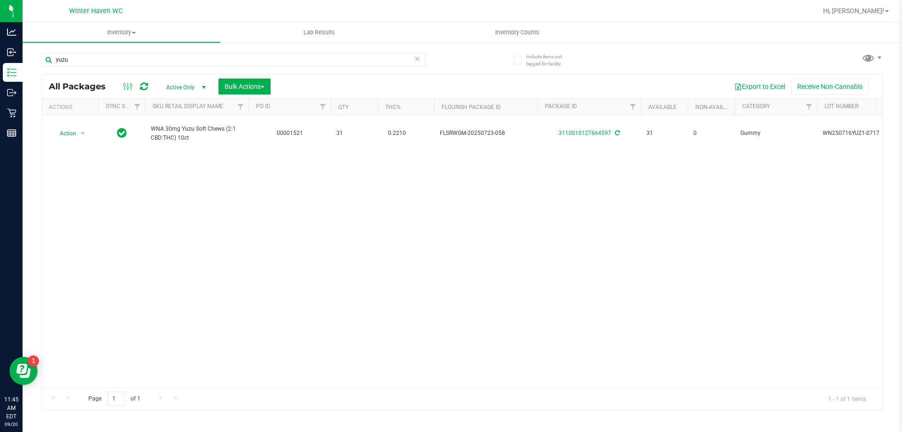
click at [350, 163] on div "Action Action Adjust qty Create package Edit attributes Global inventory Locate…" at bounding box center [462, 251] width 841 height 272
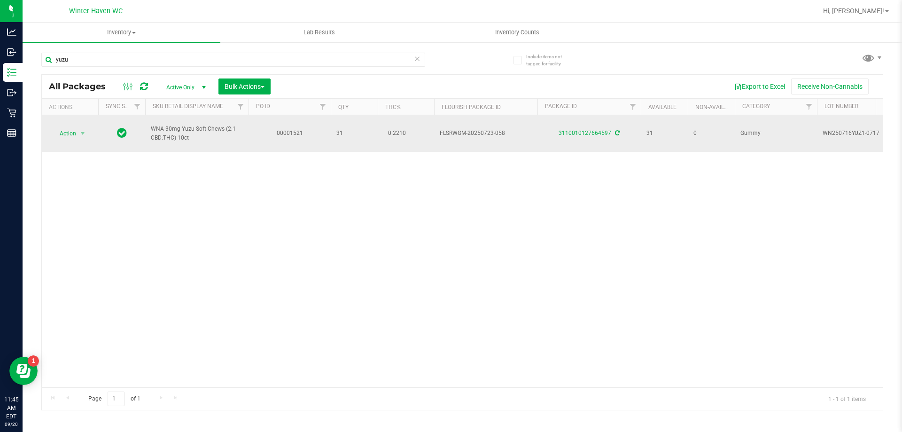
click at [345, 126] on td "31" at bounding box center [354, 133] width 47 height 37
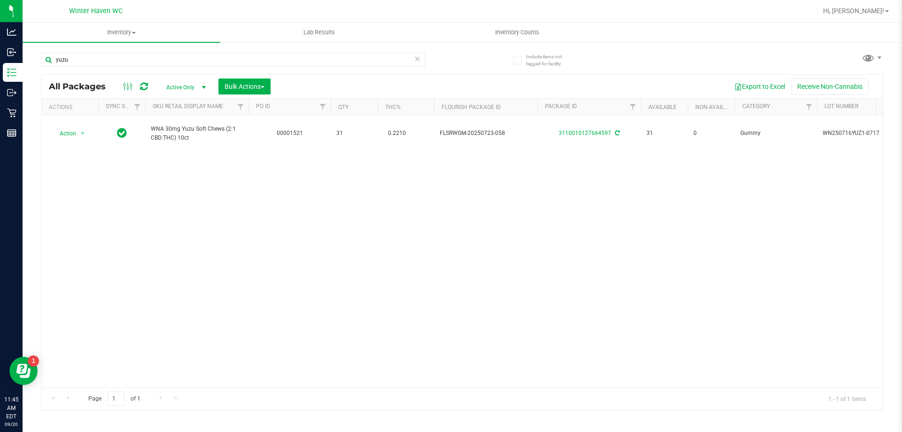
drag, startPoint x: 271, startPoint y: 264, endPoint x: 255, endPoint y: 219, distance: 48.2
click at [271, 265] on div "Action Action Adjust qty Create package Edit attributes Global inventory Locate…" at bounding box center [462, 251] width 841 height 272
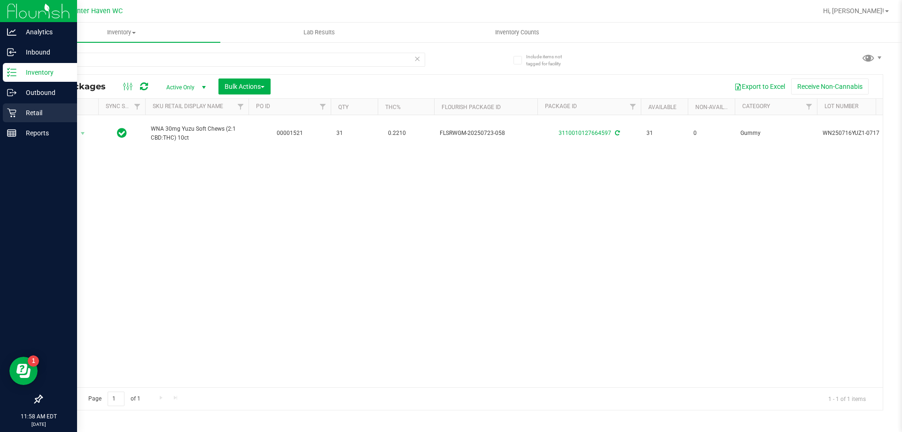
click at [25, 109] on p "Retail" at bounding box center [44, 112] width 56 height 11
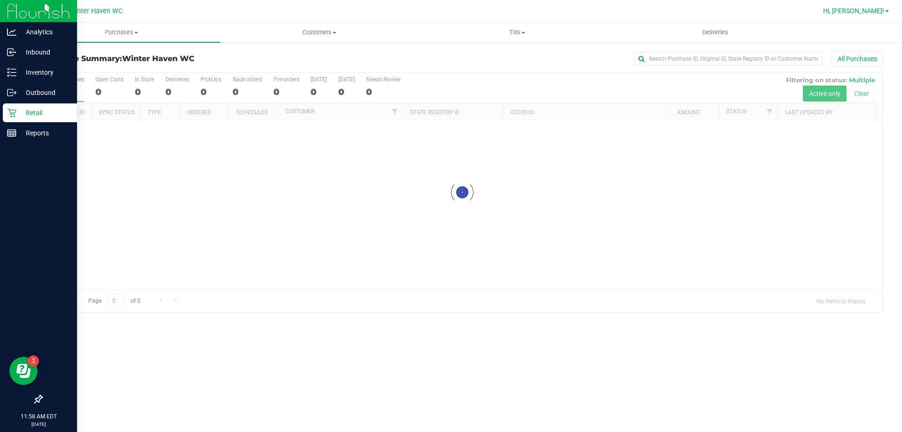
click at [872, 11] on span "Hi, Jordan!" at bounding box center [853, 11] width 61 height 8
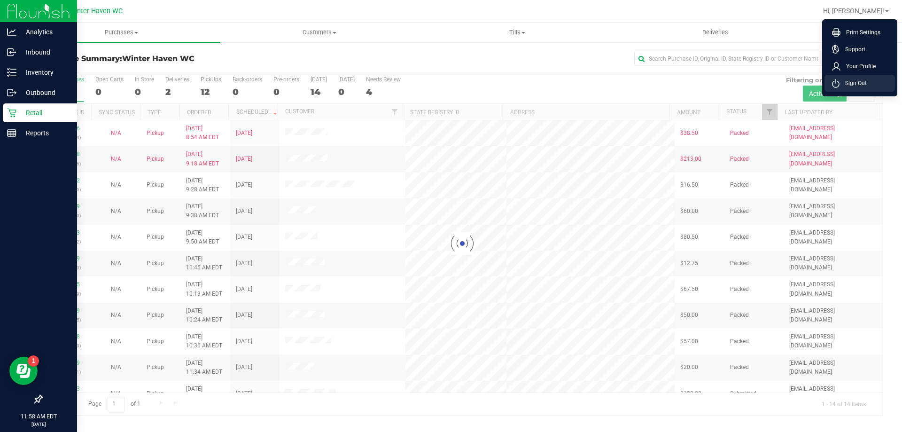
click at [865, 86] on span "Sign Out" at bounding box center [852, 82] width 27 height 9
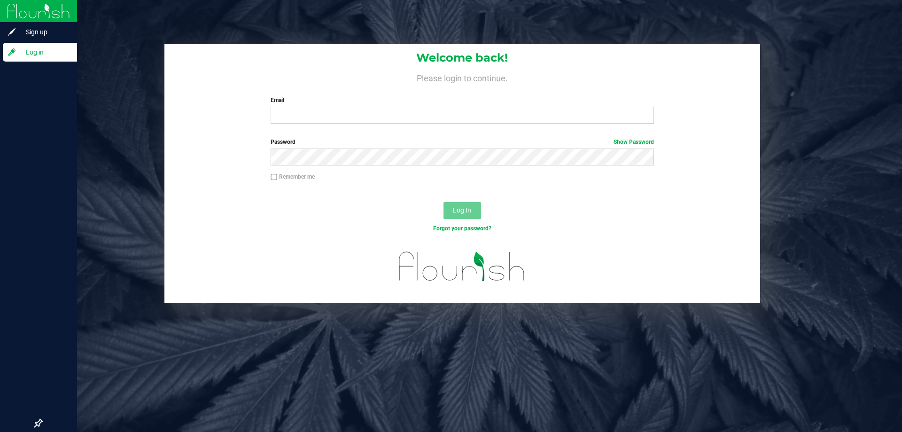
drag, startPoint x: 379, startPoint y: 98, endPoint x: 379, endPoint y: 105, distance: 7.1
click at [379, 98] on label "Email" at bounding box center [462, 100] width 383 height 8
click at [379, 107] on input "Email" at bounding box center [462, 115] width 383 height 17
click at [378, 113] on input "Email" at bounding box center [462, 115] width 383 height 17
type input "meverettjr@liveparallel.com"
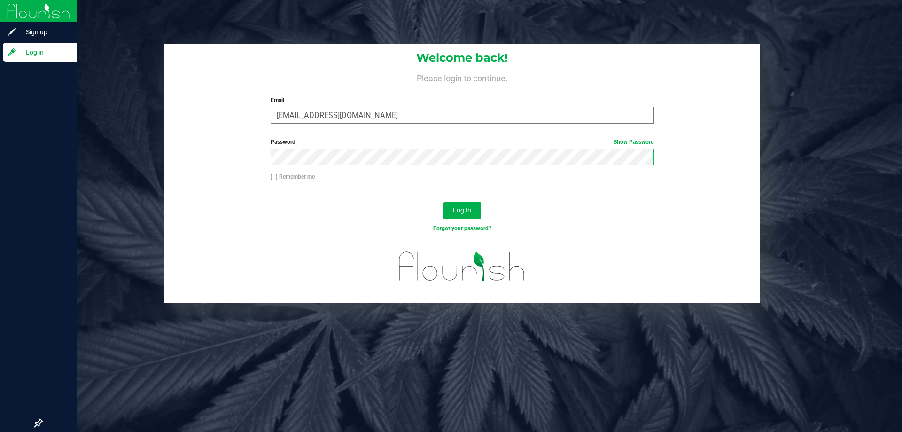
click at [443, 202] on button "Log In" at bounding box center [462, 210] width 38 height 17
